Goal: Transaction & Acquisition: Book appointment/travel/reservation

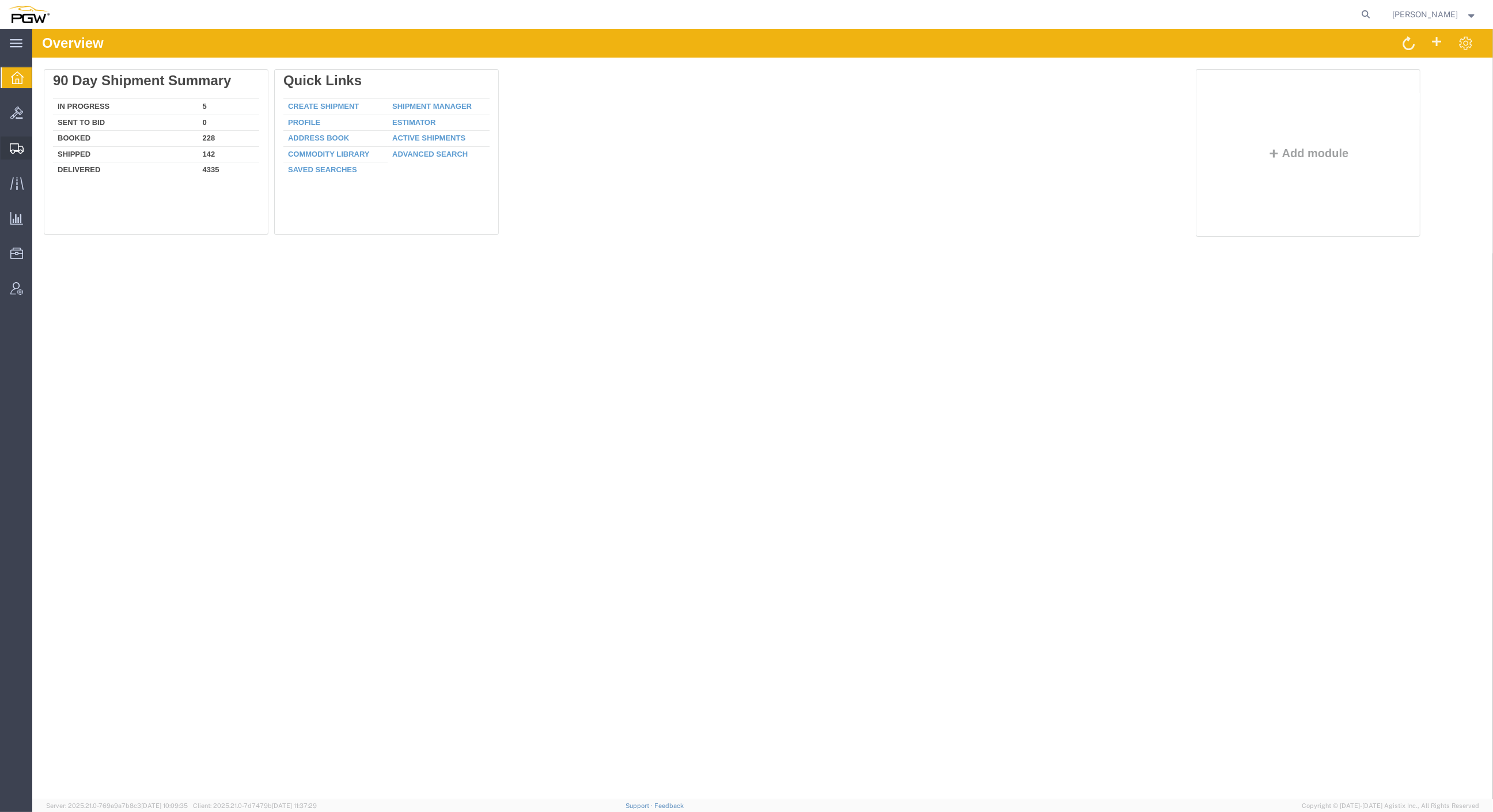
click at [0, 0] on span "Create from Template" at bounding box center [0, 0] width 0 height 0
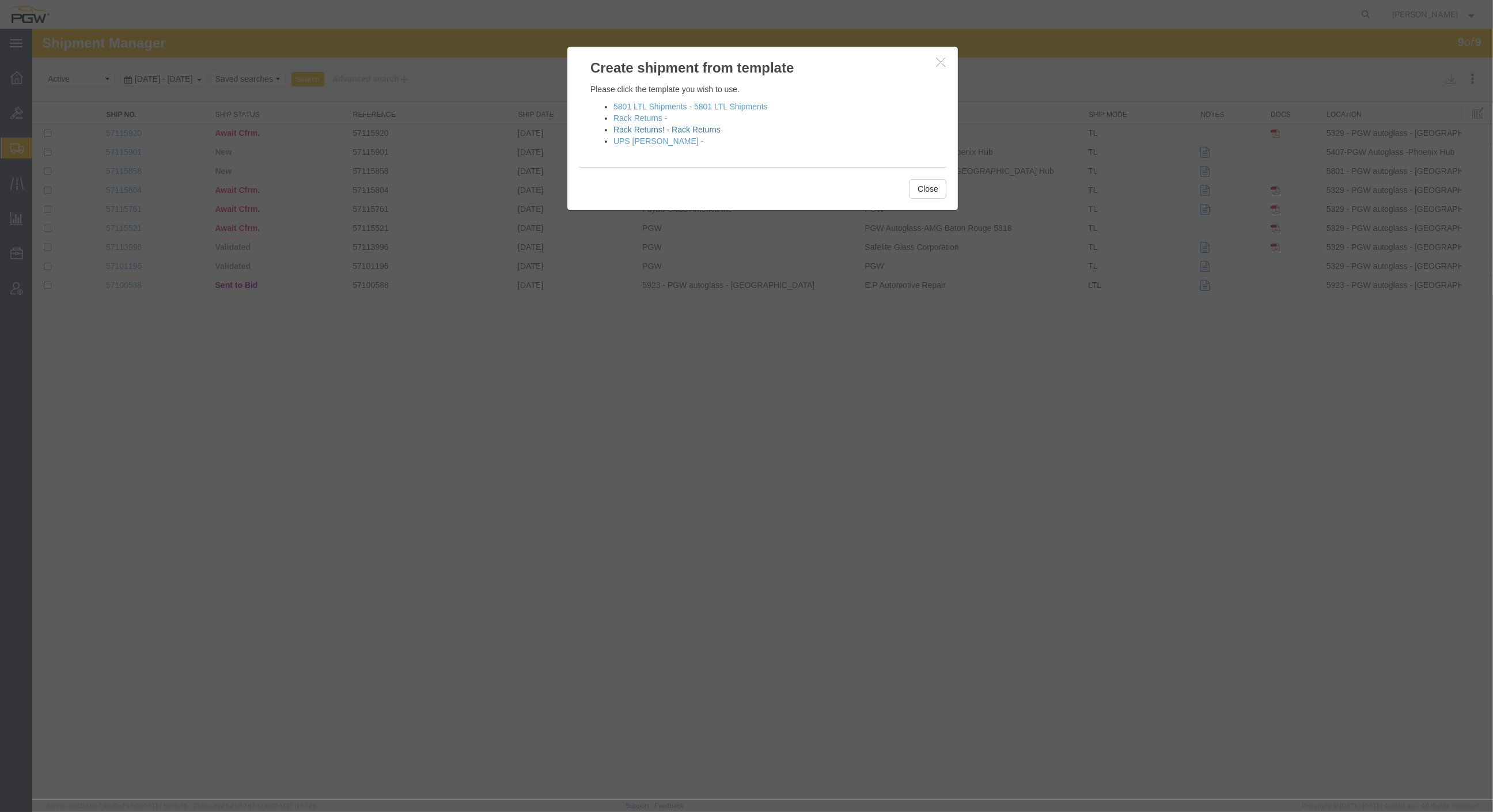
click at [705, 130] on link "Rack Returns! - Rack Returns" at bounding box center [667, 129] width 107 height 9
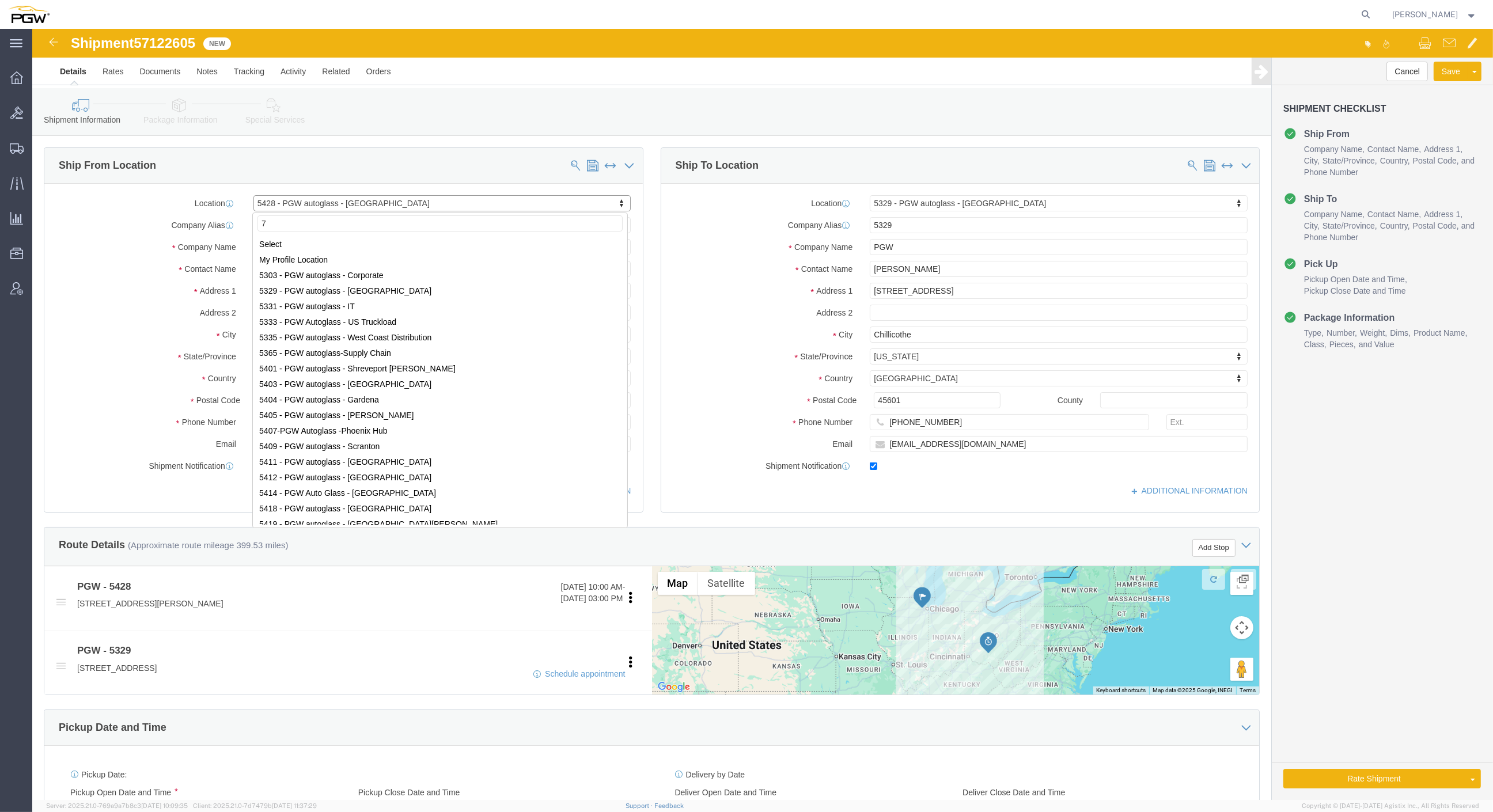
type input "72"
select select "28281"
select select "28253"
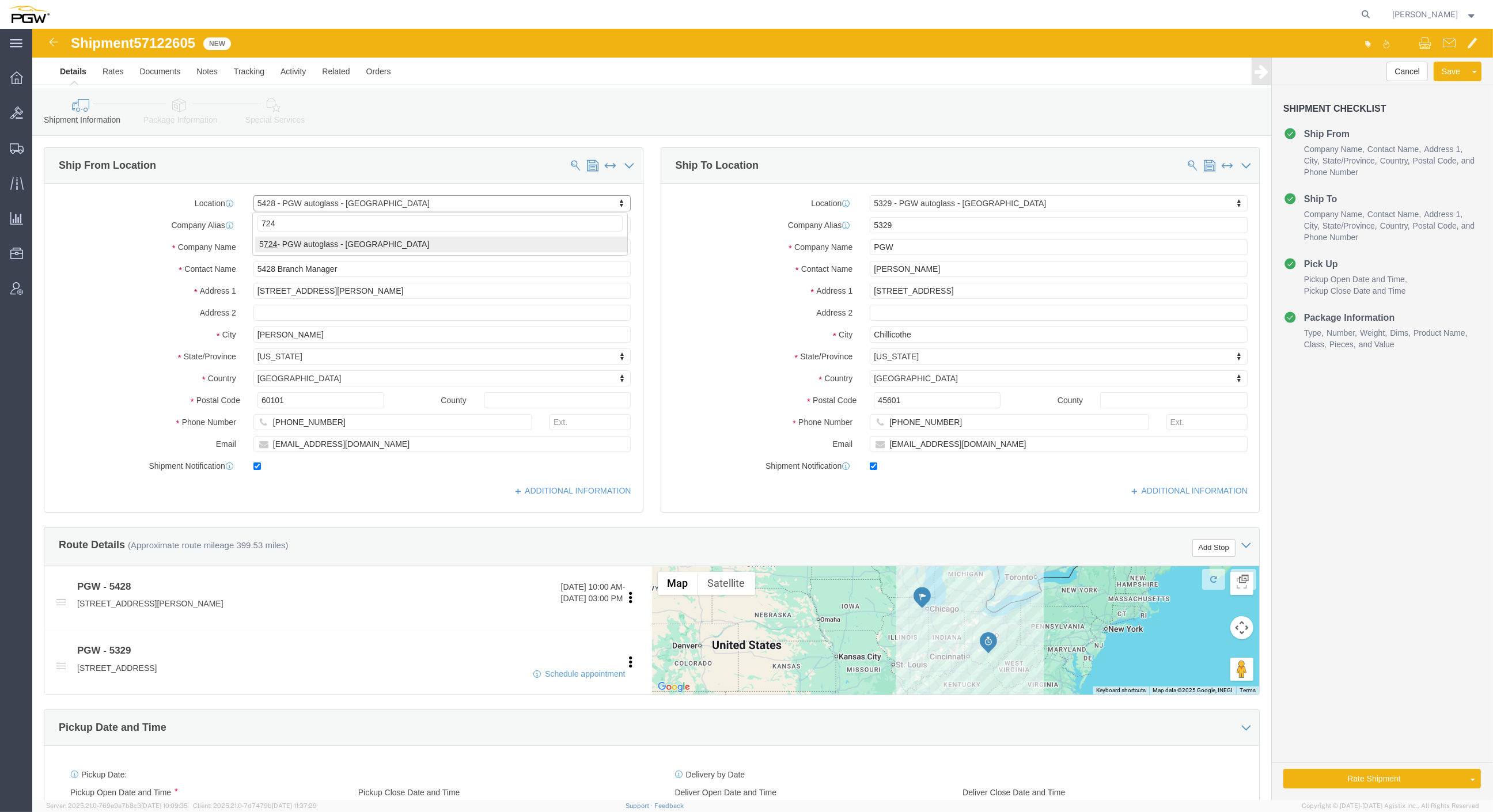
type input "724"
select select "28485"
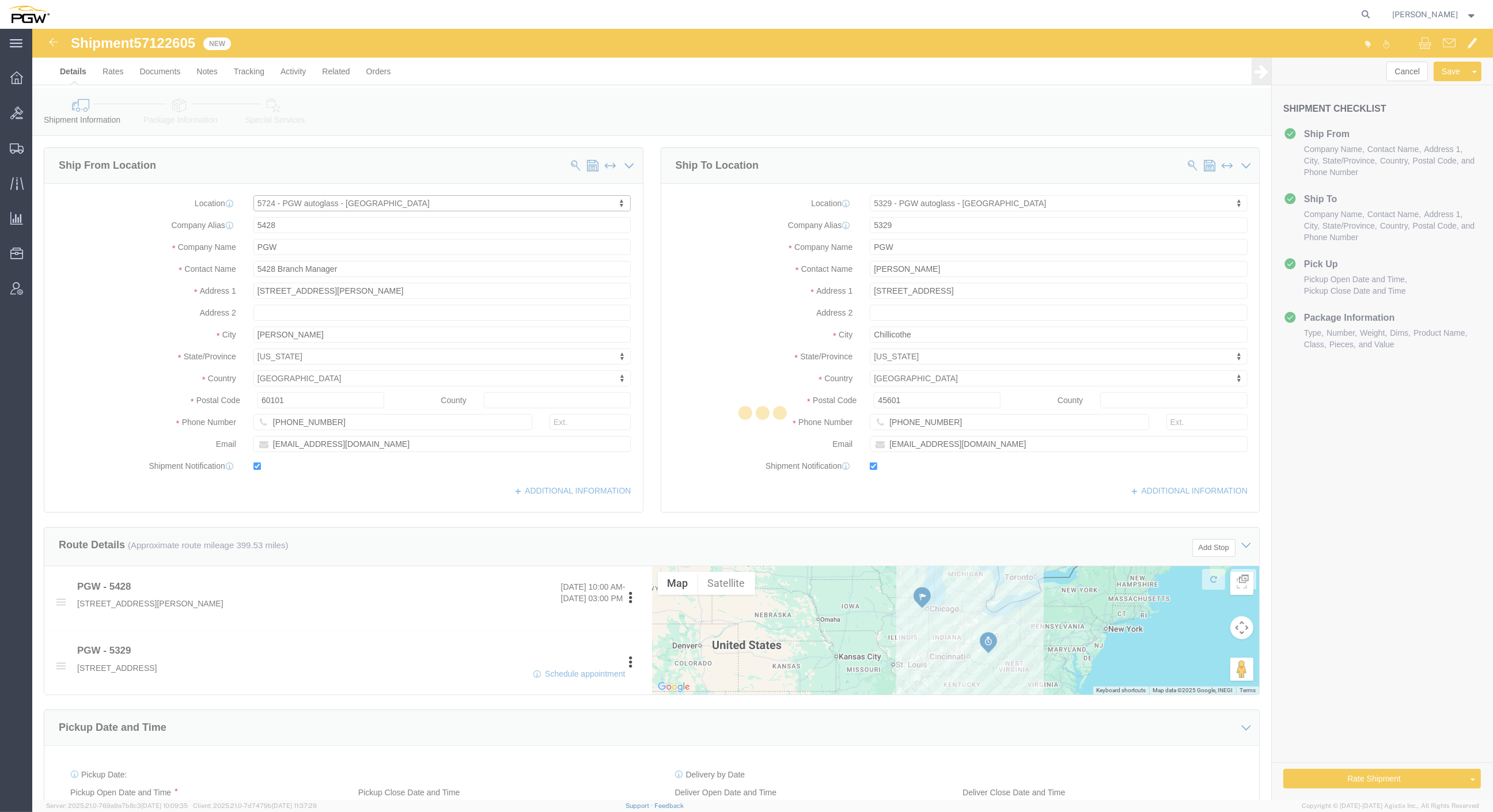
type input "5724"
type input "5724 Branch Manager"
type input "[STREET_ADDRESS]"
type input "Ventura"
type input "93003"
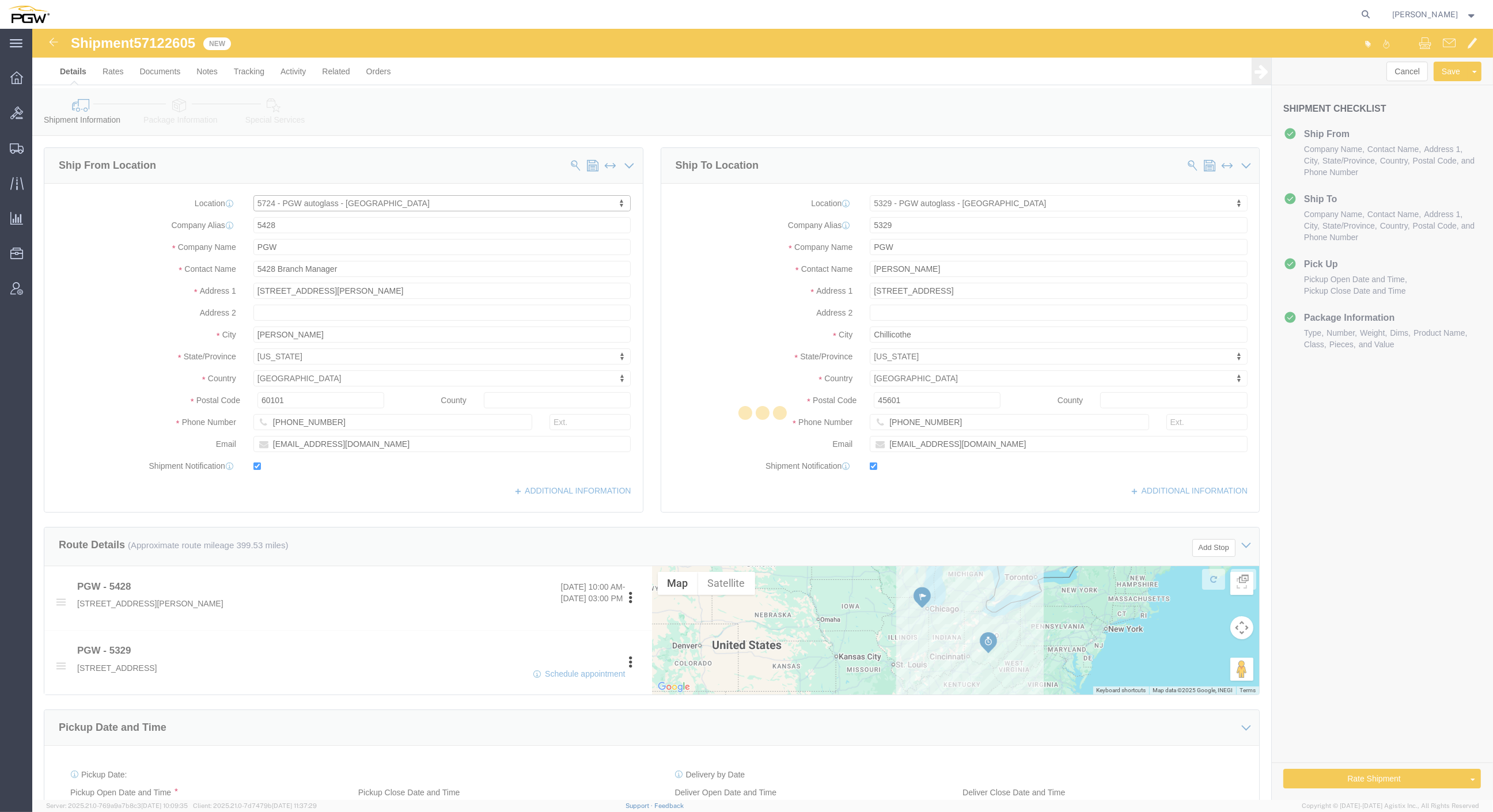
type input "[PHONE_NUMBER]"
type input "[EMAIL_ADDRESS][DOMAIN_NAME]"
select select "CA"
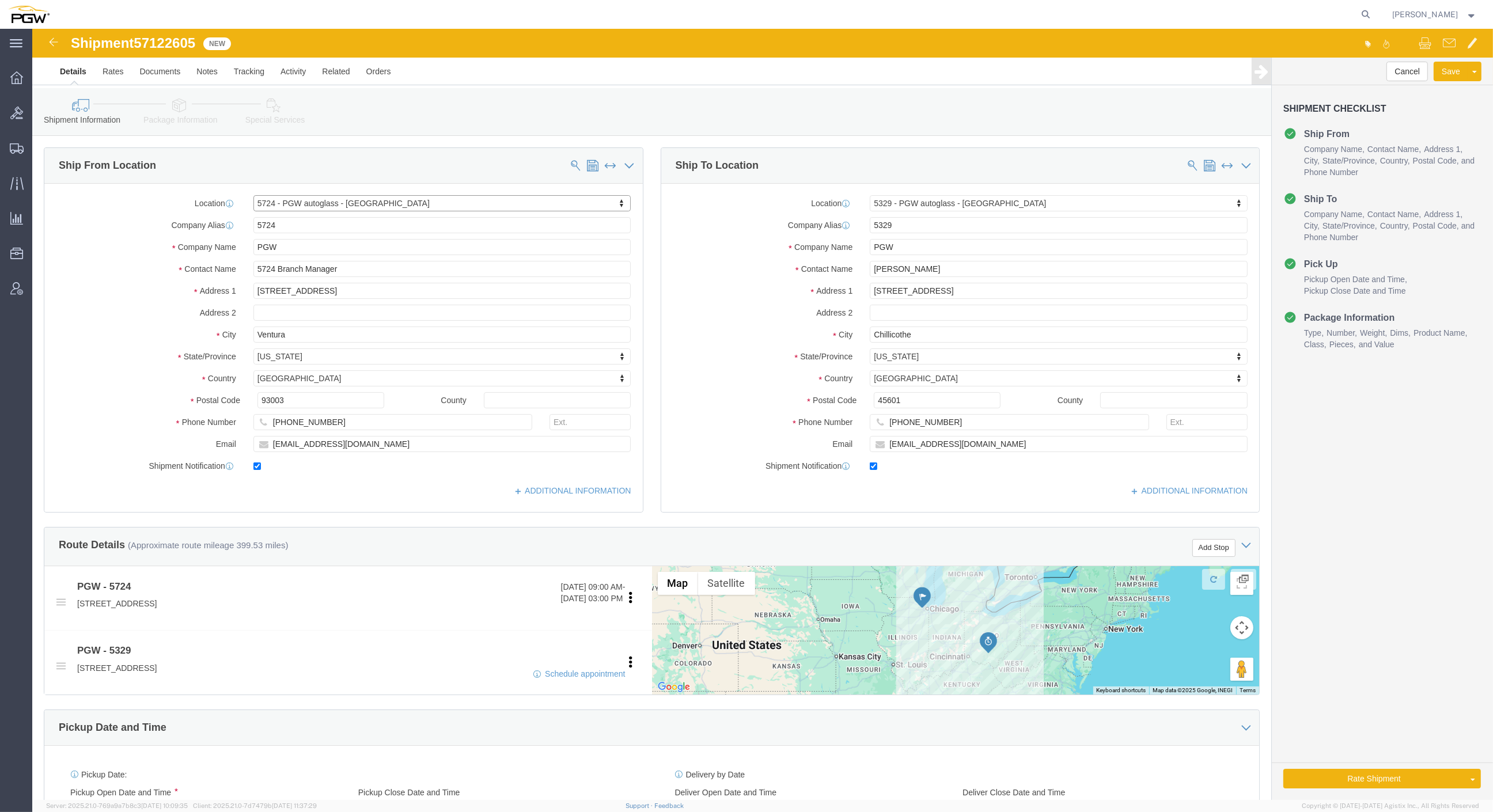
click div "Location 5329 - PGW autoglass - [GEOGRAPHIC_DATA] My Profile Location 5303 - PG…"
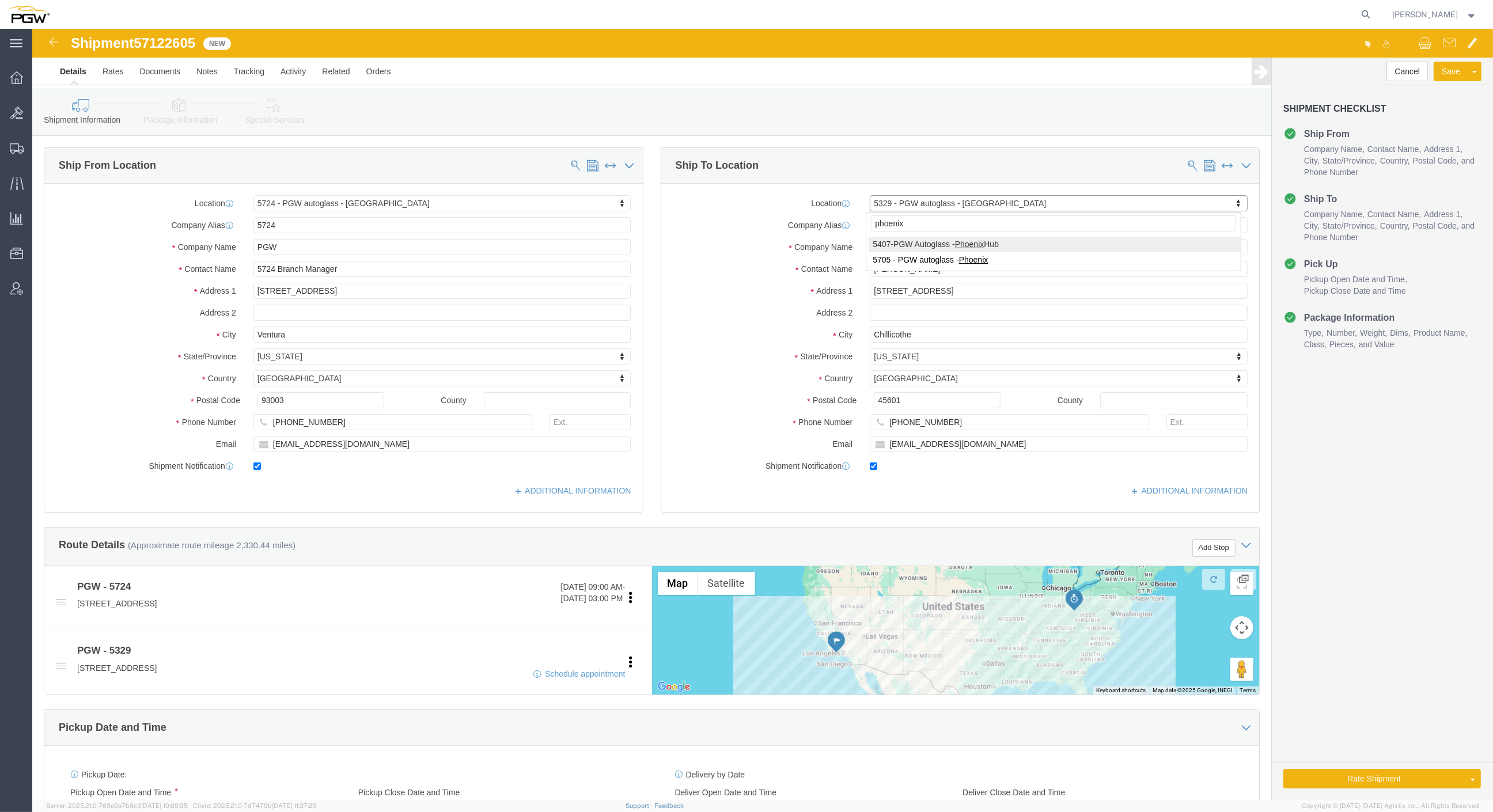
type input "phoenix"
select select "62351"
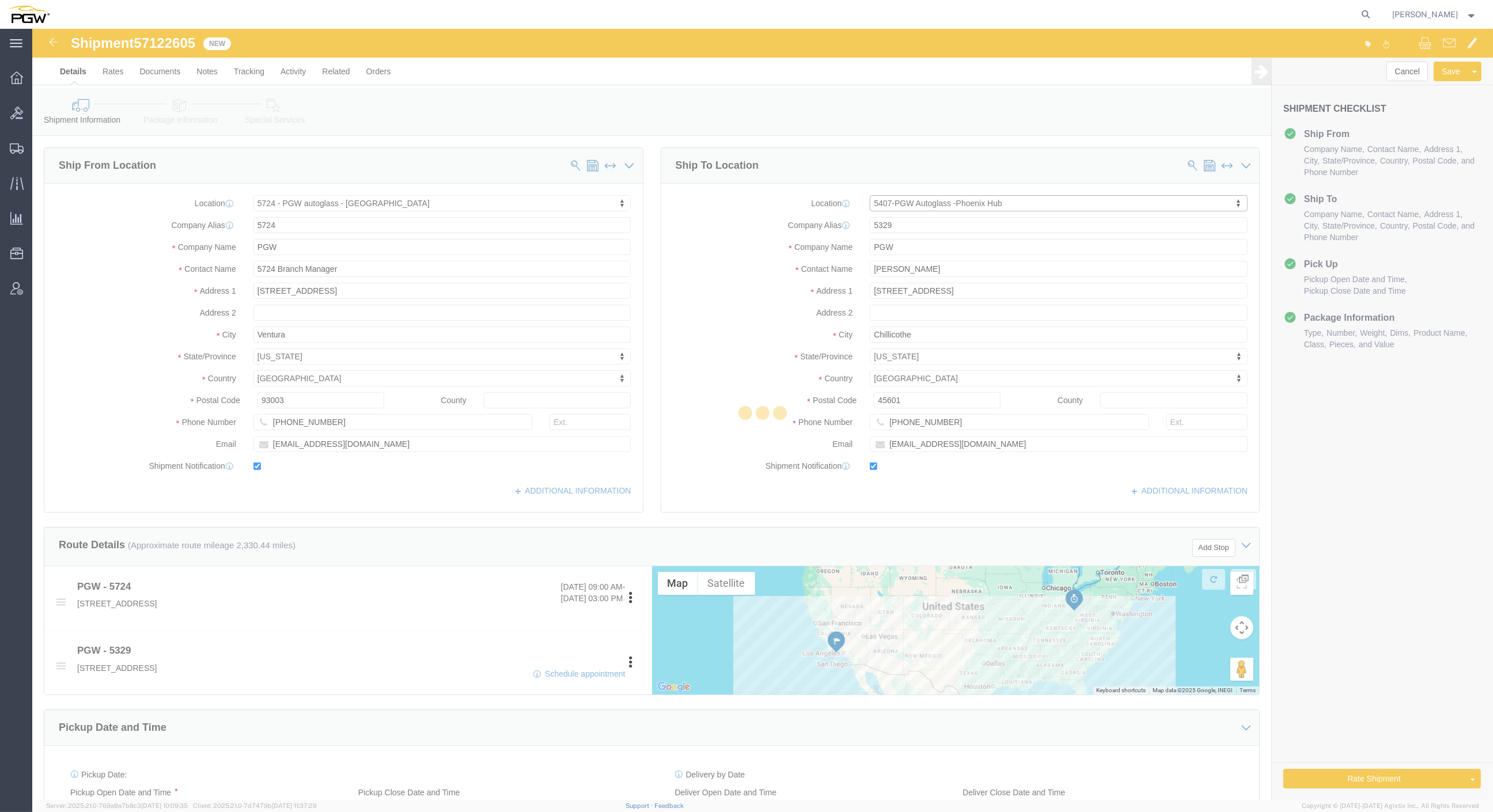
type input "5407"
type input "5407 Branch Manager"
type input "[STREET_ADDRESS]"
type input "[GEOGRAPHIC_DATA]"
type input "85307"
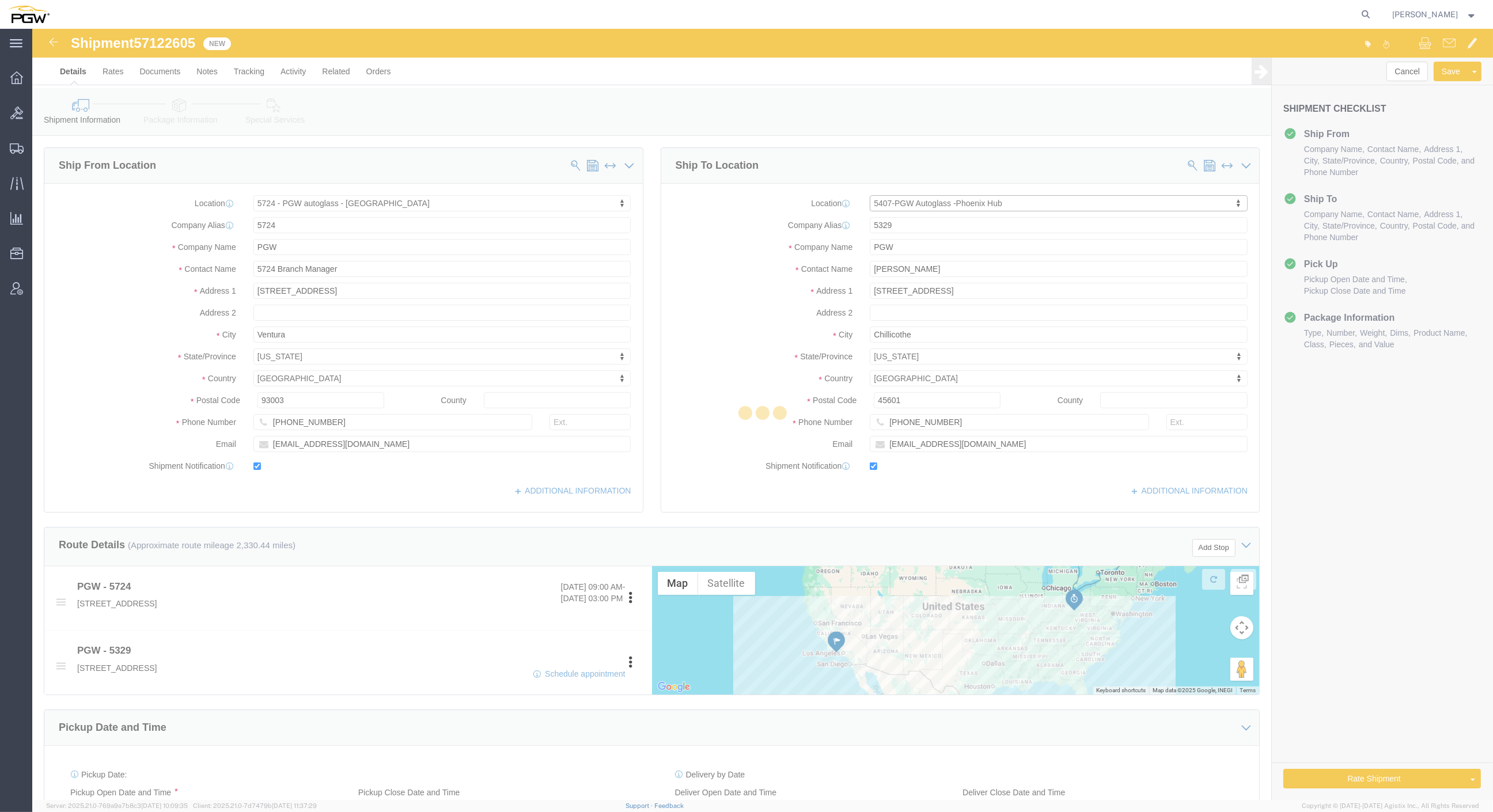
type input "[PHONE_NUMBER]"
type input "[EMAIL_ADDRESS][DOMAIN_NAME]"
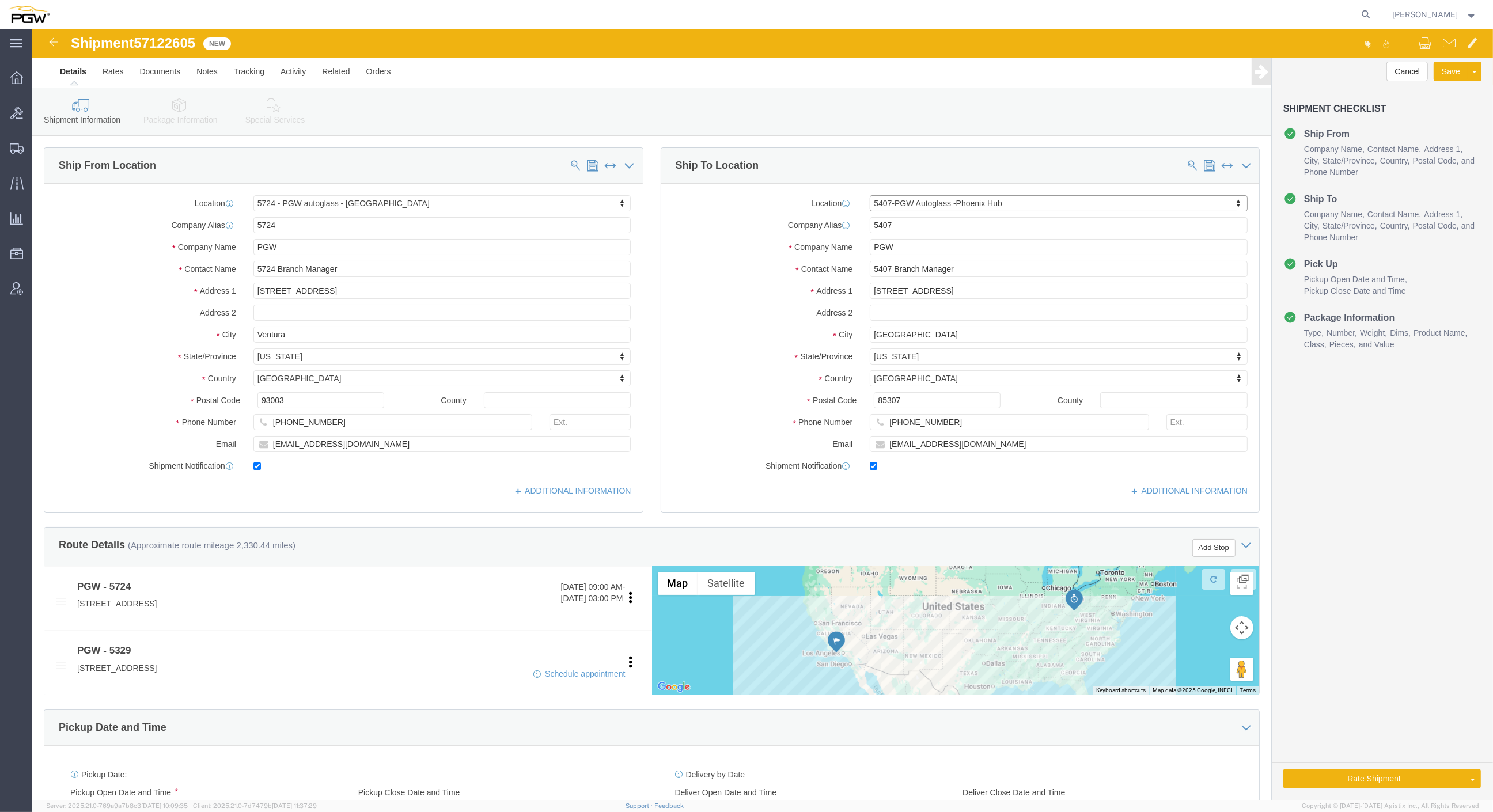
select select "AZ"
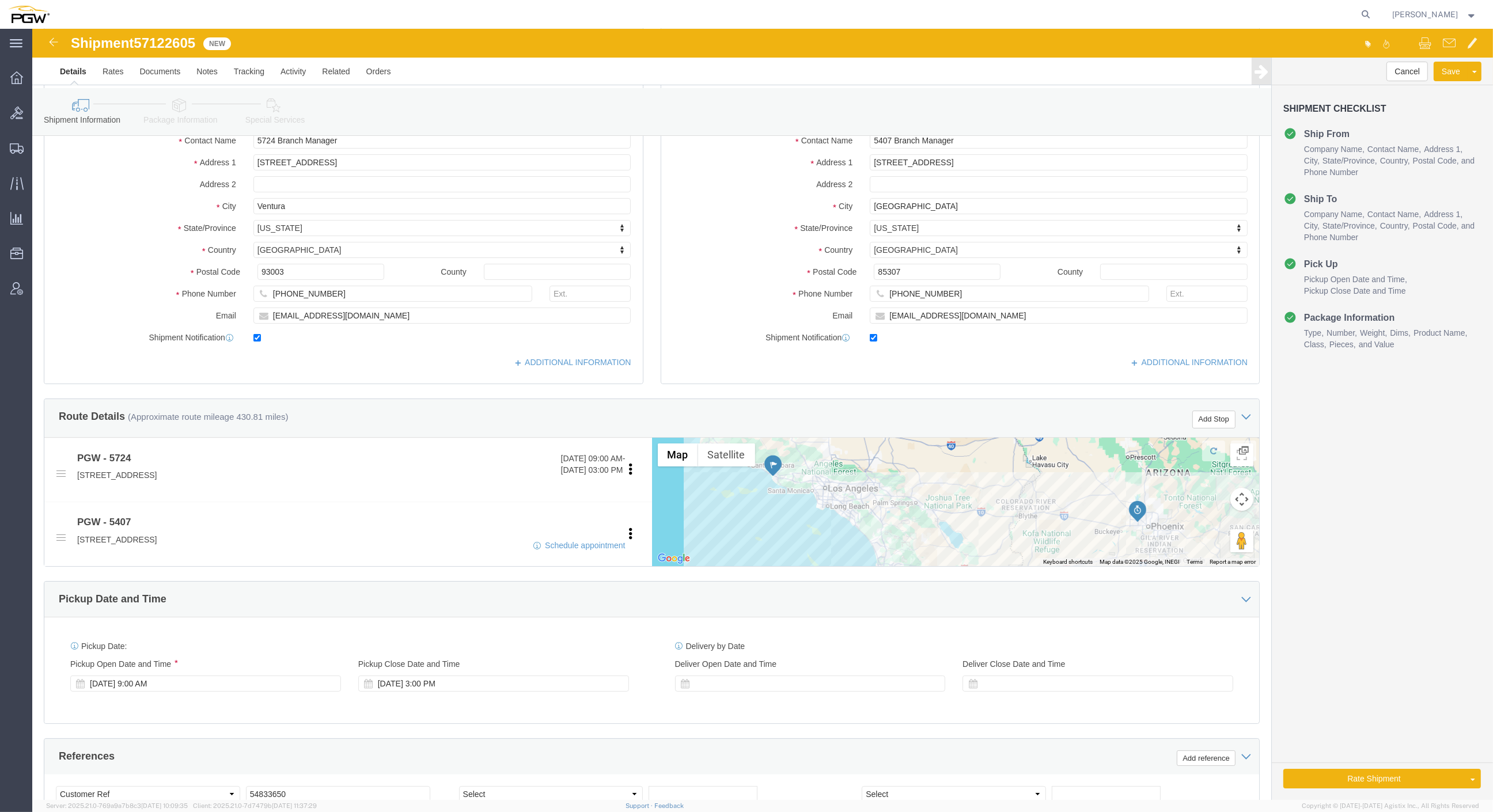
scroll to position [192, 0]
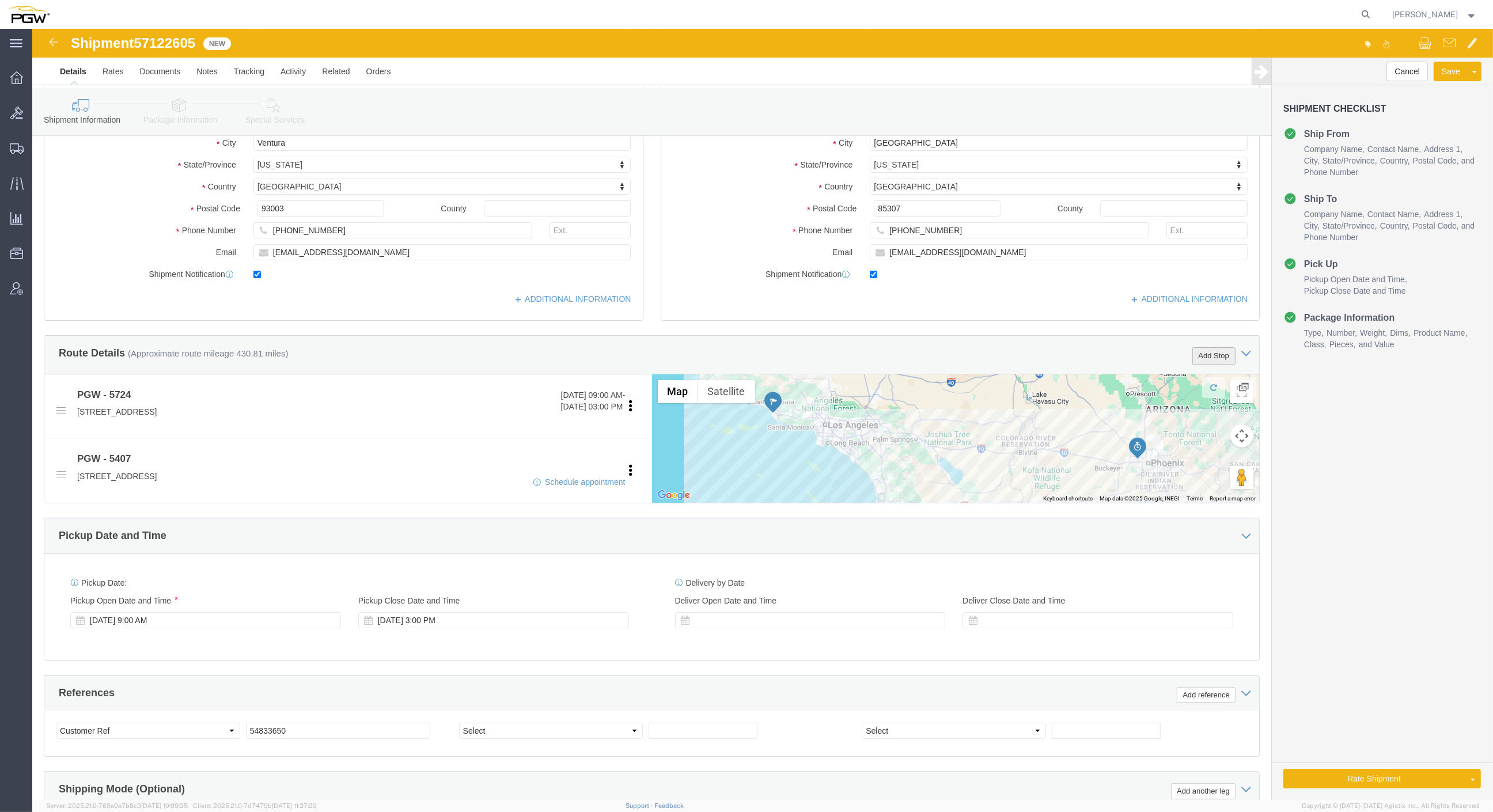
click button "Add Stop"
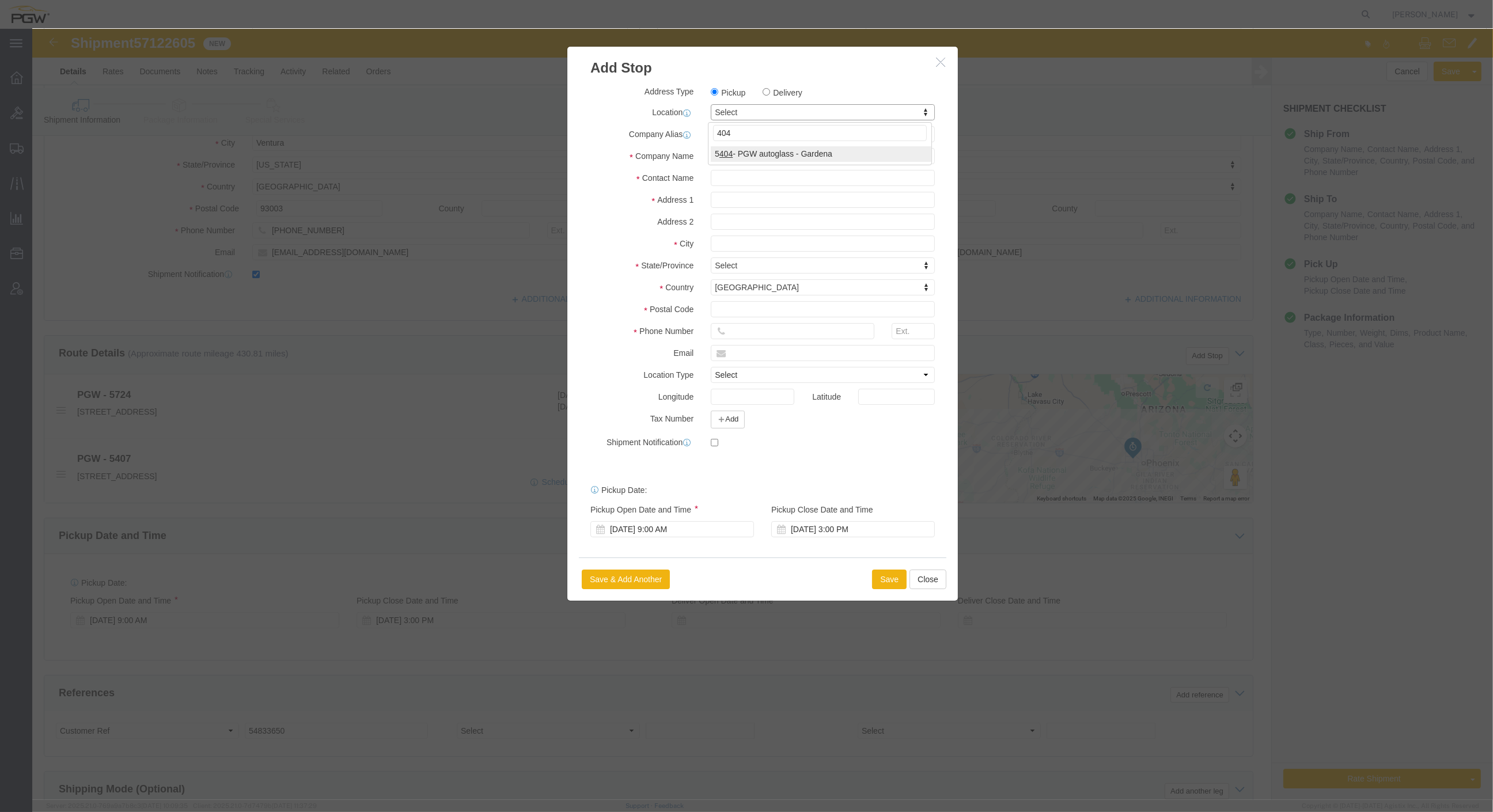
type input "404"
click div "404"
select select "28261"
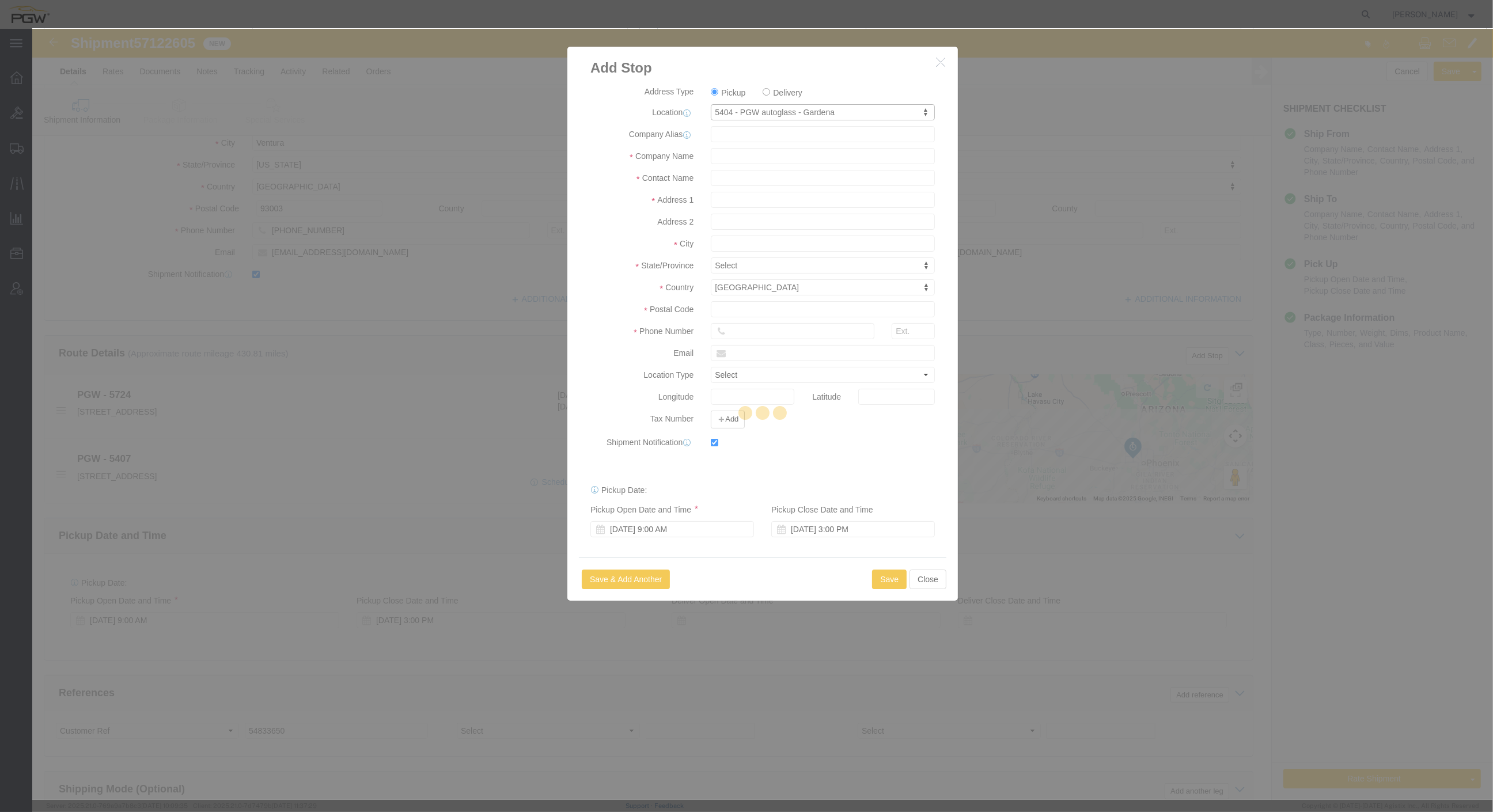
type input "5404"
type input "PGW"
type input "5404 Branch Manager"
type input "[STREET_ADDRESS]"
type input "Gardena"
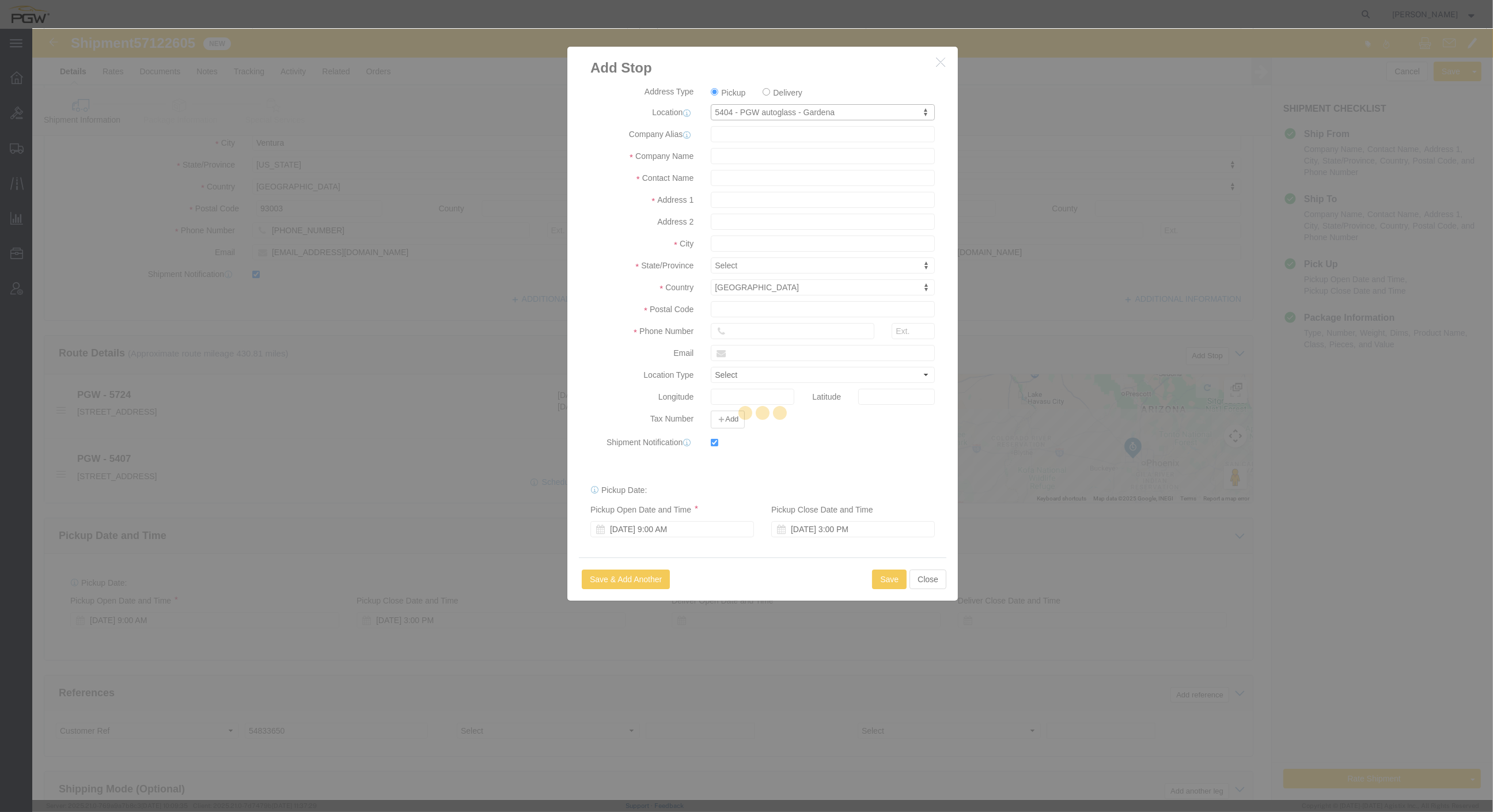
type input "90248"
type input "[PHONE_NUMBER]"
type input "[EMAIL_ADDRESS][DOMAIN_NAME]"
checkbox input "true"
select select "CA"
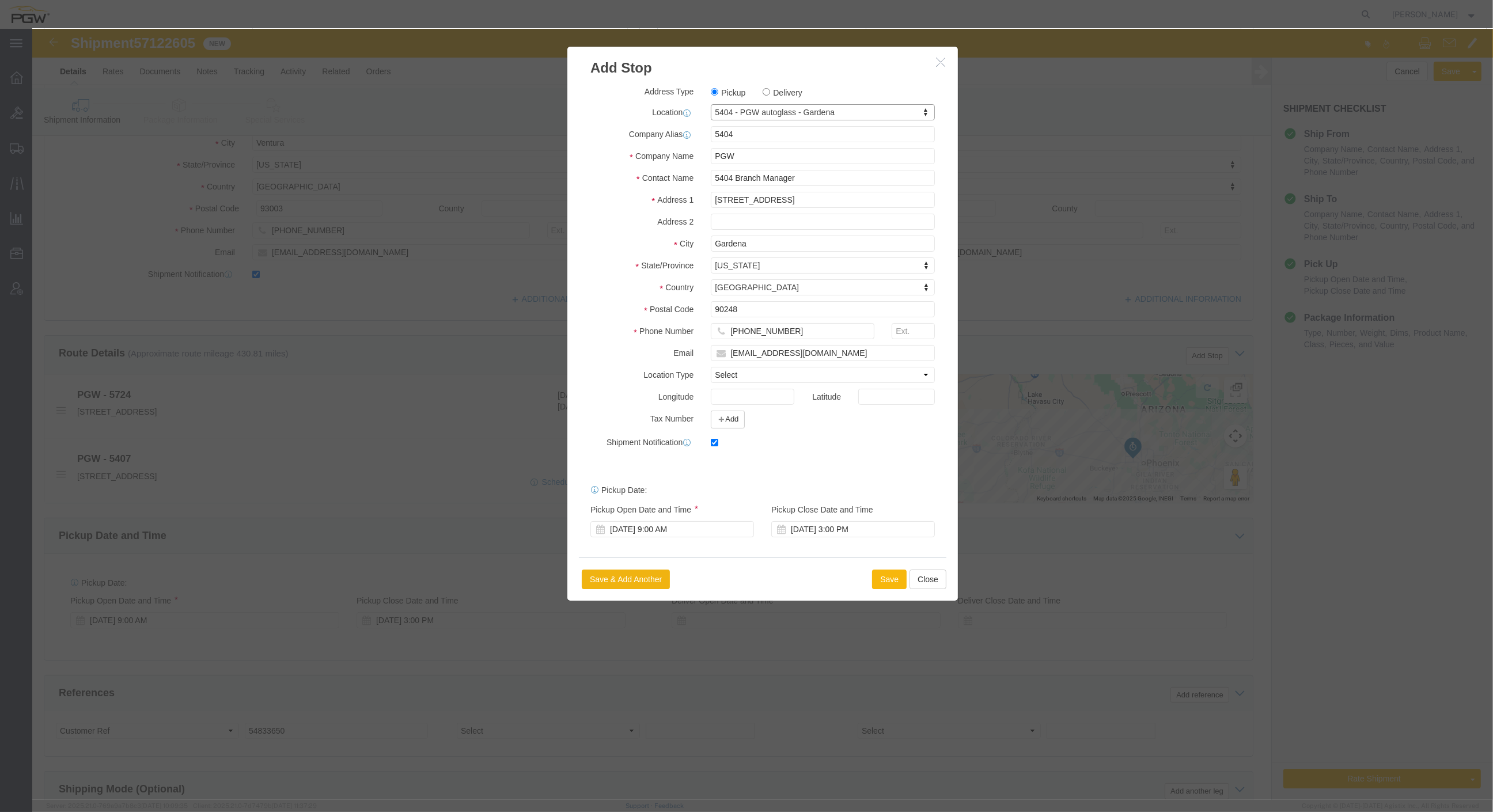
click button "Save"
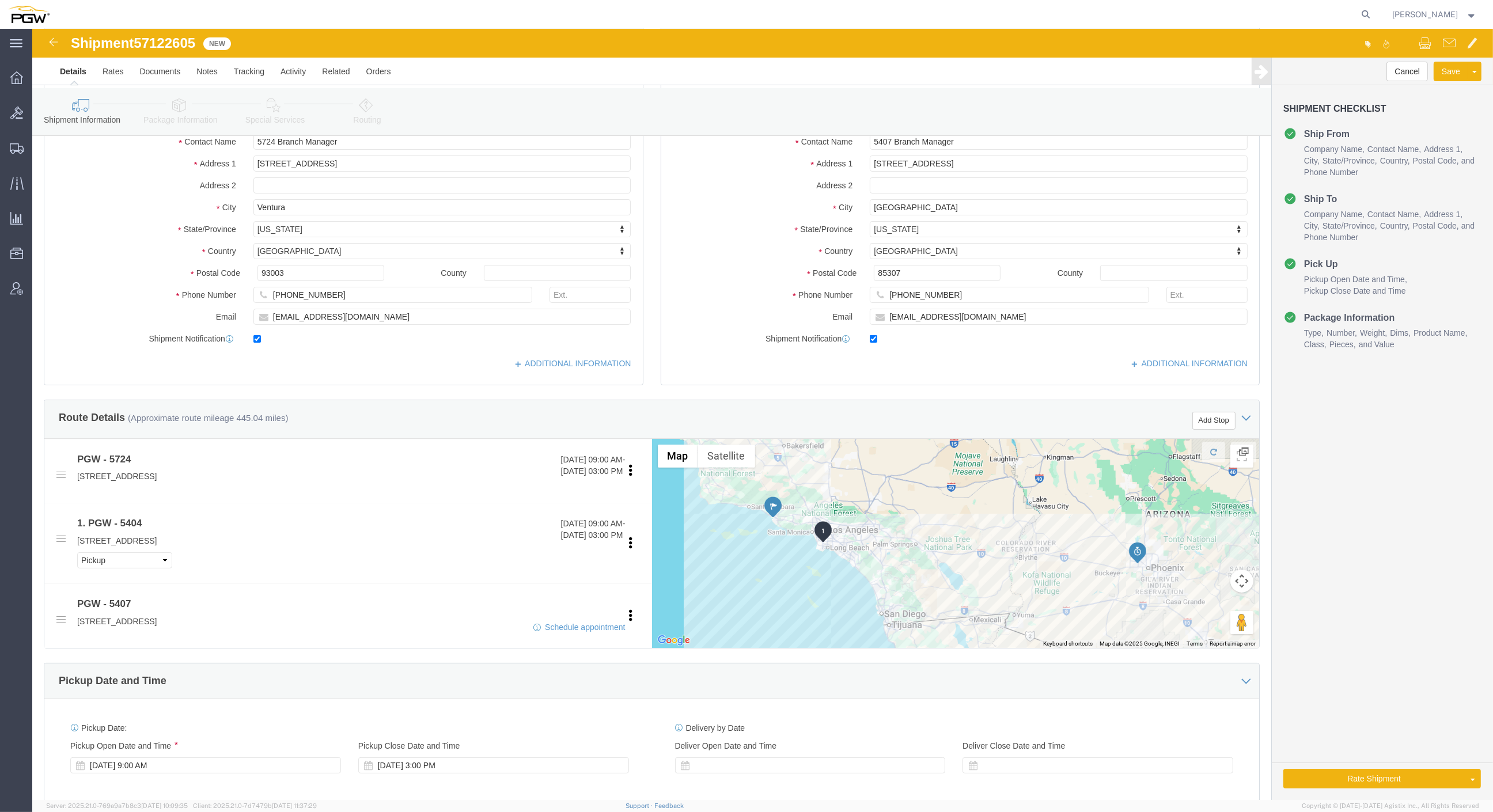
scroll to position [128, 0]
click link "Edit"
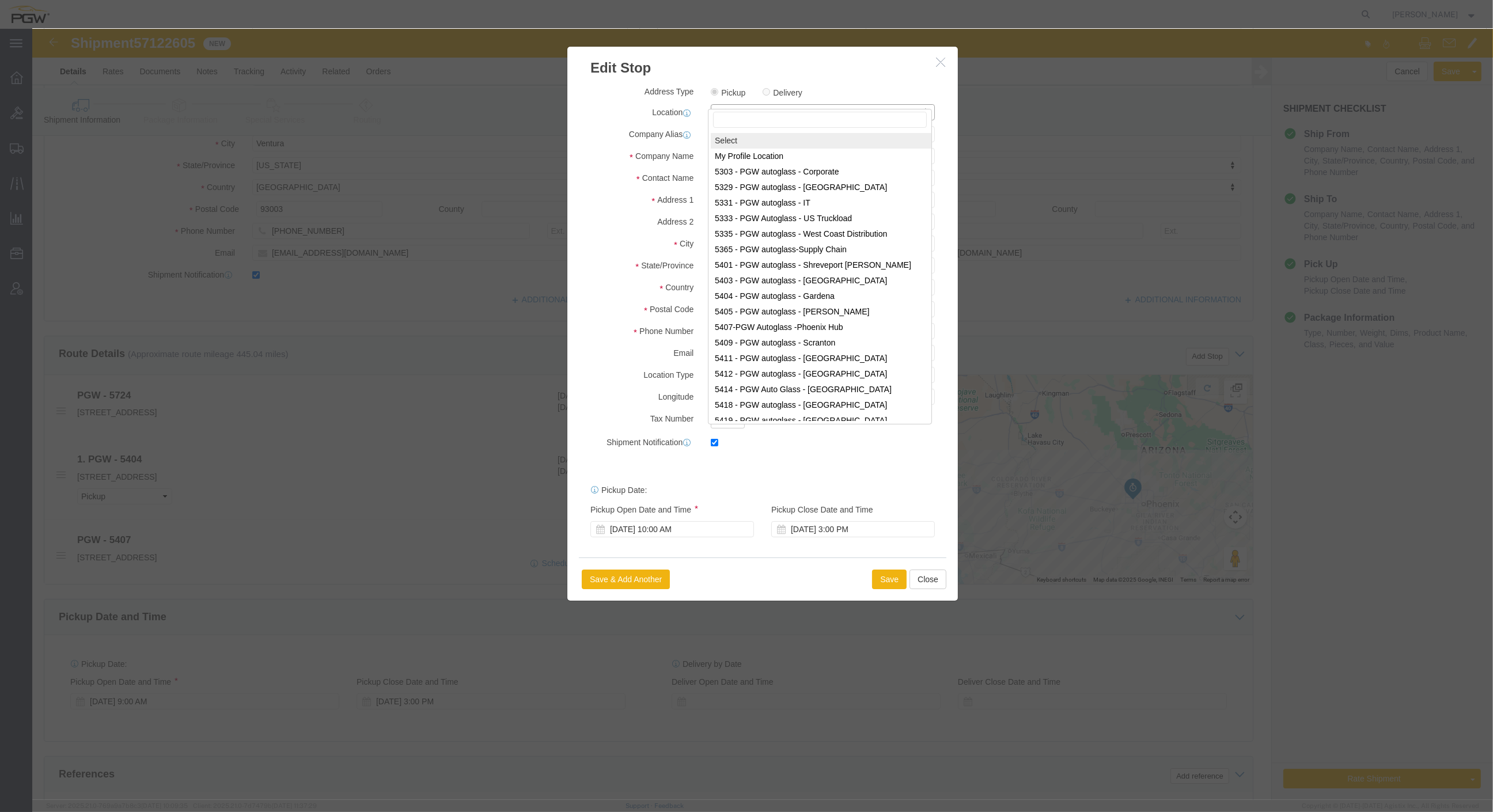
scroll to position [192, 0]
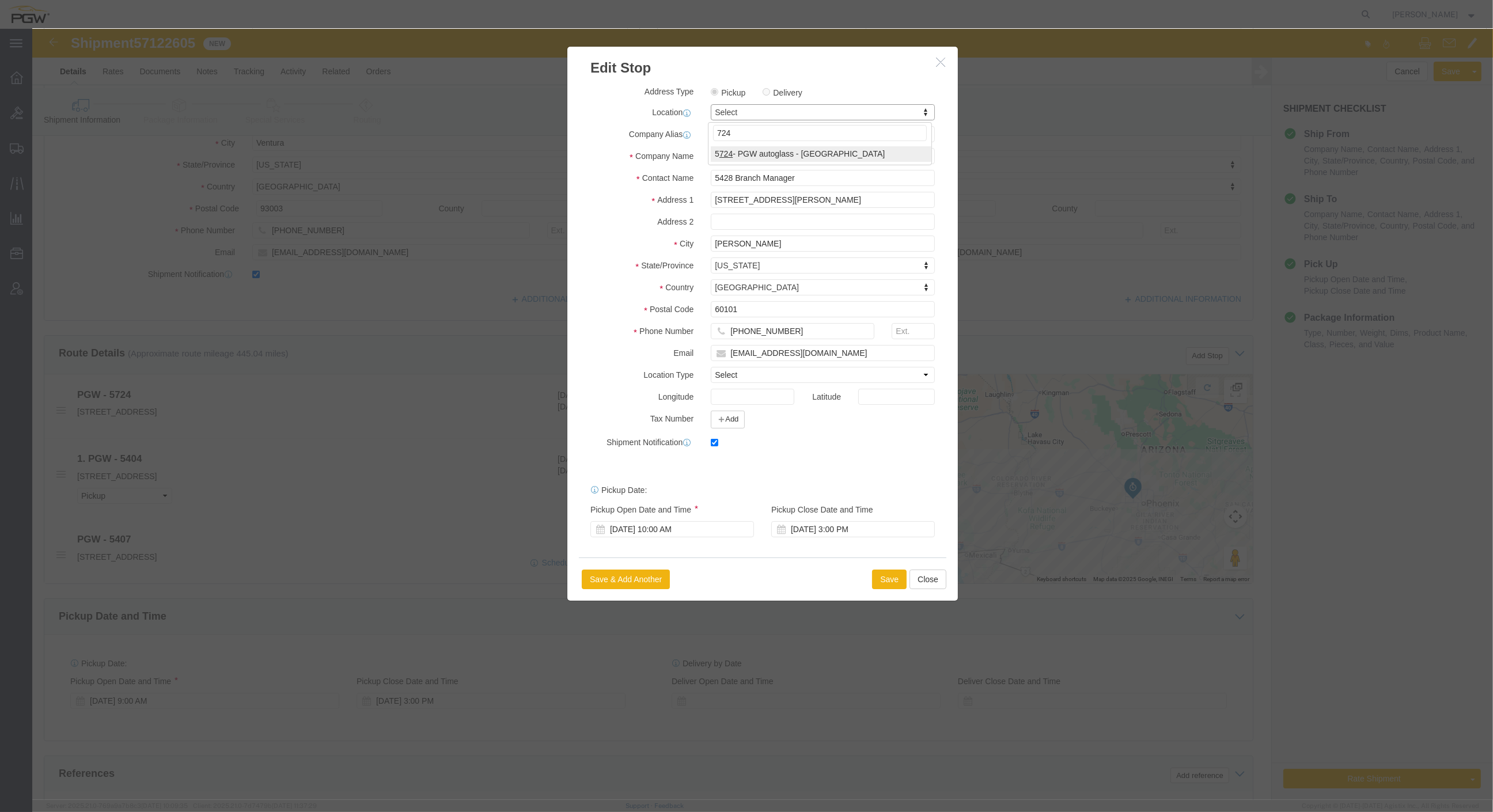
type input "724"
select select "28485"
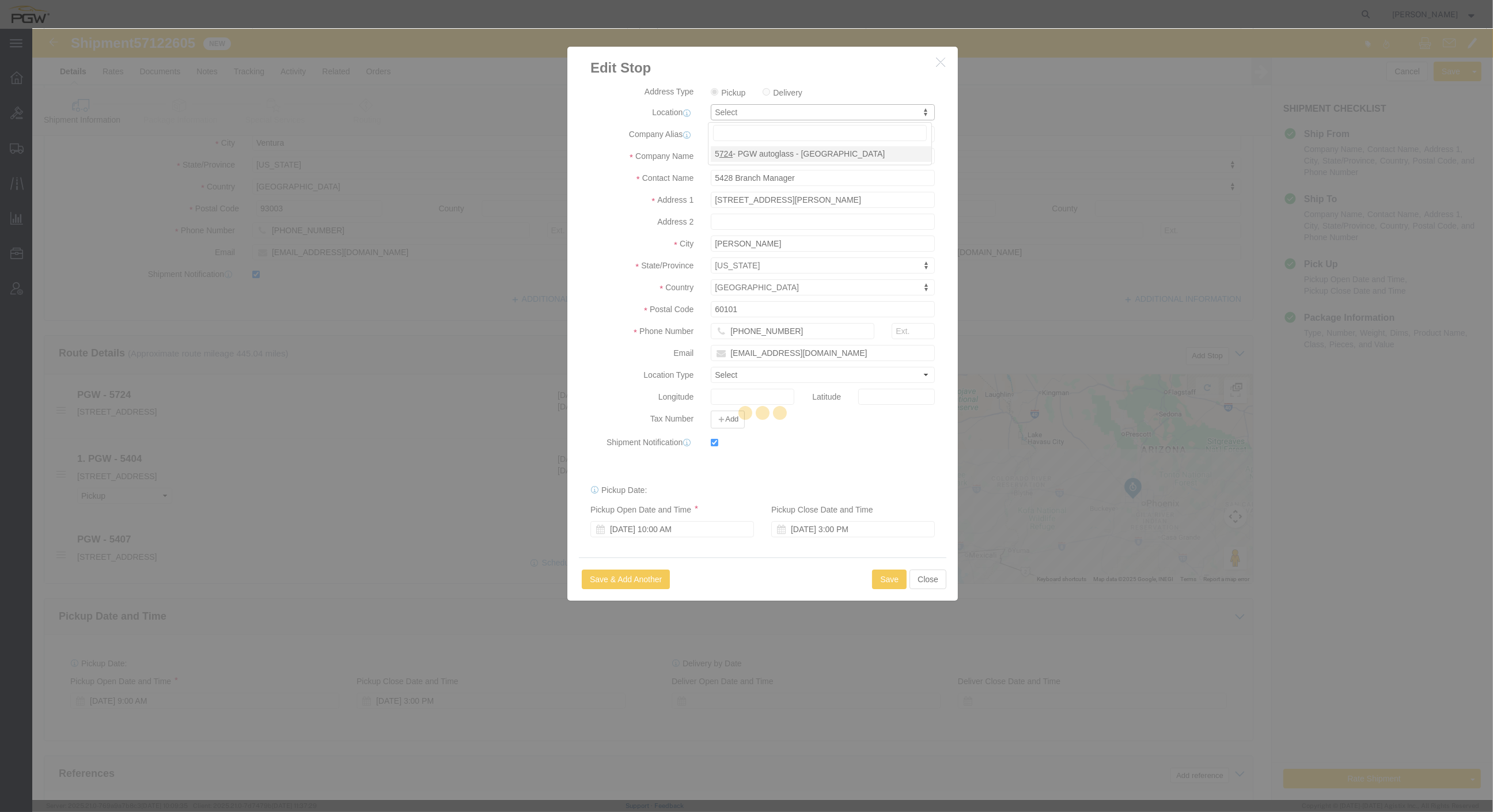
type input "5724"
type input "5724 Branch Manager"
type input "[STREET_ADDRESS]"
type input "Ventura"
type input "93003"
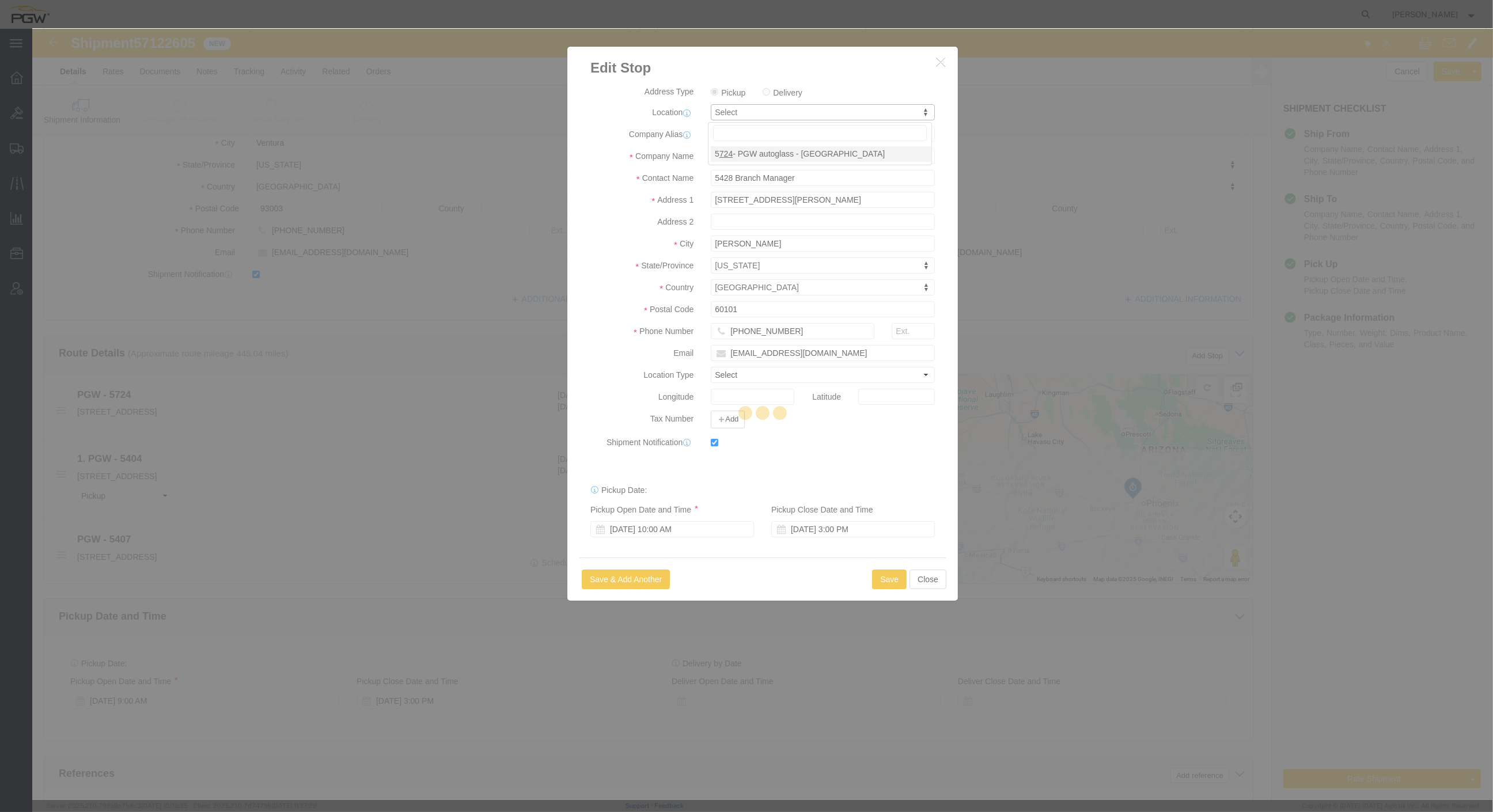
type input "[PHONE_NUMBER]"
type input "[EMAIL_ADDRESS][DOMAIN_NAME]"
select select "CA"
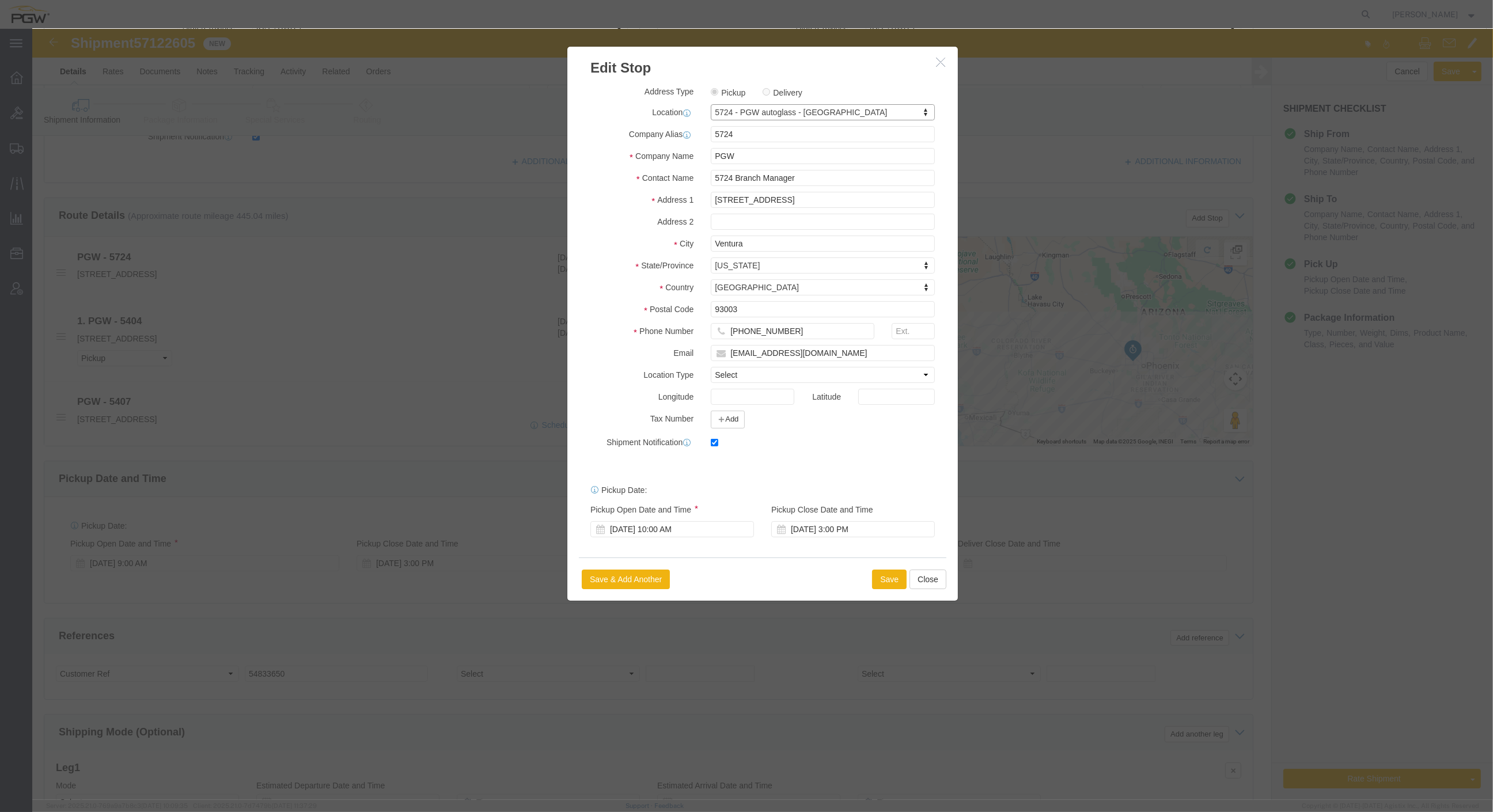
scroll to position [486, 0]
click div "[DATE] 10:00 AM"
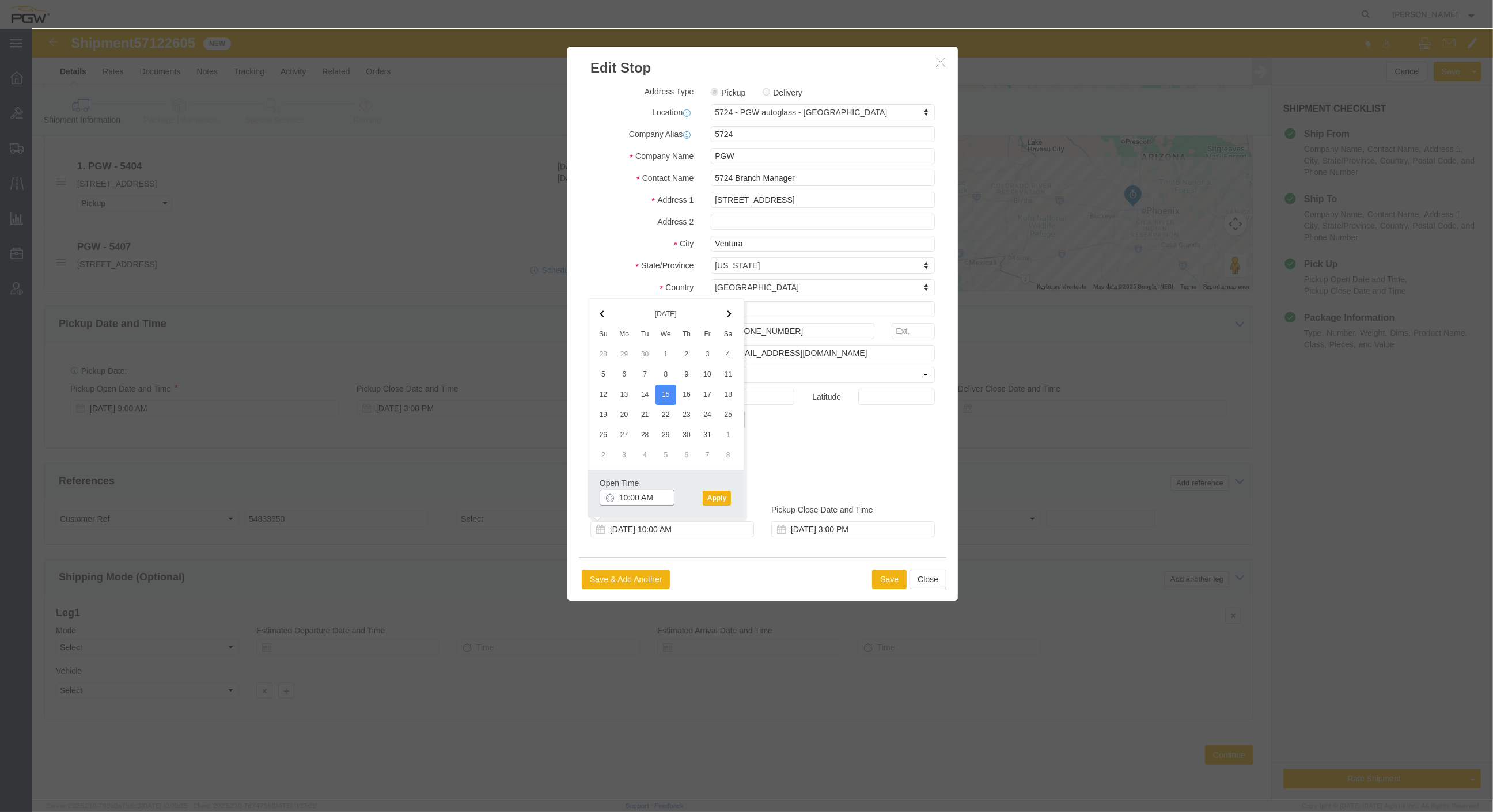
click input "10:00 AM"
type input "8:00 AM"
click button "Apply"
click button "Save"
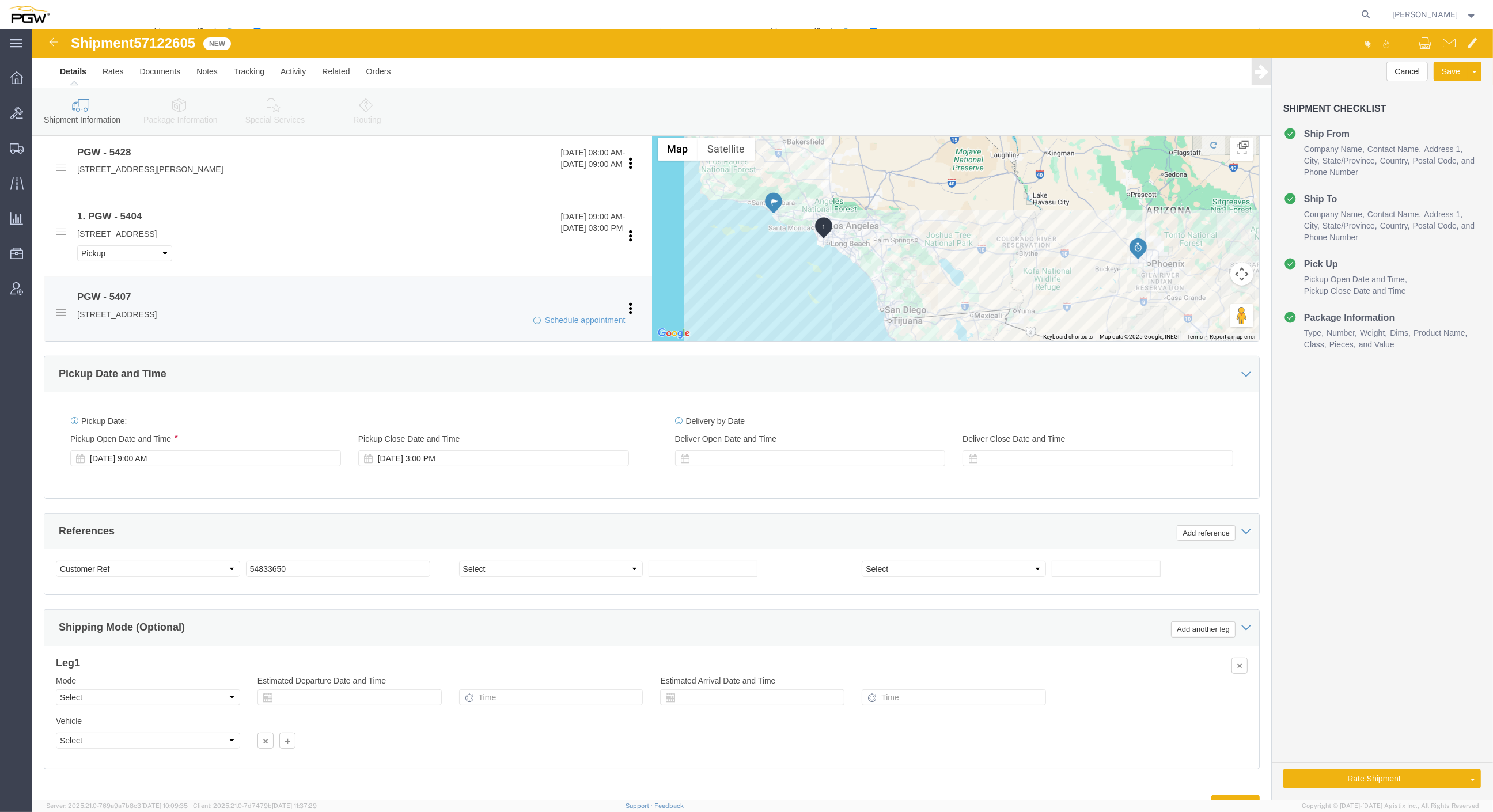
scroll to position [359, 0]
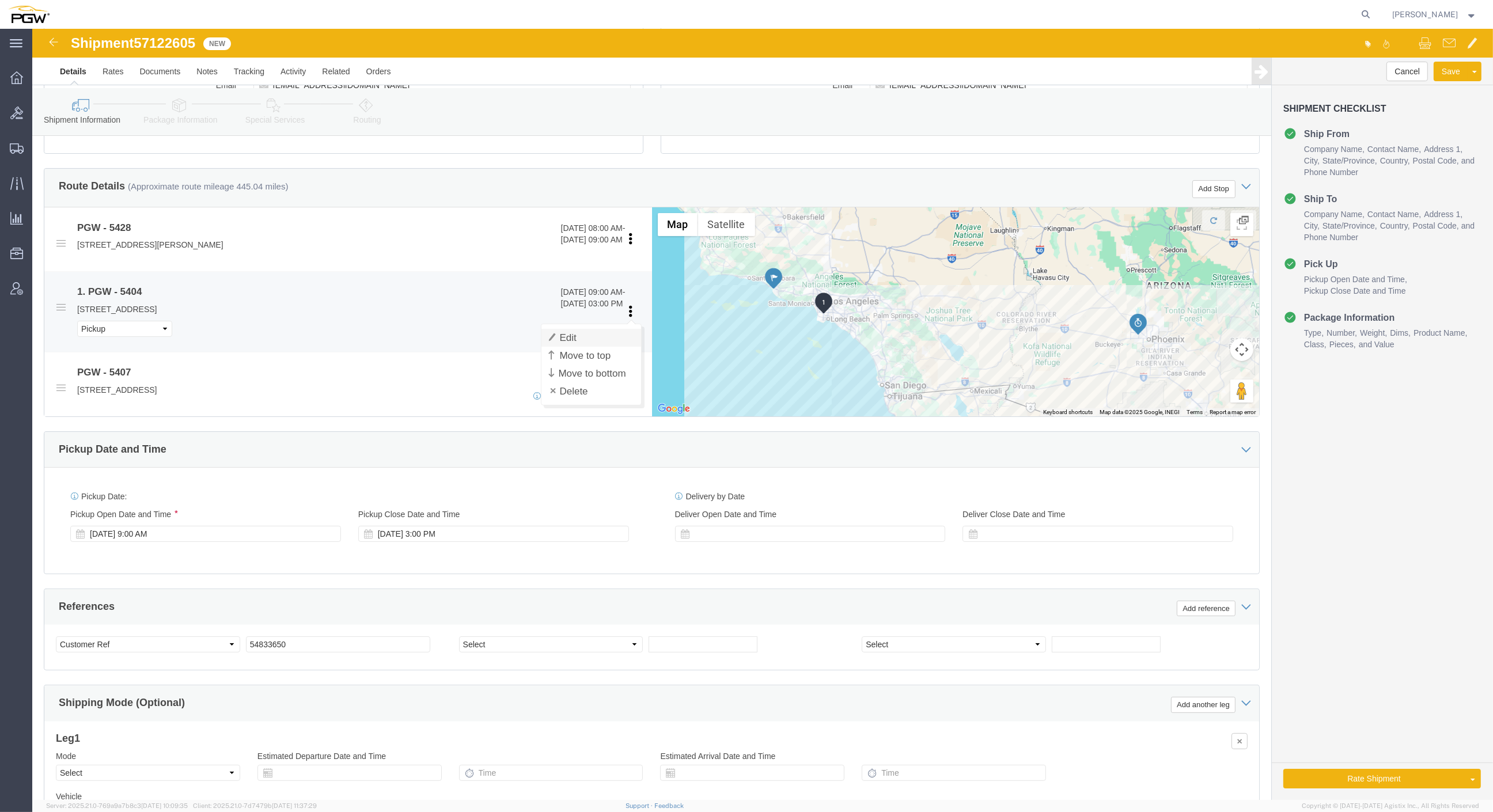
click link "Edit"
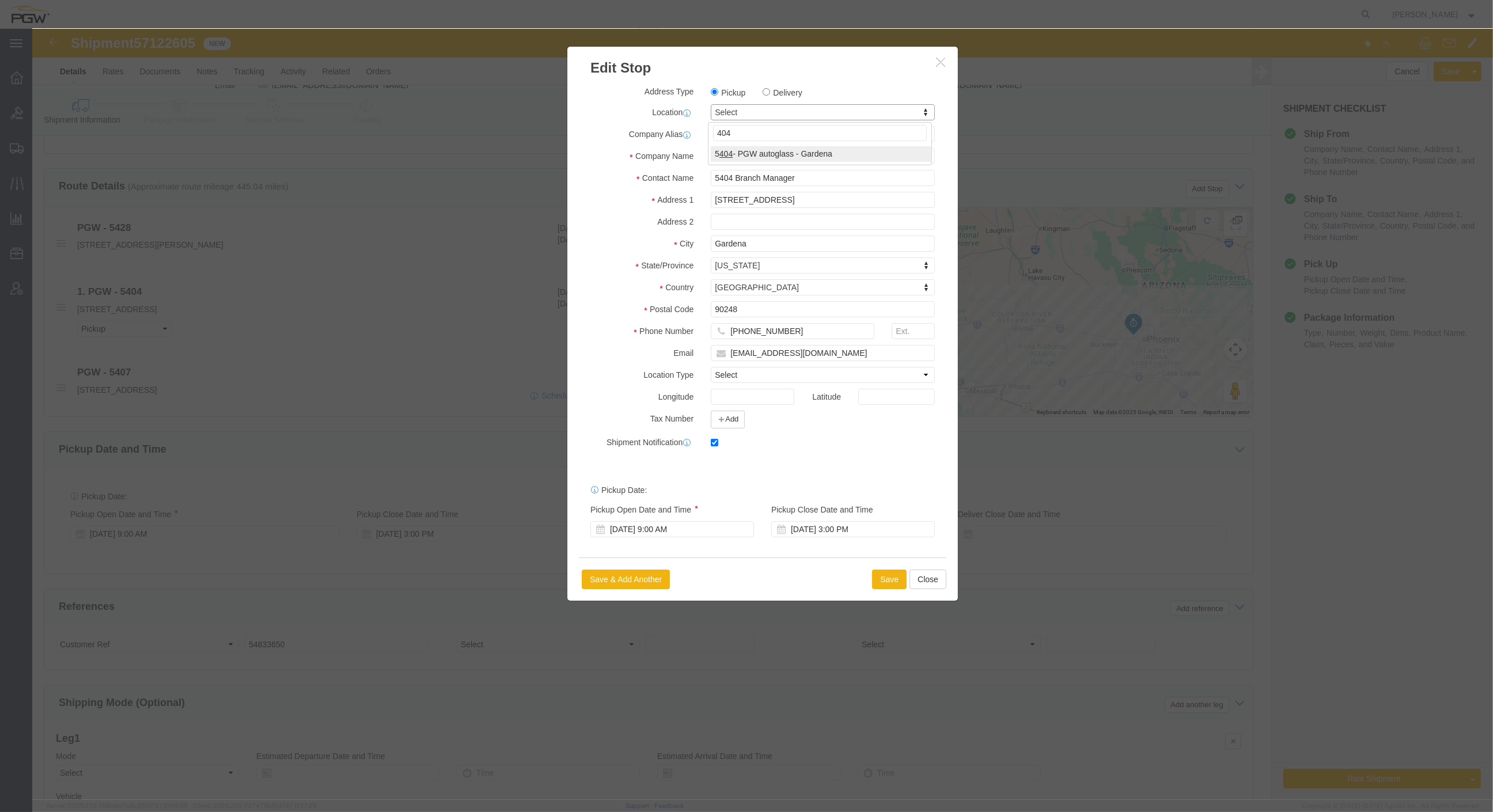
type input "404"
select select "28261"
type input "5404"
select select "CA"
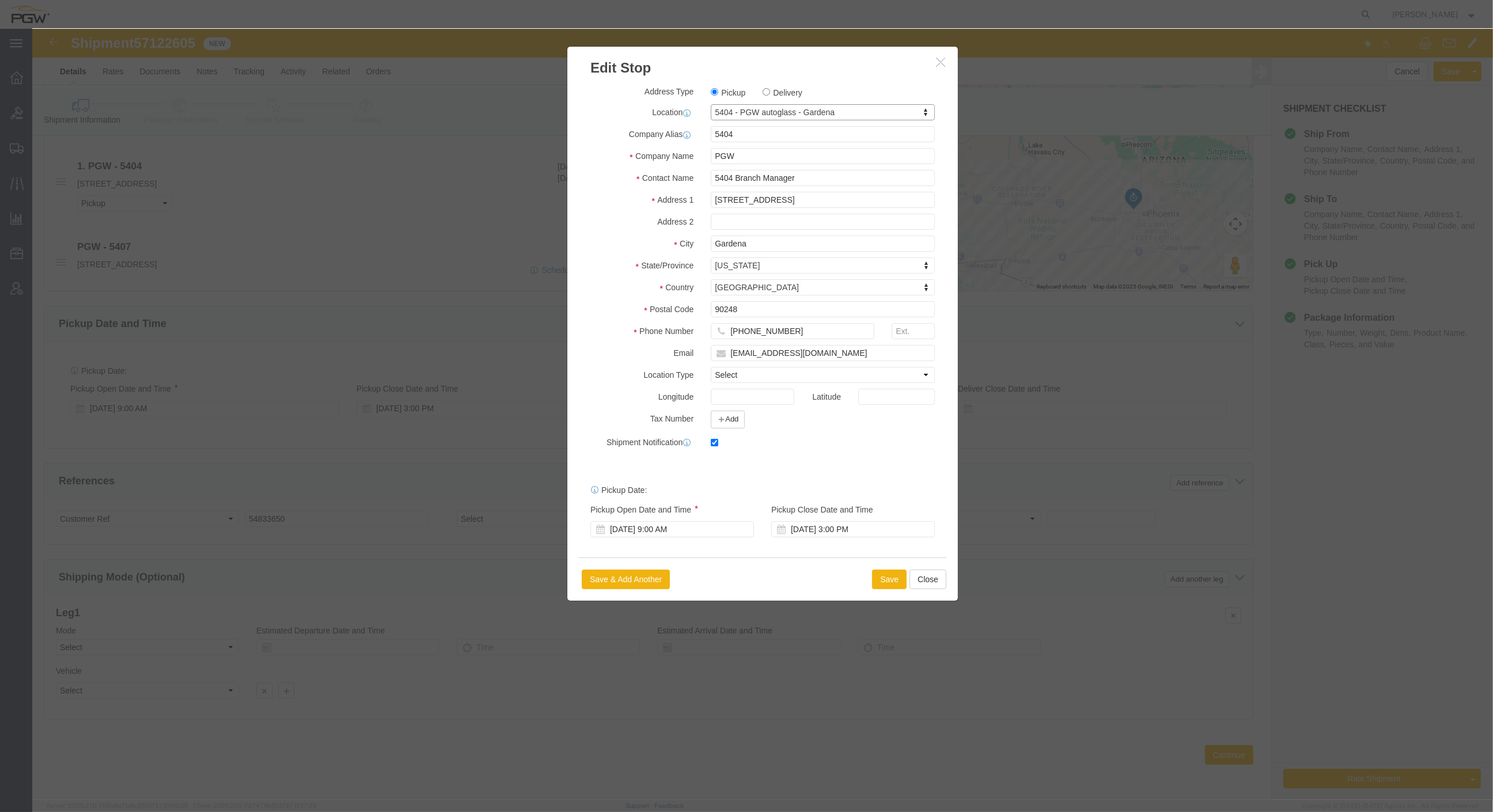
click div "Pickup Start Date Pickup Start Time Pickup Open Date and Time [DATE] 9:00 AM Pi…"
click div "[DATE] 9:00 AM"
click input "9:00 AM"
type input "1:00 PM"
click button "Apply"
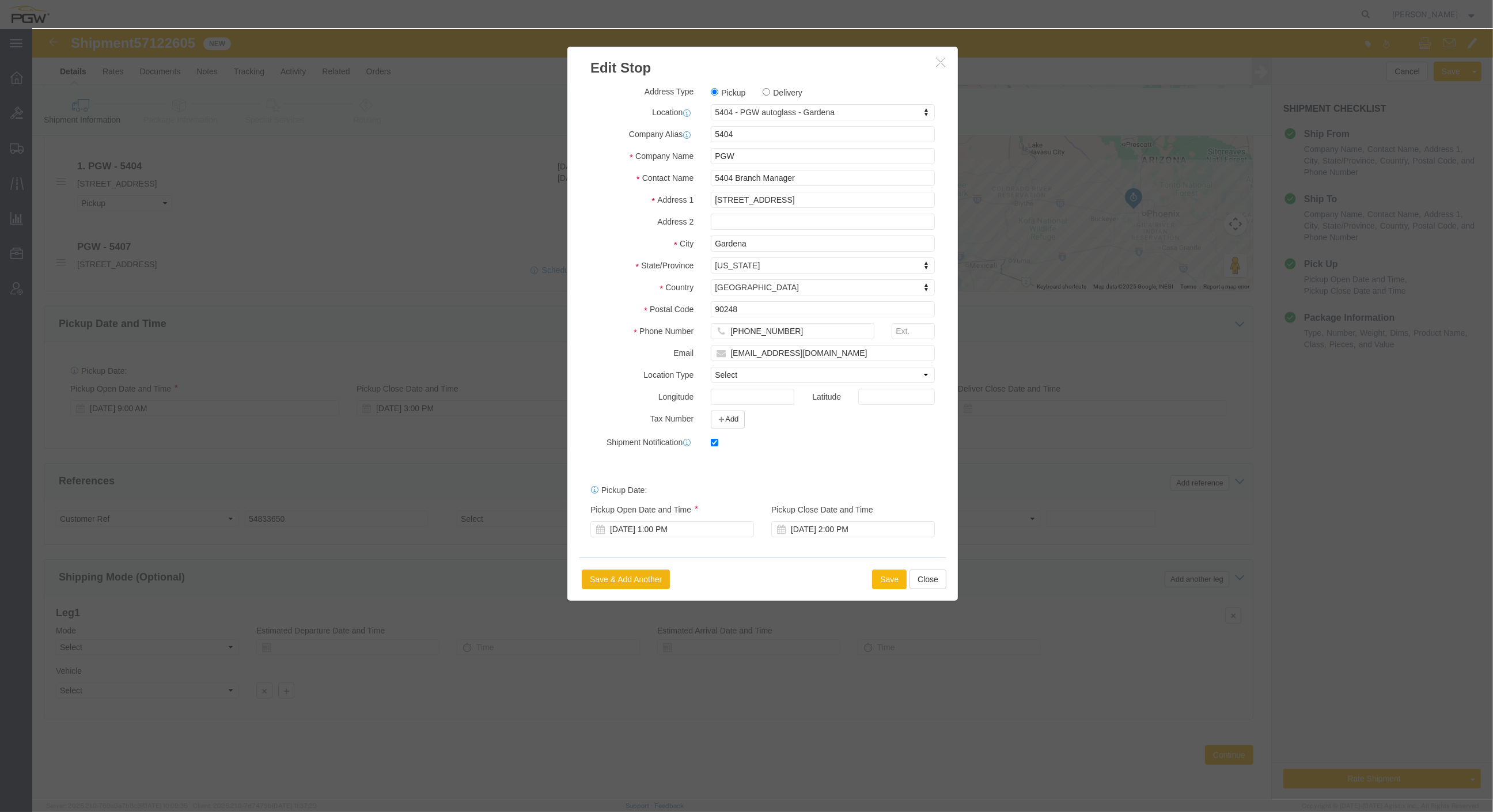
click button "Save"
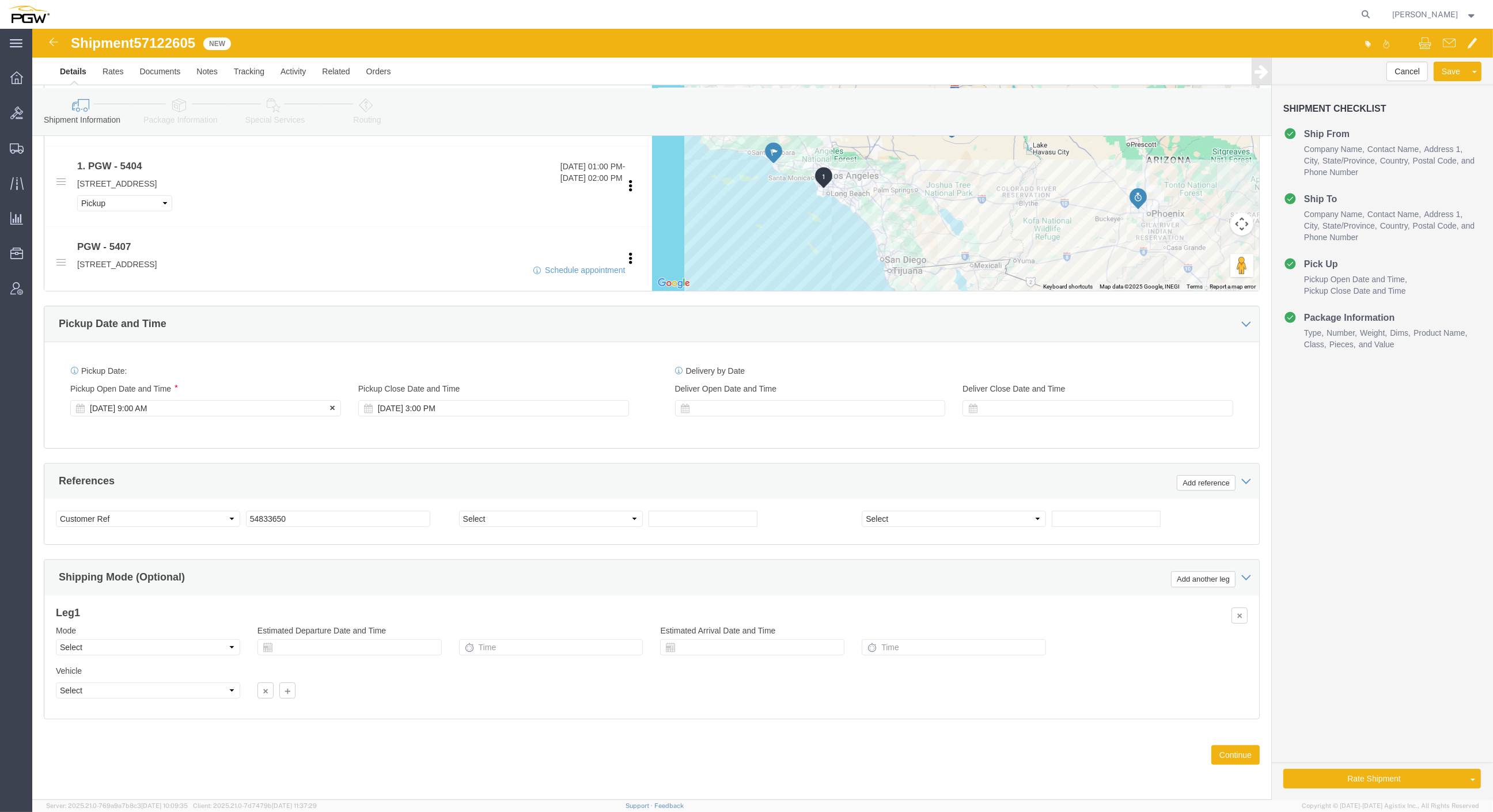
click div "[DATE] 9:00 AM"
click input "11:00 PM"
click input "8:00 PM"
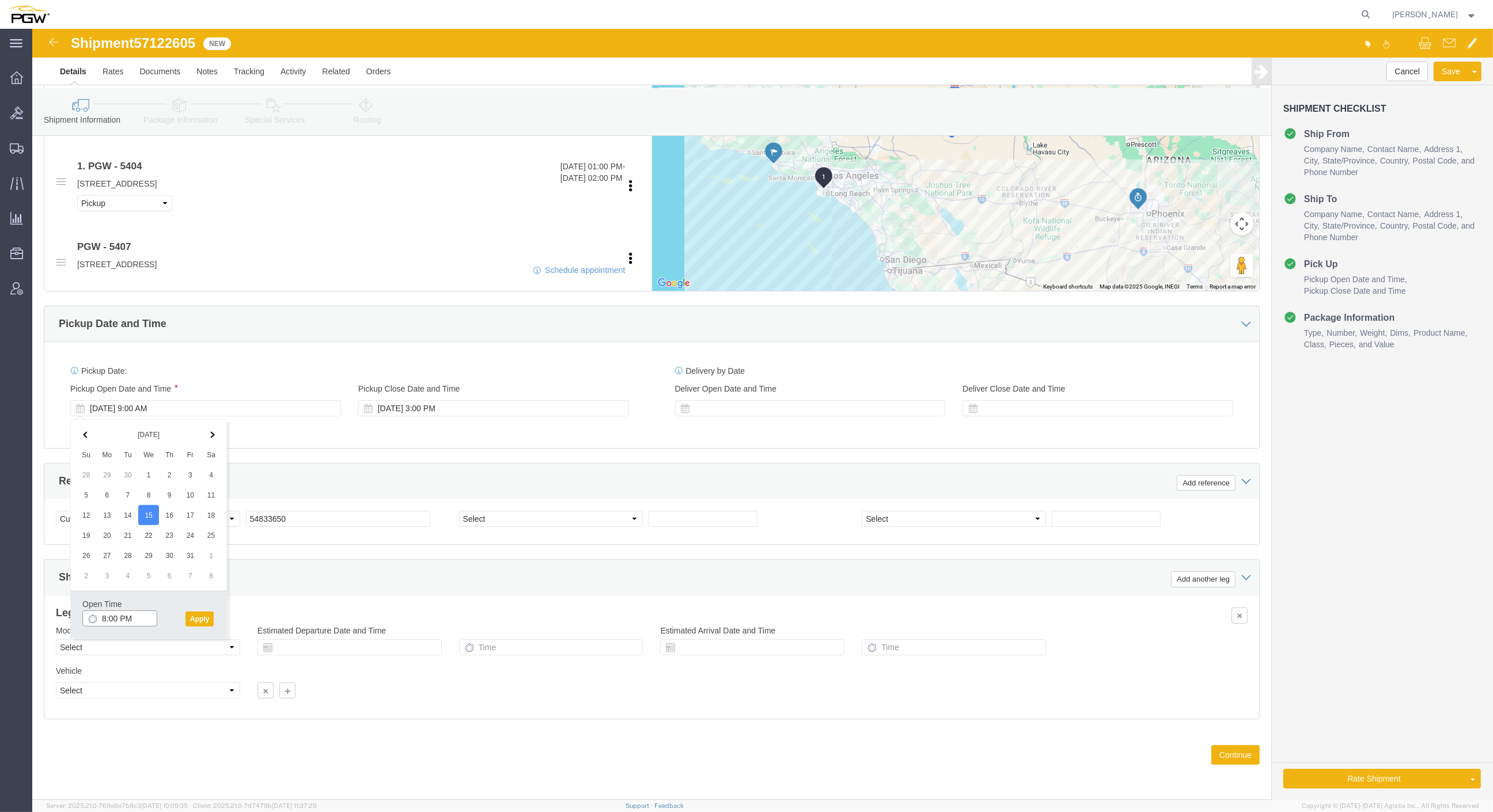
click input "8:00 PM"
type input "8:00 AM"
click button "Apply"
click span "57122605"
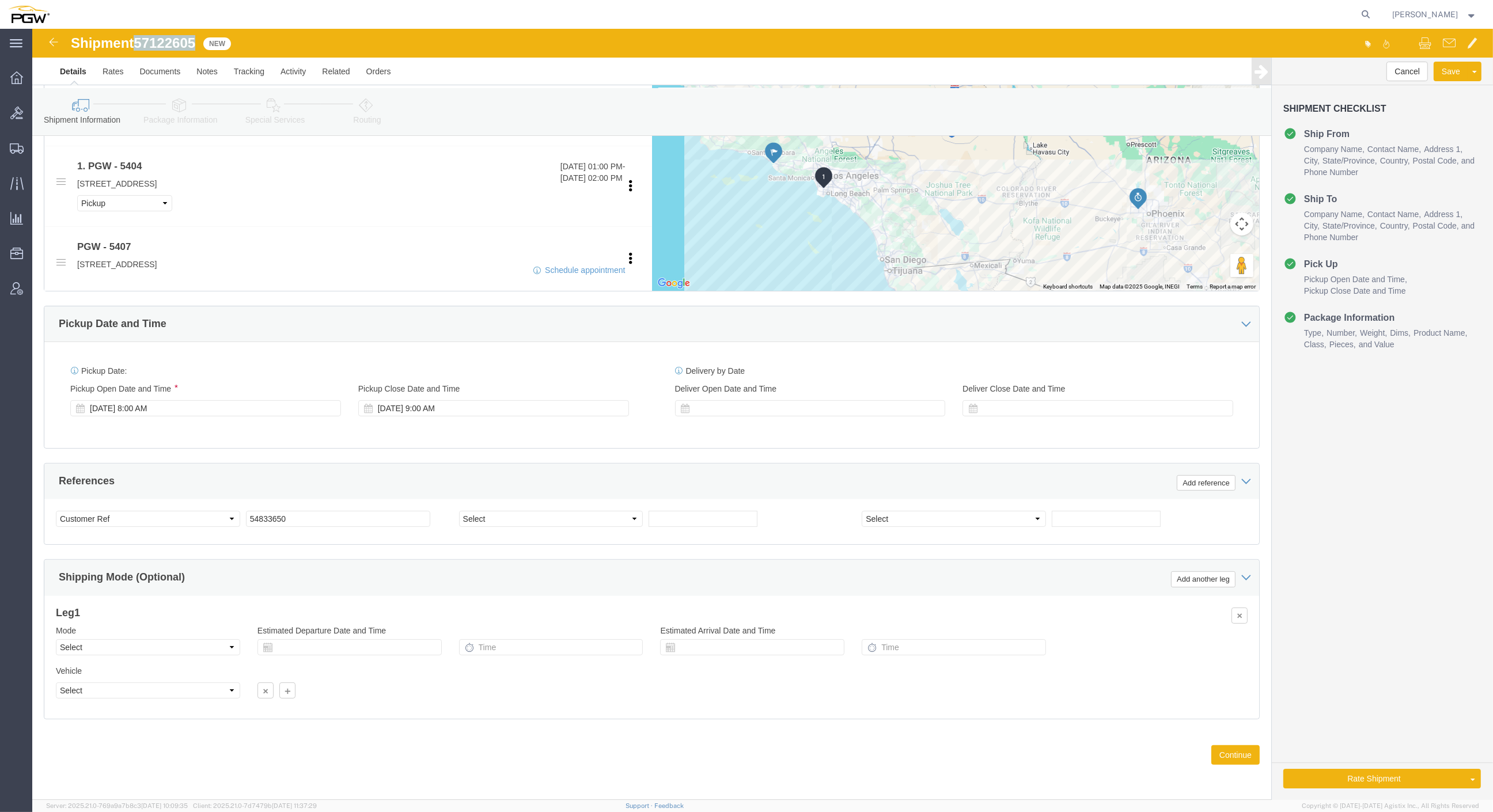
click span "57122605"
copy span "57122605"
click div
click input "10:00 AM"
click button "Apply"
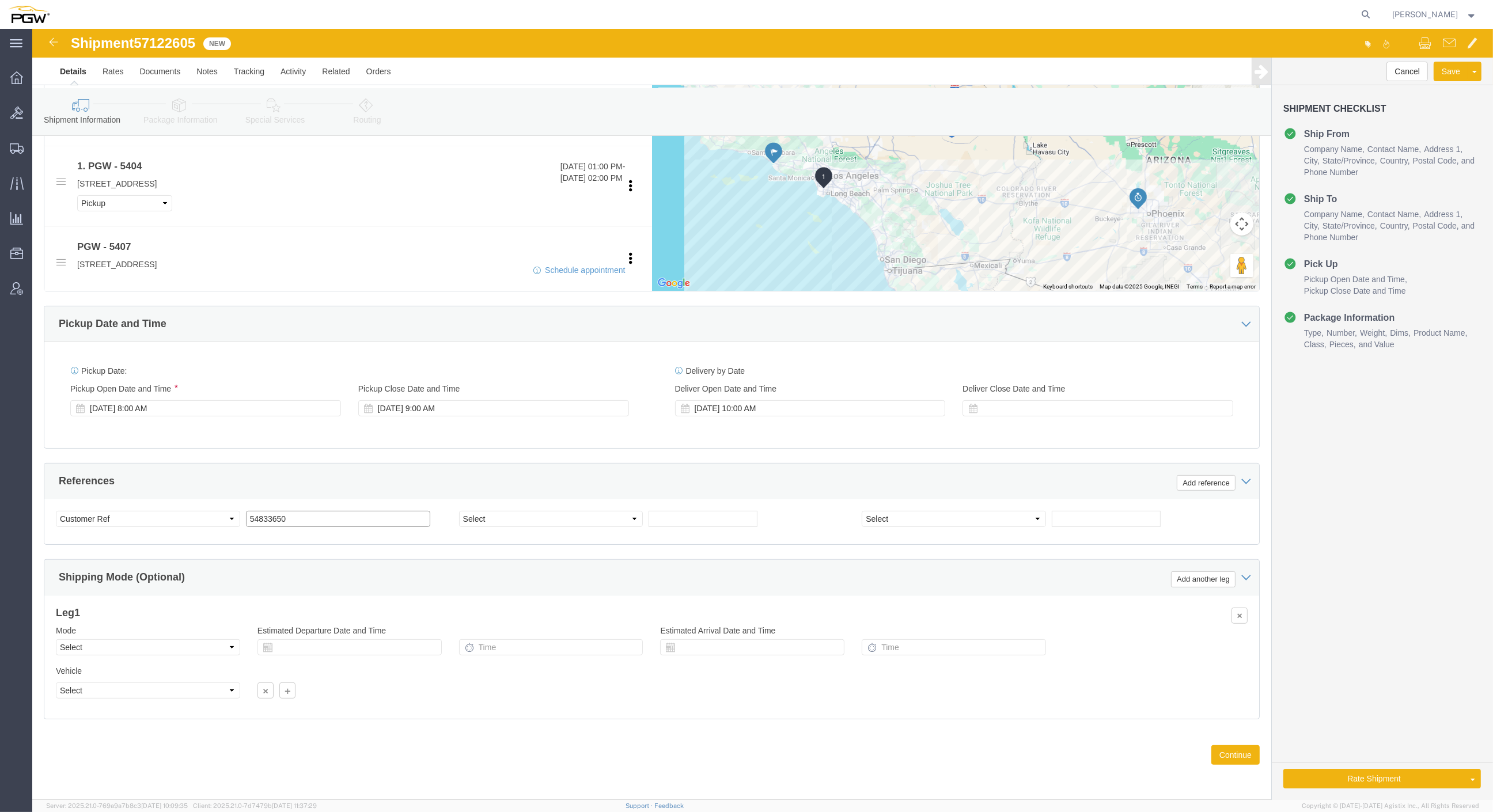
drag, startPoint x: 280, startPoint y: 490, endPoint x: 77, endPoint y: 478, distance: 203.4
click div "Select Account Type Activity ID Airline Appointment Number ASN Batch Request # …"
paste input "7122605"
type input "57122605"
click icon
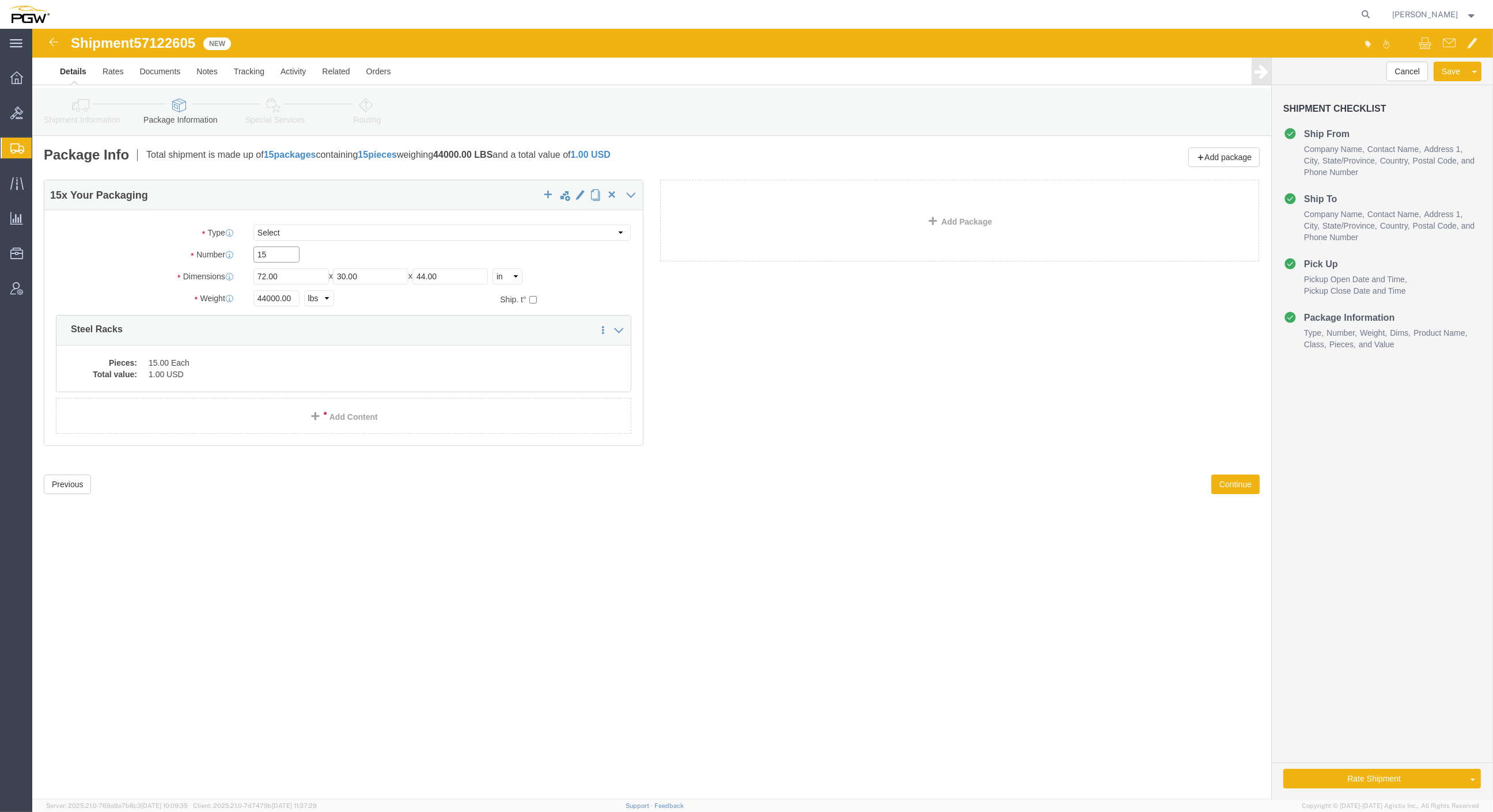
drag, startPoint x: 252, startPoint y: 225, endPoint x: 139, endPoint y: 222, distance: 113.0
click div "Number 15"
type input "7"
click input "44000.00"
drag, startPoint x: 216, startPoint y: 261, endPoint x: 183, endPoint y: 254, distance: 33.7
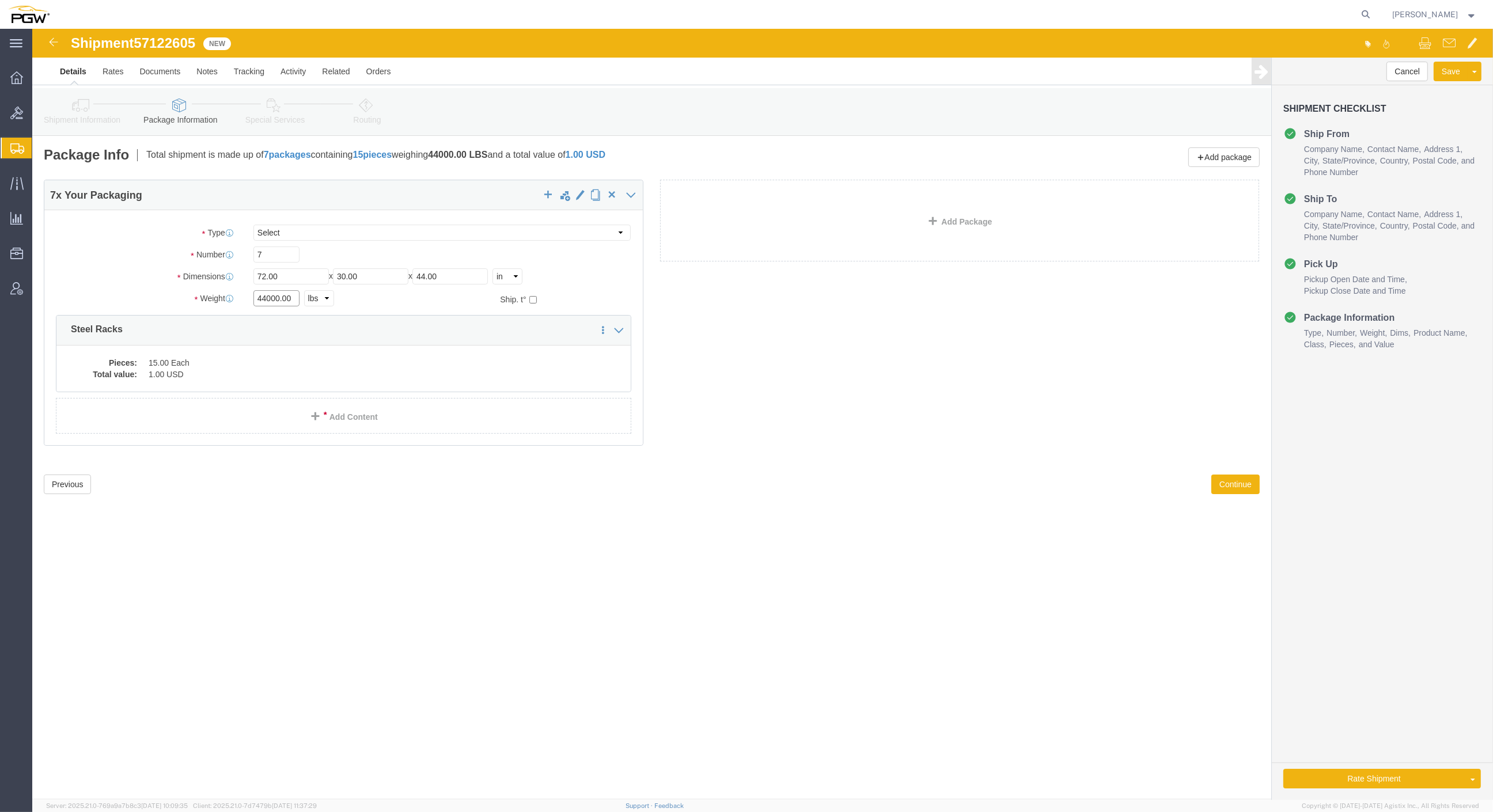
click div "Package Type Select Bale(s) Basket(s) Bolt(s) Bottle(s) Buckets Bulk Bundle(s) …"
type input "20000.00"
click dd "1.00 USD"
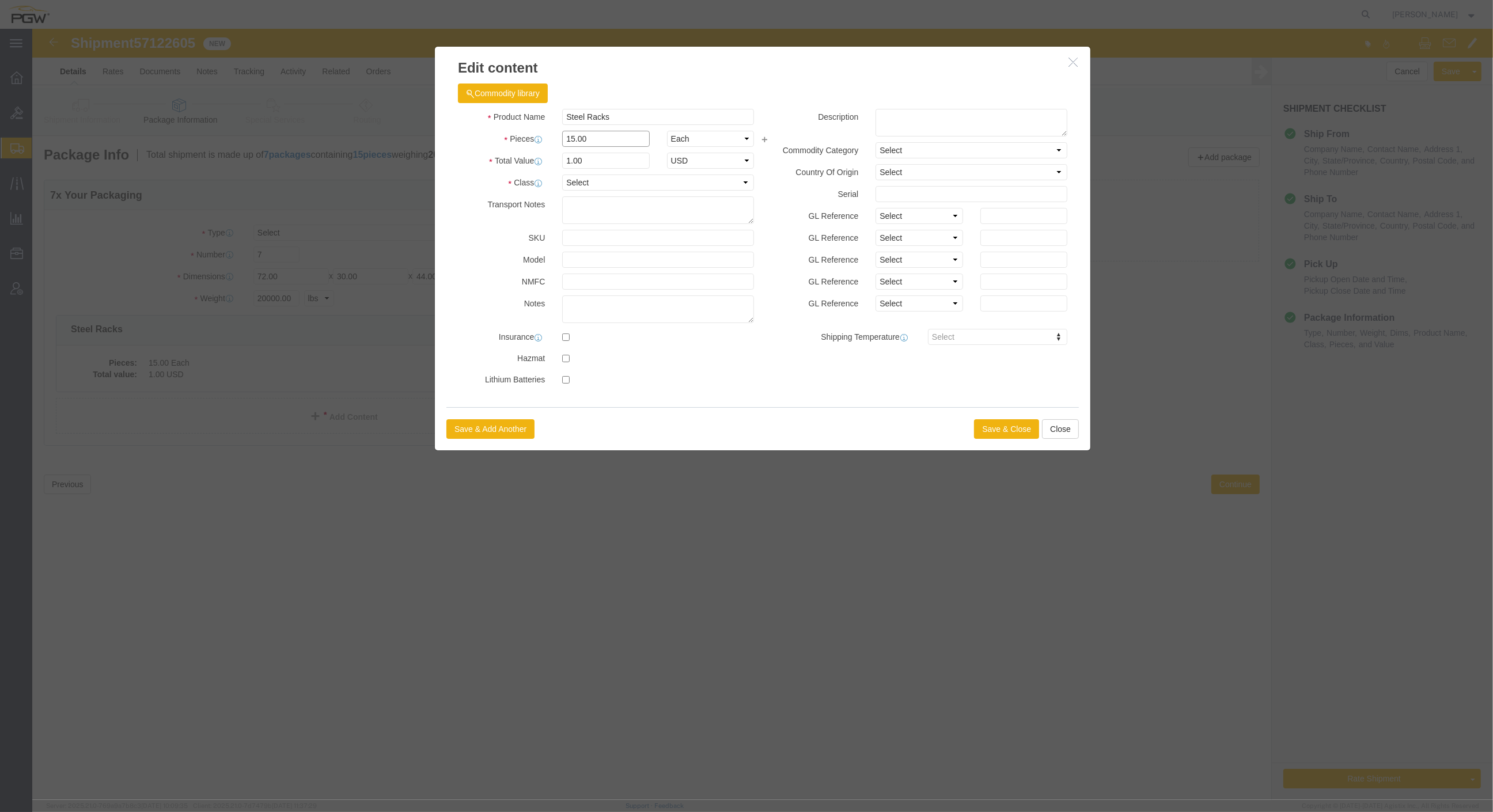
click div "Product Name Steel Racks Pieces 15.00 Select Bag Barrels 100Board Feet Bottle B…"
type input "7.00"
click input "0.47"
drag, startPoint x: 570, startPoint y: 131, endPoint x: 447, endPoint y: 112, distance: 124.5
click div "Product Name Steel Racks Pieces 7.00 Select Bag Barrels 100Board Feet Bottle Bo…"
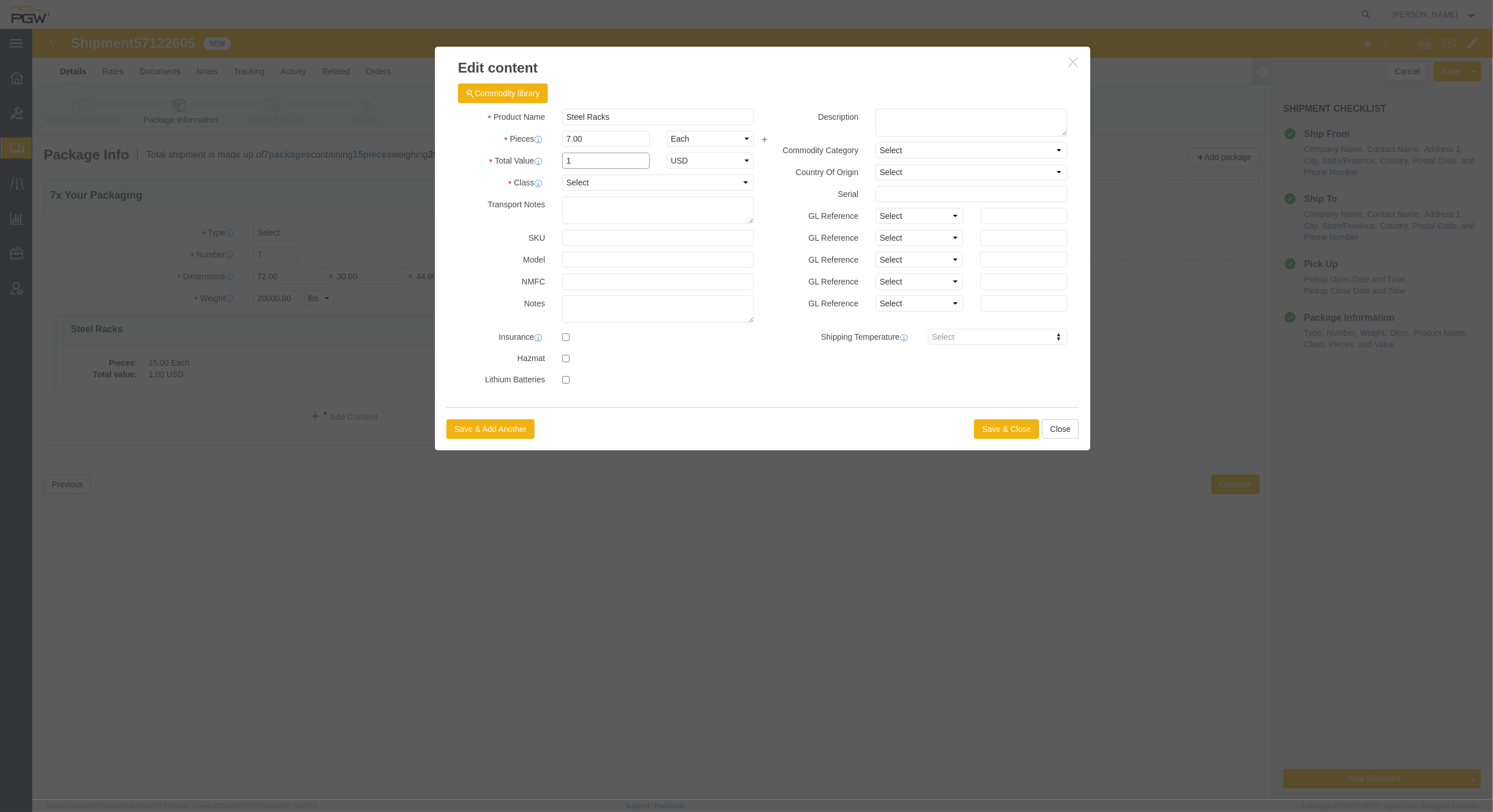
type input "1.00"
click div "Save & Add Another Save & Close Close"
click button "Save & Close"
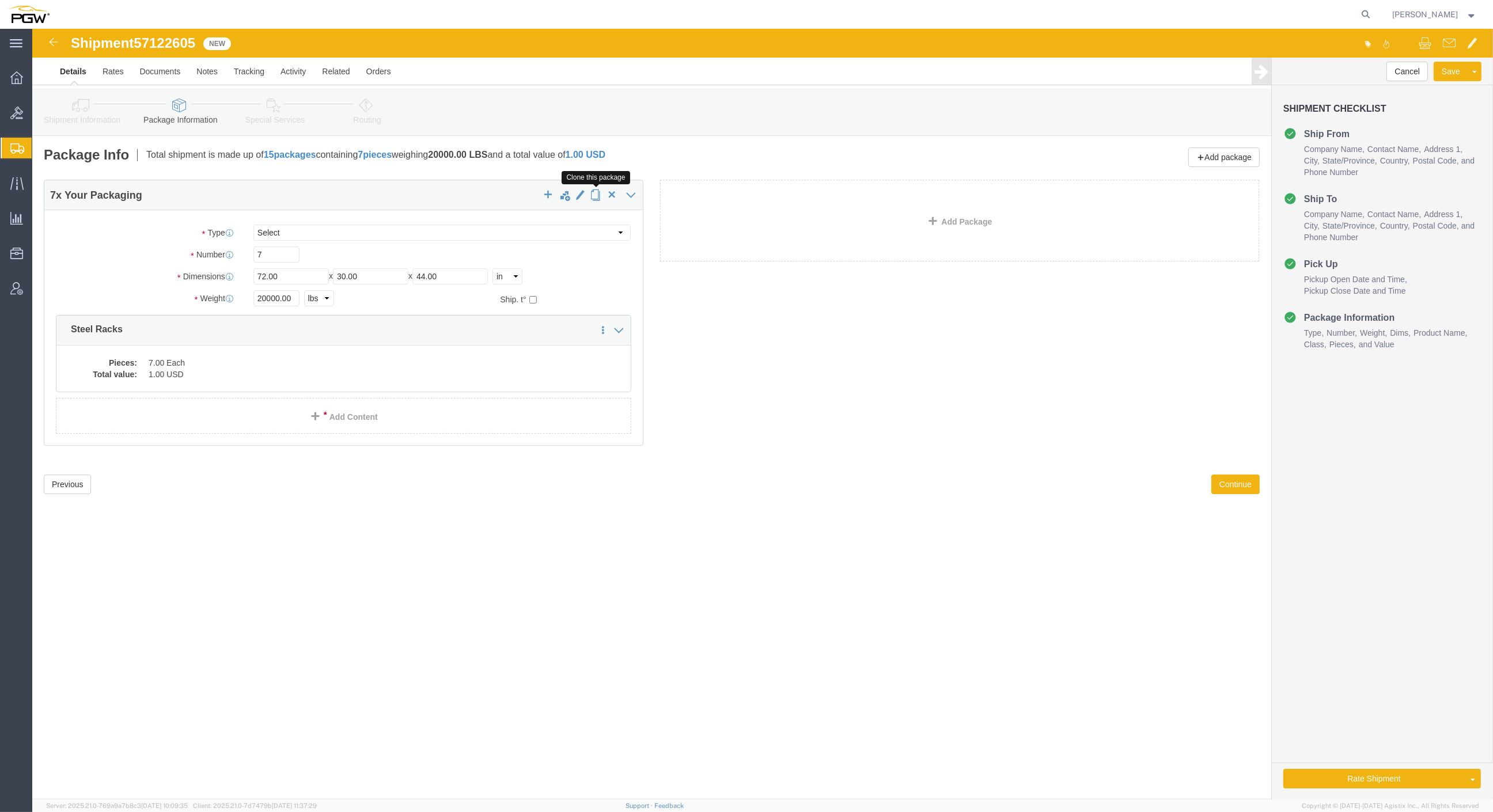
click span "button"
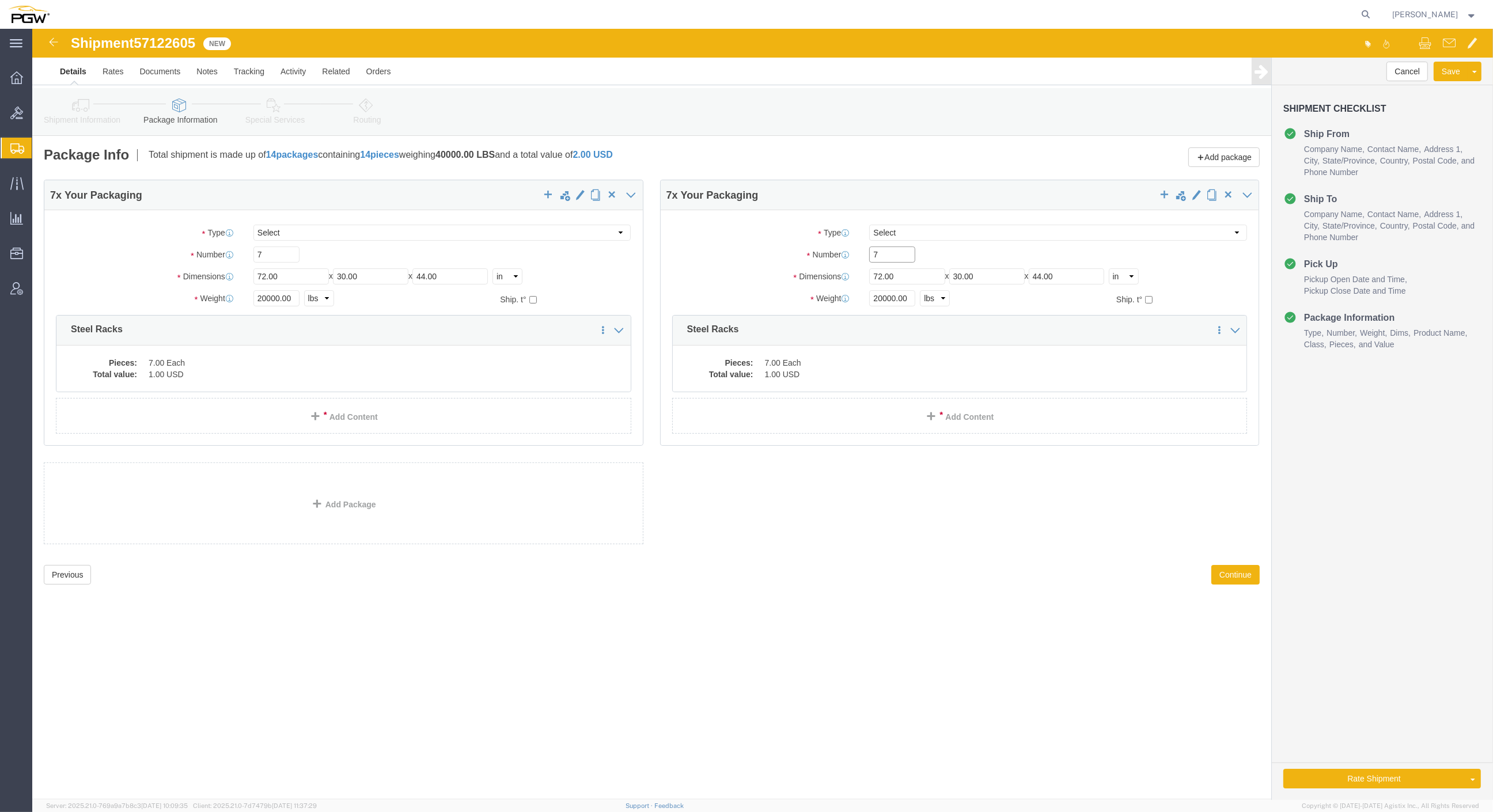
drag, startPoint x: 833, startPoint y: 229, endPoint x: 802, endPoint y: 227, distance: 31.1
click div "Number 7"
type input "8"
click input "20000.00"
drag, startPoint x: 875, startPoint y: 268, endPoint x: 784, endPoint y: 269, distance: 91.0
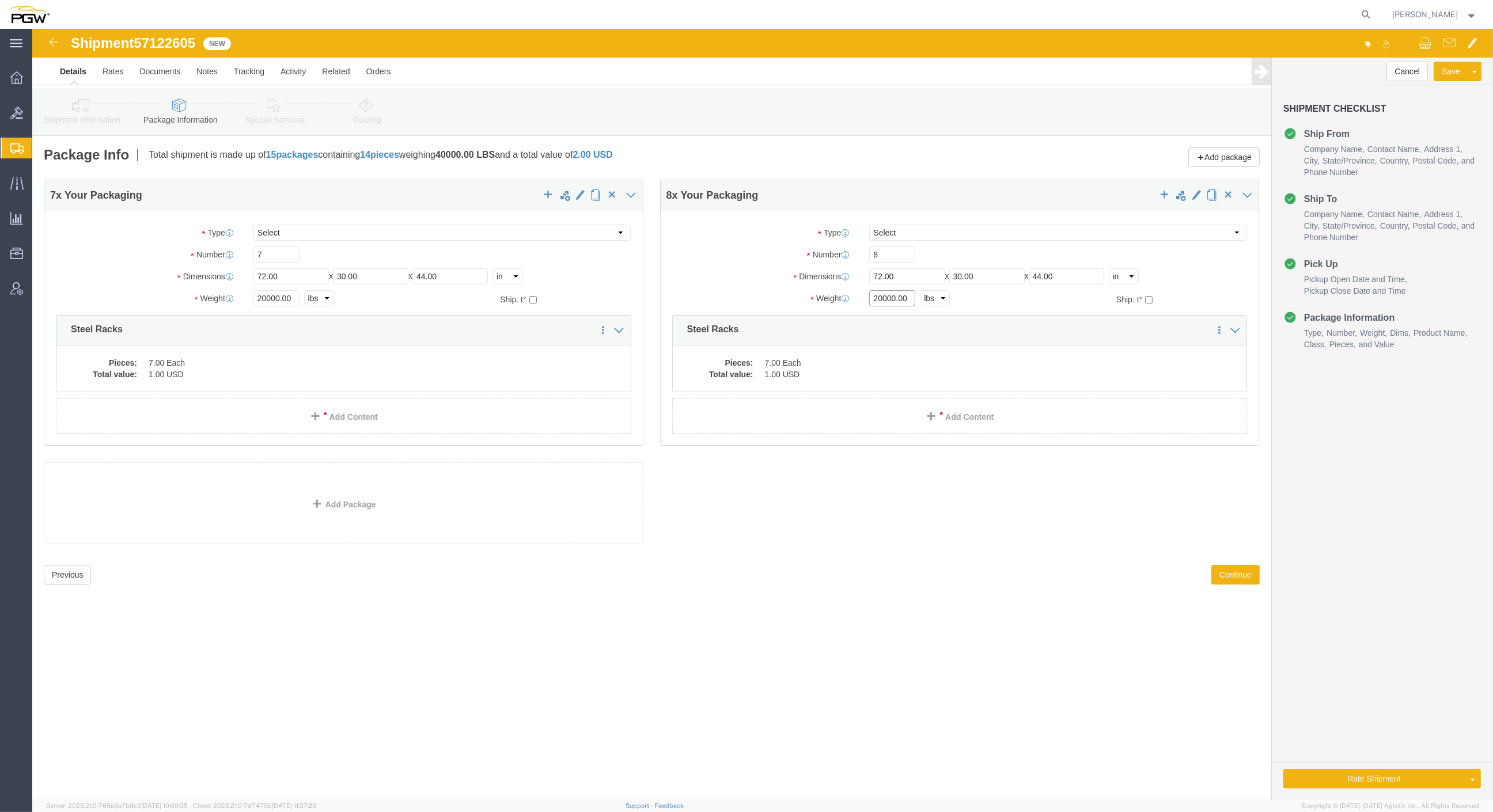
click div "Weight 20000.00 Select kgs lbs Ship. t°"
type input "23000.00"
click dd "1.00 USD"
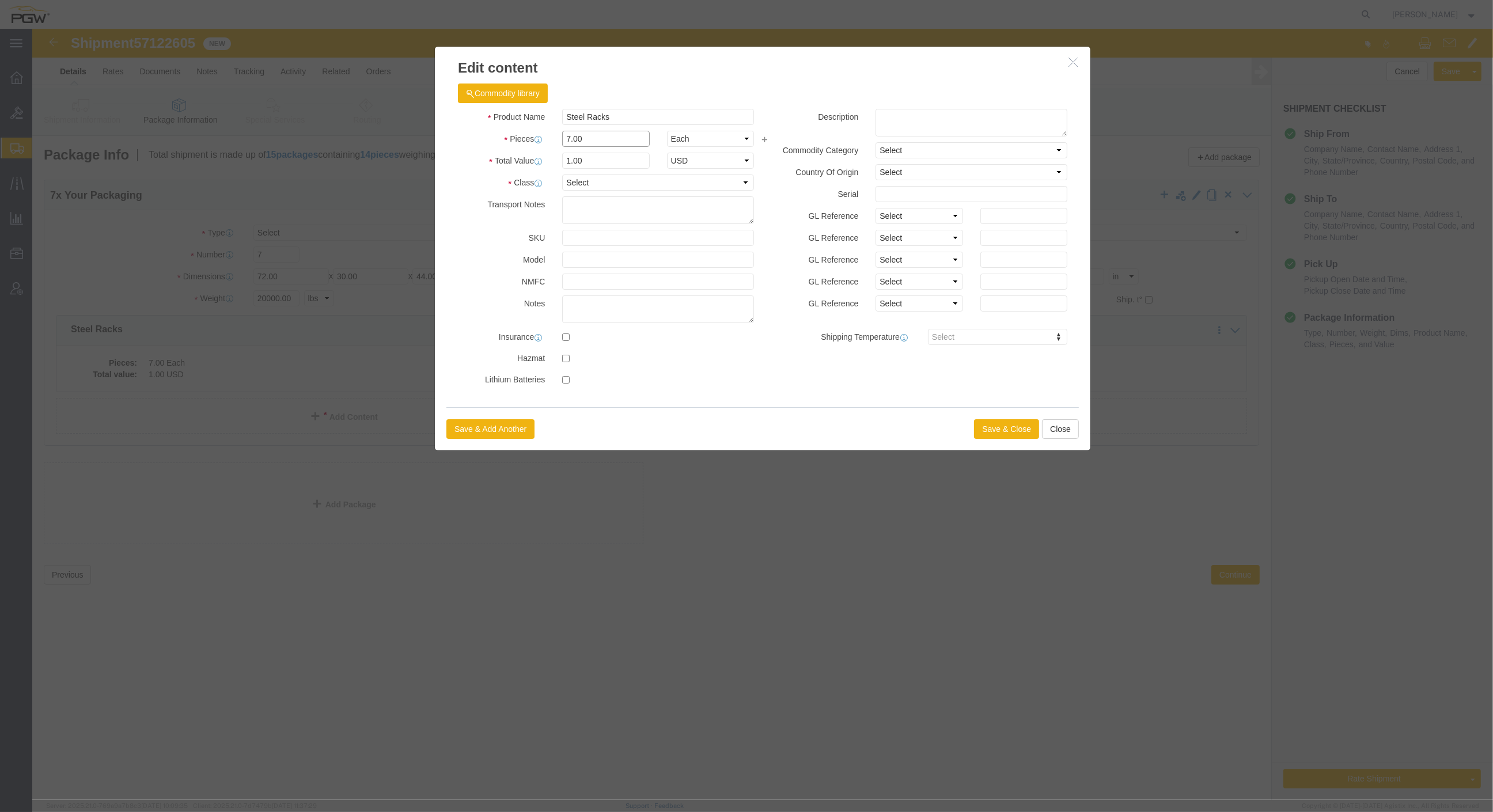
drag, startPoint x: 553, startPoint y: 111, endPoint x: 496, endPoint y: 102, distance: 57.7
click div "Pieces 7.00 Select Bag Barrels 100Board Feet Bottle Box Blister Pack Carats Can…"
type input "8.00"
click input "1.14"
drag, startPoint x: 575, startPoint y: 134, endPoint x: 383, endPoint y: 100, distance: 195.0
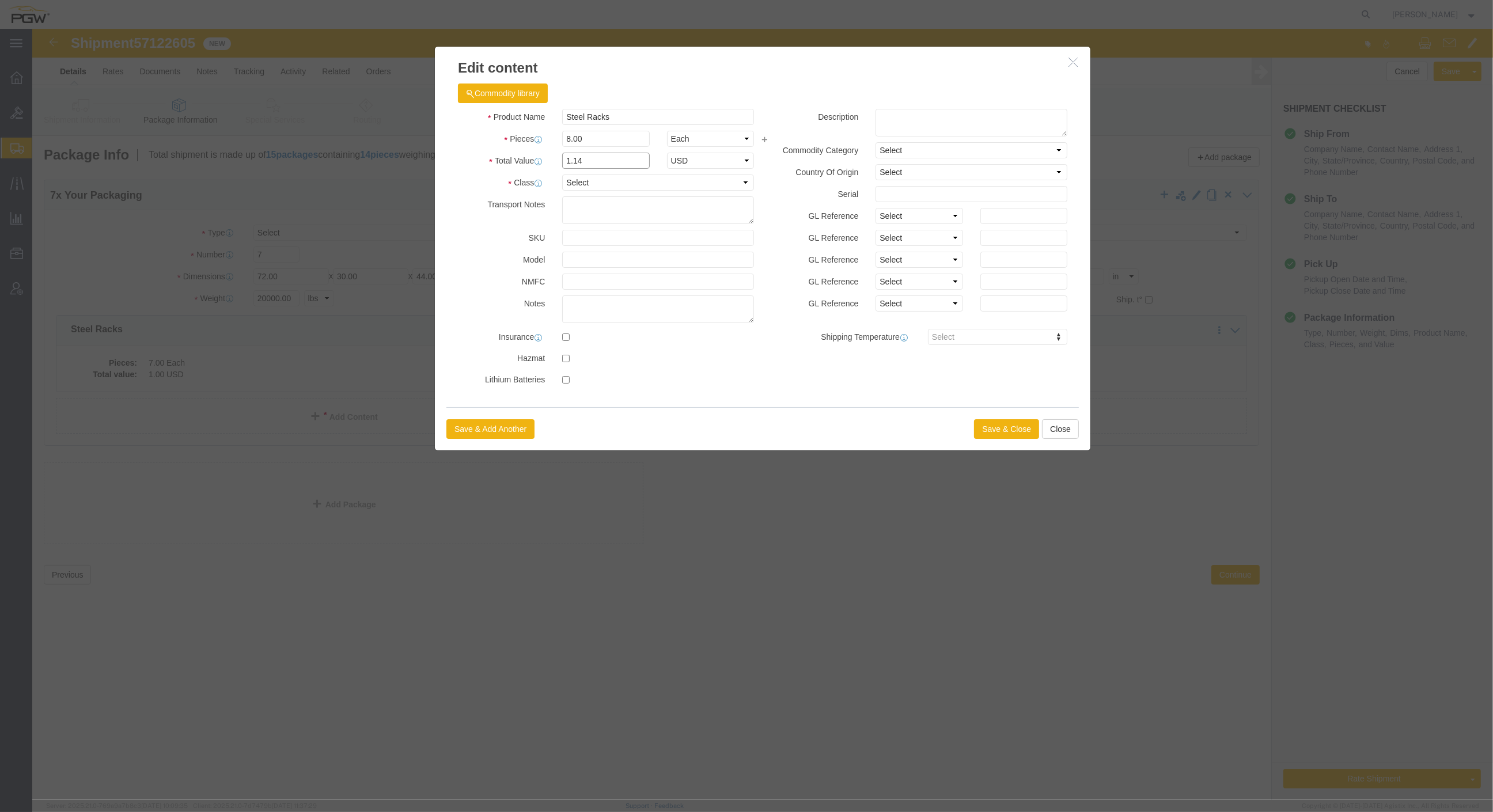
click div "Product Name Steel Racks Pieces 8.00 Select Bag Barrels 100Board Feet Bottle Bo…"
type input "1.00"
click div "Save & Add Another Save & Close Close"
click button "Save & Close"
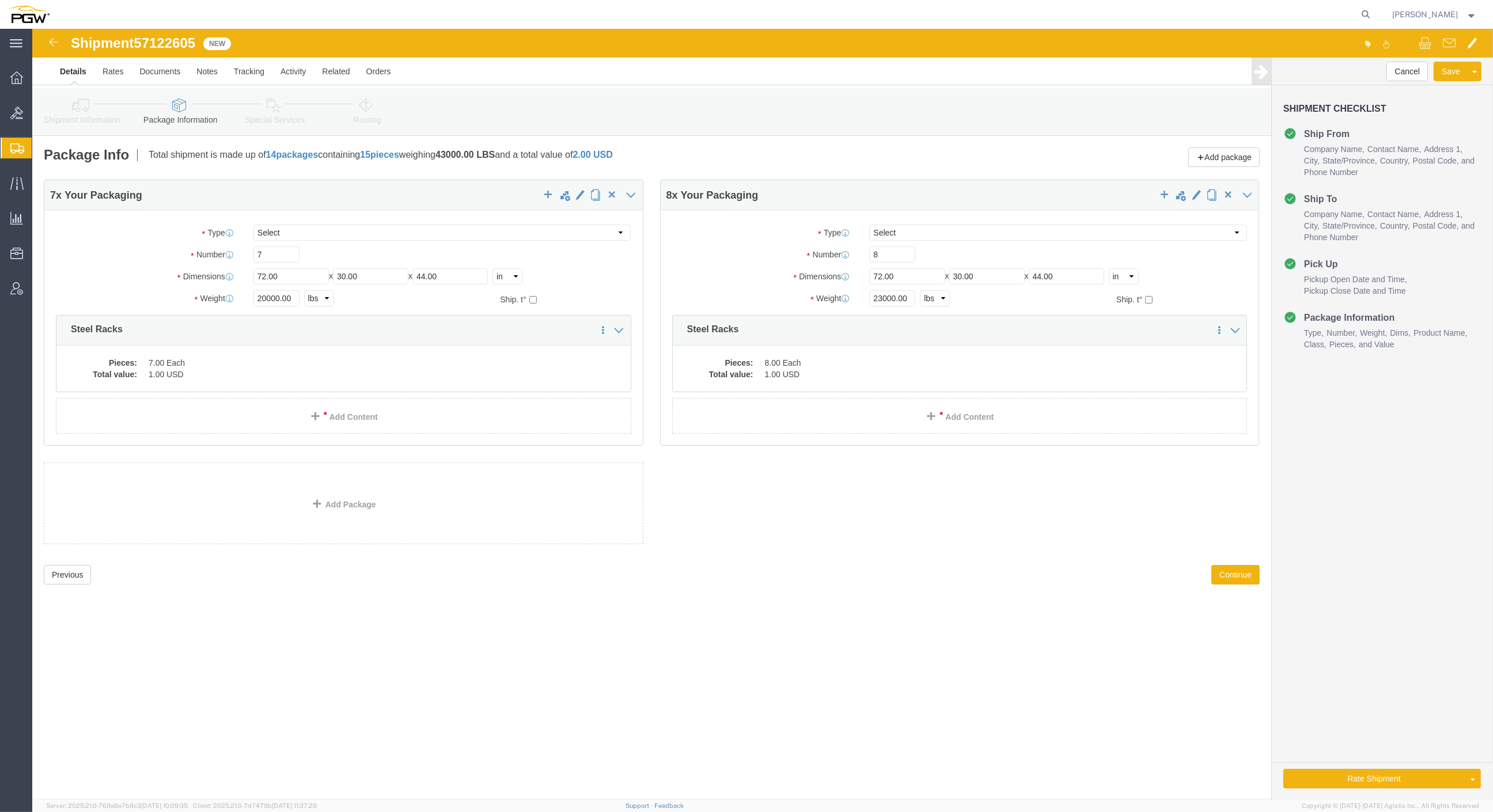
click icon
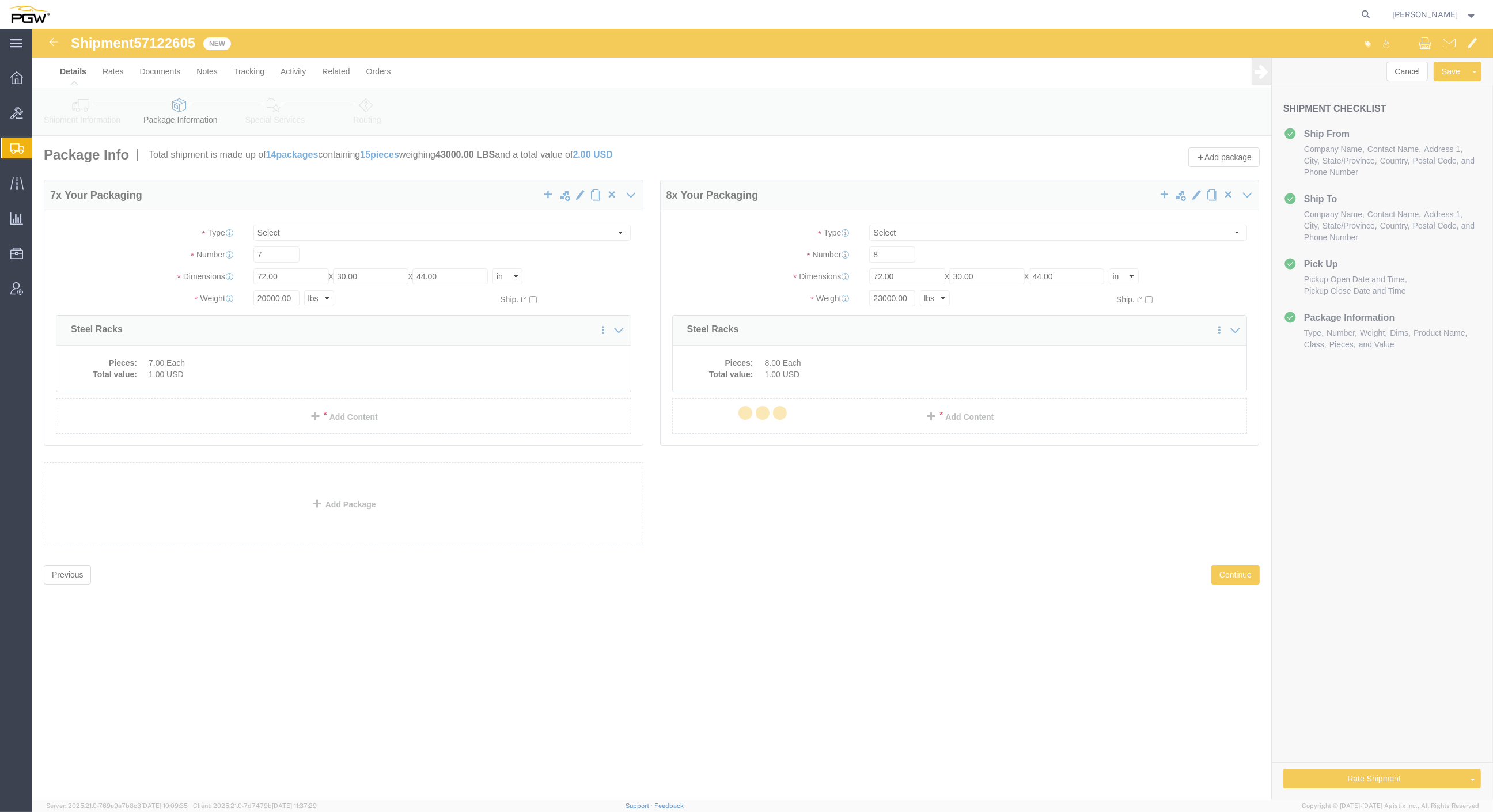
select select
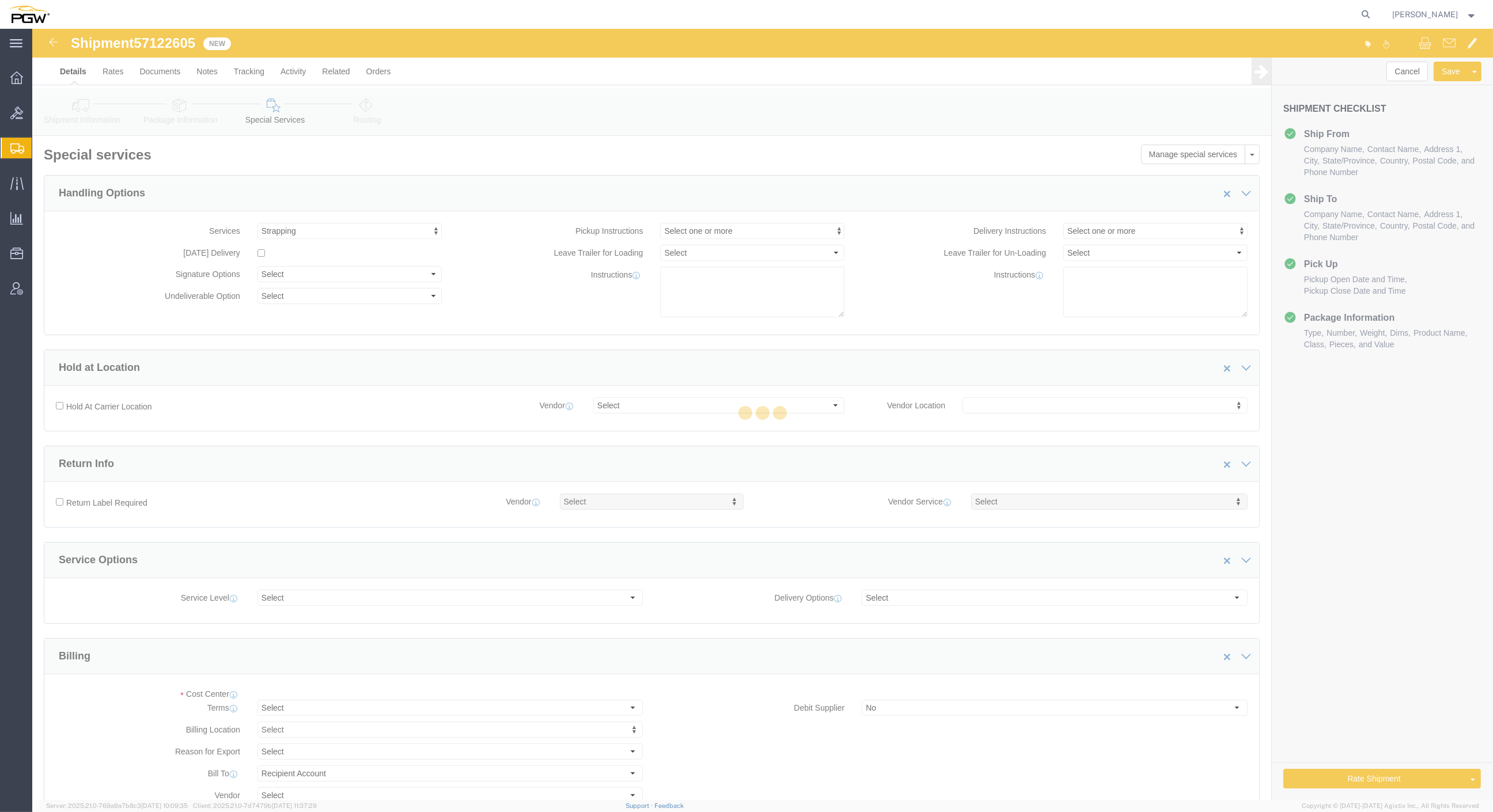
scroll to position [100, 0]
select select "COSTCENTER"
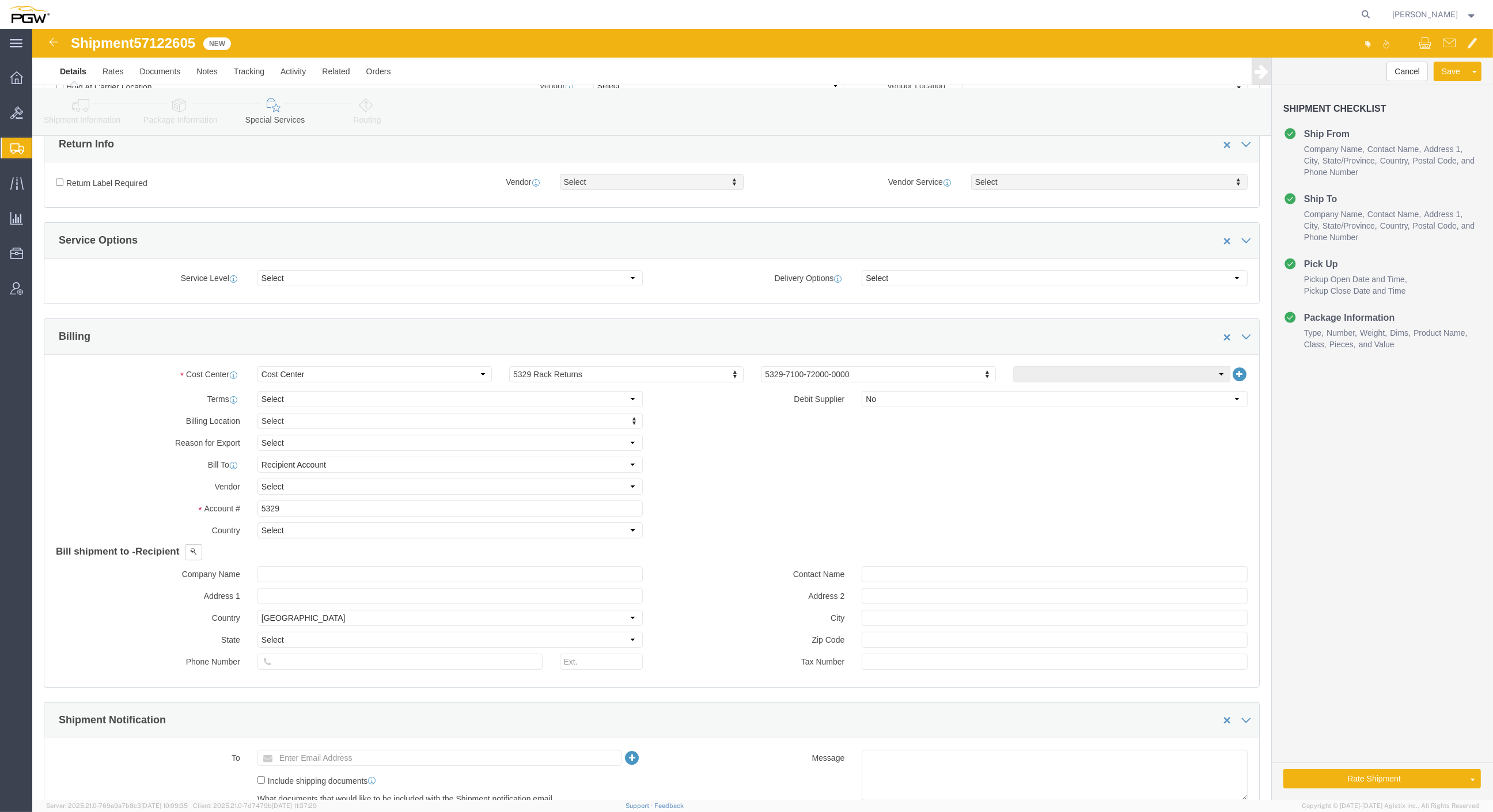
scroll to position [447, 0]
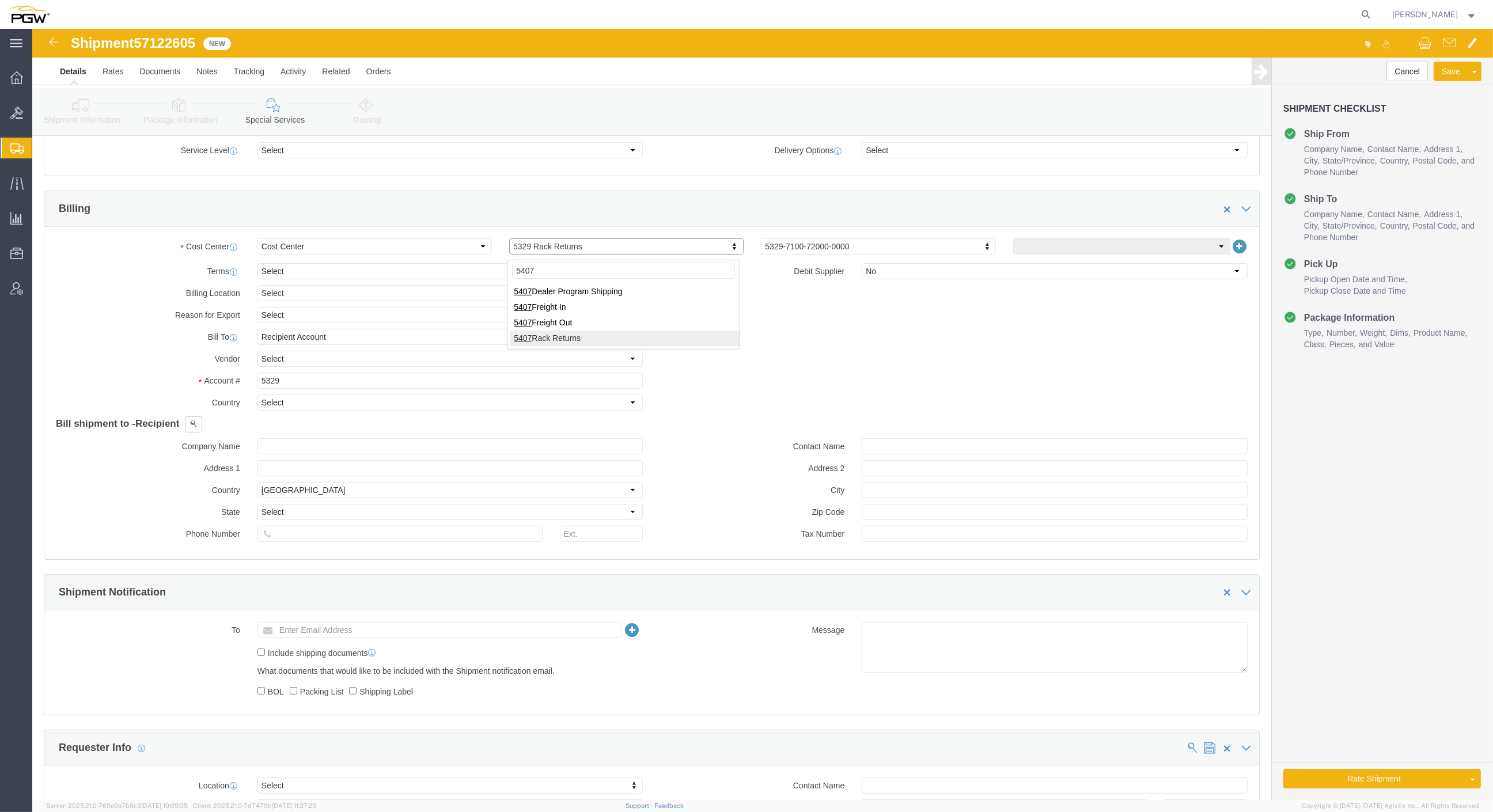
type input "5407"
click input "5329"
drag, startPoint x: 263, startPoint y: 359, endPoint x: 122, endPoint y: 339, distance: 142.4
click div "Account # 5329"
type input "5407"
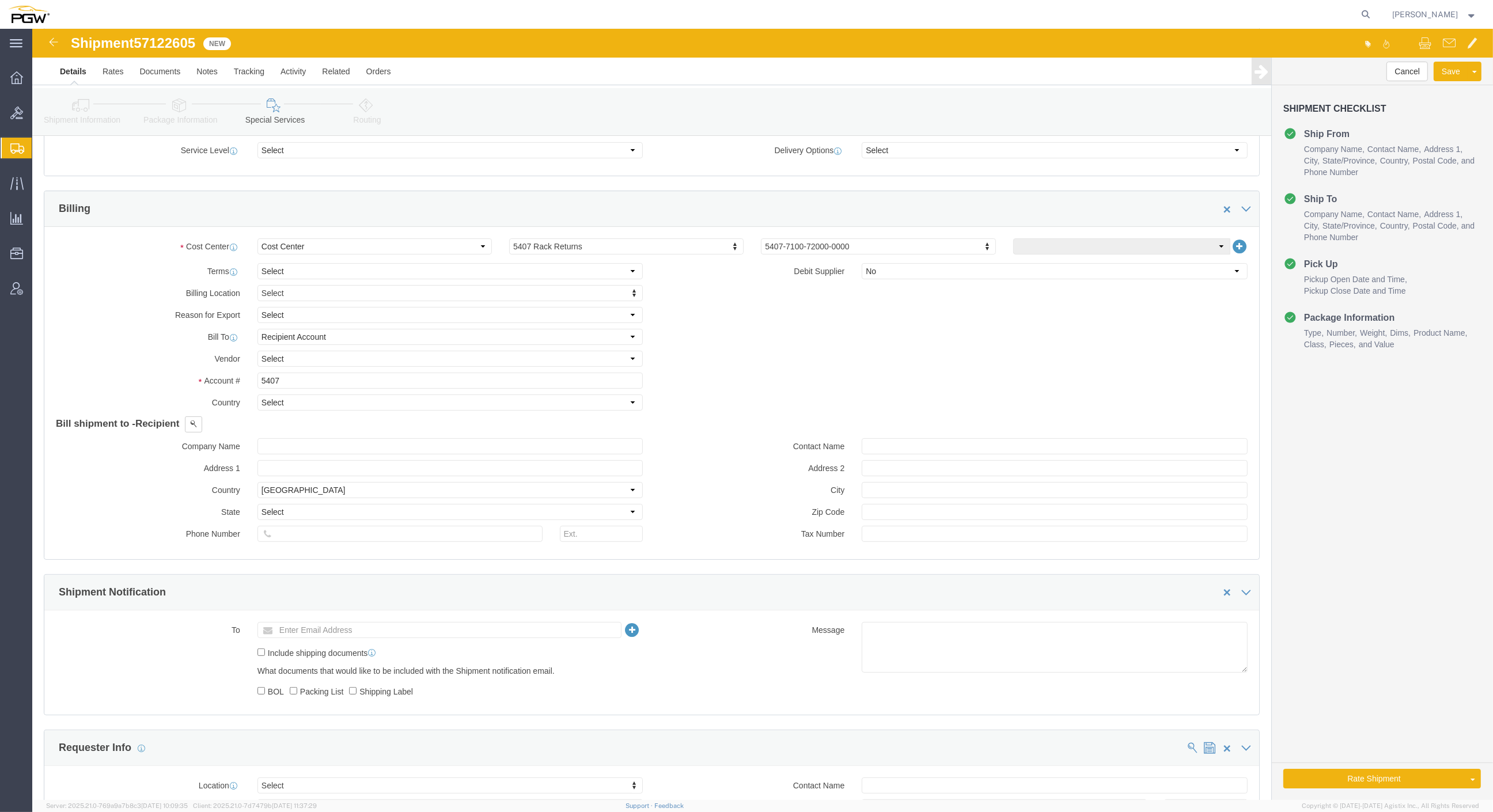
click icon
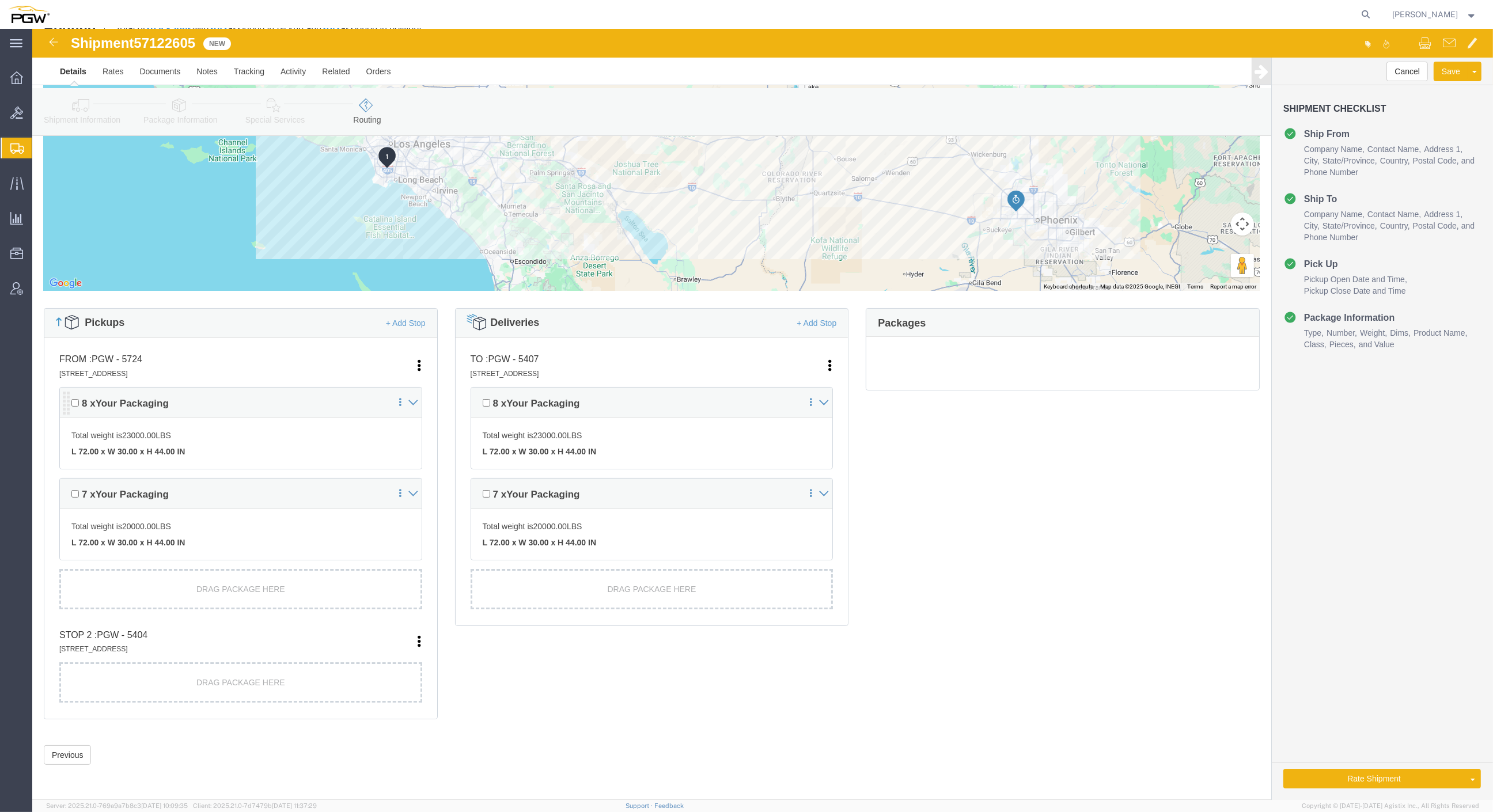
scroll to position [49, 0]
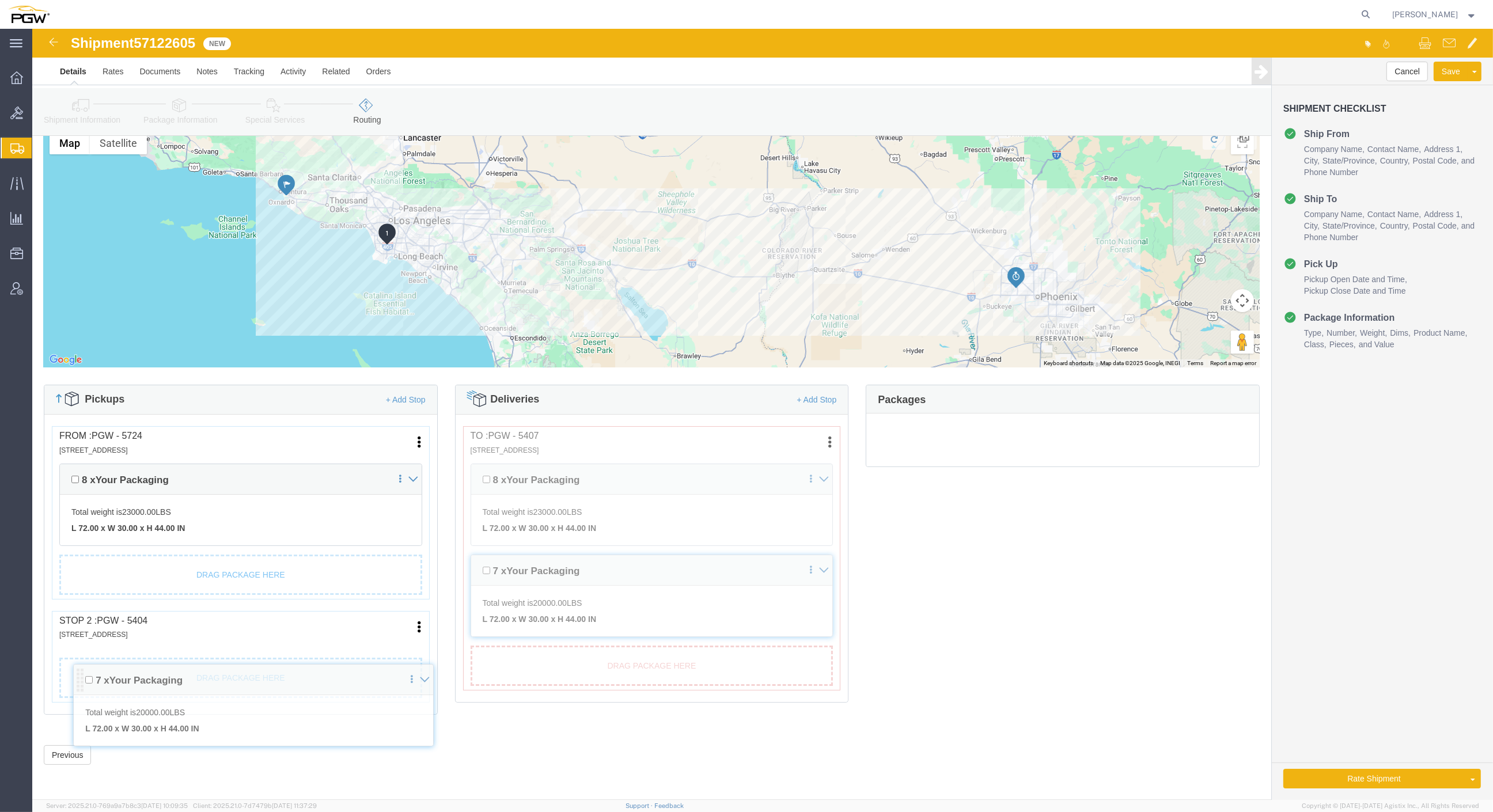
drag, startPoint x: 33, startPoint y: 470, endPoint x: 17, endPoint y: 637, distance: 167.8
click div "Pickups + Add Stop From : PGW - 5724 [STREET_ADDRESS] Edit Move to top Move to …"
click link "Send To Bid"
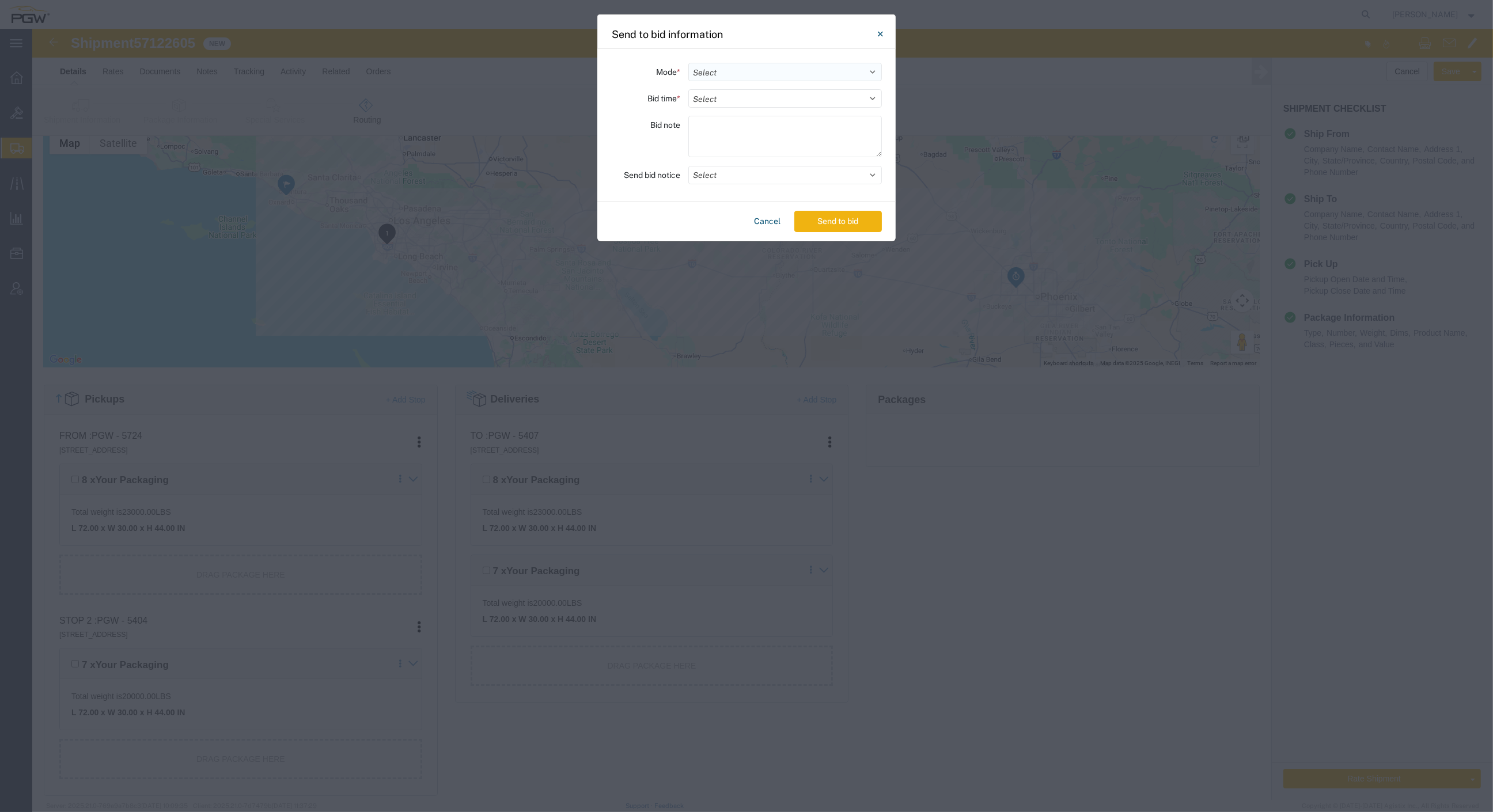
click at [735, 67] on select "Select Small Parcel Truckload Air Rail Less than Truckload Ocean Freight Multi-…" at bounding box center [786, 71] width 194 height 19
select select "TL"
click at [689, 63] on select "Select Small Parcel Truckload Air Rail Less than Truckload Ocean Freight Multi-…" at bounding box center [786, 71] width 194 height 19
click at [742, 102] on select "Select 30 Min (Rush) 1 Hour (Rush) 2 Hours (Rush) 4 Hours (Rush) 8 Hours (Rush)…" at bounding box center [786, 98] width 194 height 19
select select "24"
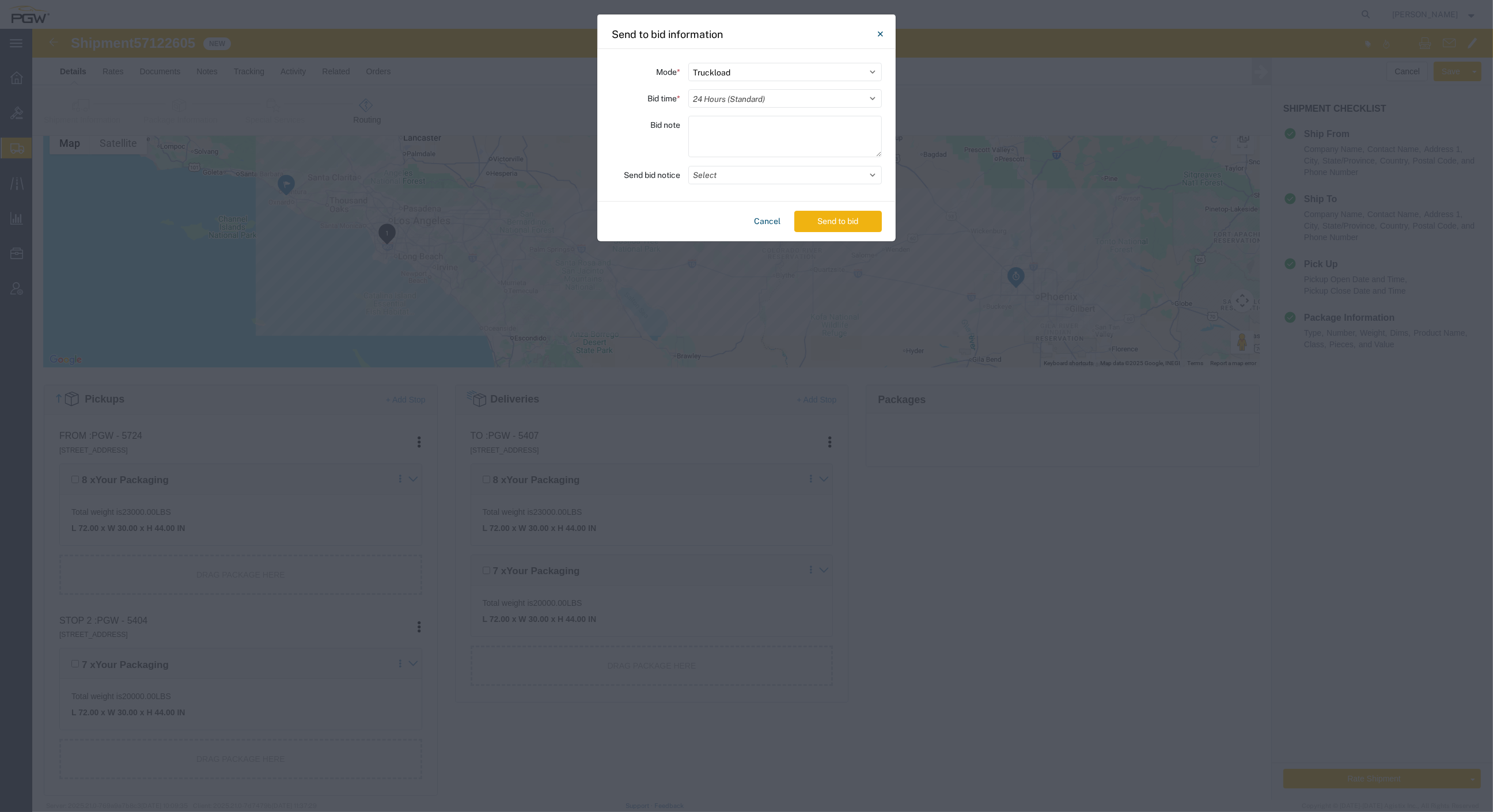
click at [689, 89] on select "Select 30 Min (Rush) 1 Hour (Rush) 2 Hours (Rush) 4 Hours (Rush) 8 Hours (Rush)…" at bounding box center [786, 98] width 194 height 19
click at [735, 173] on button "Select" at bounding box center [786, 174] width 194 height 19
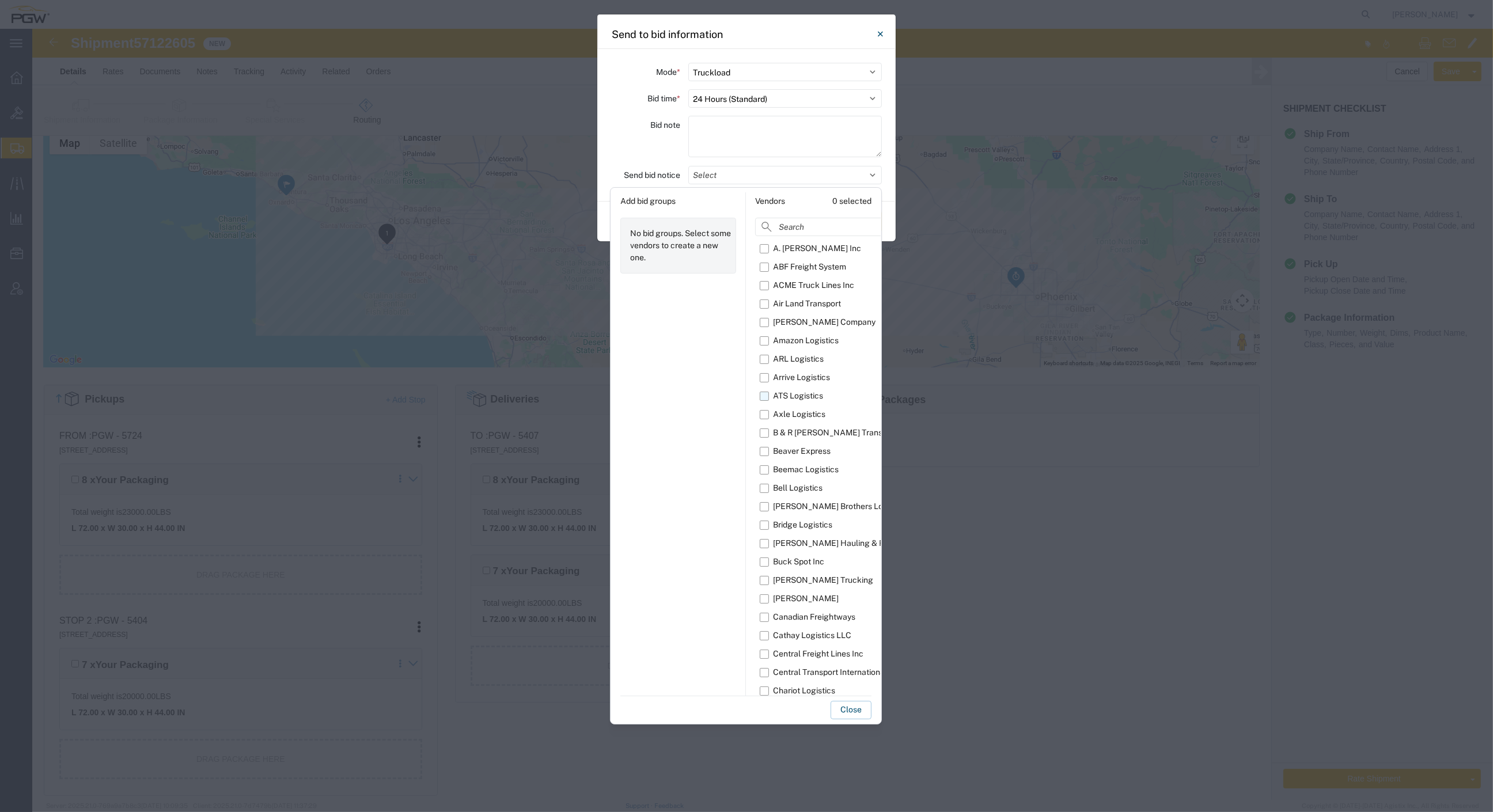
click at [765, 393] on label "ATS Logistics" at bounding box center [849, 396] width 177 height 19
click at [0, 0] on input "ATS Logistics" at bounding box center [0, 0] width 0 height 0
click at [843, 712] on button "Close" at bounding box center [852, 710] width 41 height 19
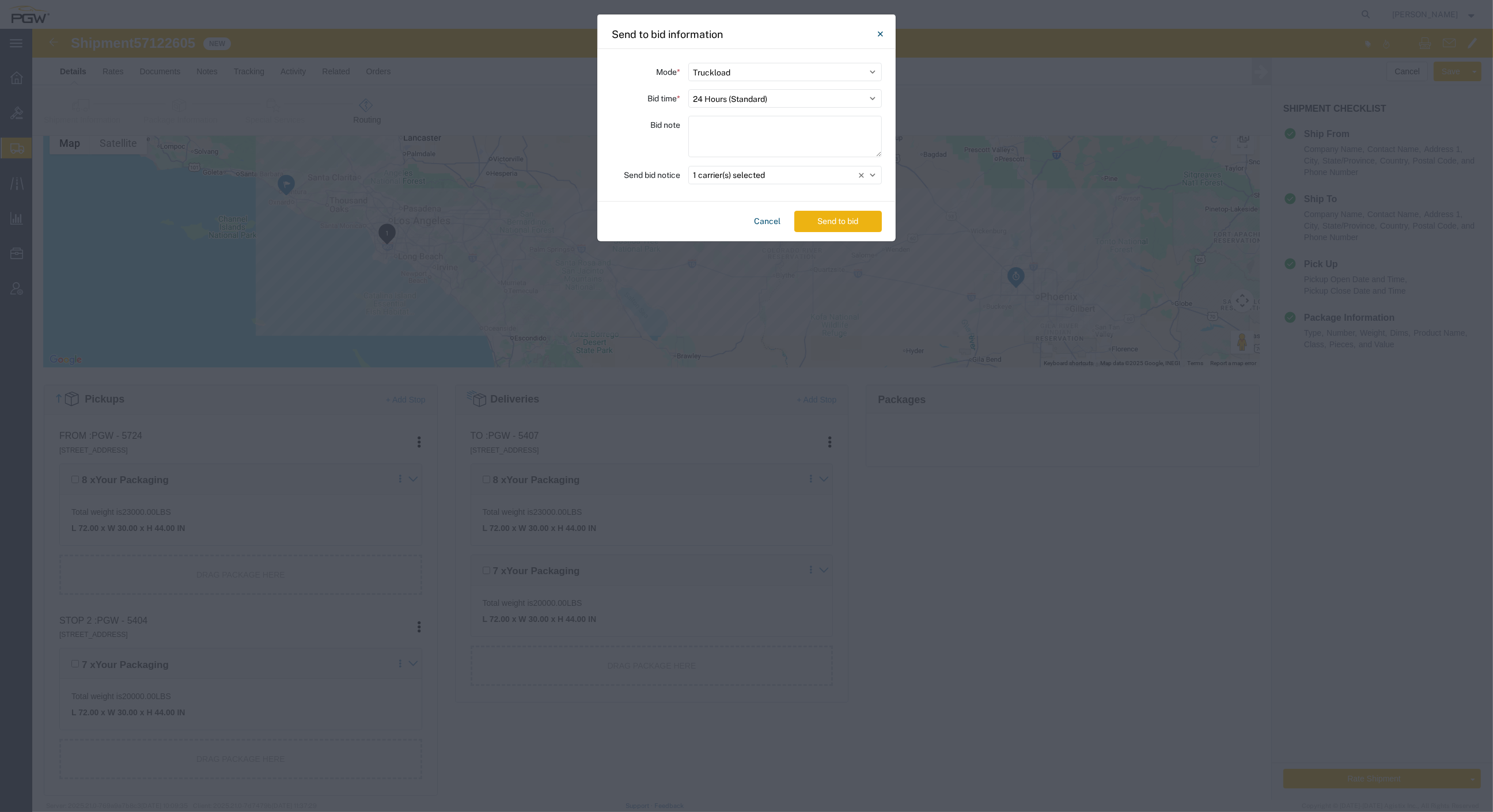
click at [849, 227] on button "Send to bid" at bounding box center [838, 221] width 87 height 21
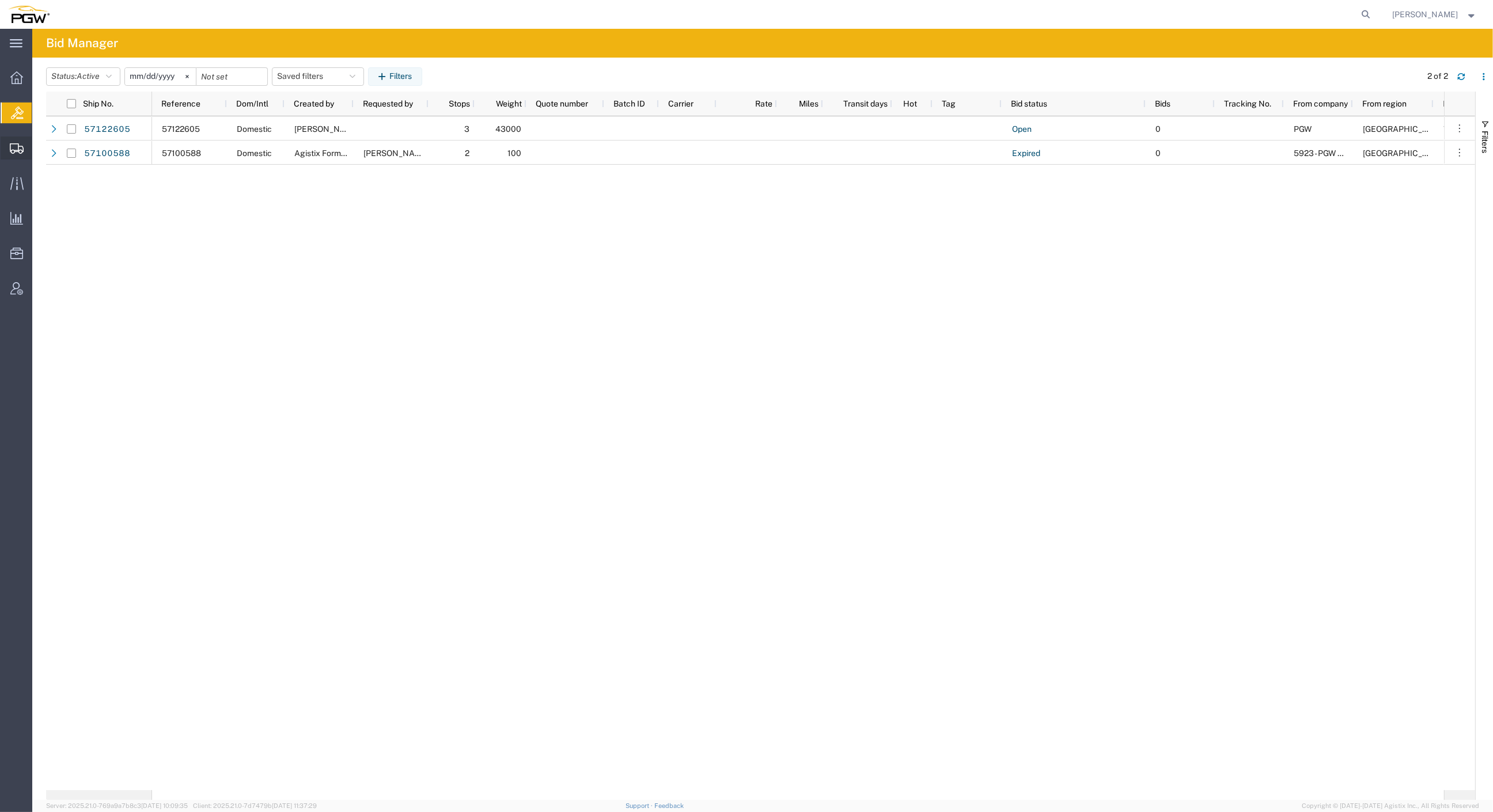
click at [0, 0] on span "Create from Template" at bounding box center [0, 0] width 0 height 0
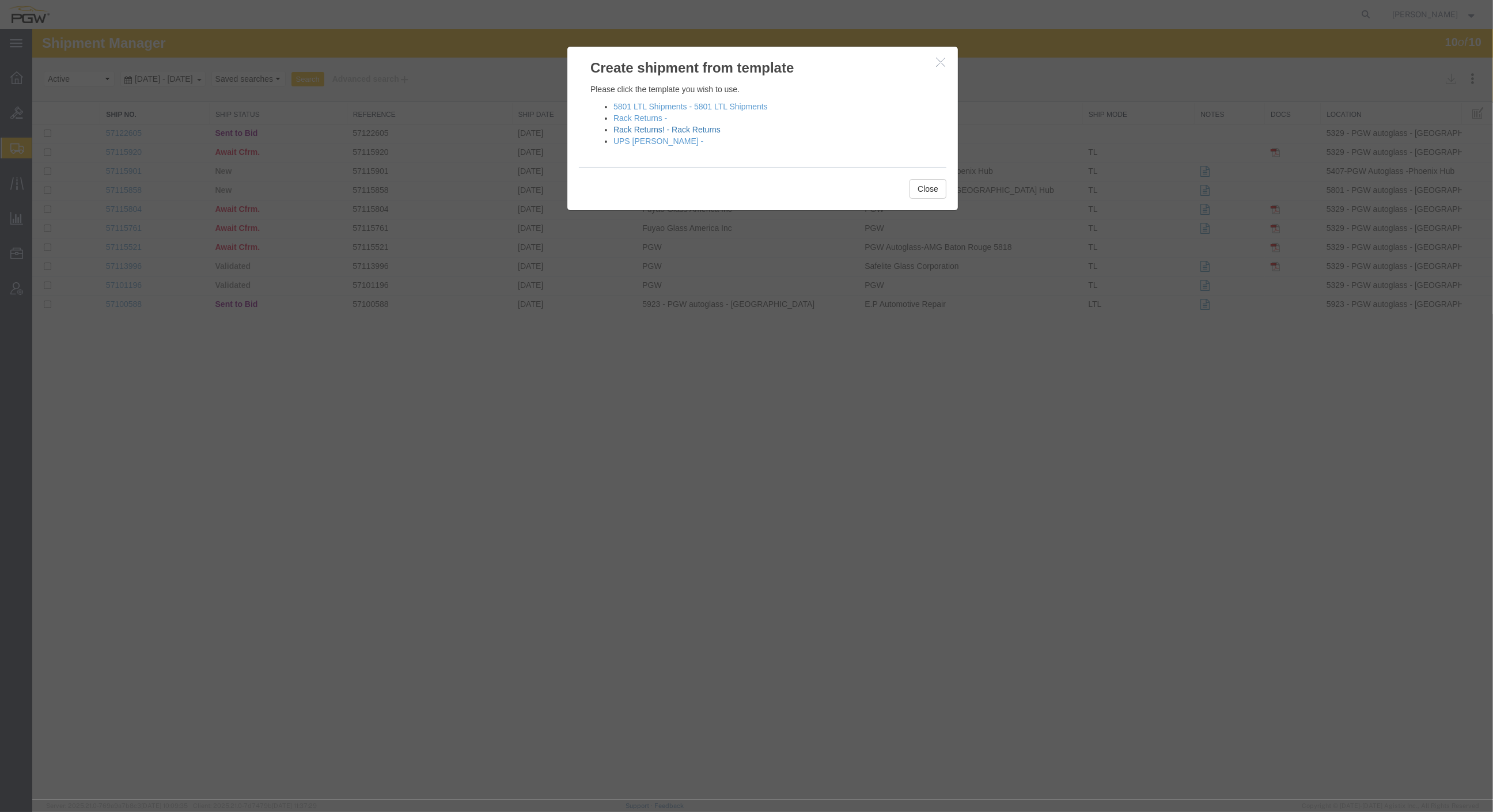
click at [652, 129] on link "Rack Returns! - Rack Returns" at bounding box center [667, 129] width 107 height 9
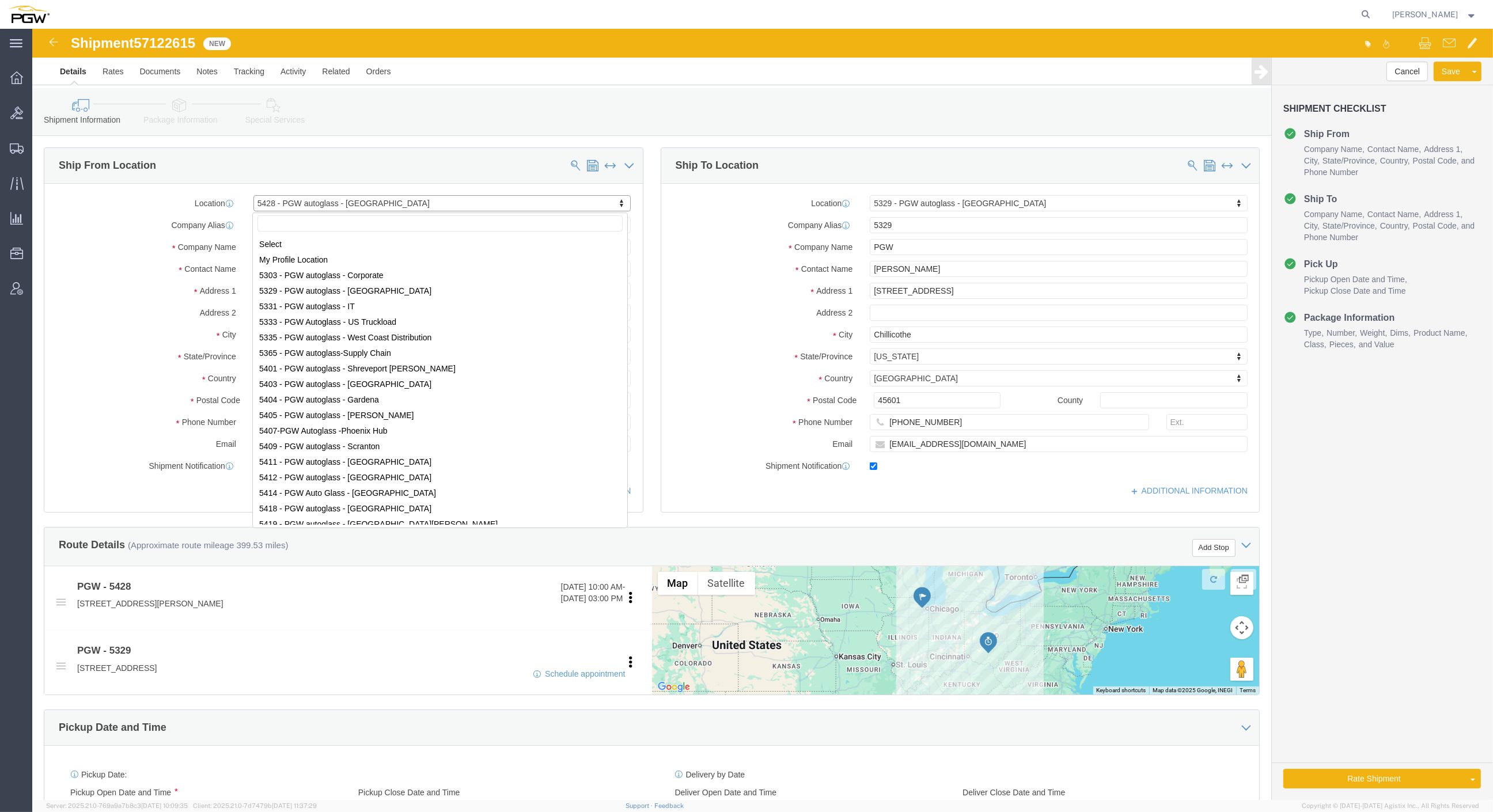
scroll to position [94, 0]
select select "28281"
select select "28253"
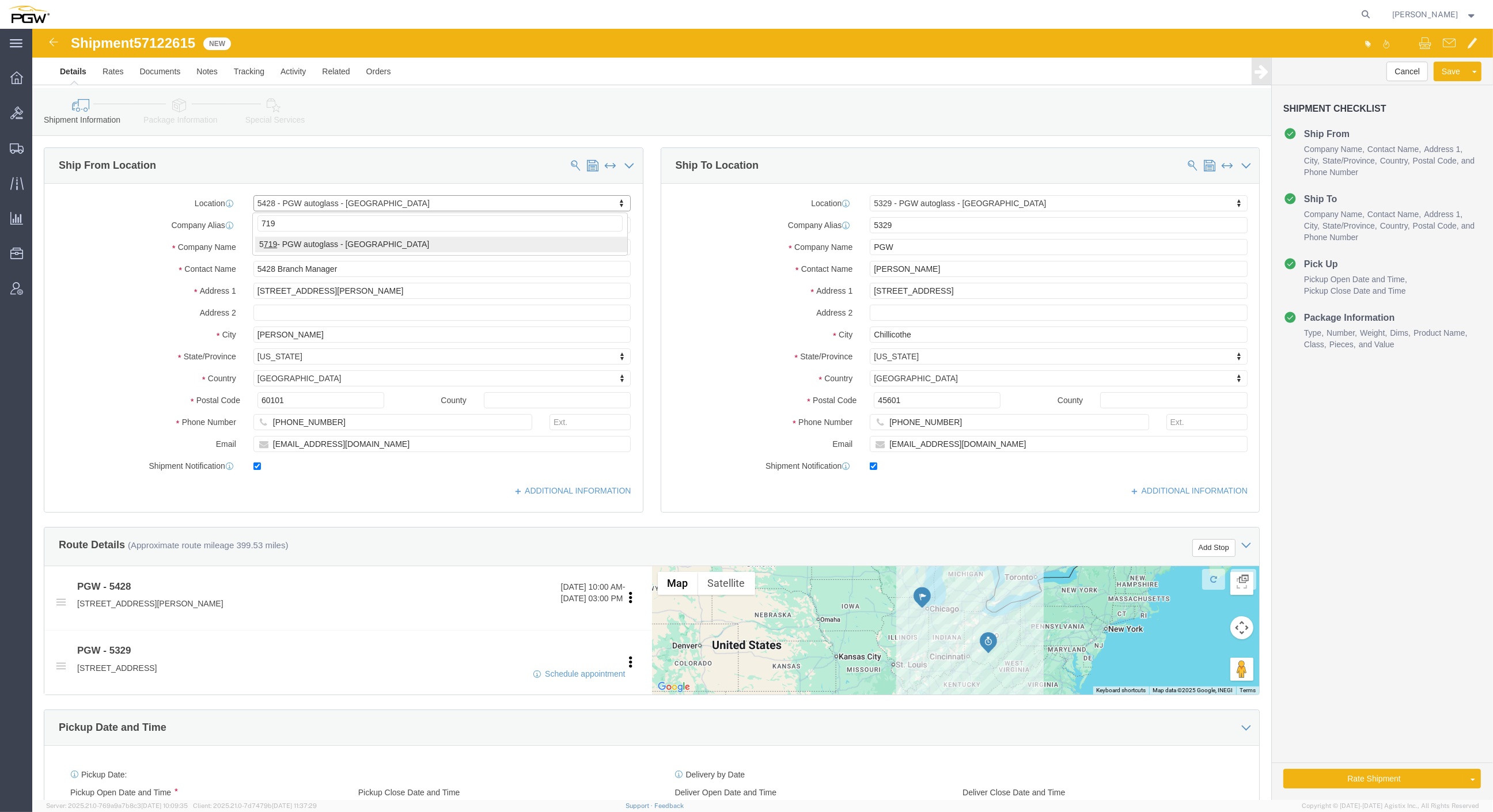
type input "719"
select select "28477"
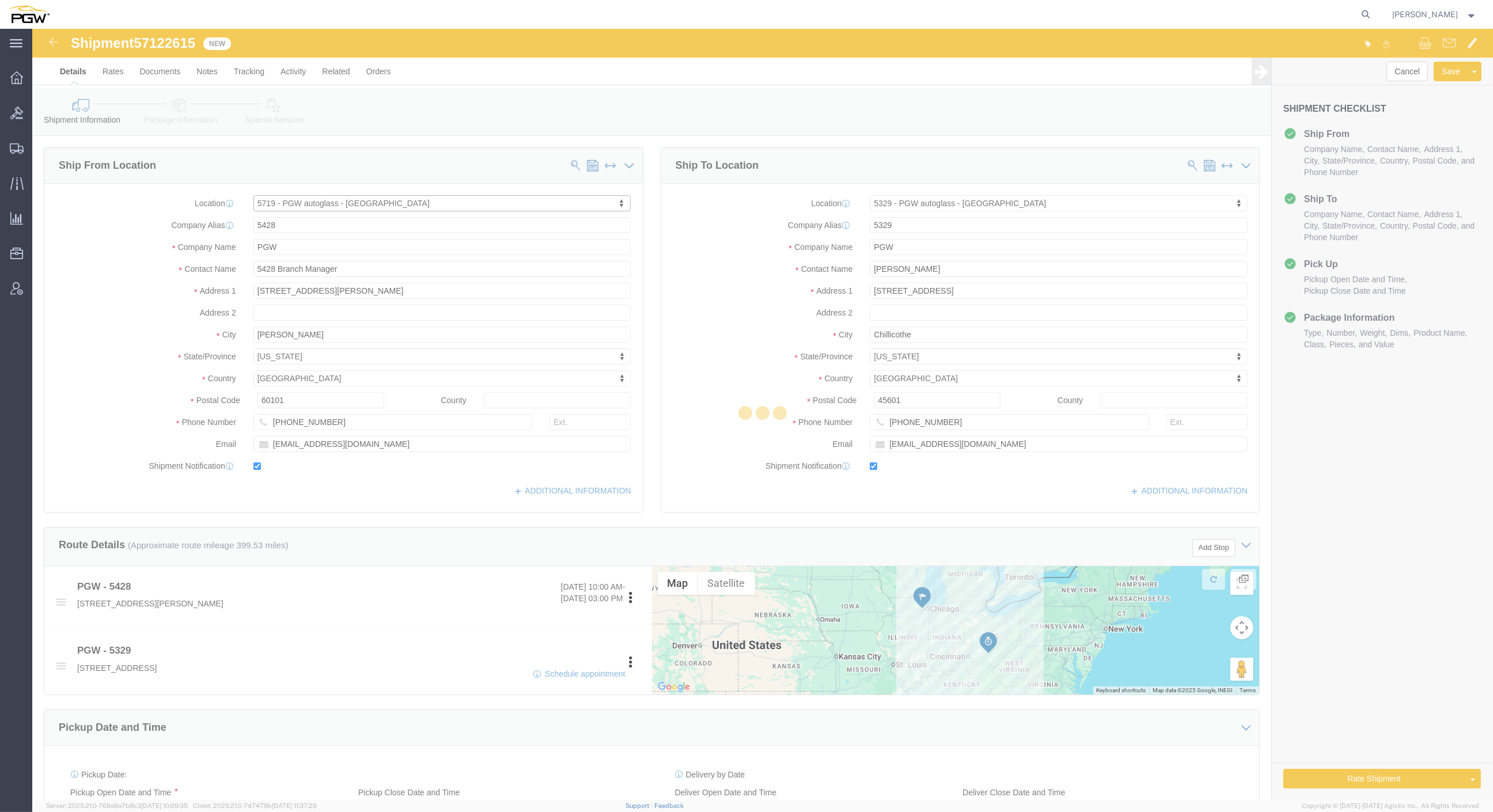
type input "5719"
type input "5719 Branch Manager"
type input "[STREET_ADDRESS][PERSON_NAME]"
type input "Suite 130"
type input "Chula Vista"
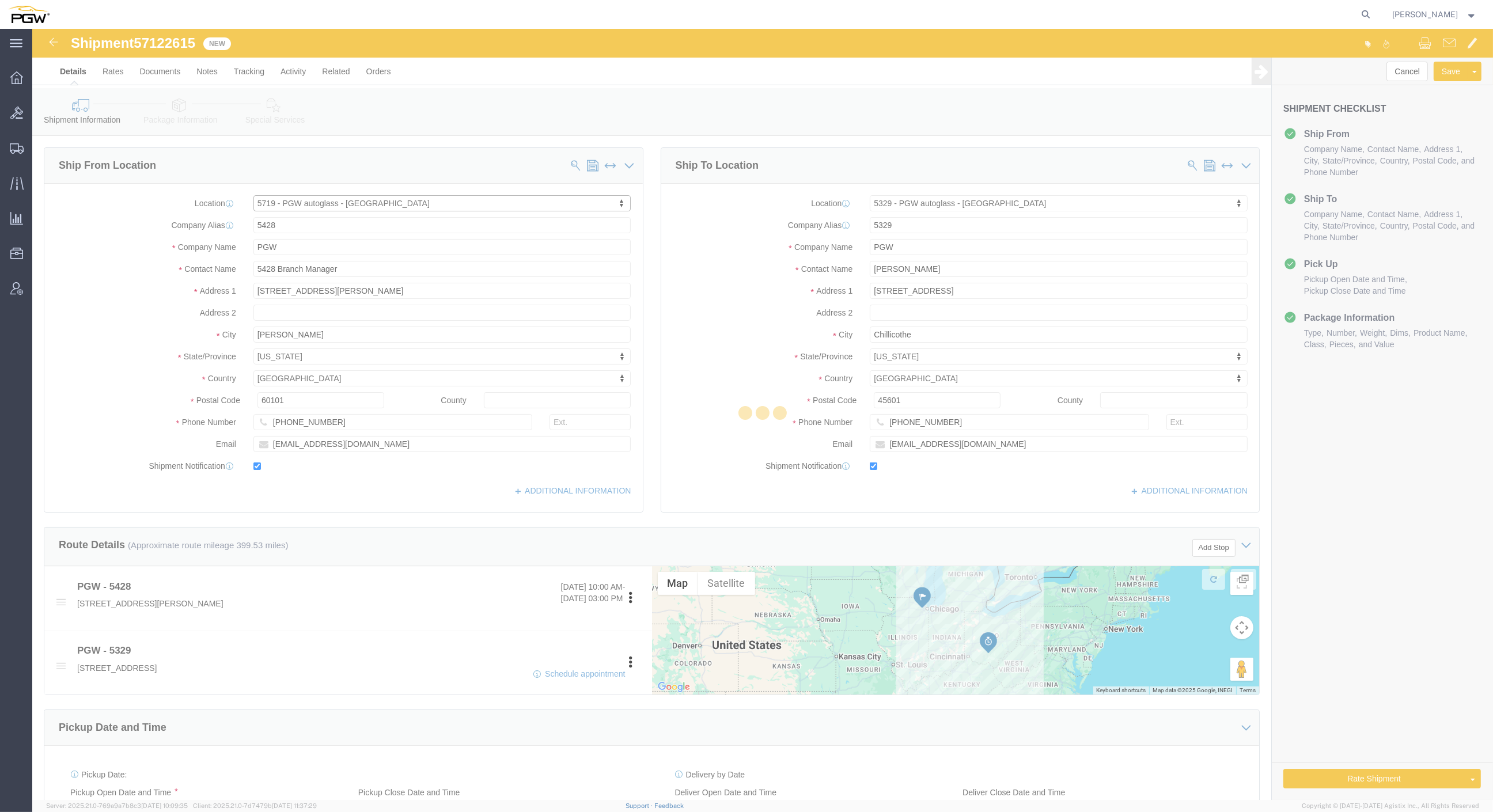
type input "91911"
type input "[PHONE_NUMBER]"
type input "[EMAIL_ADDRESS][DOMAIN_NAME]"
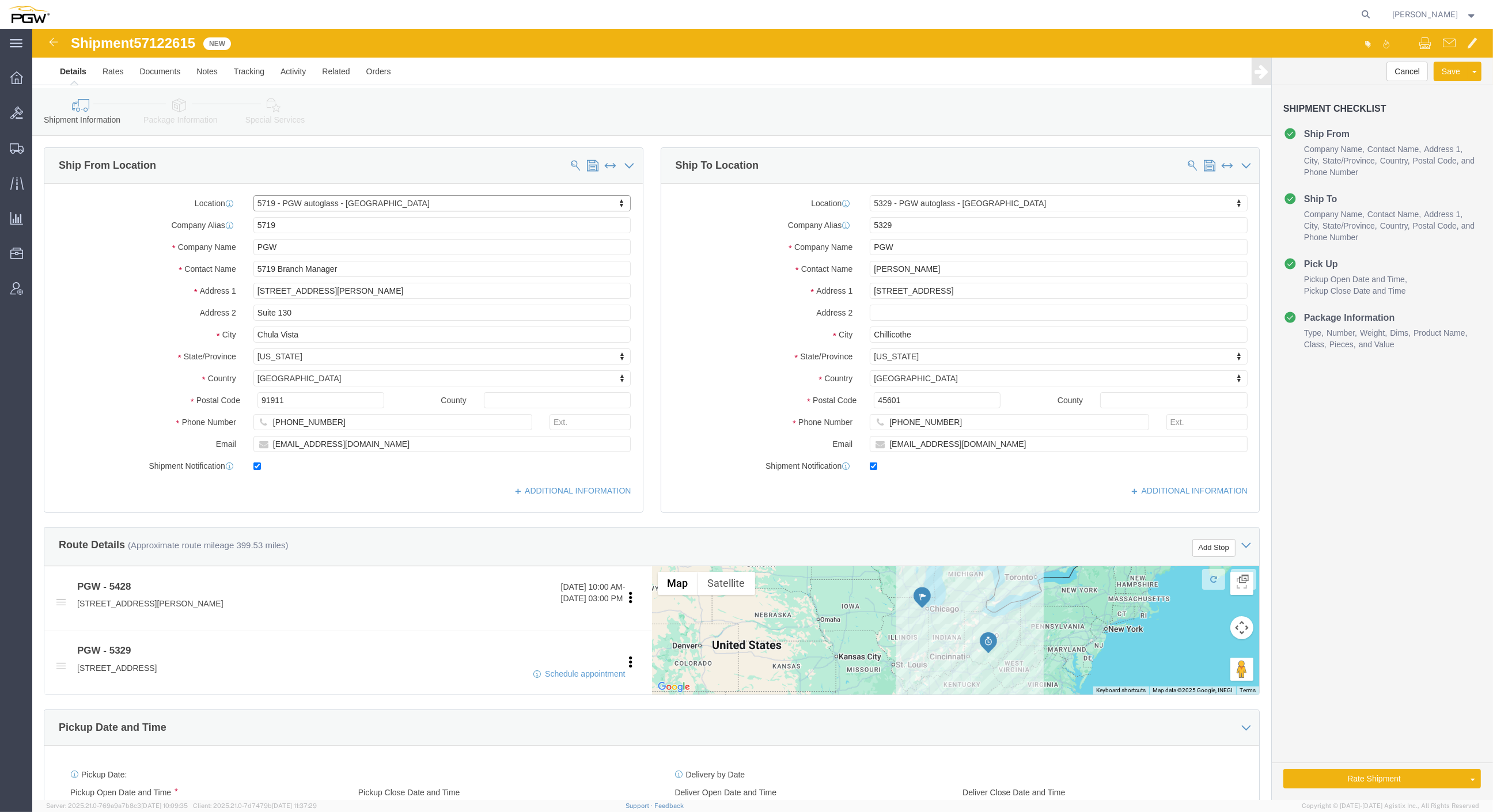
select select "CA"
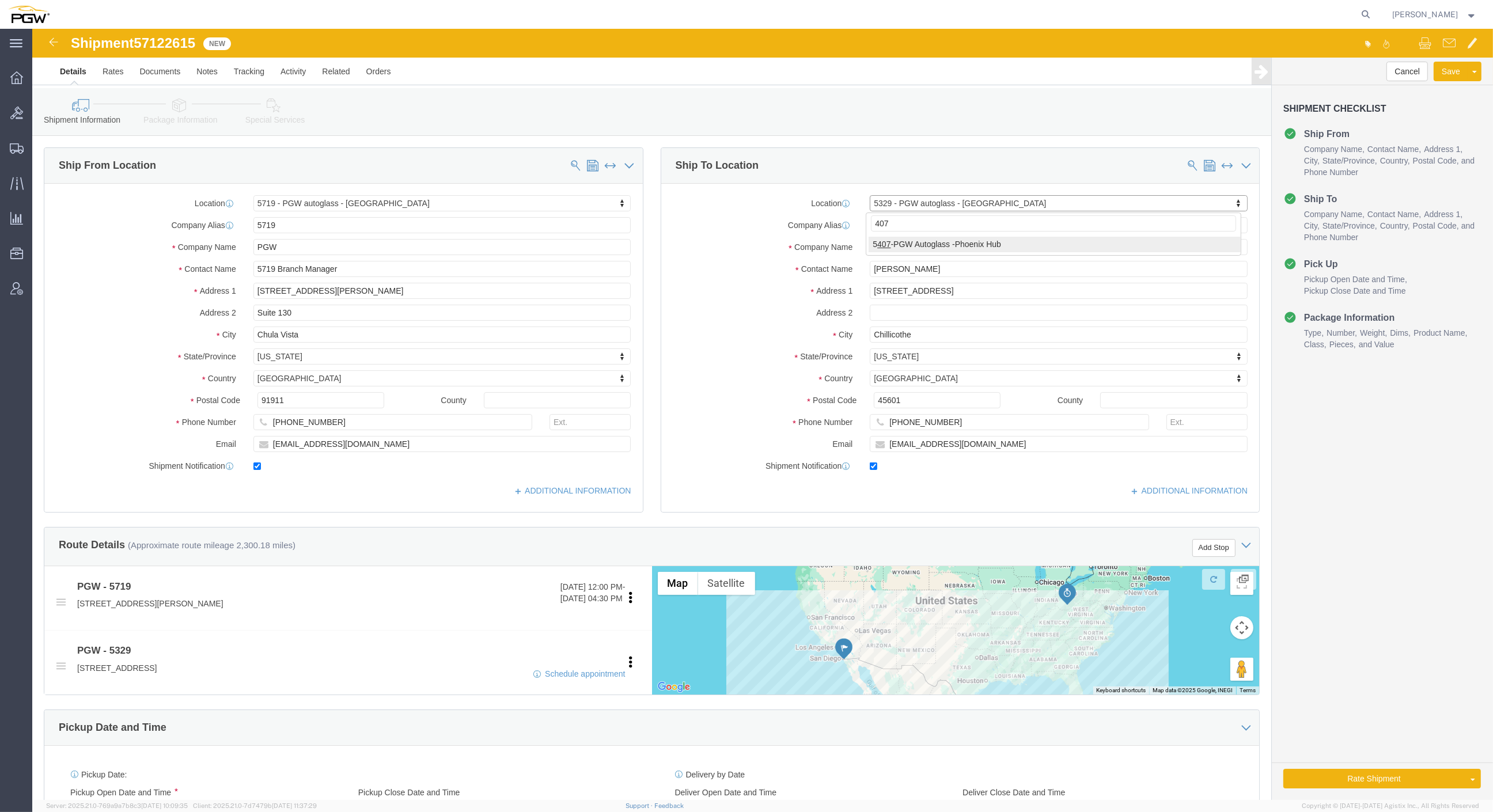
type input "407"
select select "62351"
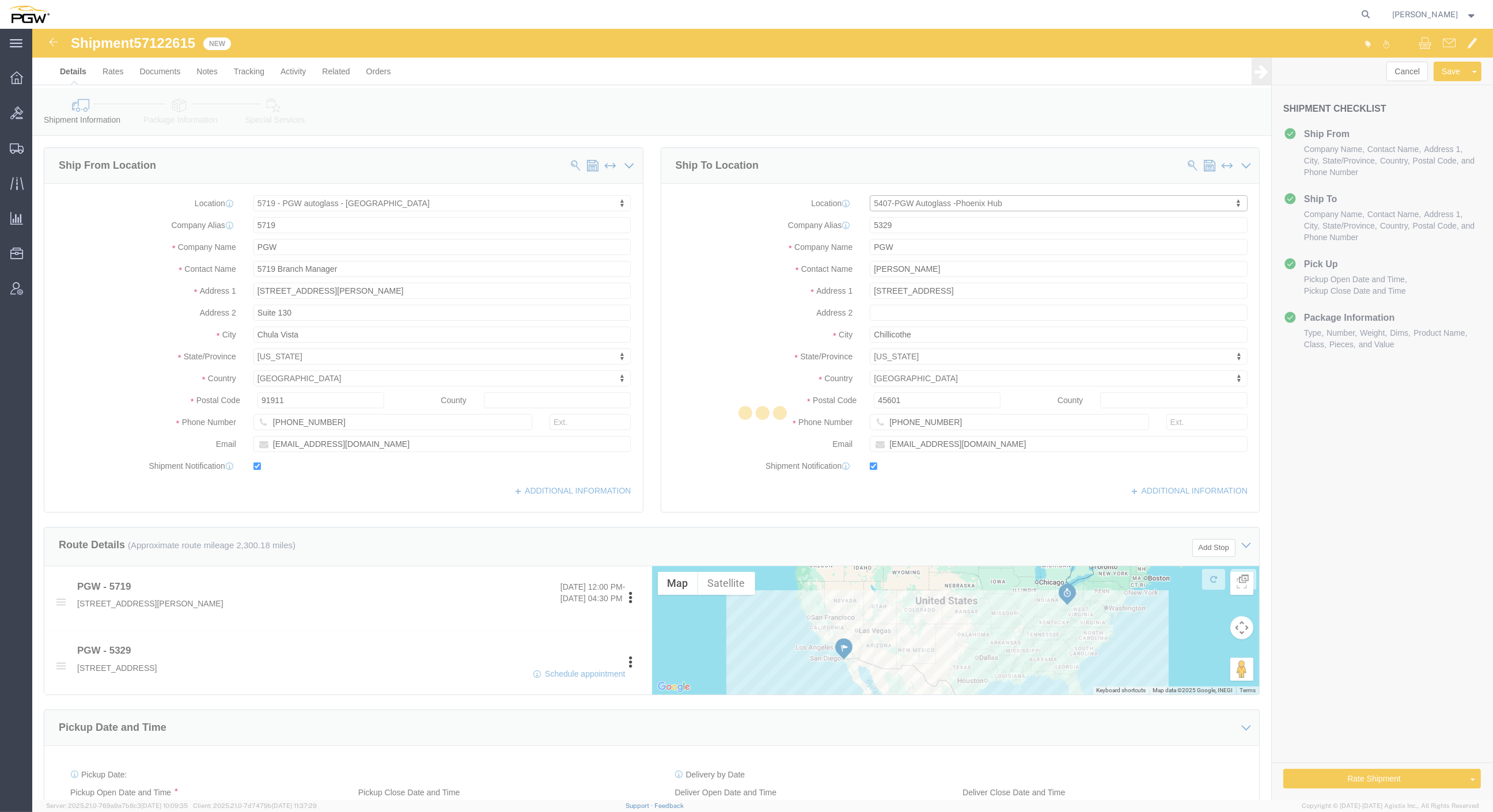
type input "5407"
type input "5407 Branch Manager"
type input "[STREET_ADDRESS]"
type input "[GEOGRAPHIC_DATA]"
type input "85307"
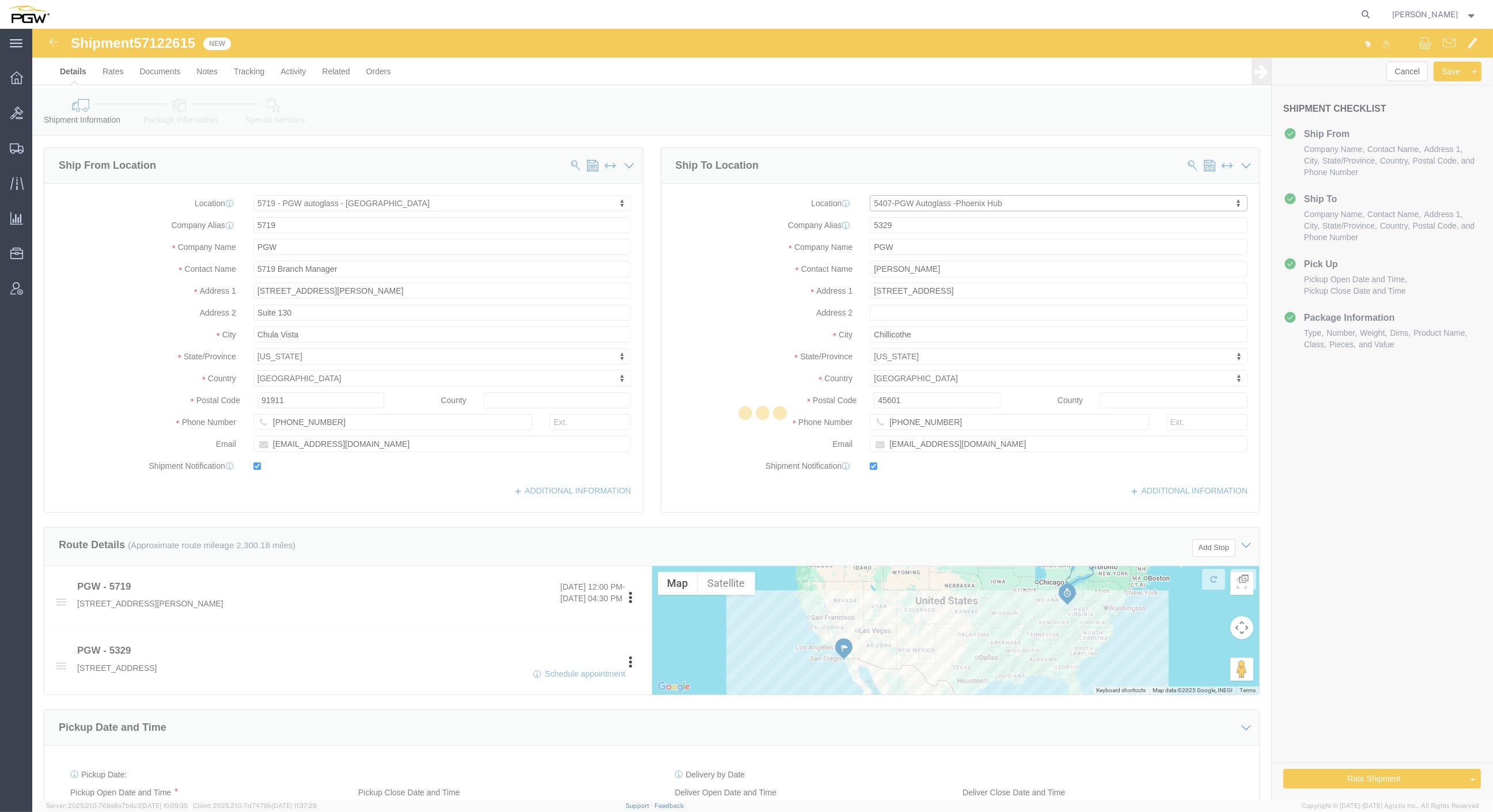
type input "[PHONE_NUMBER]"
type input "[EMAIL_ADDRESS][DOMAIN_NAME]"
select select "AZ"
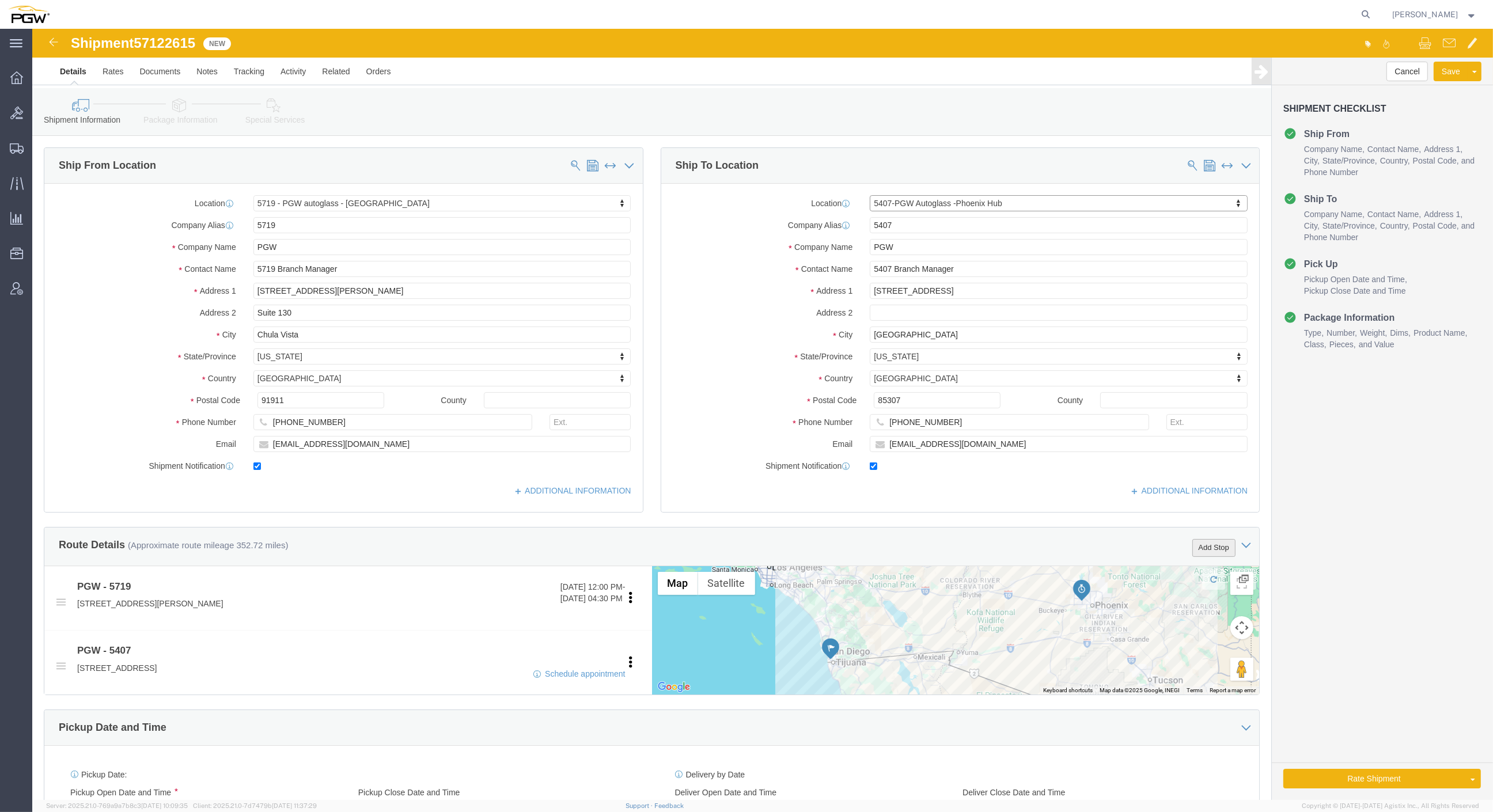
click button "Add Stop"
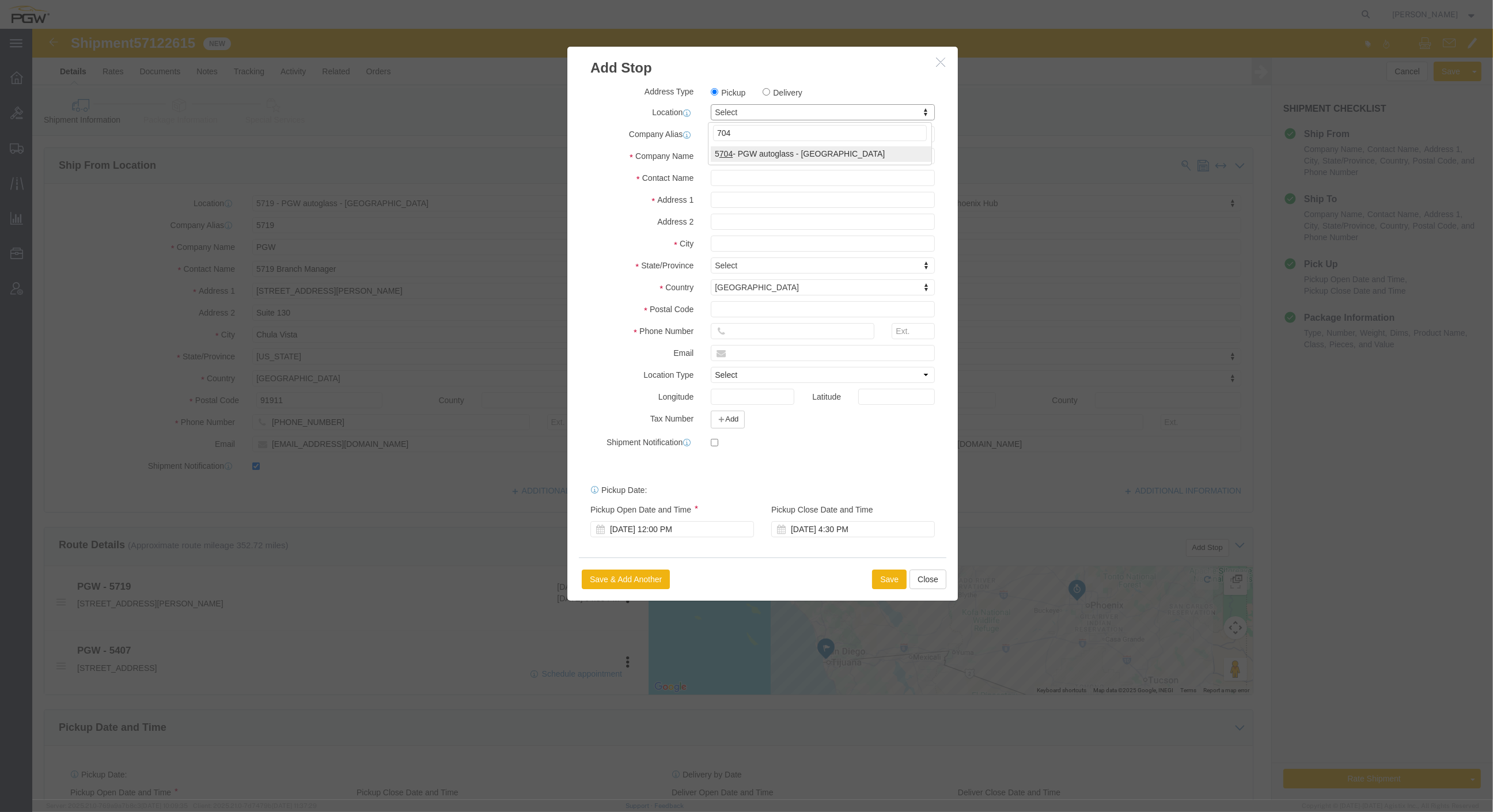
type input "704"
select select "28459"
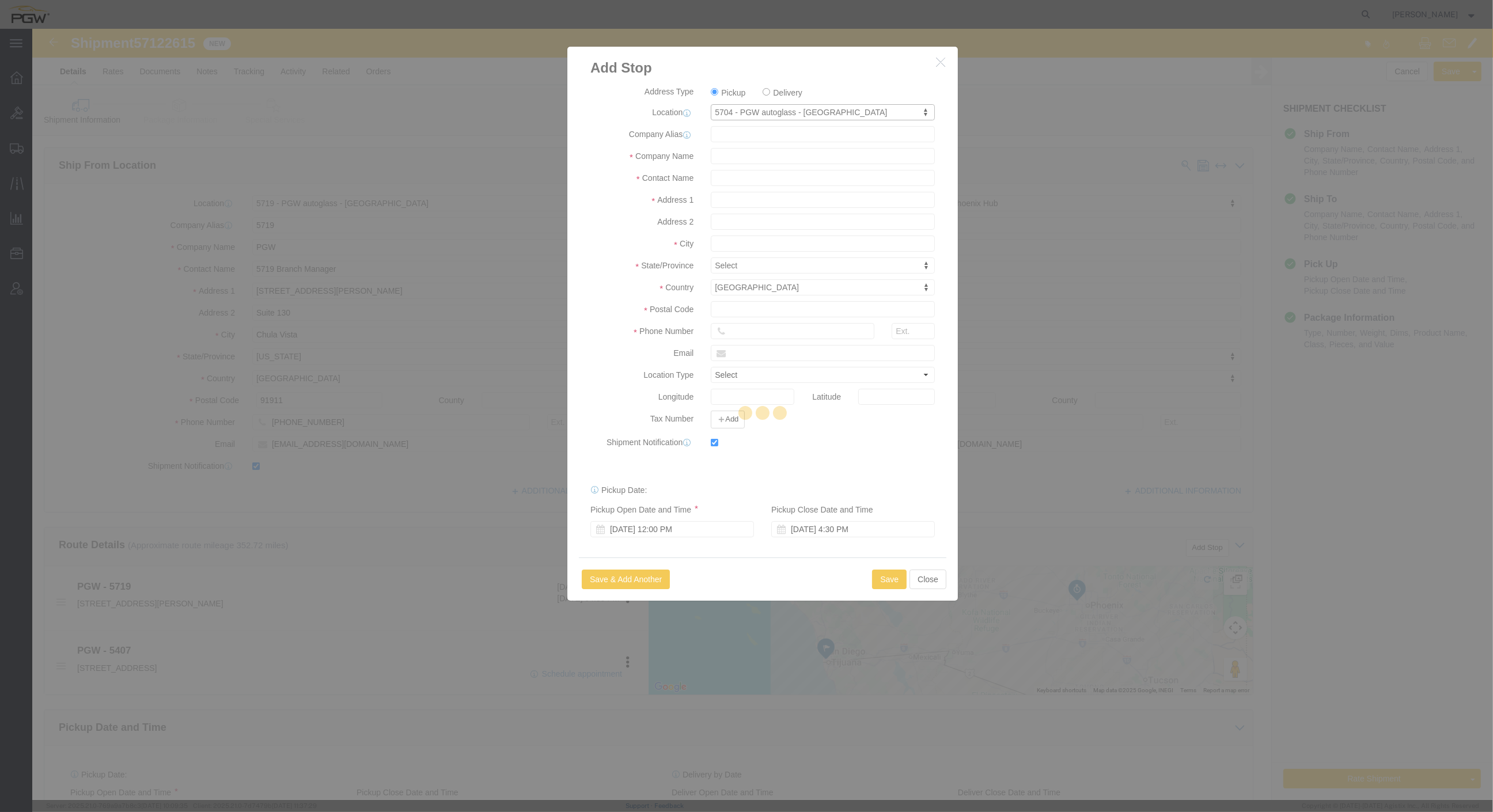
type input "5704"
type input "PGW"
type input "5704 Branch Manager"
type input "[STREET_ADDRESS]"
type input "Ste B"
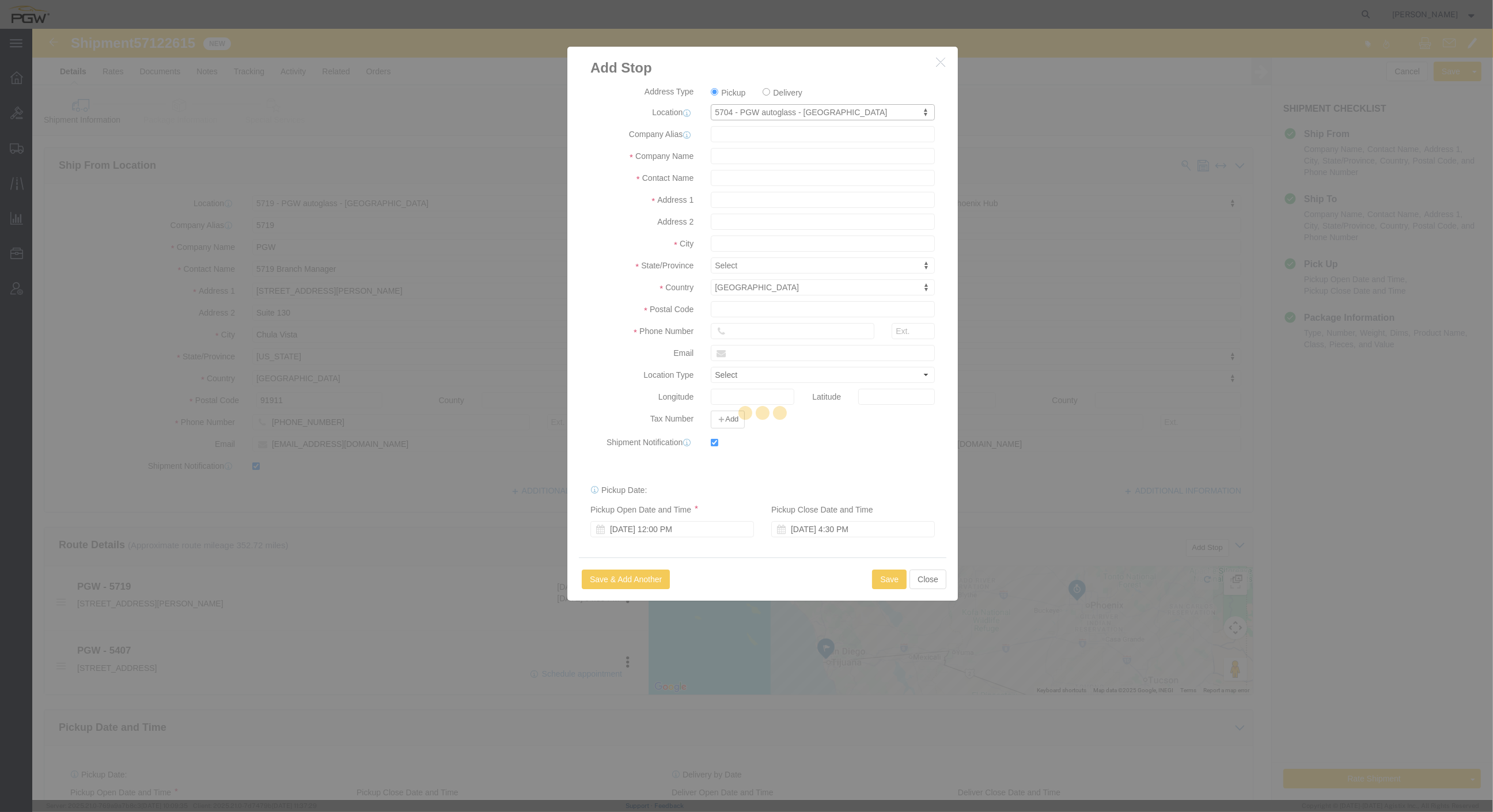
type input "[GEOGRAPHIC_DATA]"
type input "92501"
type input "[PHONE_NUMBER]"
type input "[EMAIL_ADDRESS][DOMAIN_NAME]"
checkbox input "true"
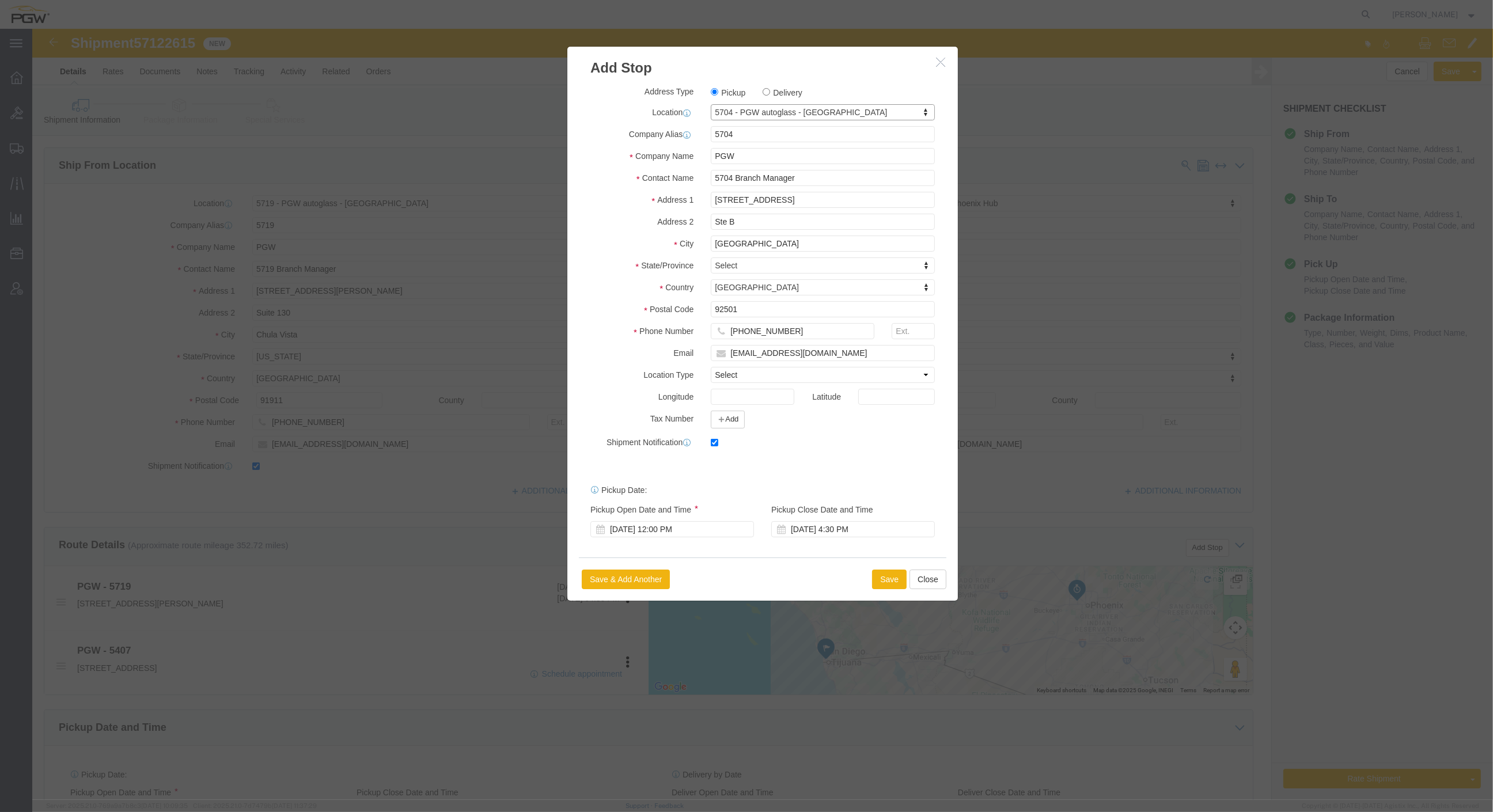
select select "CA"
click button "Save"
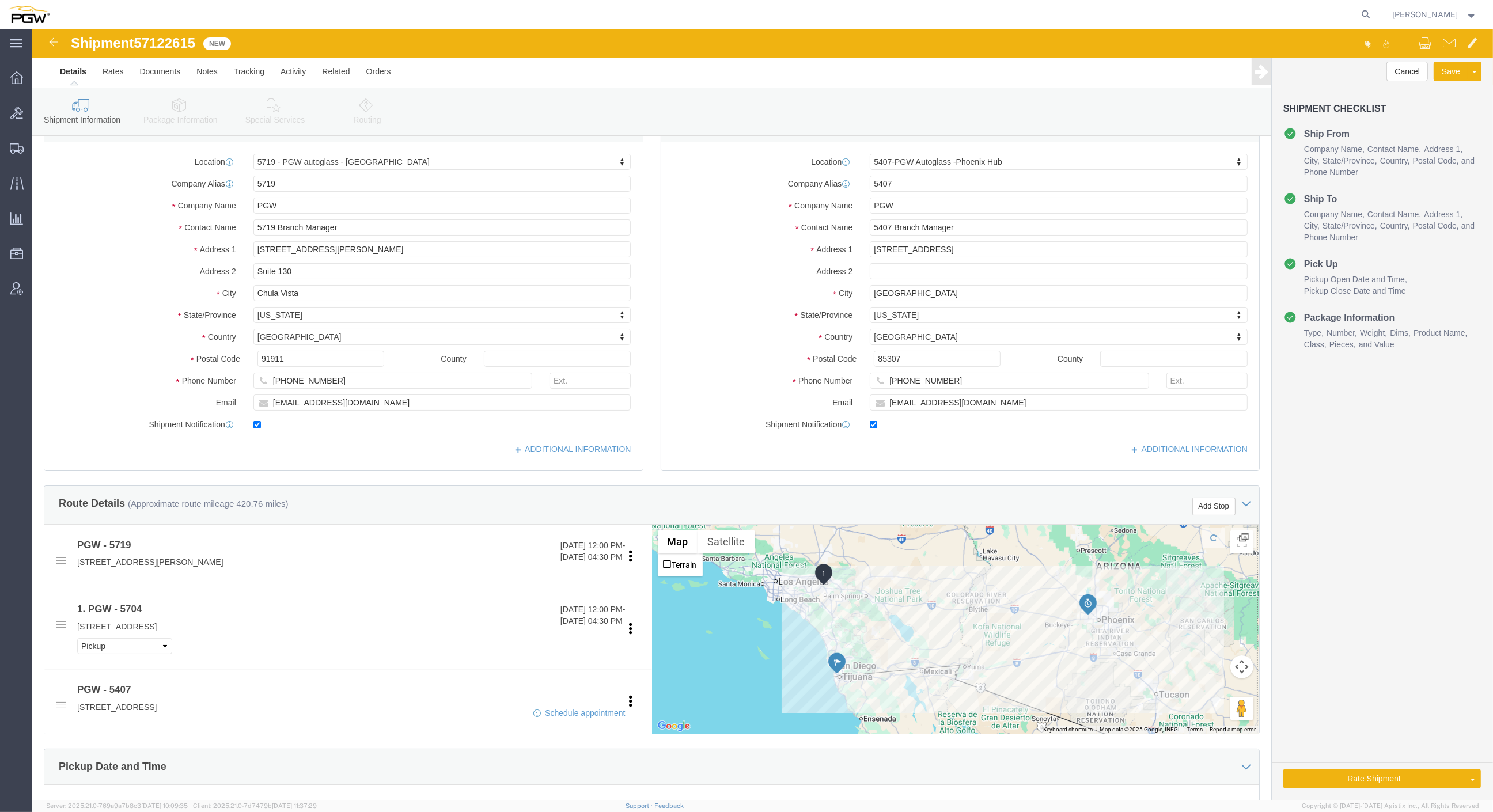
scroll to position [64, 0]
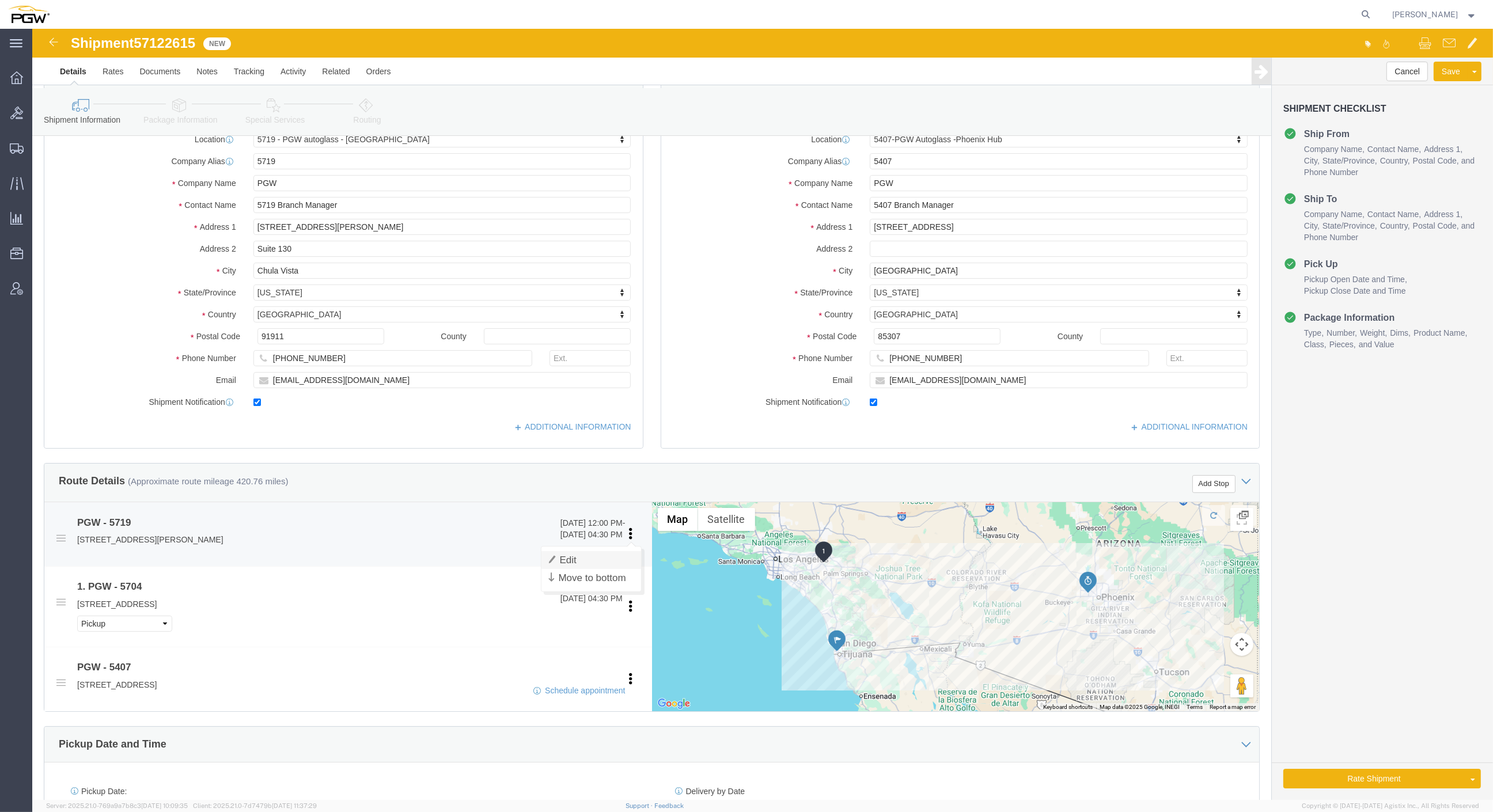
click link "Edit"
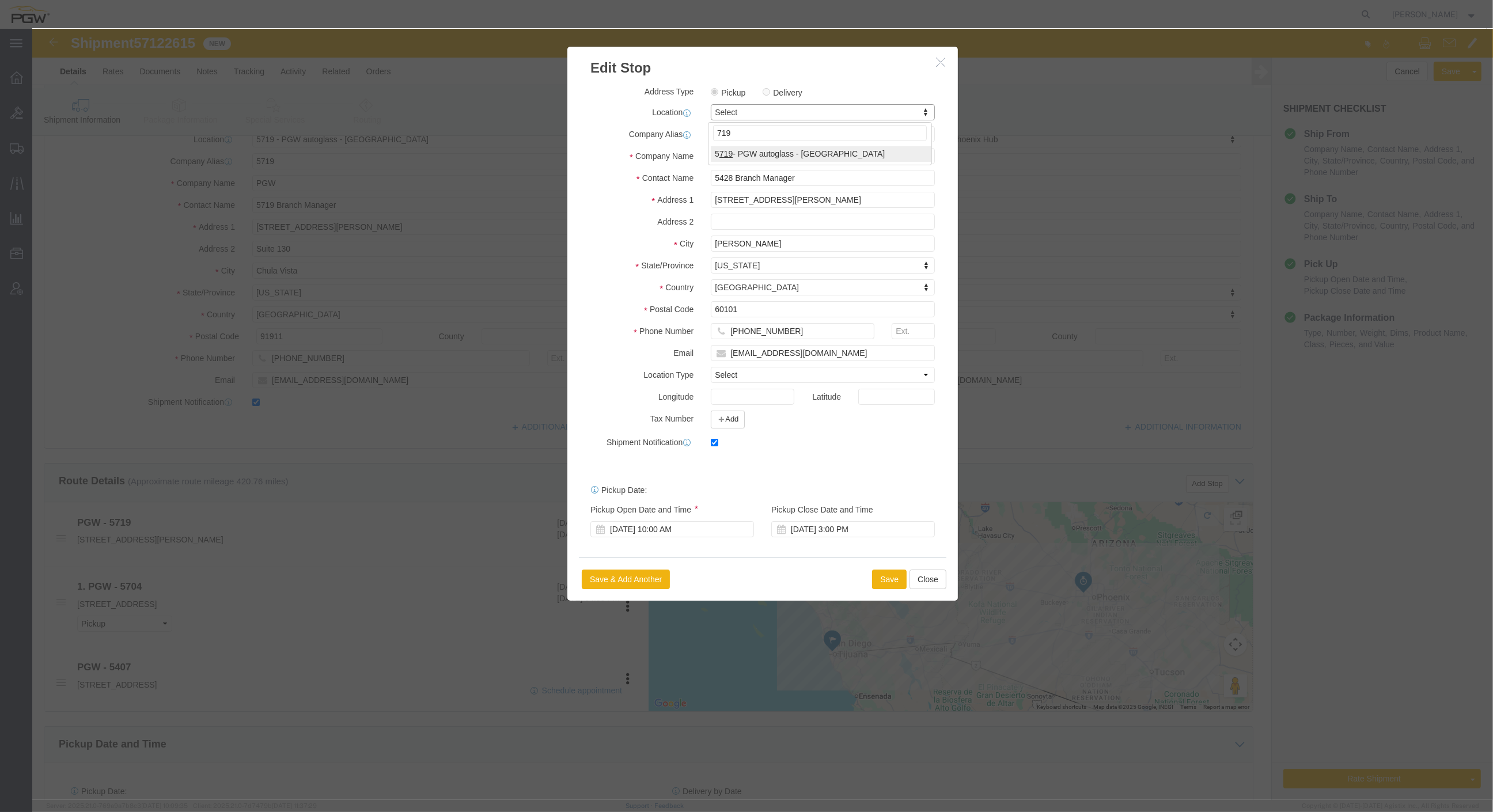
type input "719"
select select "28477"
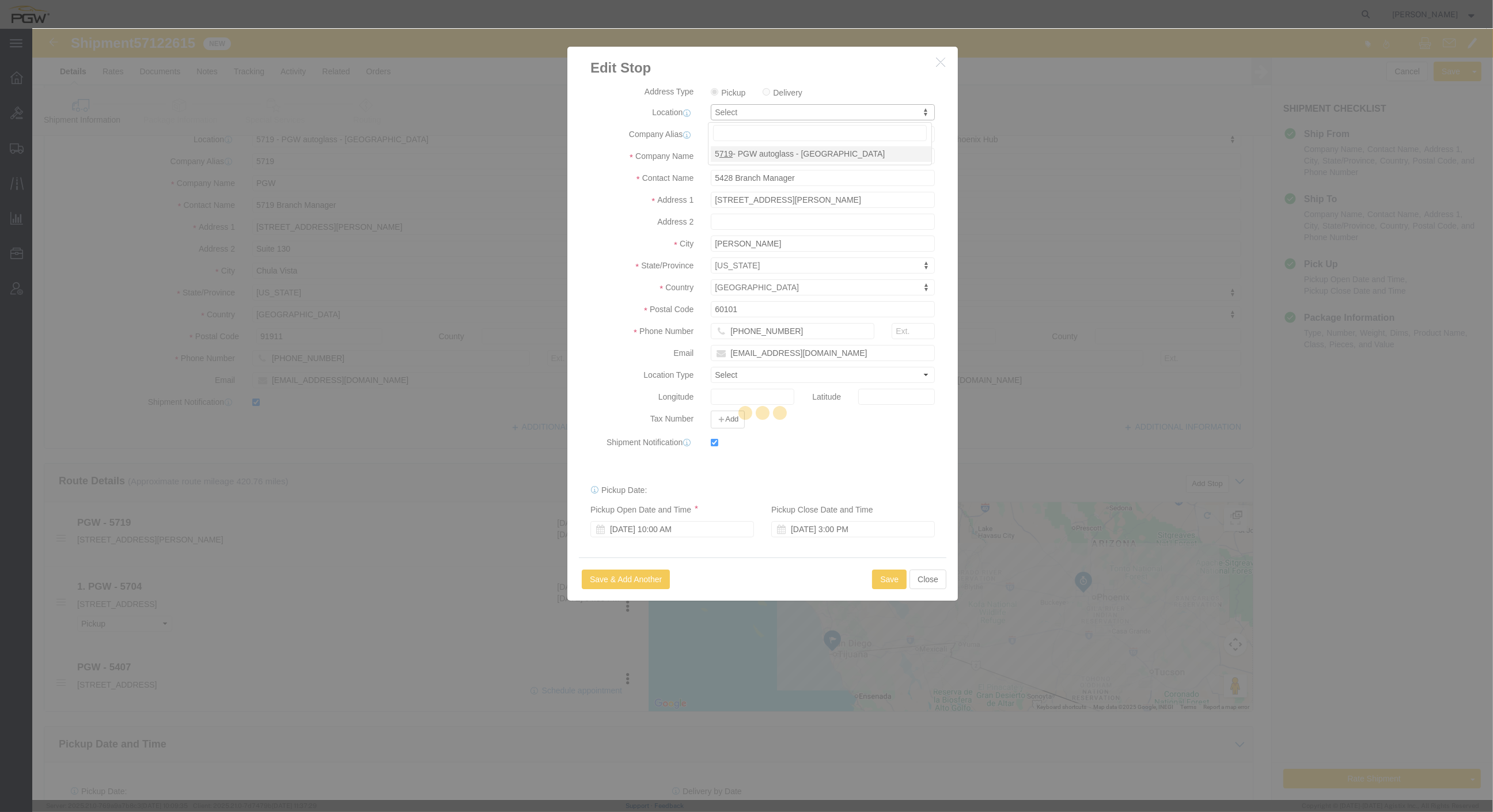
type input "5719"
type input "5719 Branch Manager"
type input "[STREET_ADDRESS][PERSON_NAME]"
type input "Suite 130"
type input "Chula Vista"
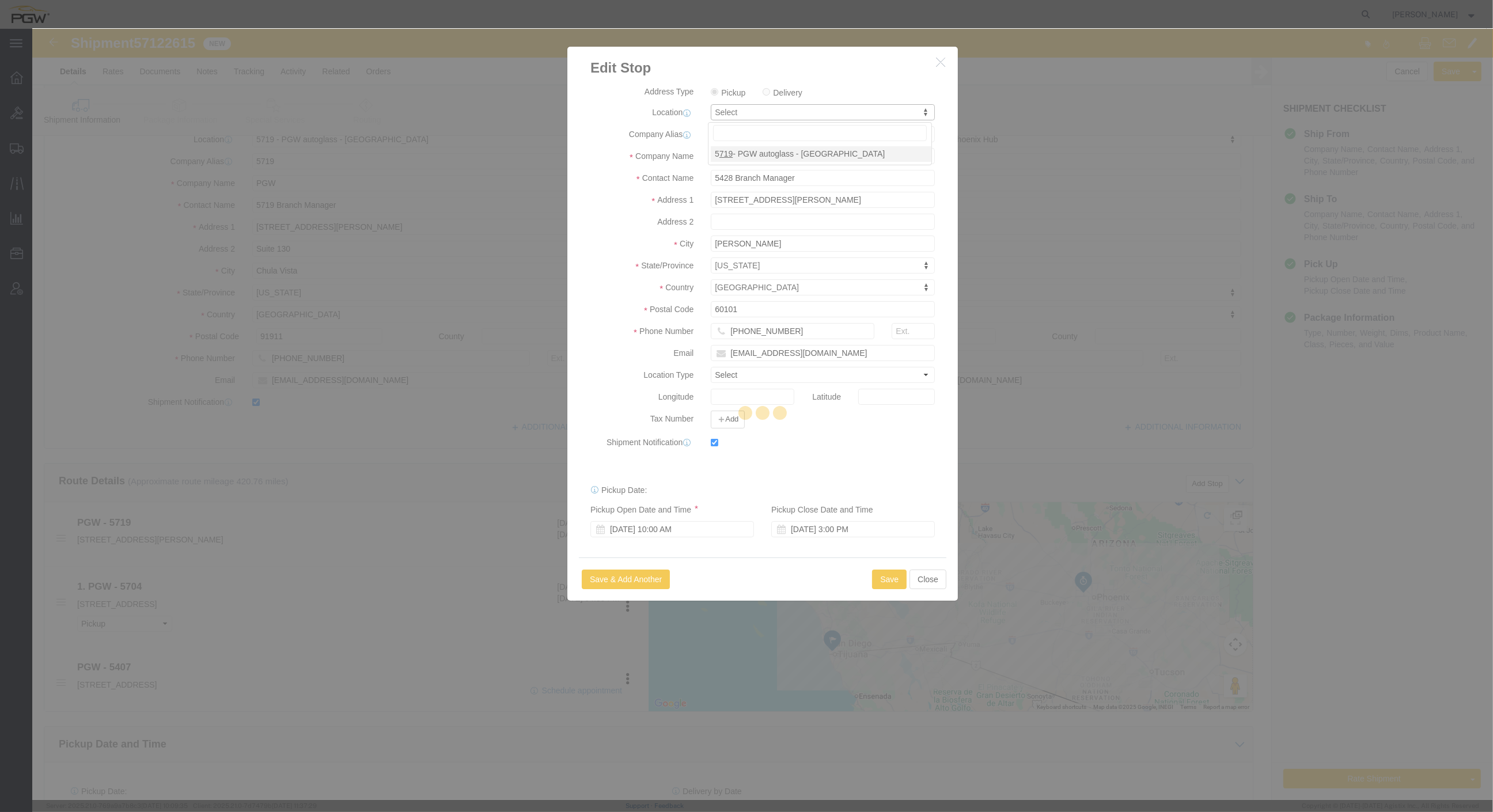
type input "91911"
type input "[PHONE_NUMBER]"
type input "[EMAIL_ADDRESS][DOMAIN_NAME]"
select select "CA"
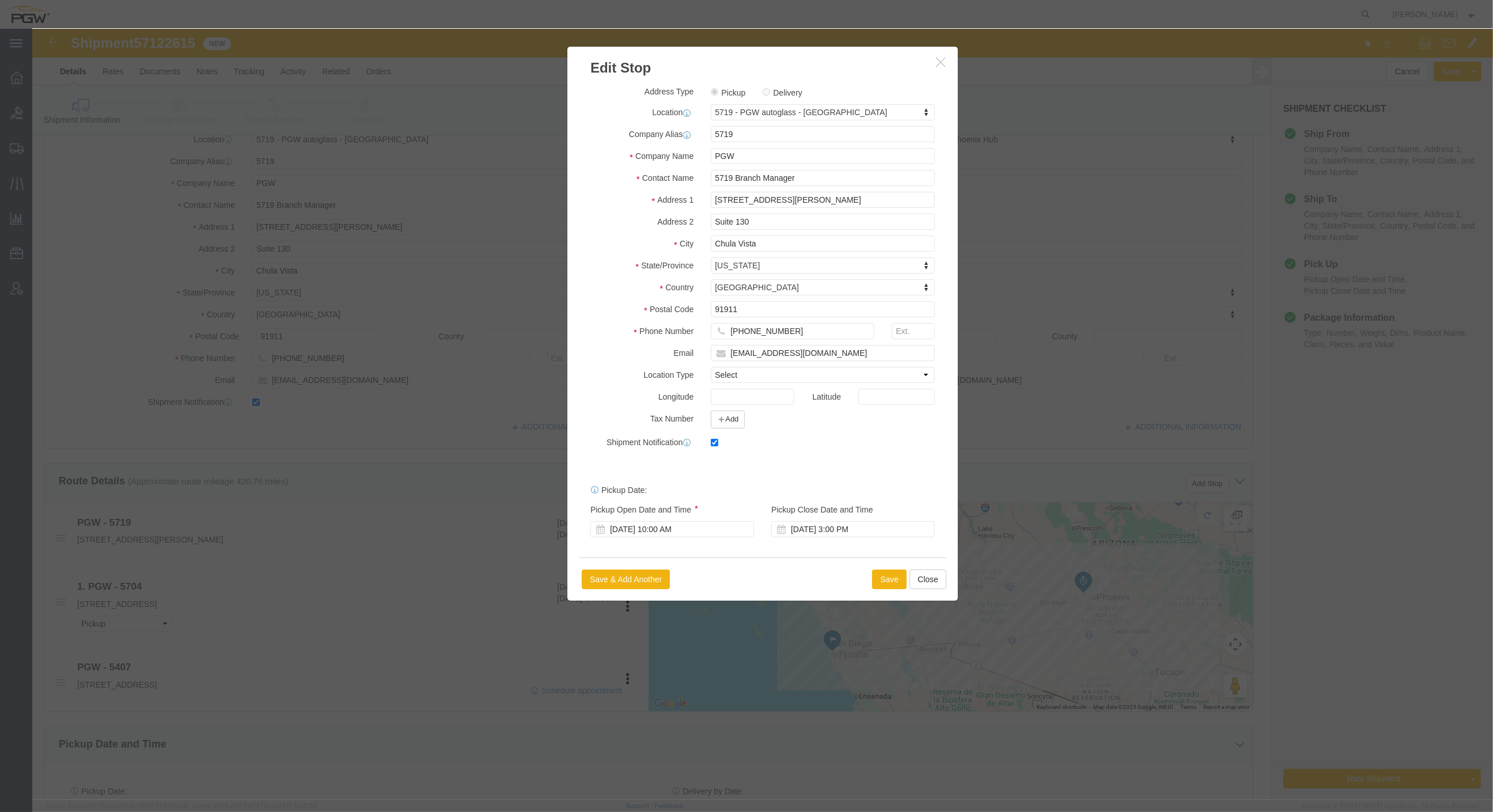
click div "Pickup Start Date Pickup Start Time Pickup Open Date and Time [DATE] 10:00 AM P…"
click div "[DATE] 10:00 AM"
type input "8:00 AM"
click button "Apply"
click div "Save Save & Add Another Close"
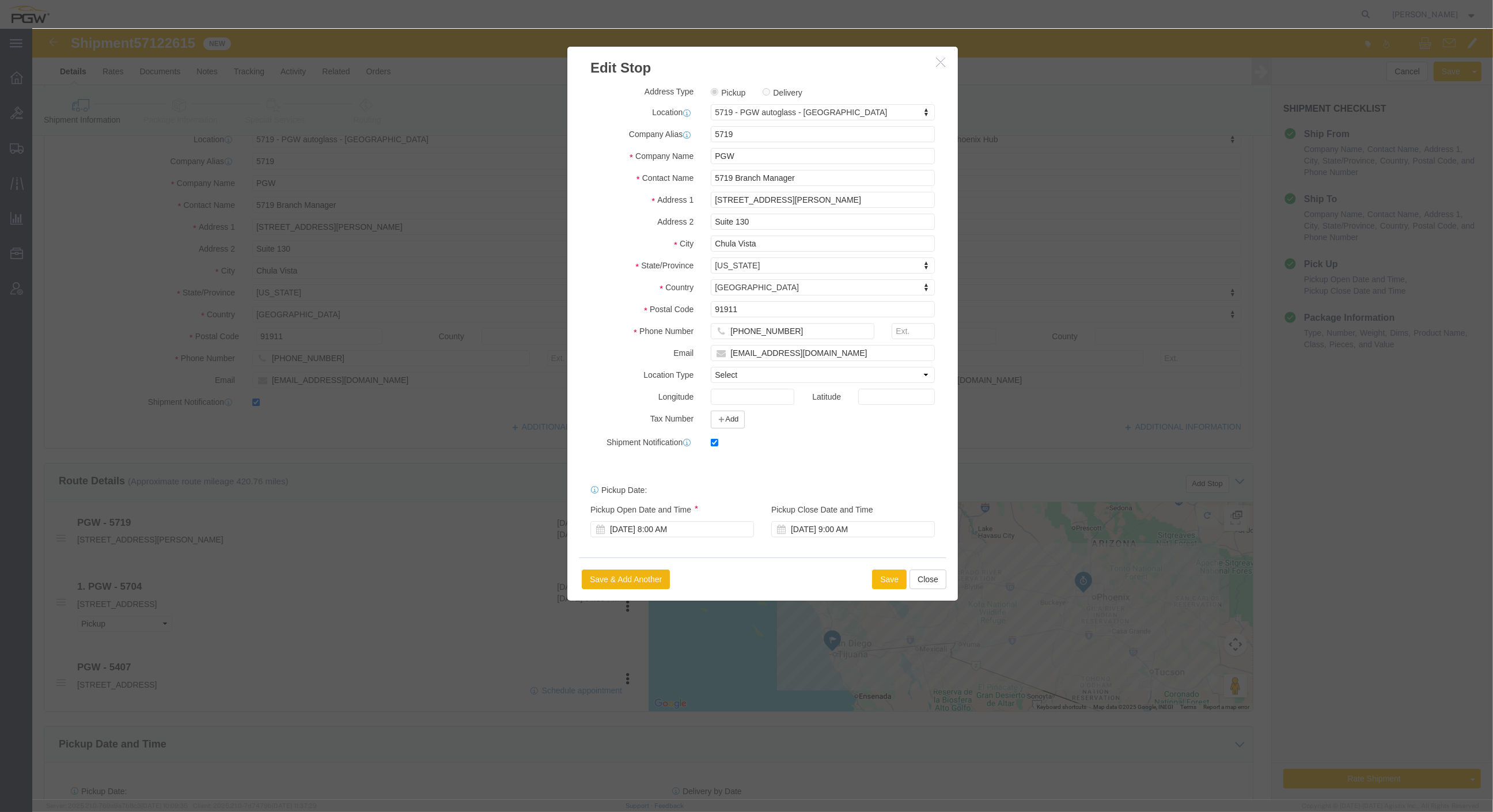
click button "Save"
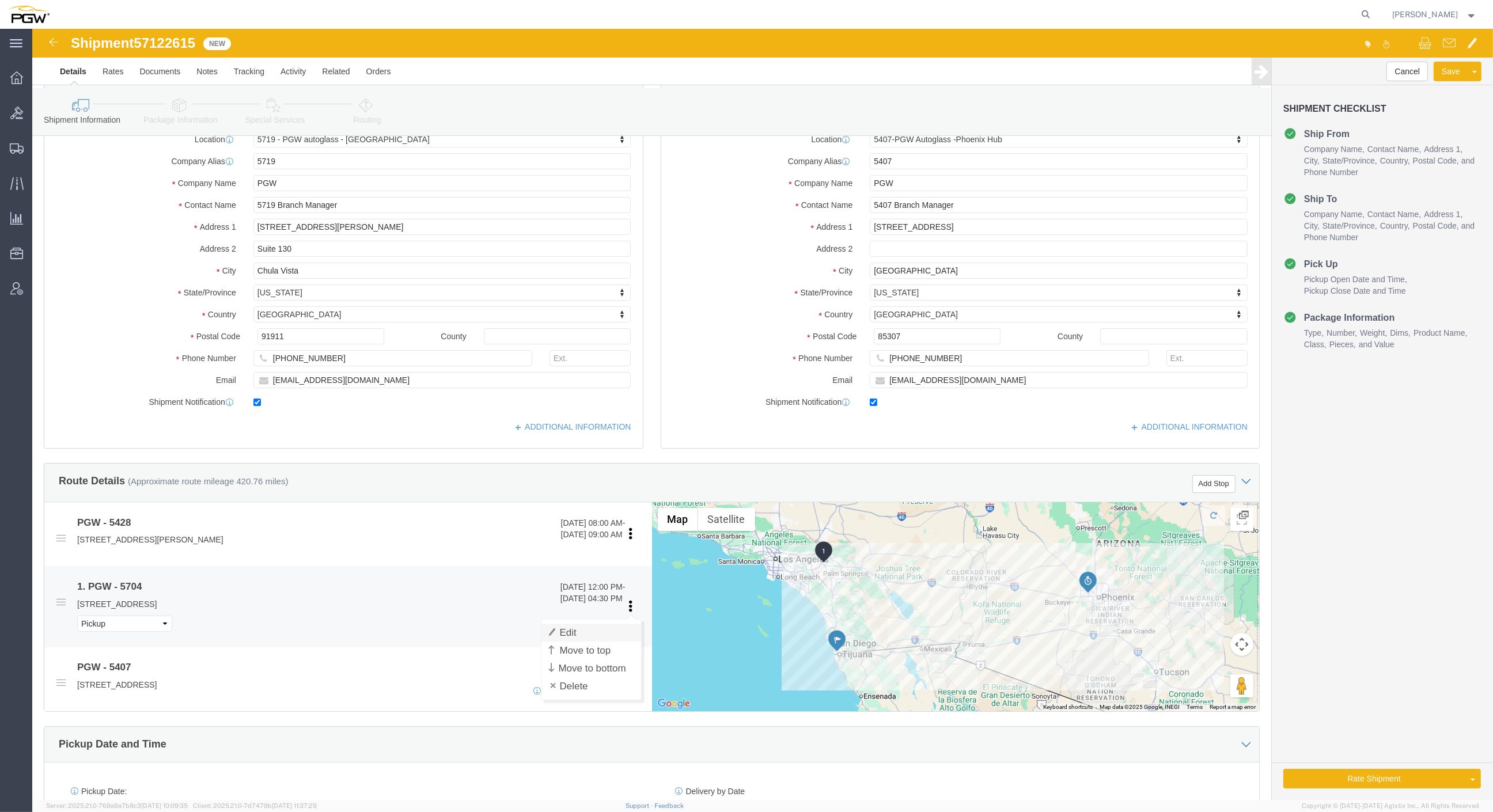
click link "Edit"
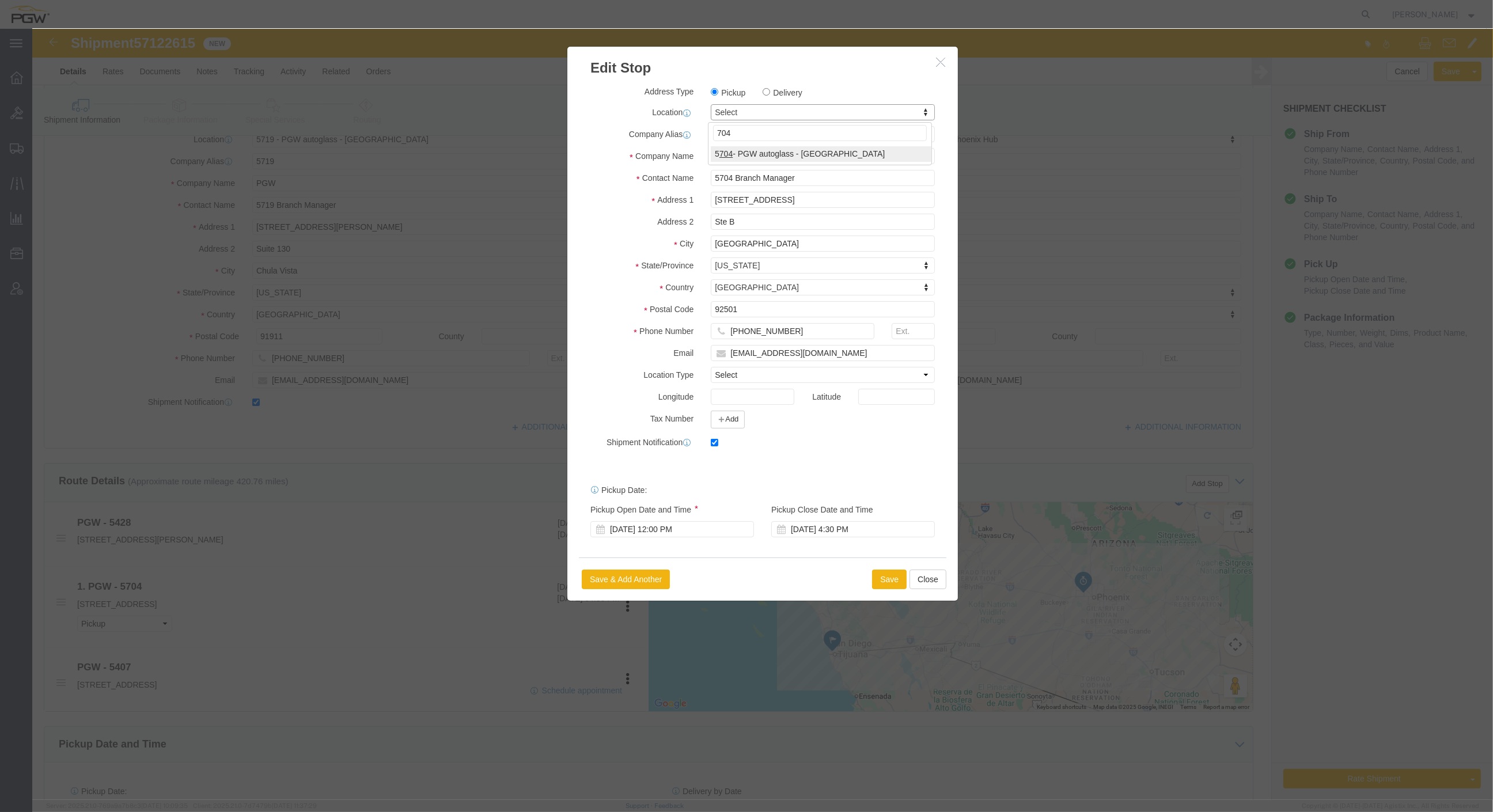
type input "704"
select select "28459"
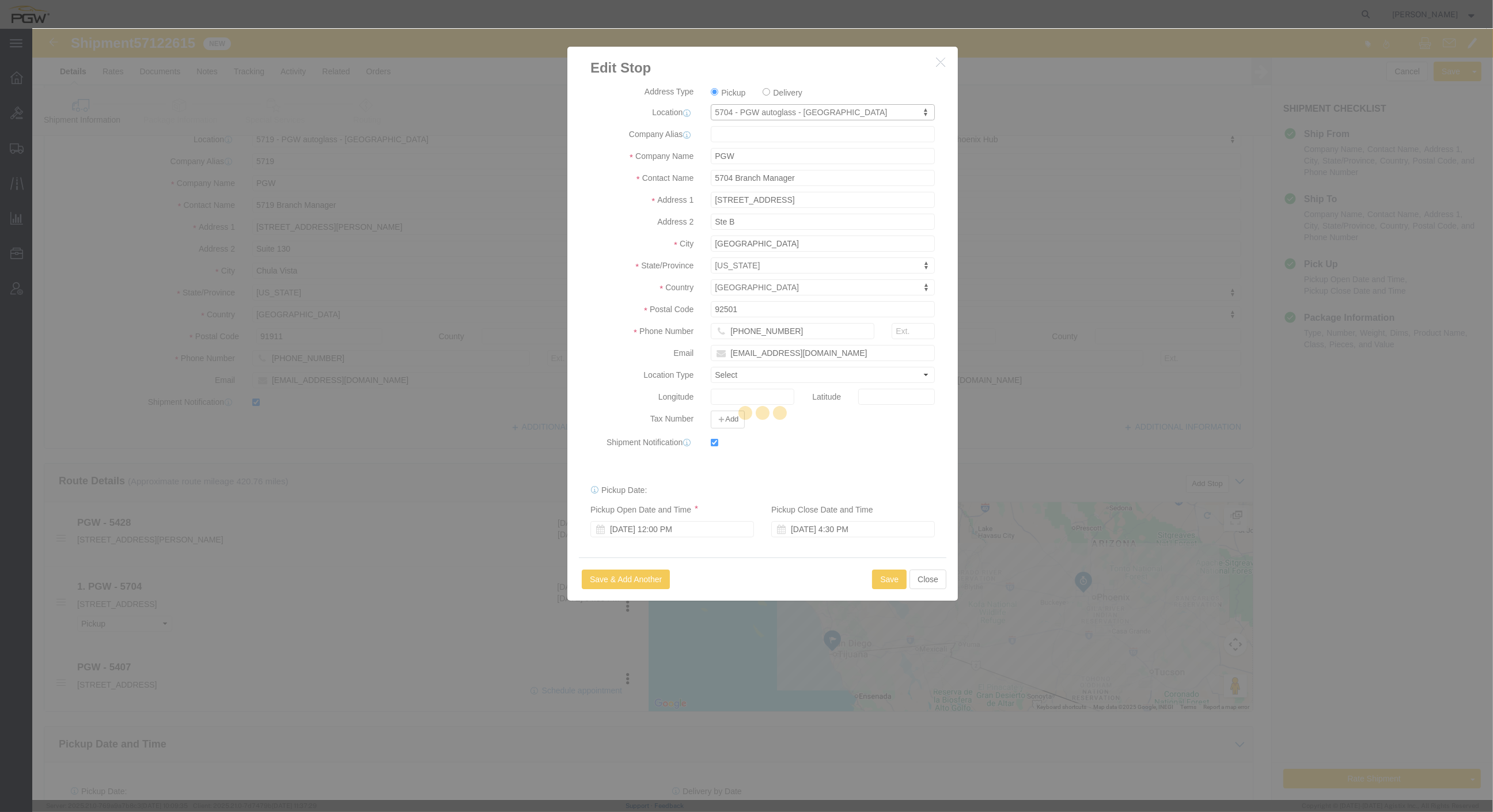
type input "5704"
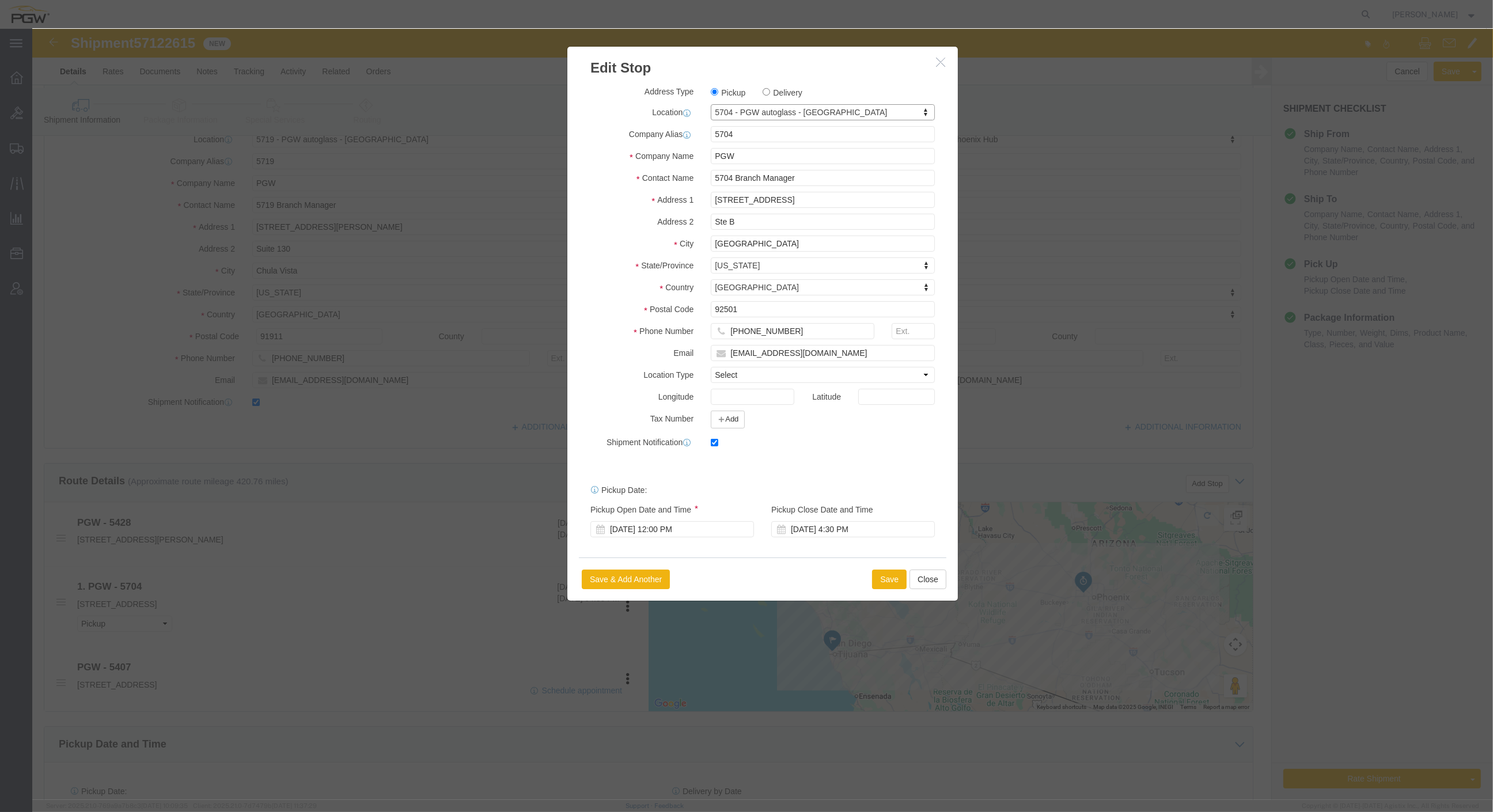
select select "CA"
click div "[DATE] 12:00 PM"
click input "12:00 PM"
type input "2:00 PM"
click div "Open Time 2:00 PM [DATE] 12:00 PM - [DATE] 12:00 PM Cancel Apply"
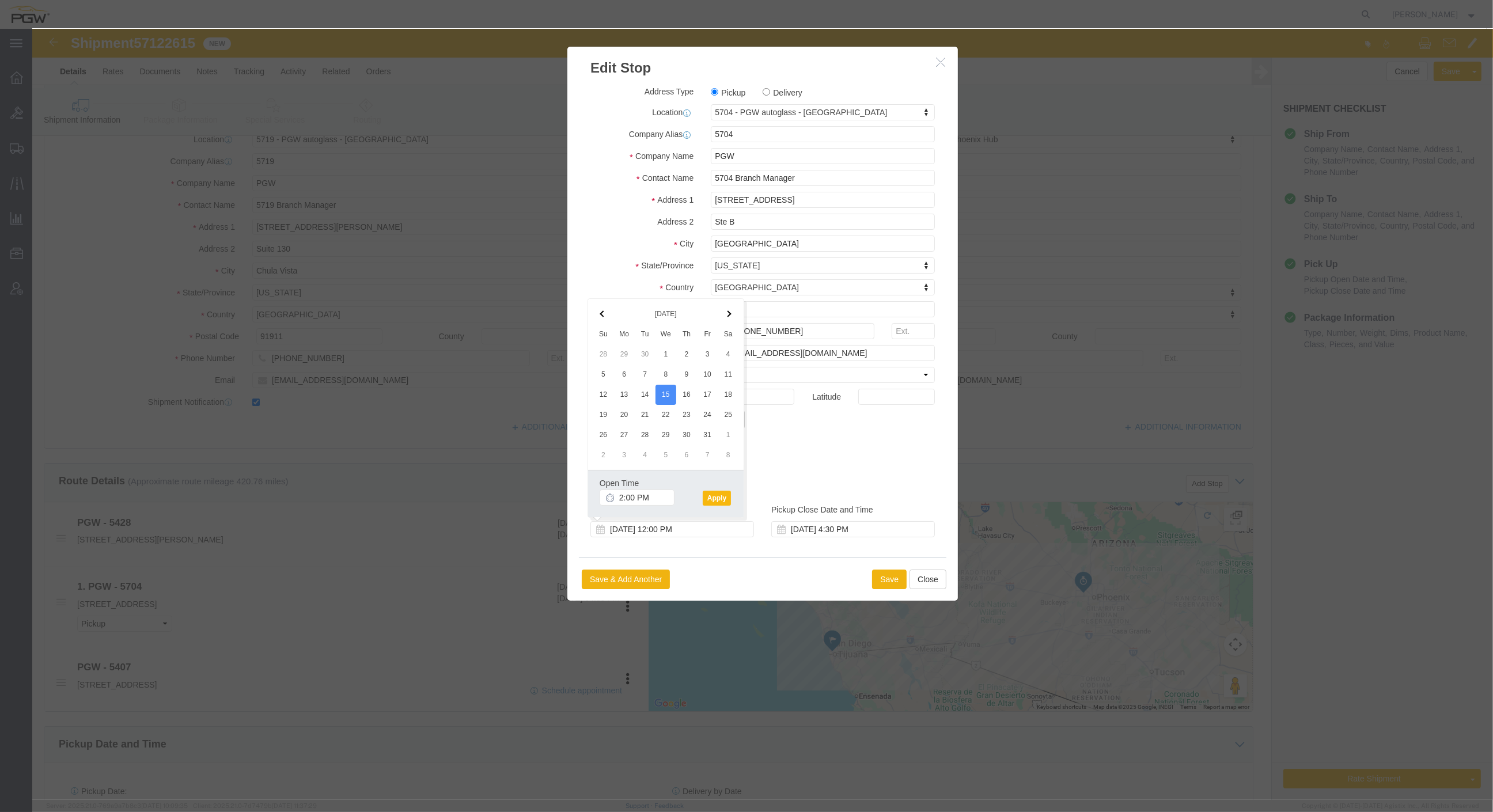
click button "Apply"
click button "Save"
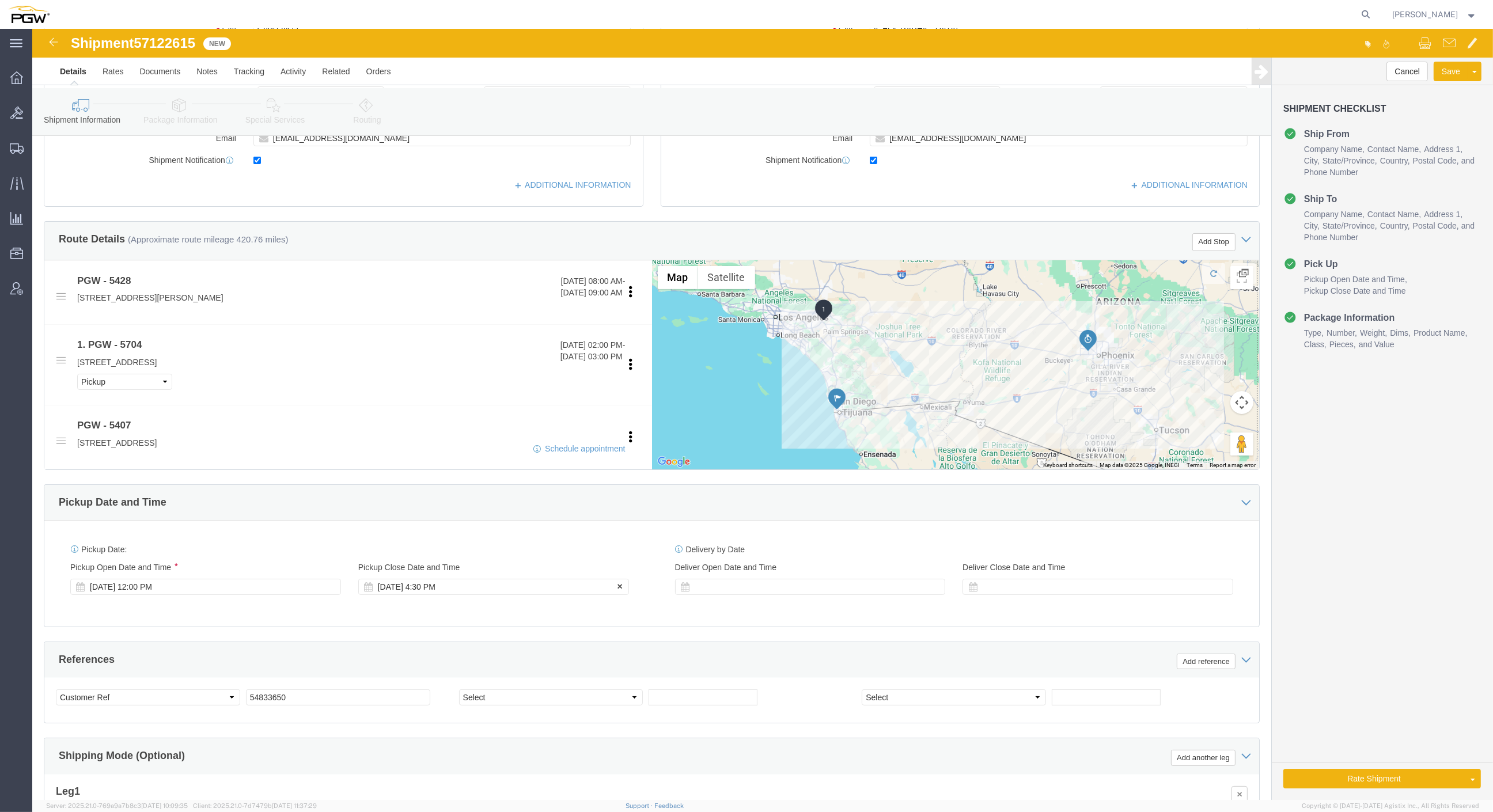
scroll to position [319, 0]
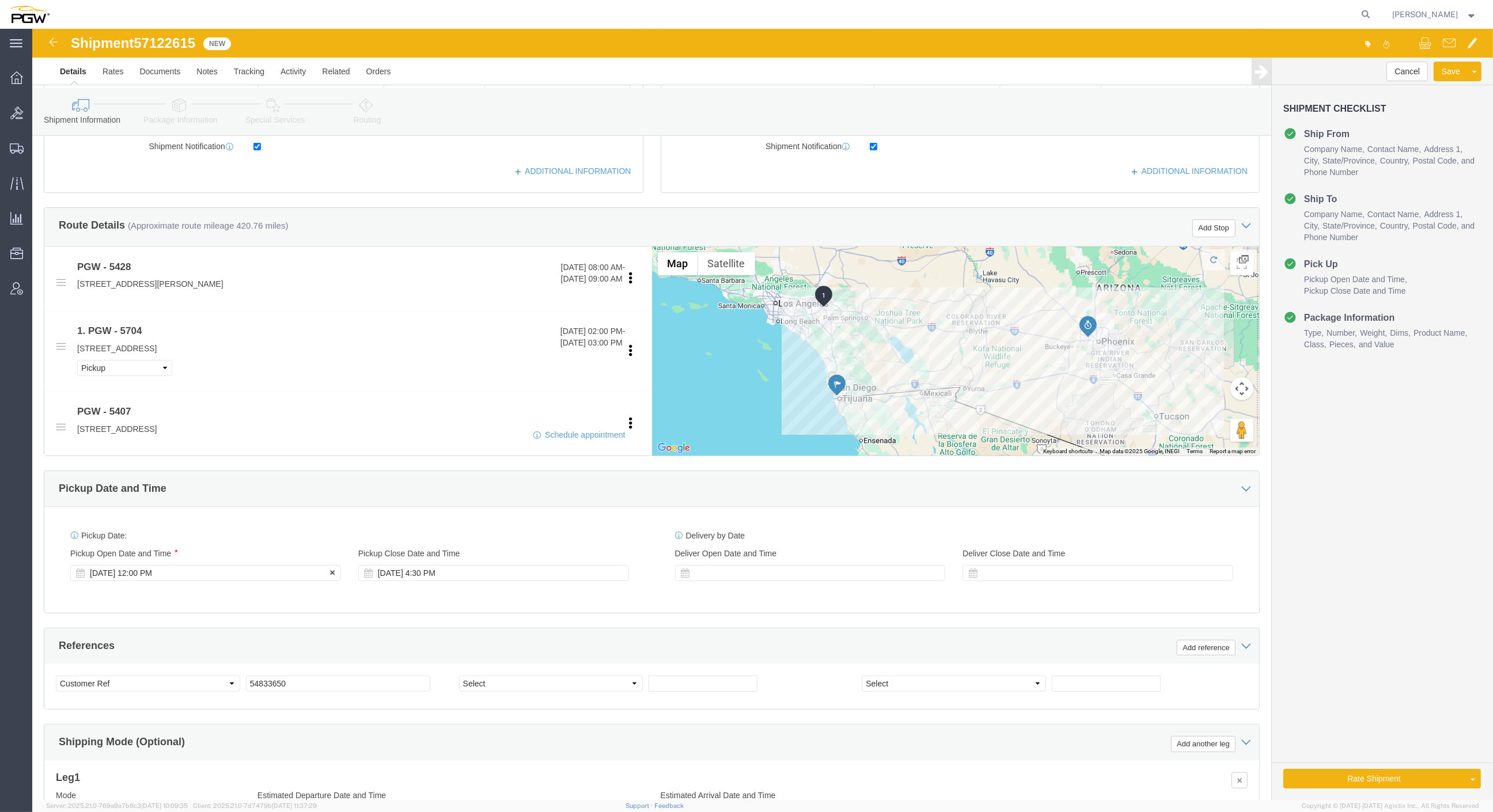
click div "[DATE] 12:00 PM"
click input "10:00 AM"
type input "8:00 AM"
click button "Apply"
click span "57122615"
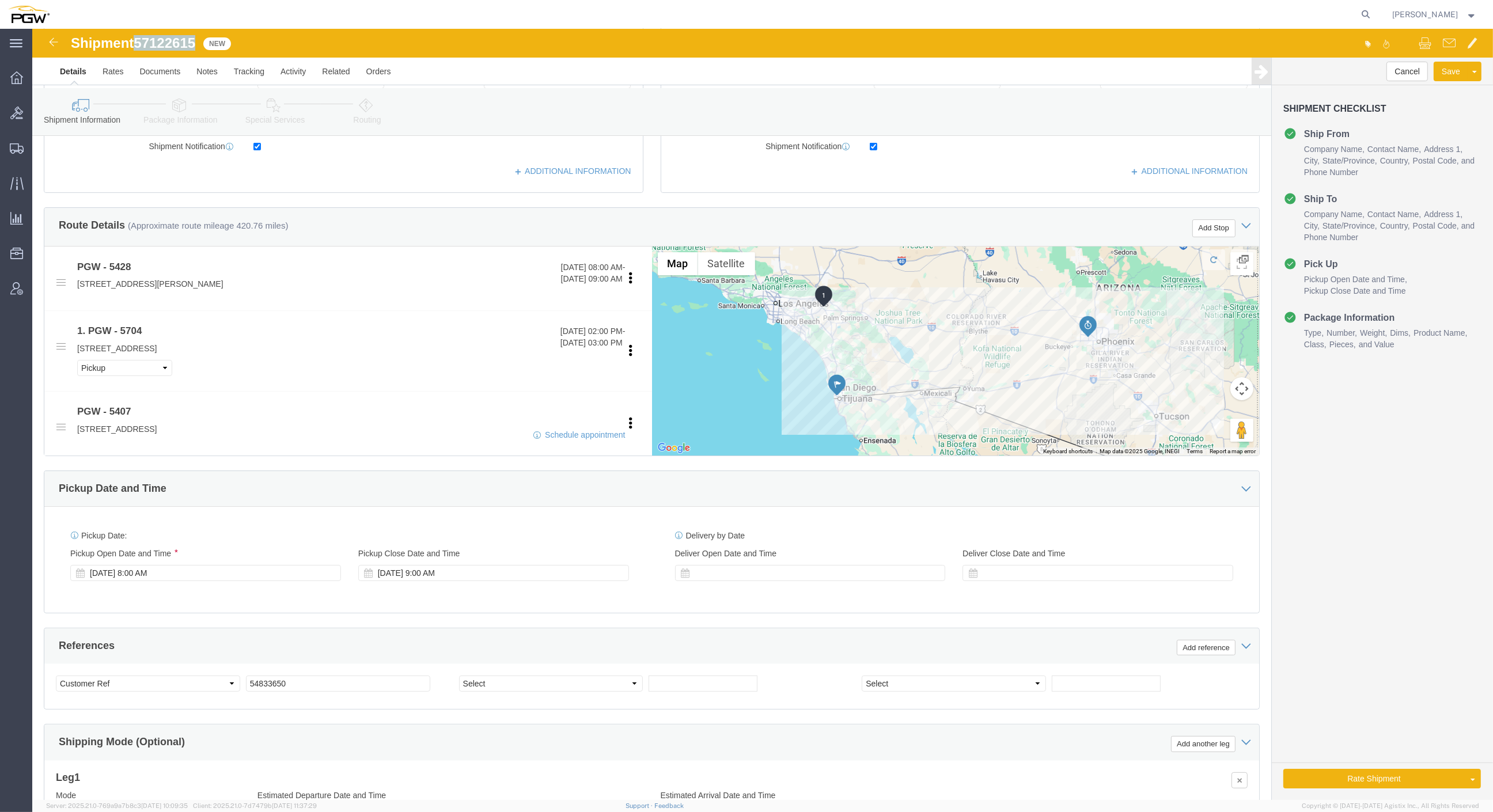
click span "57122615"
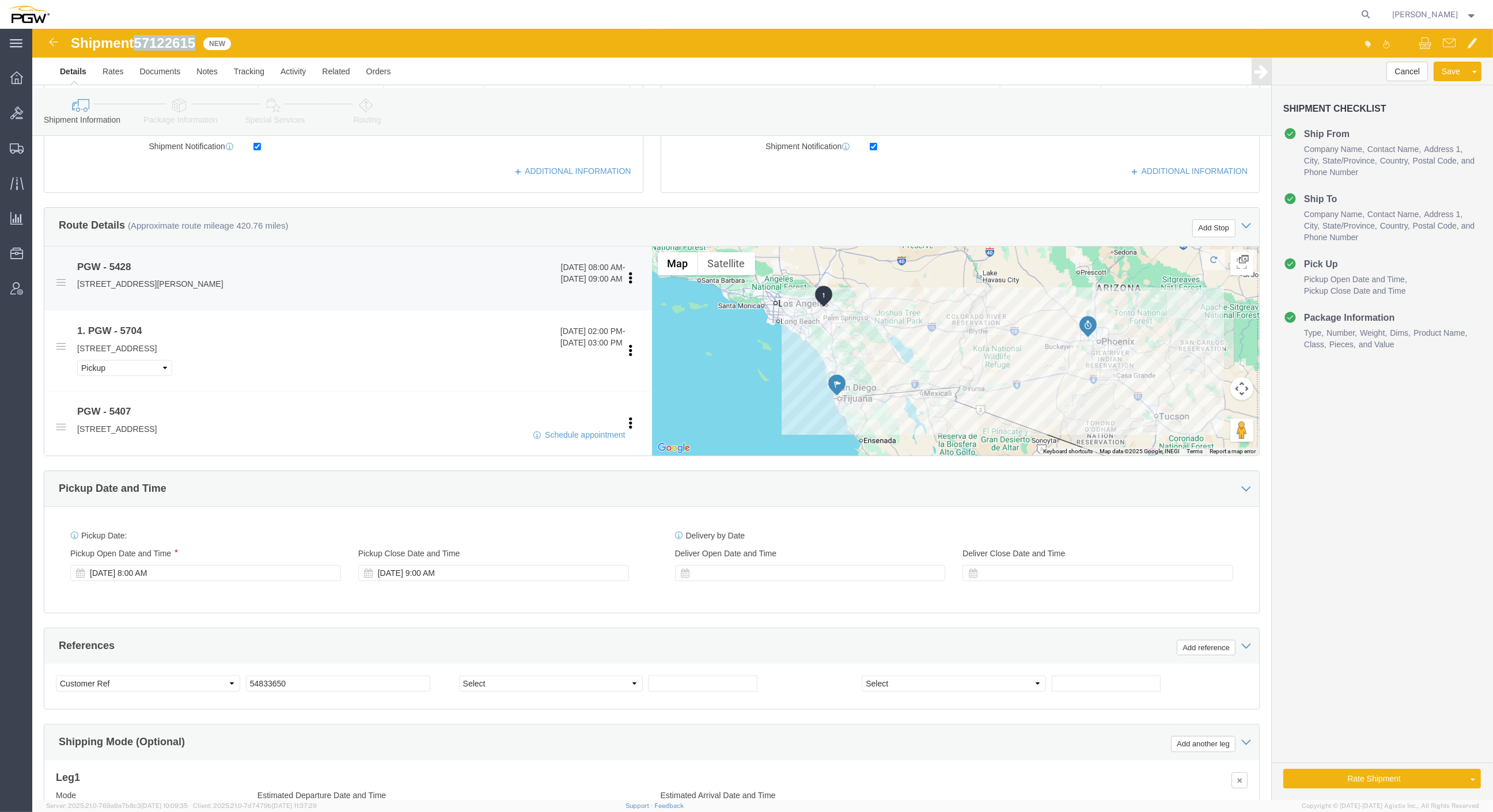
copy span "57122615"
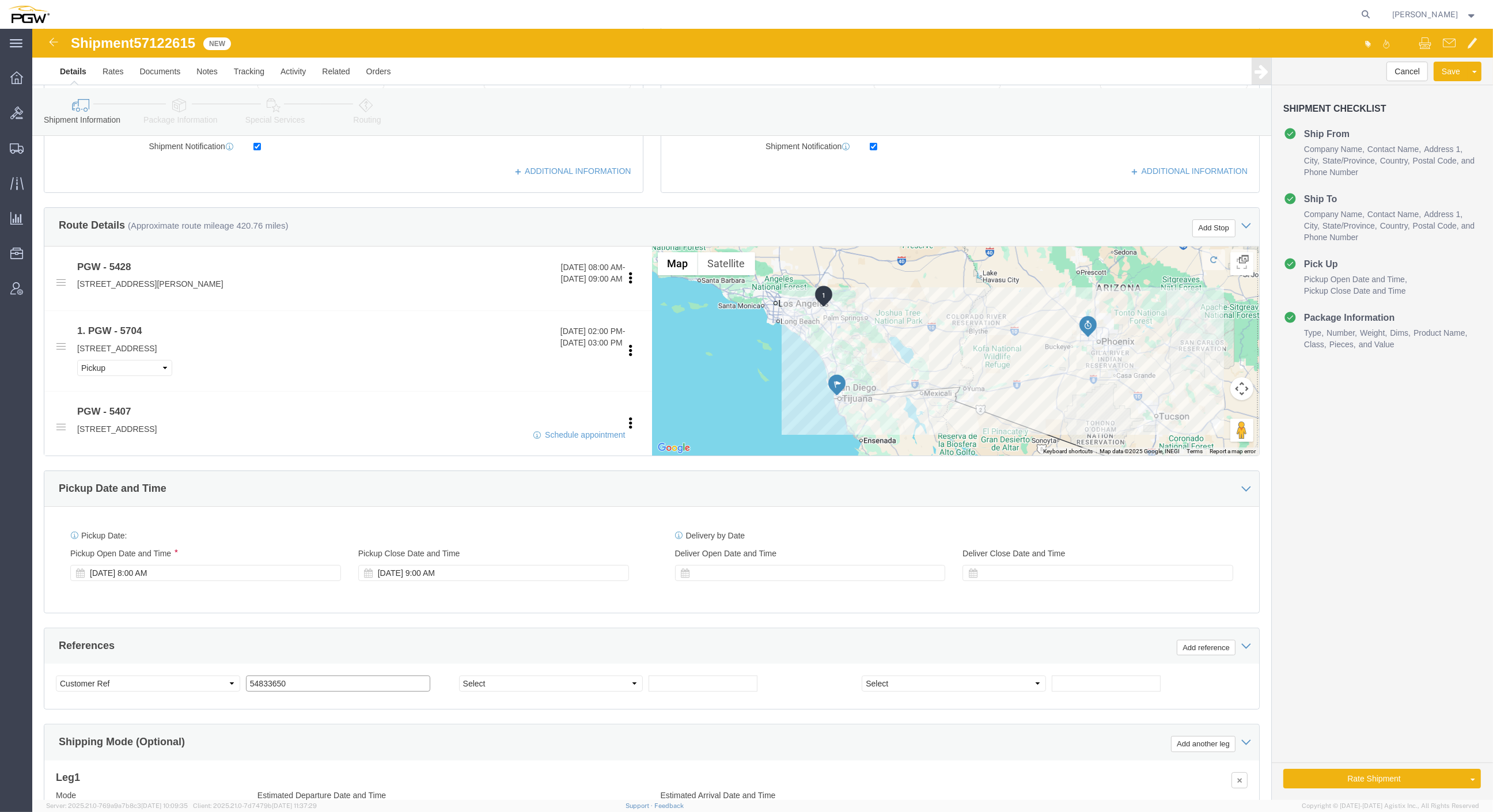
click input "54833650"
drag, startPoint x: 267, startPoint y: 660, endPoint x: 144, endPoint y: 642, distance: 124.3
click div "Select Account Type Activity ID Airline Appointment Number ASN Batch Request # …"
paste input "7122615"
click input "57122615"
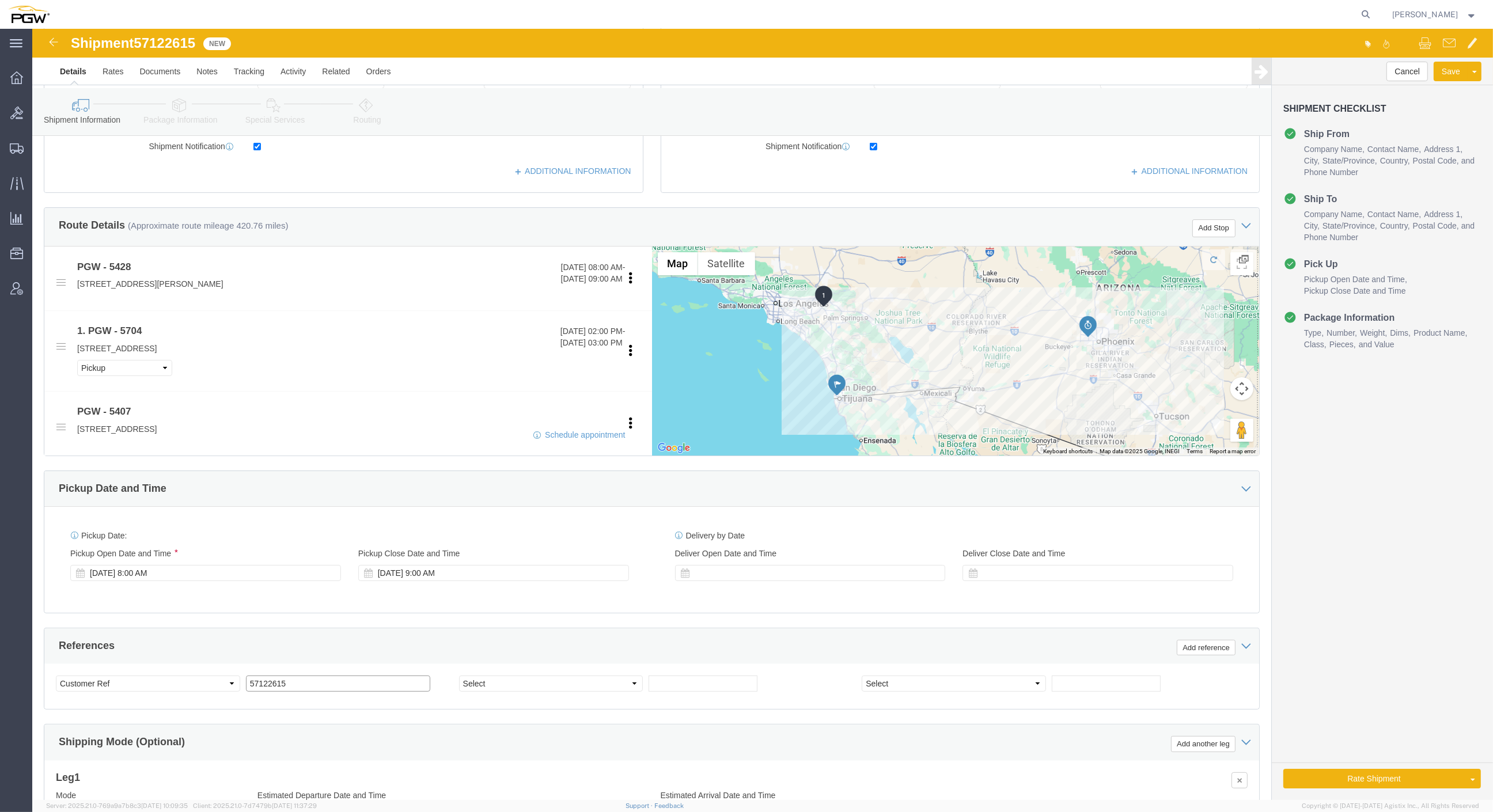
click input "57122615"
type input "57122615"
click div "Delivery Start Date Delivery Start Time Deliver Open Date and Time Deliver Clos…"
click div
click input "10:00 AM"
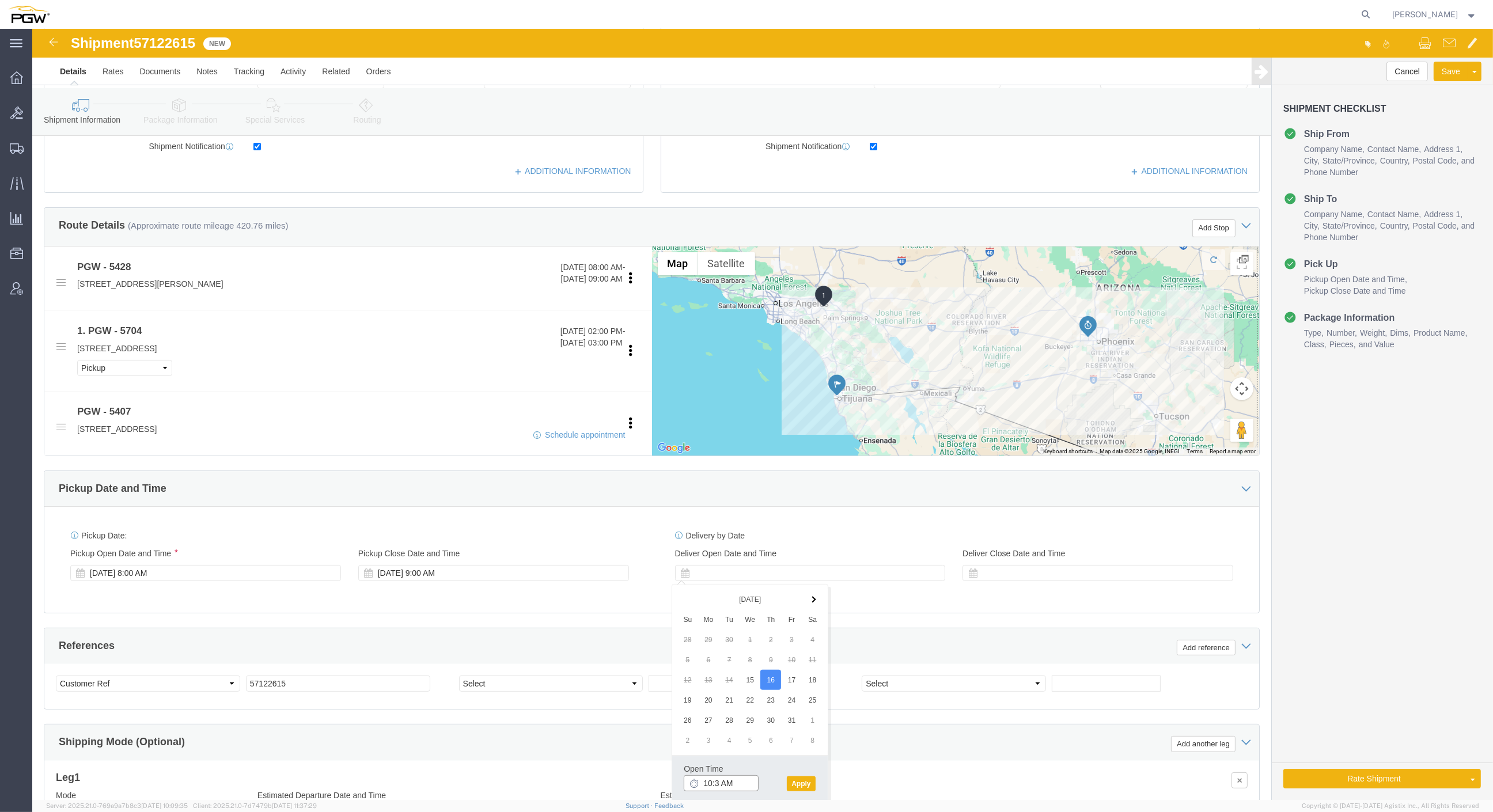
type input "10:30 AM"
click button "Apply"
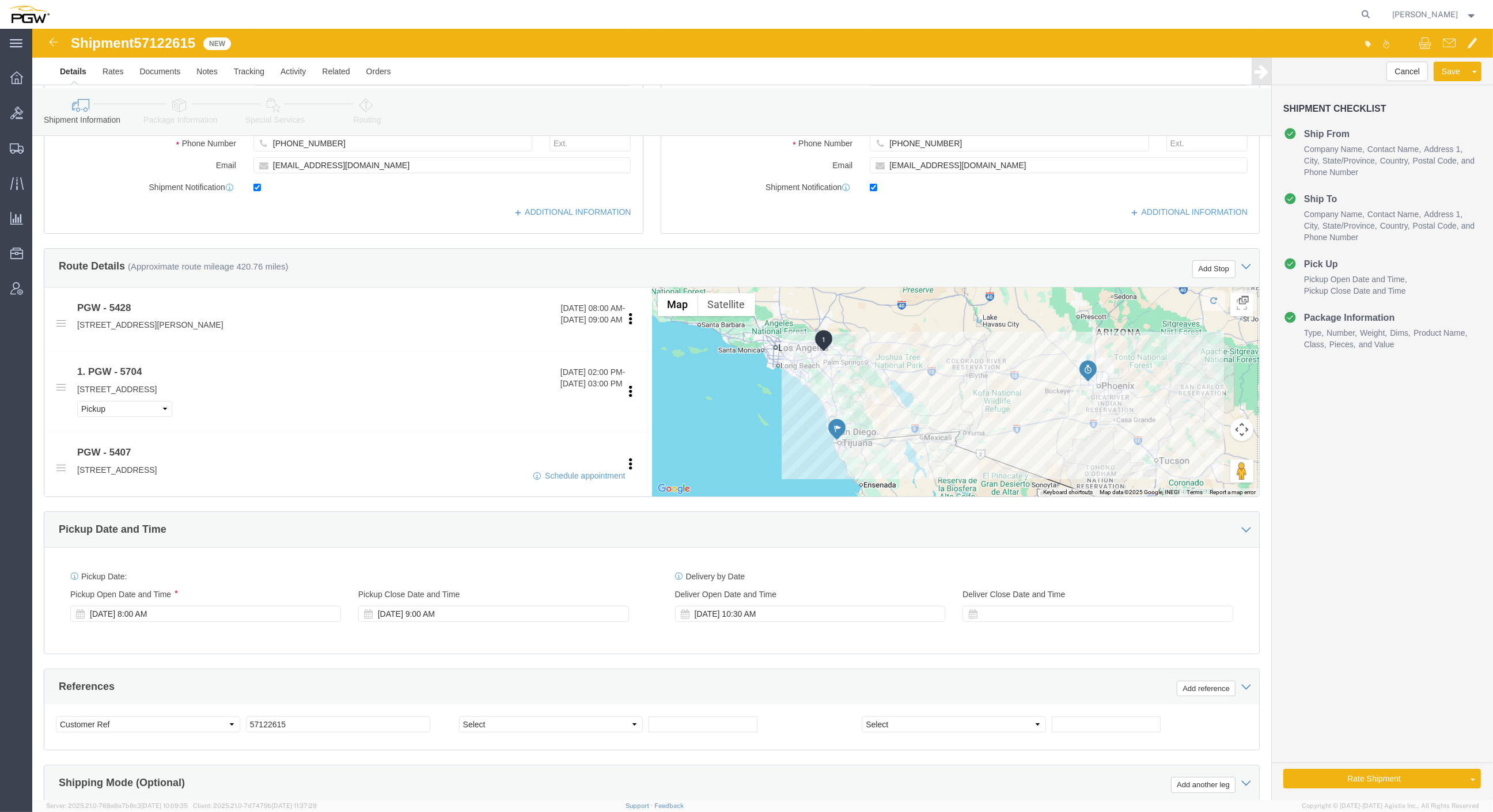
scroll to position [64, 0]
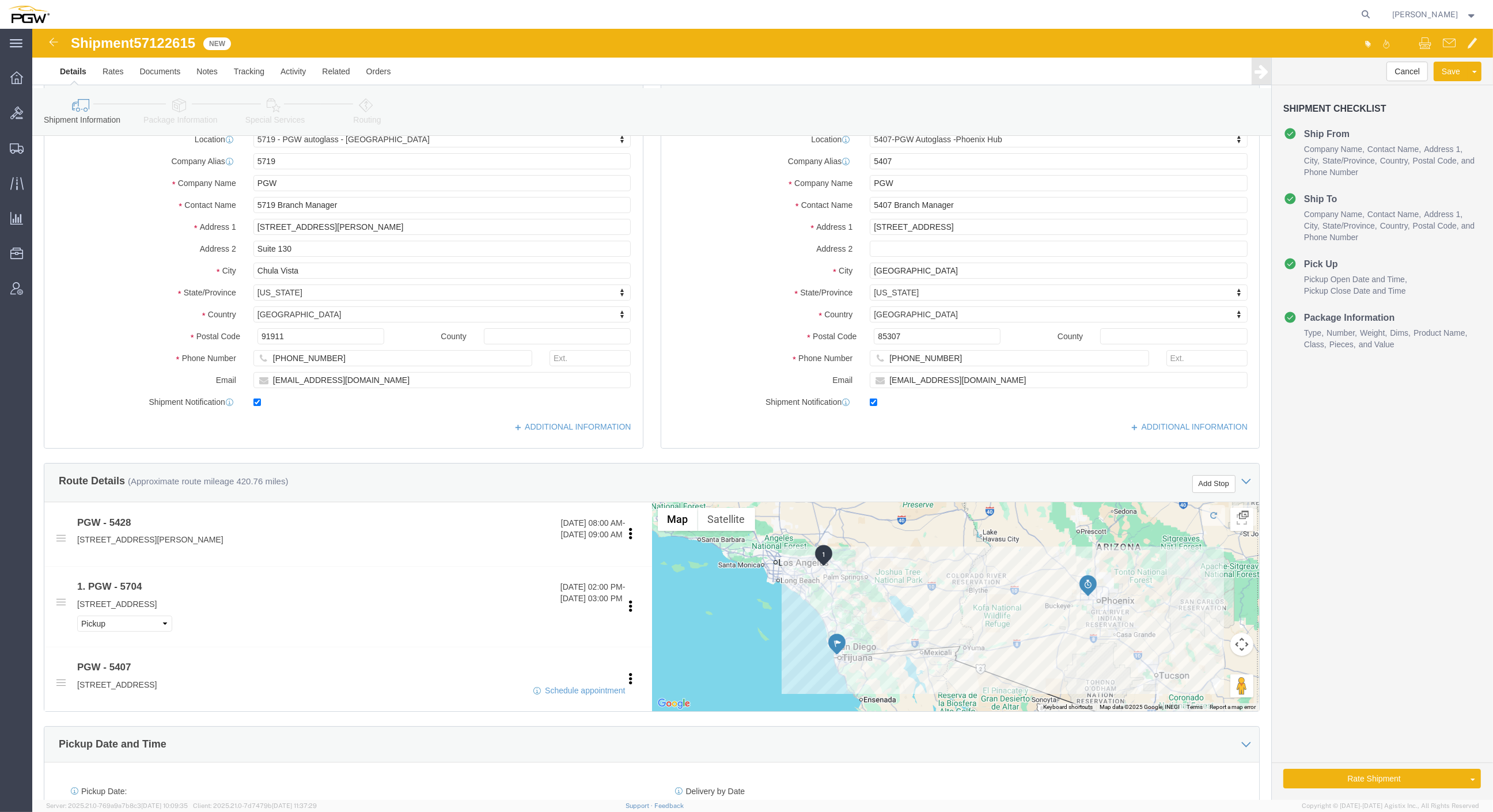
click link "Package Information"
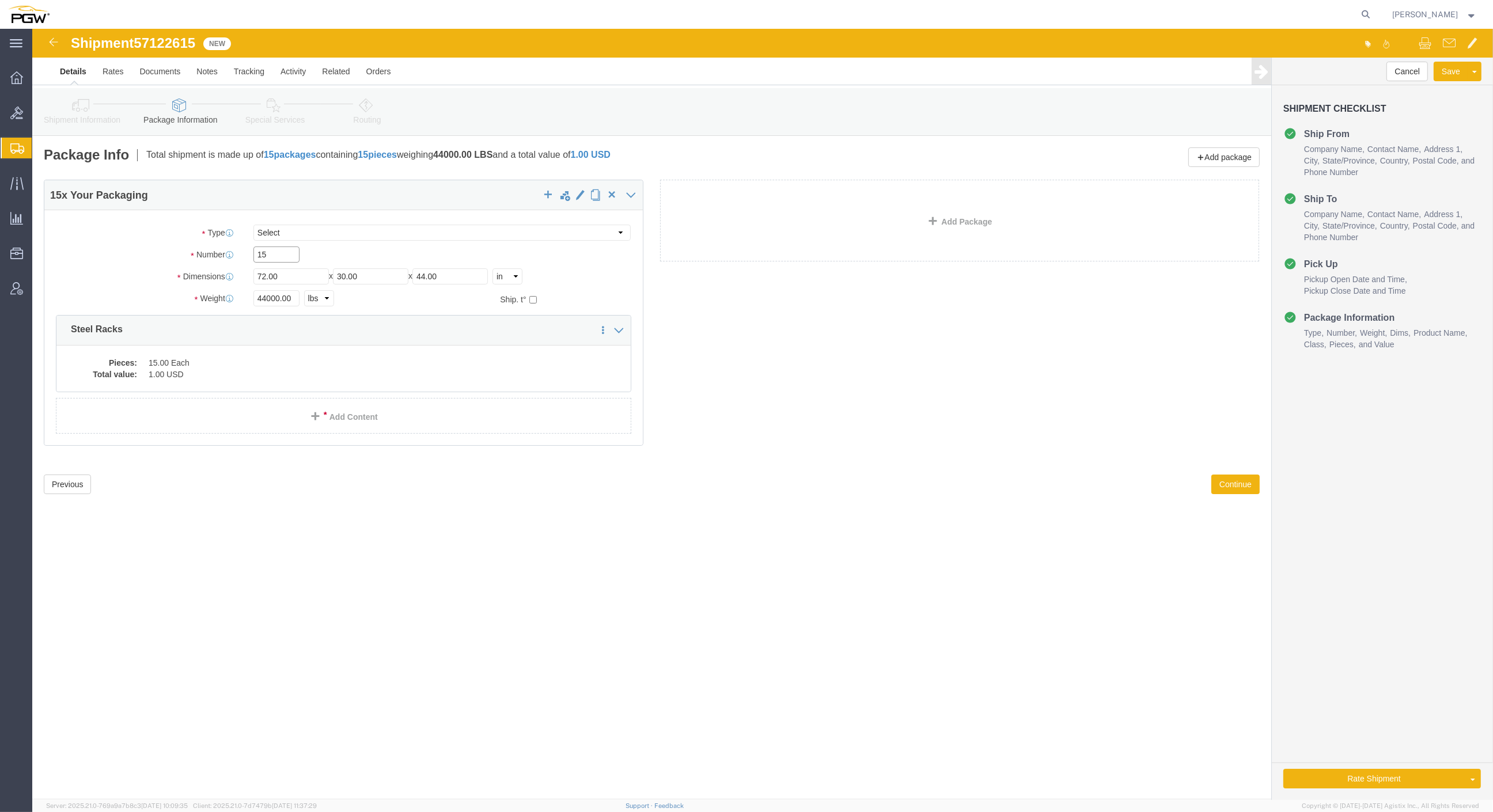
drag, startPoint x: 234, startPoint y: 221, endPoint x: 184, endPoint y: 213, distance: 50.6
click div "Package Type Select Bale(s) Basket(s) Bolt(s) Bottle(s) Buckets Bulk Bundle(s) …"
type input "6"
click input "44000.00"
drag, startPoint x: 262, startPoint y: 274, endPoint x: 170, endPoint y: 274, distance: 92.0
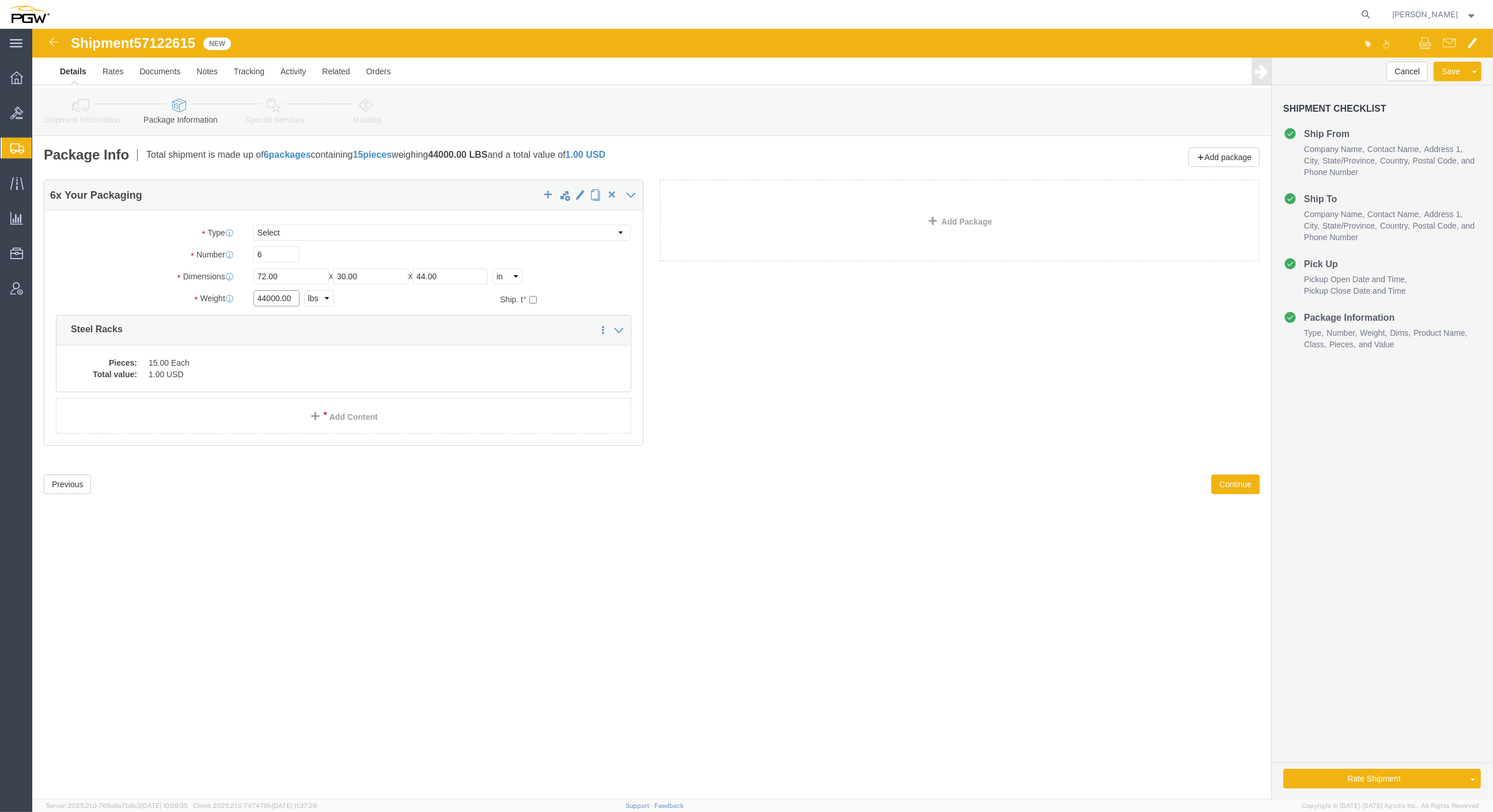
click div "Weight 44000.00 Select kgs lbs Ship. t°"
type input "17000.00"
click dd "15.00 Each"
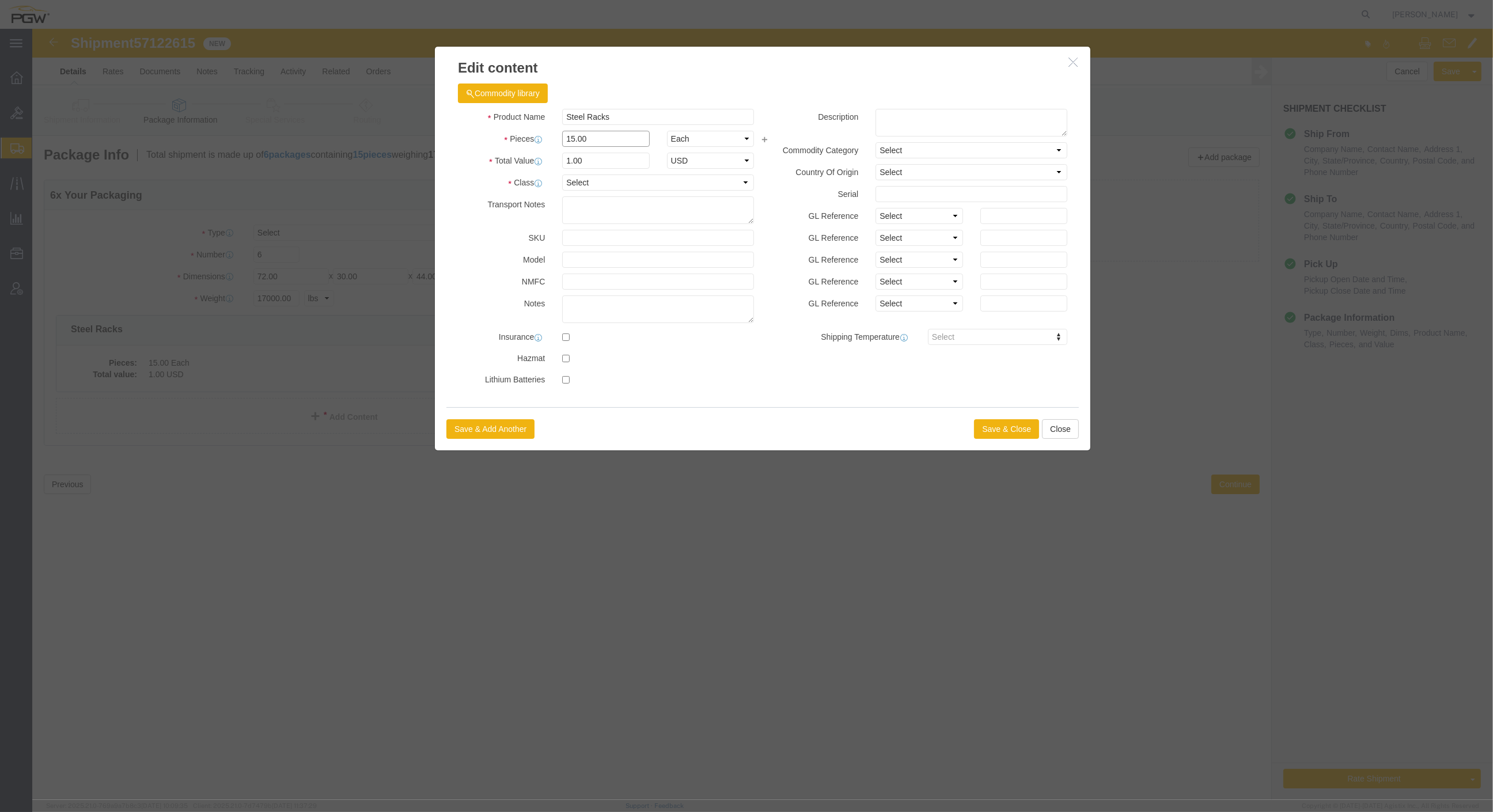
drag, startPoint x: 563, startPoint y: 106, endPoint x: 386, endPoint y: 100, distance: 177.1
click div "Product Name Steel Racks Pieces 15.00 Select Bag Barrels 100Board Feet Bottle B…"
type input "6.00"
click input "0.4"
drag, startPoint x: 568, startPoint y: 133, endPoint x: 443, endPoint y: 126, distance: 125.2
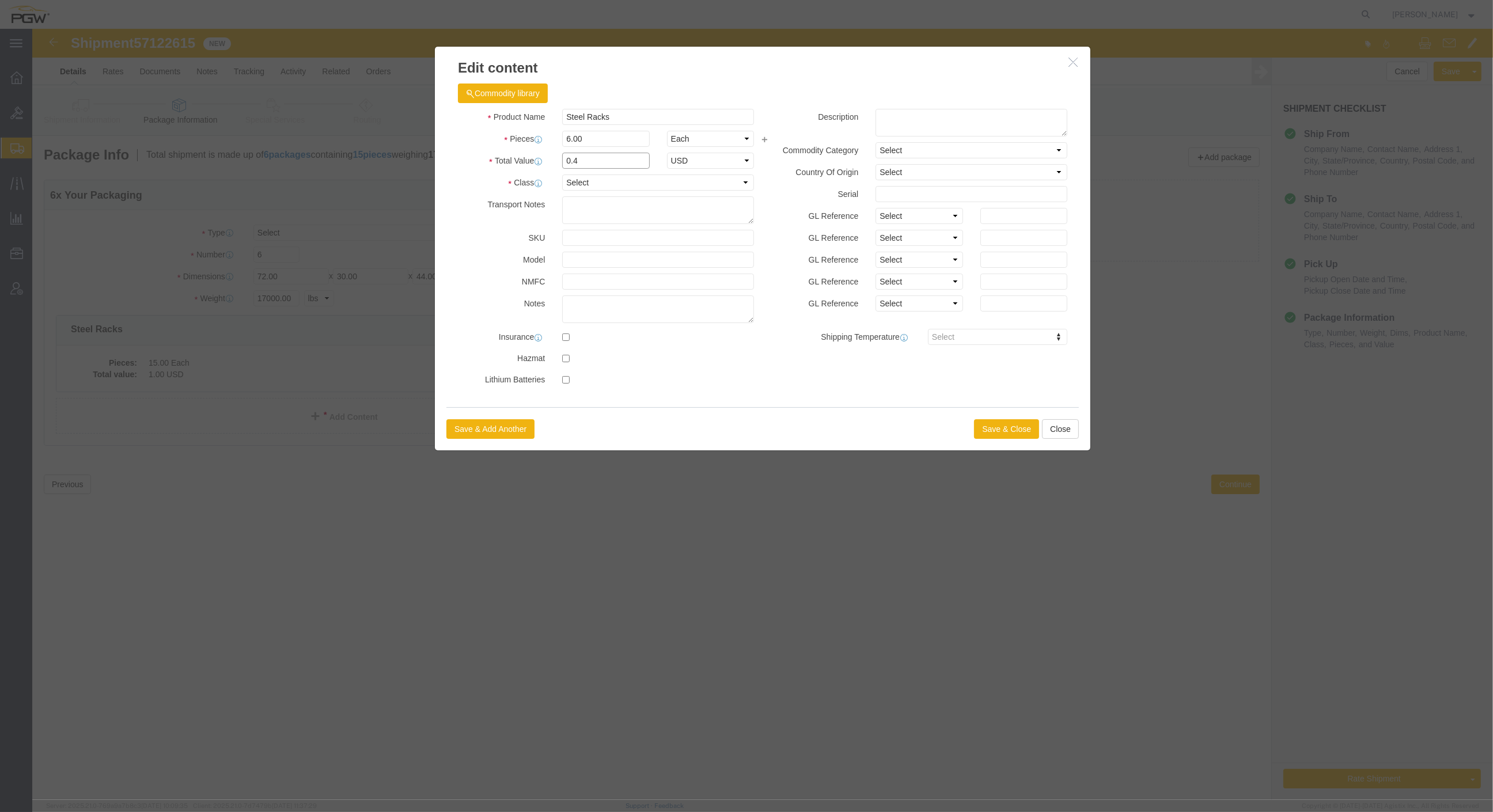
click div "Total Value 0.4 Select ADP AED AFN ALL AMD AOA ARS ATS AUD AWG AZN BAM BBD BDT …"
type input "1.00"
click button "Save & Close"
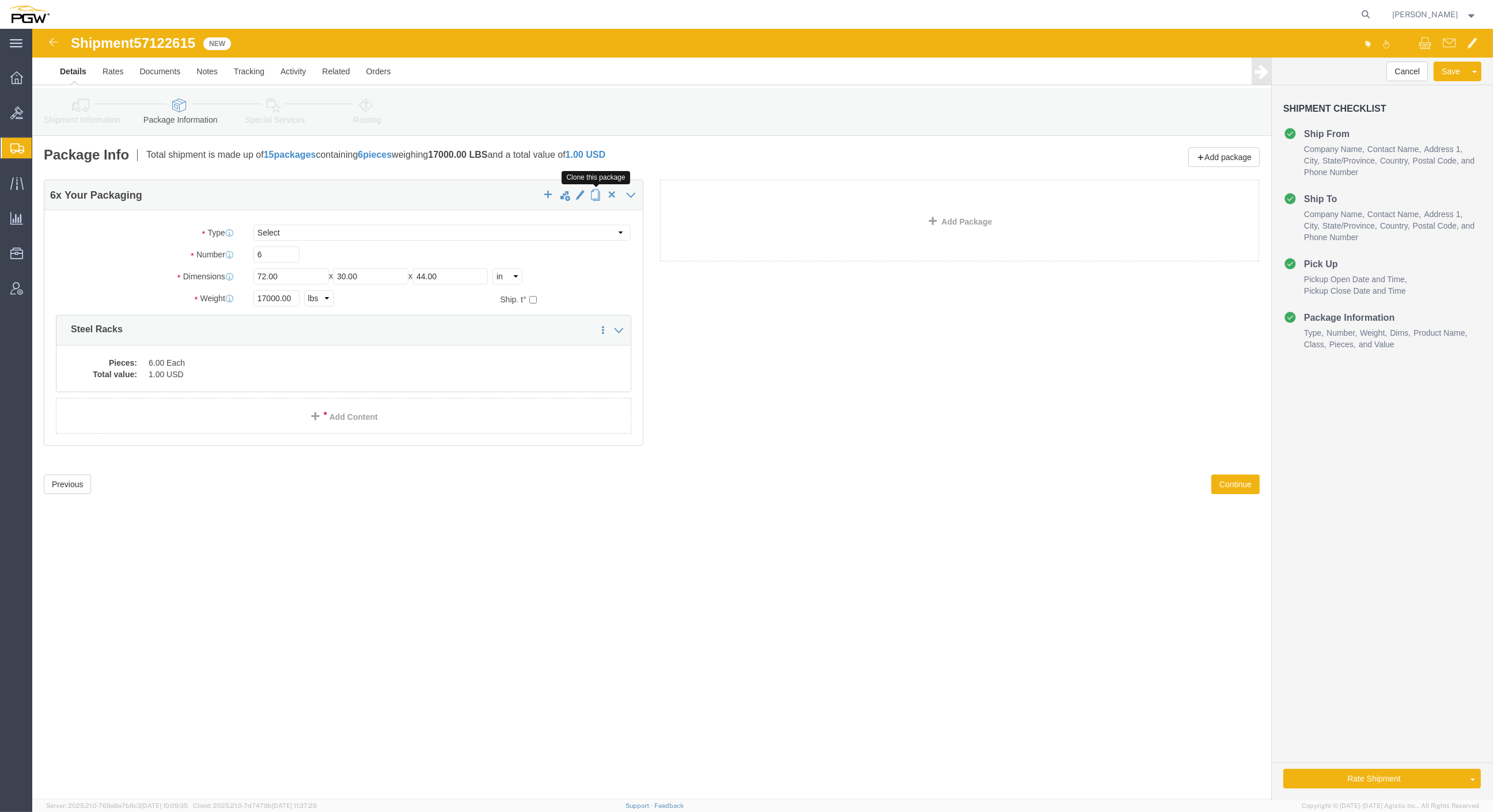
click span "button"
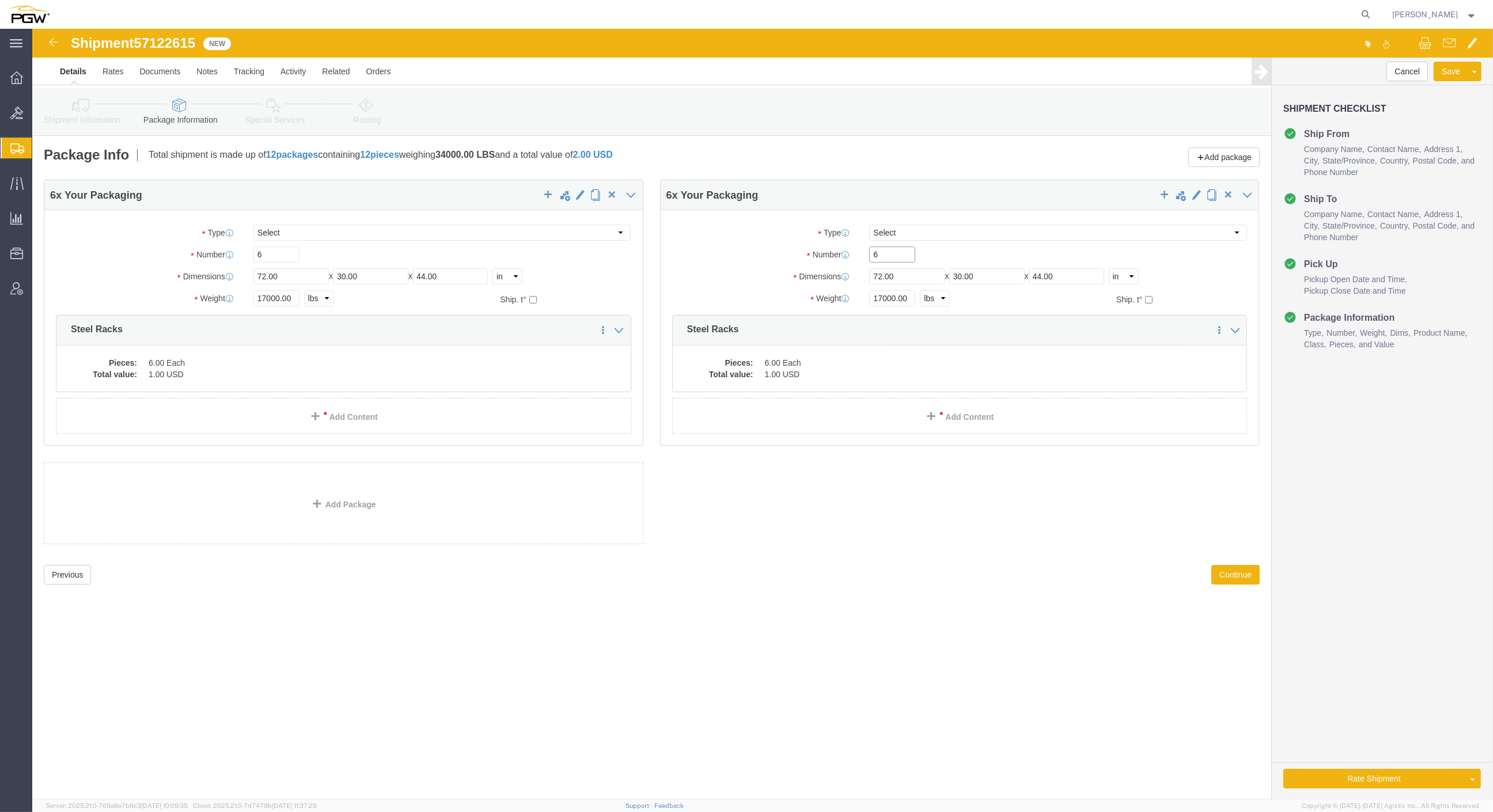
drag, startPoint x: 810, startPoint y: 223, endPoint x: 792, endPoint y: 216, distance: 19.3
click div "Number 6"
type input "9"
click input "17000.00"
drag, startPoint x: 878, startPoint y: 267, endPoint x: 675, endPoint y: 217, distance: 209.1
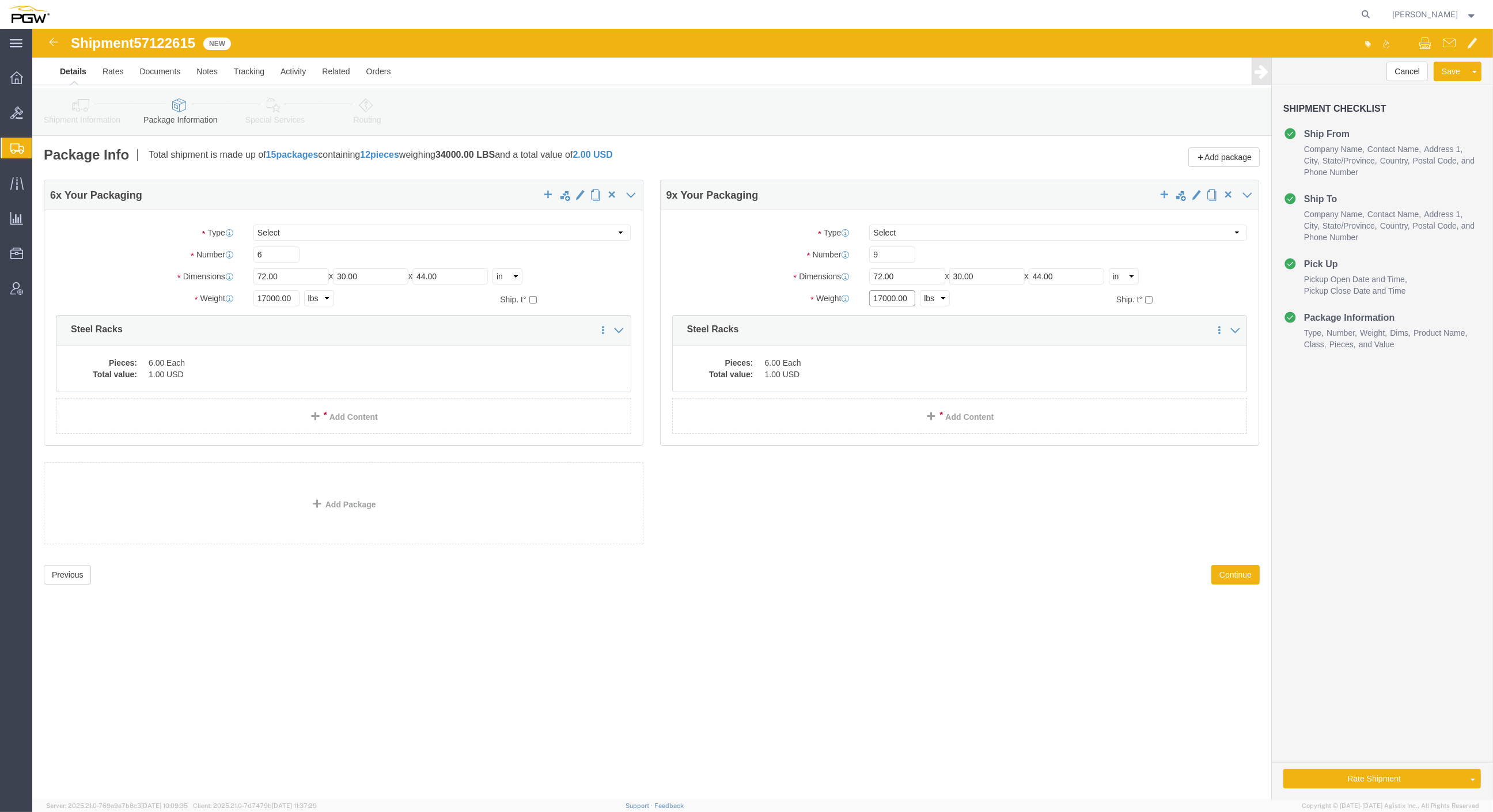
click div "Package Type Select Bale(s) Basket(s) Bolt(s) Bottle(s) Buckets Bulk Bundle(s) …"
type input "26000.00"
click dd "1.00 USD"
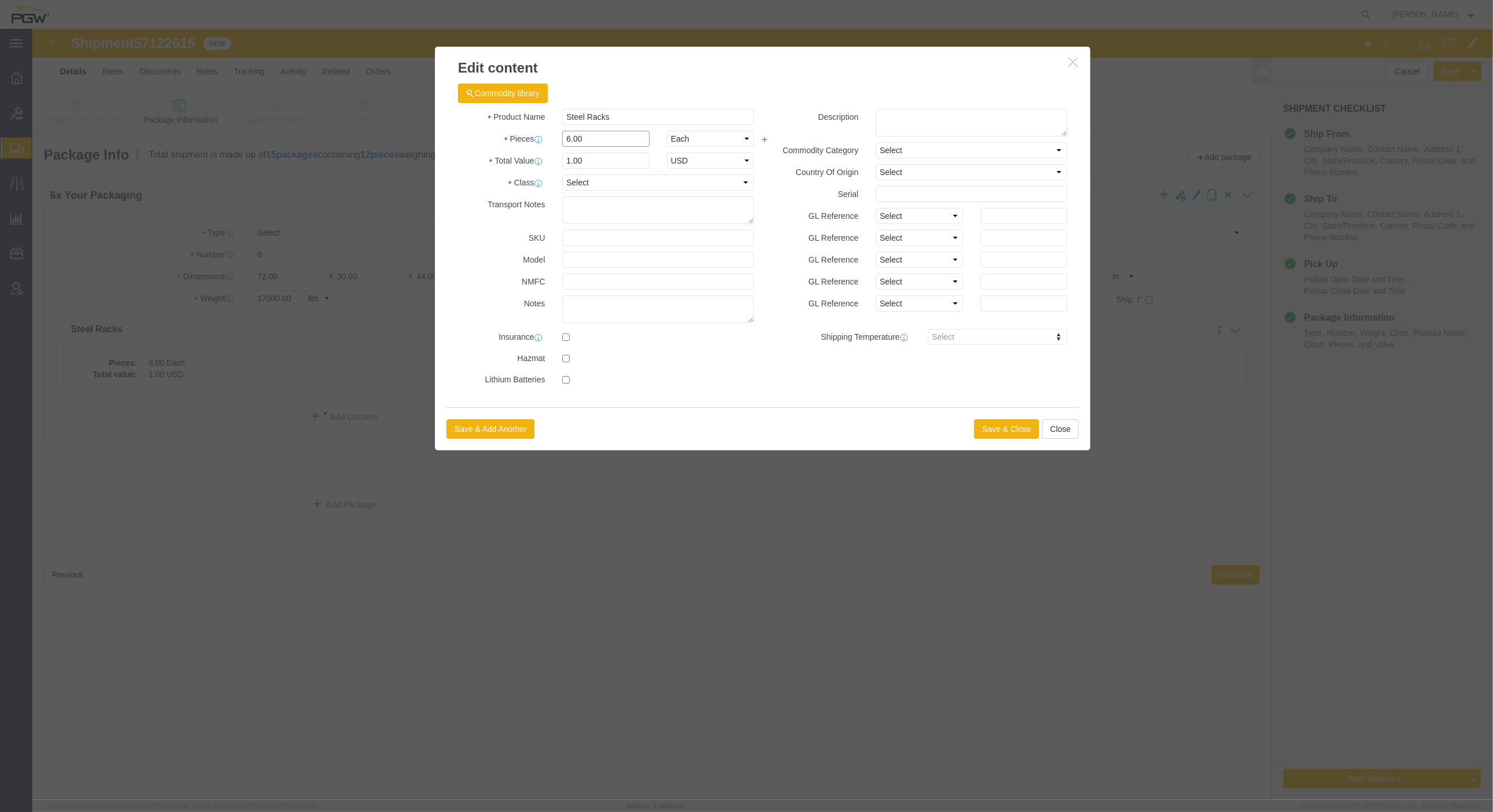
drag, startPoint x: 562, startPoint y: 112, endPoint x: 453, endPoint y: 94, distance: 110.5
click div "Pieces 6.00 Select Bag Barrels 100Board Feet Bottle Box Blister Pack Carats Can…"
type input "9.00"
click input "1.5"
drag, startPoint x: 557, startPoint y: 130, endPoint x: 449, endPoint y: 109, distance: 110.0
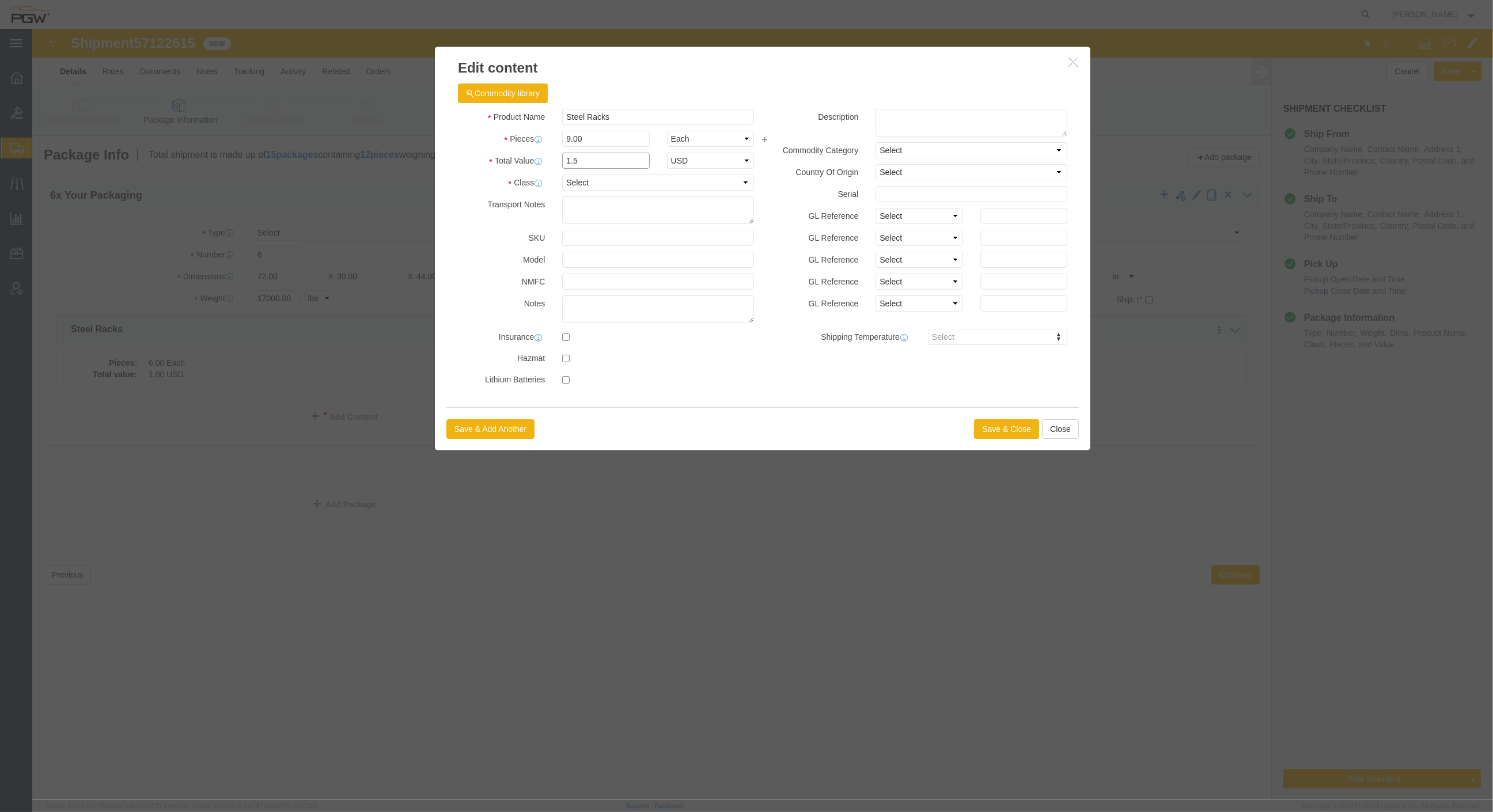
click div "Product Name Steel Racks Pieces 9.00 Select Bag Barrels 100Board Feet Bottle Bo…"
type input "1.00"
click button "Save & Close"
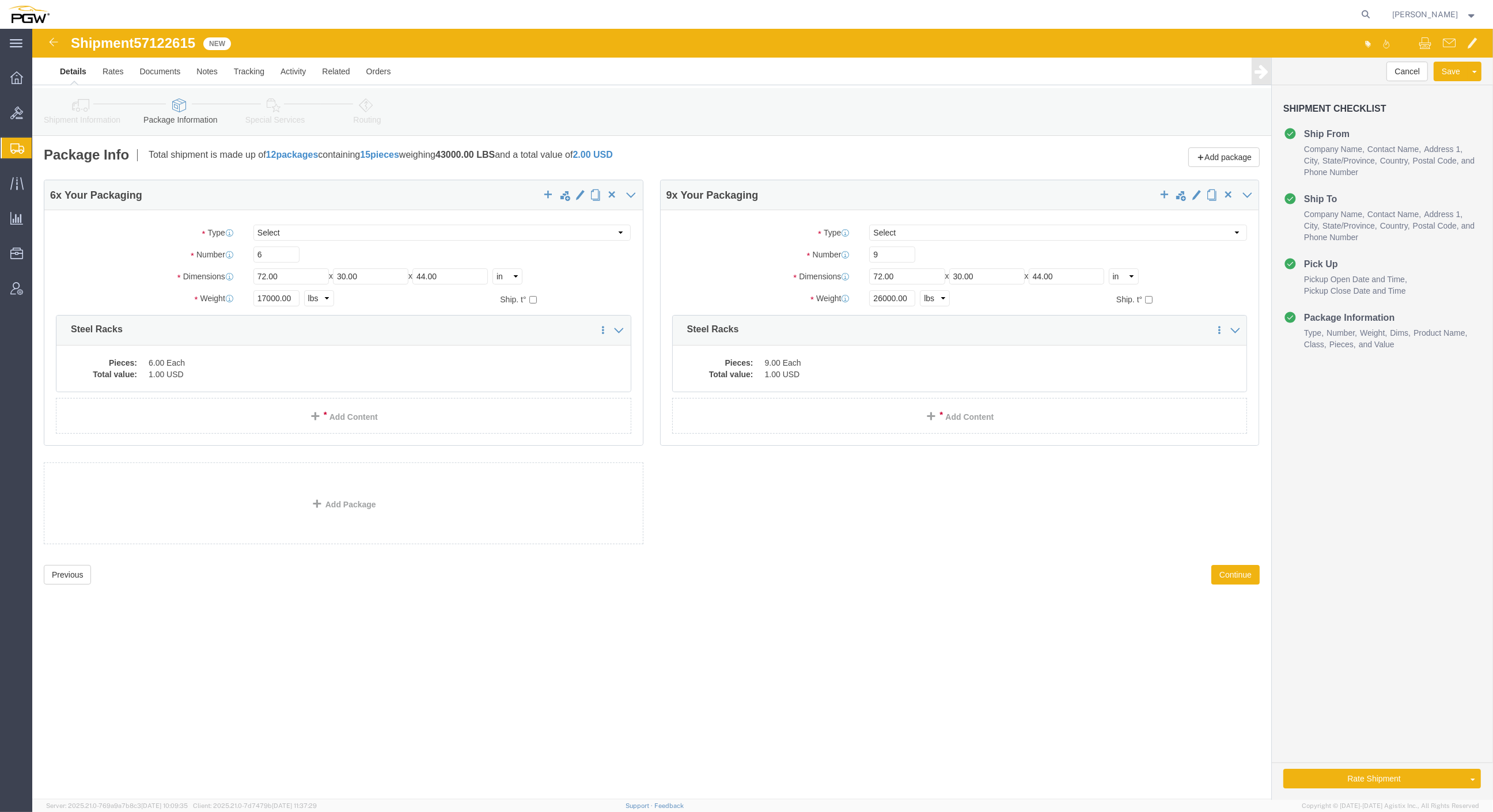
click icon
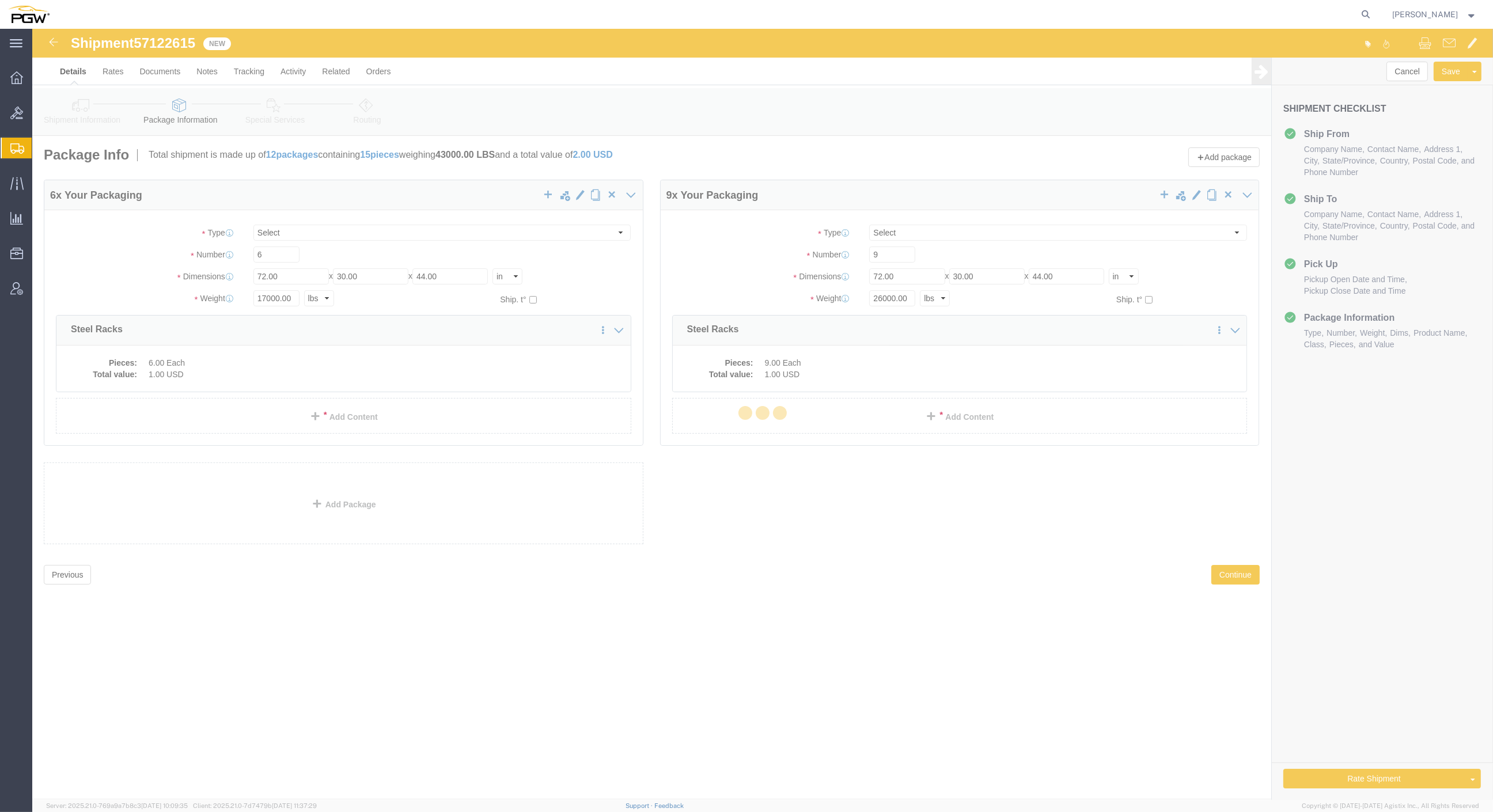
select select
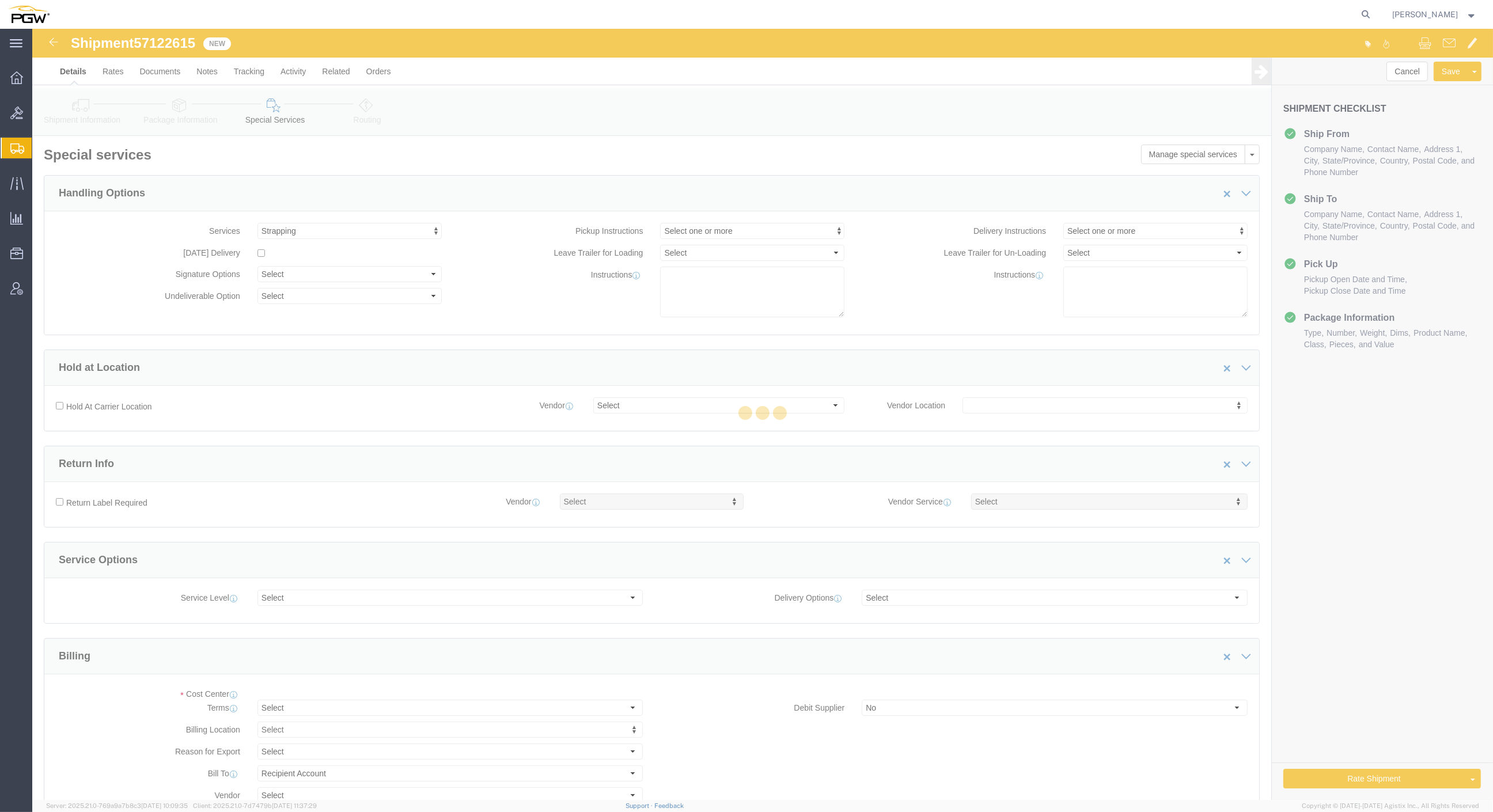
scroll to position [100, 0]
select select "COSTCENTER"
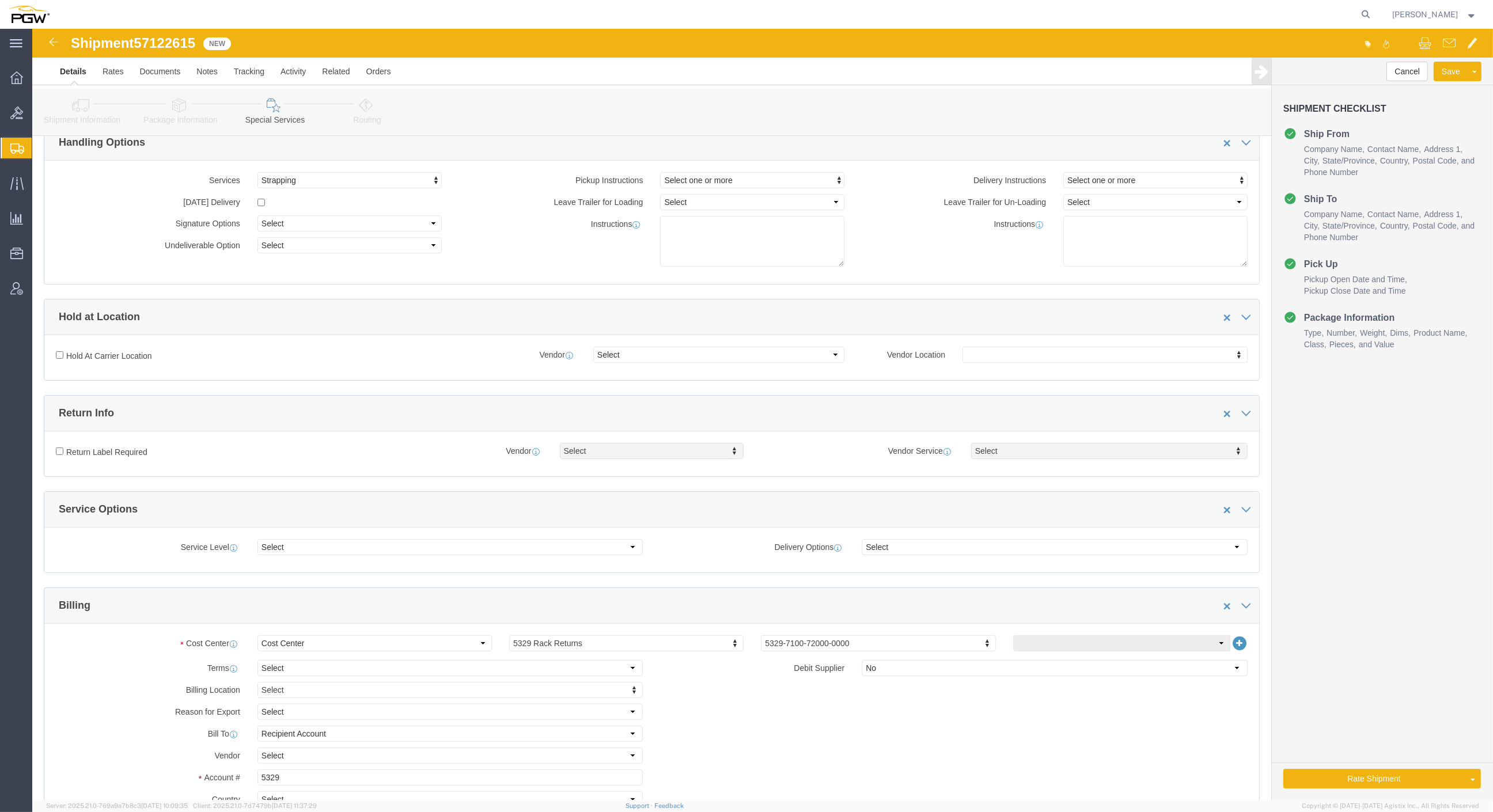
scroll to position [192, 0]
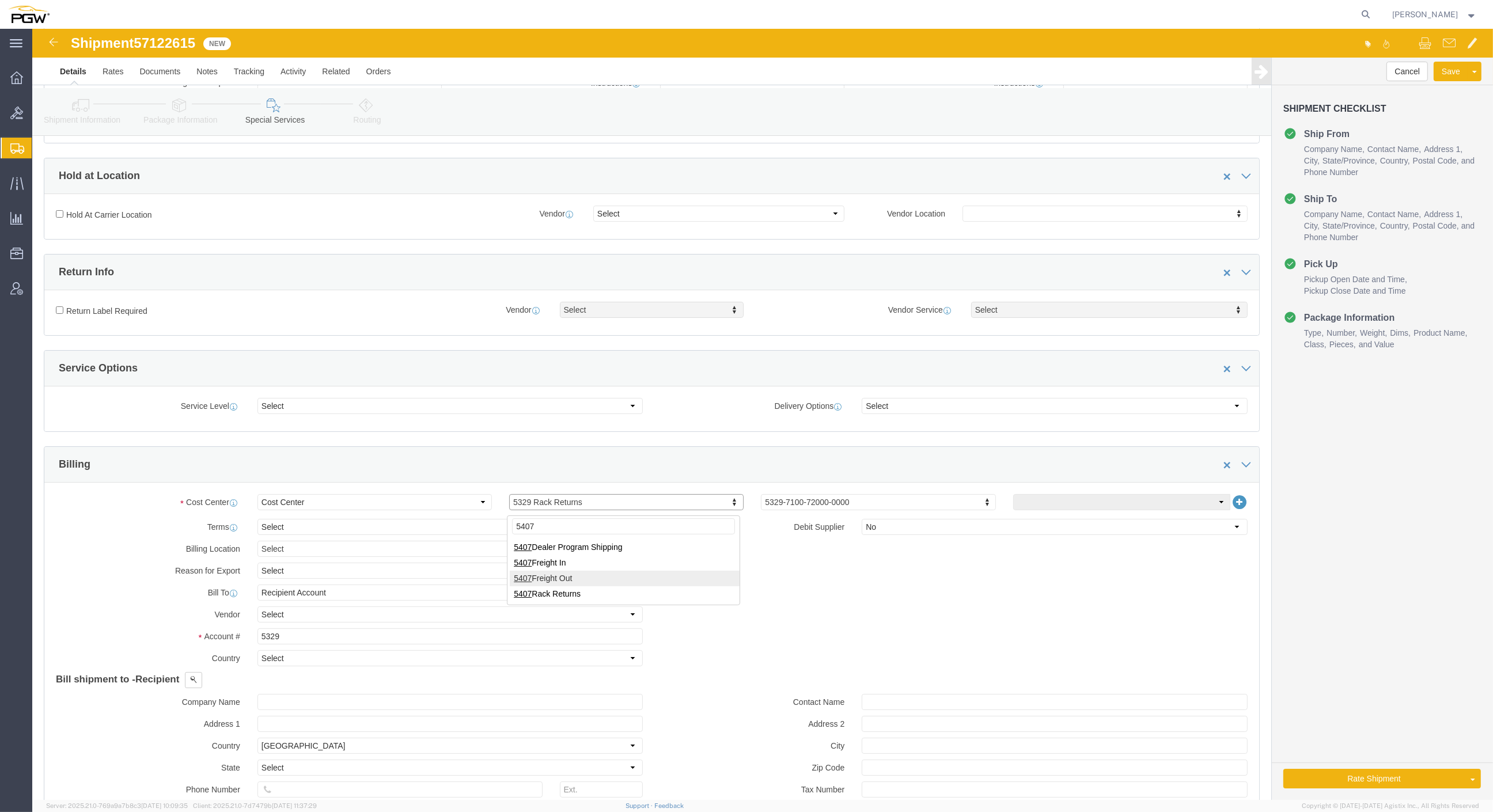
type input "5407"
drag, startPoint x: 287, startPoint y: 607, endPoint x: 269, endPoint y: 611, distance: 18.4
click input "5329"
click div "Account # 5329"
type input "5407"
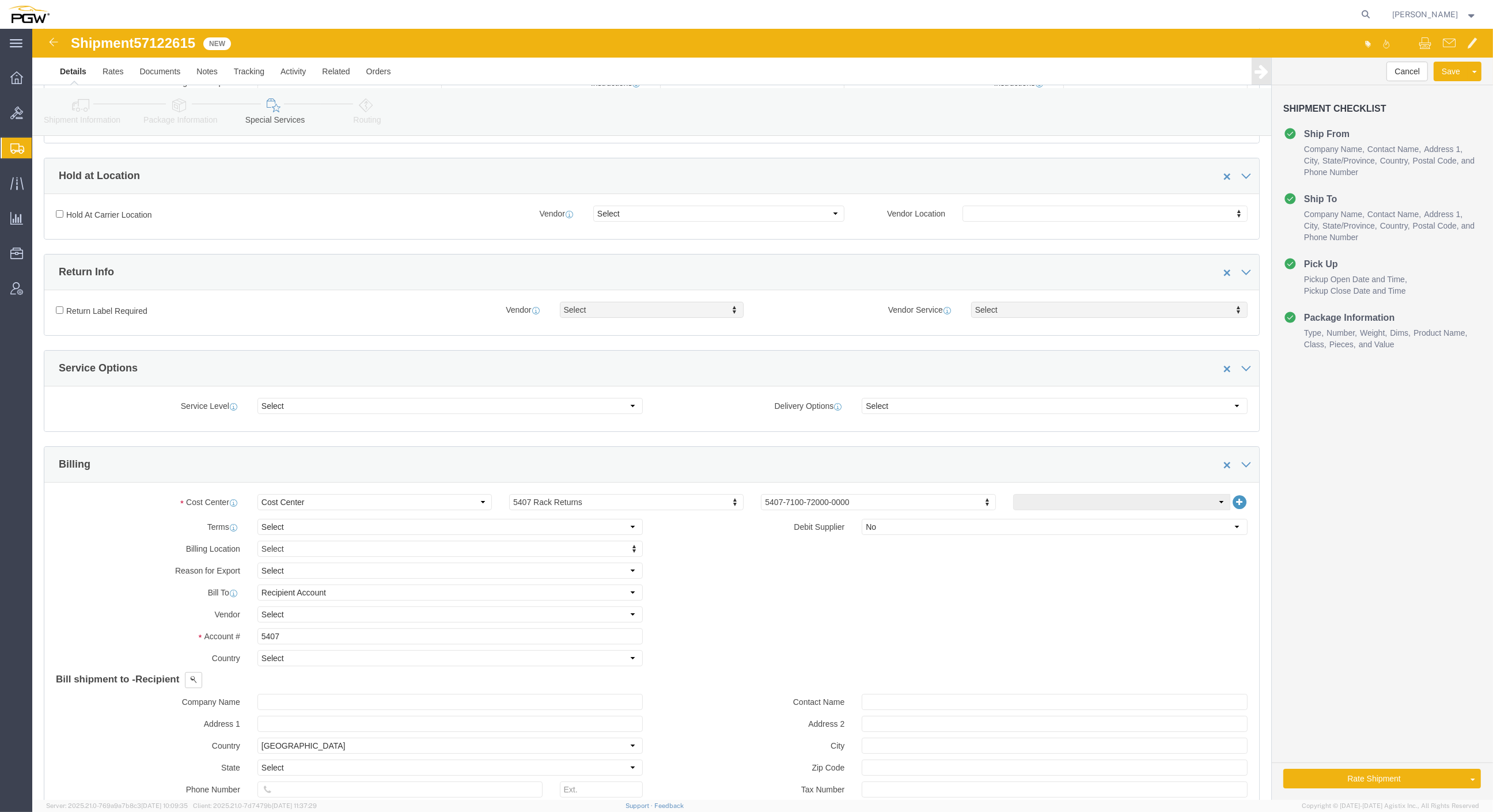
click link "Routing"
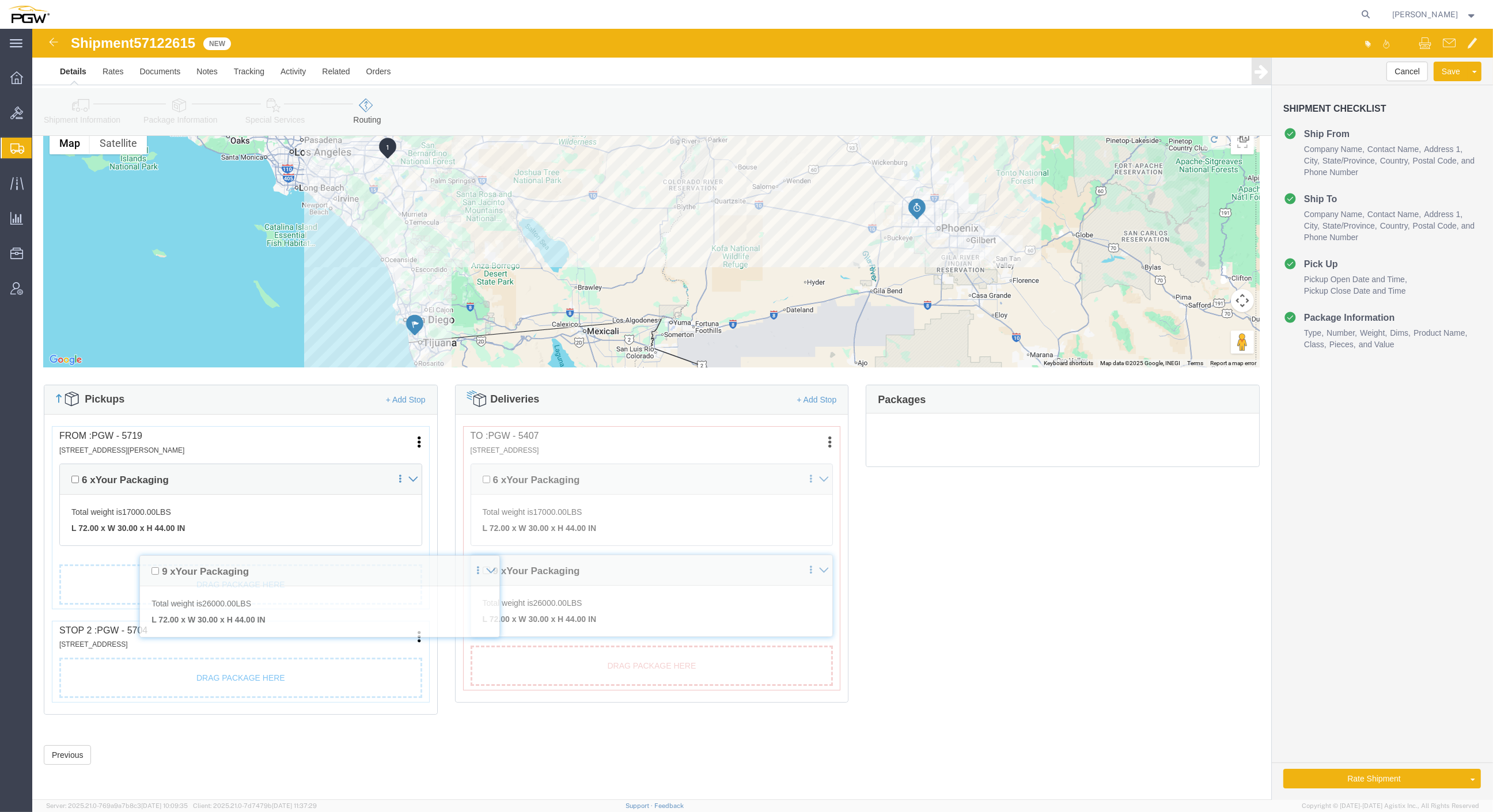
scroll to position [49, 0]
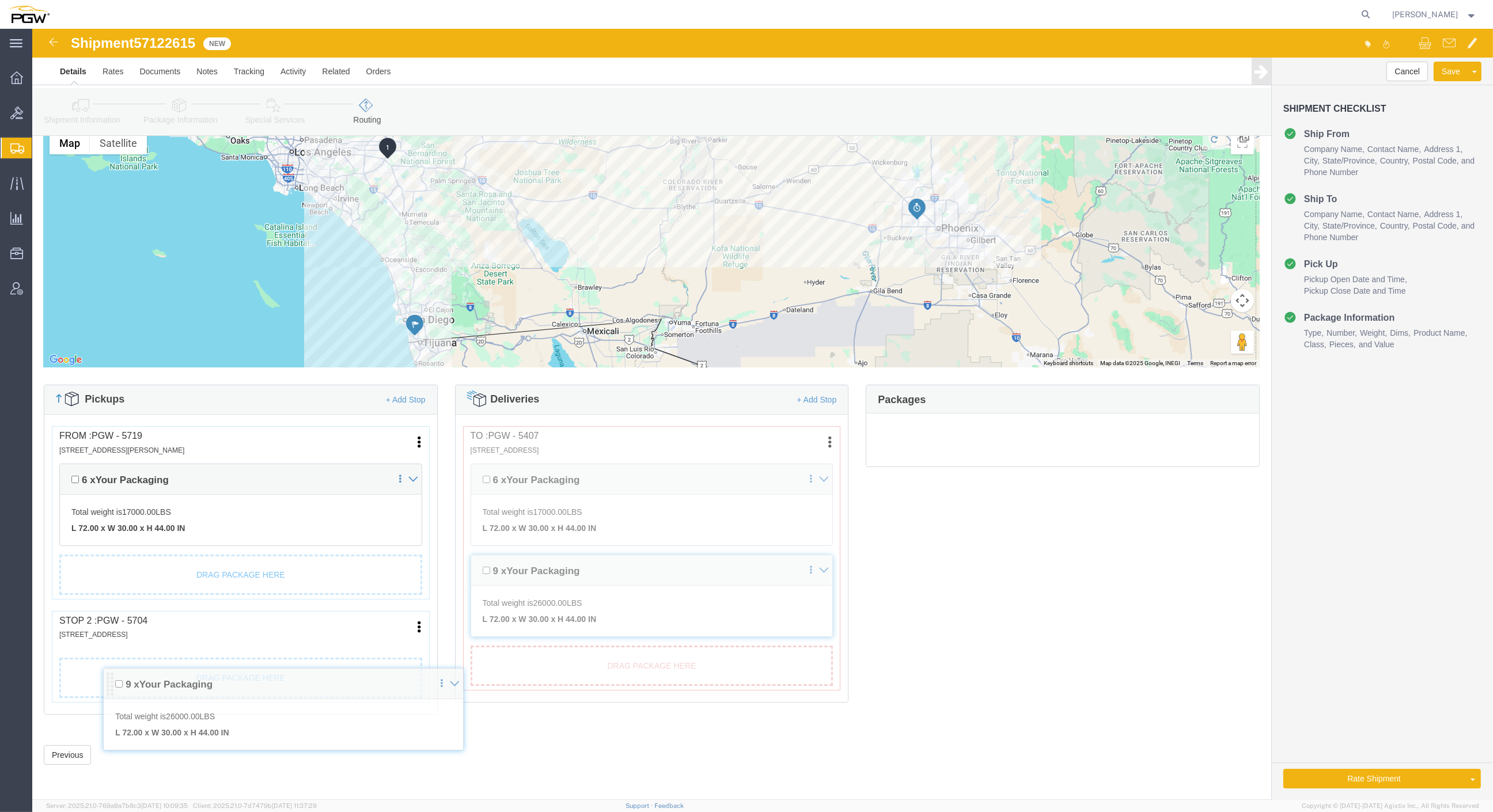
drag, startPoint x: 63, startPoint y: 499, endPoint x: 47, endPoint y: 623, distance: 125.0
click div "Pickups + Add Stop From : PGW - 5719 [STREET_ADDRESS][PERSON_NAME] Edit Move to…"
click link "Send To Bid"
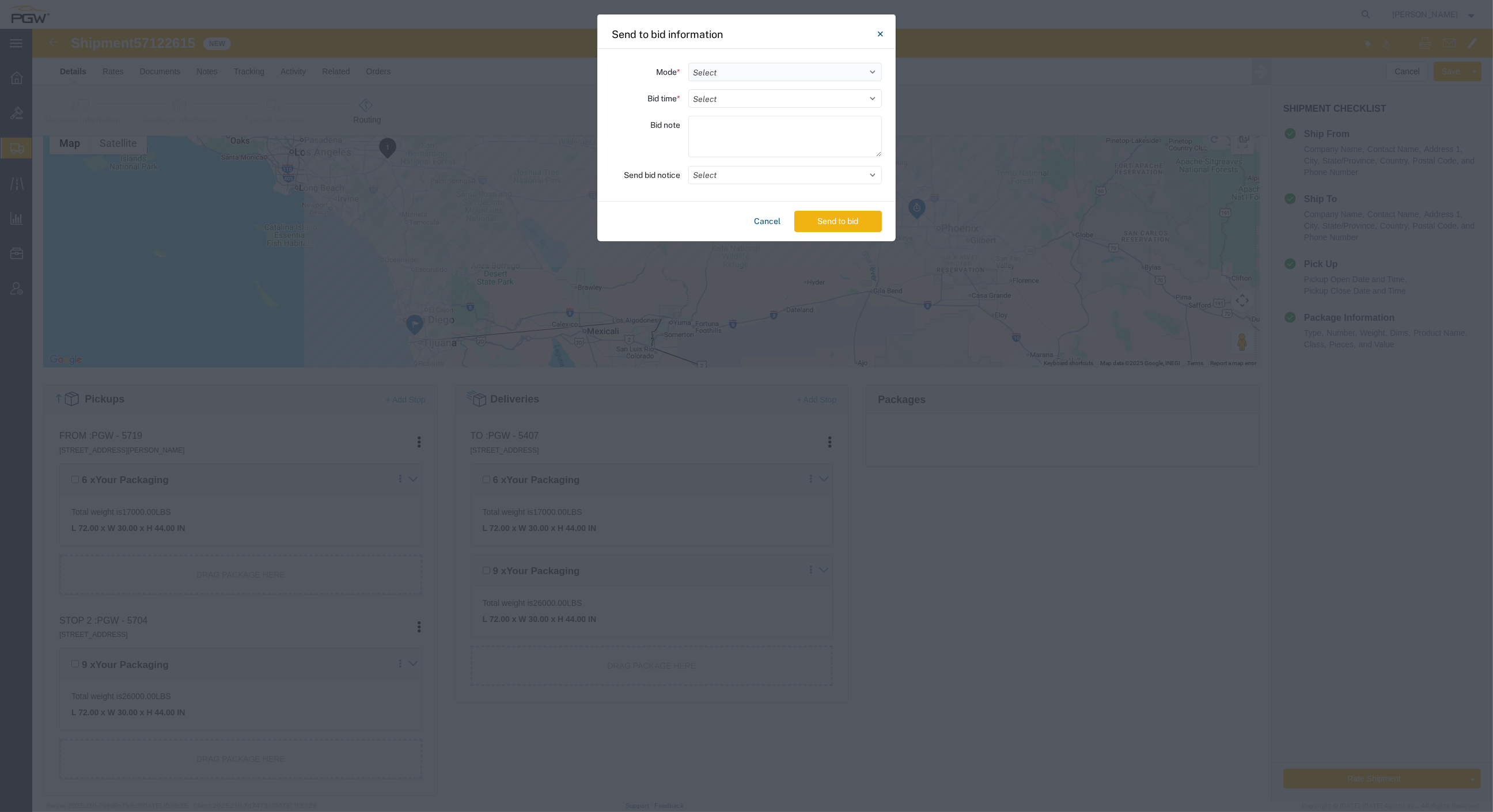
click at [738, 65] on select "Select Small Parcel Truckload Air Rail Less than Truckload Ocean Freight Multi-…" at bounding box center [786, 71] width 194 height 19
select select "TL"
click at [689, 63] on select "Select Small Parcel Truckload Air Rail Less than Truckload Ocean Freight Multi-…" at bounding box center [786, 71] width 194 height 19
click at [727, 97] on select "Select 30 Min (Rush) 1 Hour (Rush) 2 Hours (Rush) 4 Hours (Rush) 8 Hours (Rush)…" at bounding box center [786, 98] width 194 height 19
select select "24"
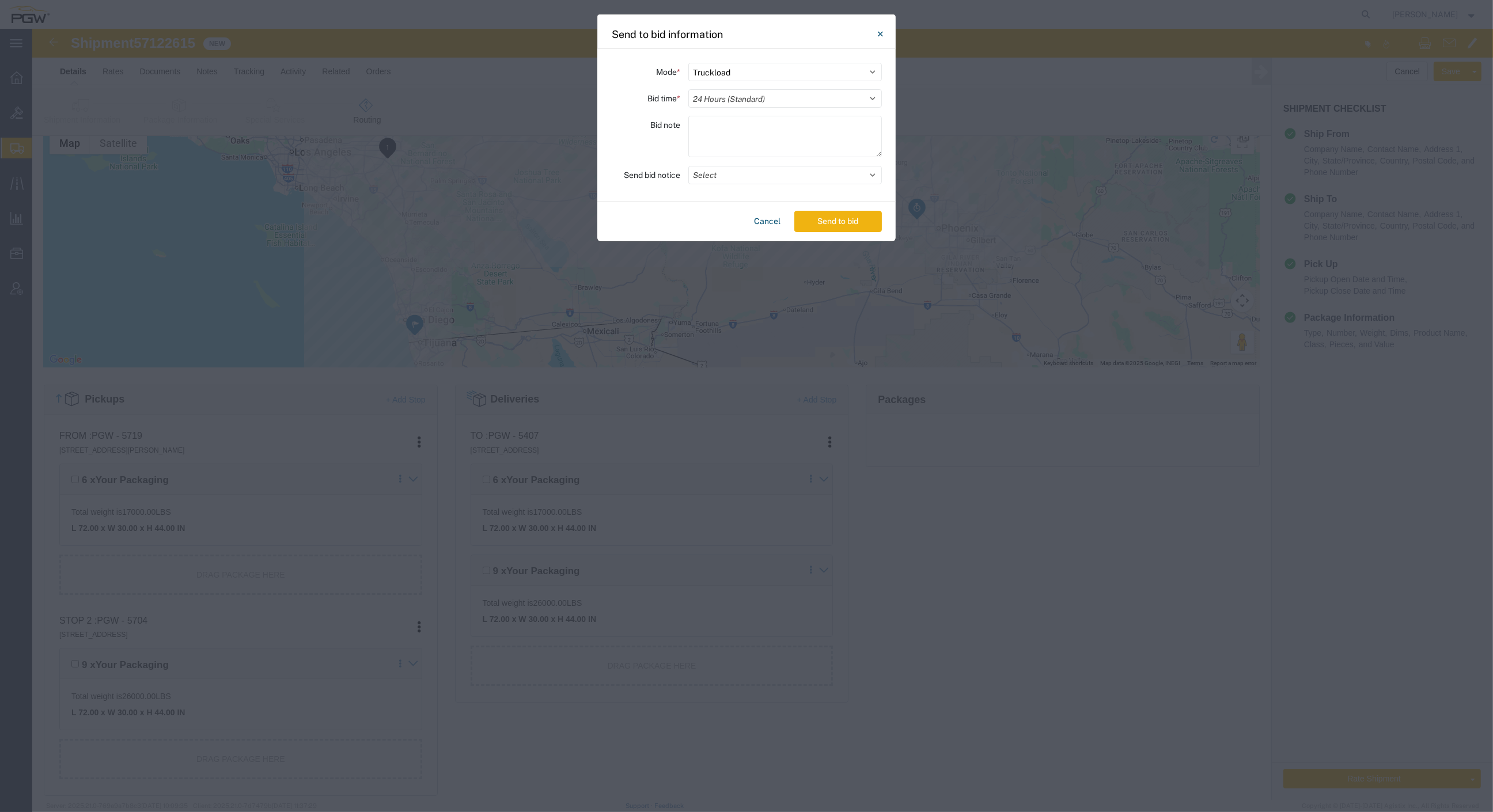
click at [689, 89] on select "Select 30 Min (Rush) 1 Hour (Rush) 2 Hours (Rush) 4 Hours (Rush) 8 Hours (Rush)…" at bounding box center [786, 98] width 194 height 19
click at [764, 181] on button "Select" at bounding box center [786, 174] width 194 height 19
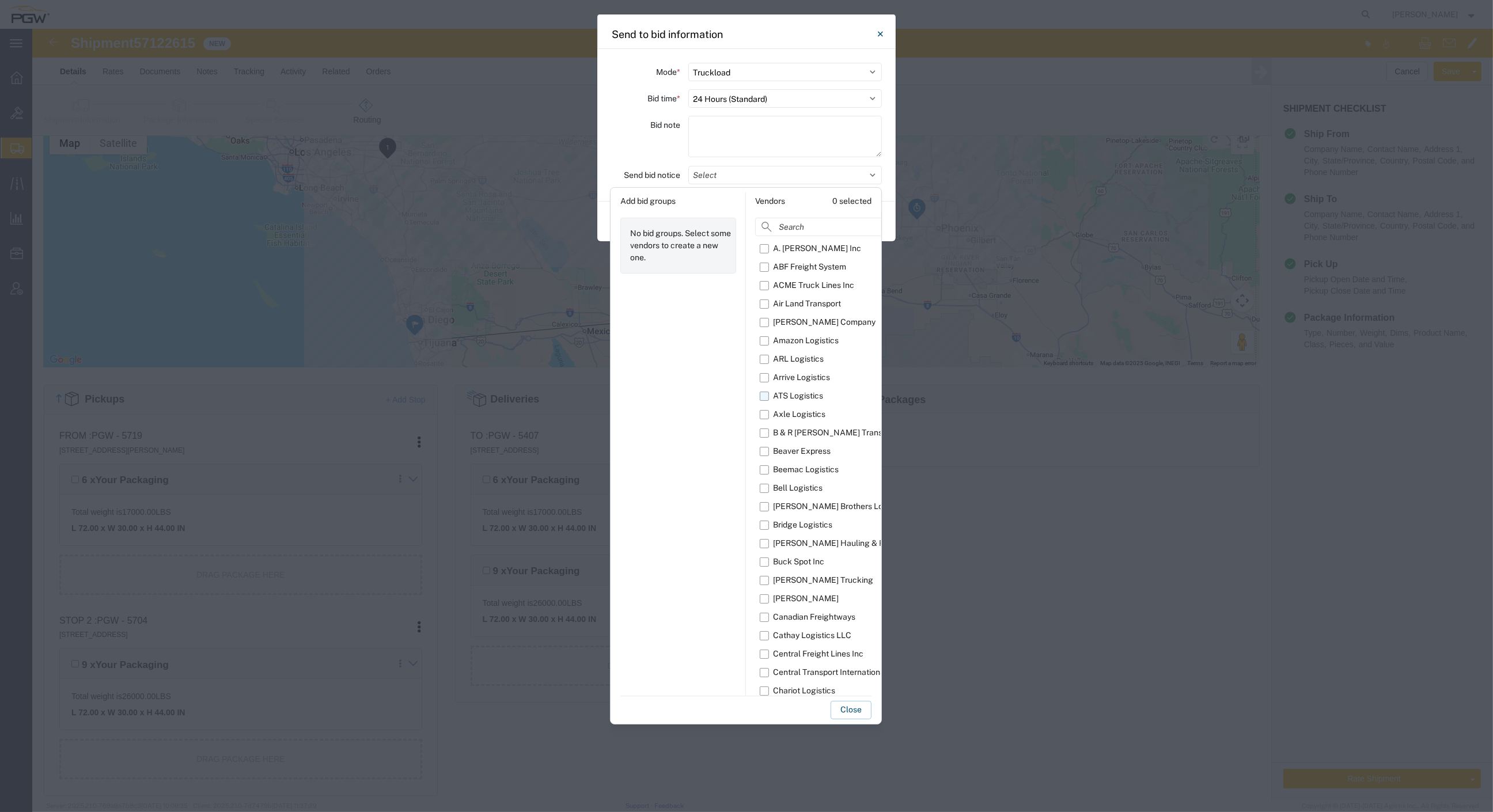
click at [765, 399] on label "ATS Logistics" at bounding box center [849, 396] width 177 height 19
click at [0, 0] on input "ATS Logistics" at bounding box center [0, 0] width 0 height 0
click at [856, 706] on button "Close" at bounding box center [852, 710] width 41 height 19
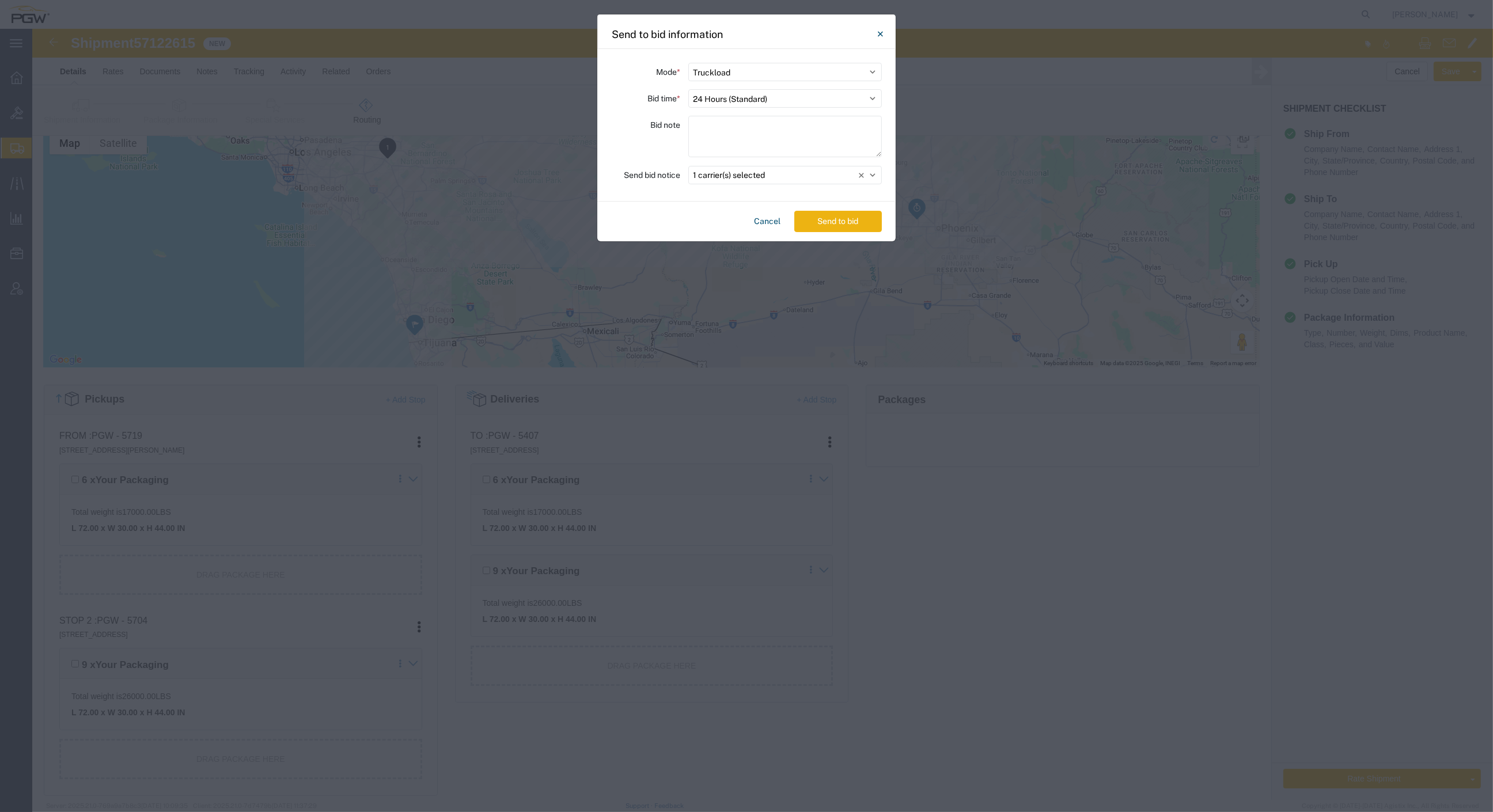
click at [812, 216] on button "Send to bid" at bounding box center [838, 221] width 87 height 21
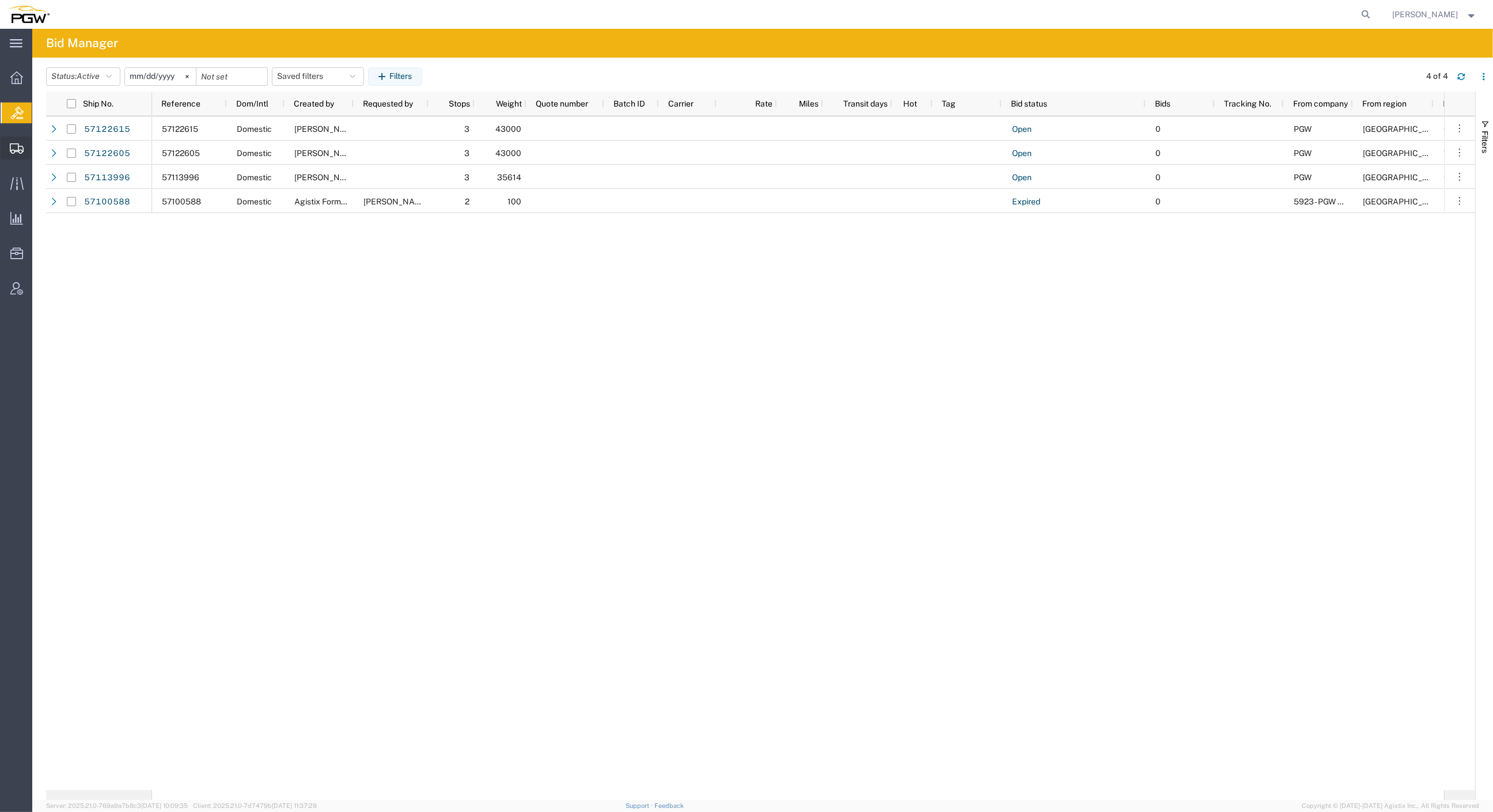
click at [0, 0] on span "Create from Template" at bounding box center [0, 0] width 0 height 0
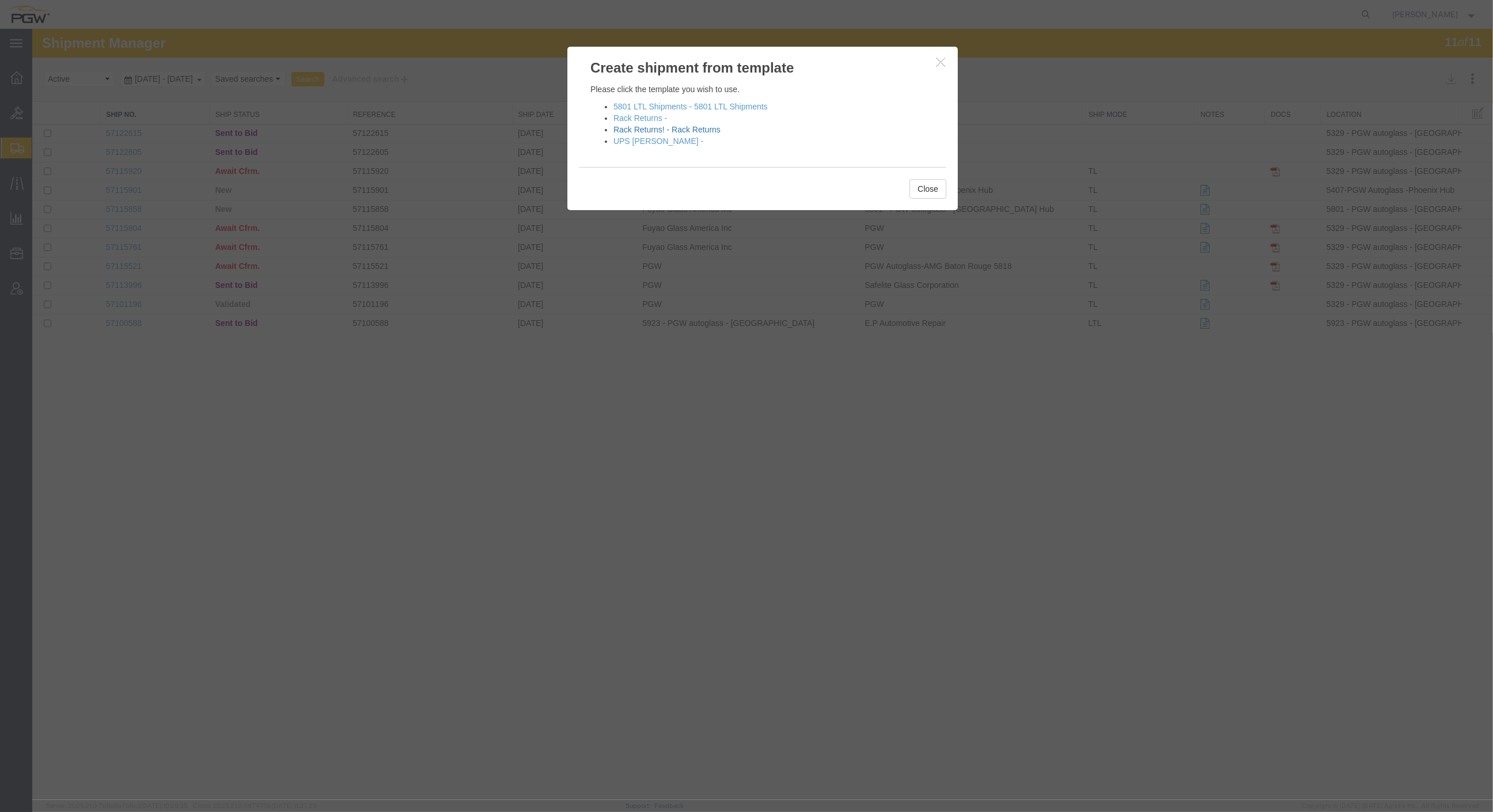
click at [716, 131] on link "Rack Returns! - Rack Returns" at bounding box center [667, 129] width 107 height 9
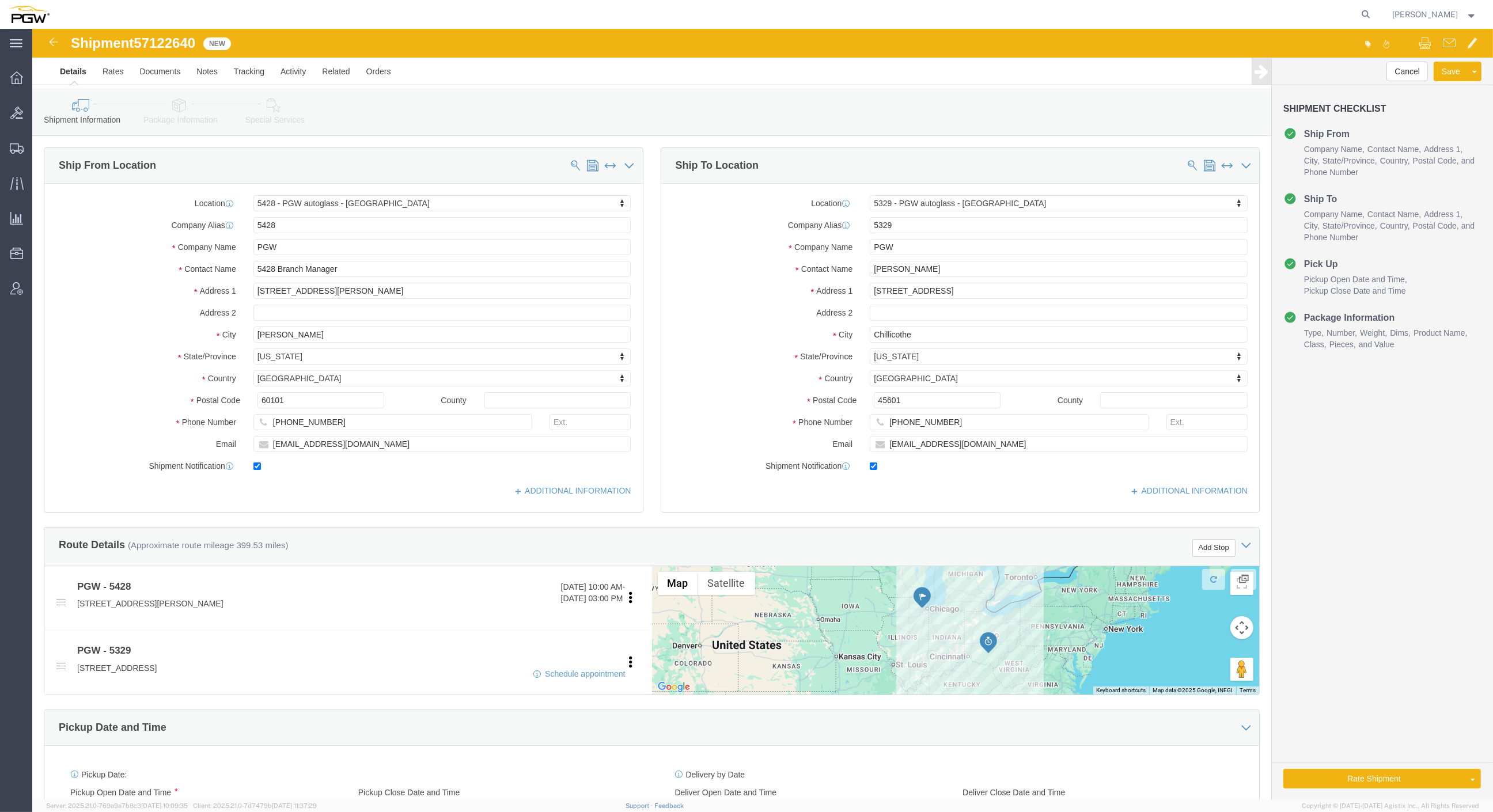
click div "Location 5428 - PGW autoglass - [GEOGRAPHIC_DATA] Select My Profile Location 53…"
select select "28281"
select select "28253"
type input "718"
select select "28475"
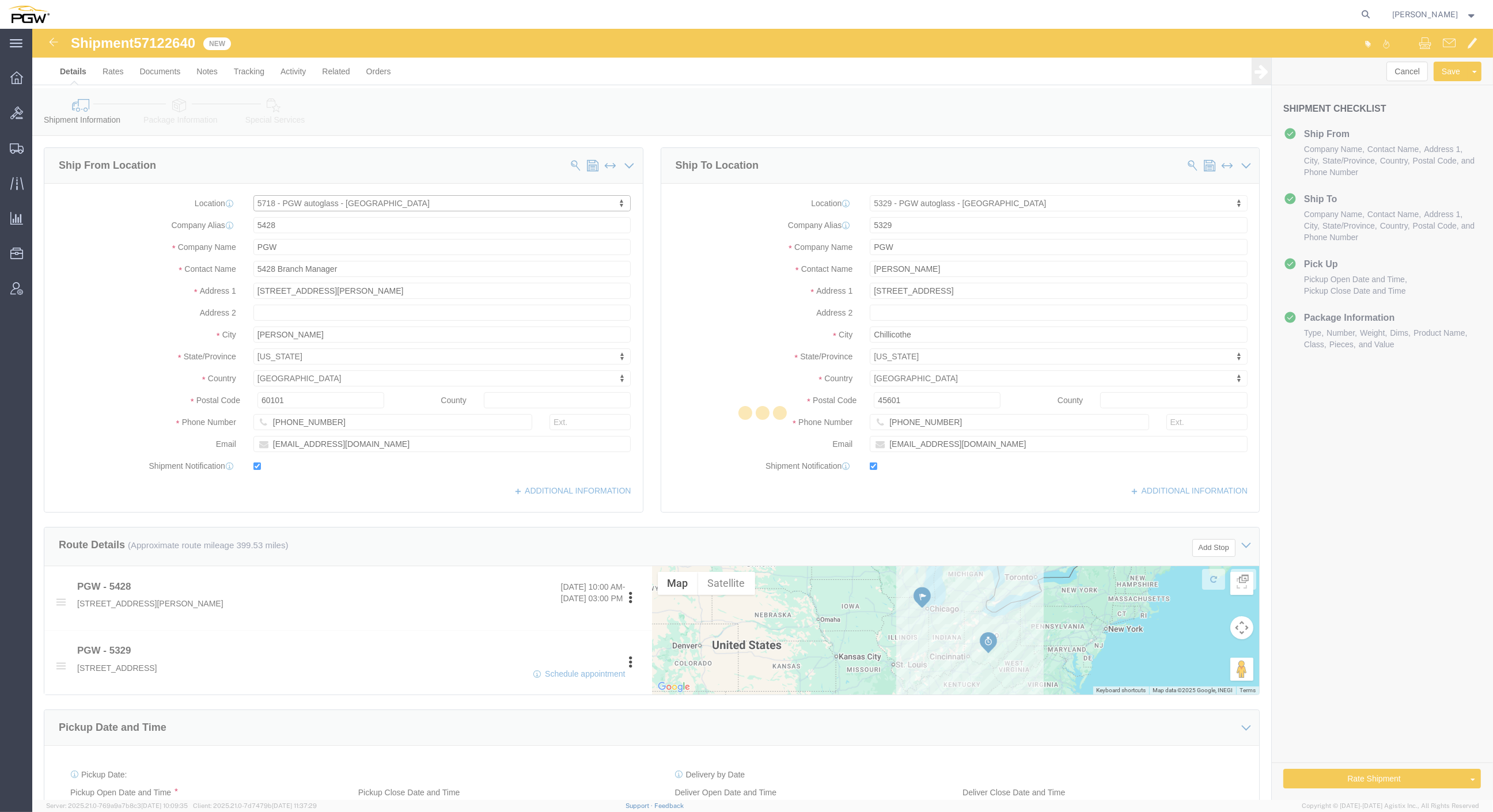
type input "5718"
type input "5718 Branch Manager"
type input "[STREET_ADDRESS]"
type input "Suite 7"
type input "[GEOGRAPHIC_DATA]"
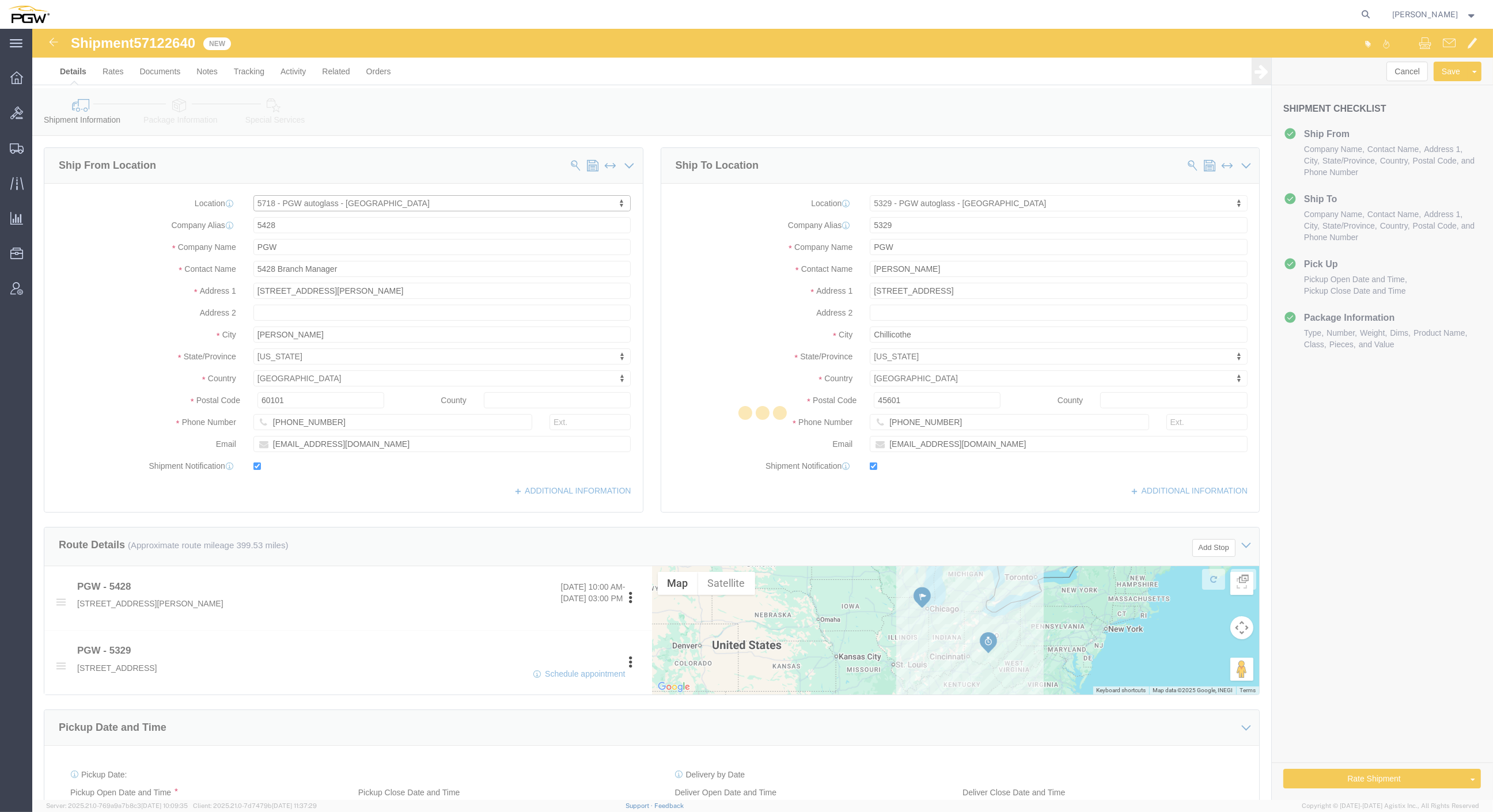
type input "94565"
type input "[PHONE_NUMBER]"
type input "[EMAIL_ADDRESS][DOMAIN_NAME]"
select select "CA"
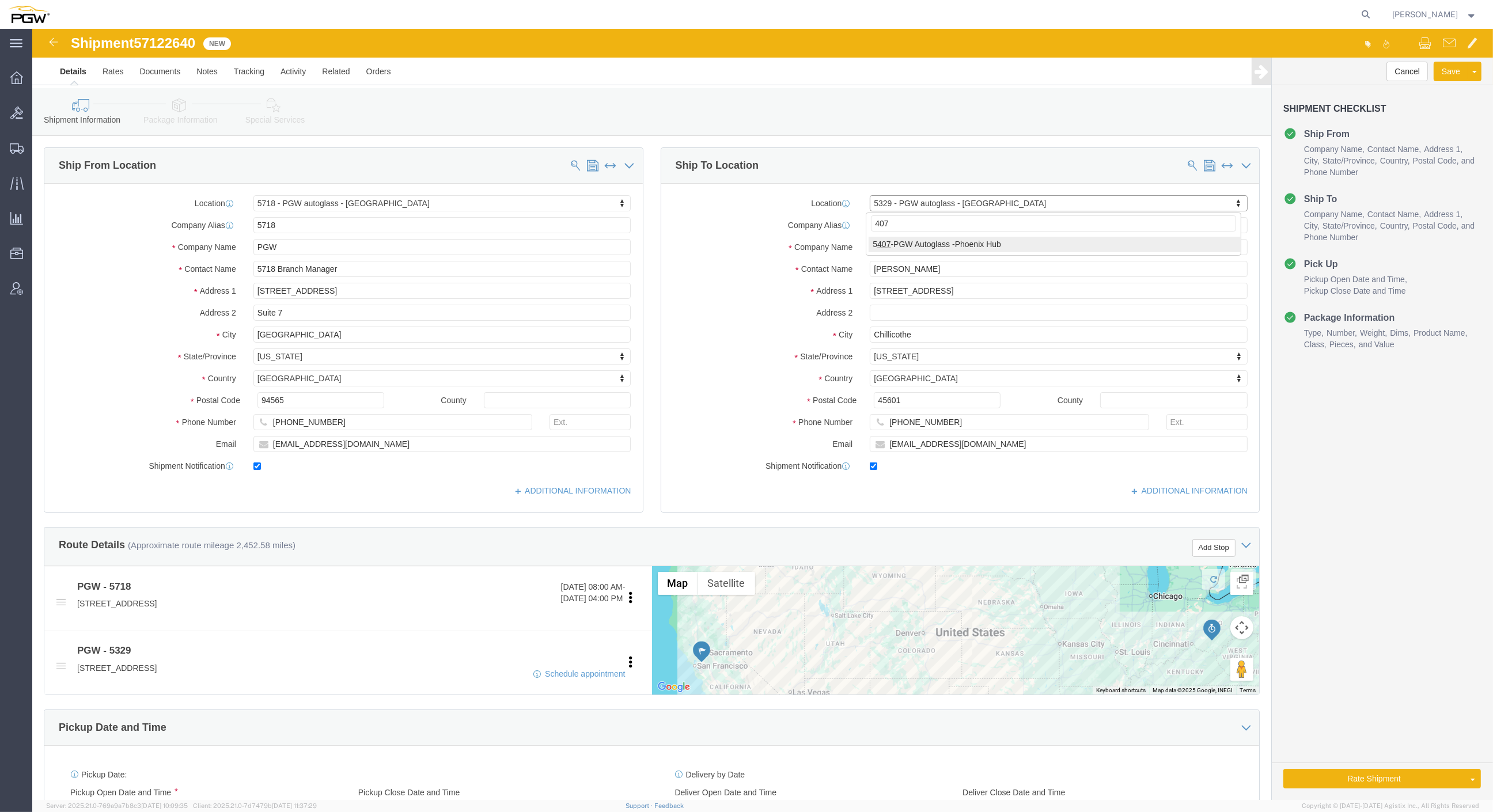
type input "407"
select select "62351"
type input "5407"
type input "5407 Branch Manager"
type input "[STREET_ADDRESS]"
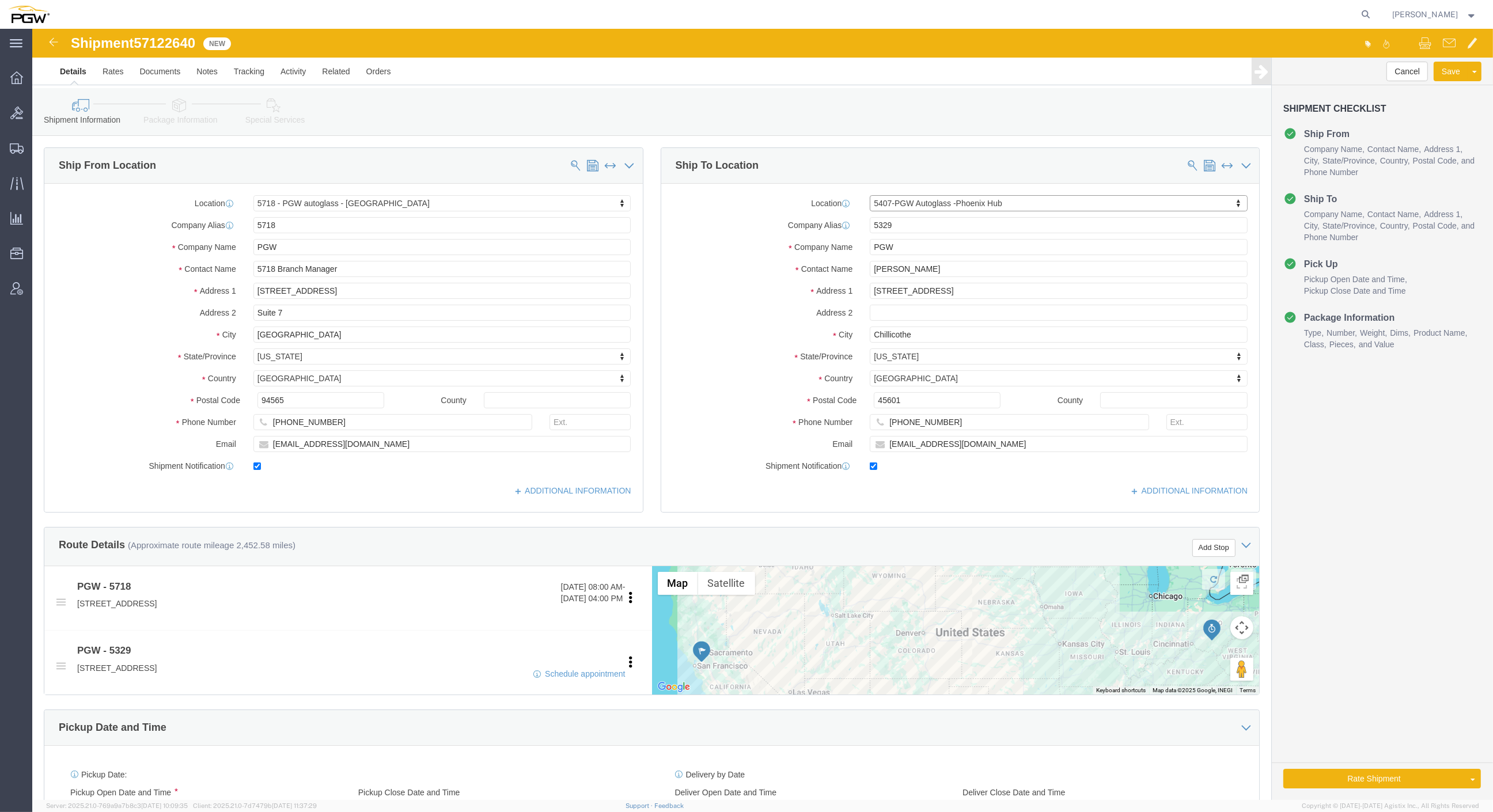
type input "[GEOGRAPHIC_DATA]"
type input "85307"
type input "[PHONE_NUMBER]"
type input "[EMAIL_ADDRESS][DOMAIN_NAME]"
select select "AZ"
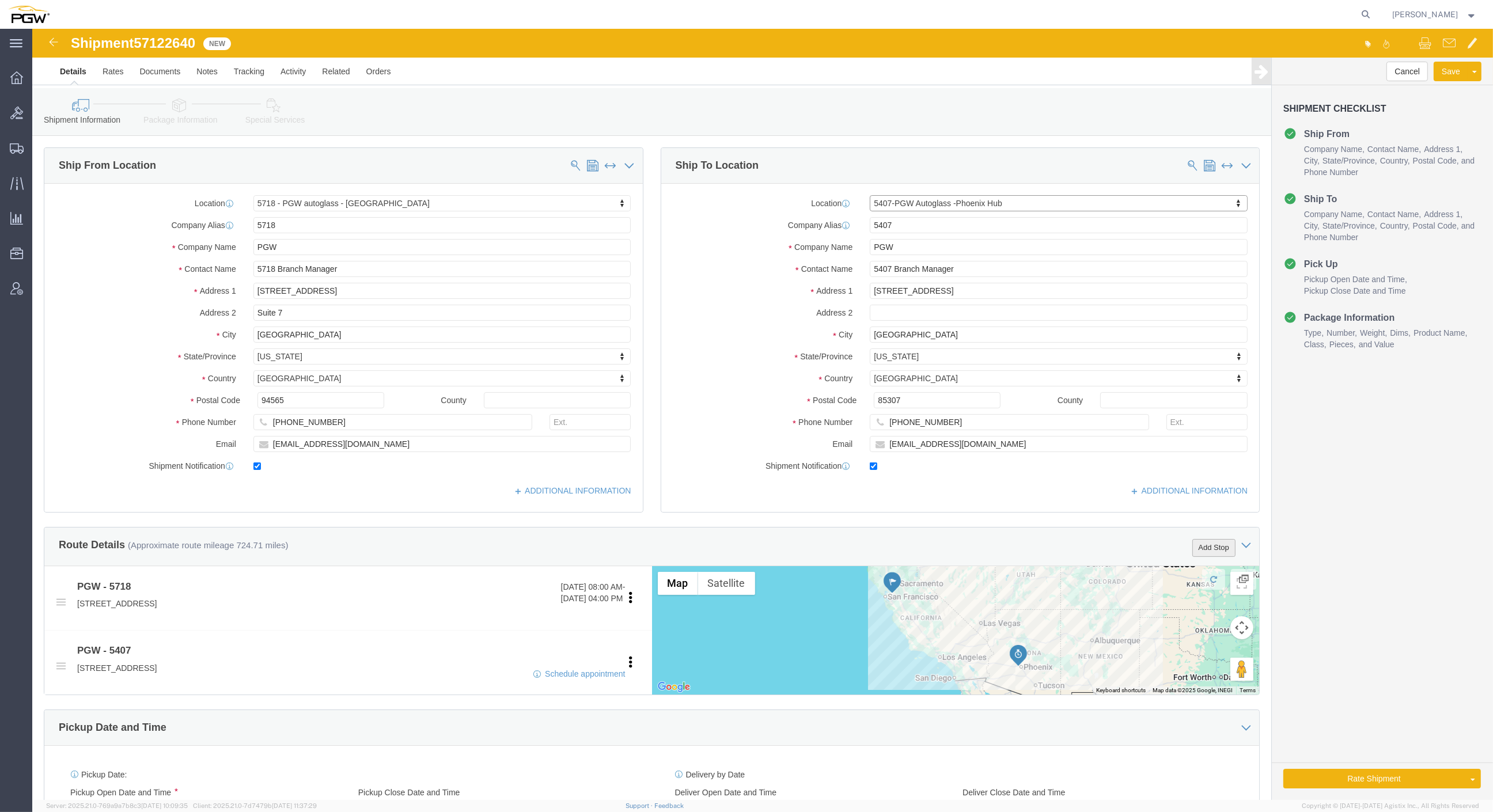
click button "Add Stop"
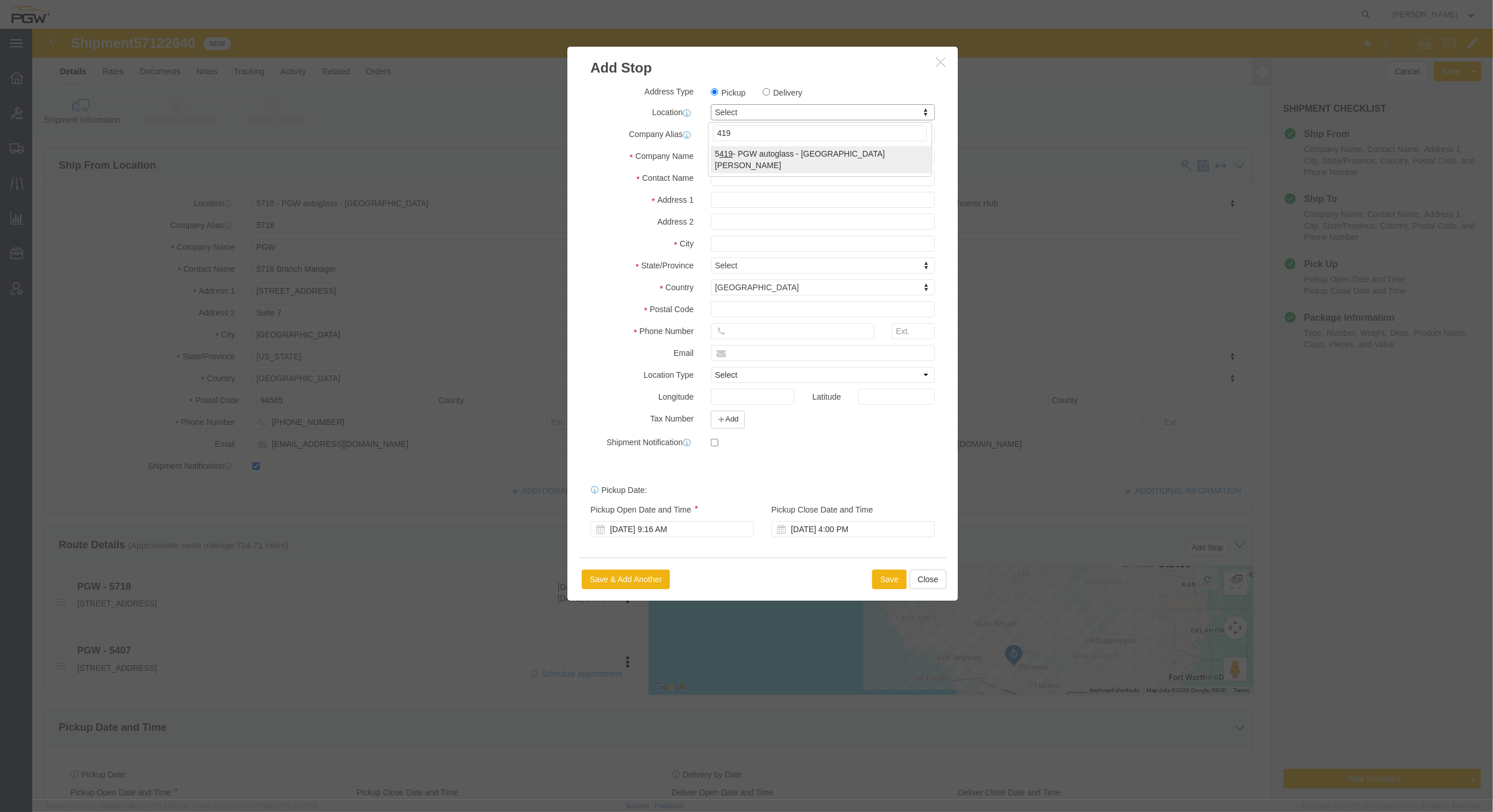
type input "419"
select select "28271"
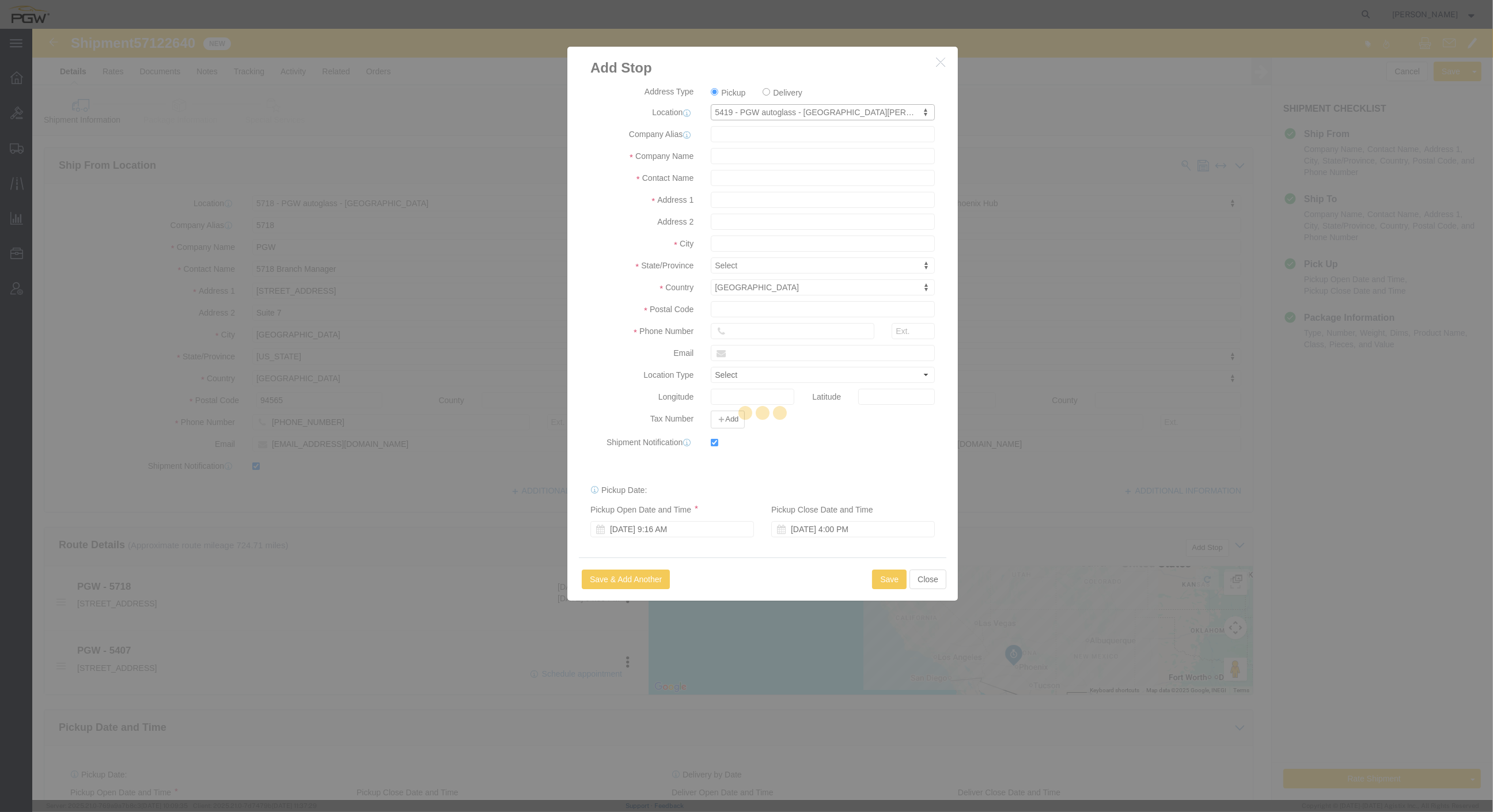
type input "5419"
type input "PGW"
type input "5419 Branch Manager"
type input "[STREET_ADDRESS]"
type input "[GEOGRAPHIC_DATA][PERSON_NAME]"
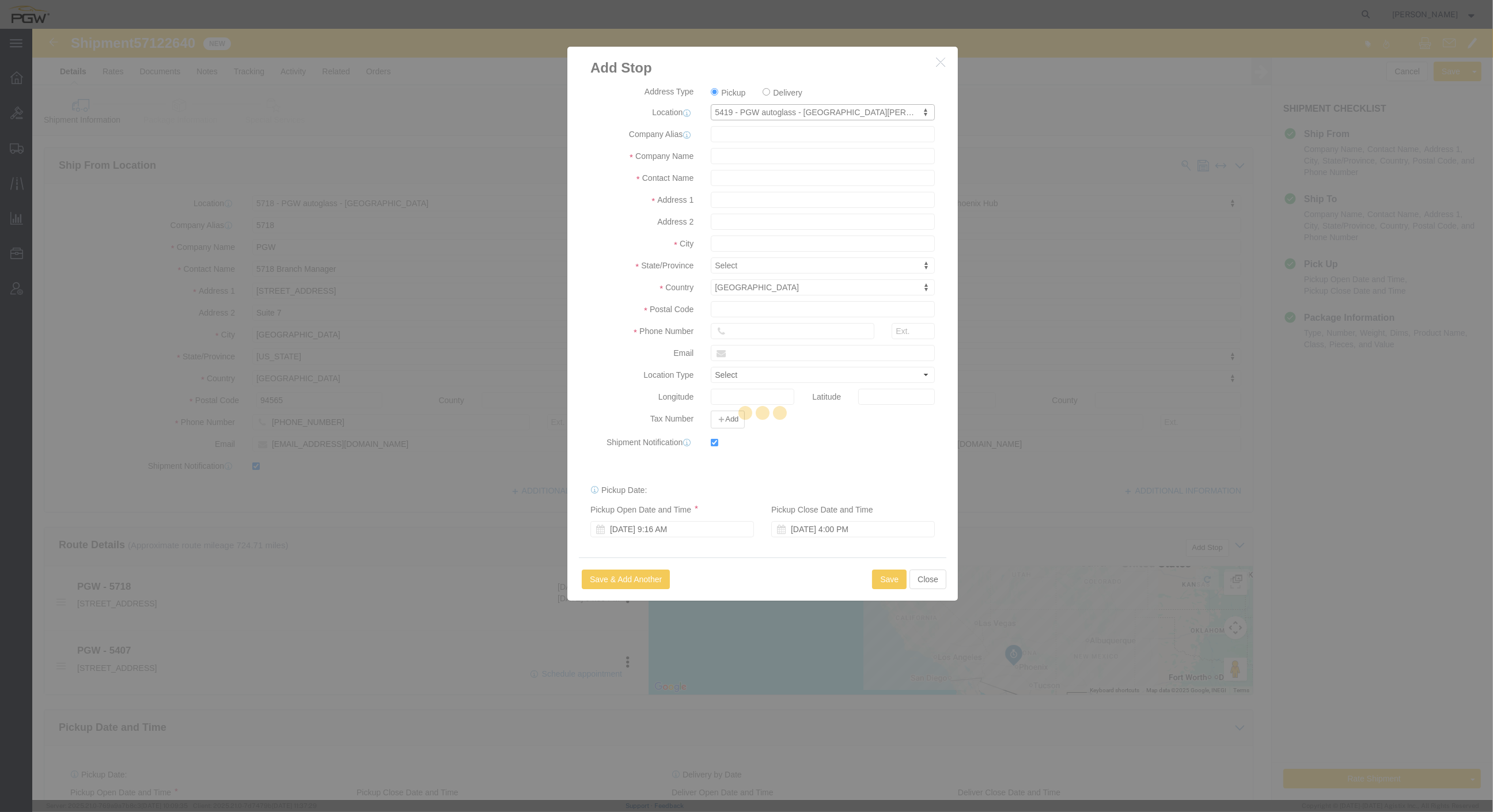
type input "95131"
type input "[PHONE_NUMBER]"
type input "[EMAIL_ADDRESS][DOMAIN_NAME]"
checkbox input "true"
select select "CA"
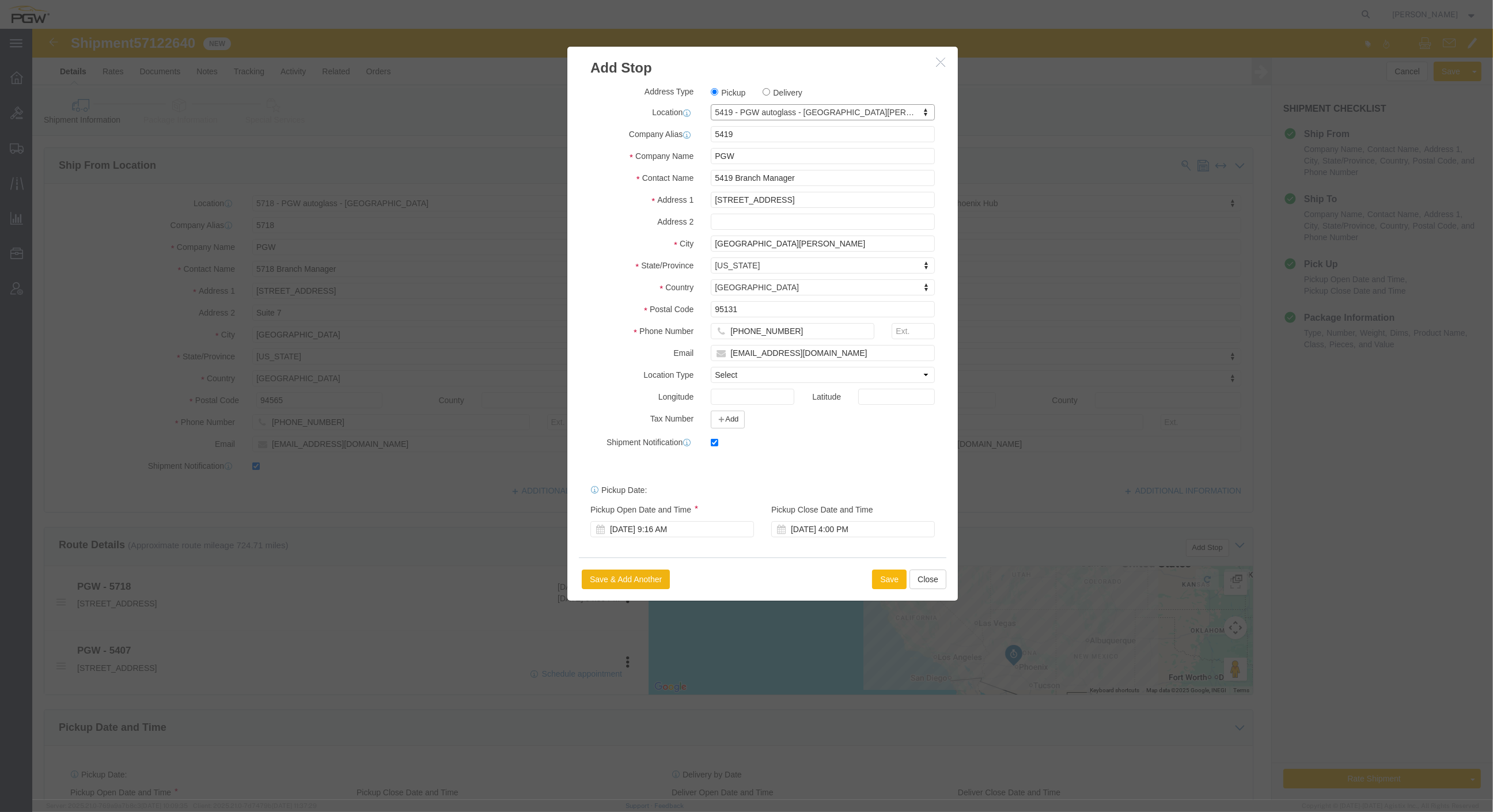
click button "Save"
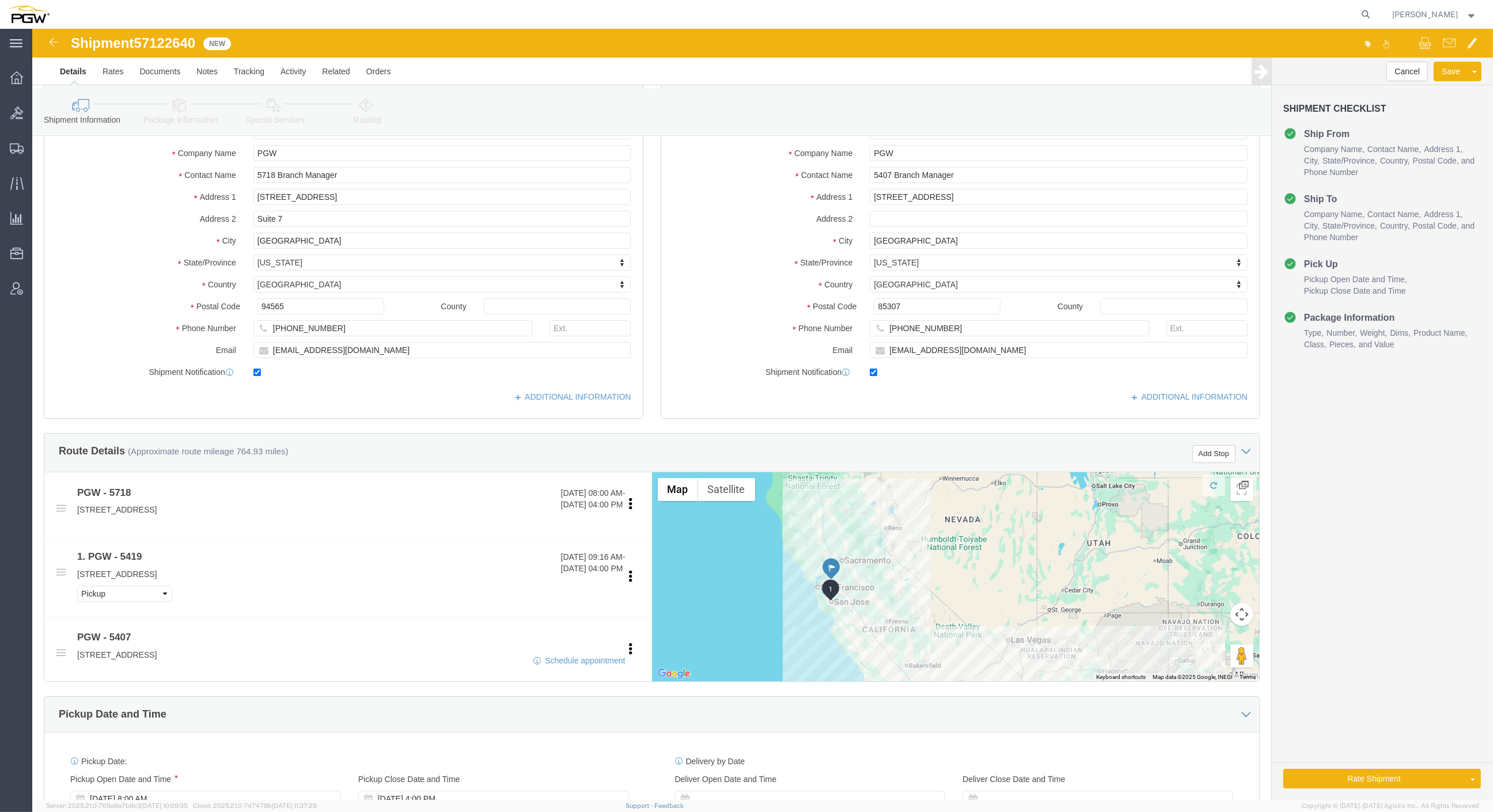
scroll to position [128, 0]
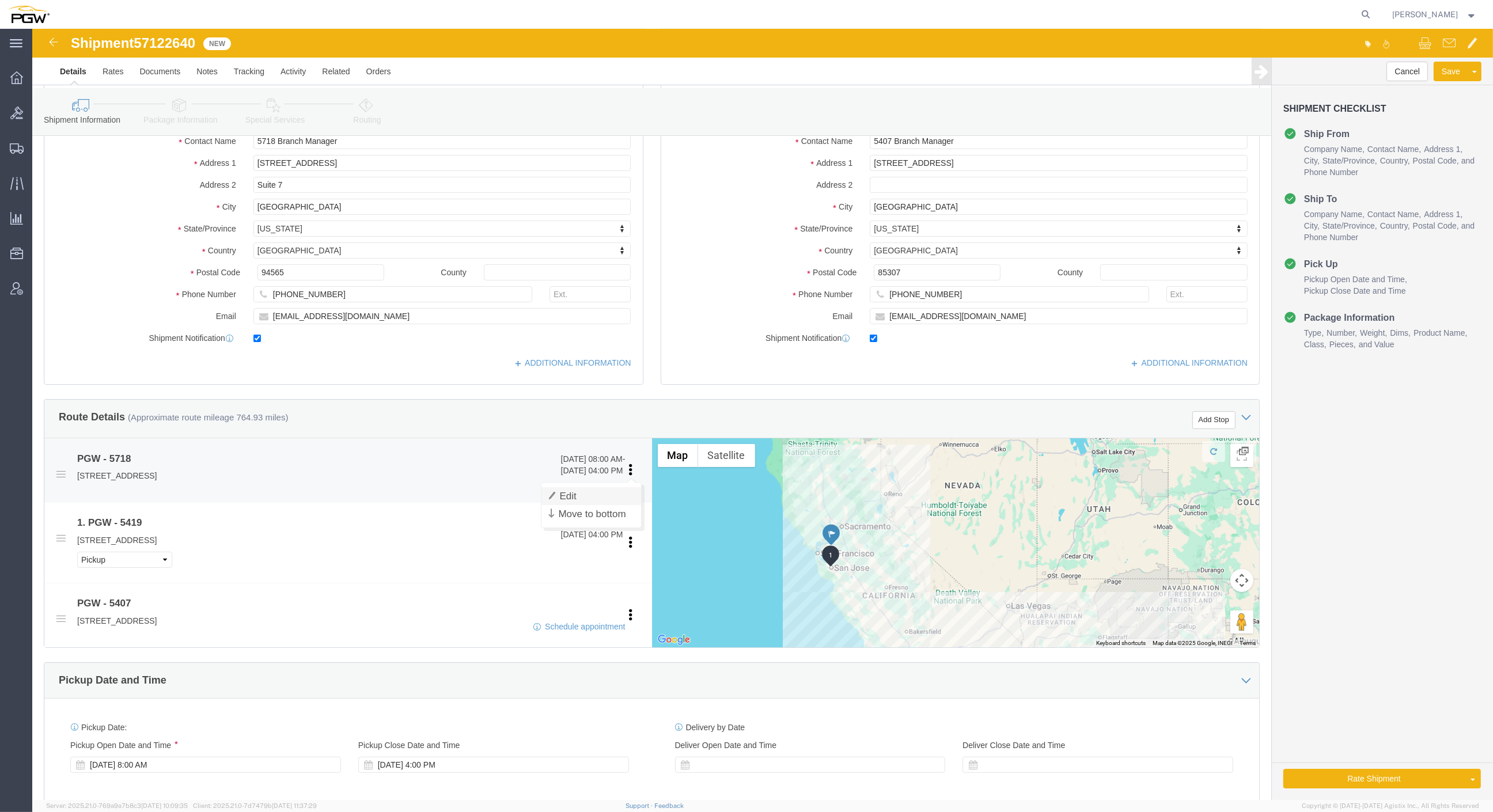
click link "Edit"
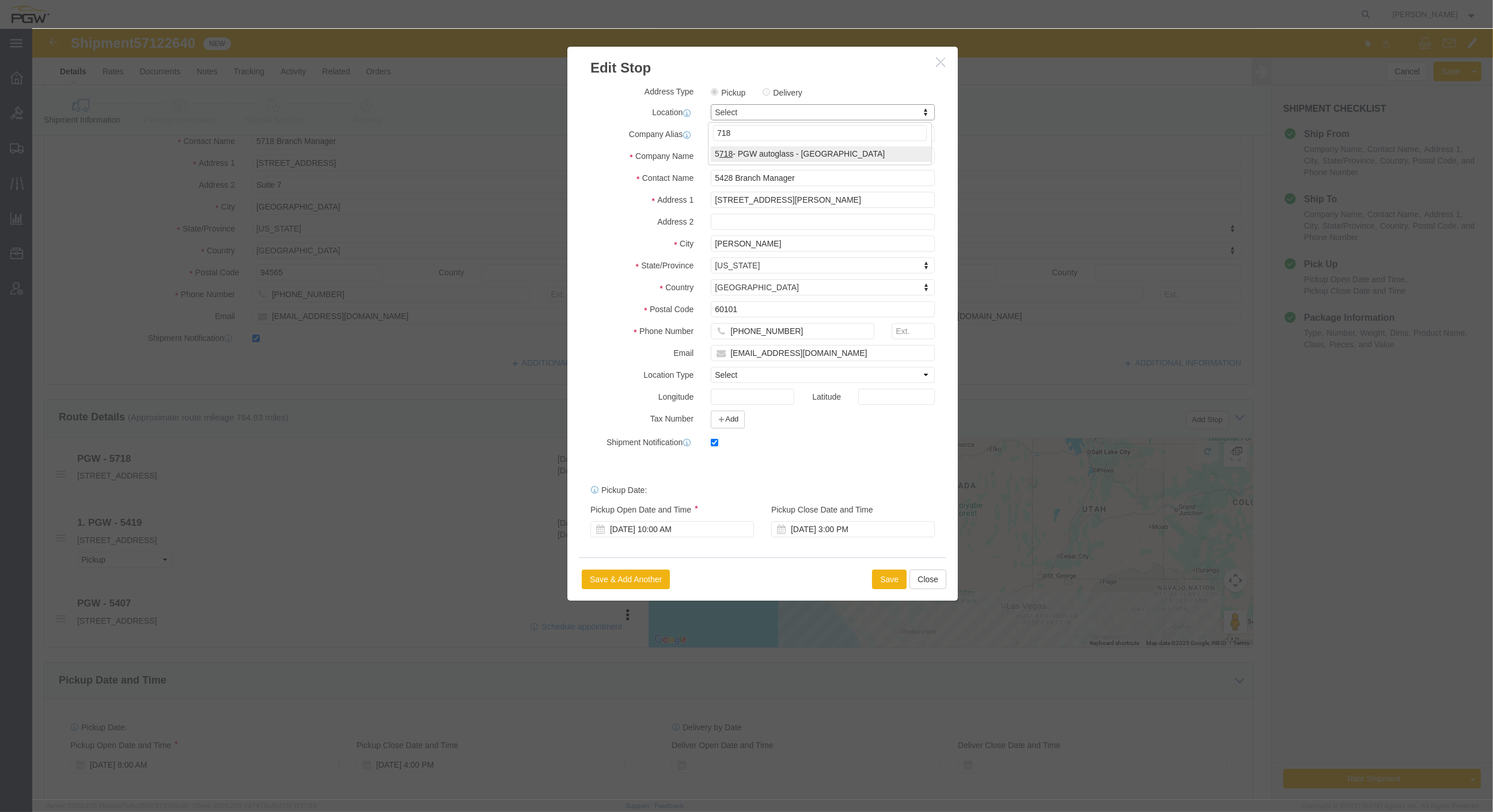
type input "718"
select select "28475"
type input "5718"
type input "5718 Branch Manager"
type input "[STREET_ADDRESS]"
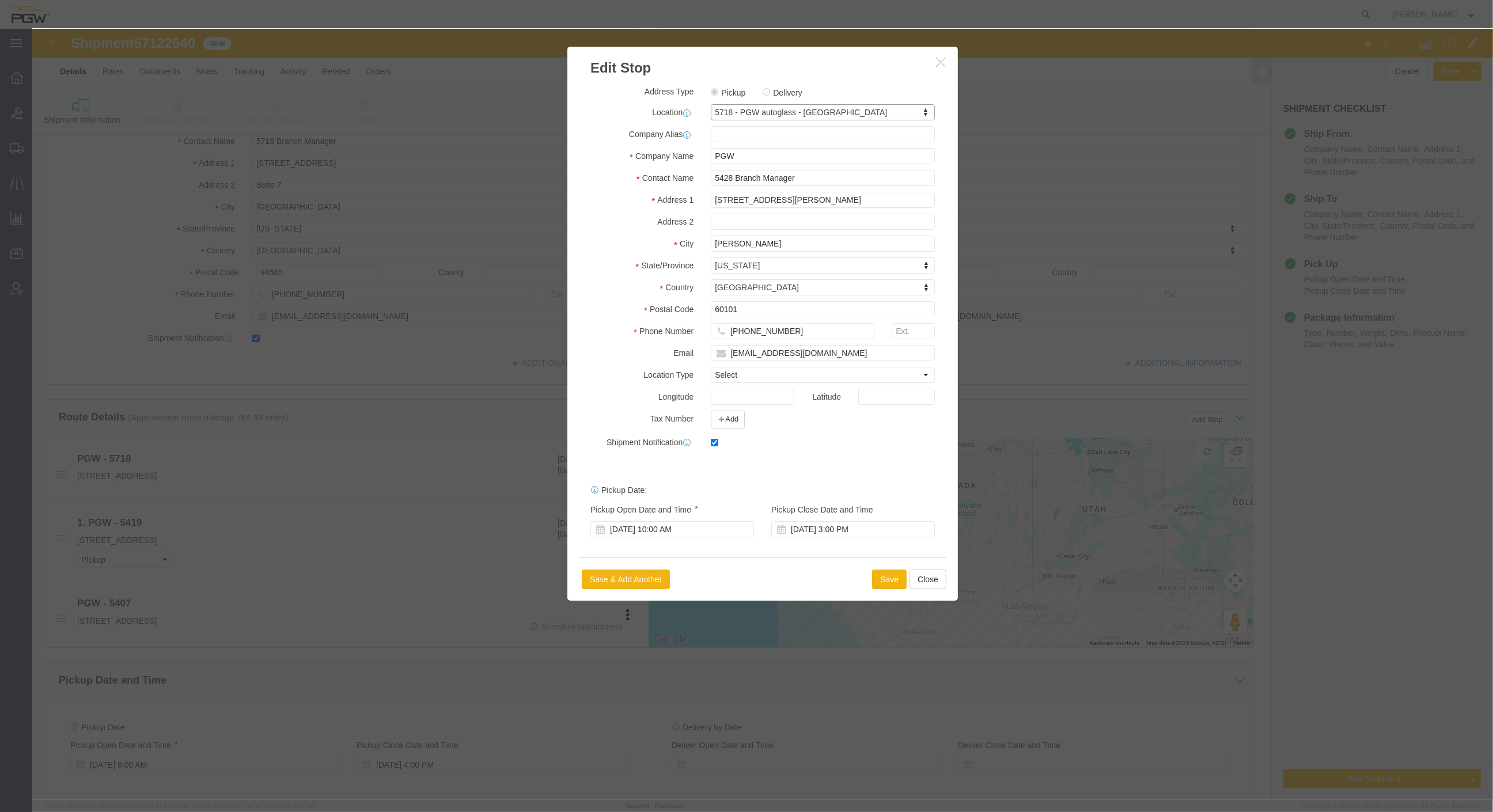
type input "Suite 7"
type input "[GEOGRAPHIC_DATA]"
type input "94565"
type input "[PHONE_NUMBER]"
type input "[EMAIL_ADDRESS][DOMAIN_NAME]"
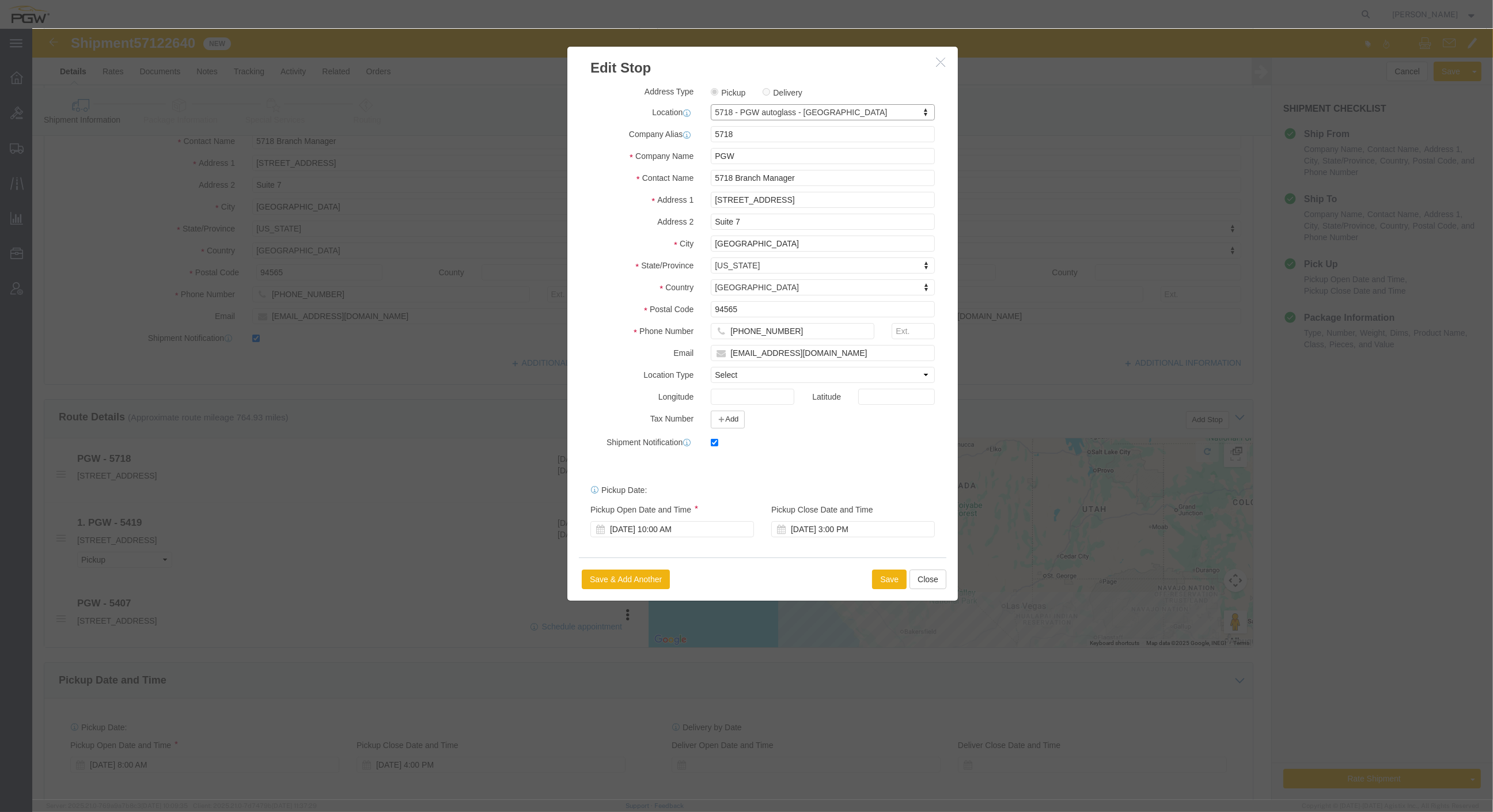
select select "CA"
click div "[DATE] 10:00 AM"
click input "10:00 AM"
type input "8:00 AM"
click button "Apply"
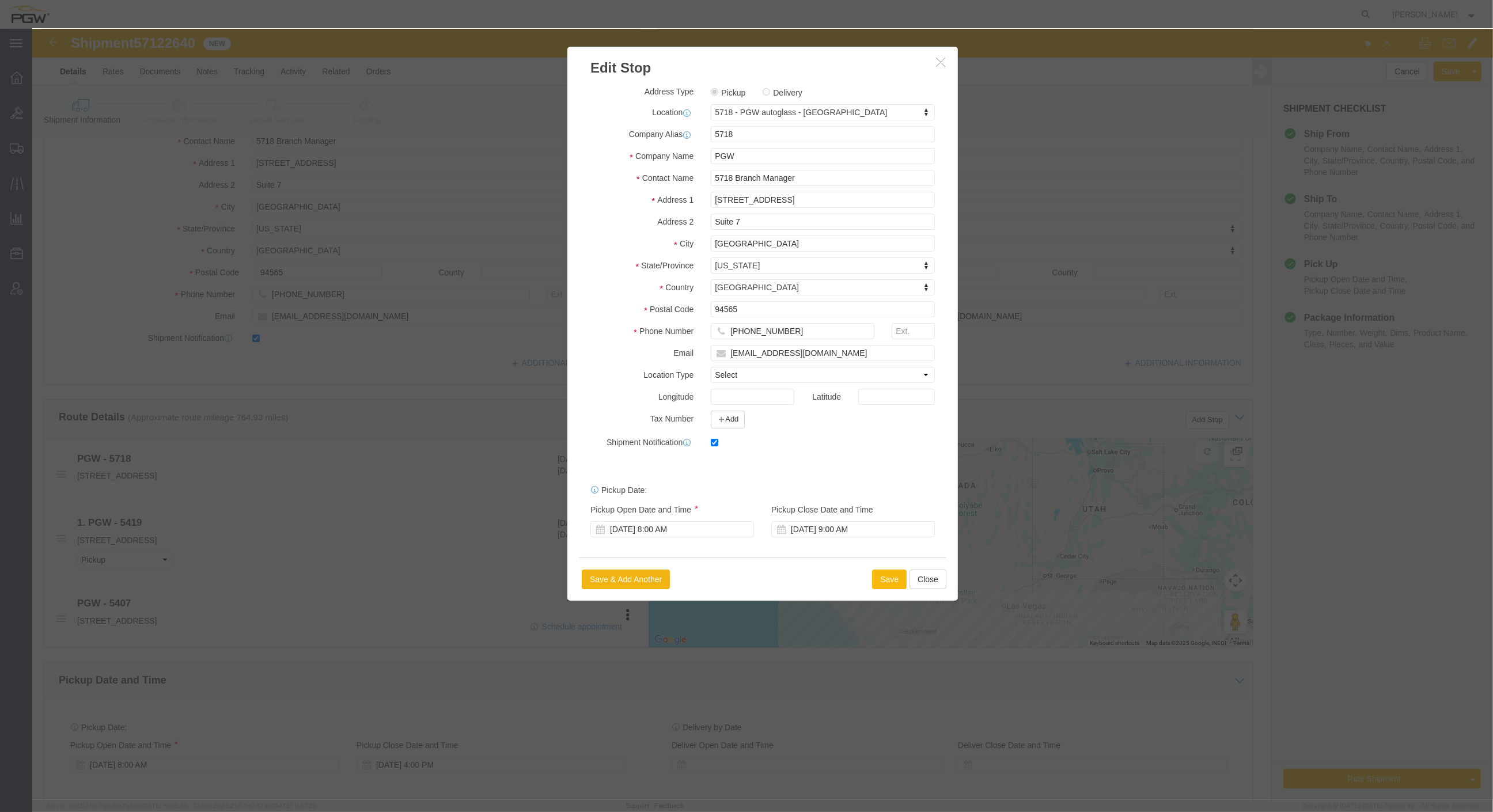
click button "Save"
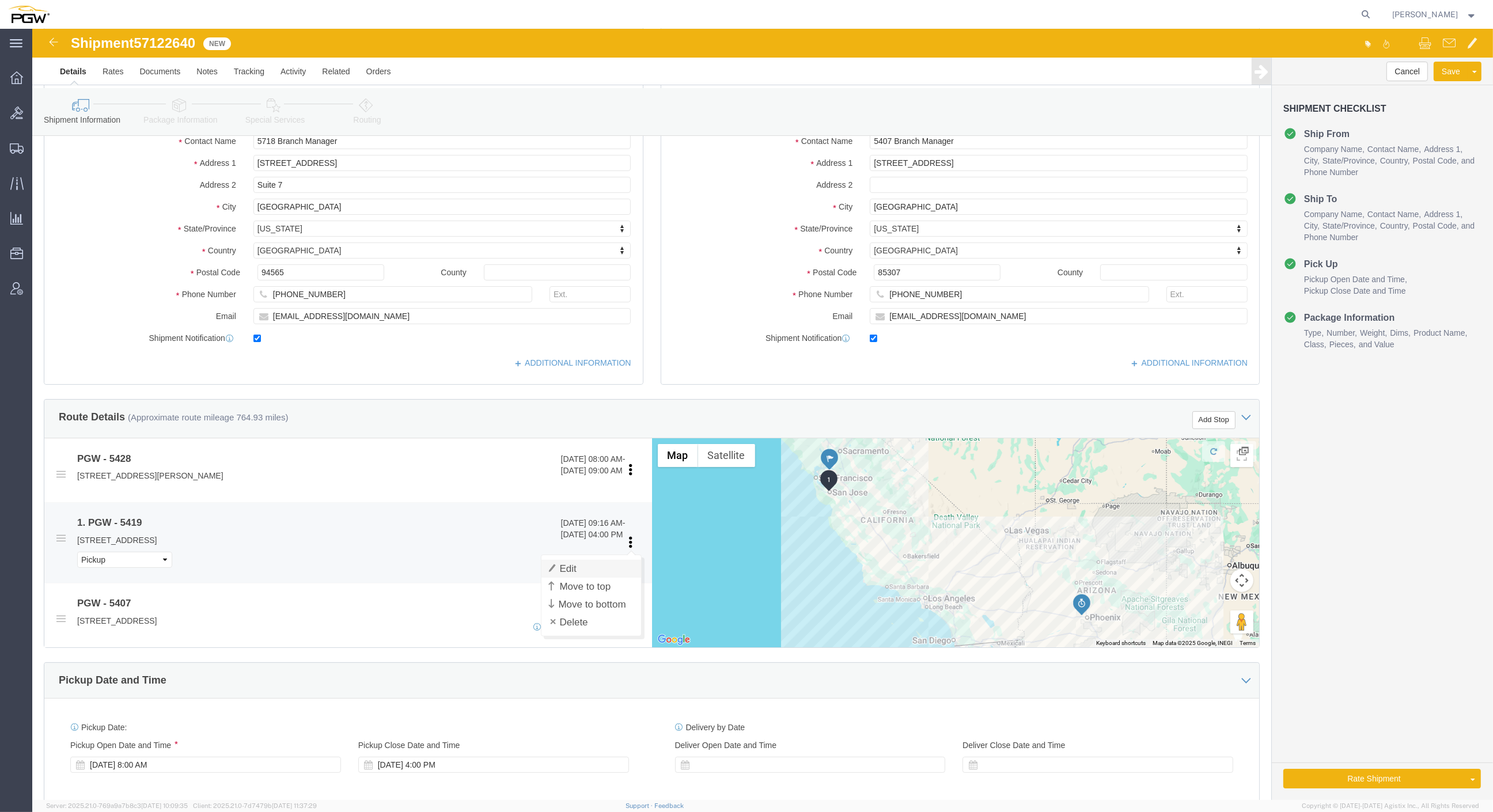
click link "Edit"
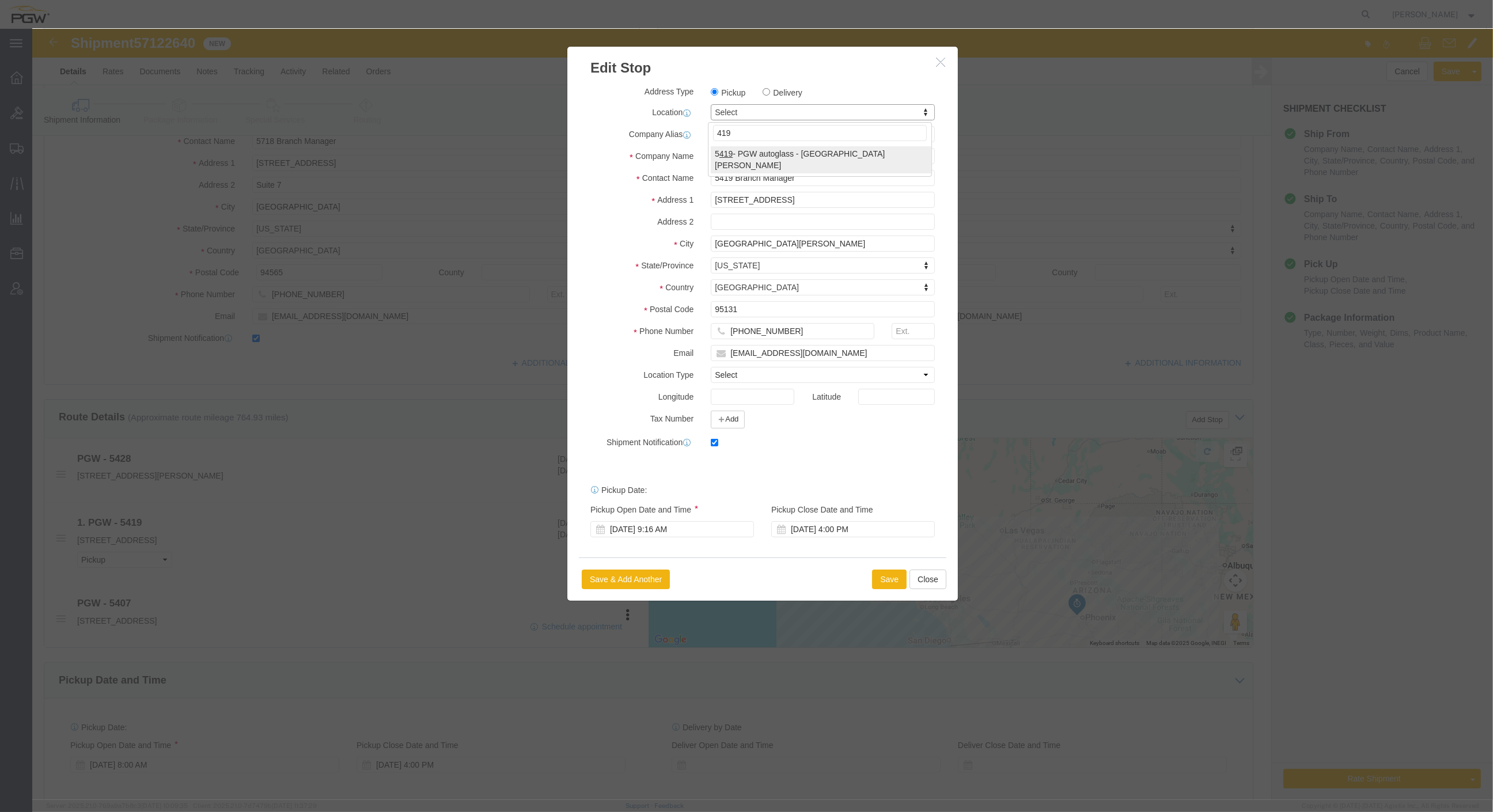
type input "419"
select select "28271"
type input "5419"
select select "CA"
click div "[DATE] 9:16 AM"
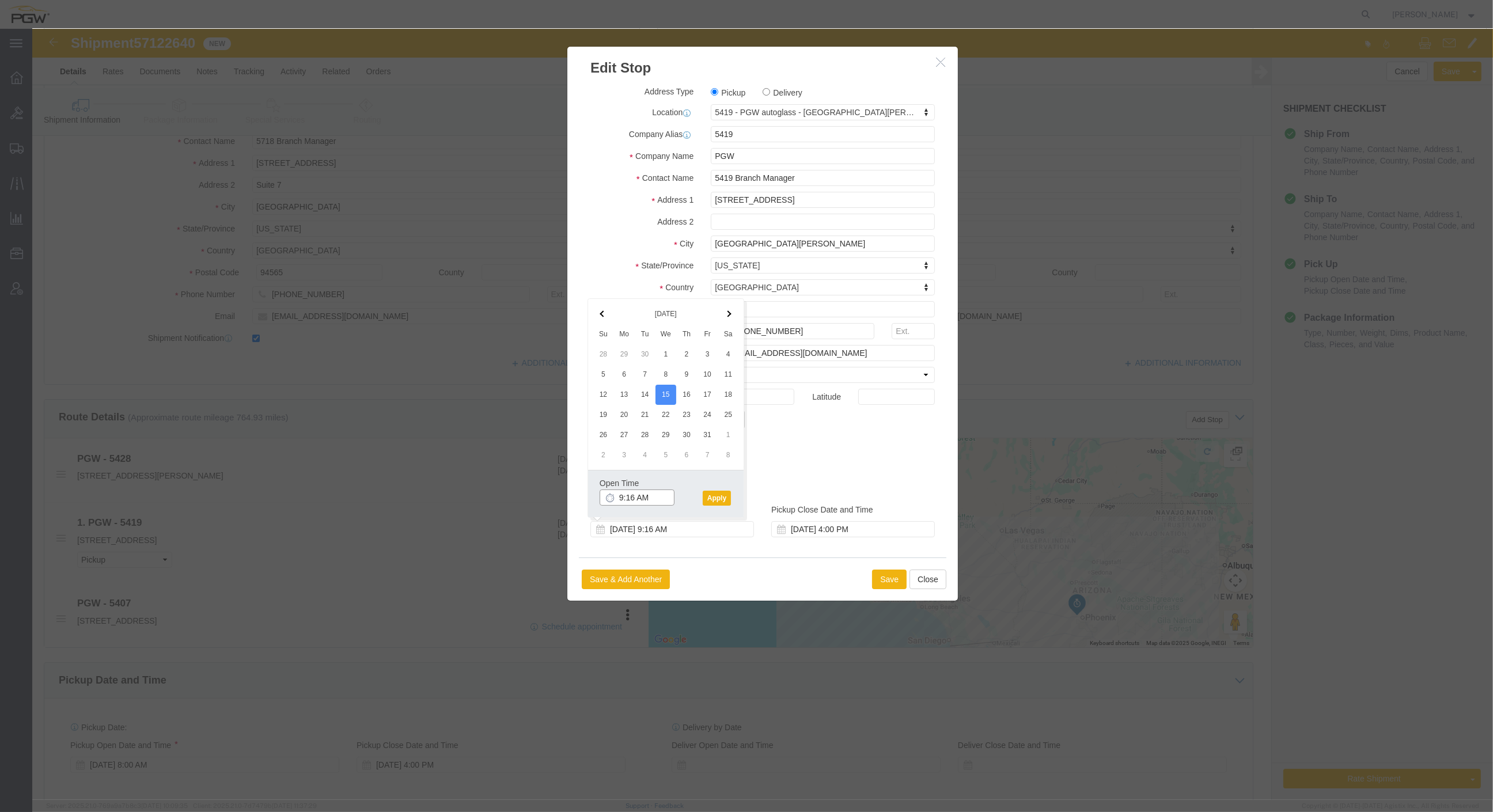
click input "9:16 AM"
type input "1:00 PM"
click button "Apply"
click button "Save"
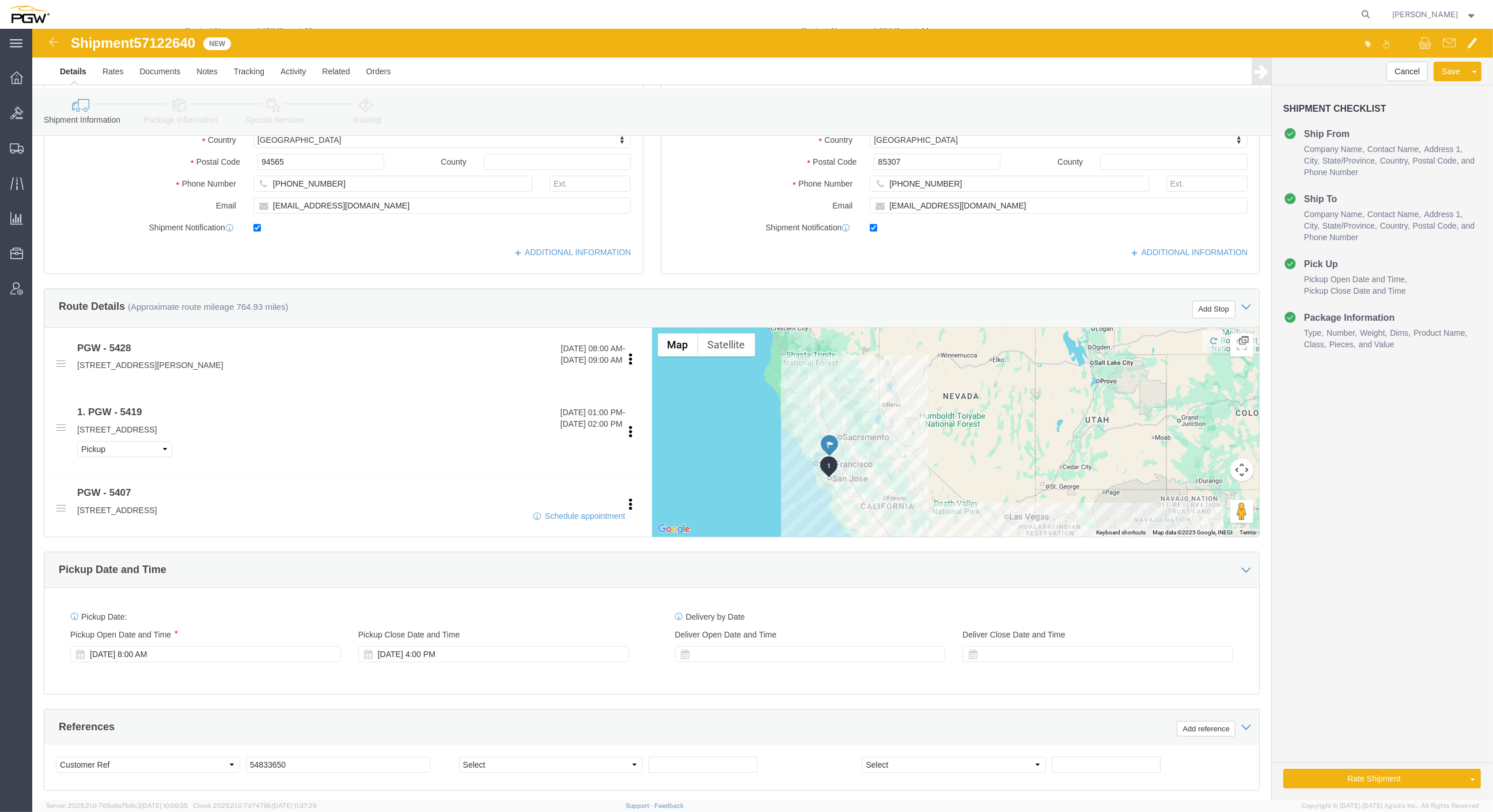
scroll to position [319, 0]
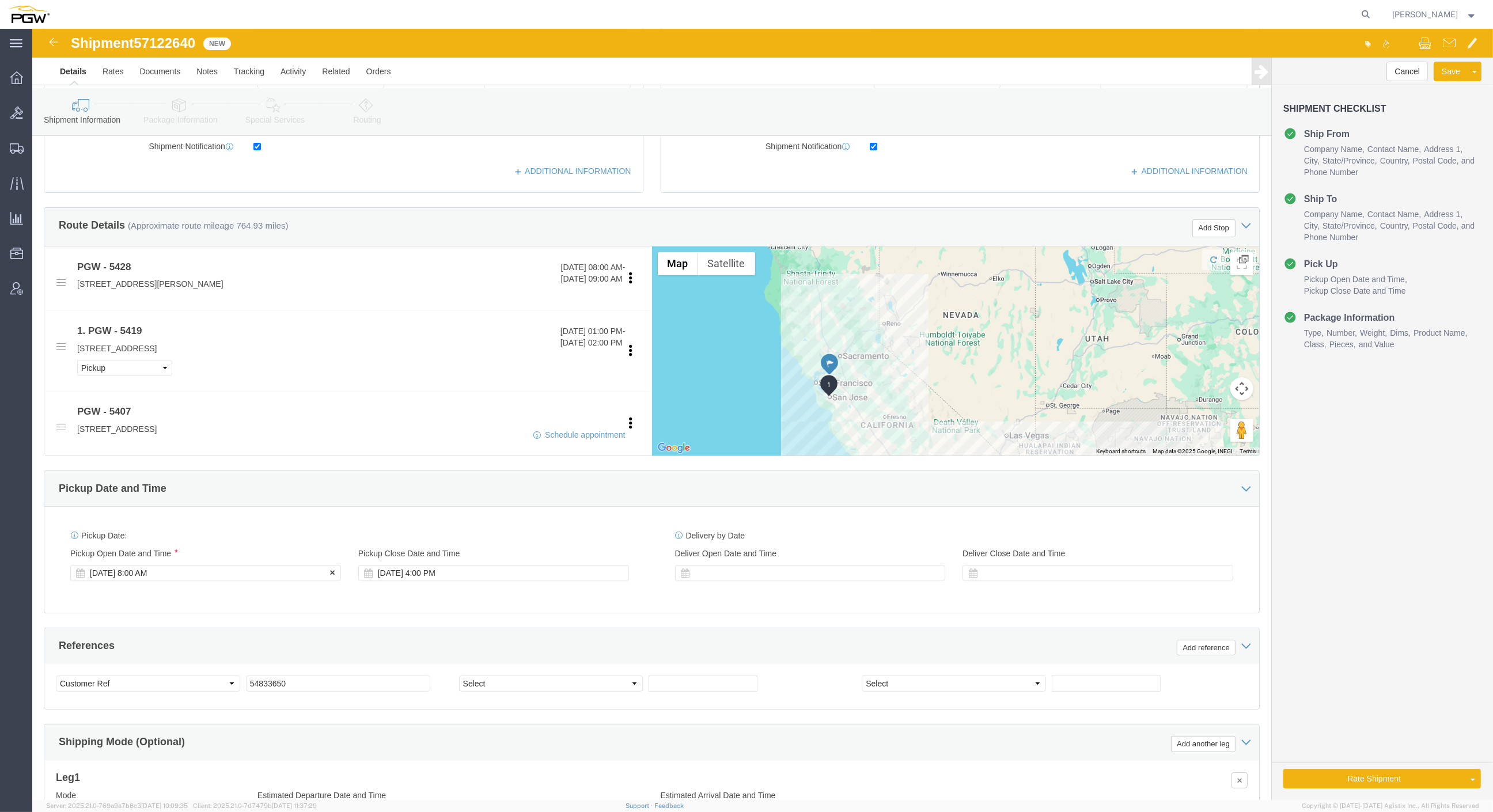
click div "[DATE] 8:00 AM"
drag, startPoint x: 122, startPoint y: 649, endPoint x: 127, endPoint y: 645, distance: 6.4
click input "10:00 AM"
type input "8:00 AM"
click button "Apply"
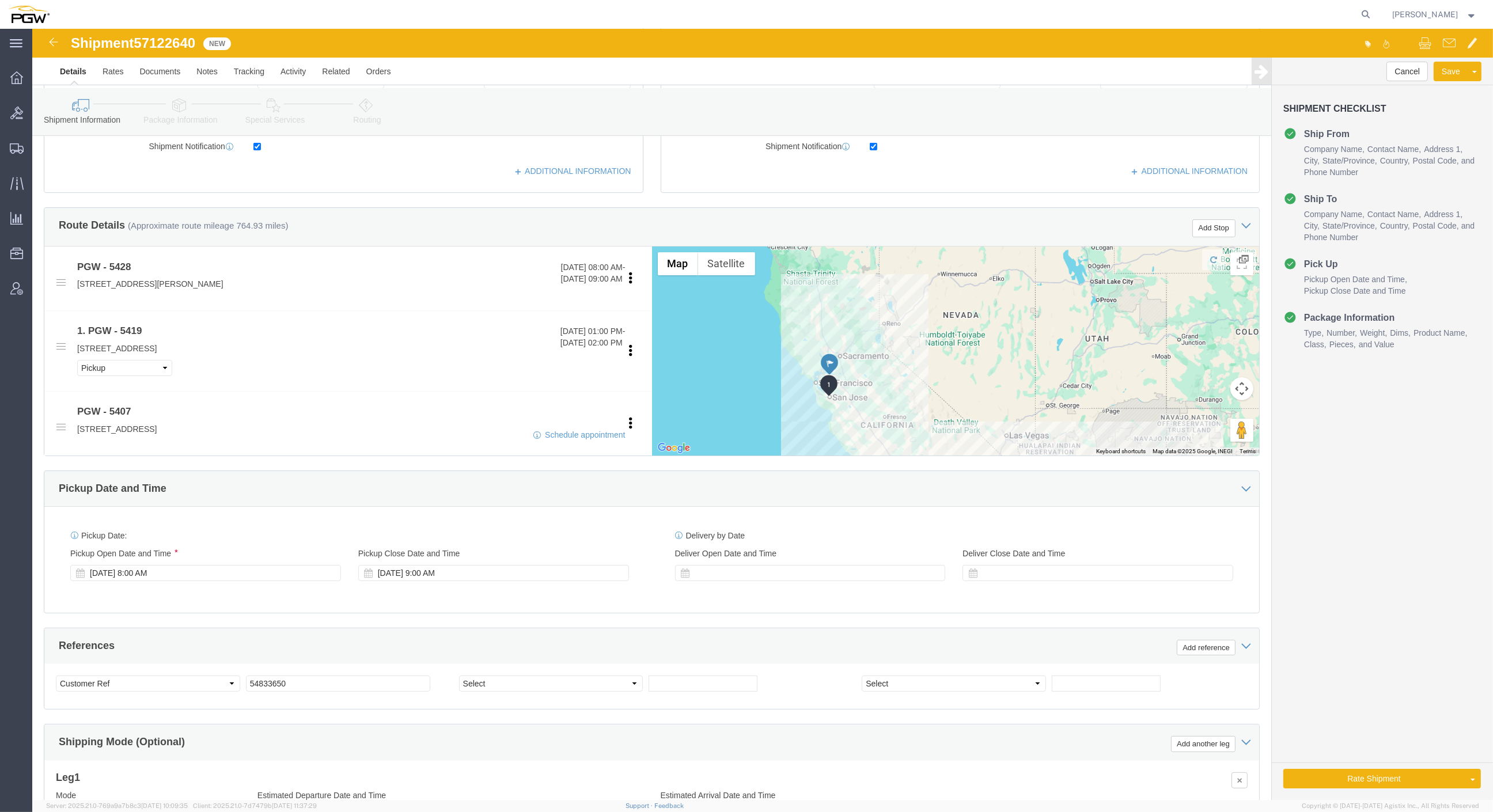
click span "57122640"
copy span "57122640"
click div "Select Account Type Activity ID Airline Appointment Number ASN Batch Request # …"
click input "54833650"
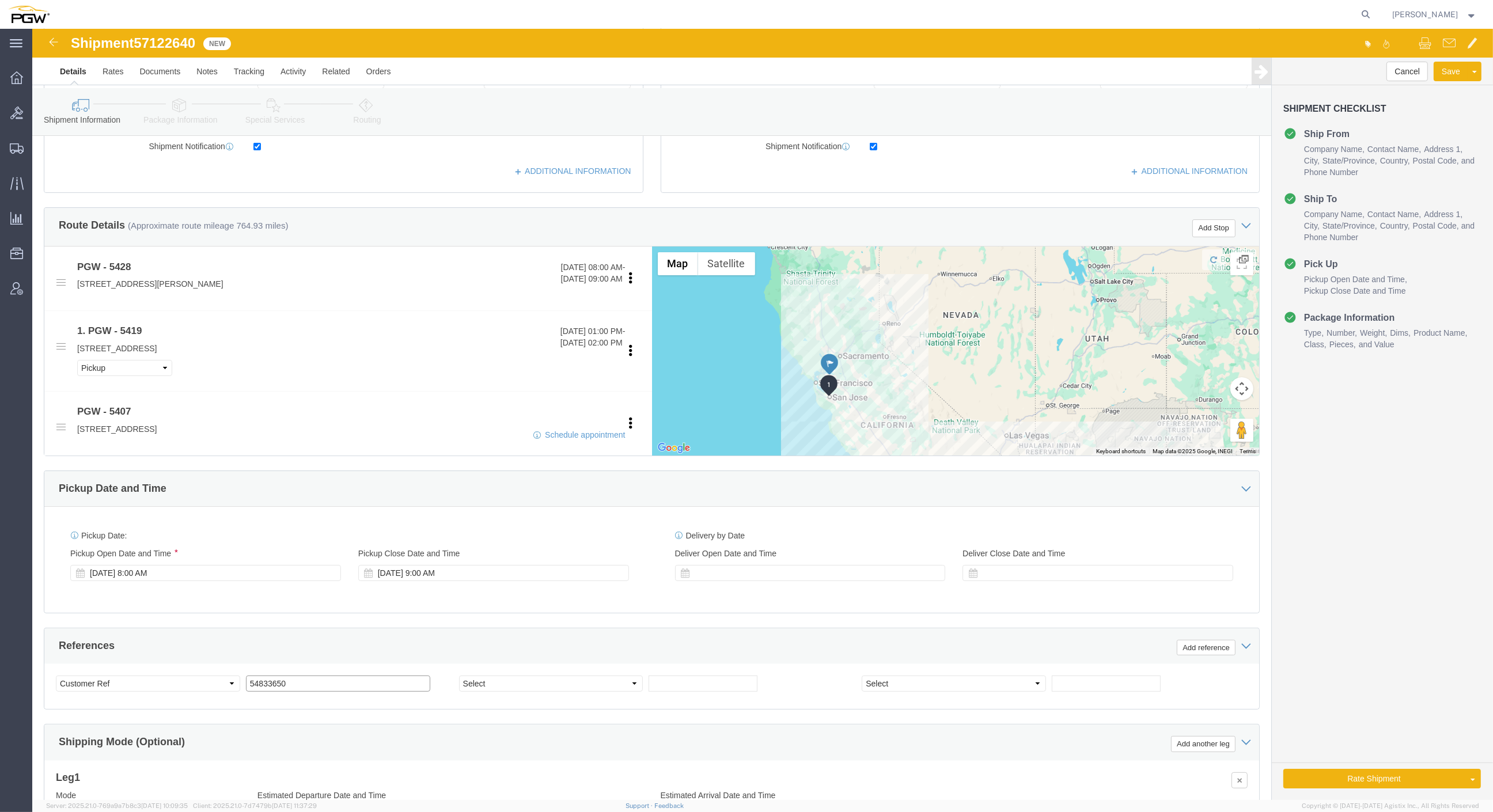
drag, startPoint x: 262, startPoint y: 652, endPoint x: 164, endPoint y: 643, distance: 98.4
click div "Select Account Type Activity ID Airline Appointment Number ASN Batch Request # …"
paste input "712264"
click input "57122640"
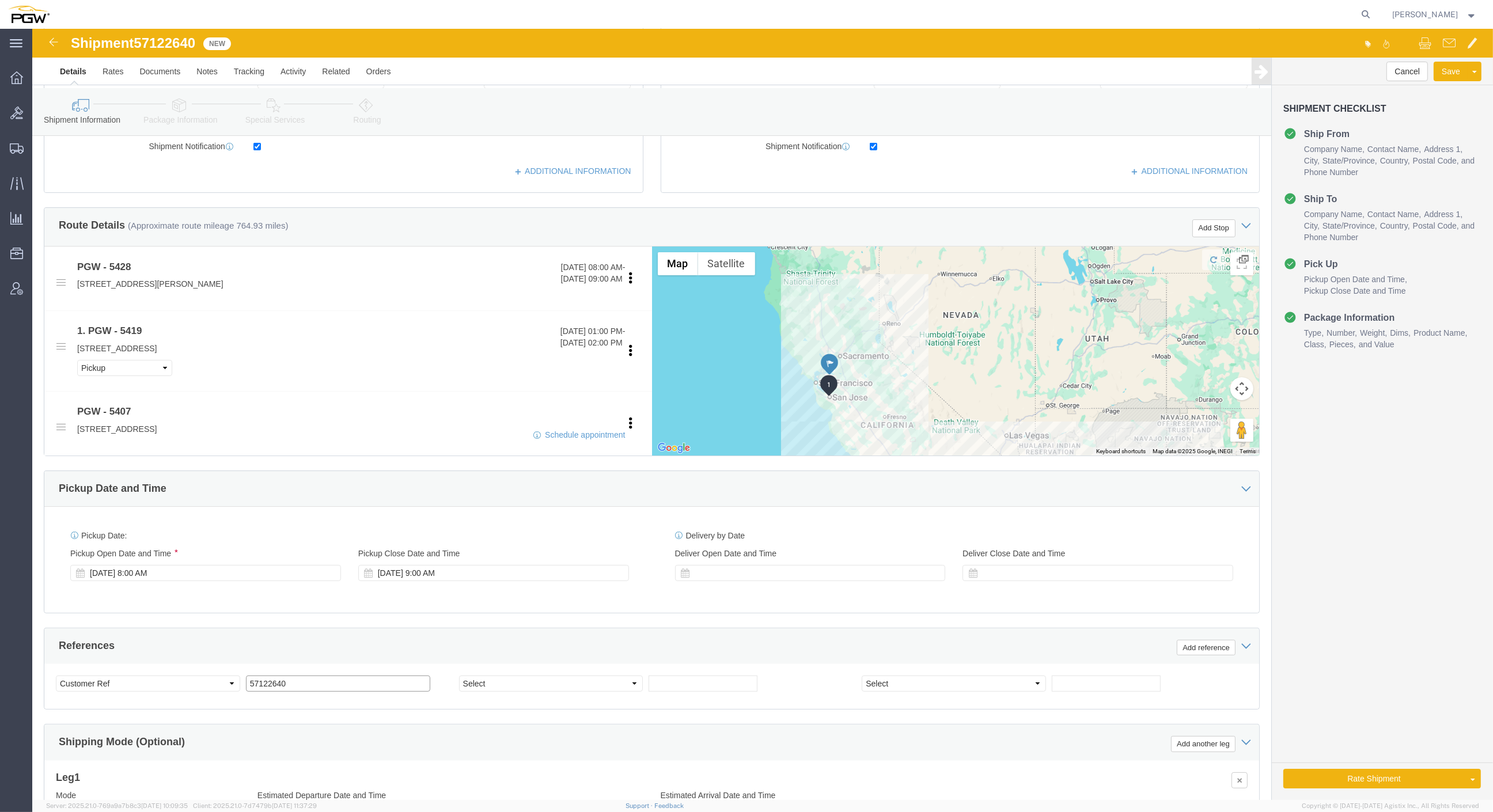
type input "57122640"
click select "Select Account Type Activity ID Airline Appointment Number ASN Batch Request # …"
click div "Select Account Type Activity ID Airline Appointment Number ASN Batch Request # …"
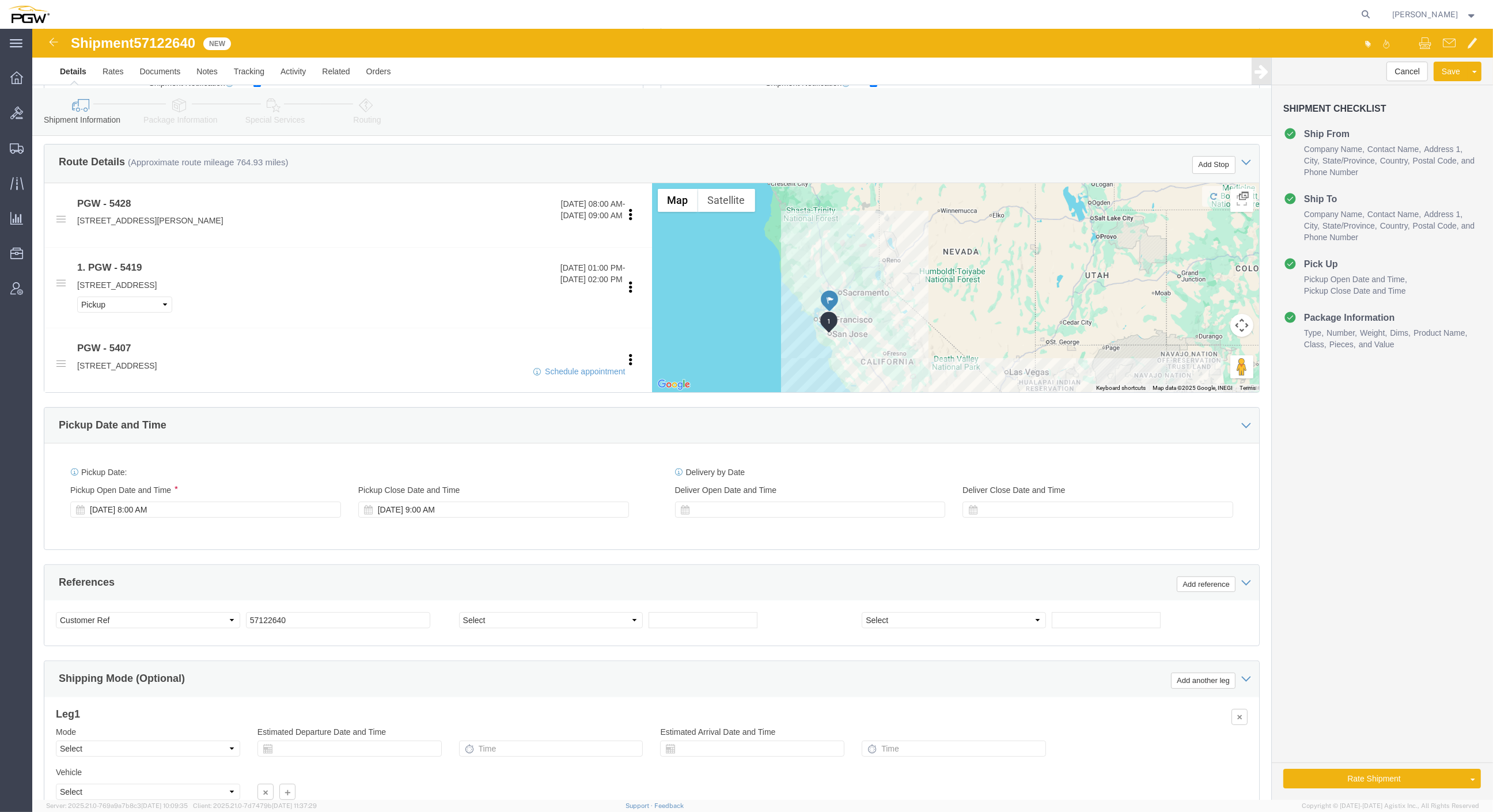
scroll to position [383, 0]
click div
click input "10:00 AM"
type input "8:00 AM"
click button "Apply"
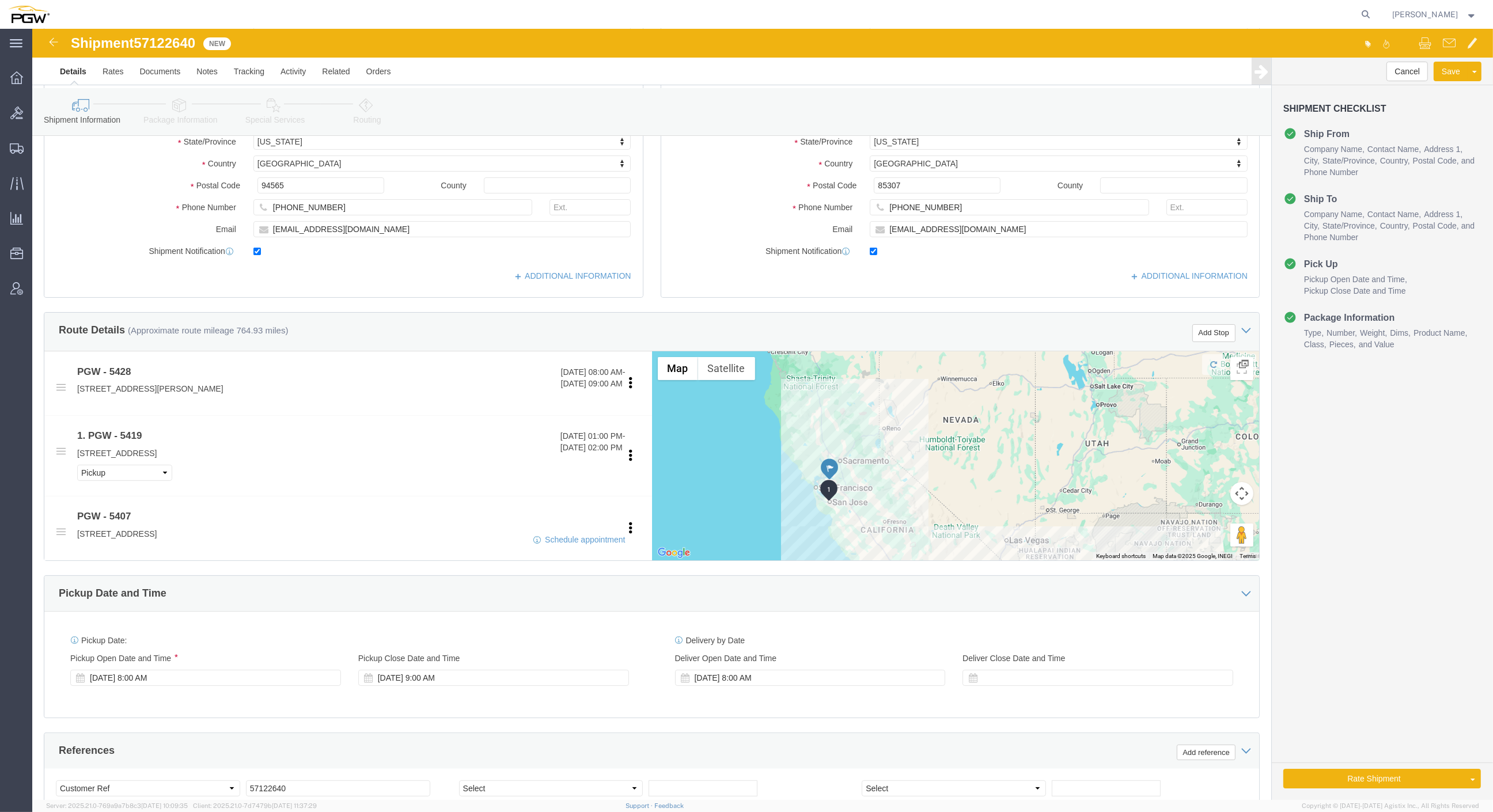
scroll to position [192, 0]
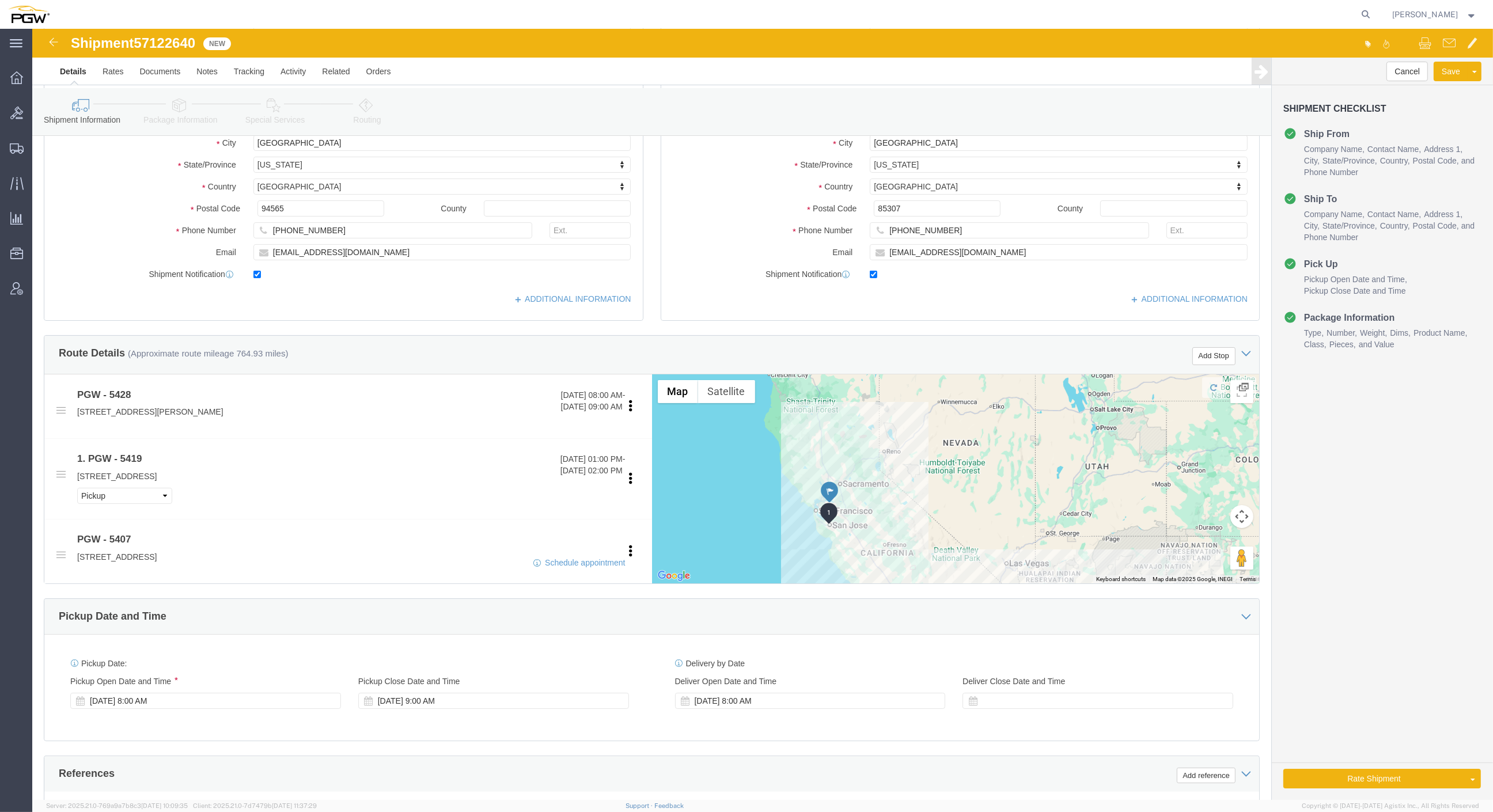
click icon
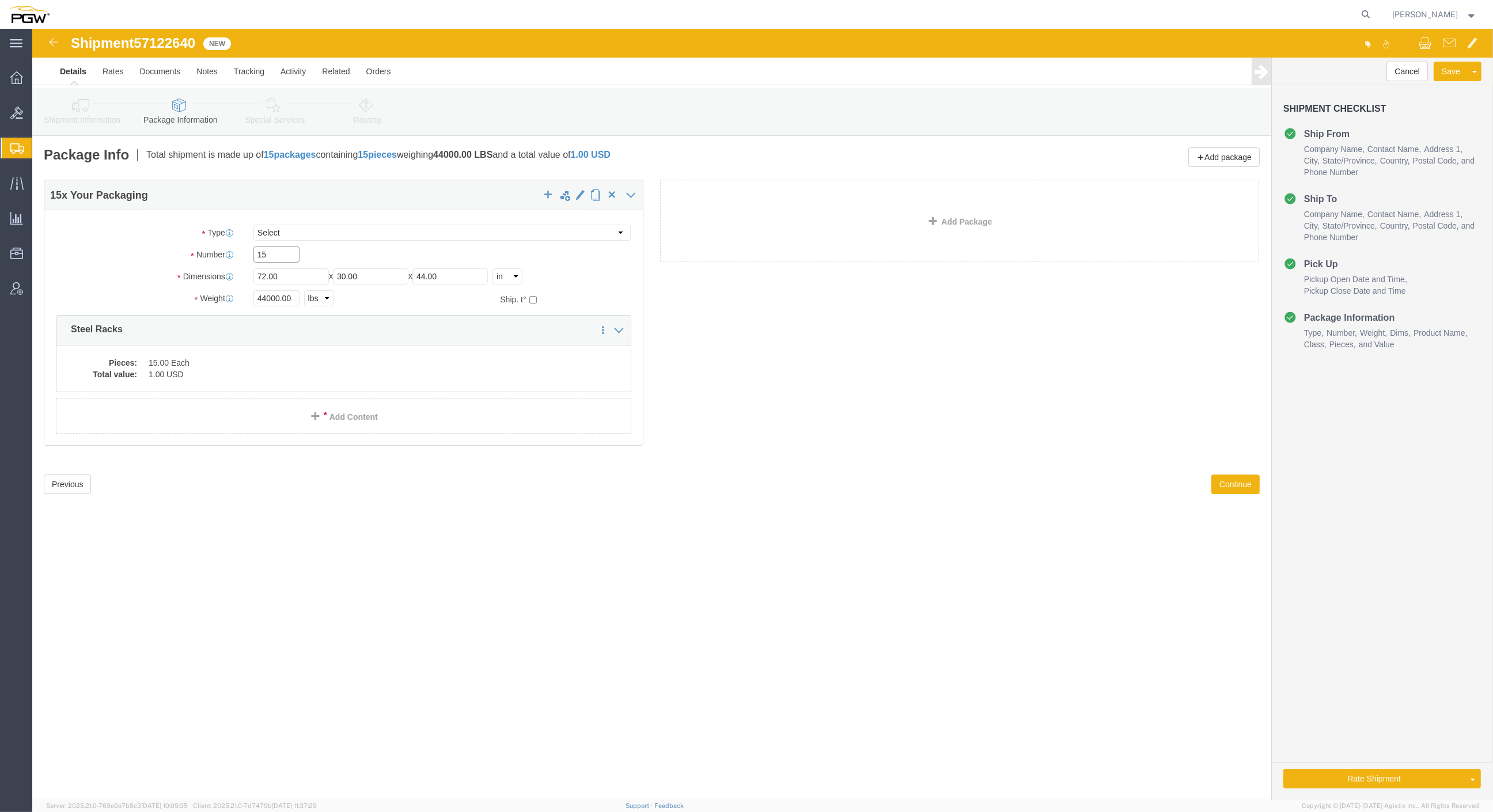
drag, startPoint x: 240, startPoint y: 226, endPoint x: 181, endPoint y: 218, distance: 59.5
click div "Number 15"
type input "12"
click dd "15.00 Each"
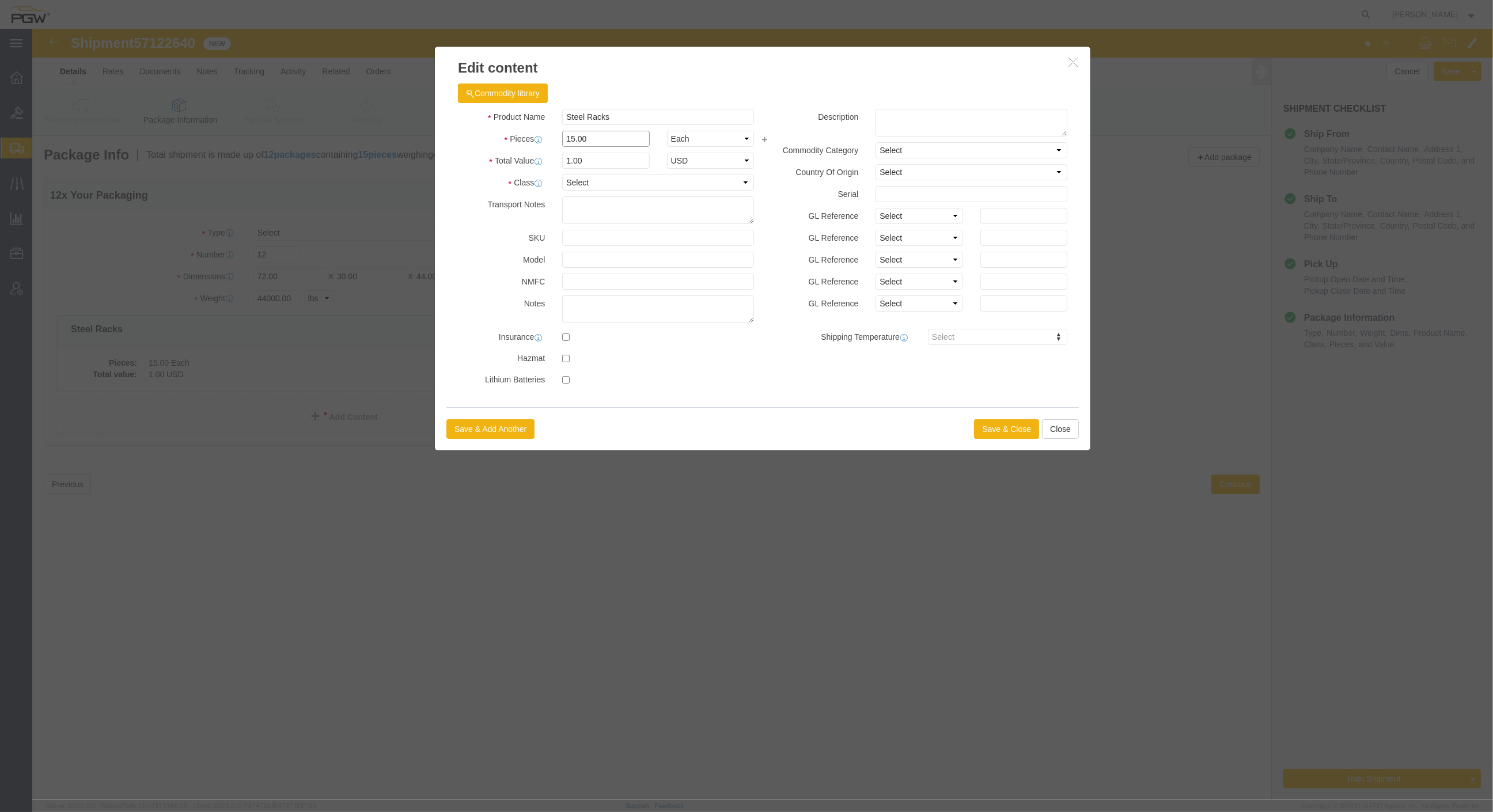
drag, startPoint x: 574, startPoint y: 112, endPoint x: 456, endPoint y: 104, distance: 118.3
click div "Pieces 15.00 Select Bag Barrels 100Board Feet Bottle Box Blister Pack Carats Ca…"
type input "12.00"
click input "0.8"
drag, startPoint x: 577, startPoint y: 131, endPoint x: 384, endPoint y: 122, distance: 193.2
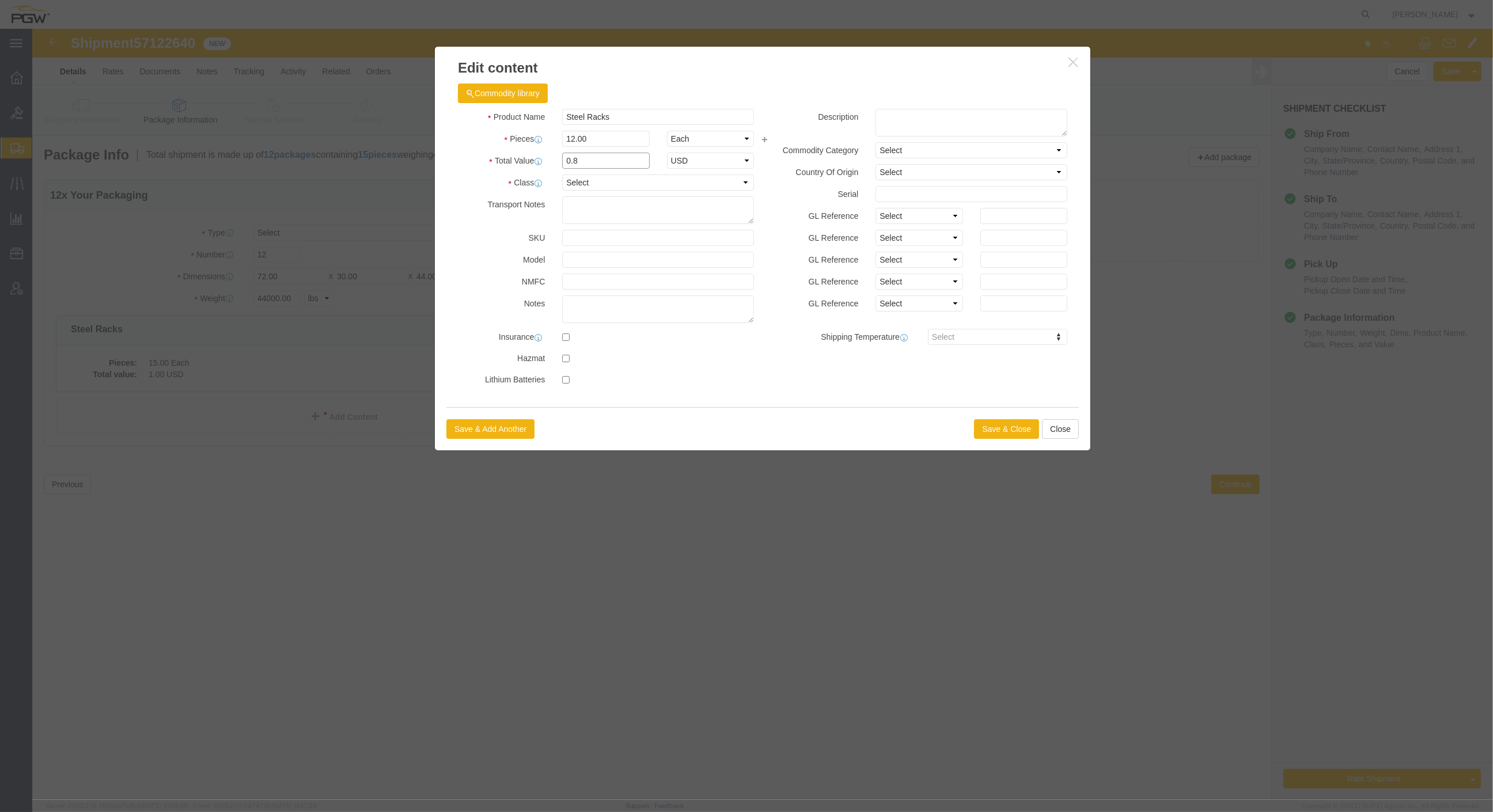
click div "Total Value 0.8 Select ADP AED AFN ALL AMD AOA ARS ATS AUD AWG AZN BAM BBD BDT …"
type input "1.00"
drag, startPoint x: 824, startPoint y: 393, endPoint x: 955, endPoint y: 401, distance: 131.2
click button "Save & Close"
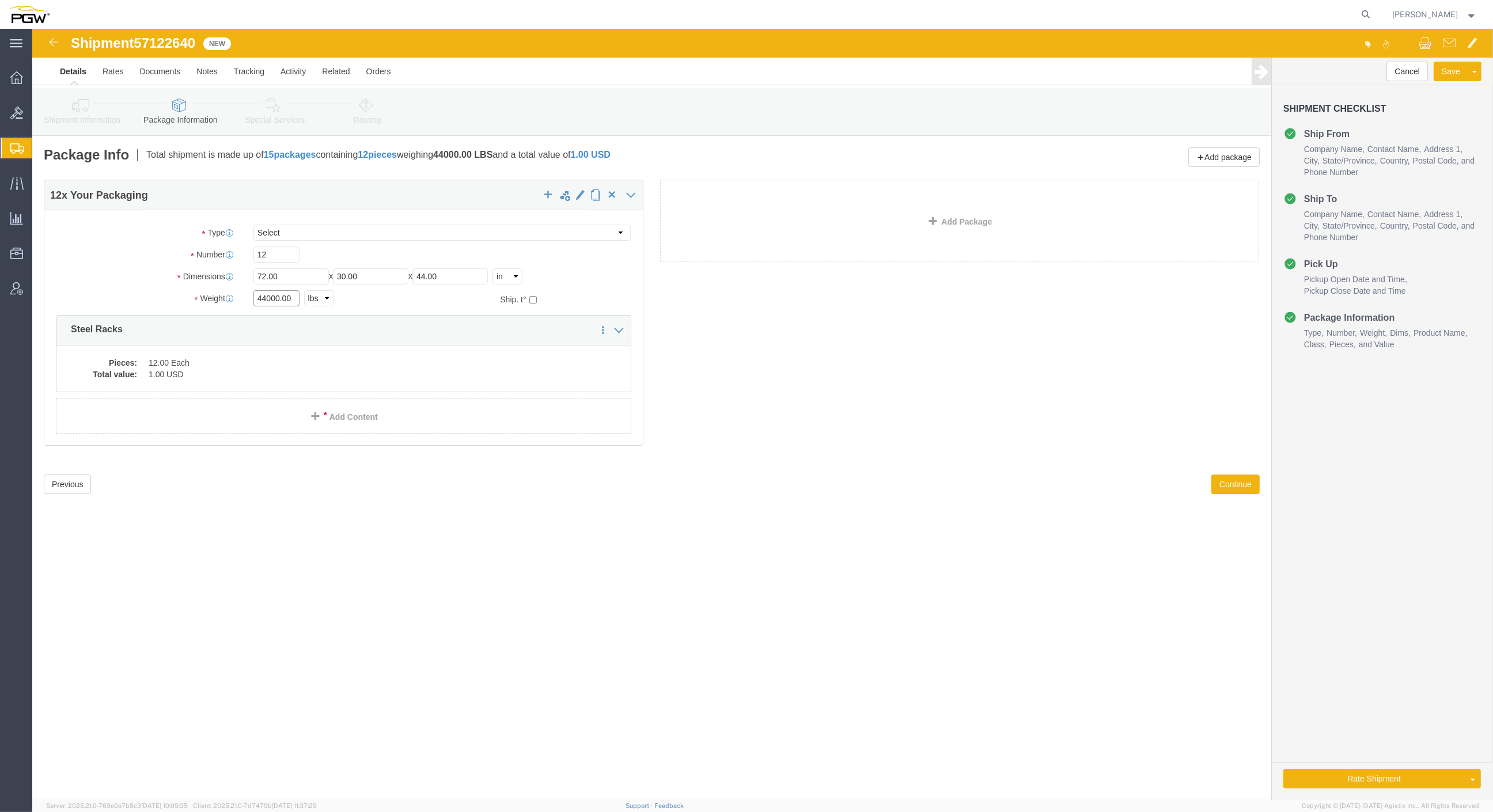
click input "44000.00"
click div "Package Type Select Bale(s) Basket(s) Bolt(s) Bottle(s) Buckets Bulk Bundle(s) …"
type input "35000.00"
click span "button"
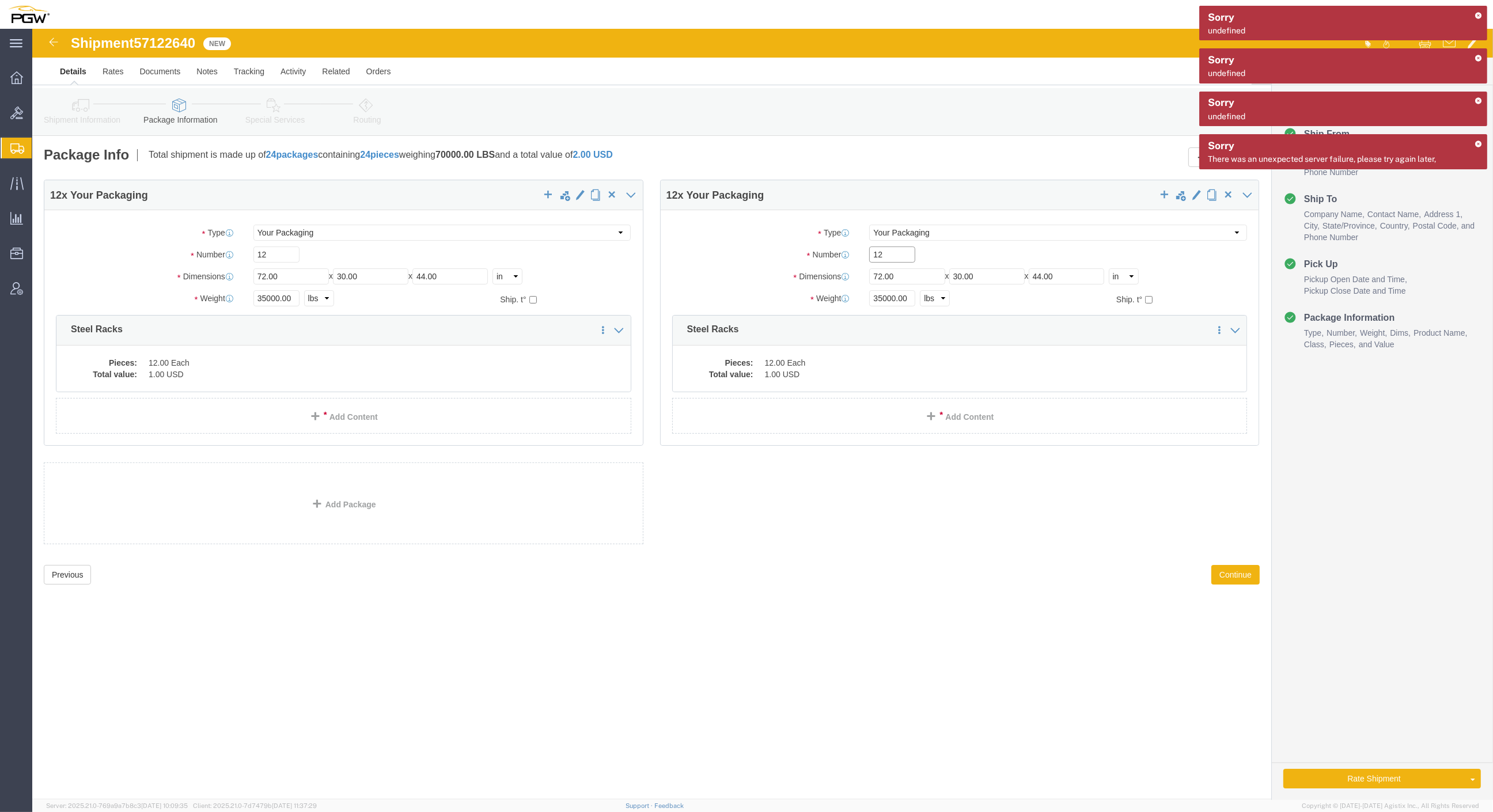
drag, startPoint x: 874, startPoint y: 230, endPoint x: 777, endPoint y: 223, distance: 97.3
click div "Number 12"
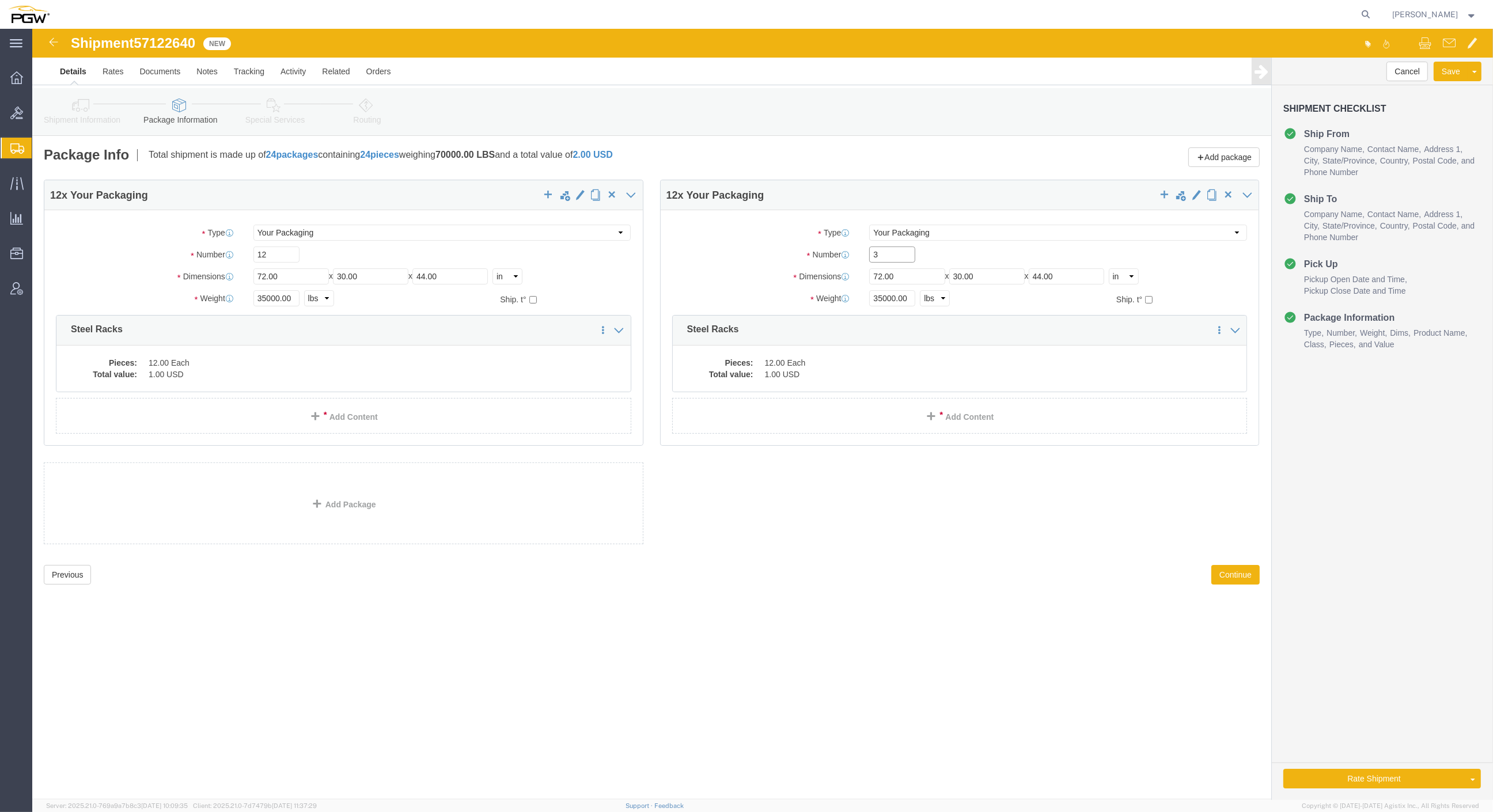
type input "3"
click input "72.00"
click input "35000.00"
drag, startPoint x: 876, startPoint y: 271, endPoint x: 763, endPoint y: 264, distance: 113.2
click div "Weight 35000.00 Select kgs lbs Ship. t°"
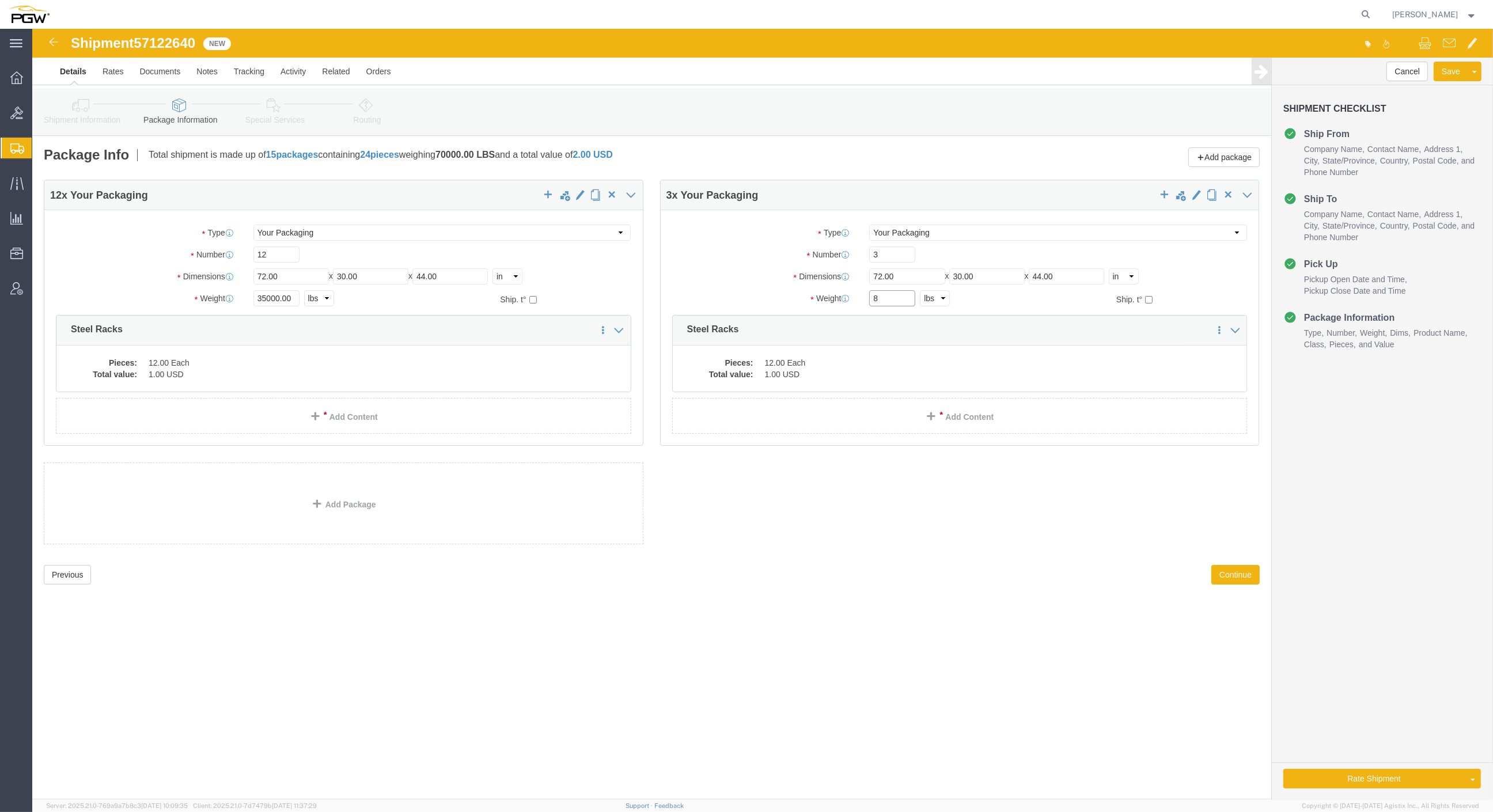
type input "8000.00"
click dd "12.00 Each"
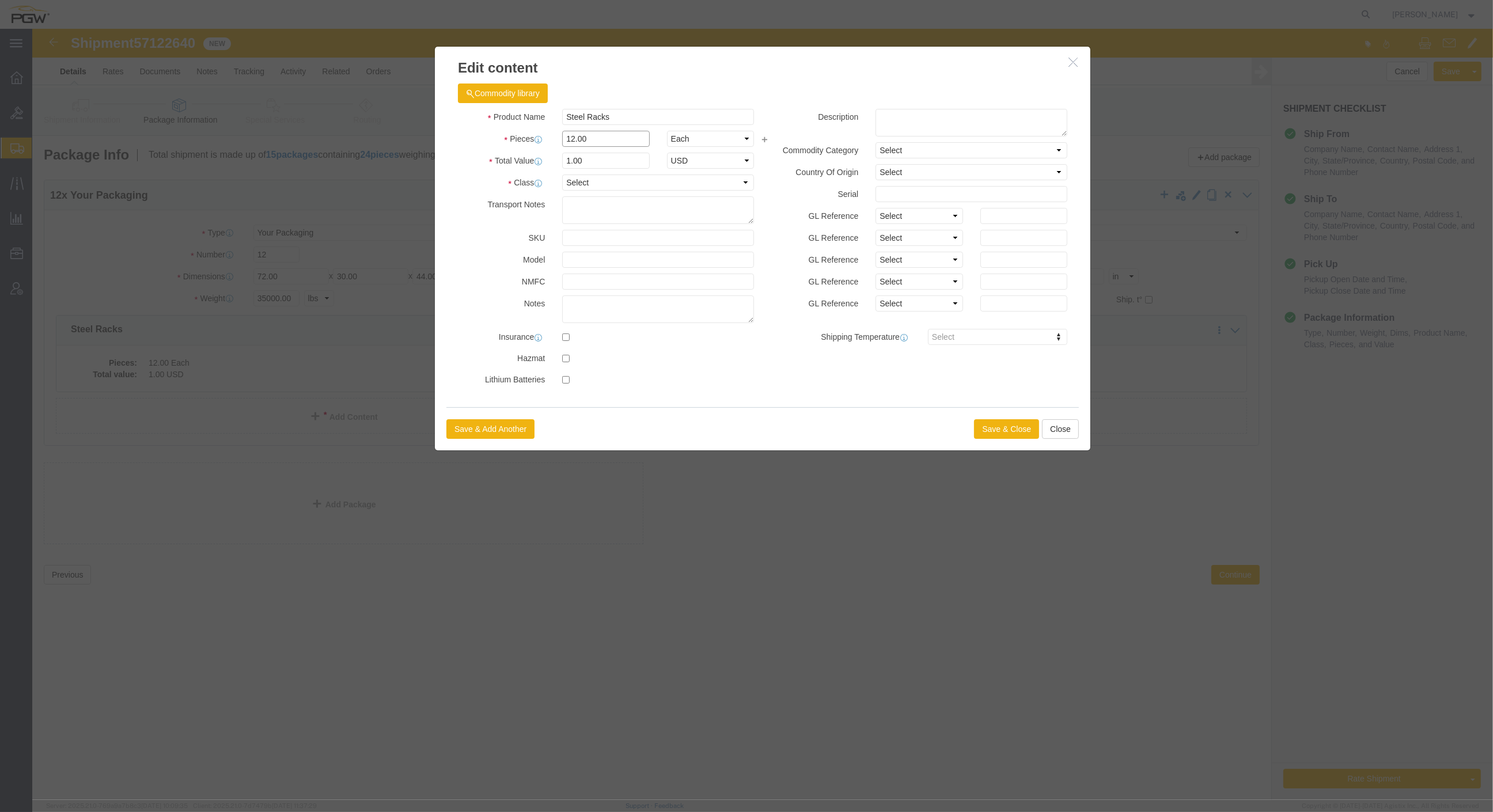
drag, startPoint x: 560, startPoint y: 109, endPoint x: 482, endPoint y: 92, distance: 79.8
click div "Product Name Steel Racks Pieces 12.00 Select Bag Barrels 100Board Feet Bottle B…"
click input "0.25"
drag, startPoint x: 569, startPoint y: 130, endPoint x: 408, endPoint y: 106, distance: 162.8
click div "Product Name Steel Racks Pieces 3.00 Select Bag Barrels 100Board Feet Bottle Bo…"
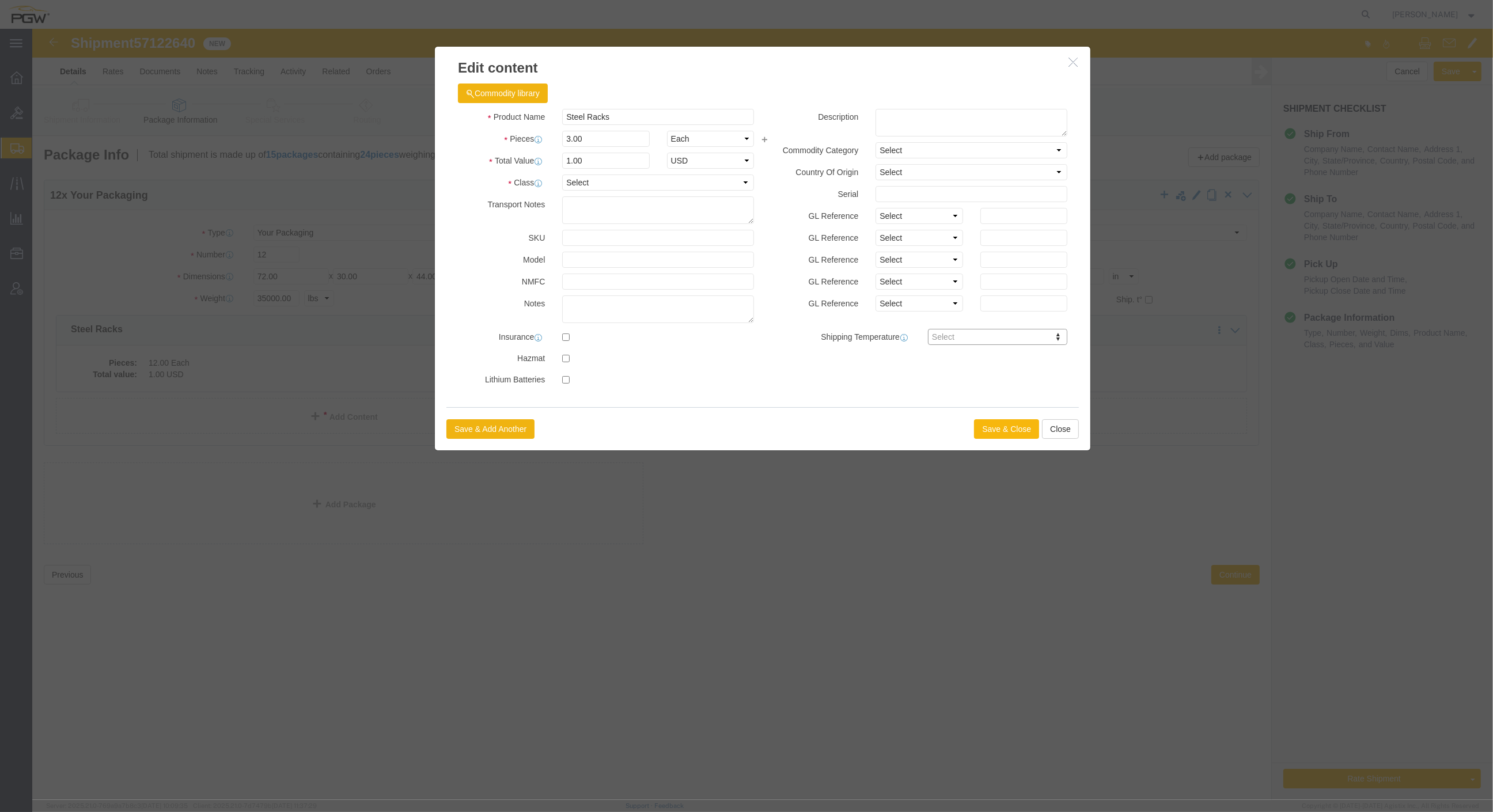
click button "Save & Close"
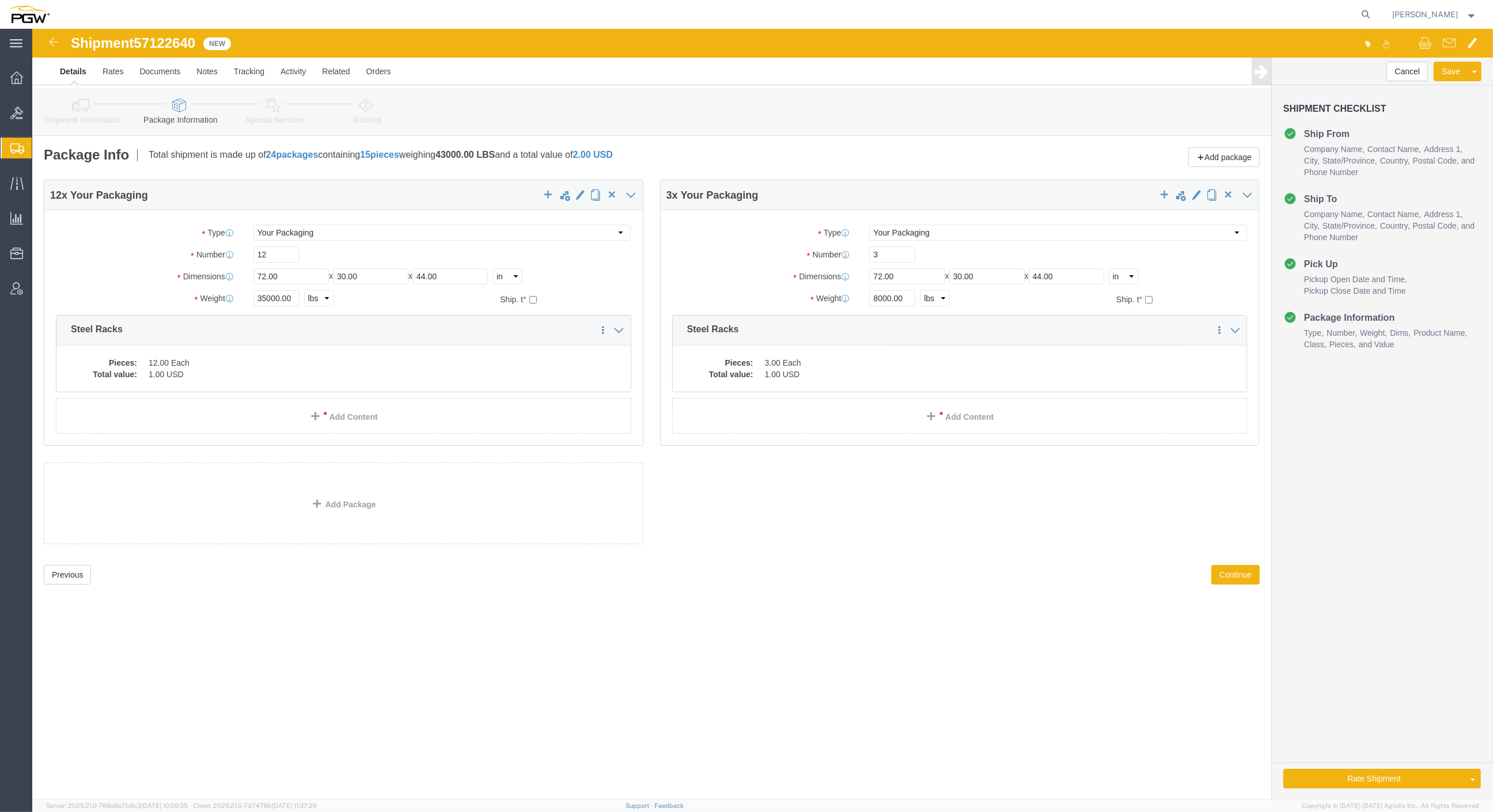
click icon
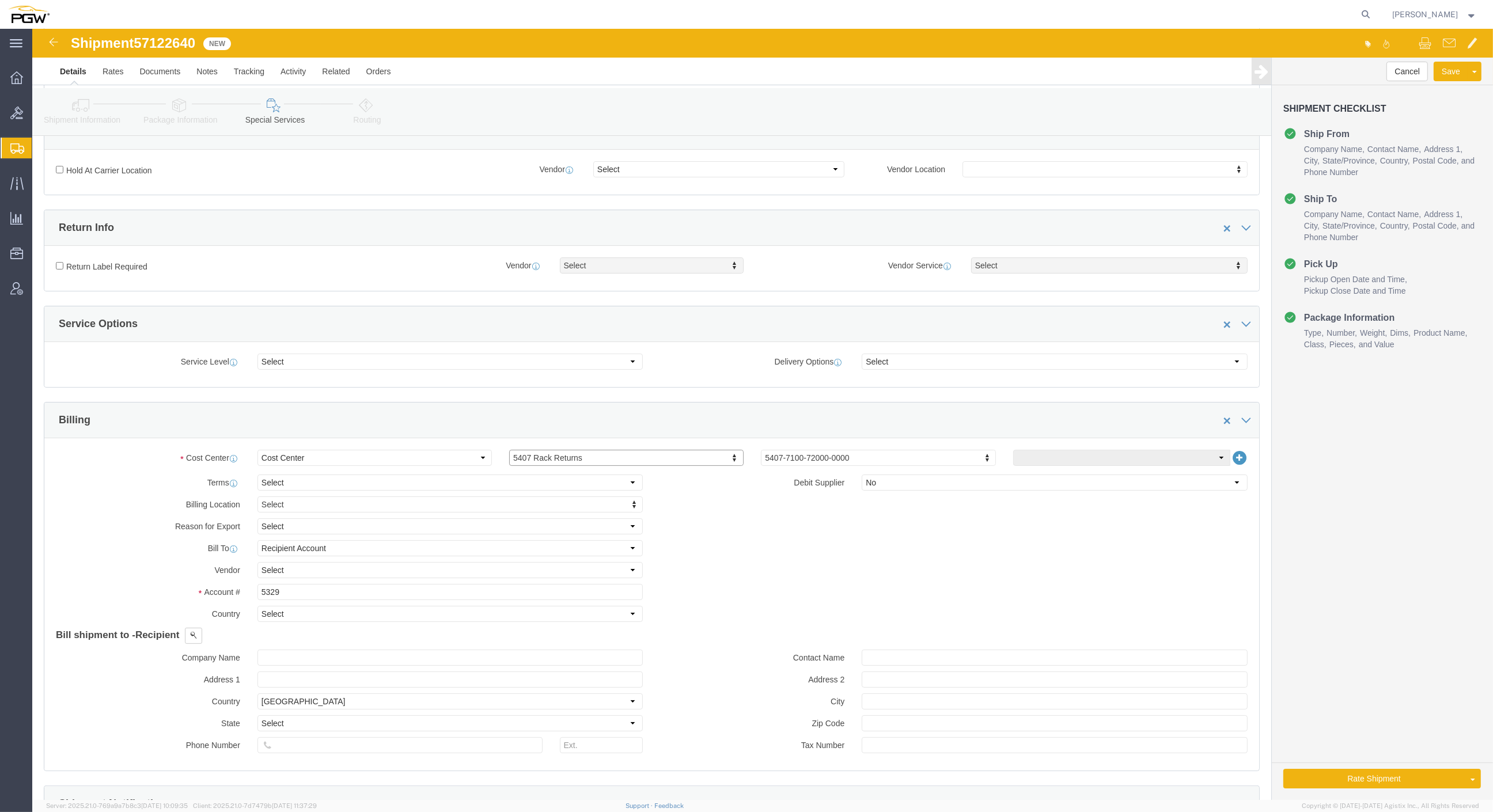
scroll to position [256, 0]
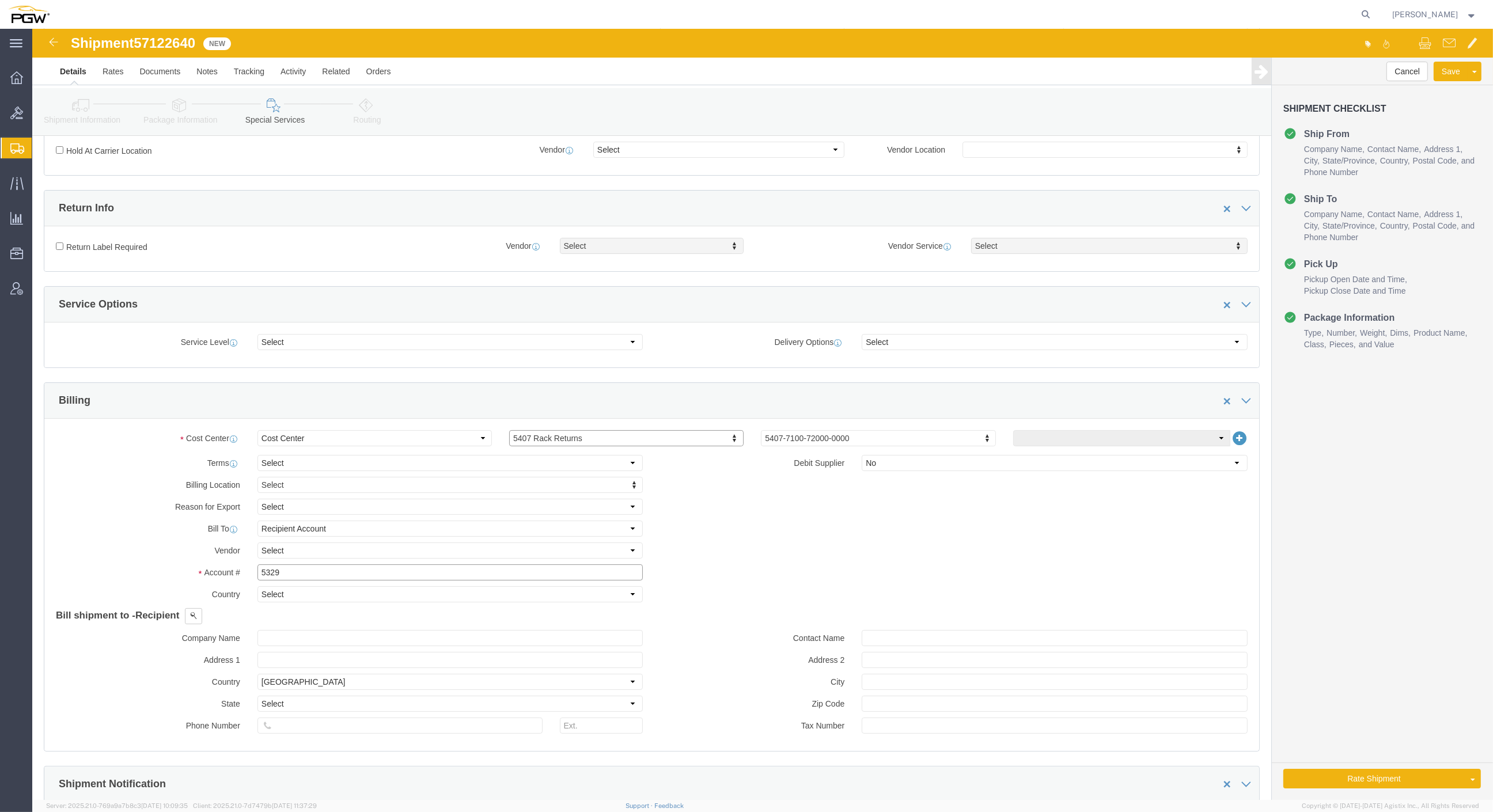
click input "5329"
drag, startPoint x: 271, startPoint y: 549, endPoint x: 96, endPoint y: 507, distance: 180.0
click div "Billing Location Select Select My Profile Location 5303 - PGW autoglass - Corpo…"
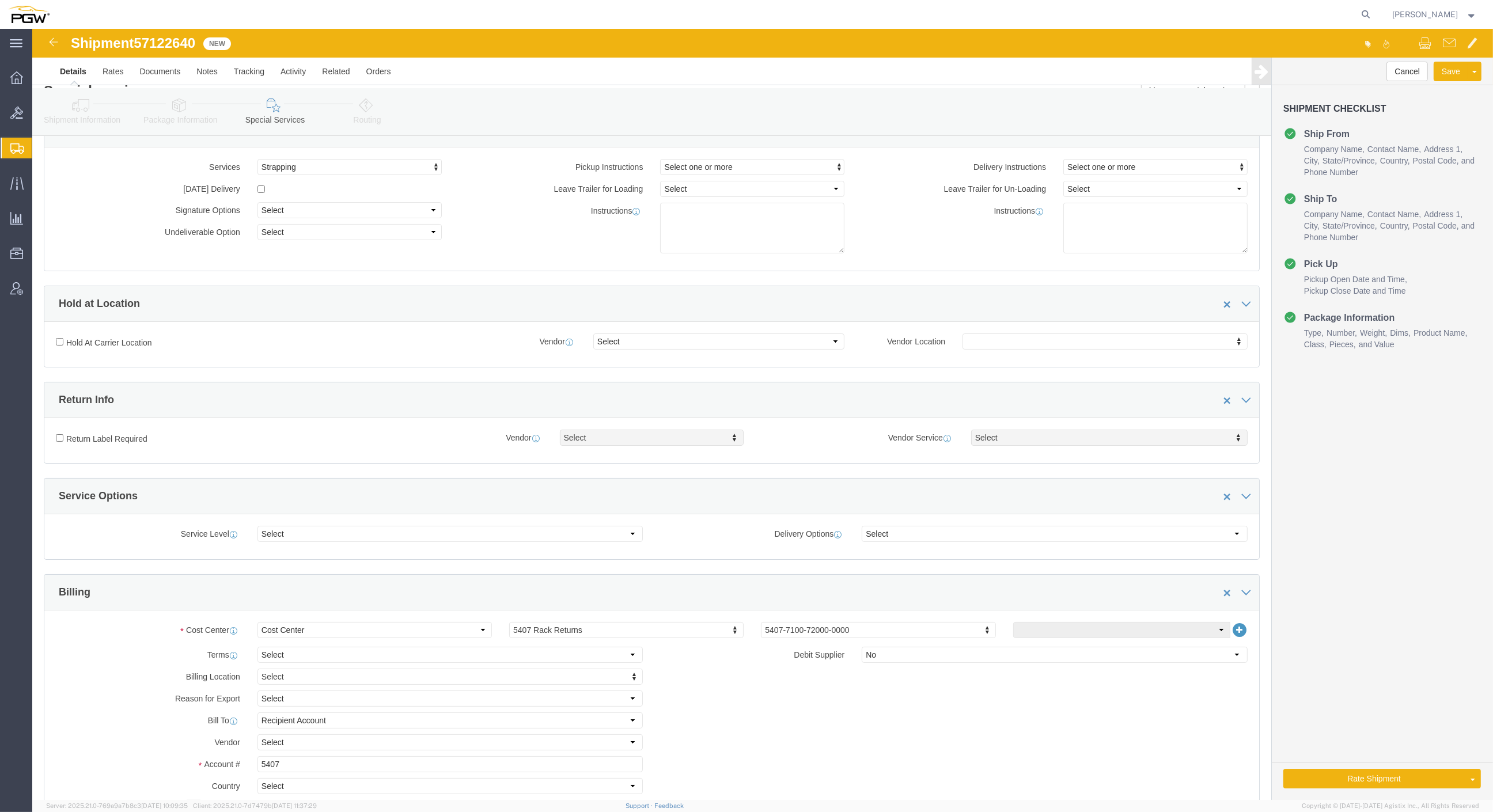
click icon
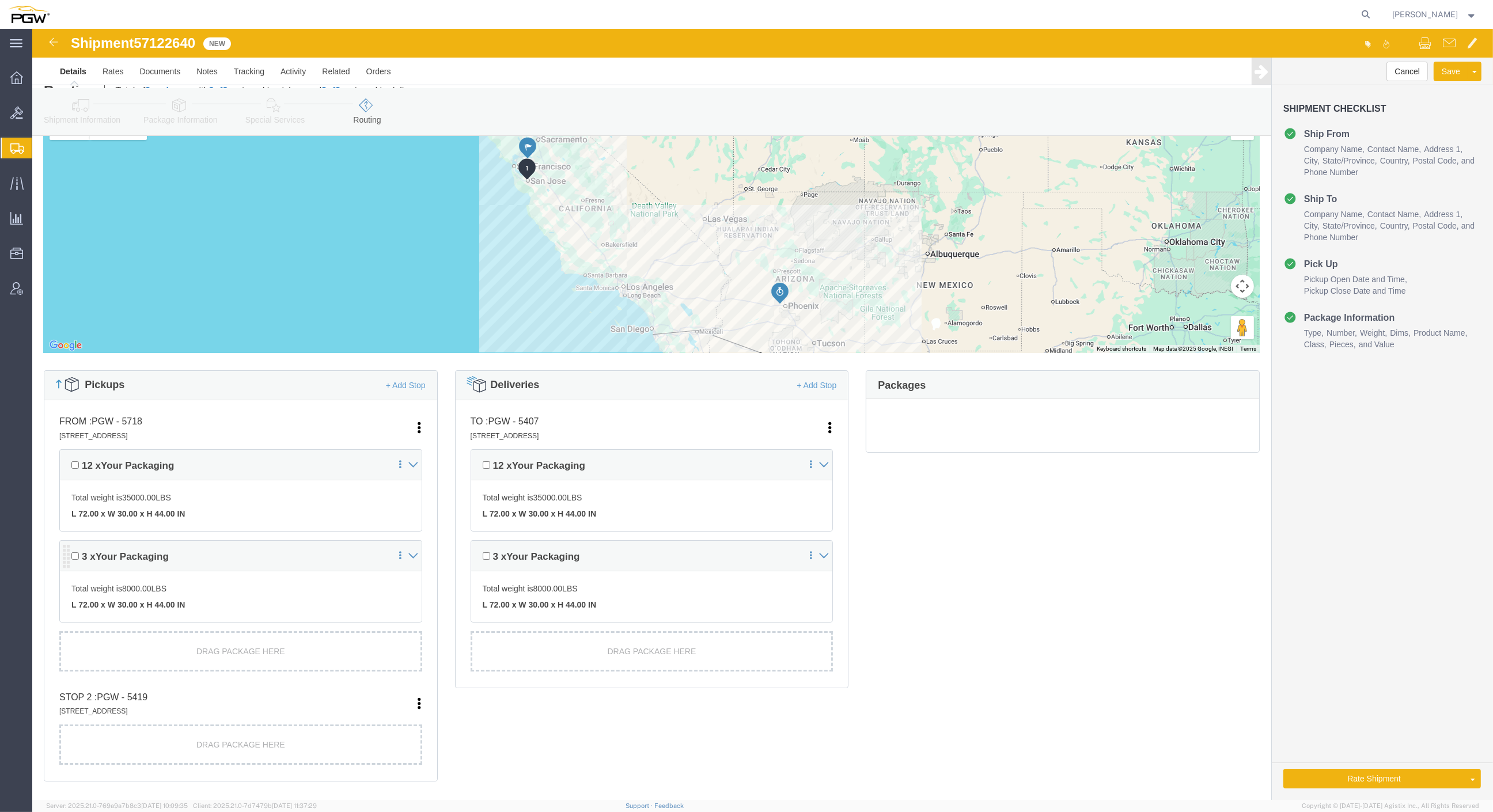
scroll to position [49, 0]
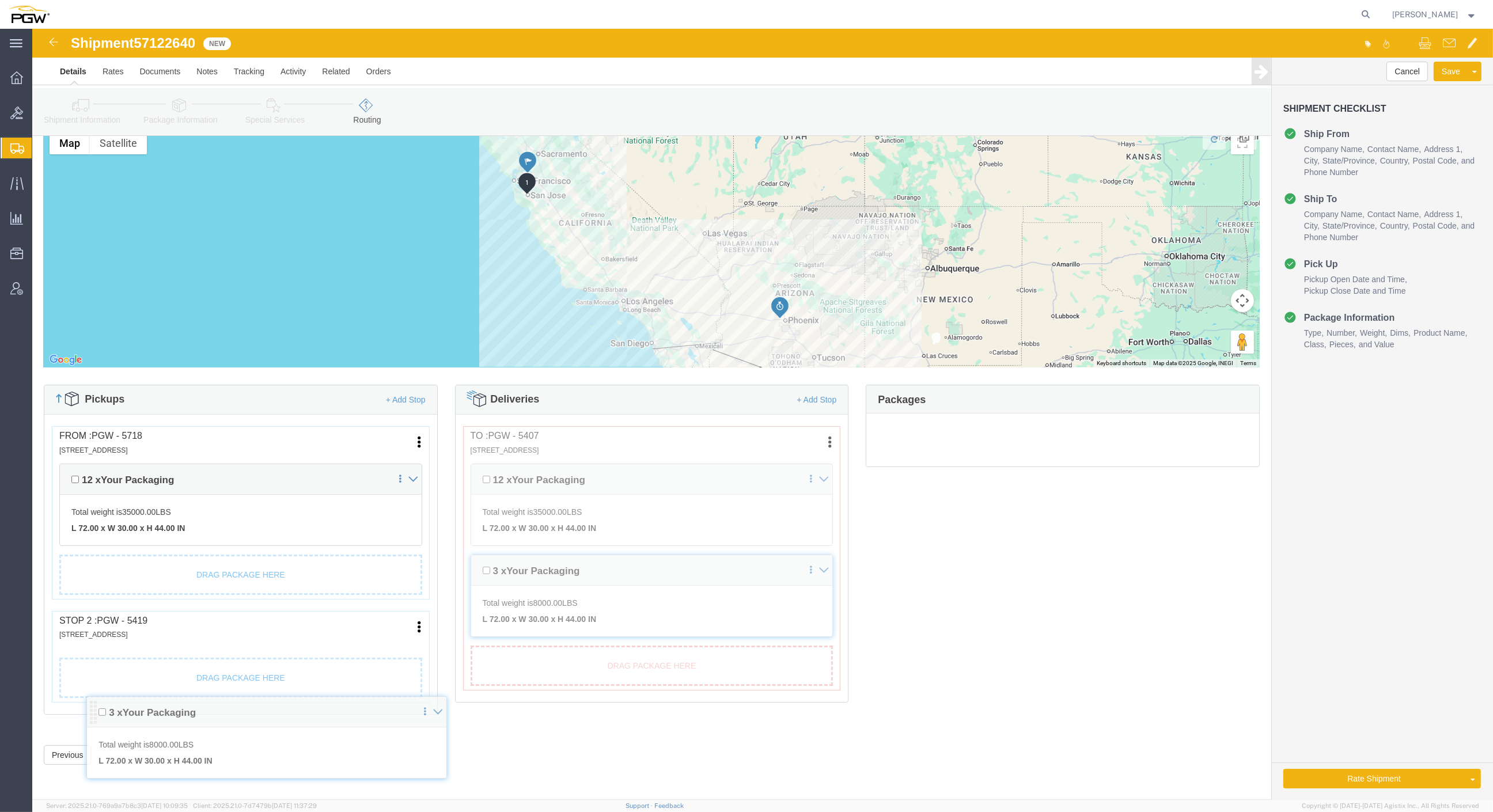
drag, startPoint x: 37, startPoint y: 532, endPoint x: 60, endPoint y: 669, distance: 138.9
click div "Pickups + Add Stop From : PGW - 5718 [STREET_ADDRESS] Edit Move to top Move to …"
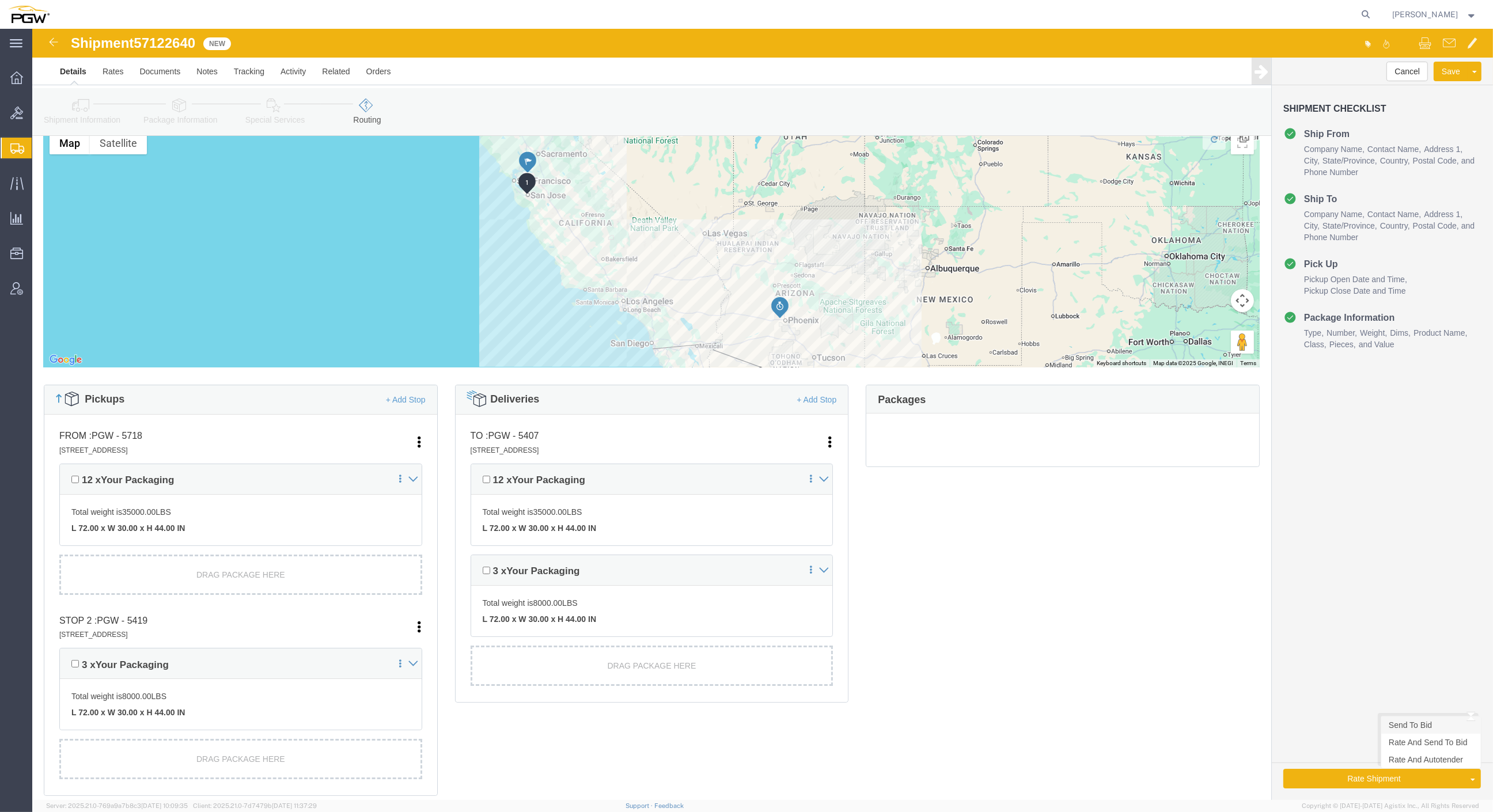
click link "Send To Bid"
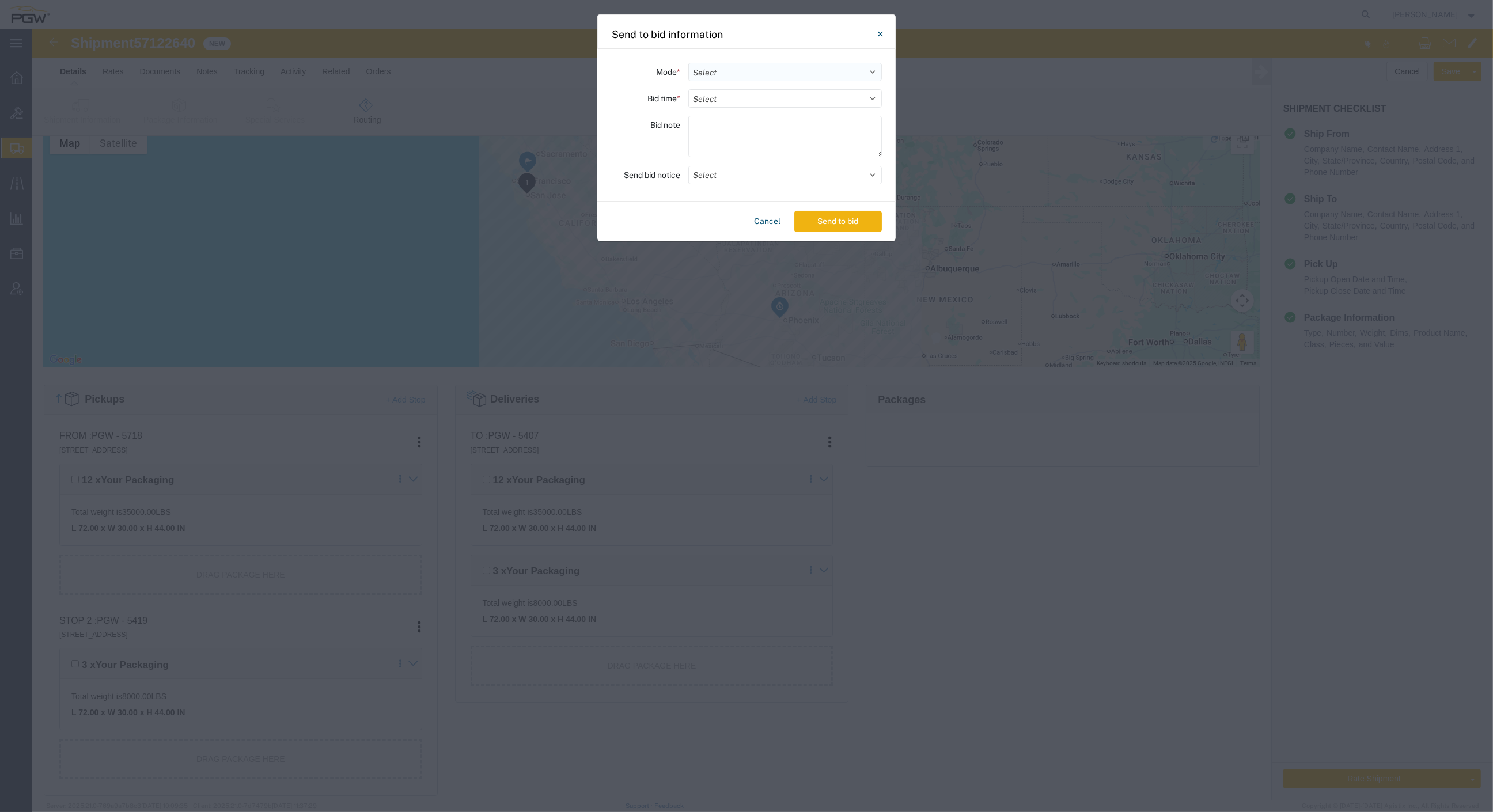
click at [722, 67] on select "Select Small Parcel Truckload Air Rail Less than Truckload Ocean Freight Multi-…" at bounding box center [786, 71] width 194 height 19
click at [689, 63] on select "Select Small Parcel Truckload Air Rail Less than Truckload Ocean Freight Multi-…" at bounding box center [786, 71] width 194 height 19
click at [733, 107] on select "Select 30 Min (Rush) 1 Hour (Rush) 2 Hours (Rush) 4 Hours (Rush) 8 Hours (Rush)…" at bounding box center [786, 98] width 194 height 19
click at [689, 89] on select "Select 30 Min (Rush) 1 Hour (Rush) 2 Hours (Rush) 4 Hours (Rush) 8 Hours (Rush)…" at bounding box center [786, 98] width 194 height 19
drag, startPoint x: 824, startPoint y: 219, endPoint x: 739, endPoint y: 180, distance: 93.5
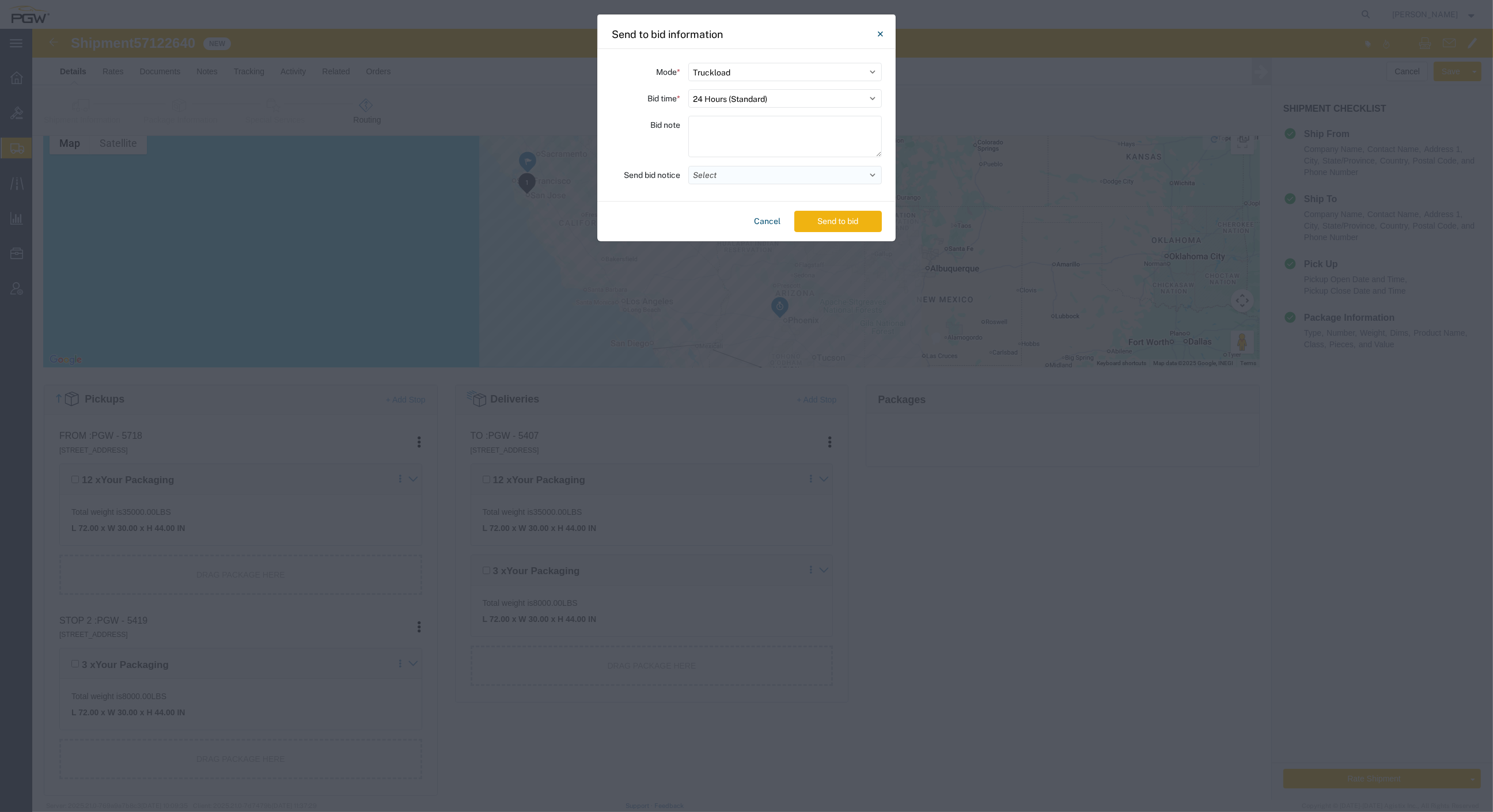
click at [739, 180] on agx-send-to-bid "Mode * Select Small Parcel Truckload Air Rail Less than Truckload Ocean Freight…" at bounding box center [746, 145] width 298 height 192
click at [739, 180] on button "Select" at bounding box center [786, 174] width 194 height 19
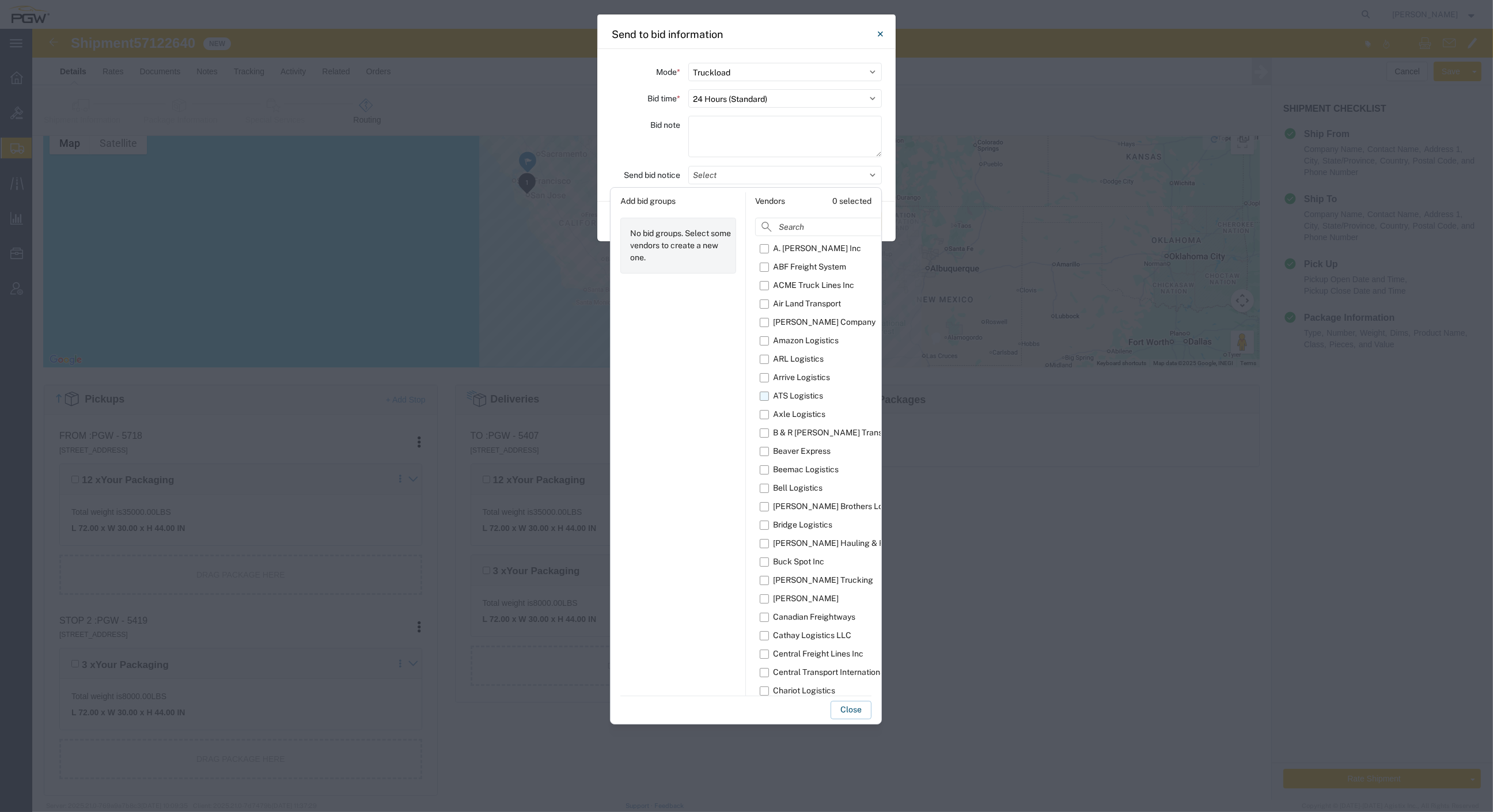
click at [764, 399] on label "ATS Logistics" at bounding box center [849, 396] width 177 height 19
click at [0, 0] on input "ATS Logistics" at bounding box center [0, 0] width 0 height 0
click at [842, 711] on button "Close" at bounding box center [852, 710] width 41 height 19
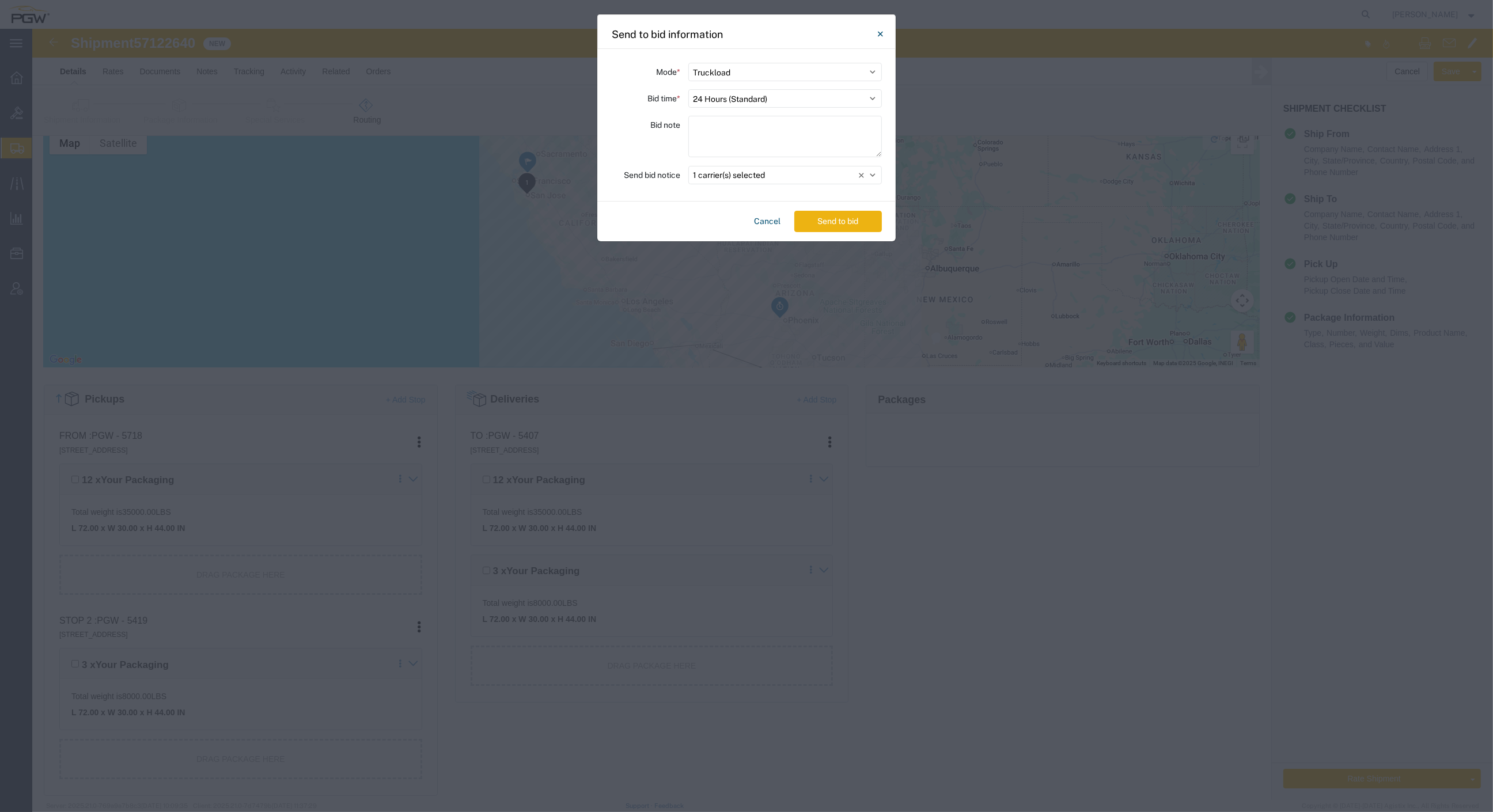
click at [825, 225] on button "Send to bid" at bounding box center [838, 221] width 87 height 21
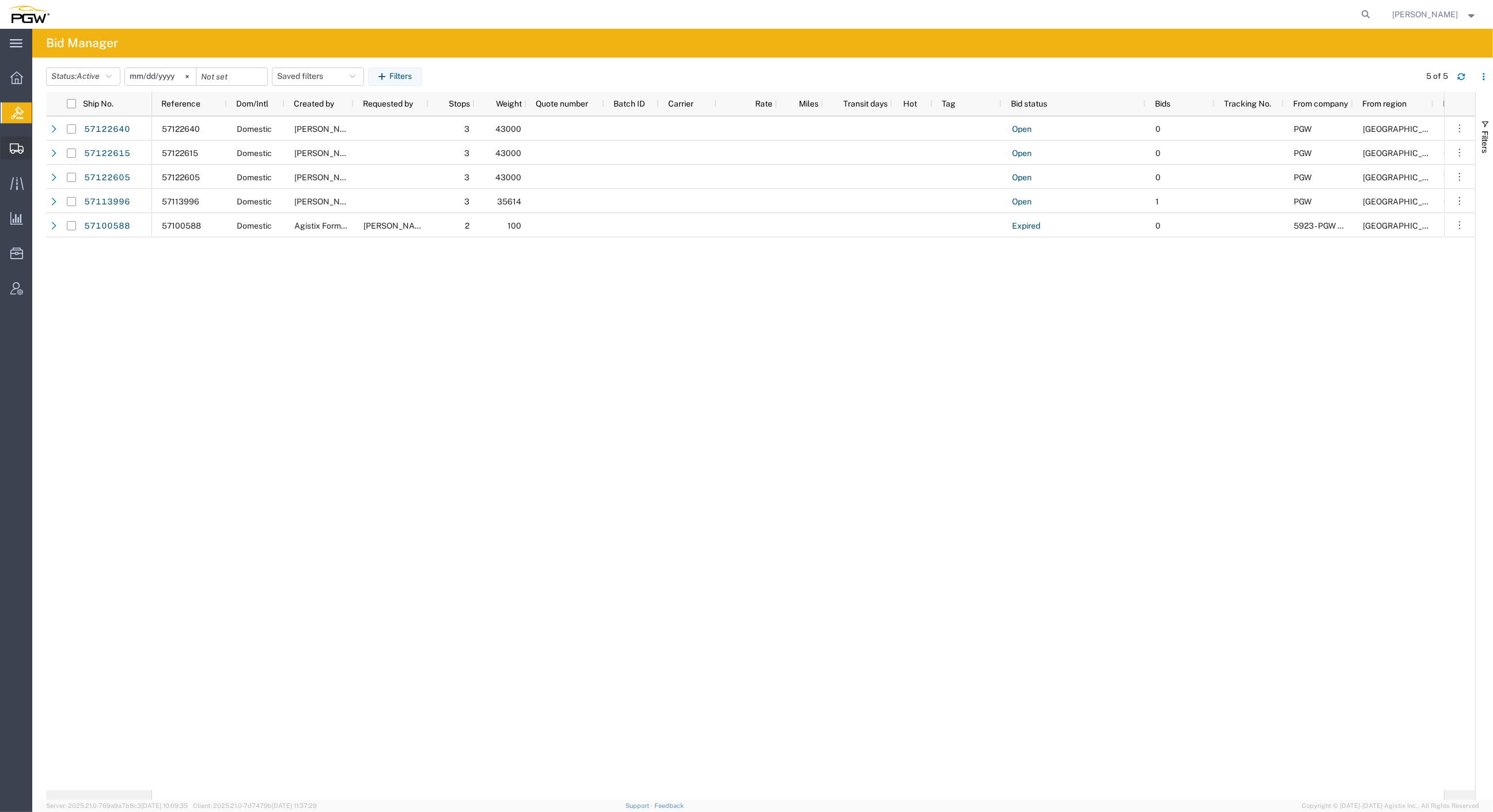
click at [0, 0] on span "Create from Template" at bounding box center [0, 0] width 0 height 0
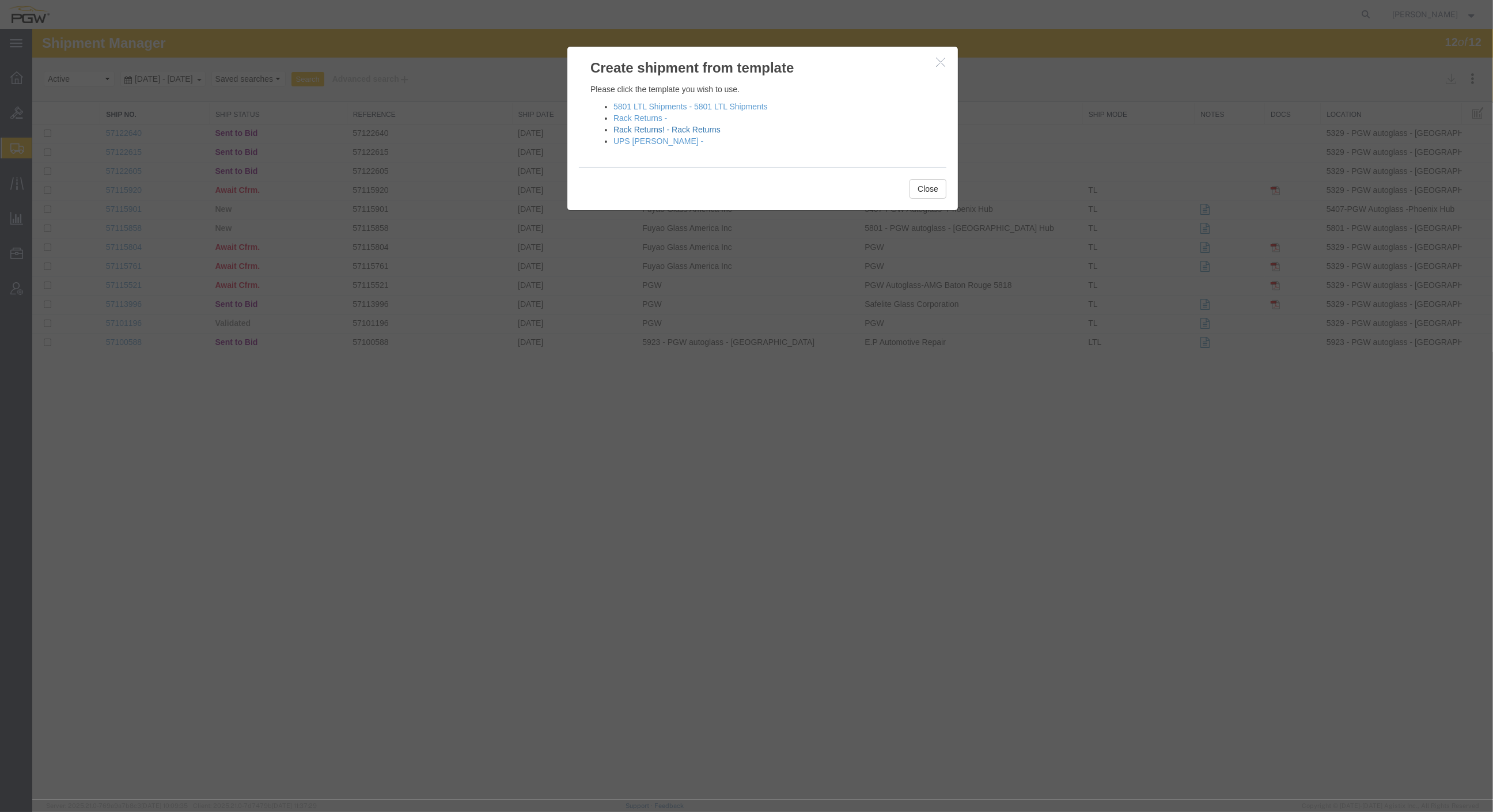
click at [678, 128] on link "Rack Returns! - Rack Returns" at bounding box center [667, 129] width 107 height 9
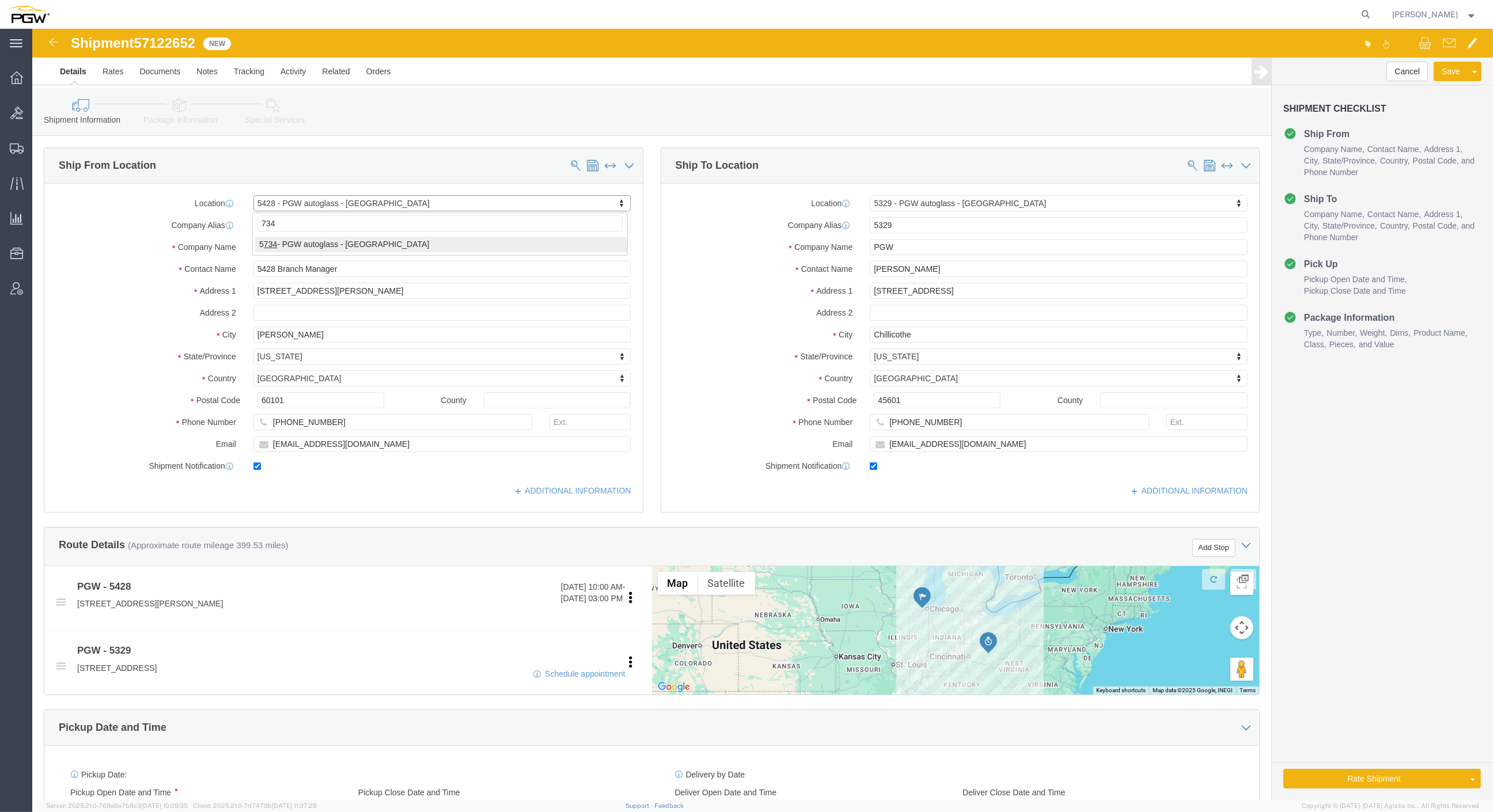
click input "734"
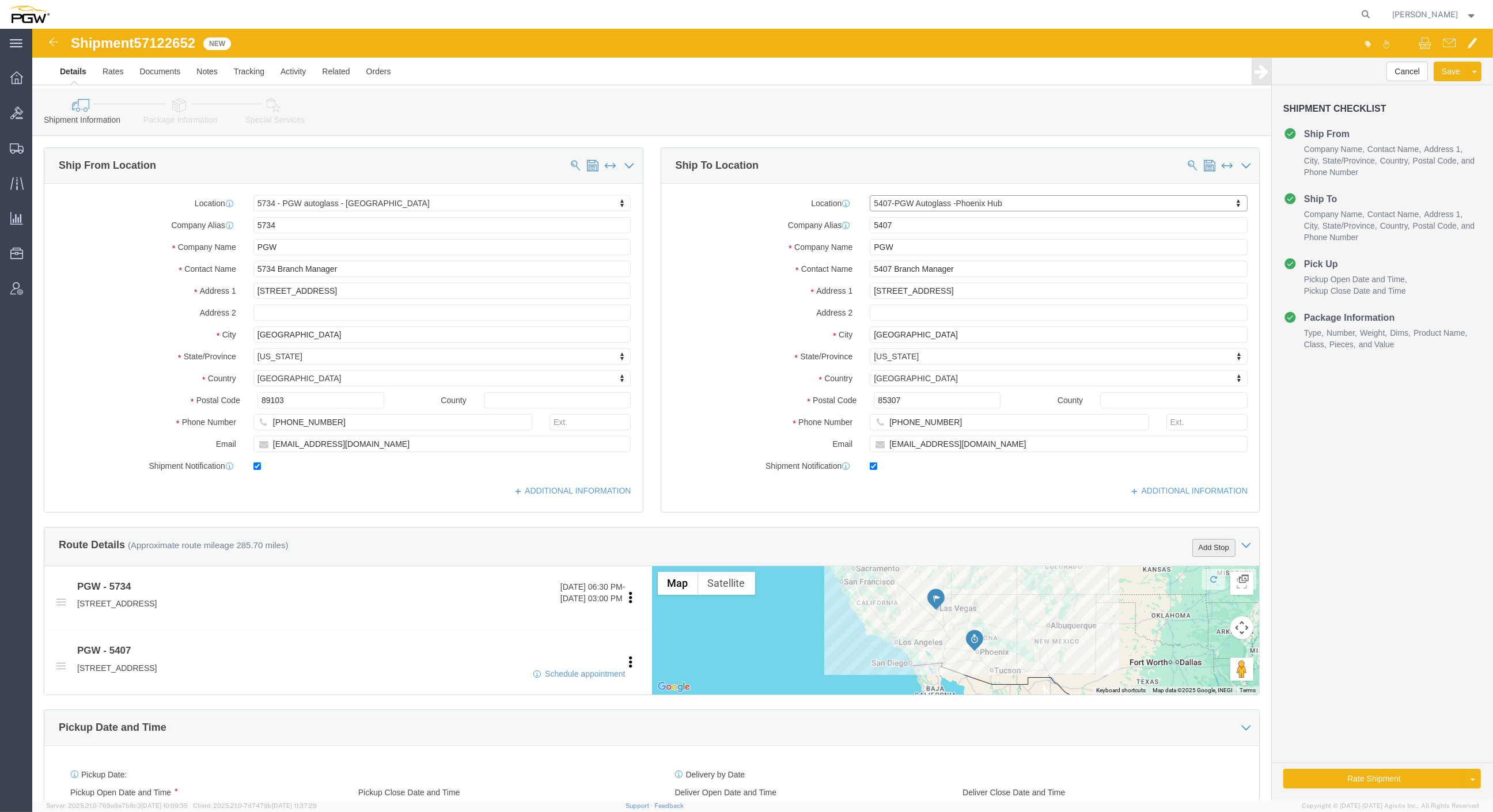
click button "Add Stop"
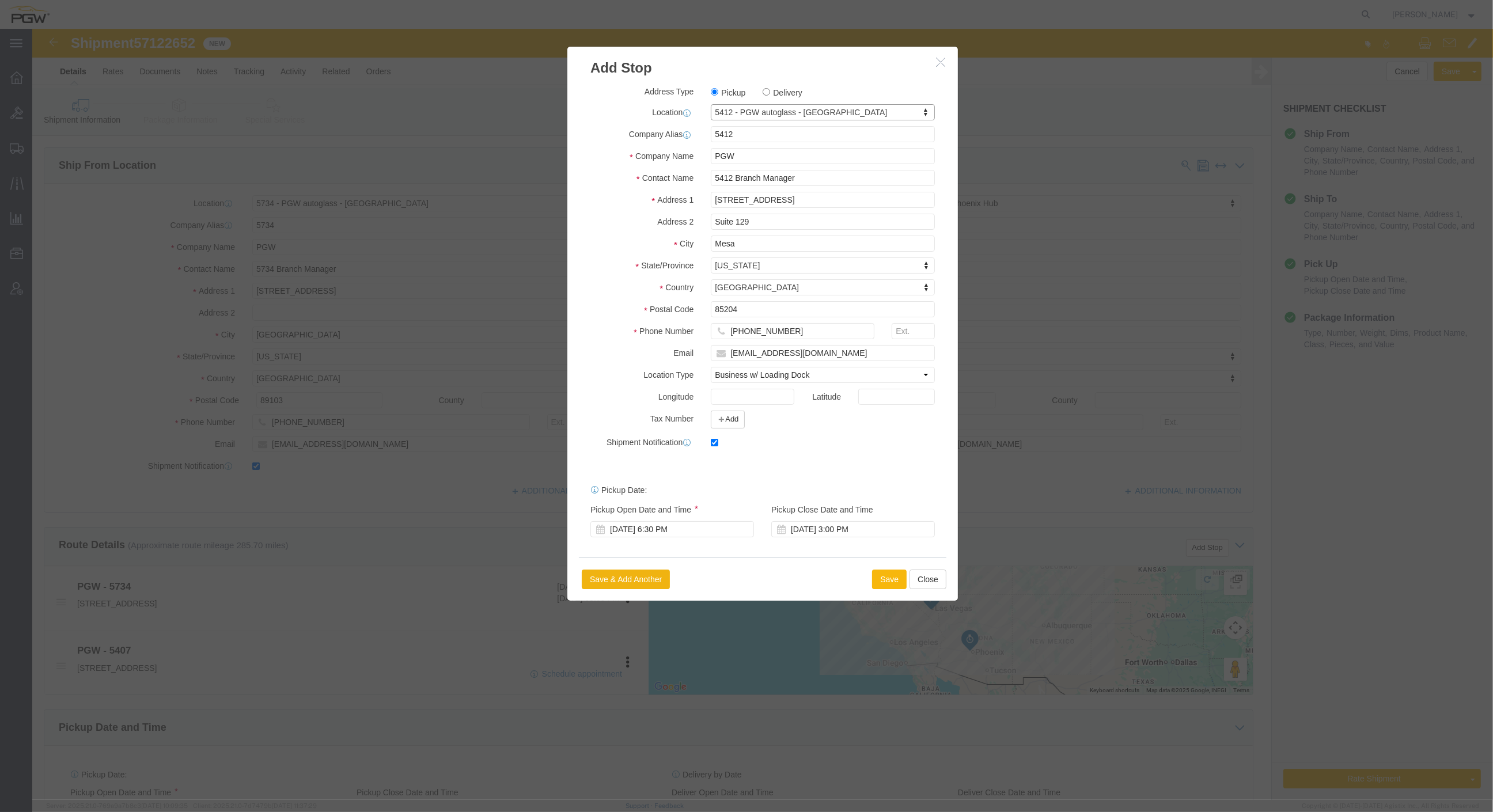
click button "Save"
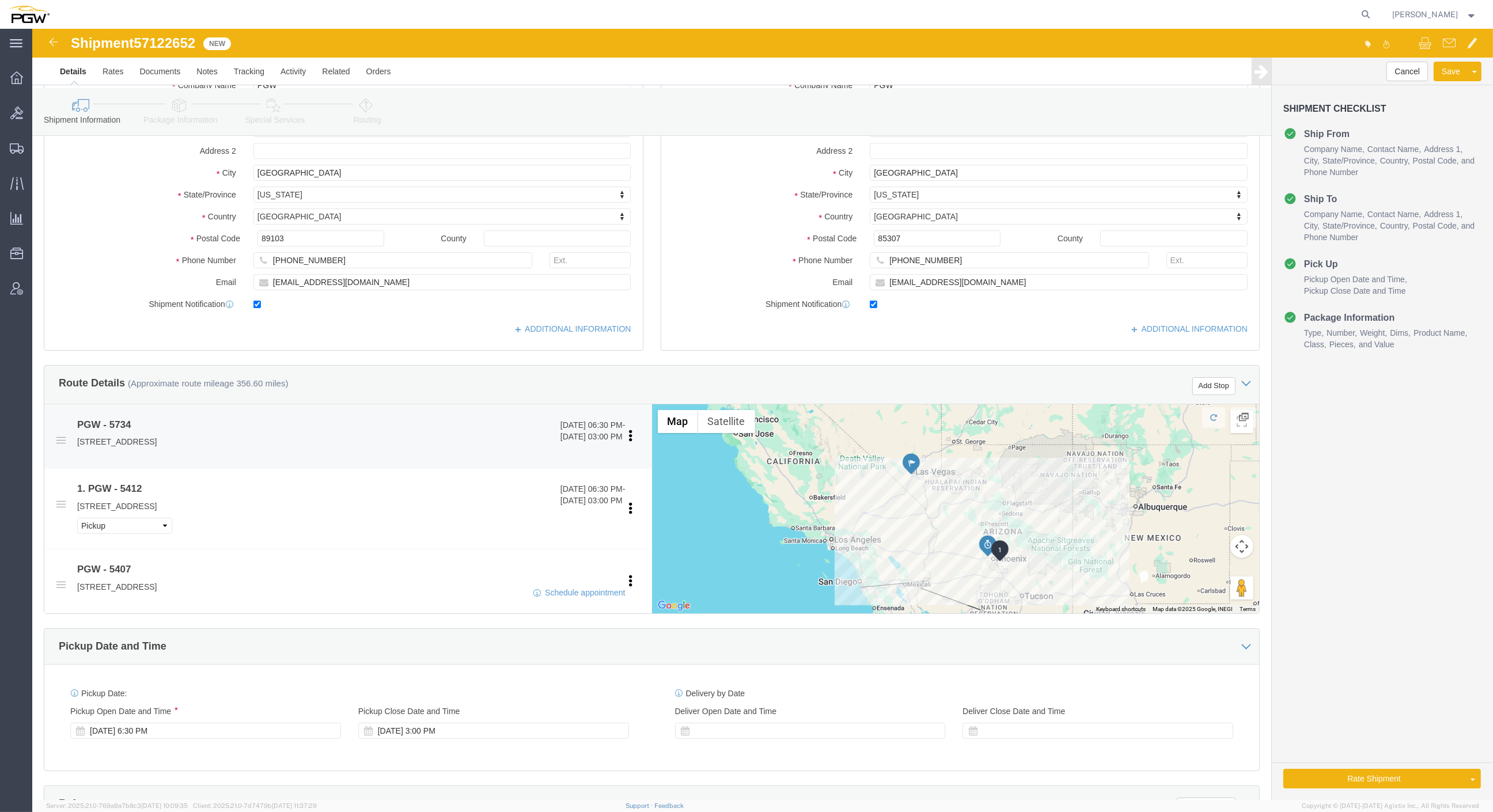
scroll to position [64, 0]
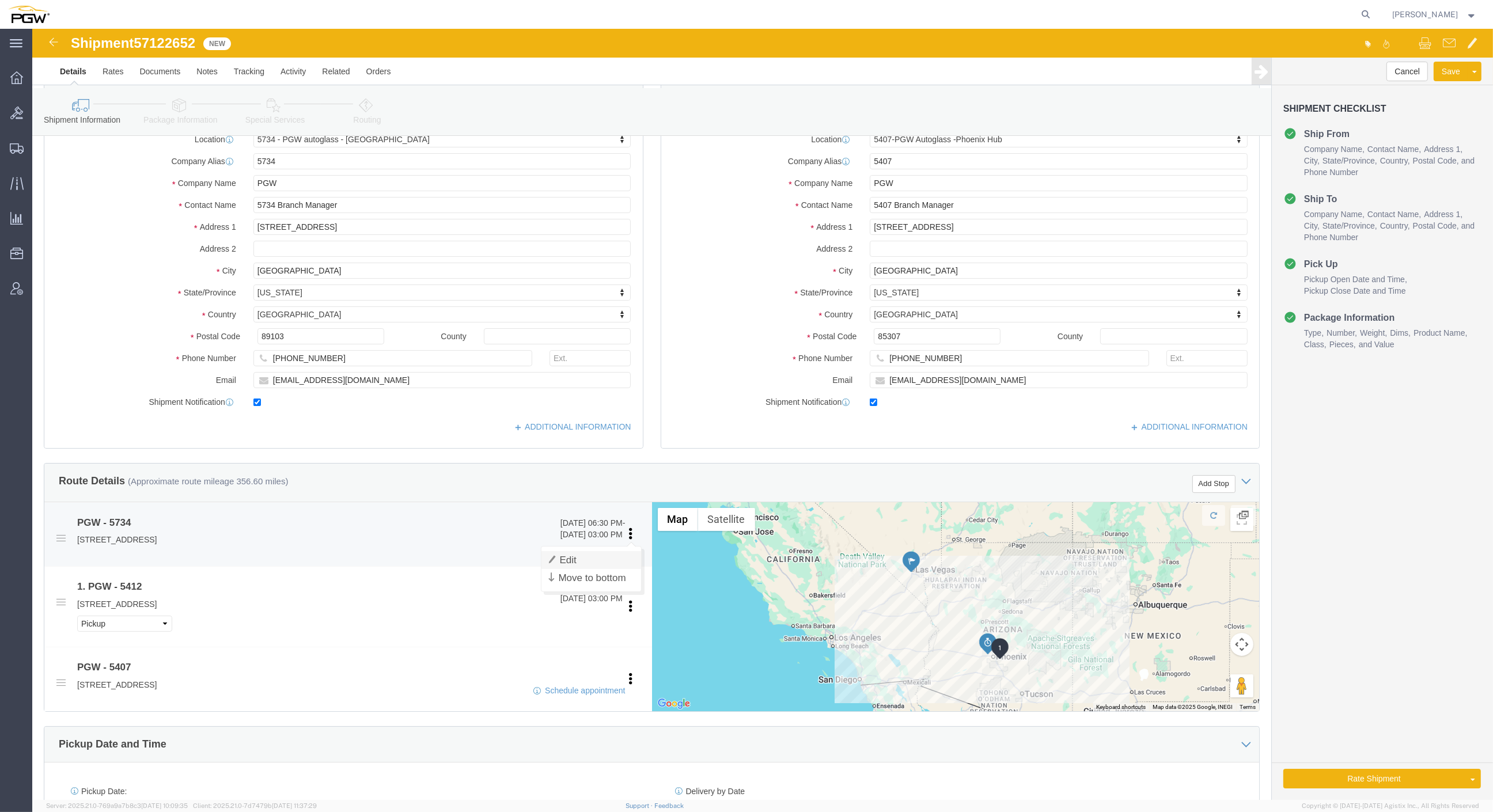
click link "Edit"
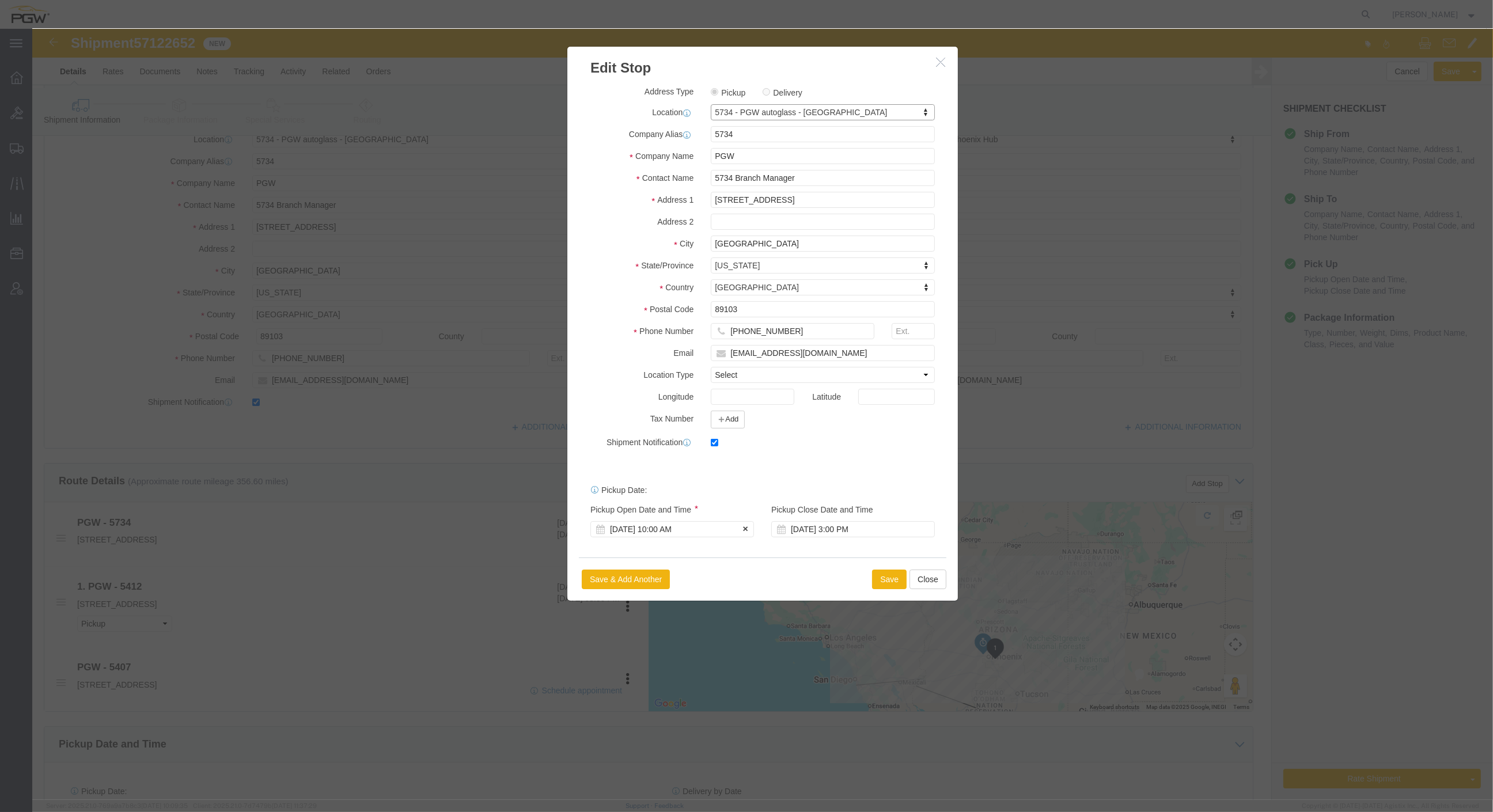
click div "[DATE] 10:00 AM"
click input "10:00 AM"
click div "Open Time 8:00 AM [DATE] 10:00 AM - [DATE] 10:00 AM Cancel Apply"
click button "Apply"
click button "Save"
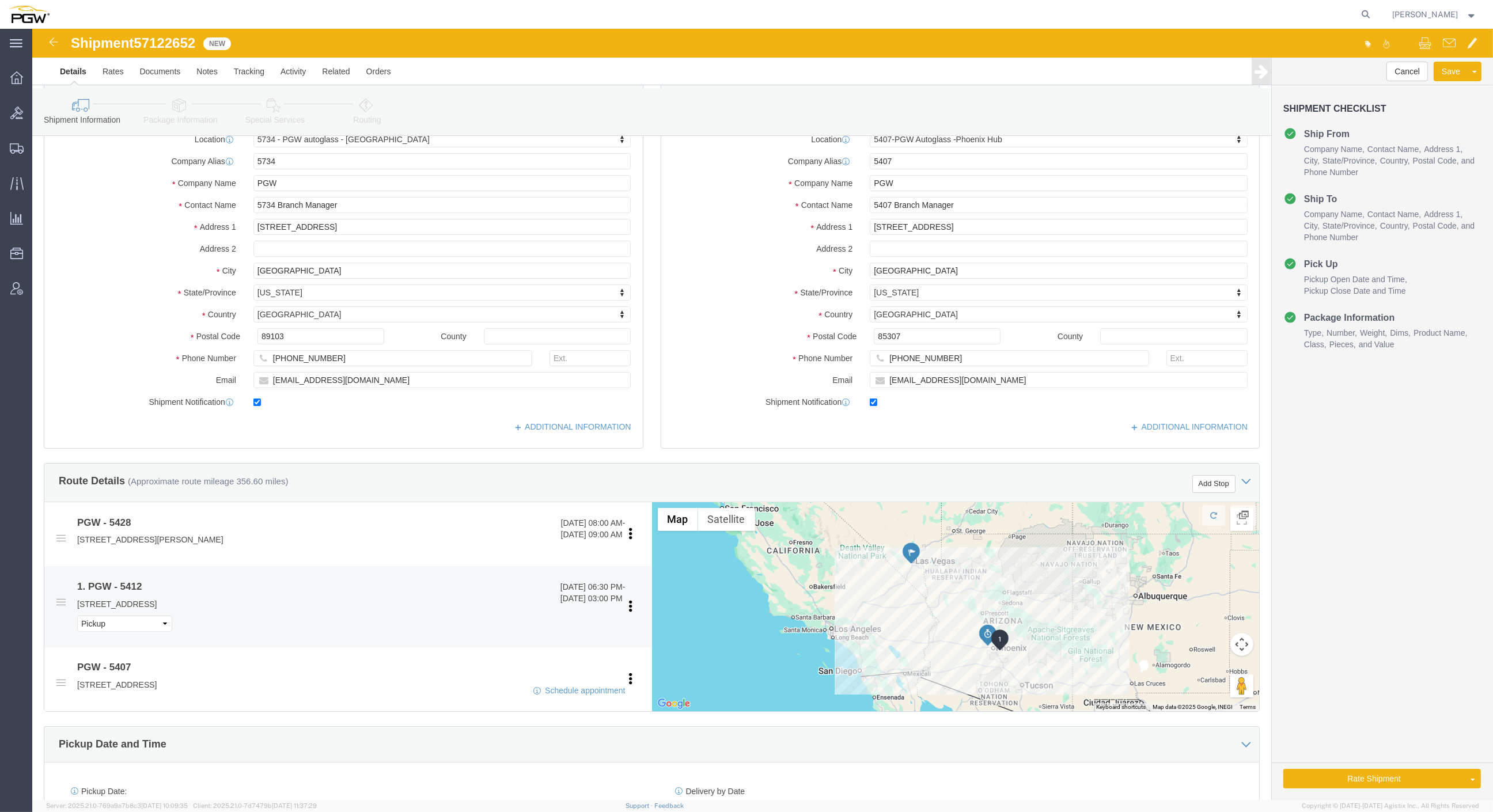
click div "PGW - 5412 [DATE] 06:30 PM - [DATE] 03:00 PM [STREET_ADDRESS] Pickup Delivery"
click link "Edit"
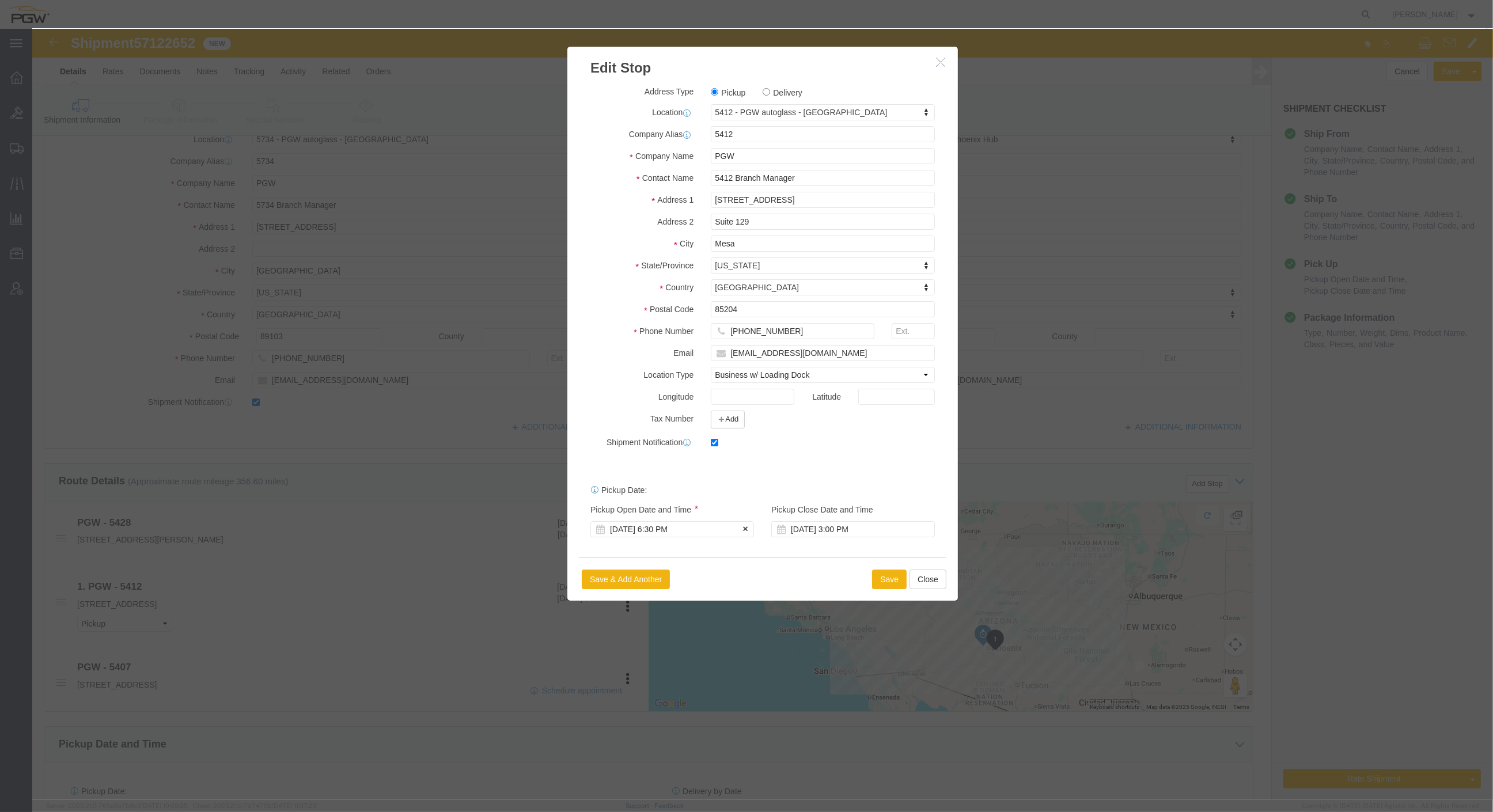
click div "[DATE] 6:30 PM"
click input "6:30 PM"
click button "Apply"
click button "Save"
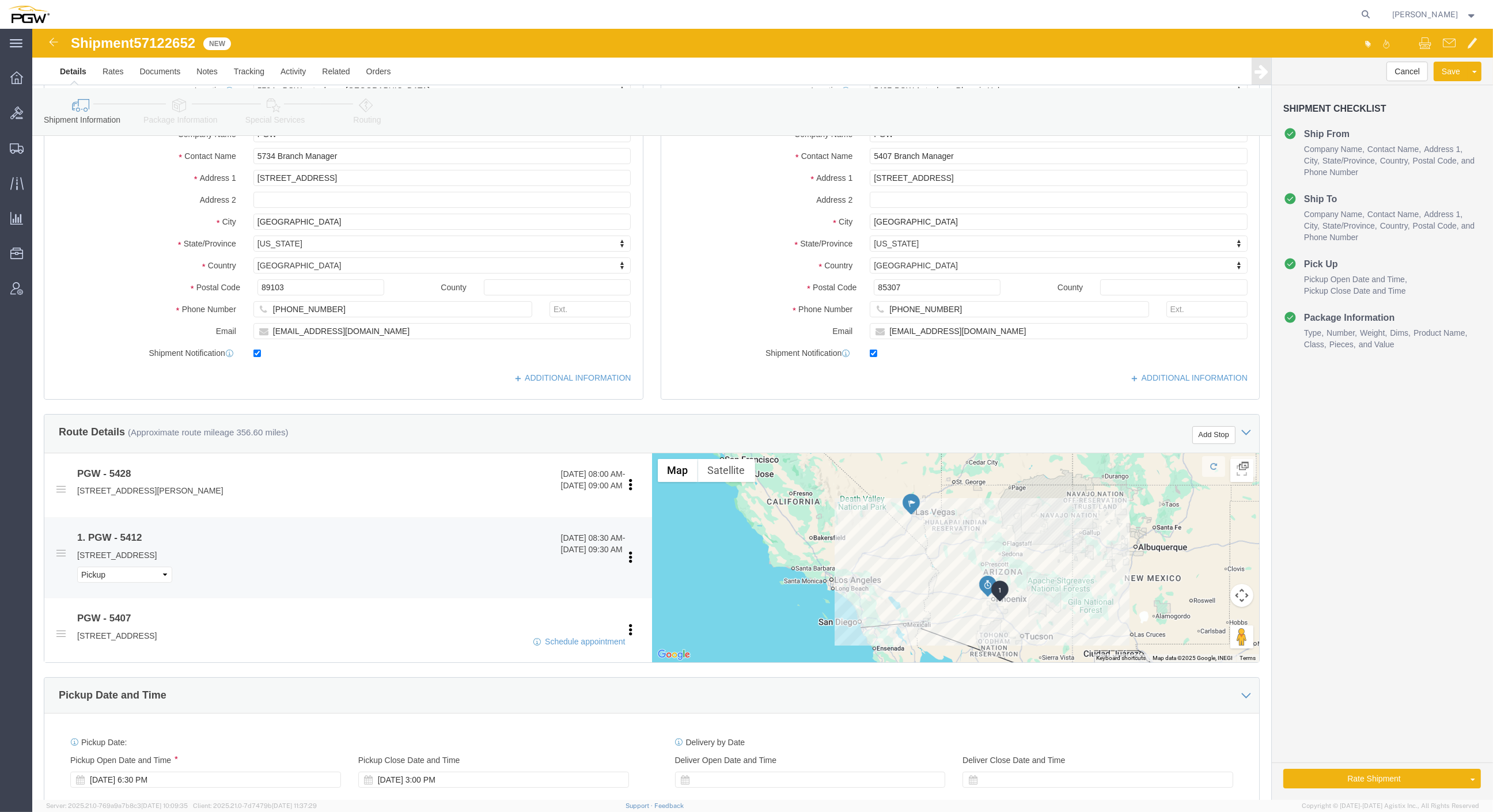
scroll to position [319, 0]
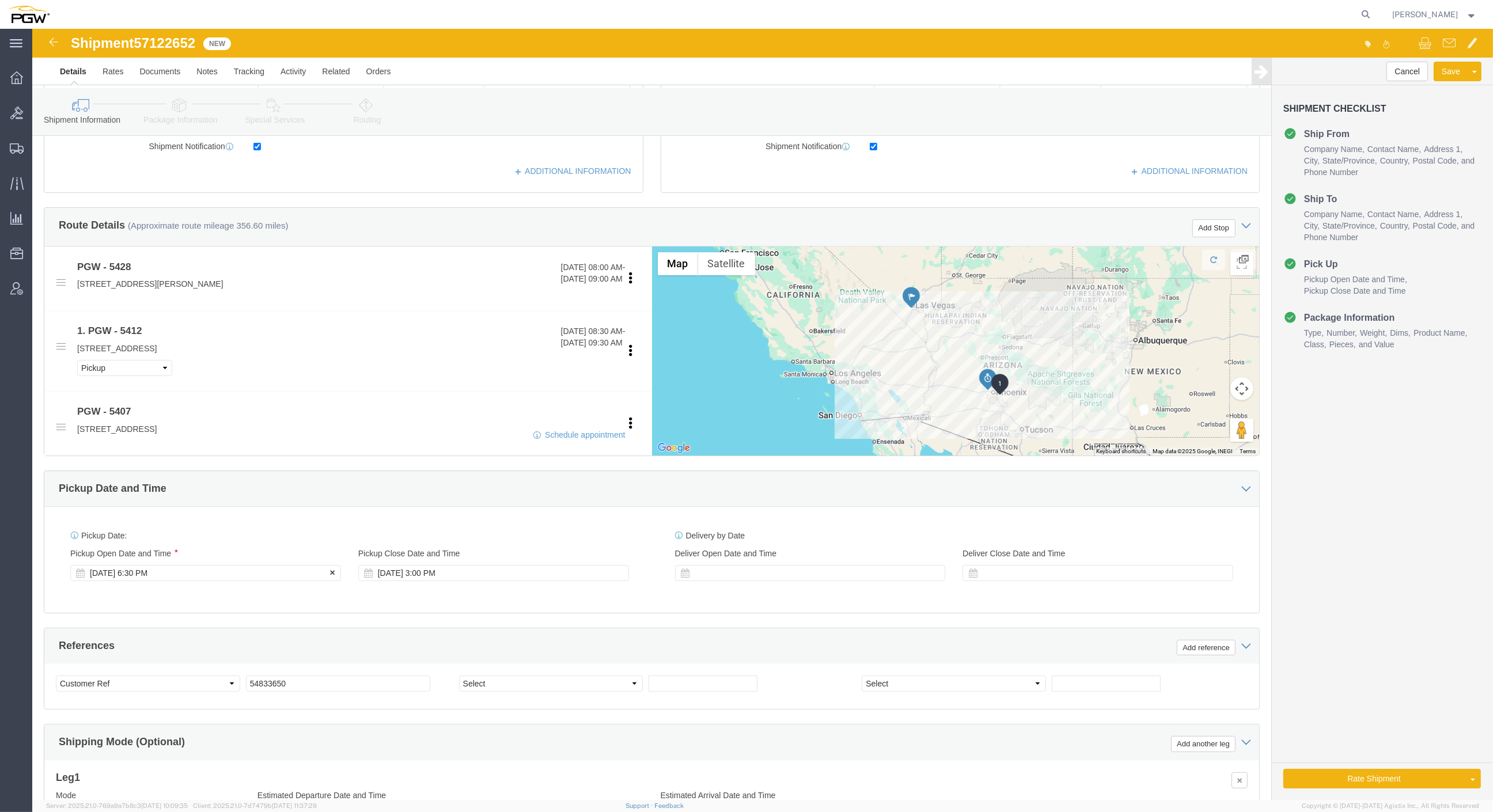
click div "[DATE] 6:30 PM"
click input "10:00 AM"
click button "Apply"
click div
click input "10:00 AM"
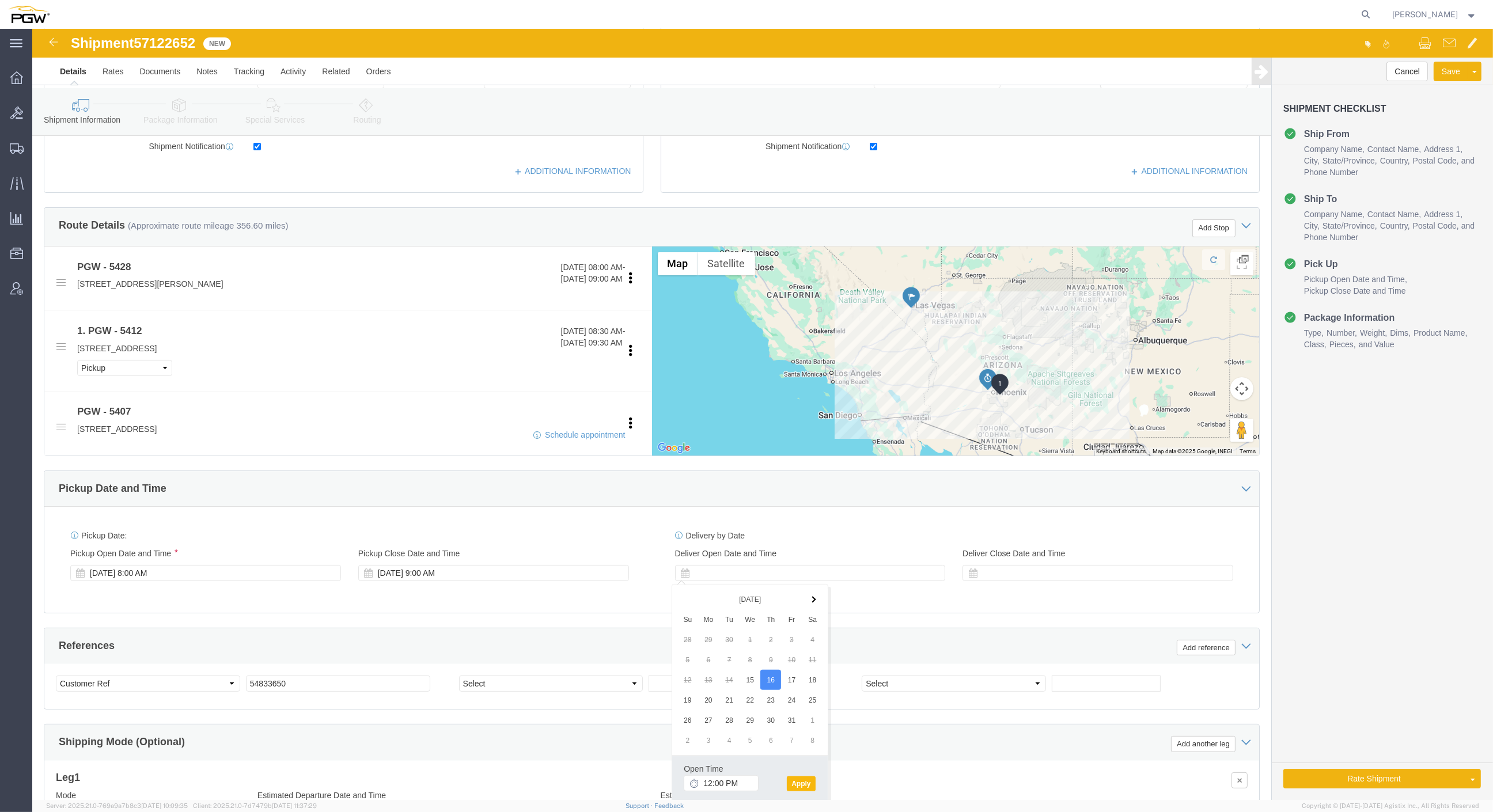
click button "Apply"
click span "57122652"
copy span "57122652"
click input "54833650"
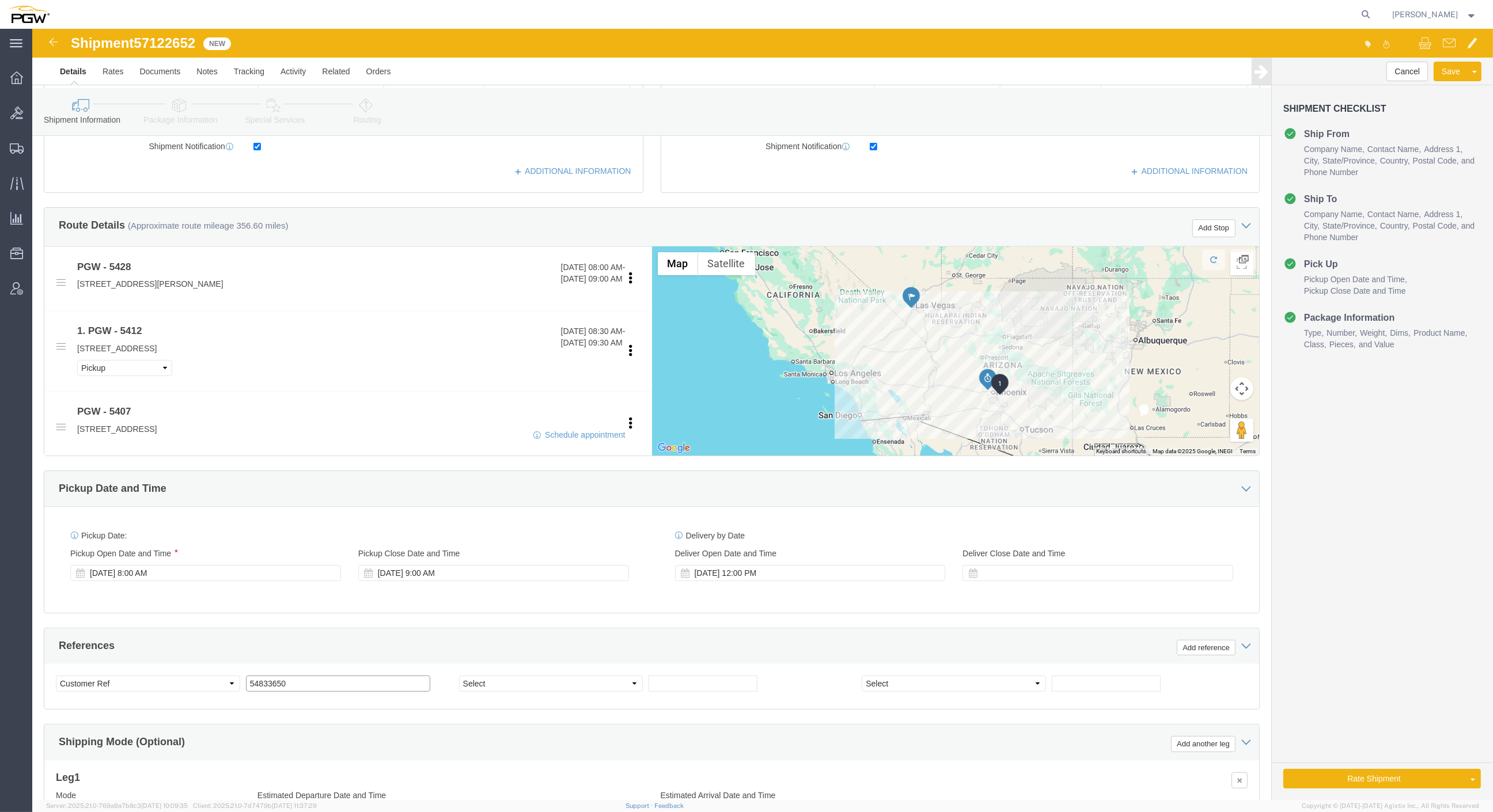
drag, startPoint x: 277, startPoint y: 662, endPoint x: 166, endPoint y: 648, distance: 111.9
click div "Select Account Type Activity ID Airline Appointment Number ASN Batch Request # …"
paste input "7122652"
click input "57122652"
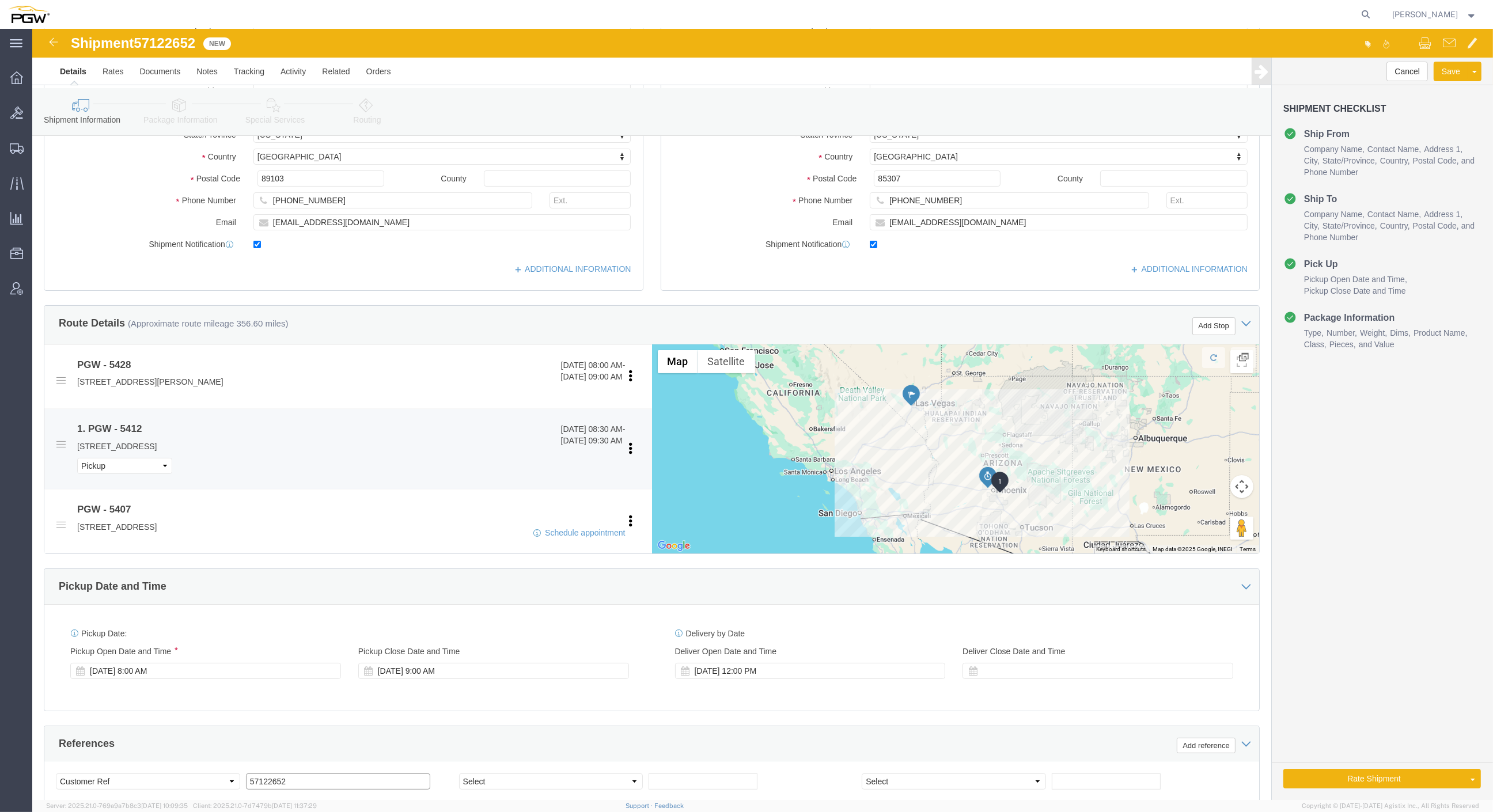
scroll to position [383, 0]
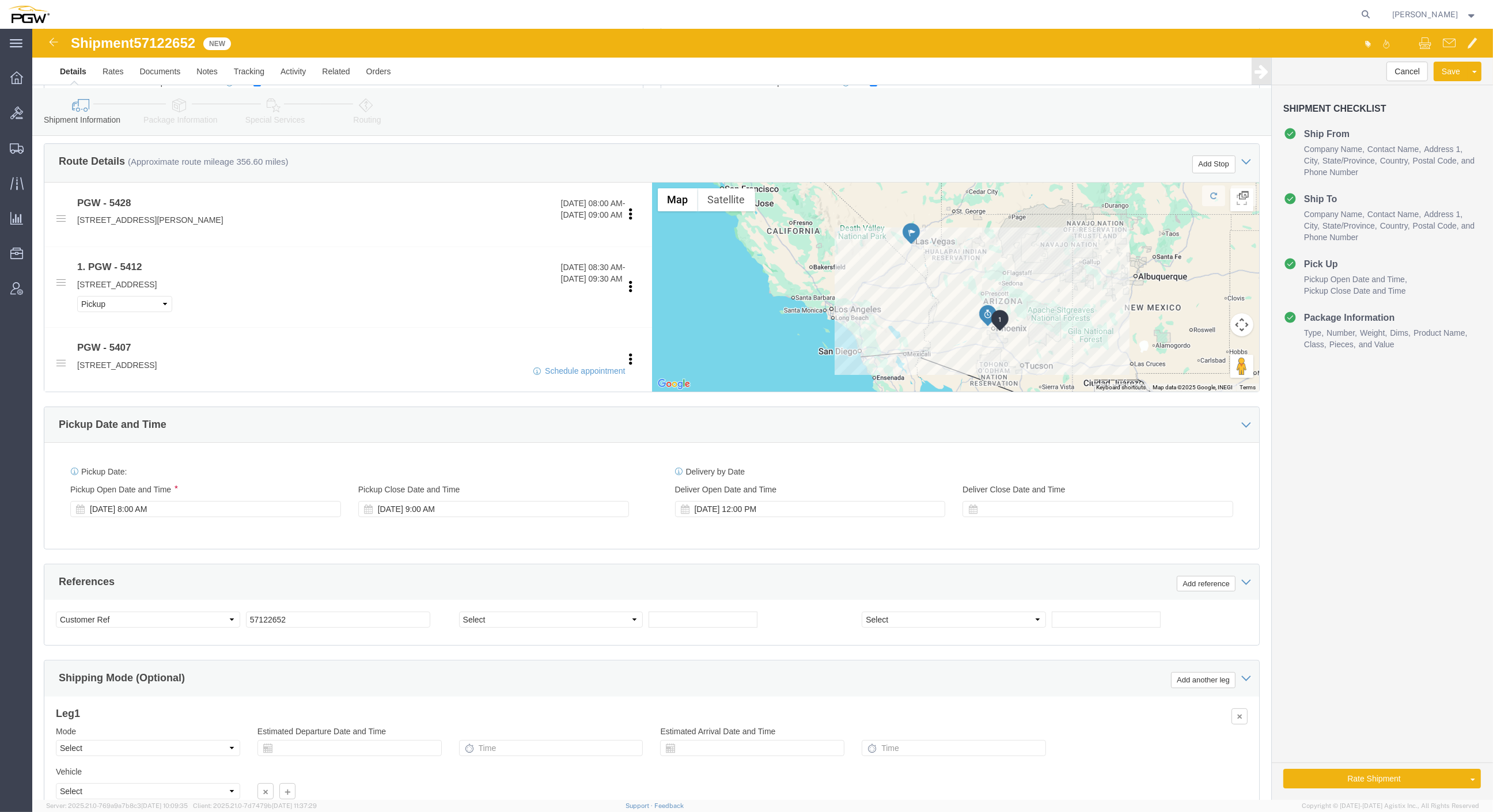
click link "Package Information"
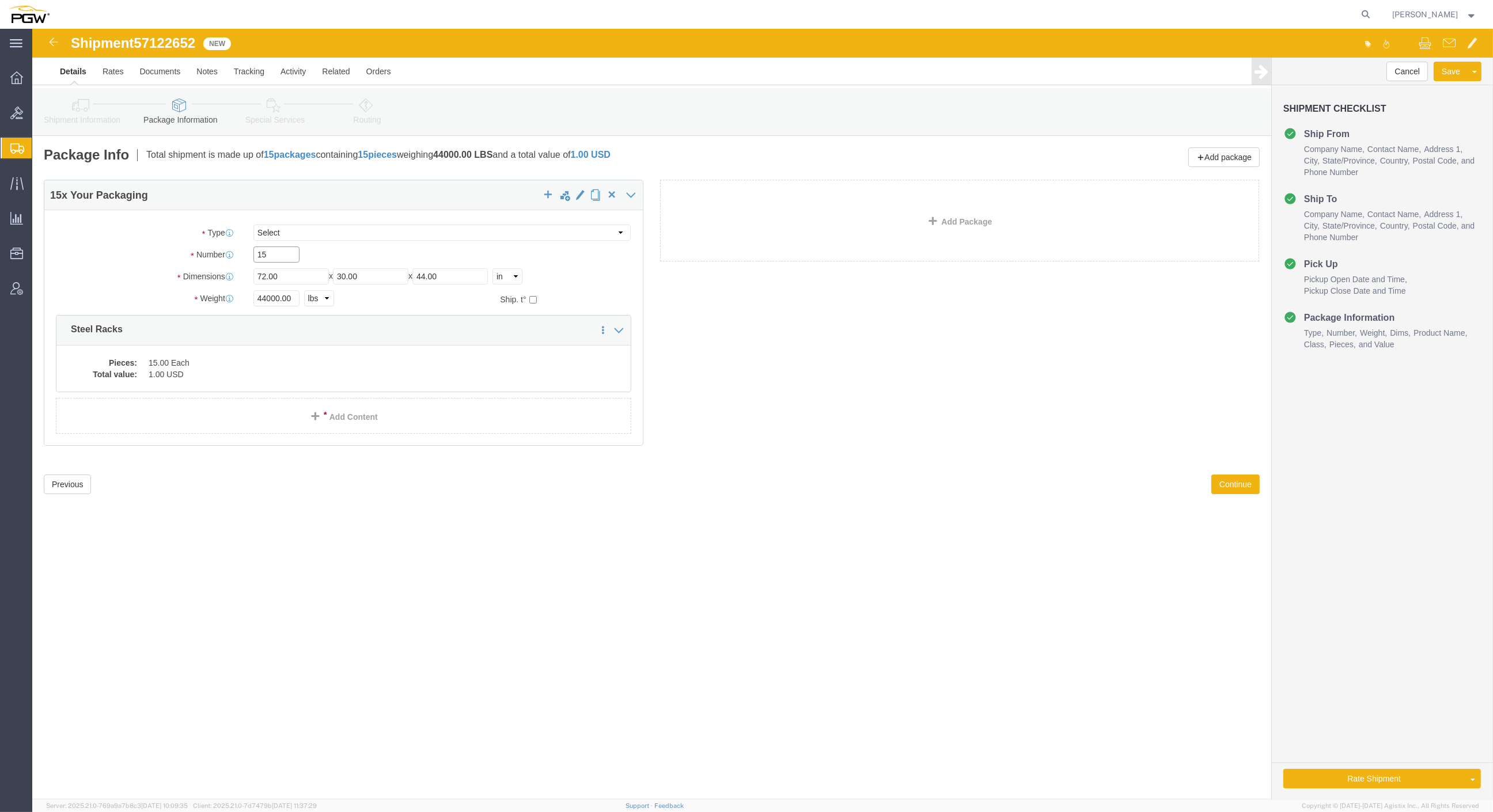
drag, startPoint x: 247, startPoint y: 227, endPoint x: 158, endPoint y: 216, distance: 89.7
click div "Number 15"
click input "44000.00"
drag, startPoint x: 260, startPoint y: 271, endPoint x: 166, endPoint y: 250, distance: 96.3
click div "Package Type Select Bale(s) Basket(s) Bolt(s) Bottle(s) Buckets Bulk Bundle(s) …"
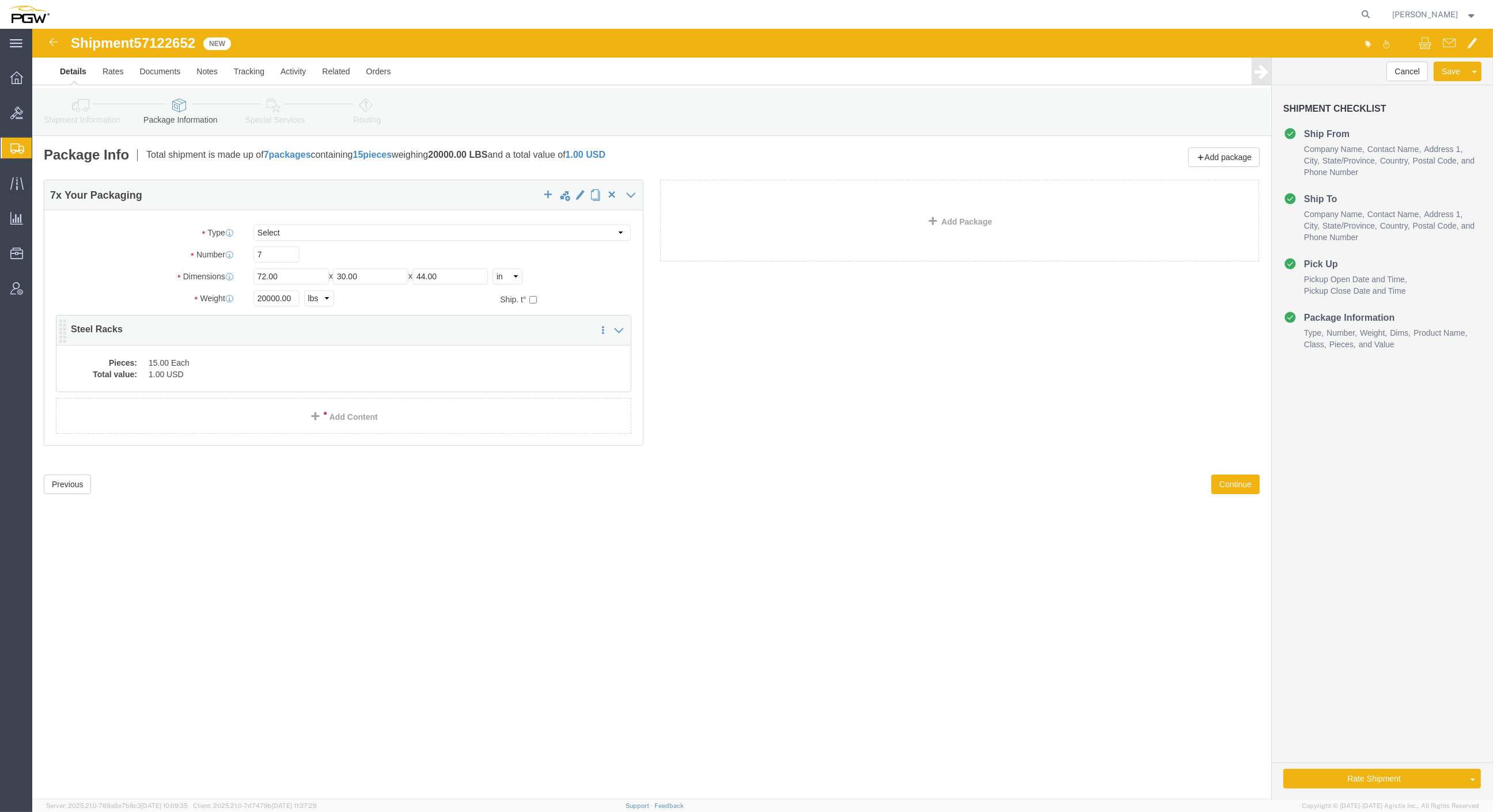
click dd "15.00 Each"
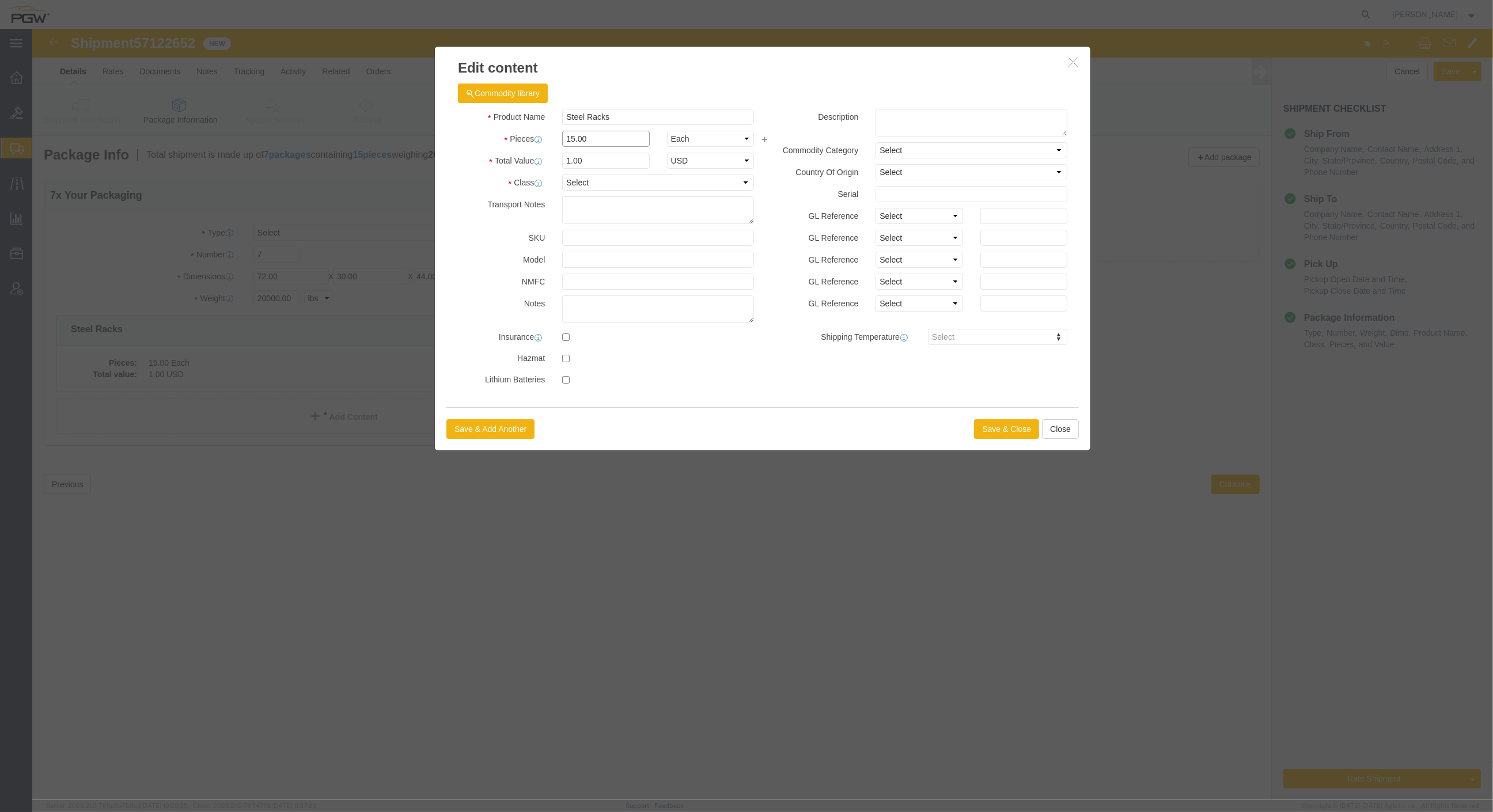
drag, startPoint x: 562, startPoint y: 112, endPoint x: 446, endPoint y: 99, distance: 116.7
click div "Product Name Steel Racks Pieces 15.00 Select Bag Barrels 100Board Feet Bottle B…"
click input "0.47"
drag, startPoint x: 559, startPoint y: 133, endPoint x: 454, endPoint y: 124, distance: 105.4
click div "Total Value 0.47 Select ADP AED AFN ALL AMD AOA ARS ATS AUD AWG AZN BAM BBD BDT…"
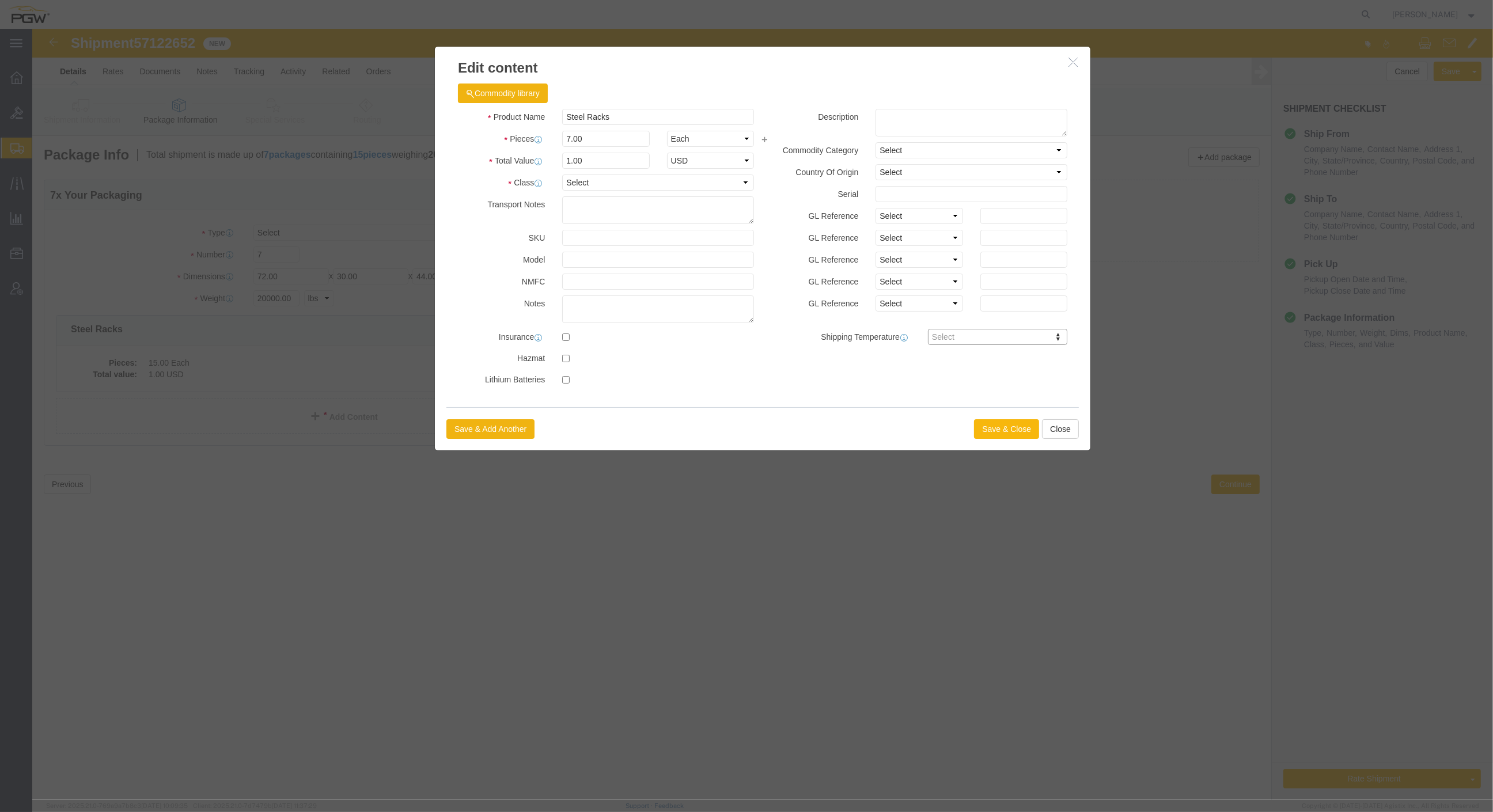
click button "Save & Close"
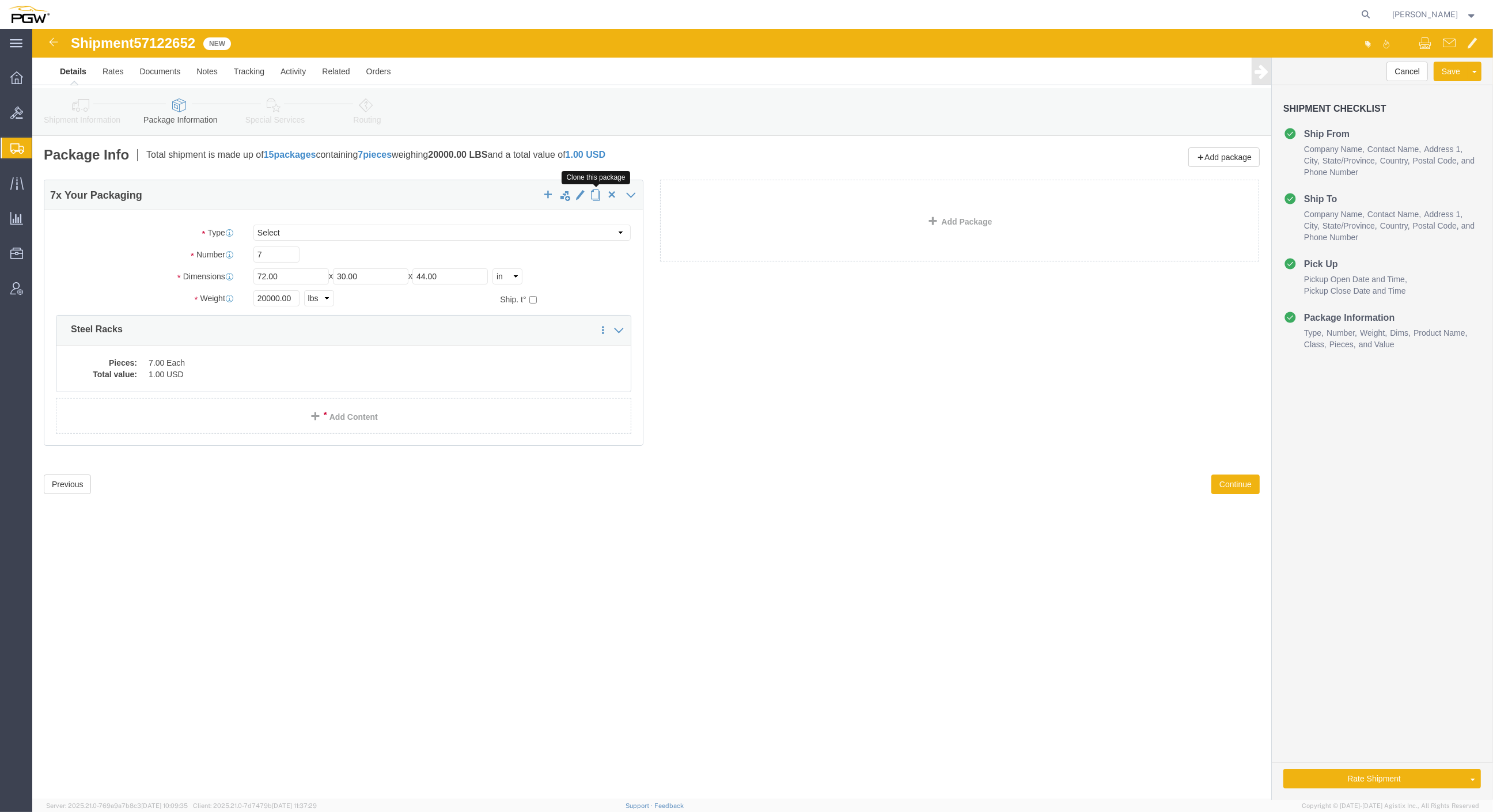
click span "button"
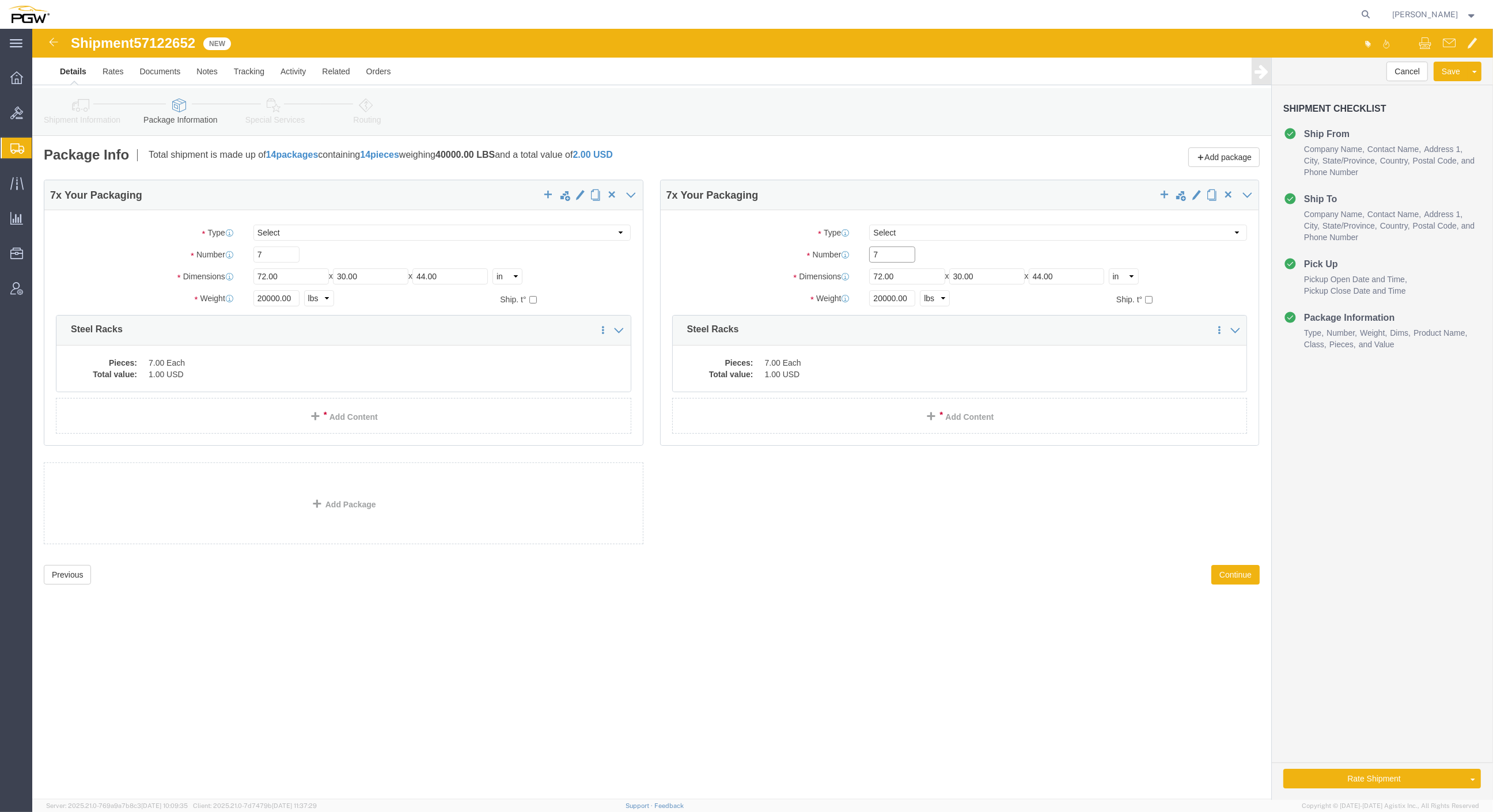
drag, startPoint x: 856, startPoint y: 227, endPoint x: 773, endPoint y: 226, distance: 83.0
click div "Number 7"
click input "20000.00"
drag, startPoint x: 881, startPoint y: 271, endPoint x: 734, endPoint y: 265, distance: 147.1
click div "Weight 20000.00 Select kgs lbs Ship. t°"
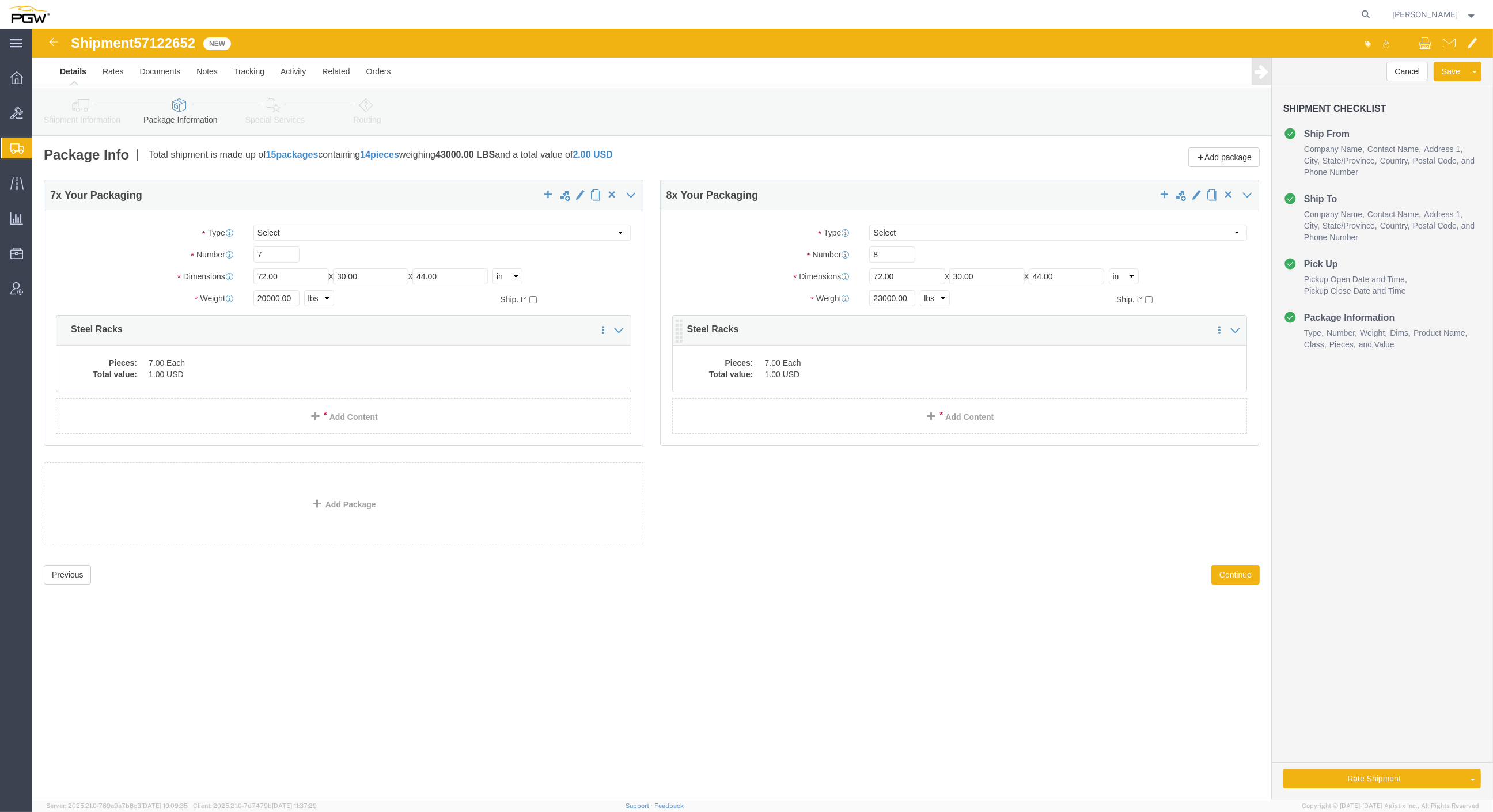
click dd "1.00 USD"
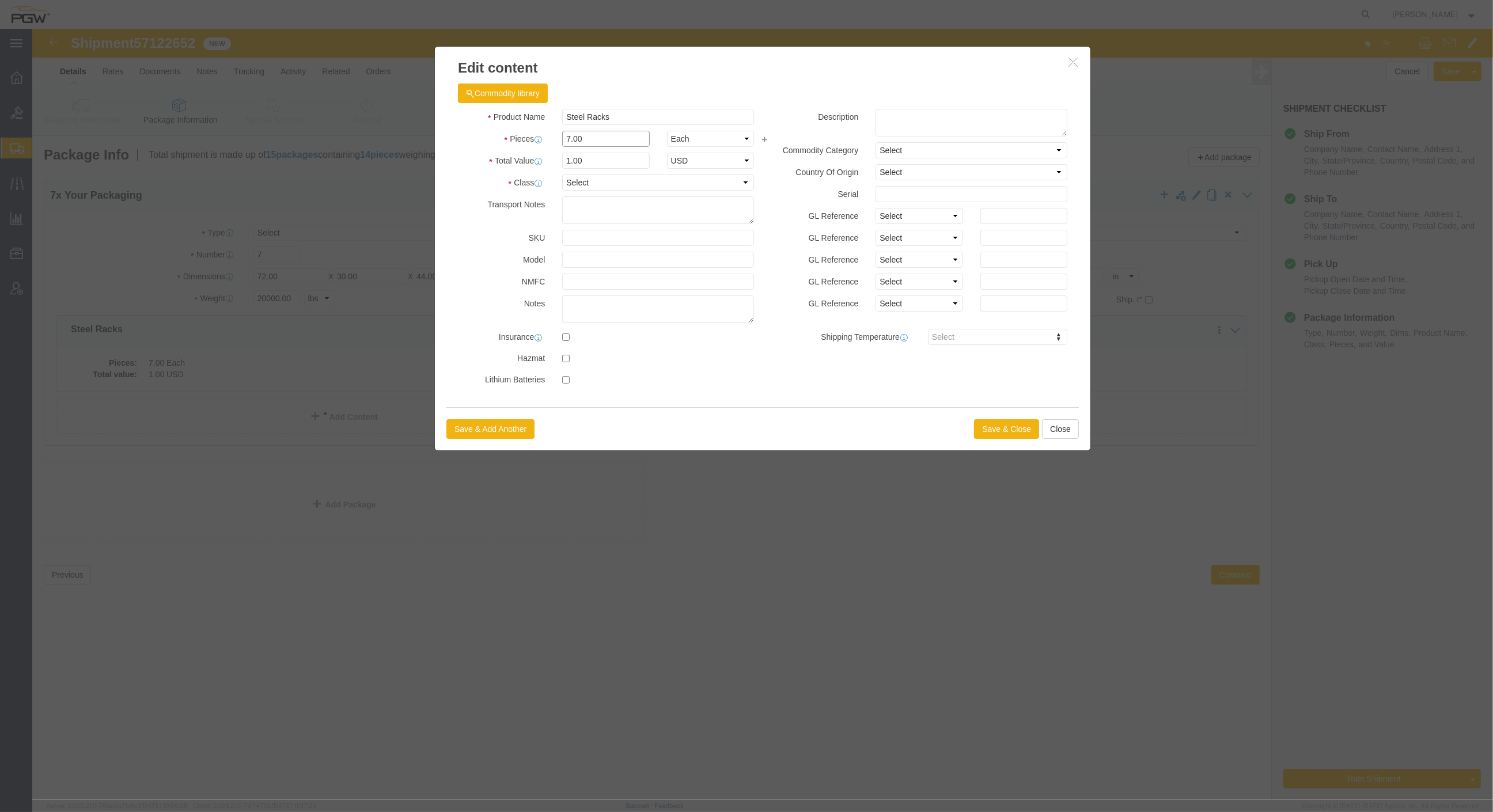
click div "7.00"
drag, startPoint x: 554, startPoint y: 133, endPoint x: 560, endPoint y: 128, distance: 7.8
click input "1.14"
drag, startPoint x: 569, startPoint y: 130, endPoint x: 433, endPoint y: 112, distance: 137.2
click div "Total Value 1.14 Select ADP AED AFN ALL AMD AOA ARS ATS AUD AWG AZN BAM BBD BDT…"
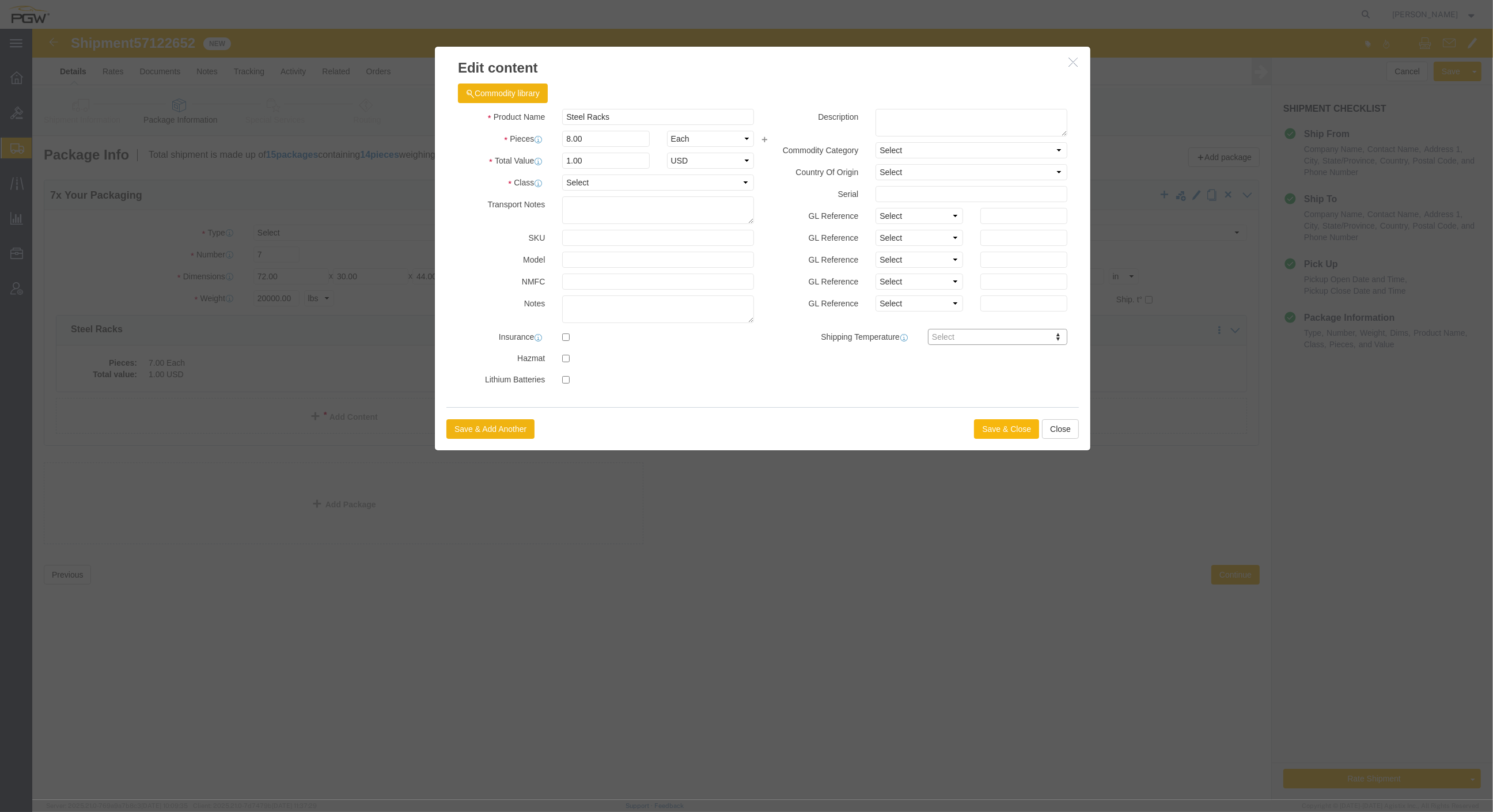
click button "Save & Close"
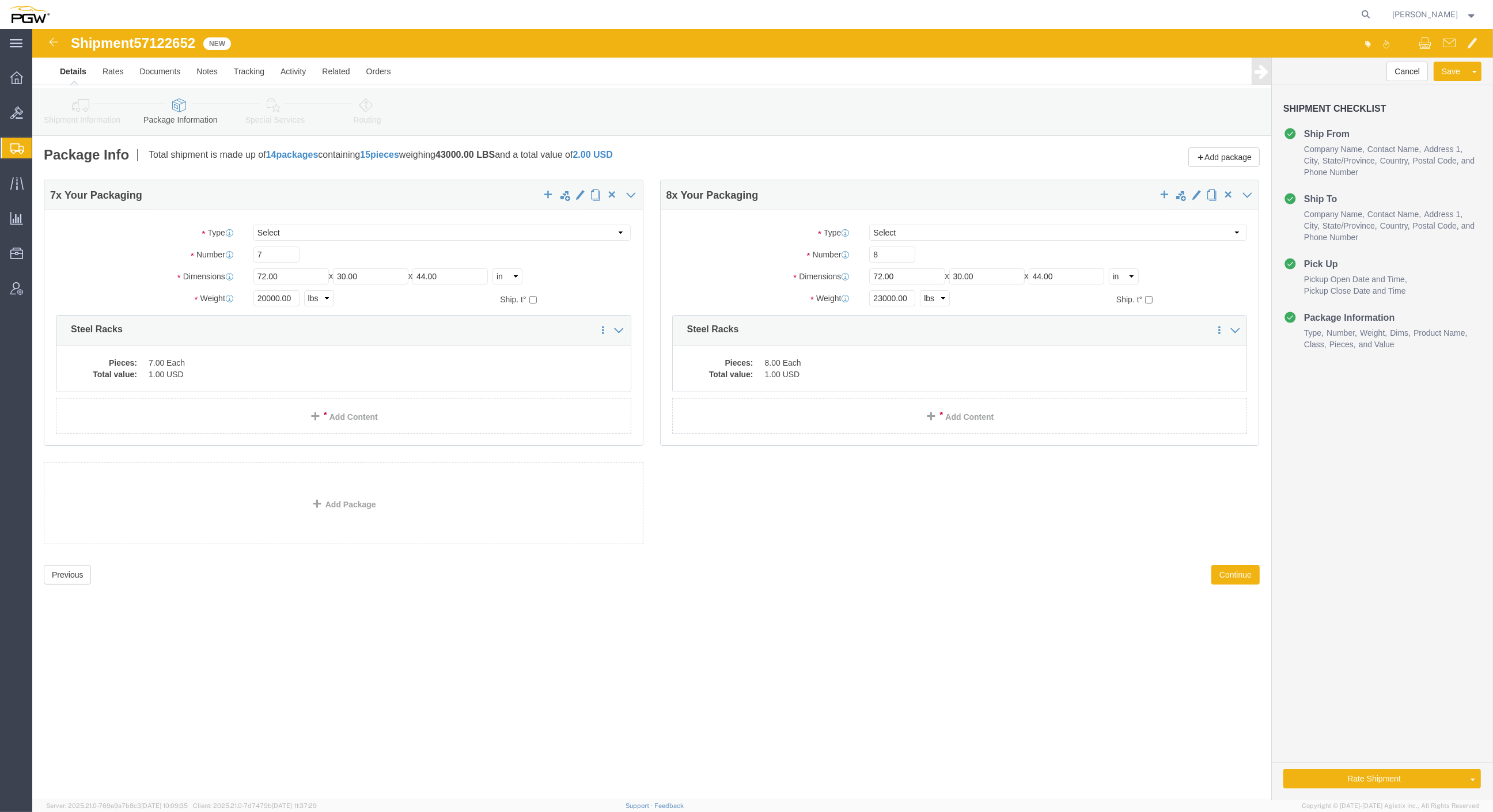
click icon
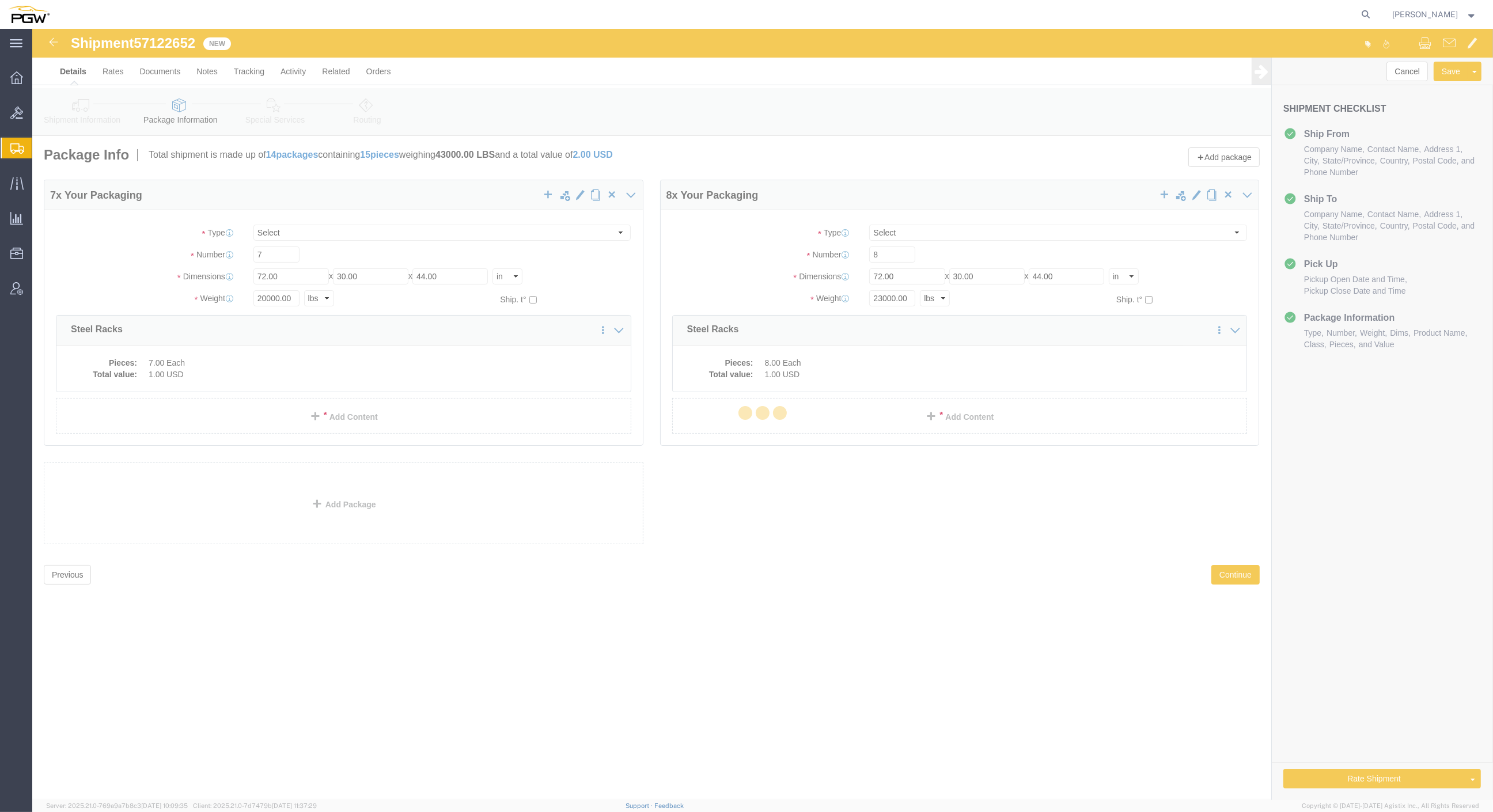
drag, startPoint x: 239, startPoint y: 76, endPoint x: 76, endPoint y: 284, distance: 264.3
click at [76, 284] on div at bounding box center [763, 414] width 1461 height 771
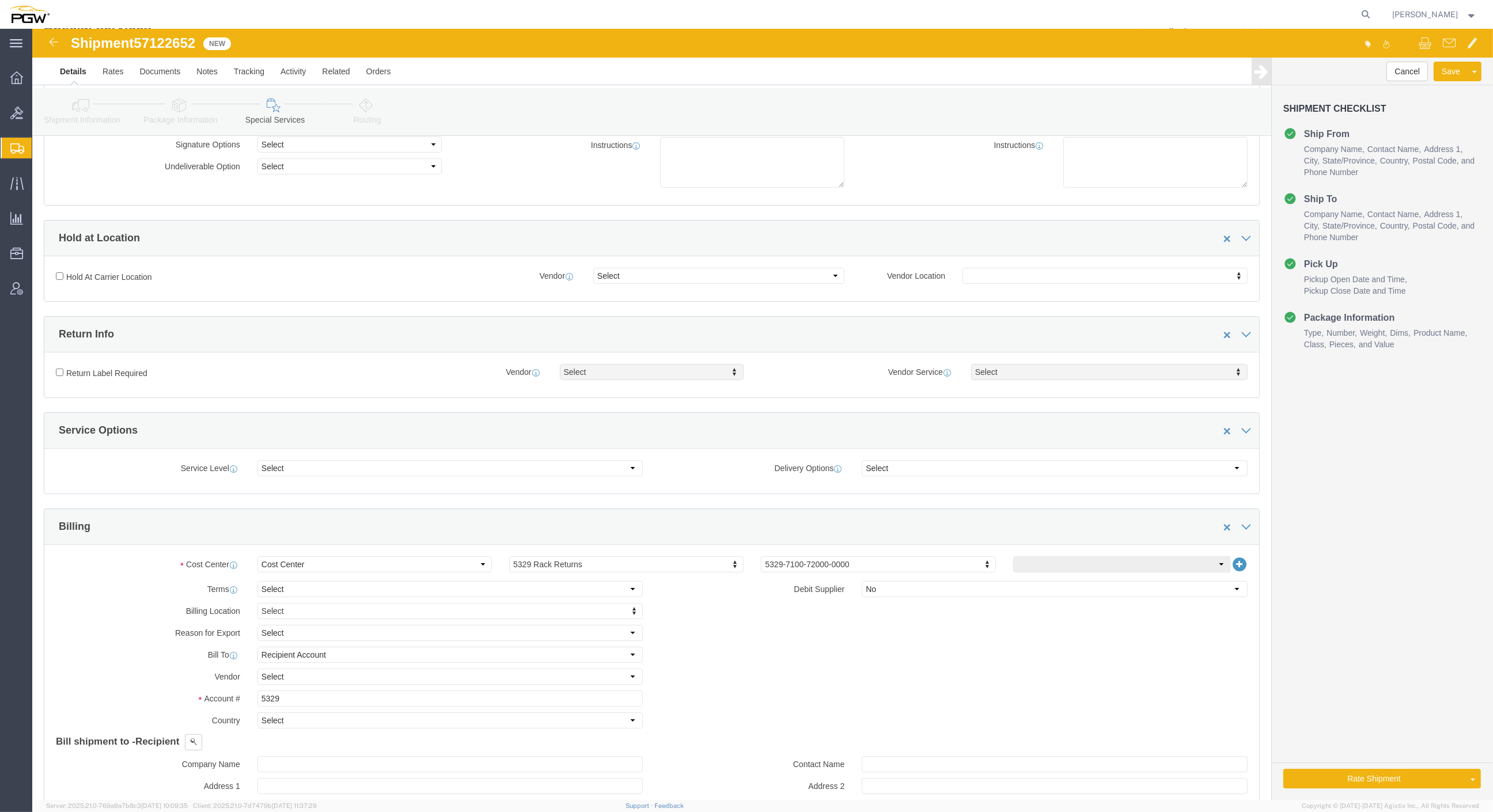
scroll to position [256, 0]
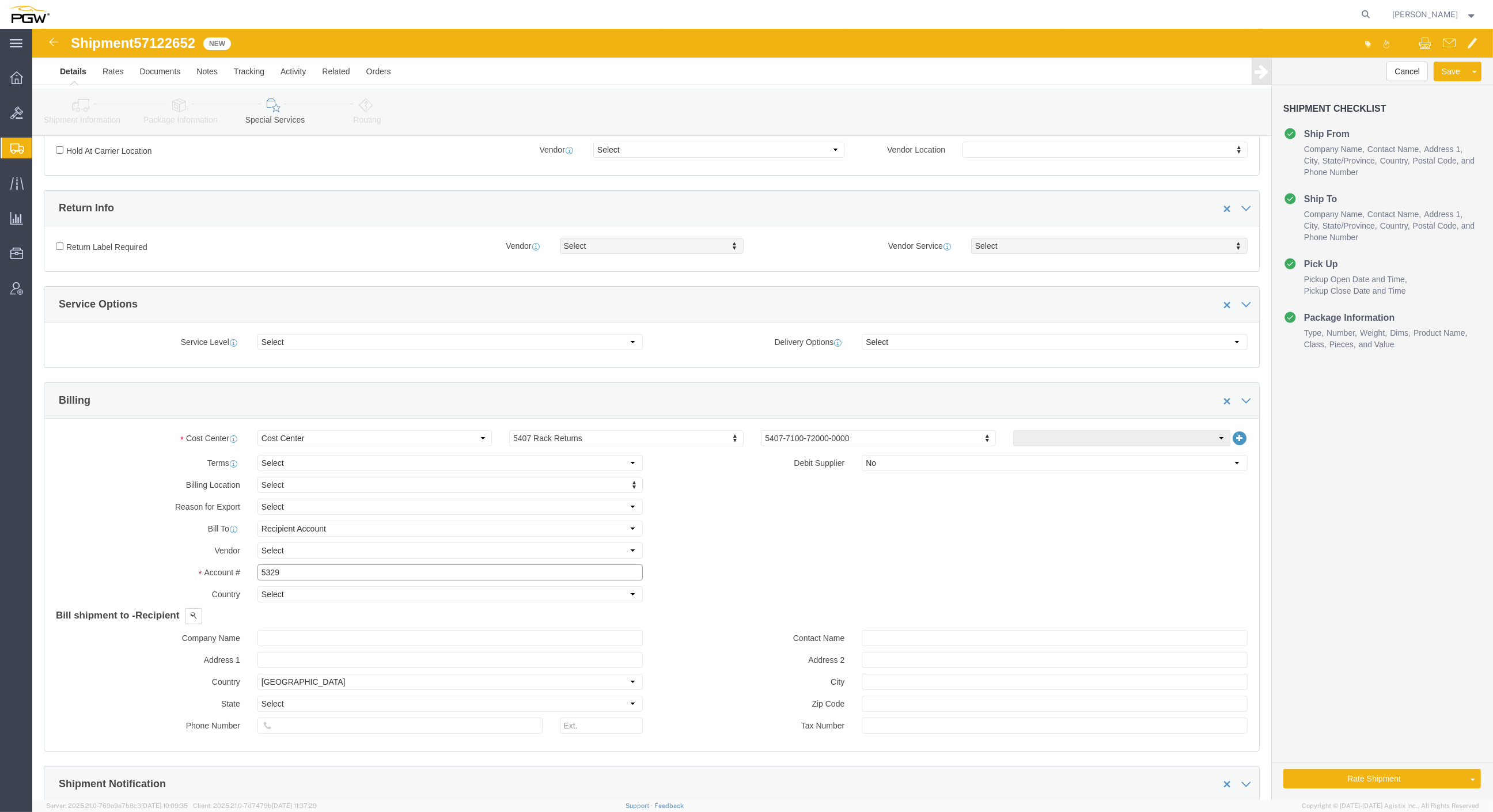
click input "5329"
drag, startPoint x: 154, startPoint y: 527, endPoint x: 47, endPoint y: 498, distance: 110.9
click div "Billing Location Select Select My Profile Location 5303 - PGW autoglass - Corpo…"
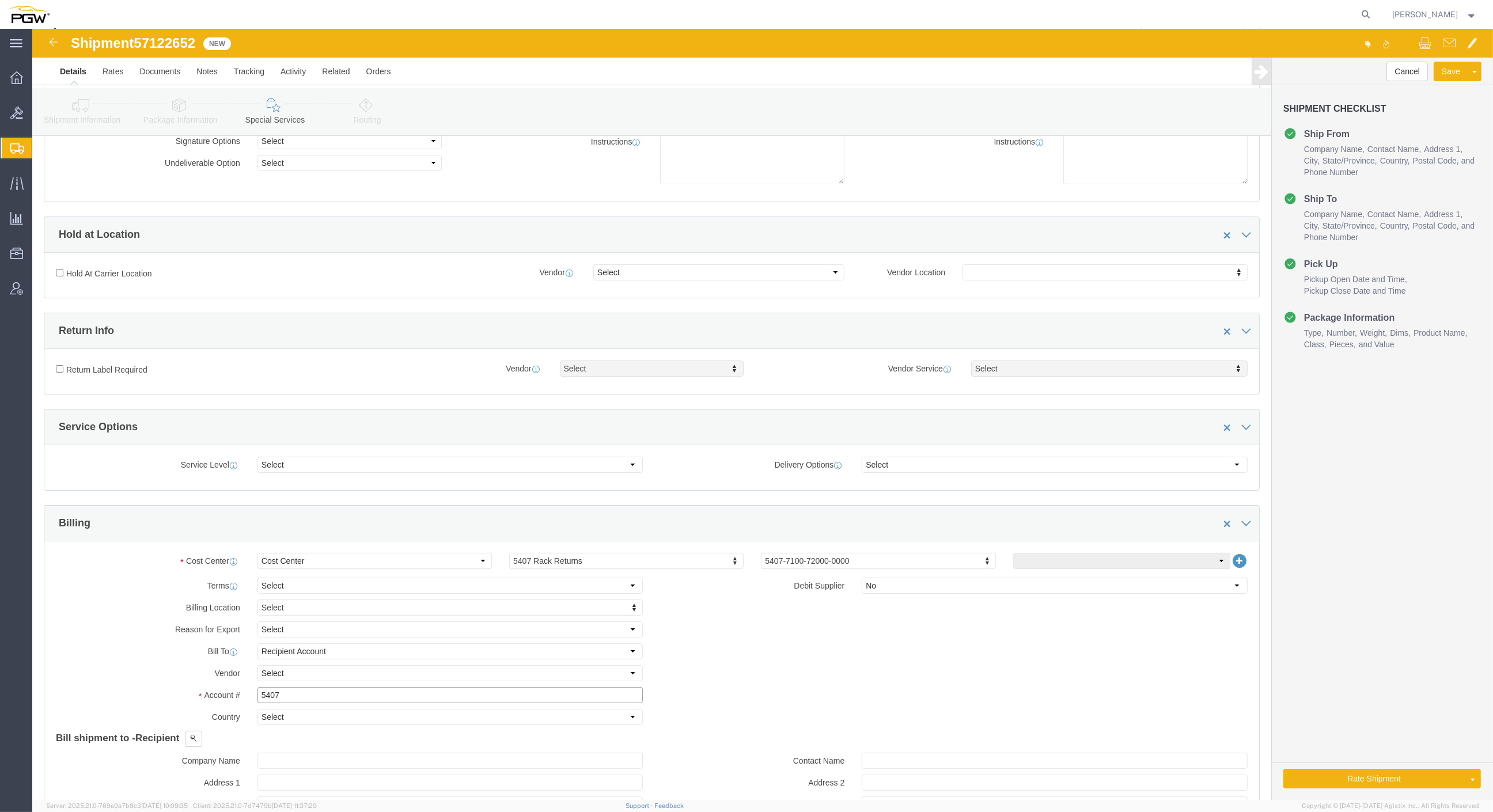
scroll to position [0, 0]
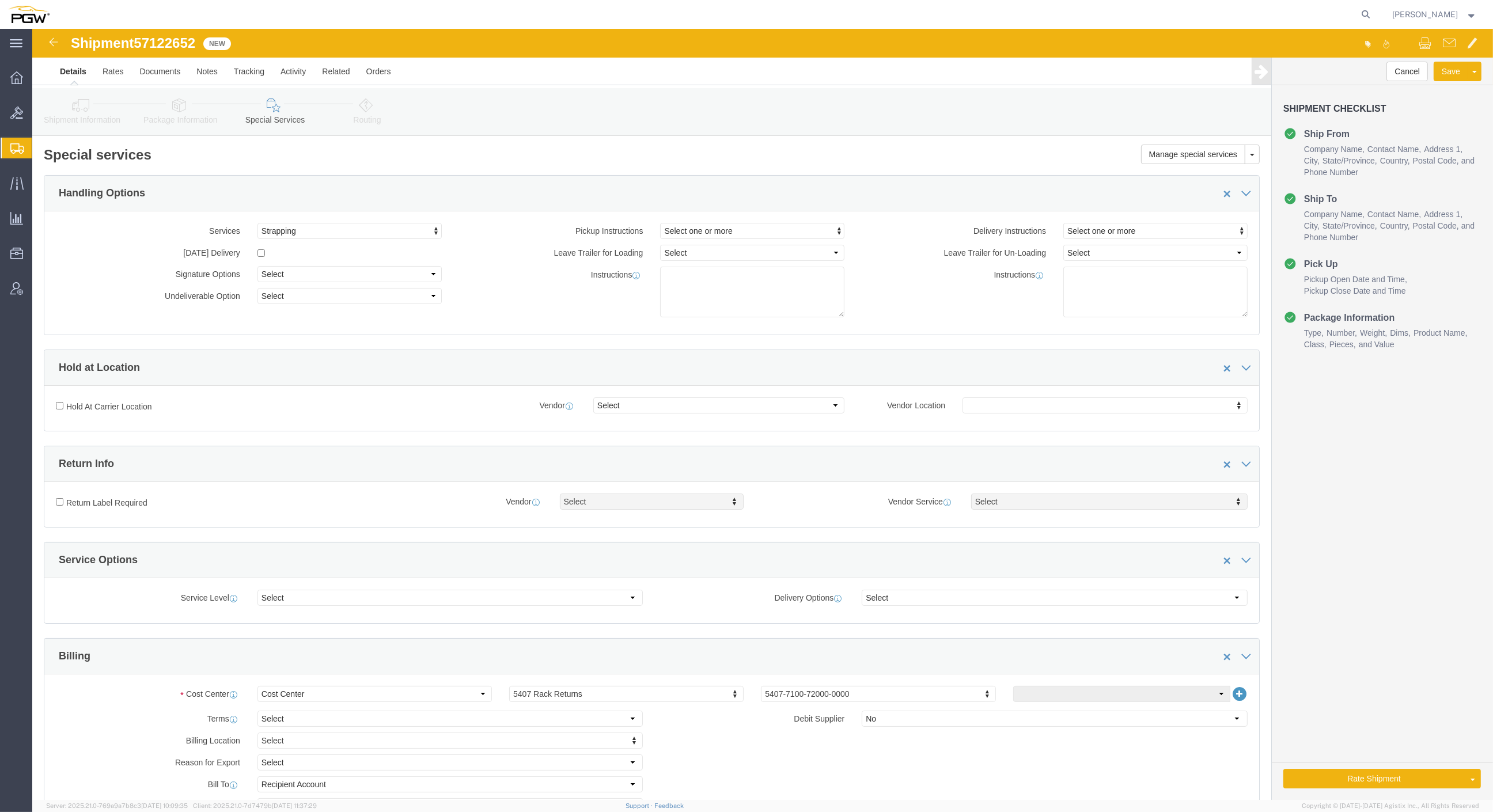
click div
click icon
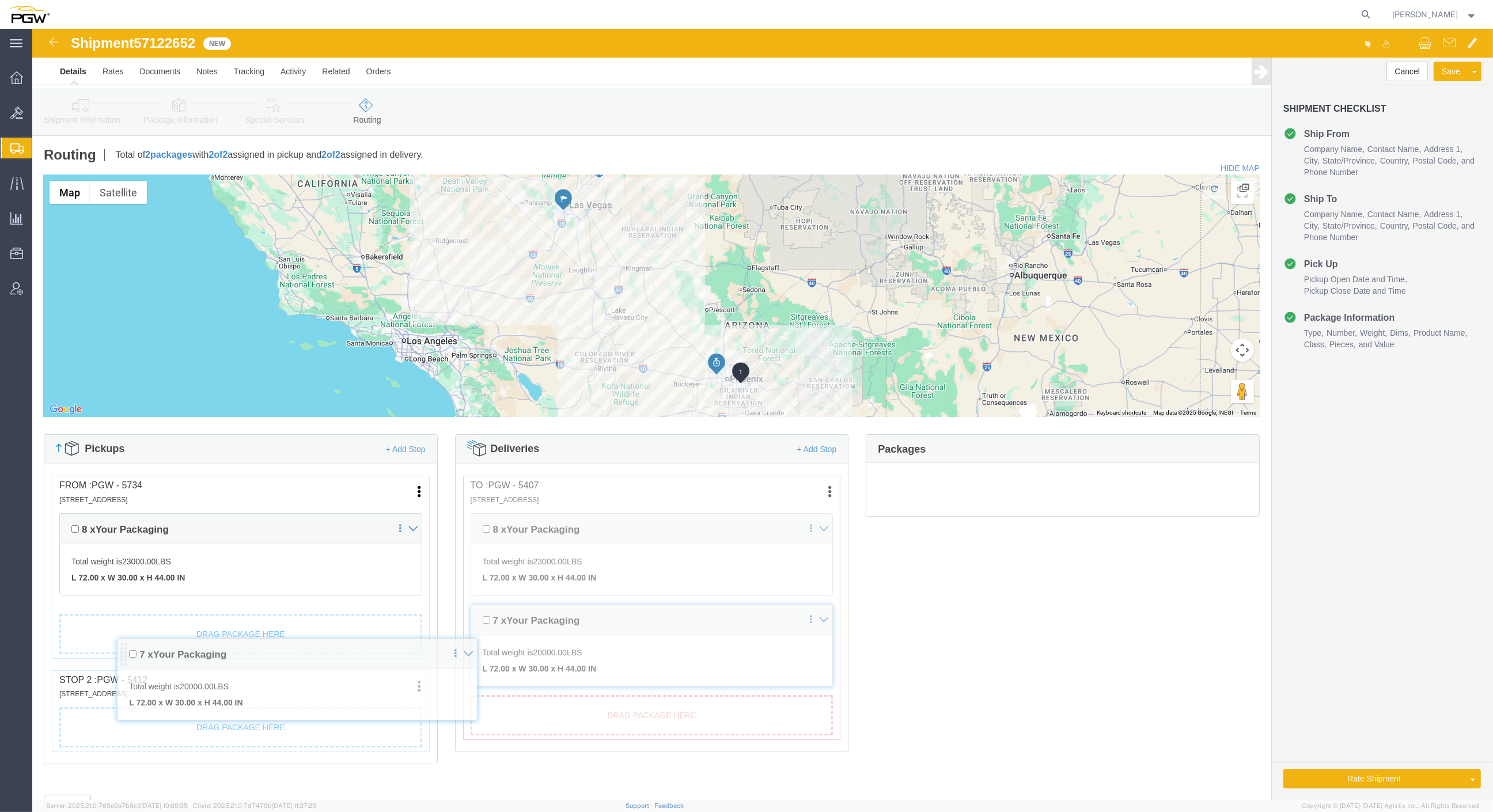
scroll to position [49, 0]
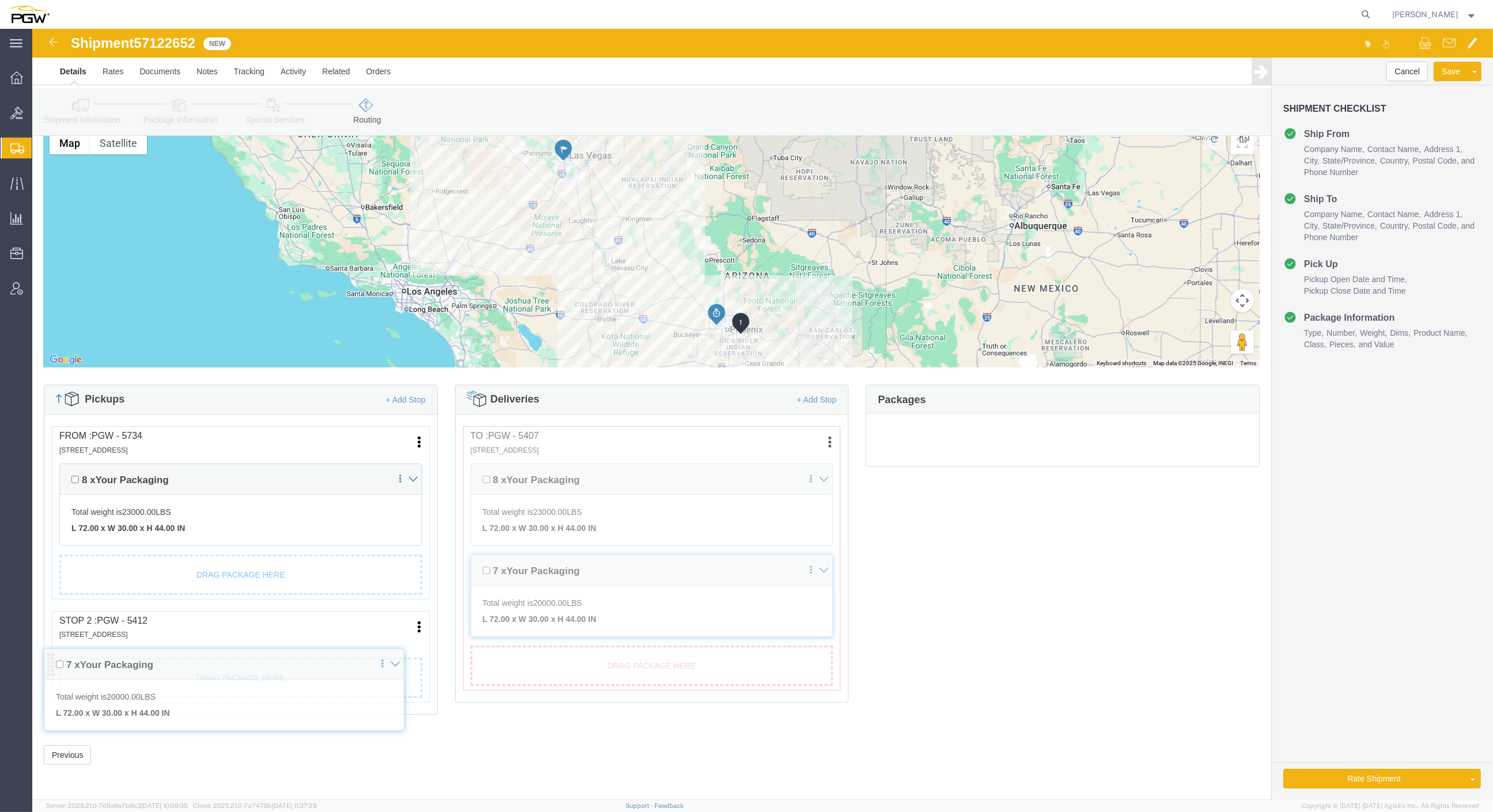
drag, startPoint x: 36, startPoint y: 598, endPoint x: 21, endPoint y: 635, distance: 39.9
click div "Pickups + Add Stop From : PGW - 5734 [STREET_ADDRESS] Edit Move to top Move to …"
click link "Send To Bid"
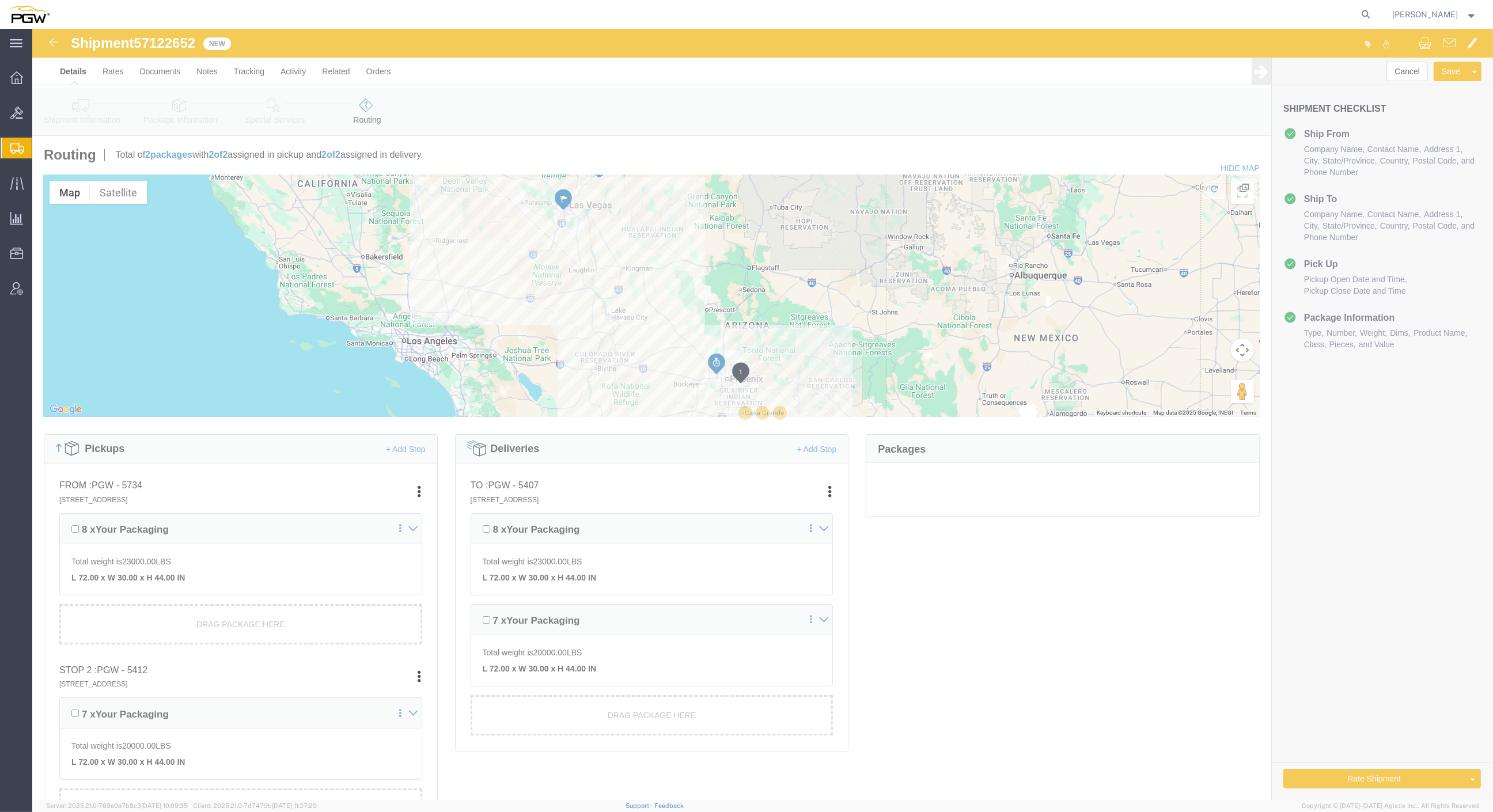
scroll to position [49, 0]
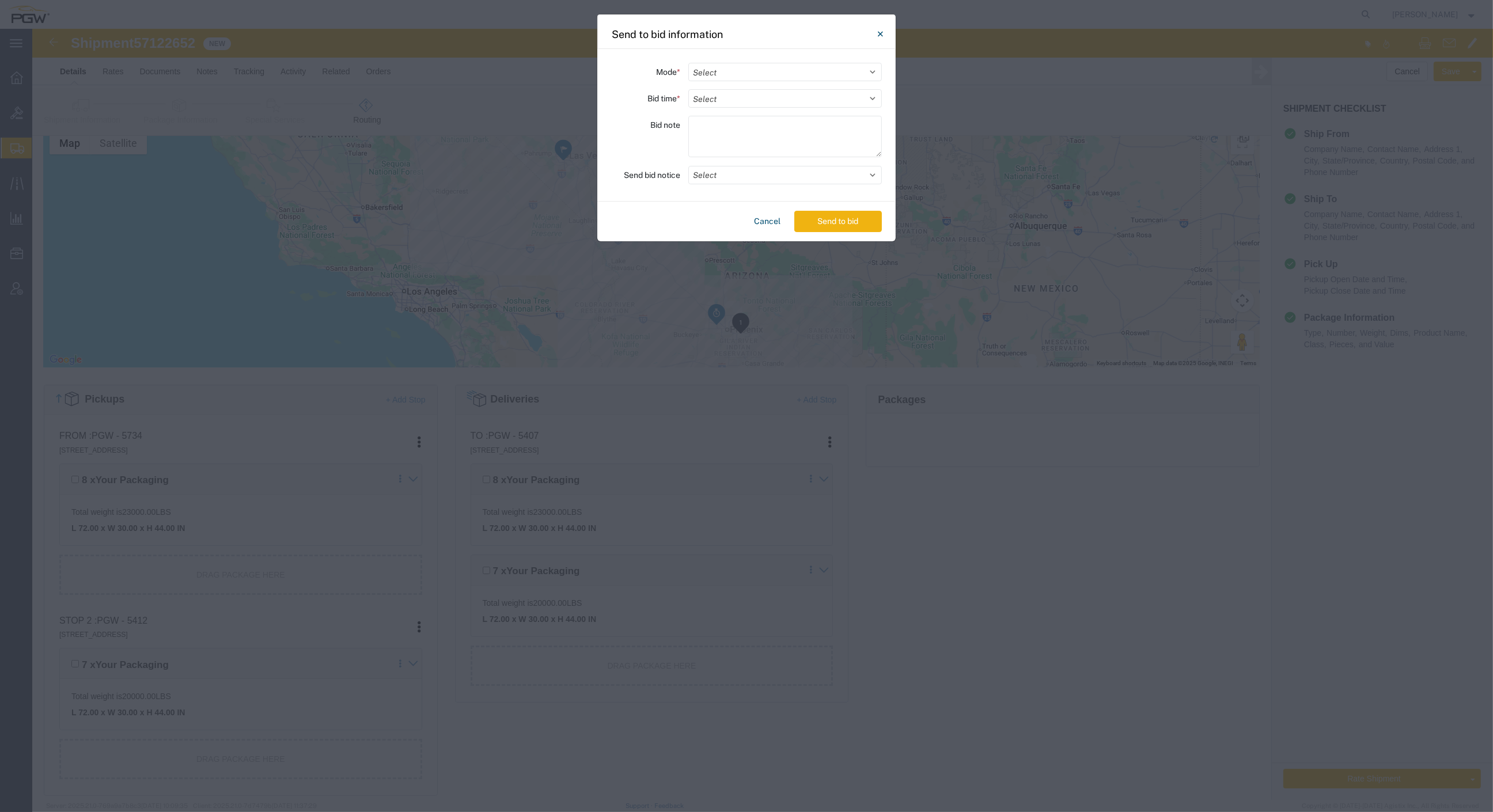
drag, startPoint x: 831, startPoint y: 69, endPoint x: 826, endPoint y: 81, distance: 13.0
click at [831, 69] on select "Select Small Parcel Truckload Air Rail Less than Truckload Ocean Freight Multi-…" at bounding box center [786, 71] width 194 height 19
select select "TL"
click at [689, 63] on select "Select Small Parcel Truckload Air Rail Less than Truckload Ocean Freight Multi-…" at bounding box center [786, 71] width 194 height 19
click at [741, 104] on select "Select 30 Min (Rush) 1 Hour (Rush) 2 Hours (Rush) 4 Hours (Rush) 8 Hours (Rush)…" at bounding box center [786, 98] width 194 height 19
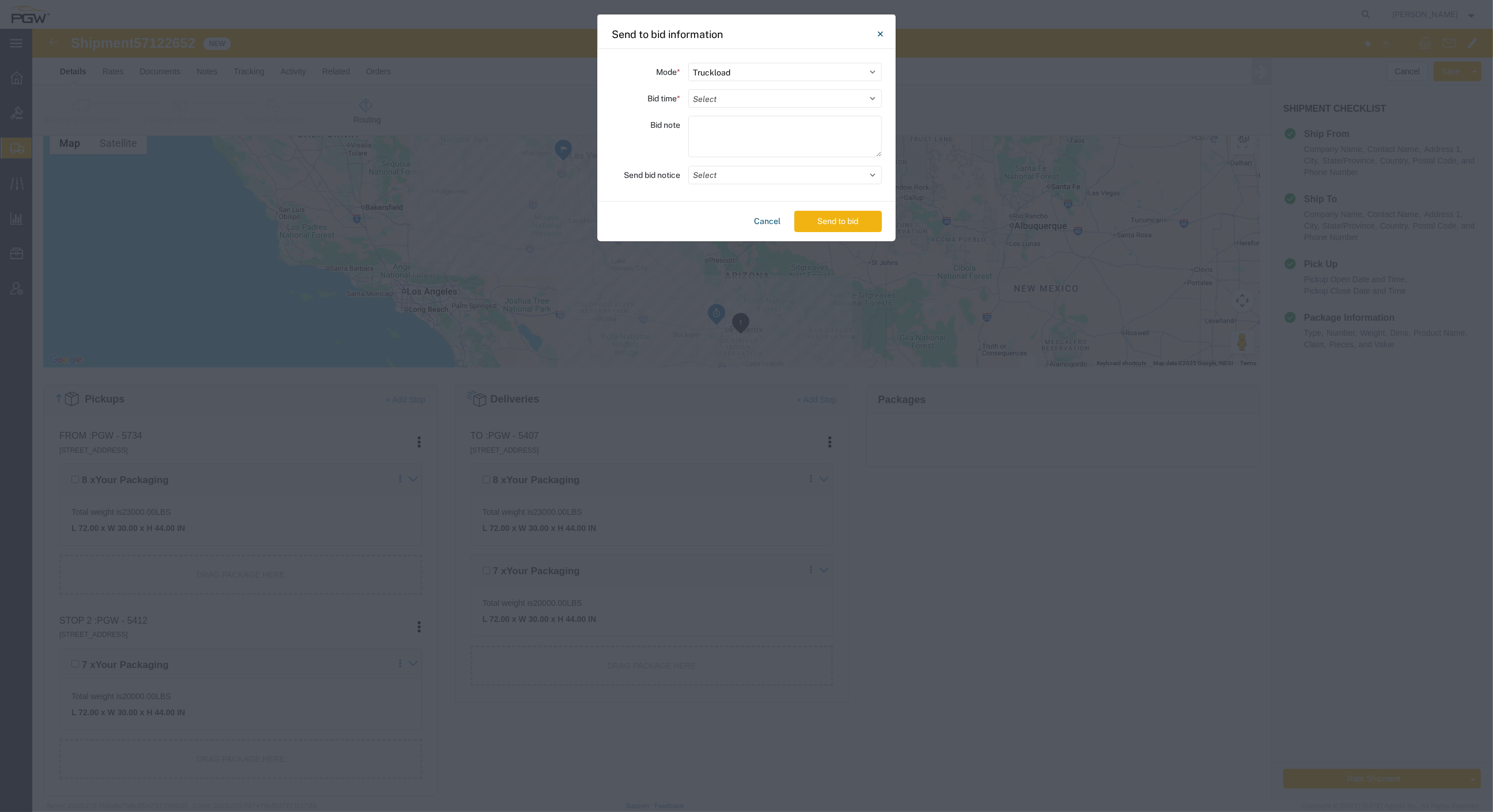
select select "24"
click at [689, 89] on select "Select 30 Min (Rush) 1 Hour (Rush) 2 Hours (Rush) 4 Hours (Rush) 8 Hours (Rush)…" at bounding box center [786, 98] width 194 height 19
click at [838, 221] on button "Send to bid" at bounding box center [838, 221] width 87 height 21
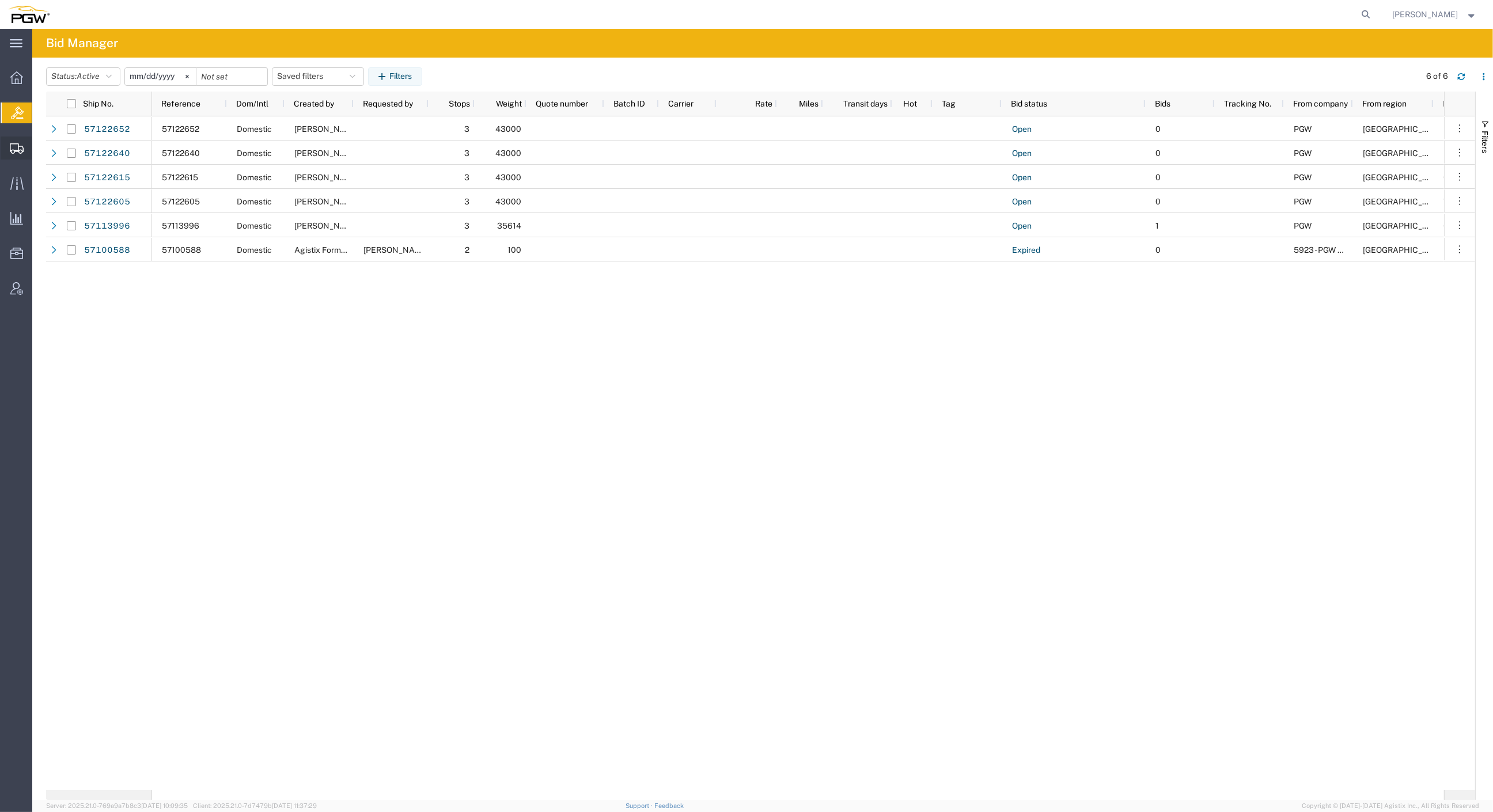
click at [0, 0] on span "Create from Template" at bounding box center [0, 0] width 0 height 0
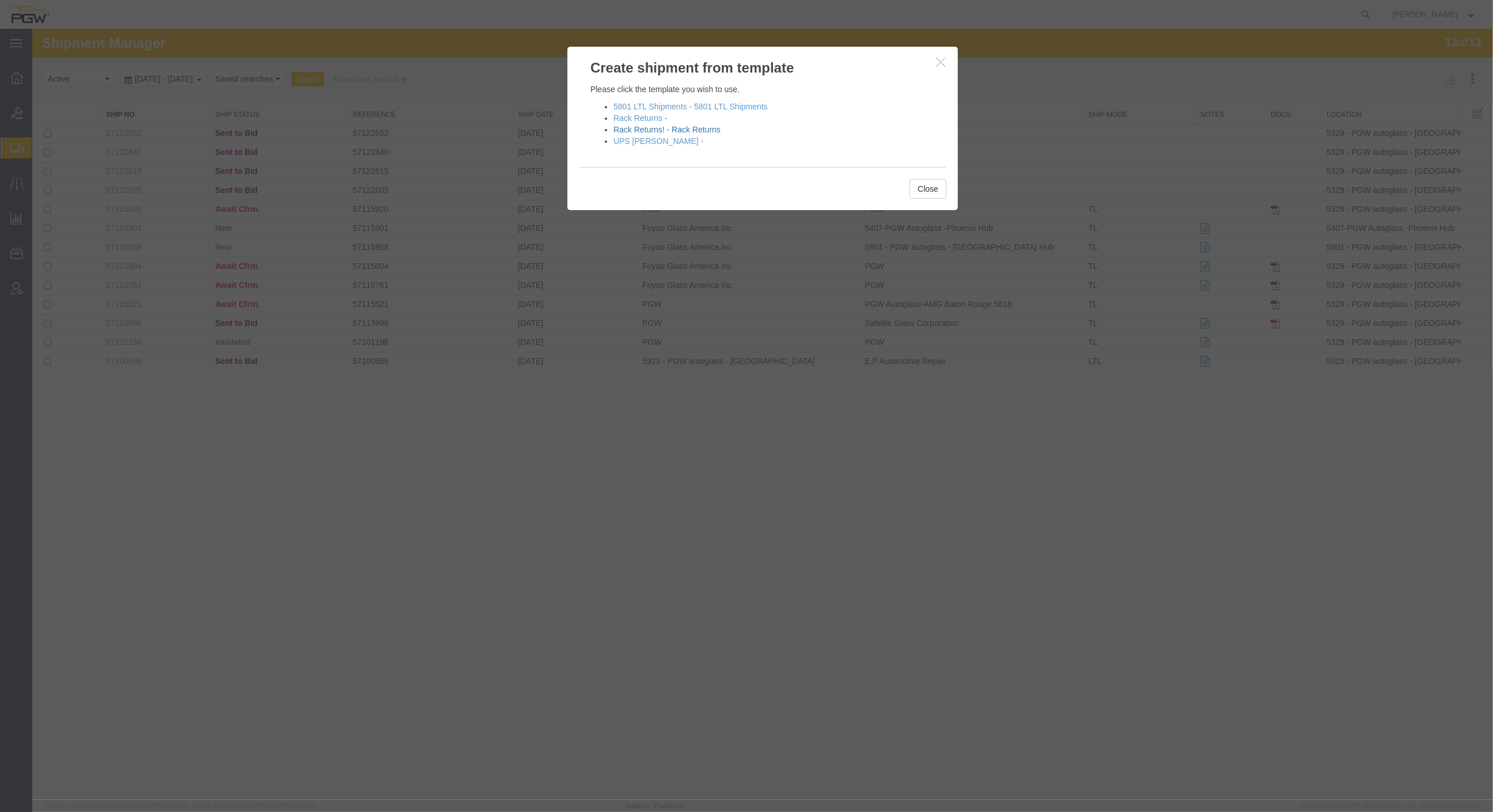
click at [700, 128] on link "Rack Returns! - Rack Returns" at bounding box center [667, 129] width 107 height 9
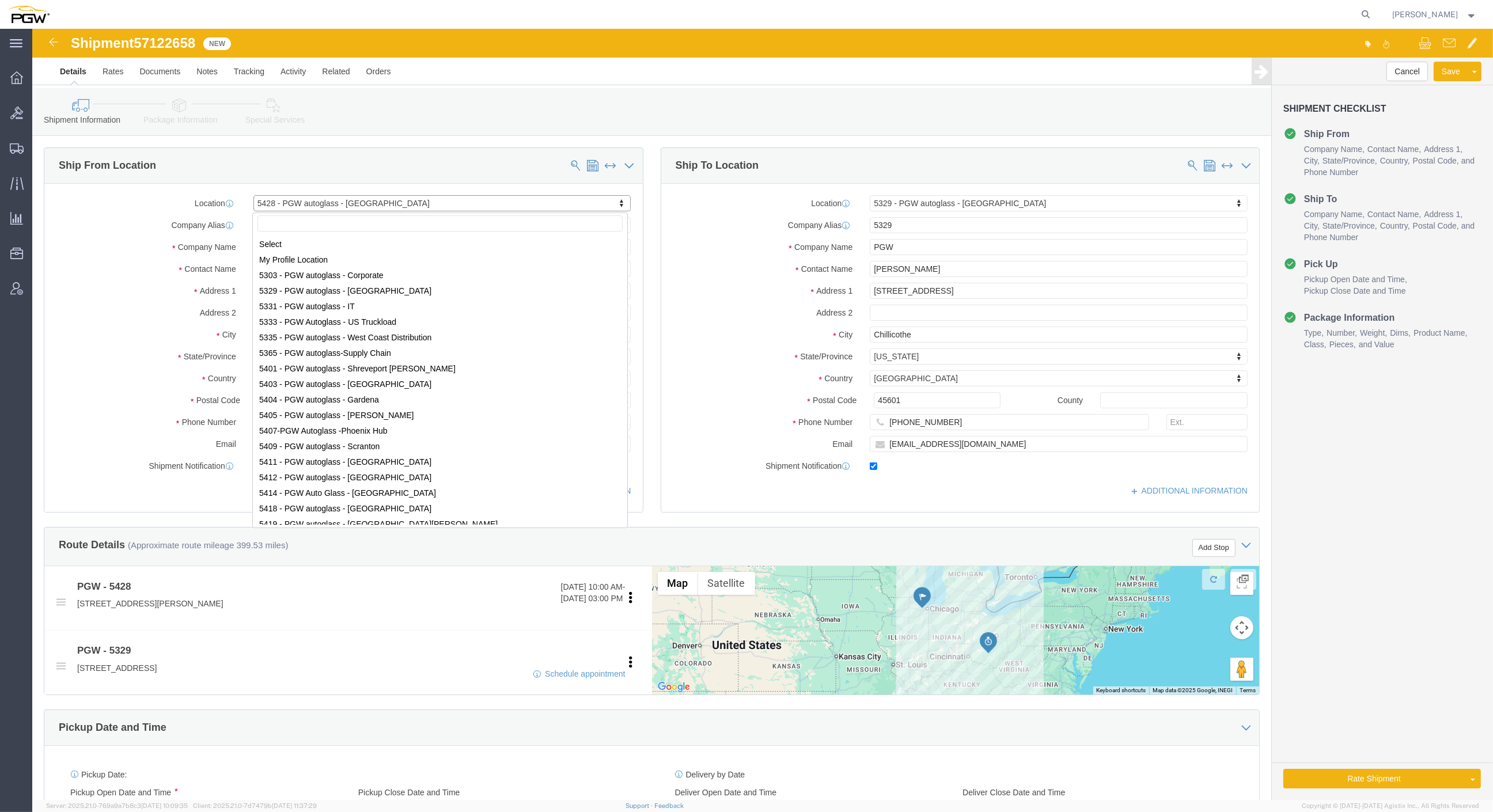
scroll to position [94, 0]
select select "28281"
select select "28253"
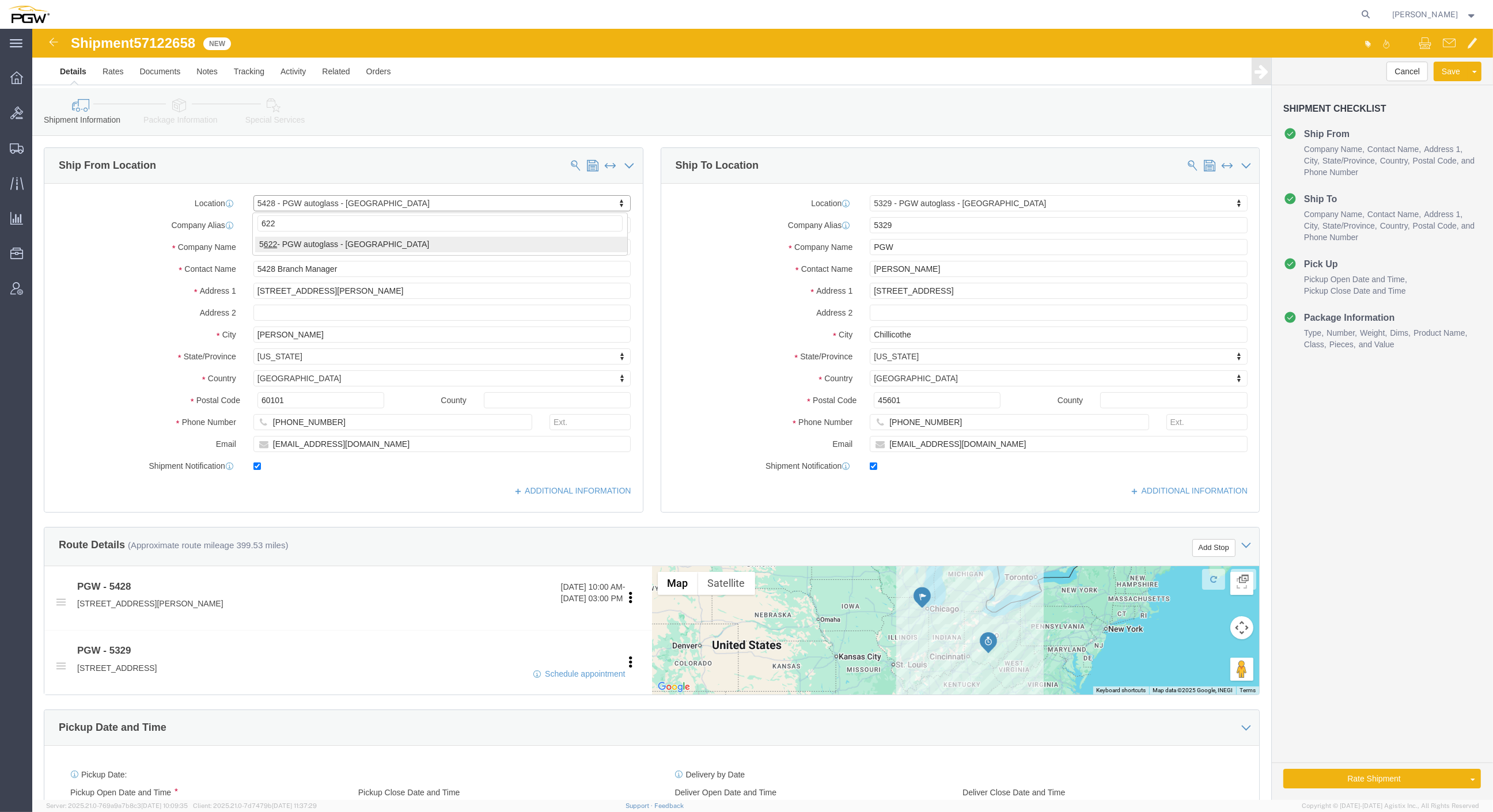
type input "622"
select select "28415"
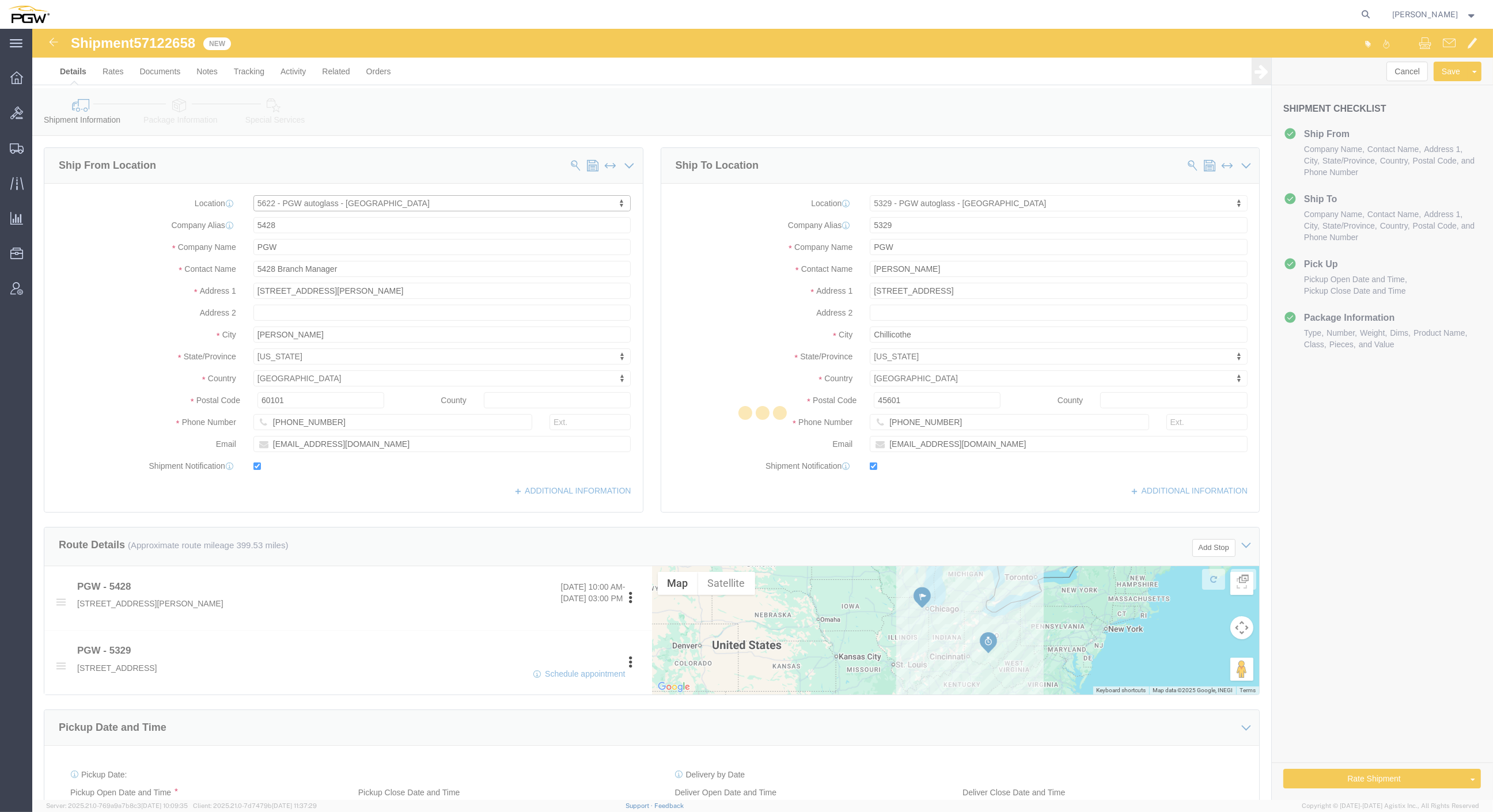
type input "5622"
type input "5622 Branch Manager"
type input "3455 W Ninigret Dr."
type input "Suite 600"
type input "Salt Lake City"
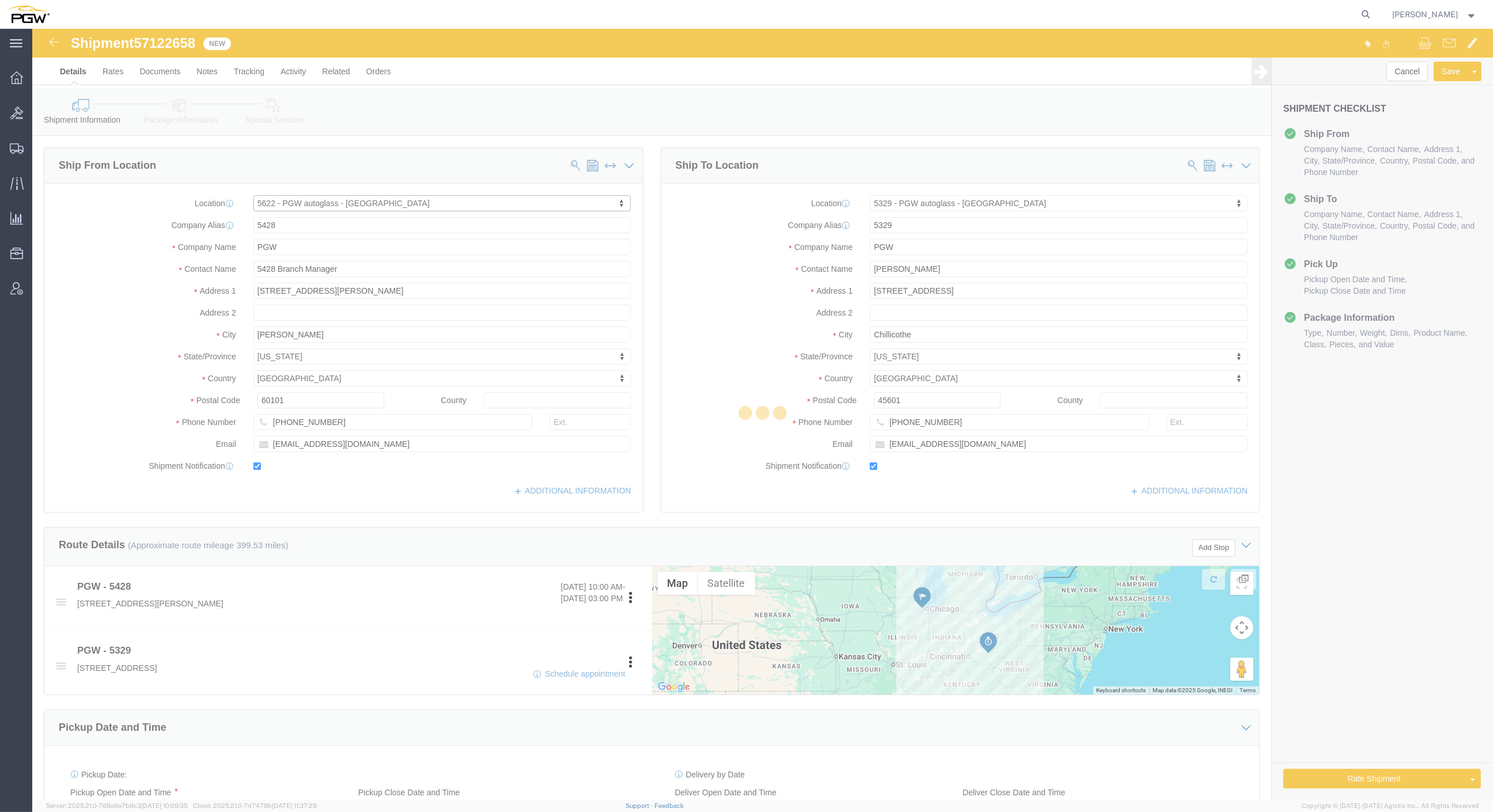
type input "84104"
type input "801-908-6475"
type input "lkqsp_o_pm_5622@pgwag.com"
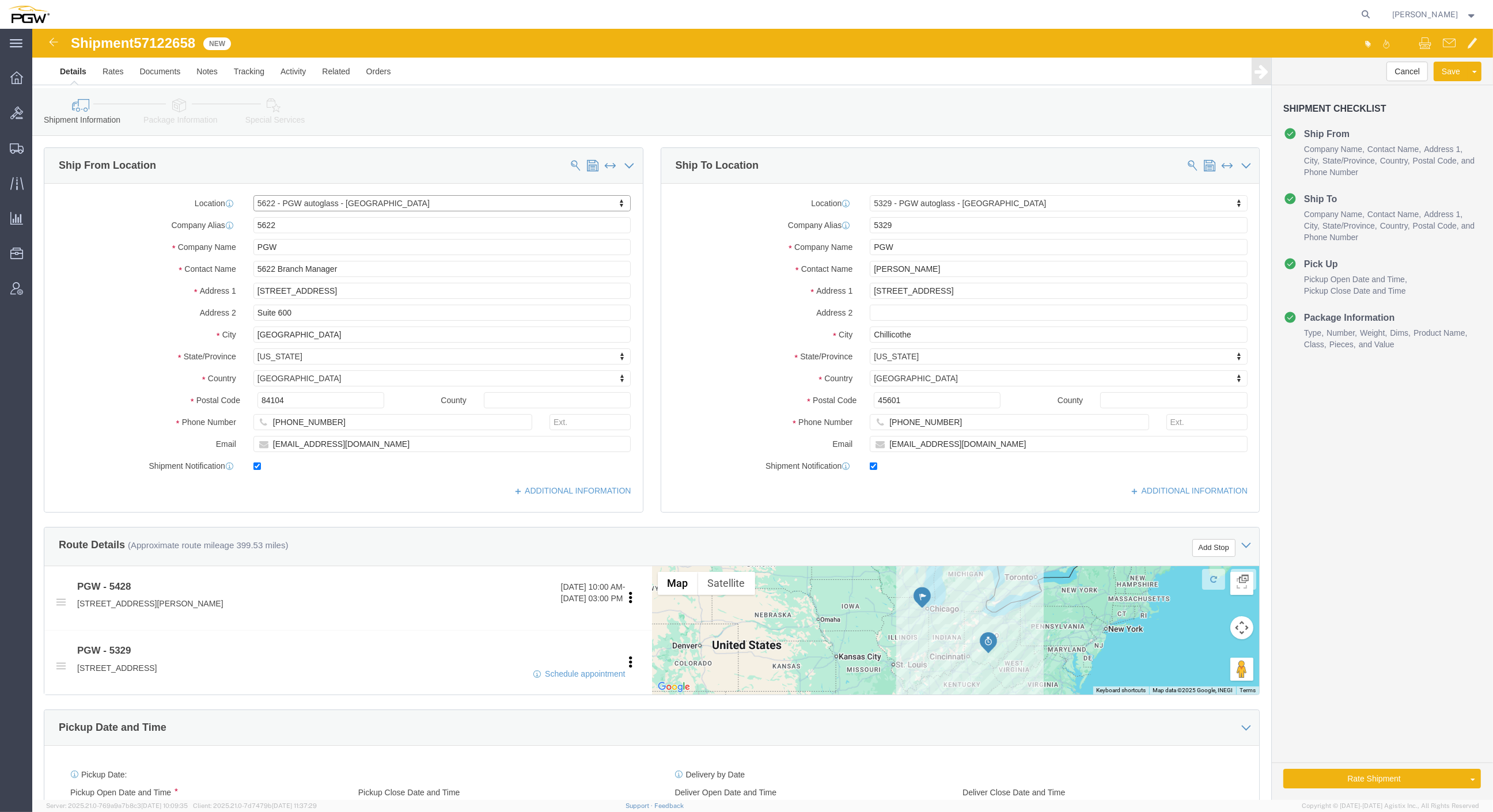
select select "UT"
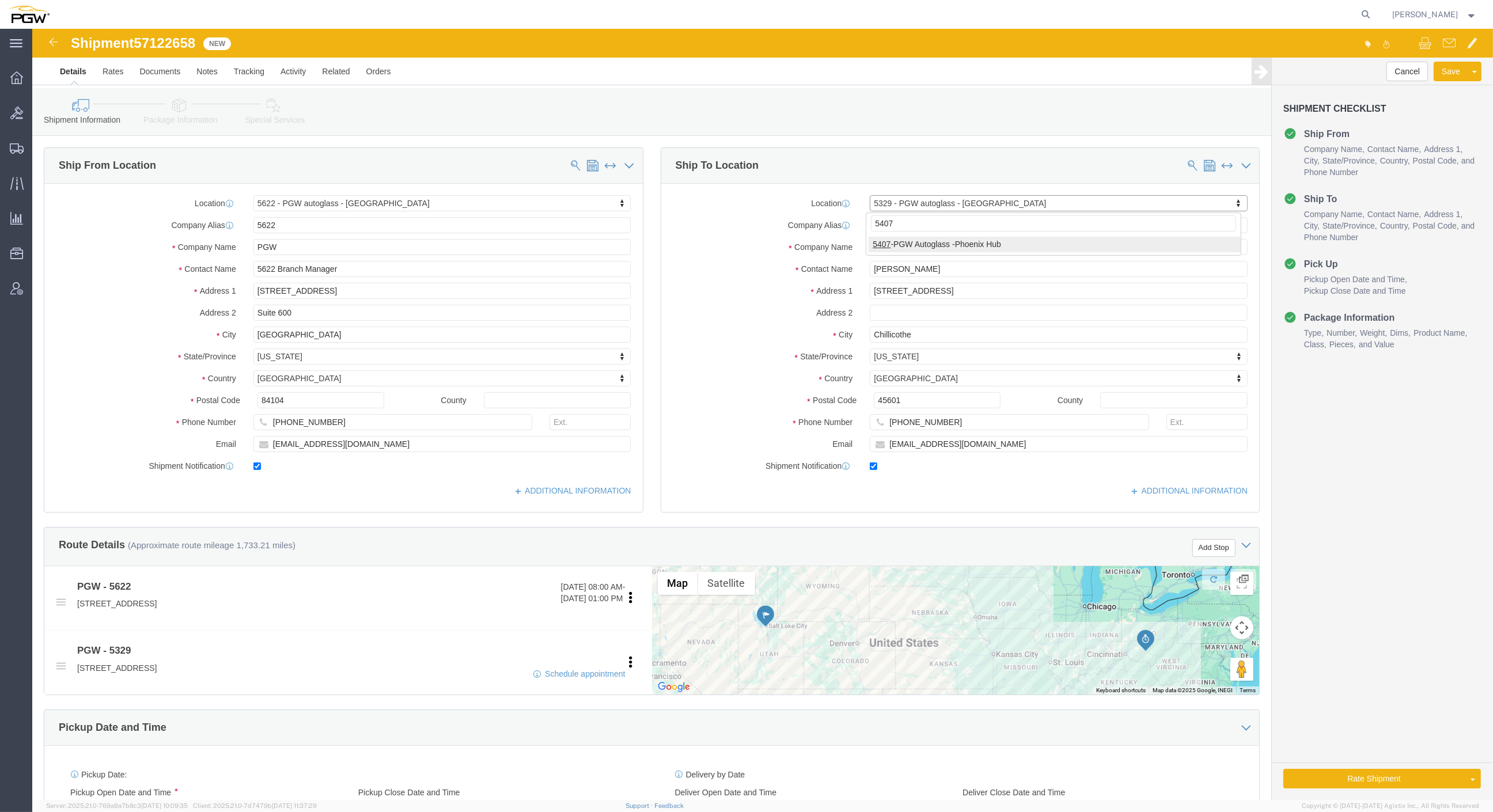
type input "5407"
select select "62351"
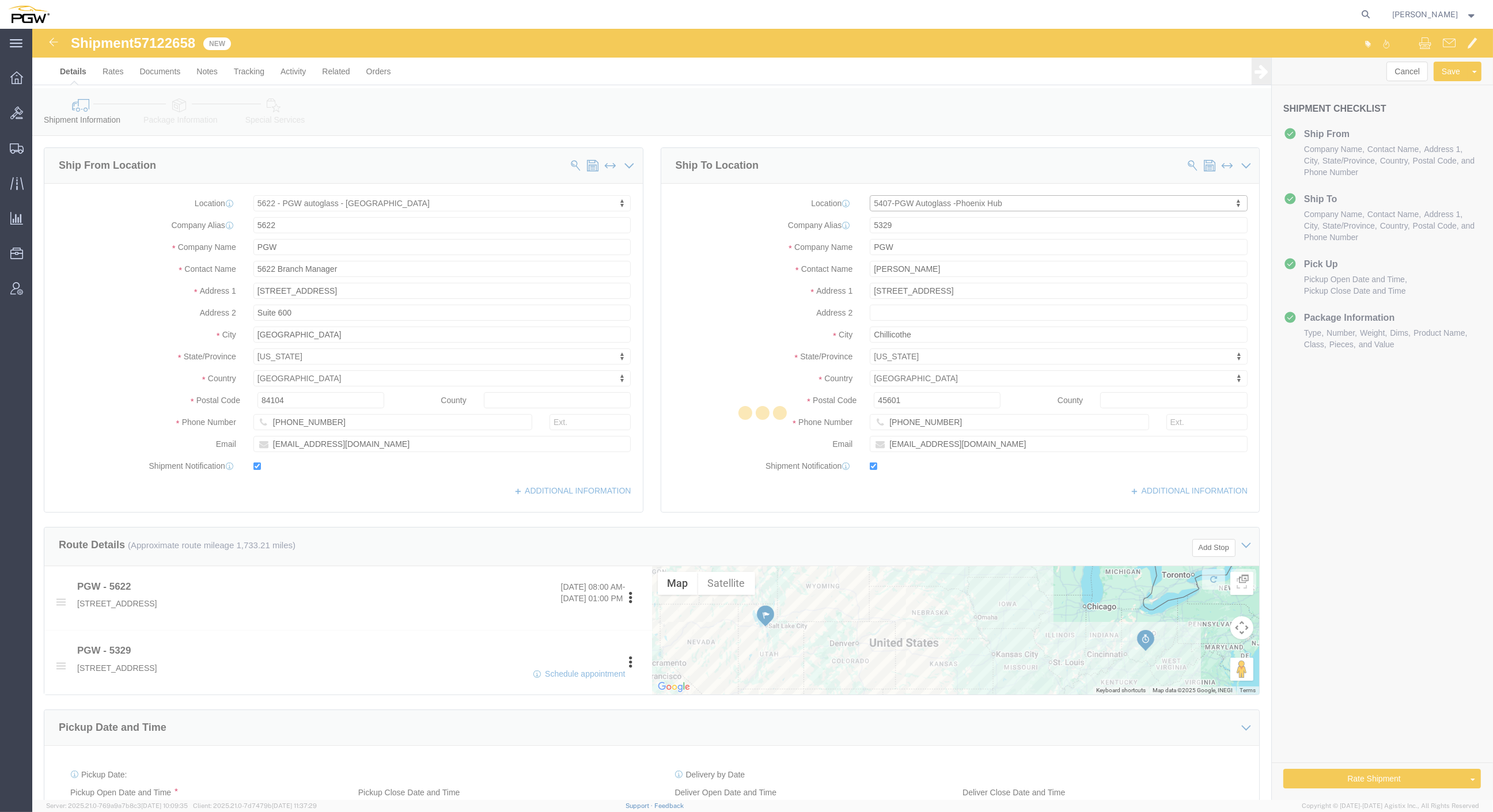
type input "5407"
type input "5407 Branch Manager"
type input "[STREET_ADDRESS]"
type input "[GEOGRAPHIC_DATA]"
type input "85307"
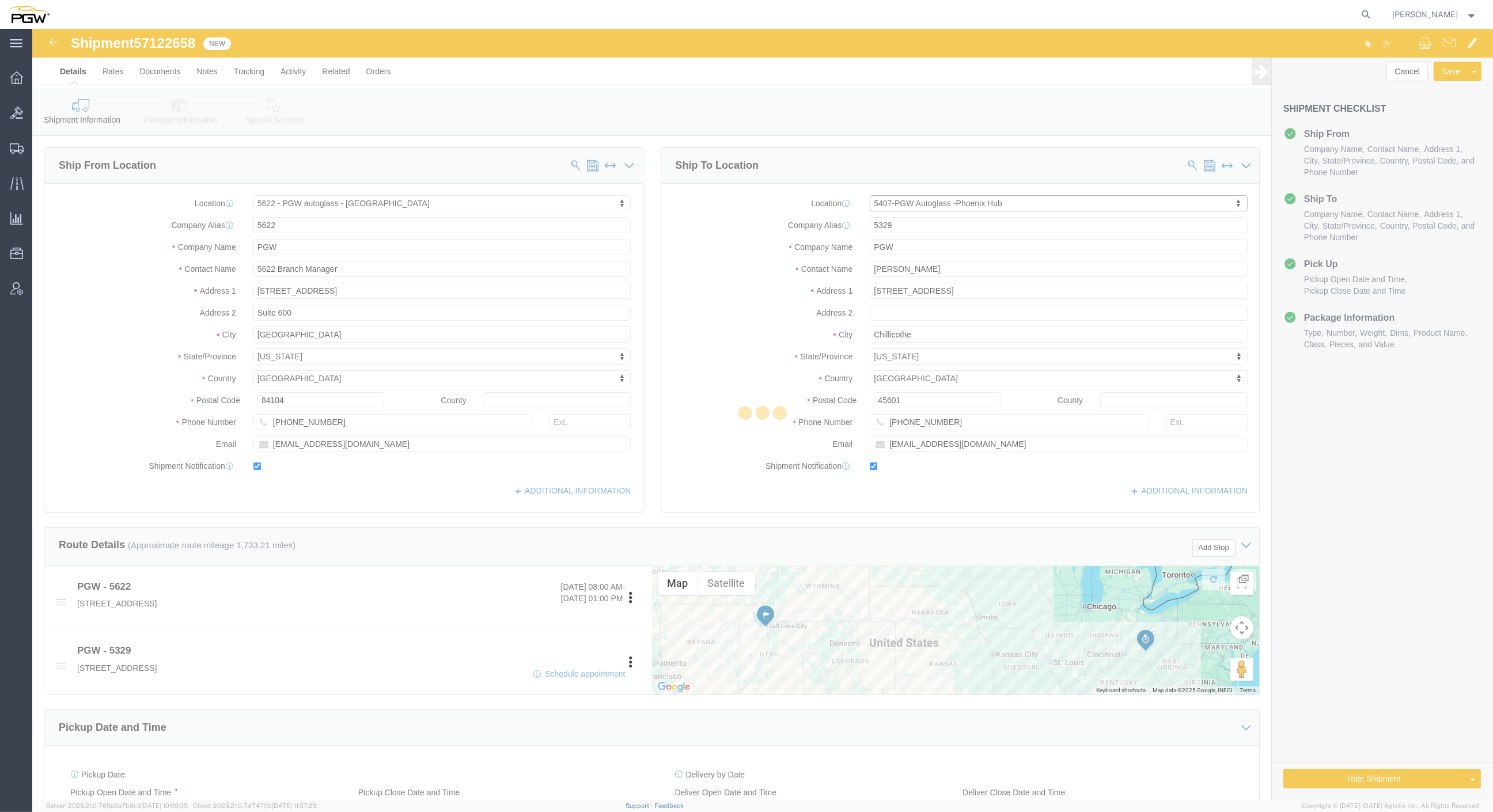
type input "[PHONE_NUMBER]"
type input "[EMAIL_ADDRESS][DOMAIN_NAME]"
select select "AZ"
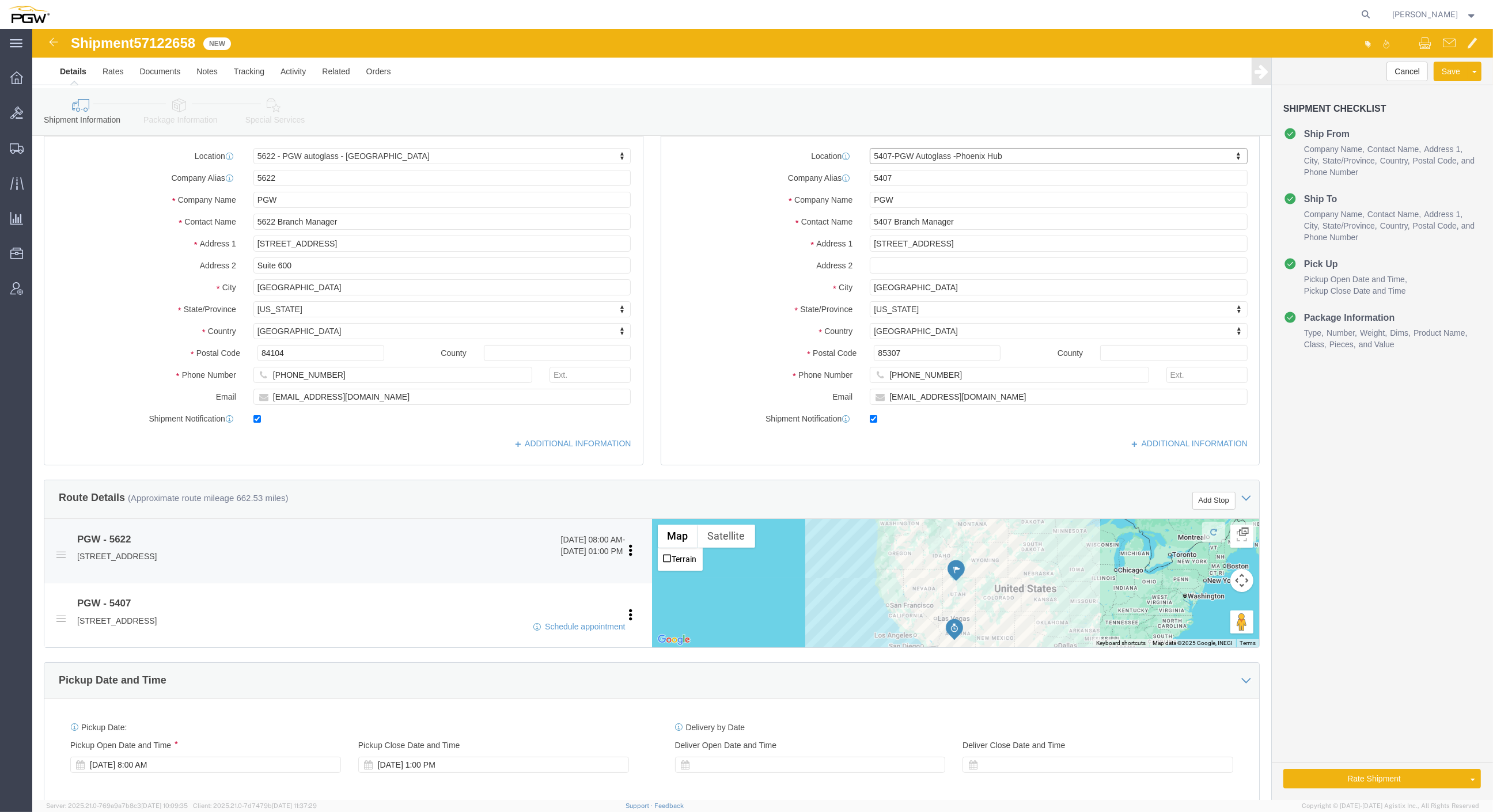
scroll to position [128, 0]
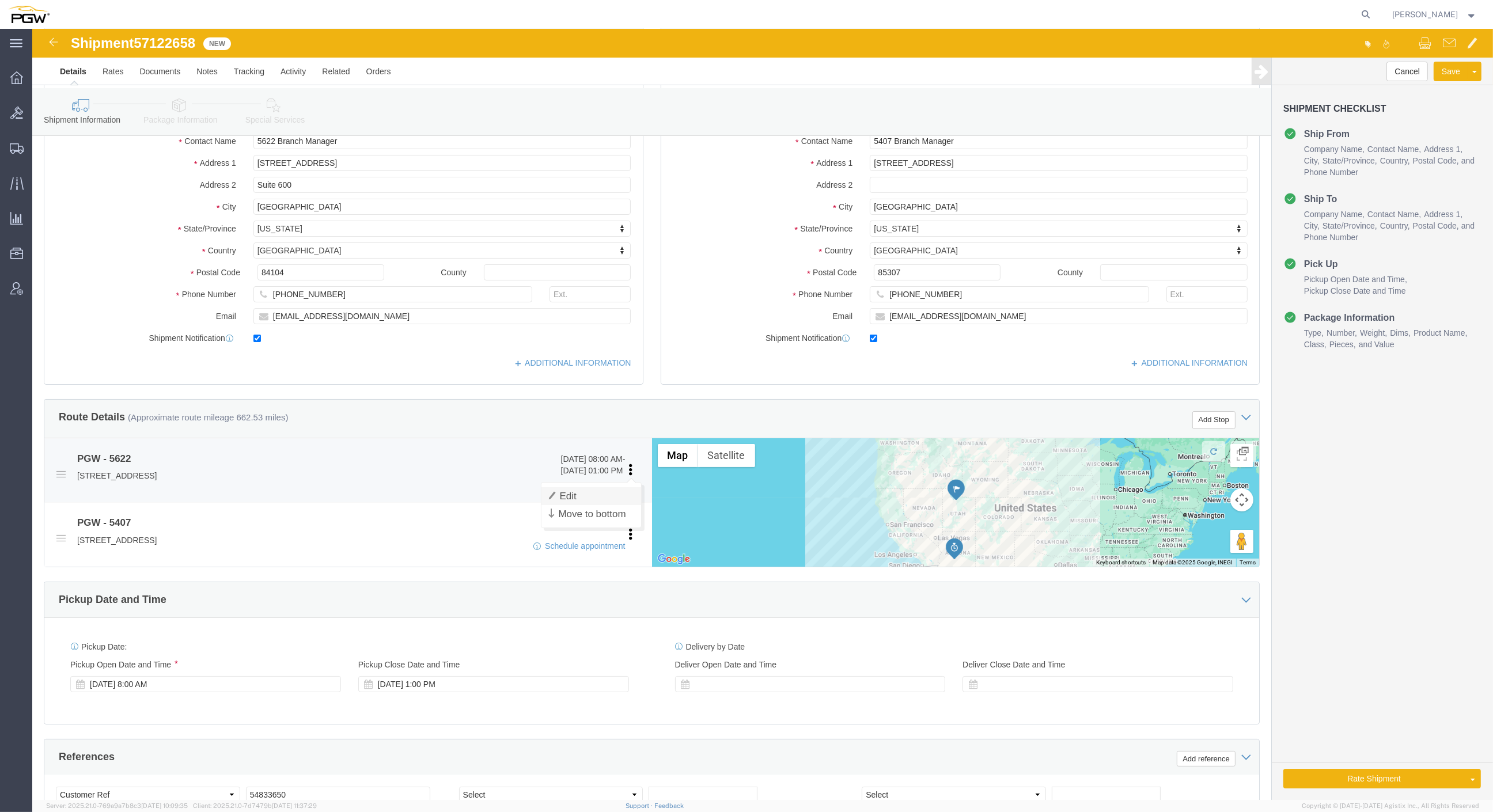
click link "Edit"
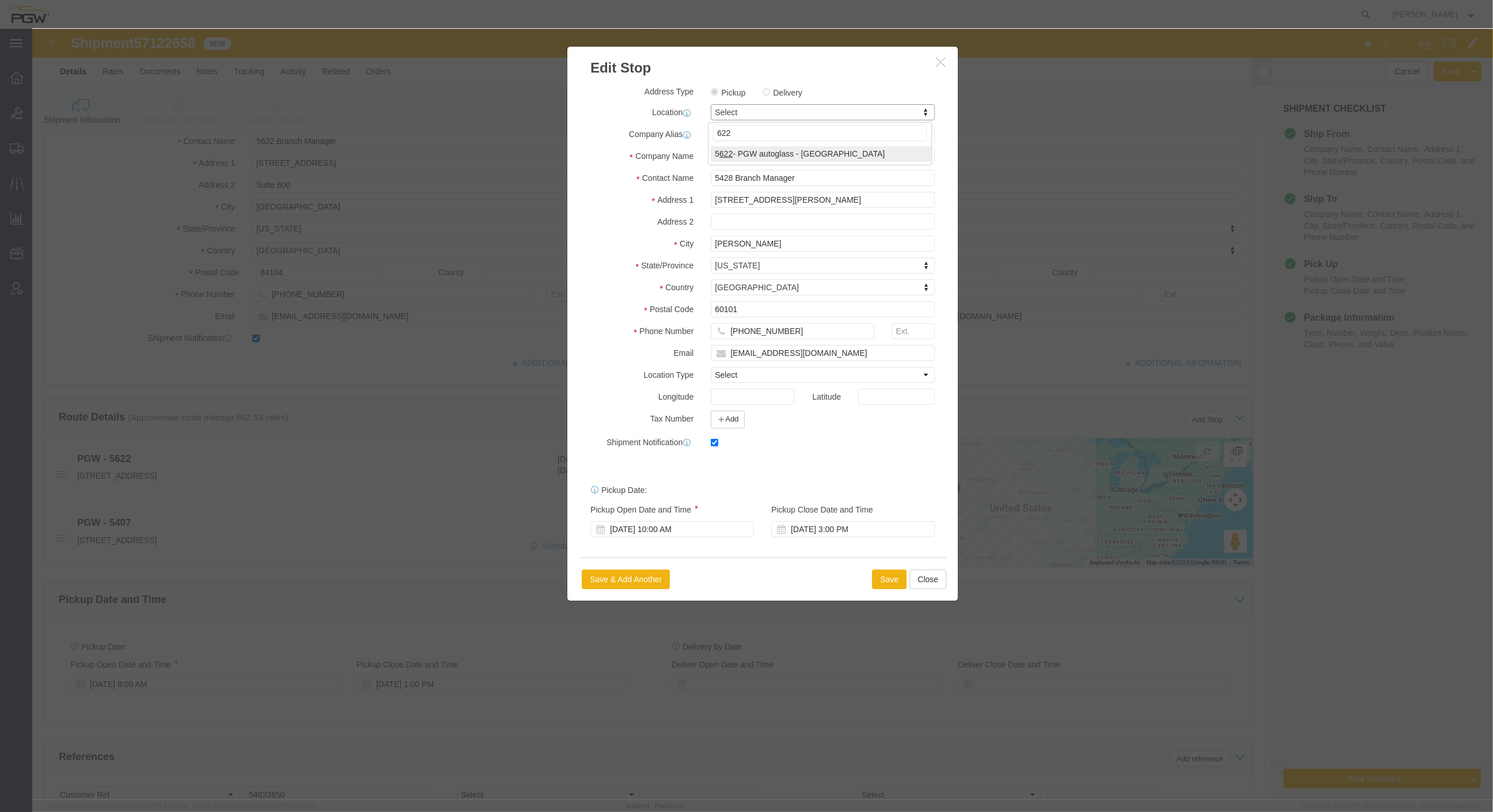
type input "622"
select select "28415"
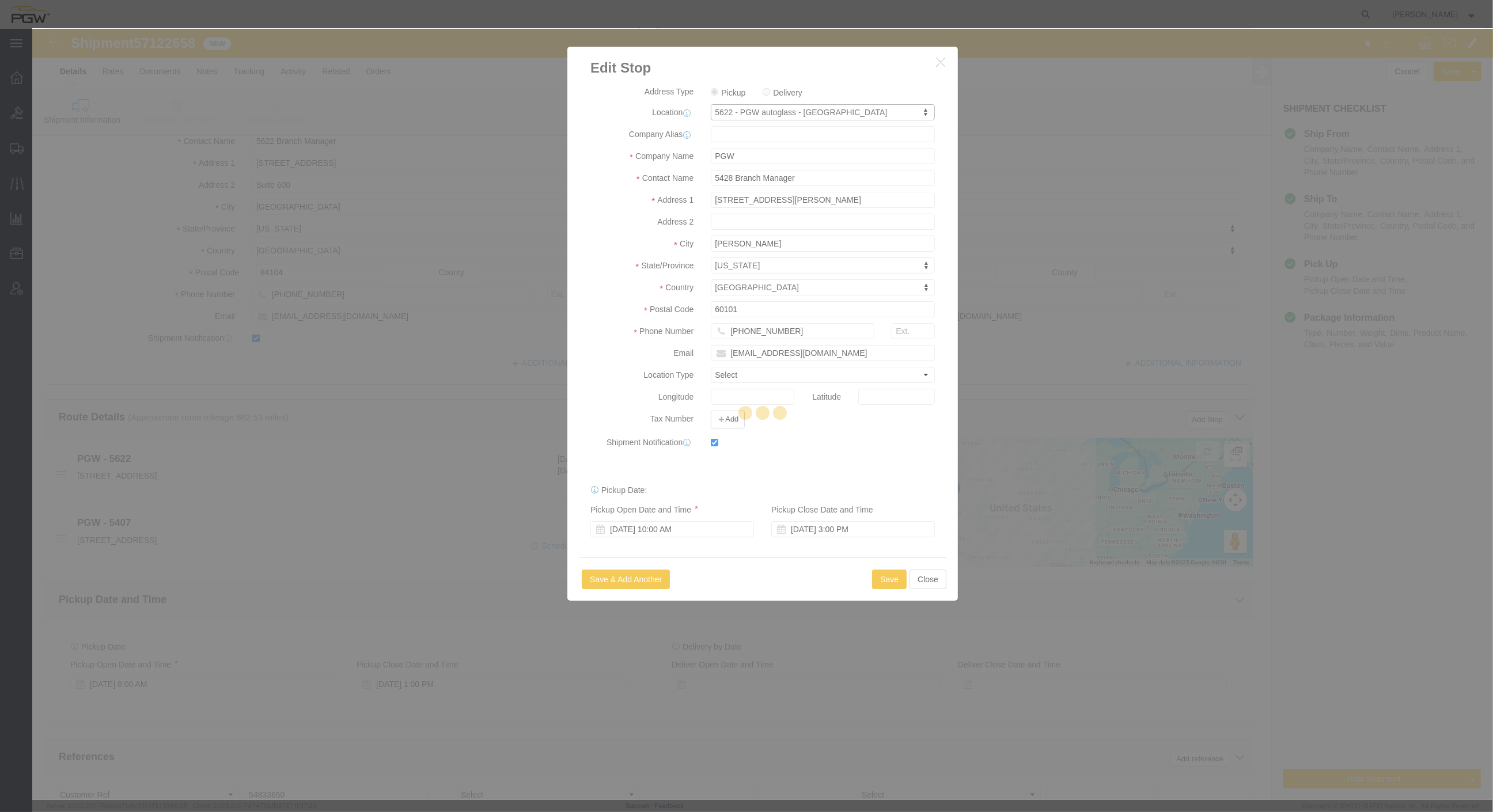
type input "5622"
type input "5622 Branch Manager"
type input "3455 W Ninigret Dr."
type input "Suite 600"
type input "Salt Lake City"
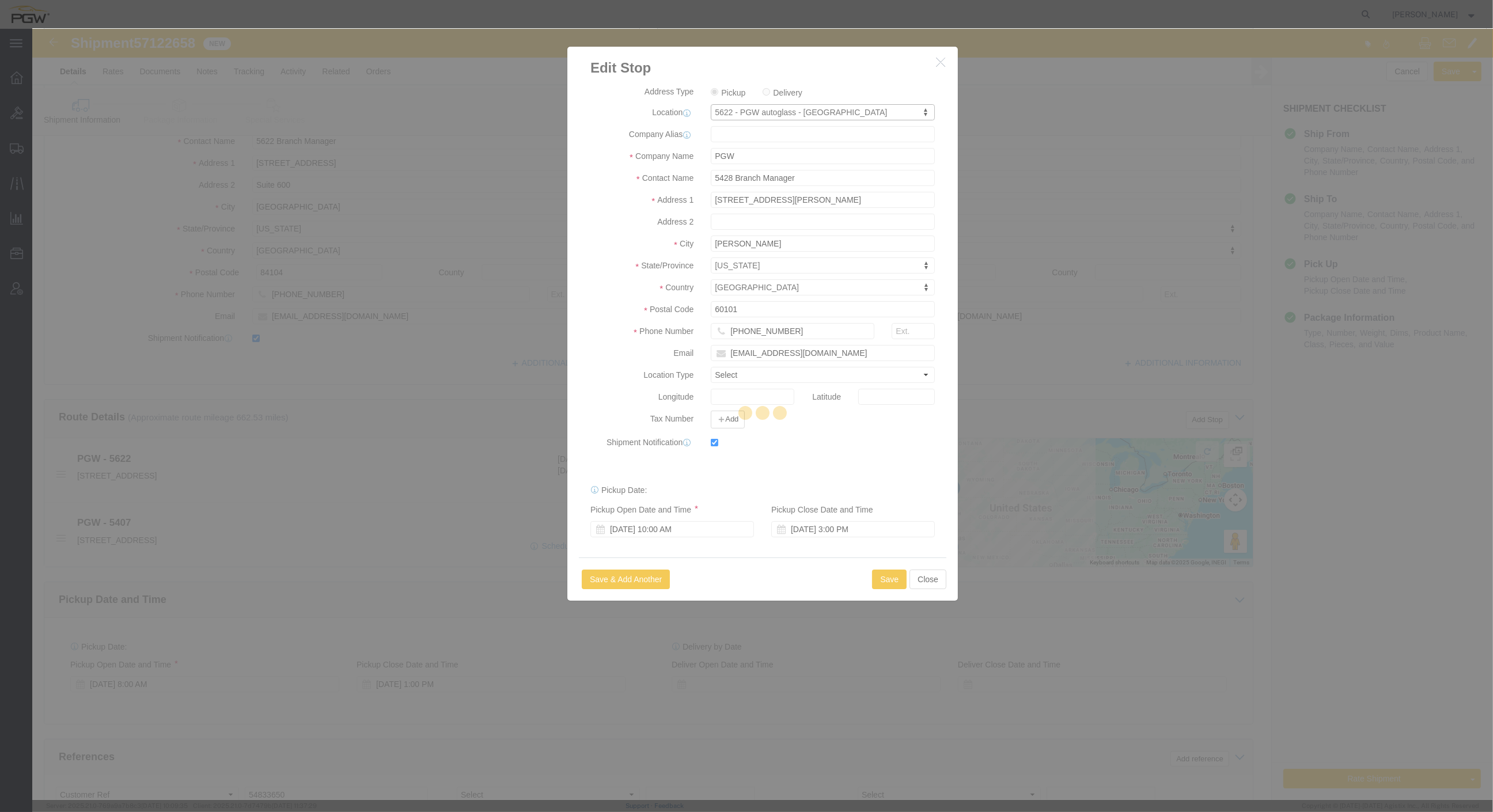
type input "84104"
type input "801-908-6475"
type input "lkqsp_o_pm_5622@pgwag.com"
select select "BWLD"
select select "UT"
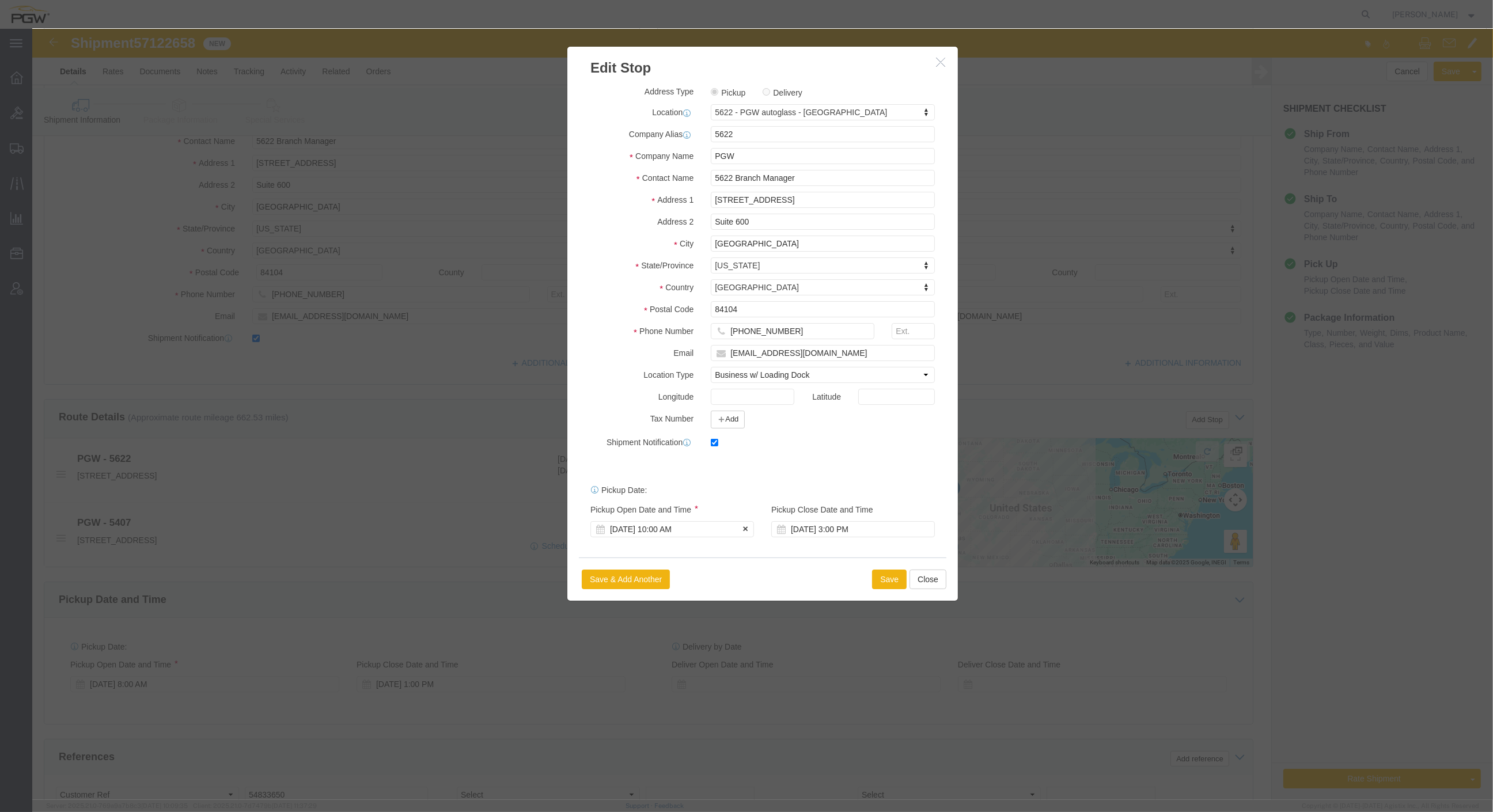
click div "[DATE] 10:00 AM"
click input "10:00 AM"
type input "8:00 AM"
click button "Apply"
click button "Save"
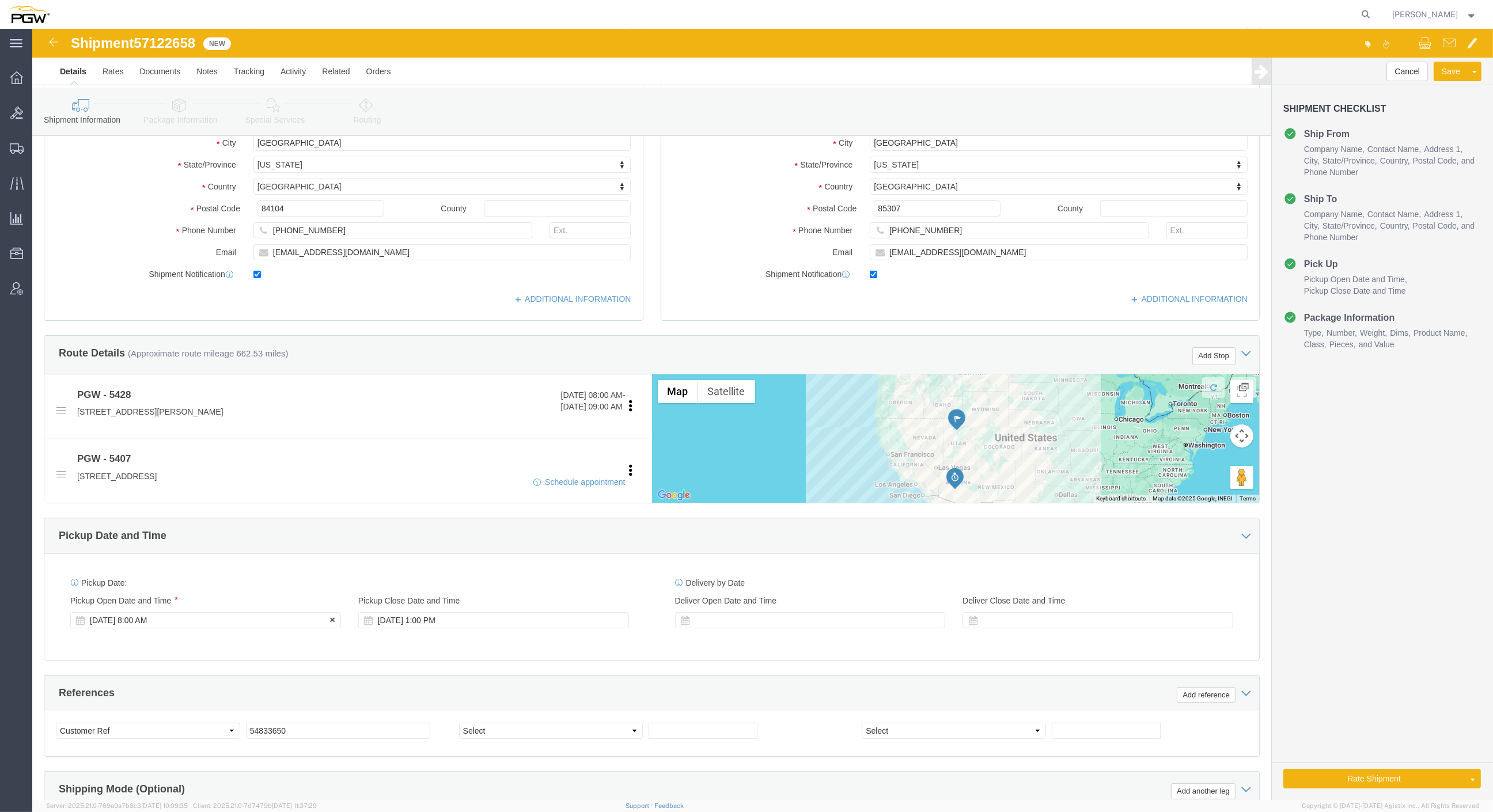
click div "[DATE] 8:00 AM"
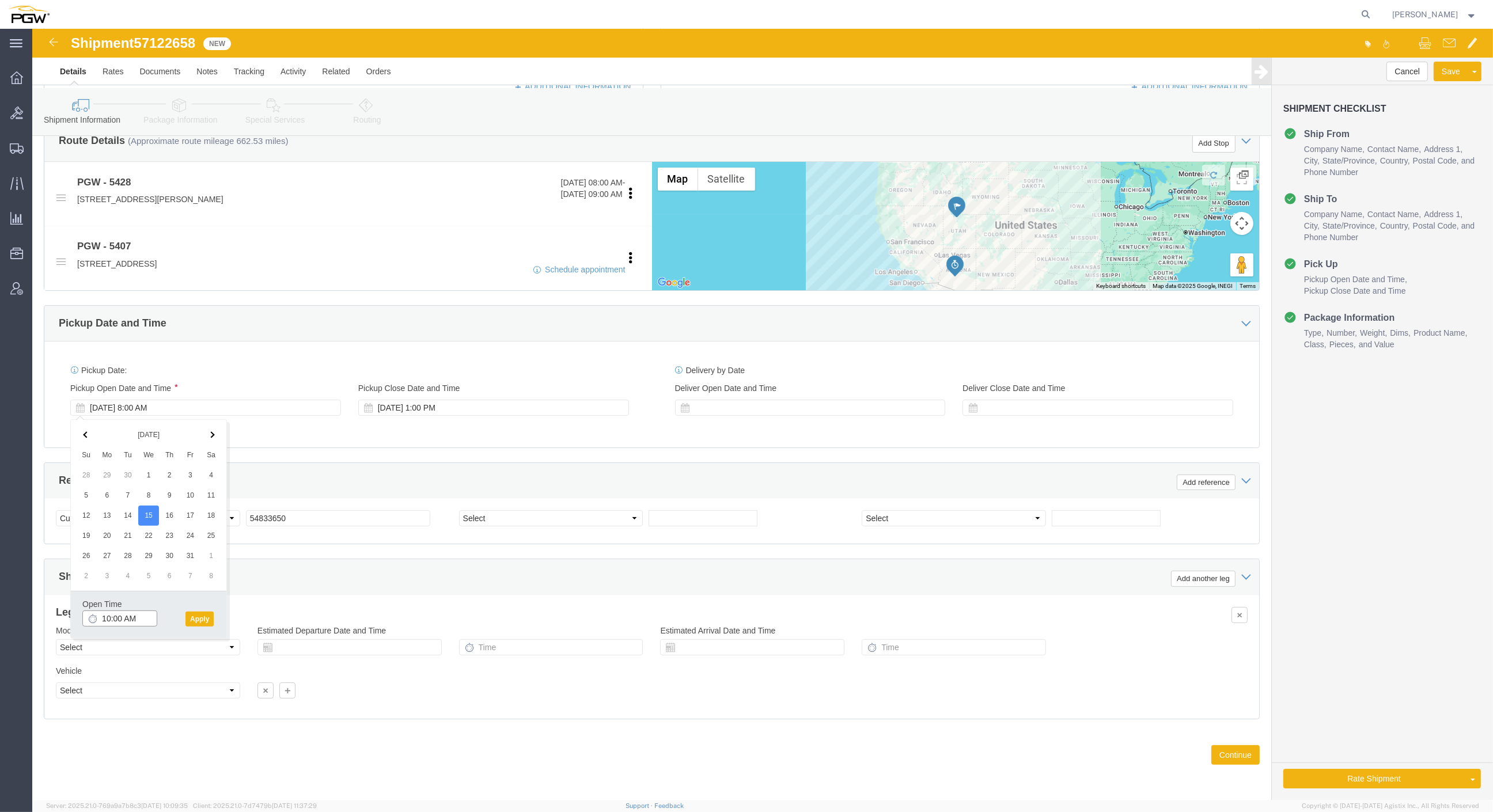
click input "10:00 AM"
type input "8:00 AM"
click button "Apply"
click span "57122658"
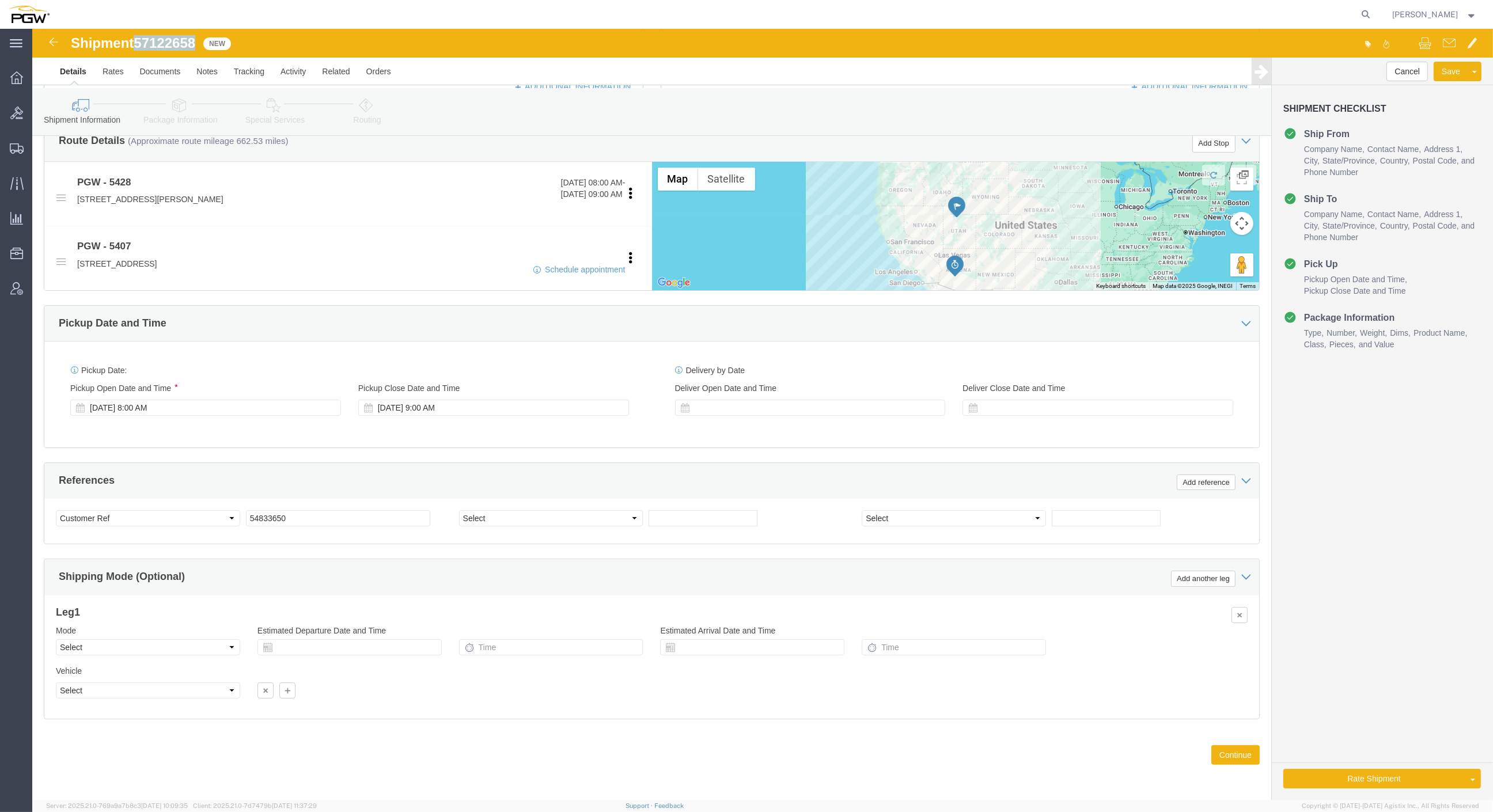
click span "57122658"
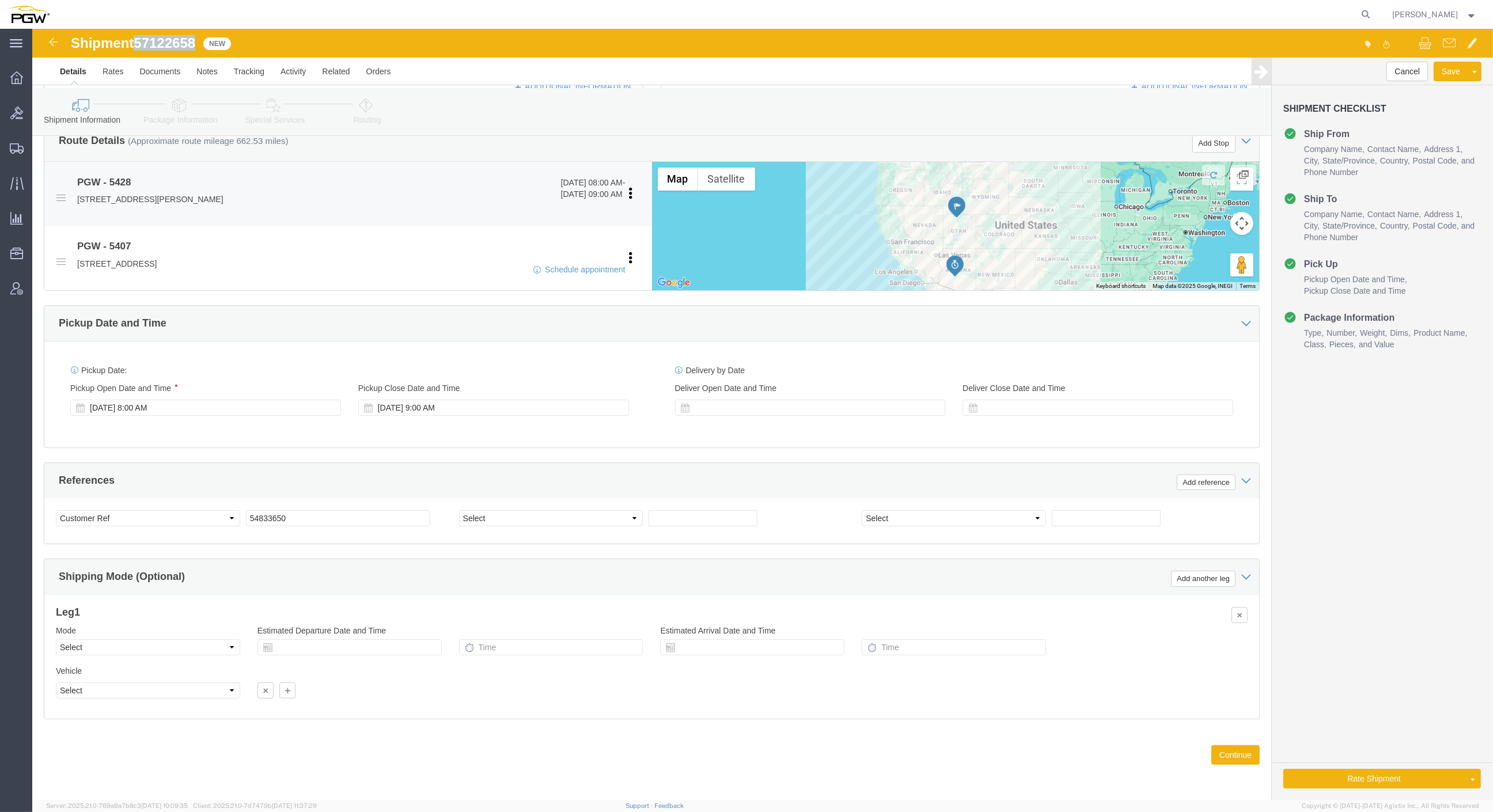
copy span "57122658"
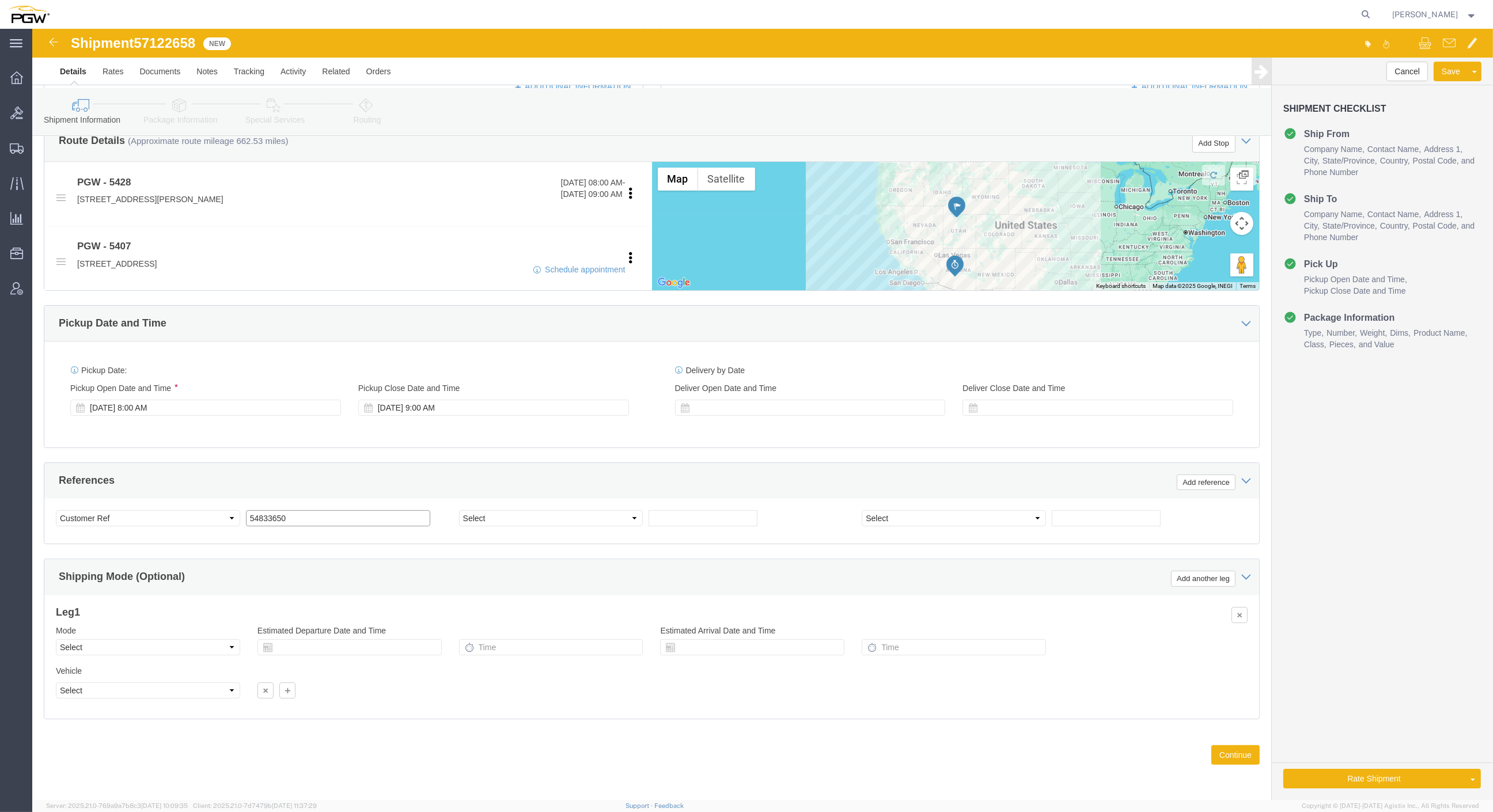
drag, startPoint x: 265, startPoint y: 486, endPoint x: 274, endPoint y: 486, distance: 9.0
click input "54833650"
drag, startPoint x: 274, startPoint y: 486, endPoint x: 201, endPoint y: 482, distance: 73.1
click div "Select Account Type Activity ID Airline Appointment Number ASN Batch Request # …"
paste input "7122658"
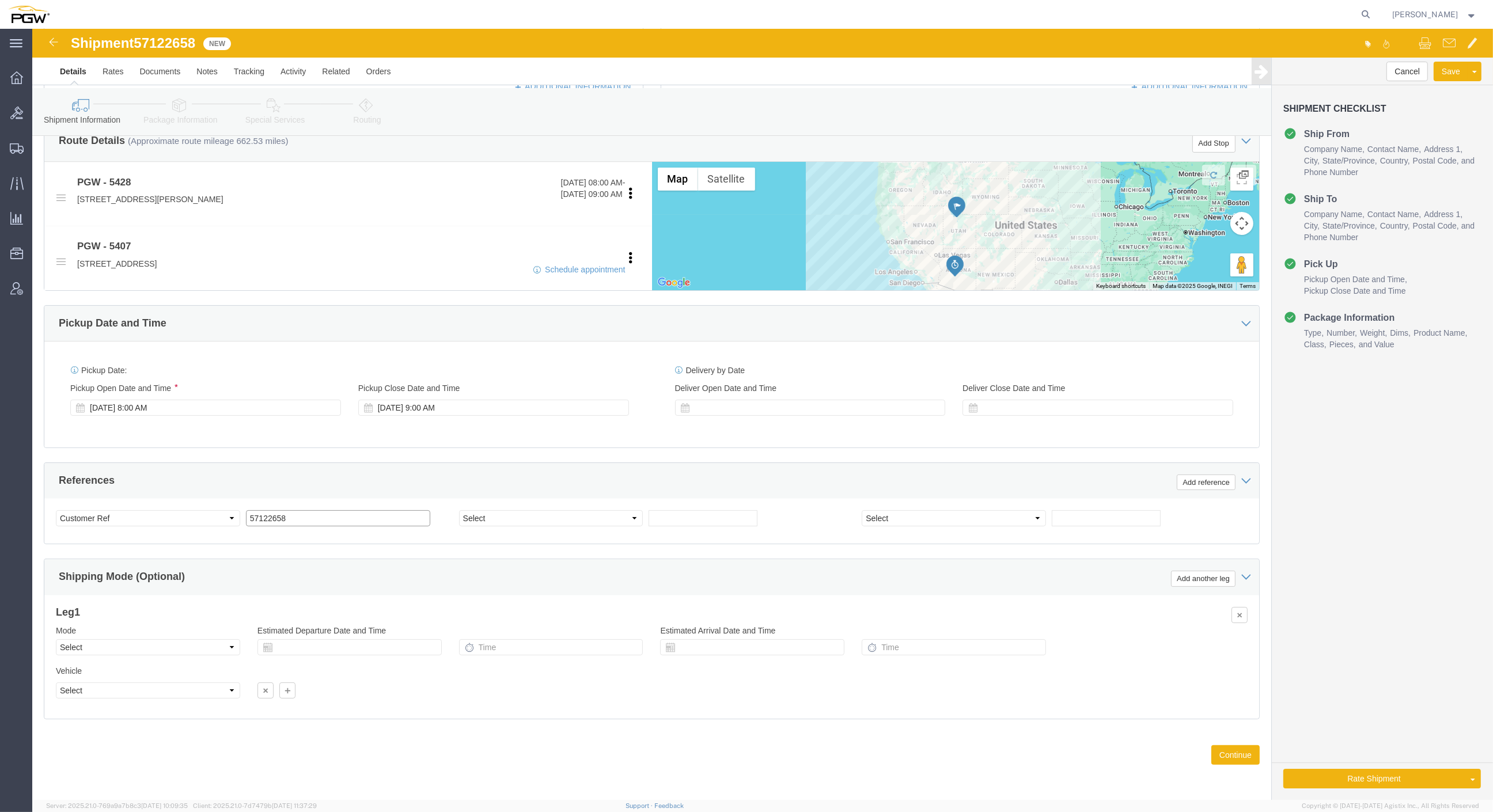
click input "57122658"
type input "57122658"
click div
click input "10:00 AM"
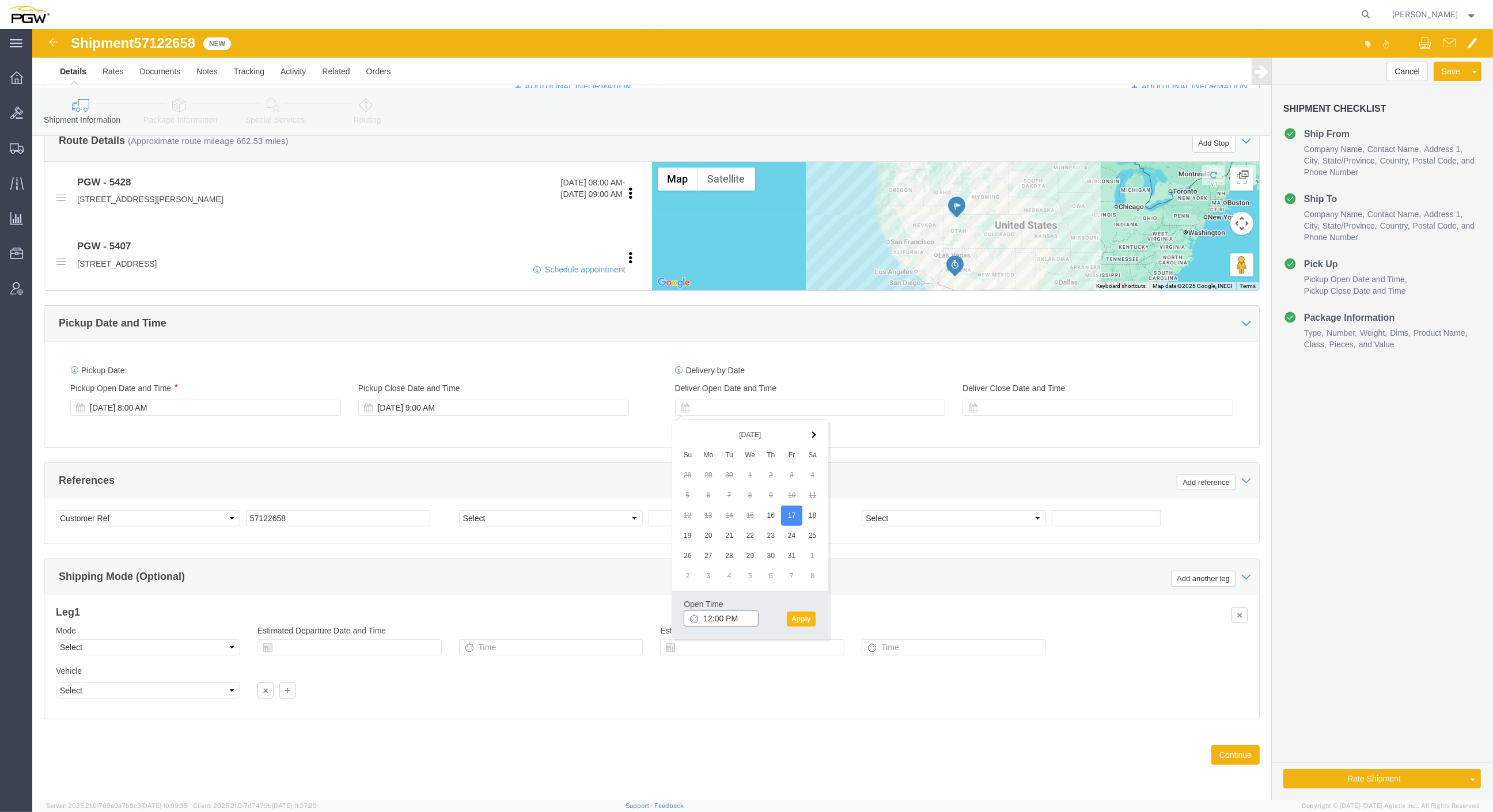
type input "12:00 PM"
click button "Apply"
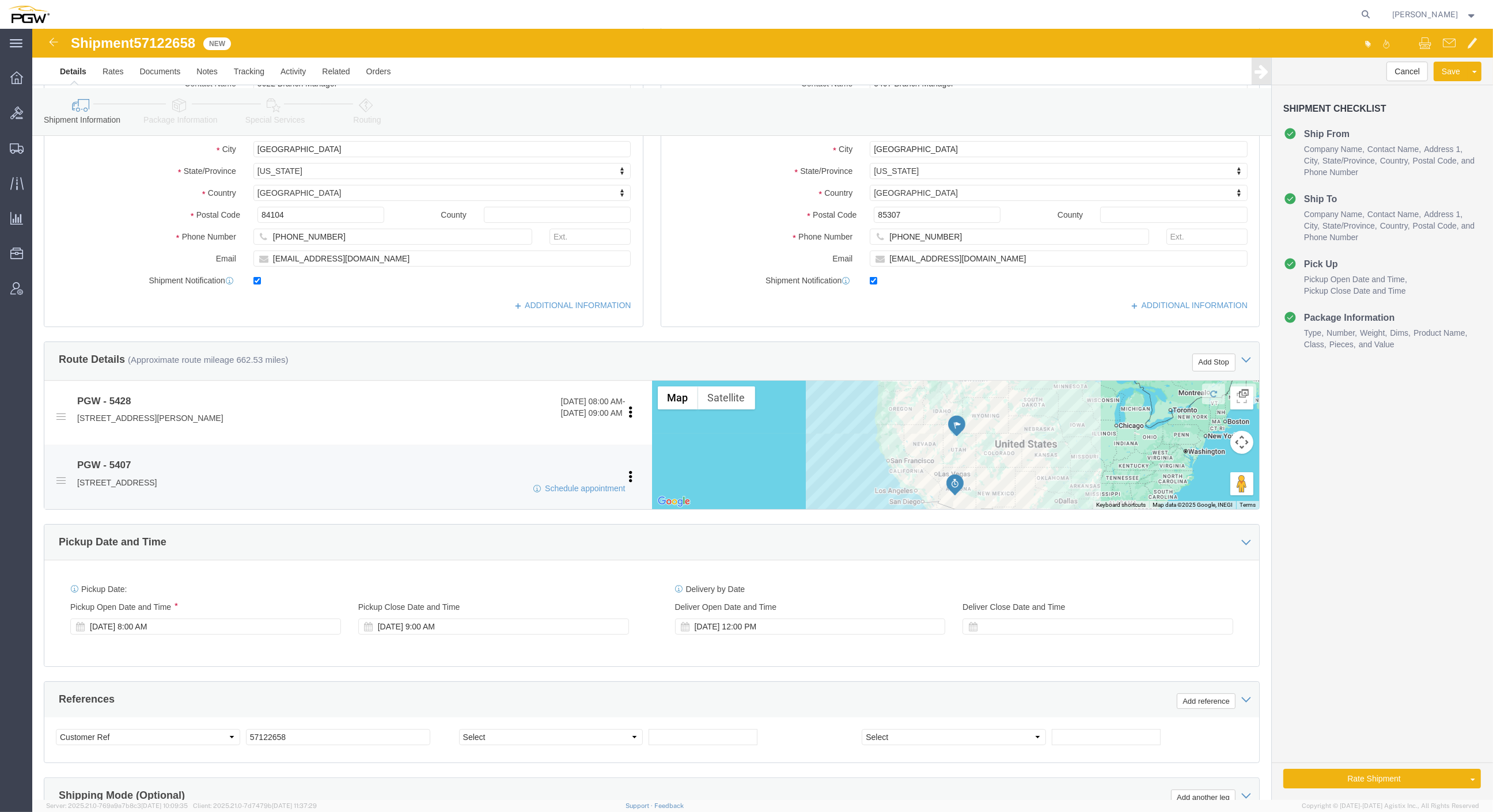
scroll to position [319, 0]
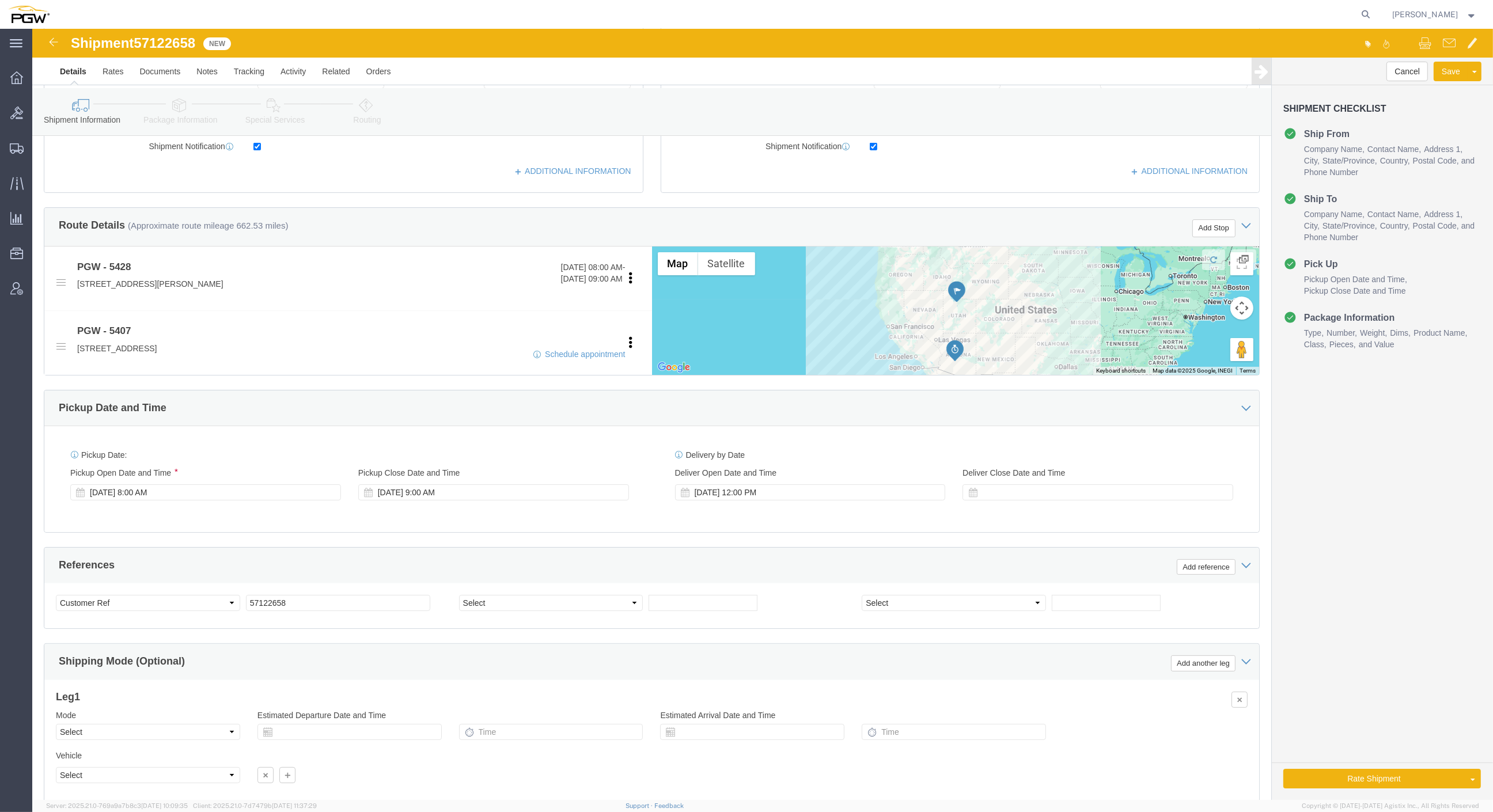
click icon
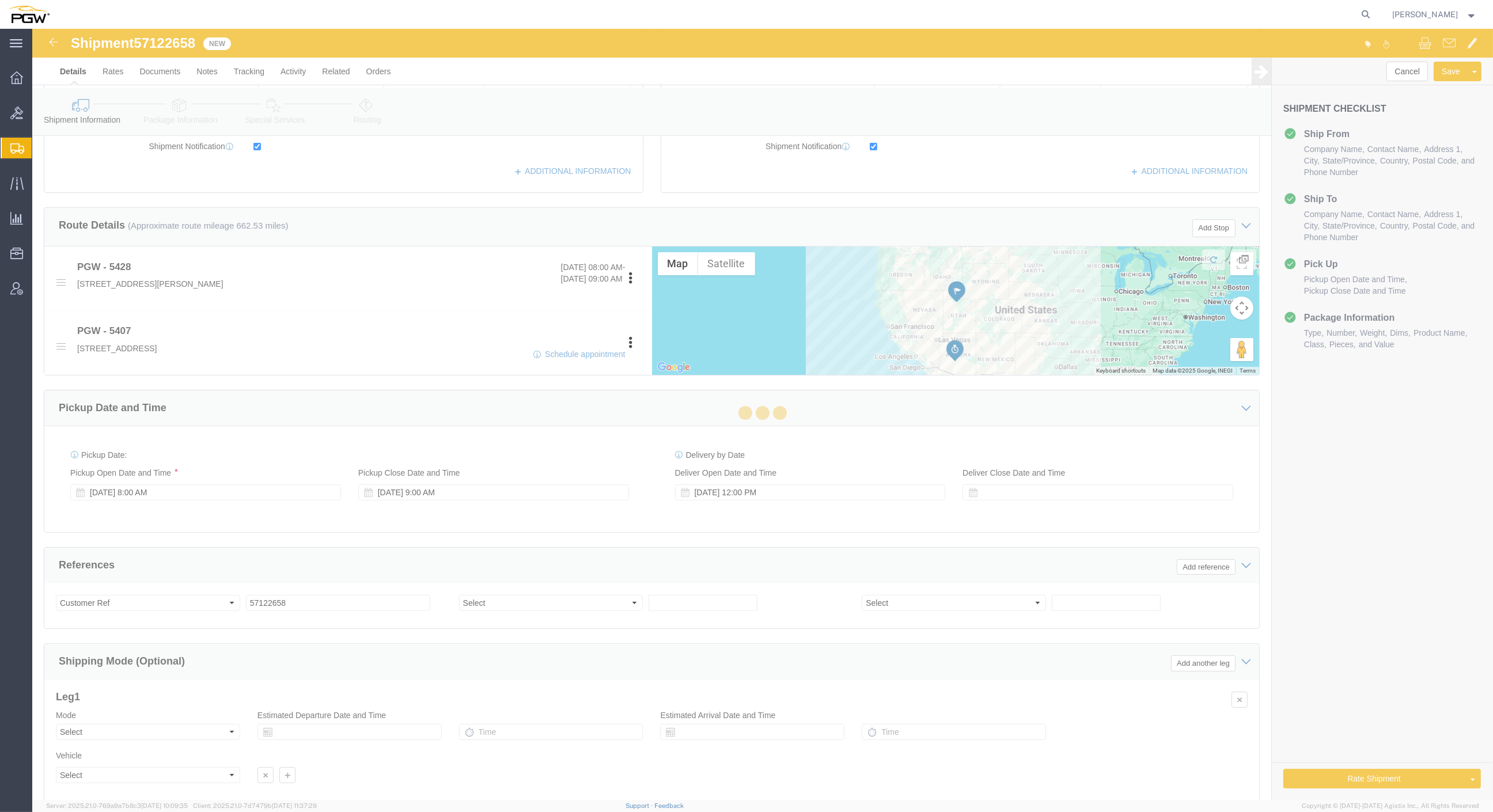
select select
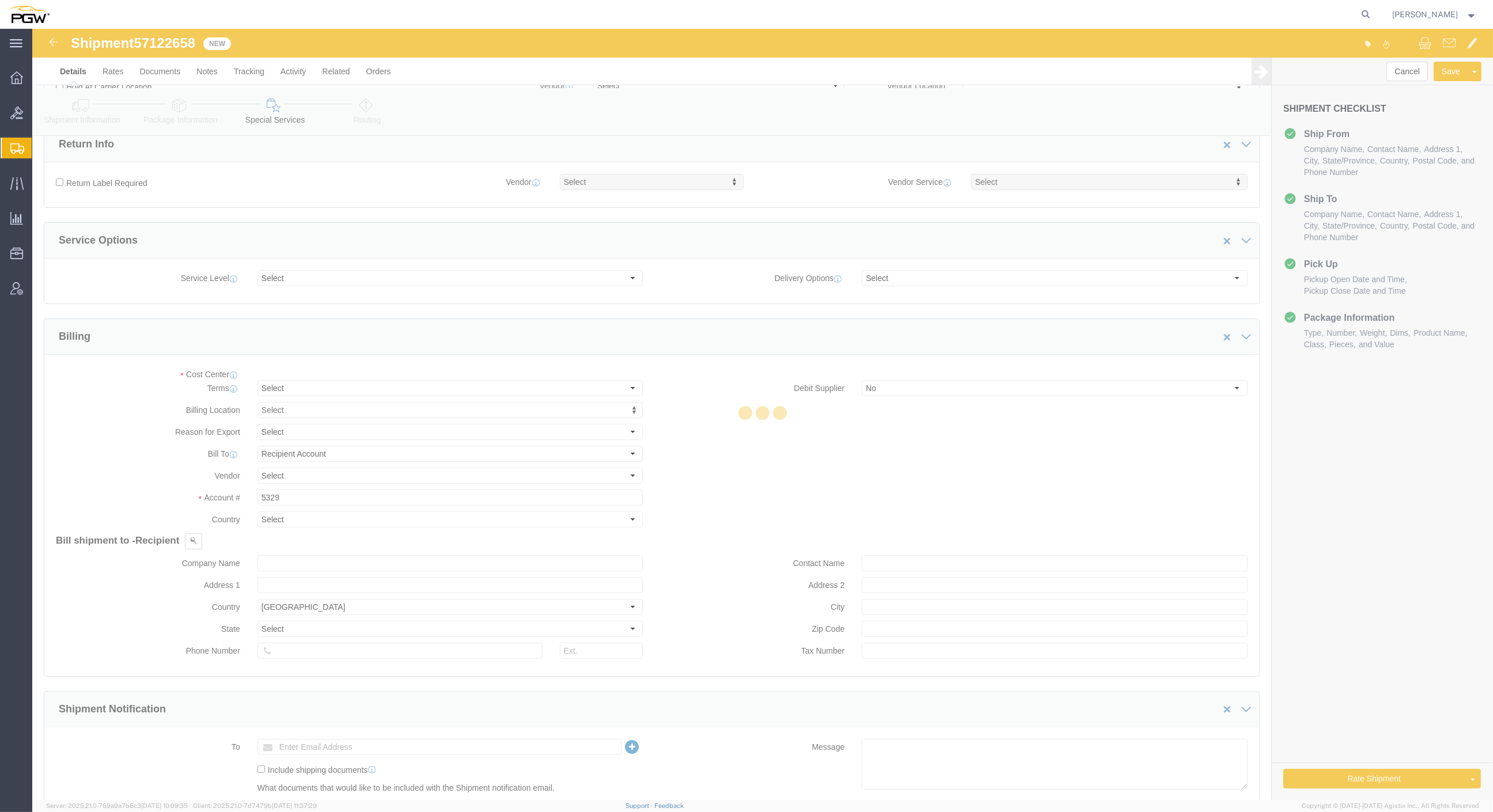
scroll to position [100, 0]
select select "COSTCENTER"
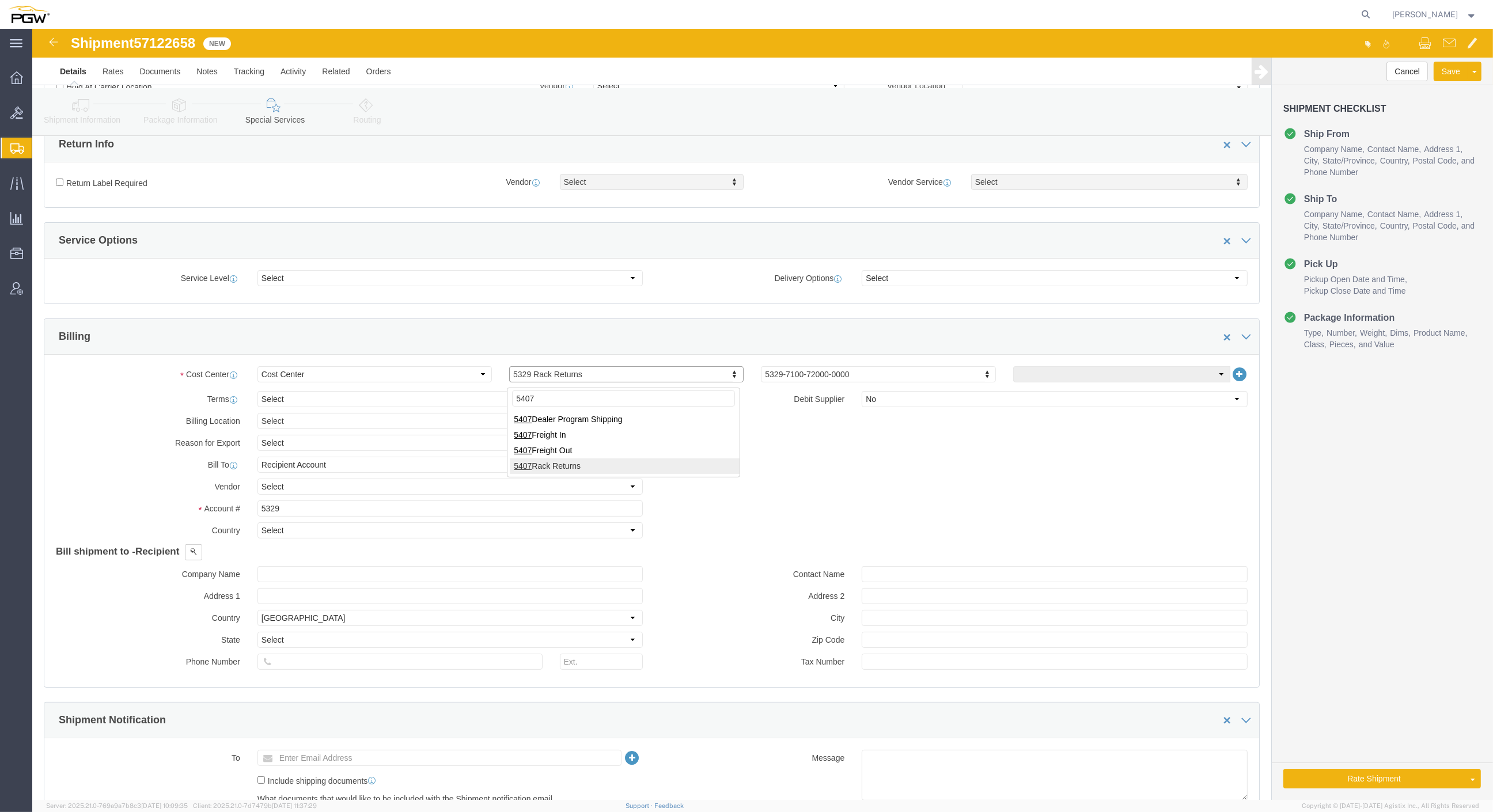
type input "5407"
click input "5329"
drag, startPoint x: 226, startPoint y: 482, endPoint x: 137, endPoint y: 464, distance: 90.8
click div "Account # 5329"
type input "5407"
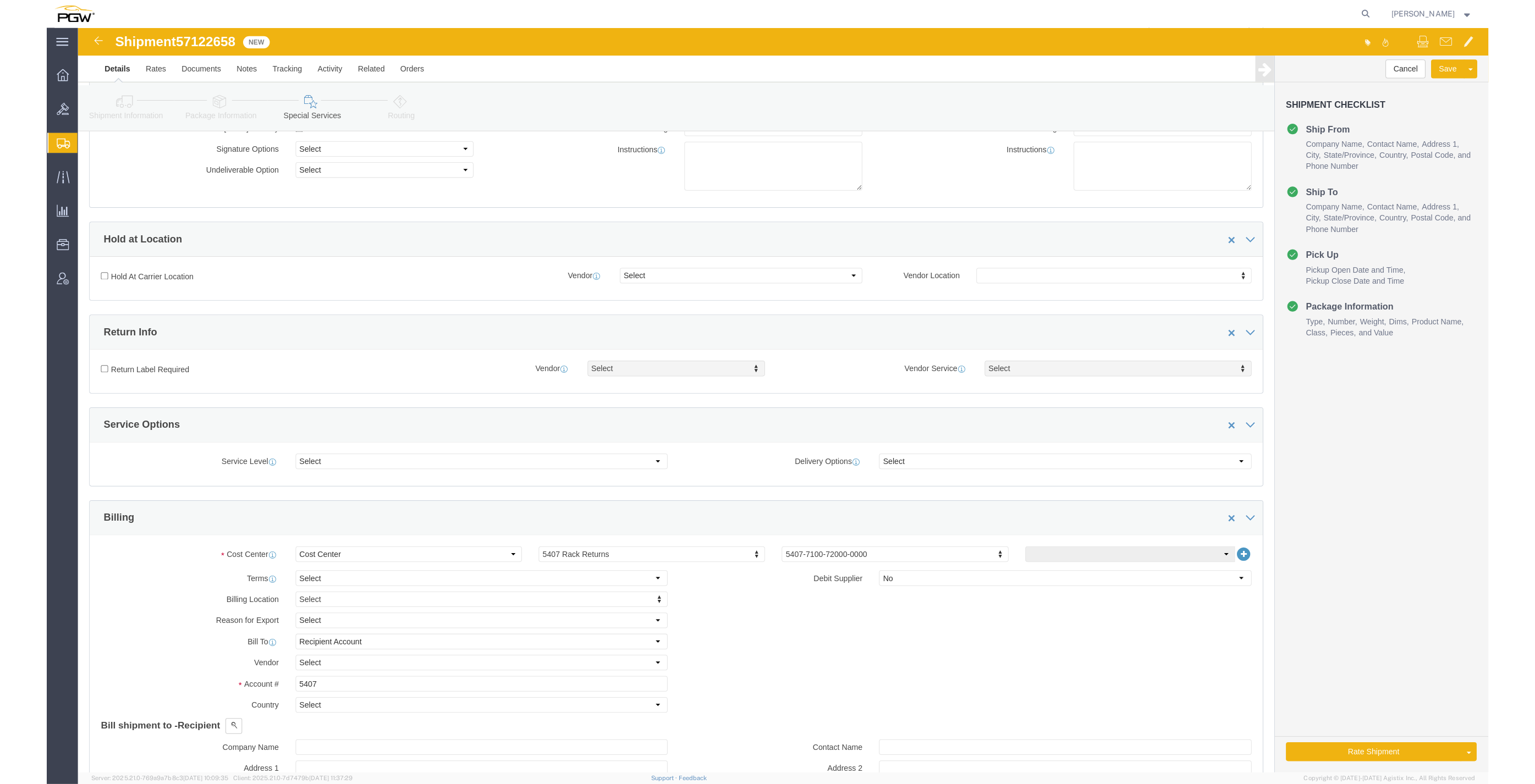
scroll to position [0, 0]
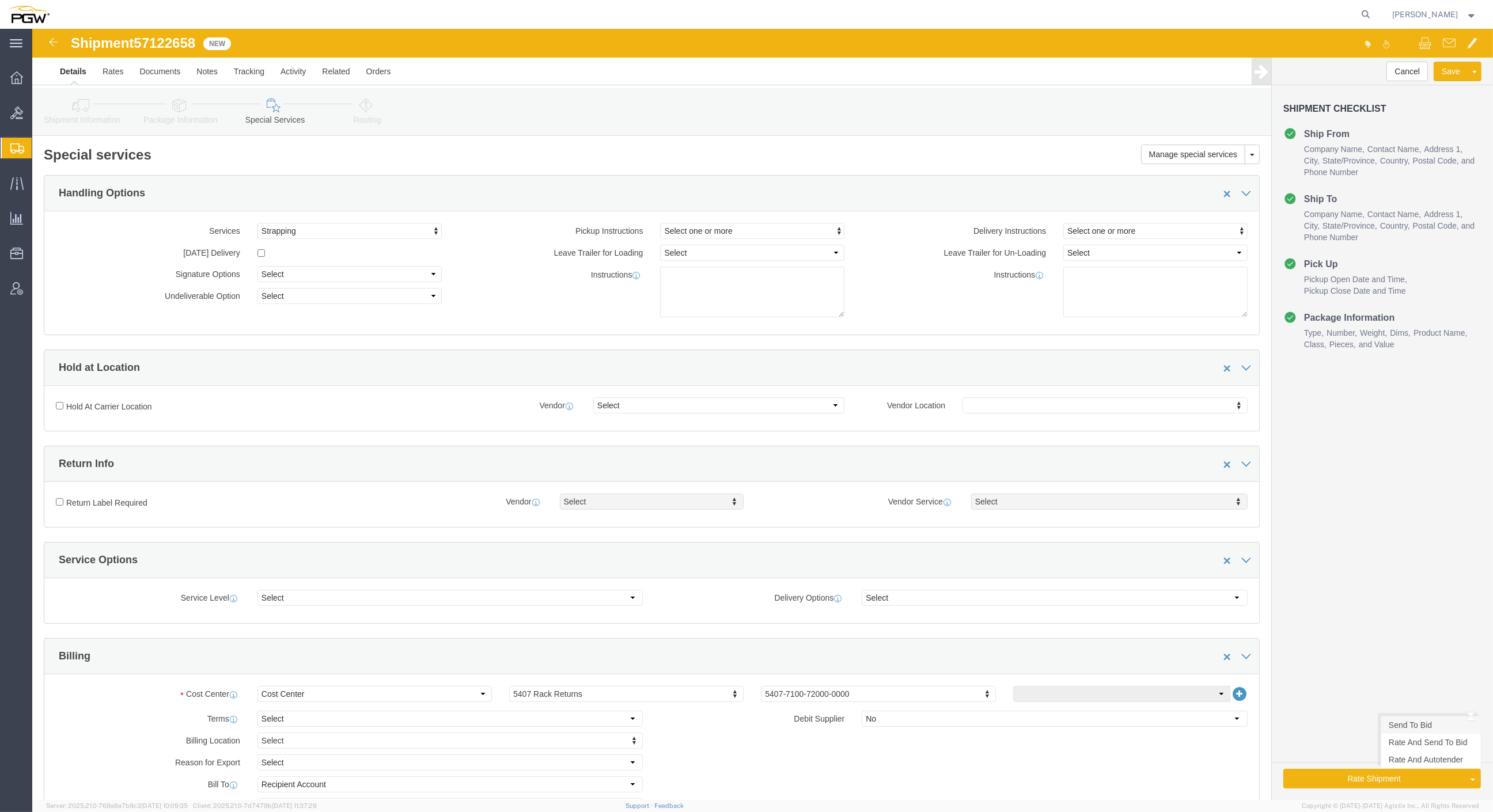
click link "Send To Bid"
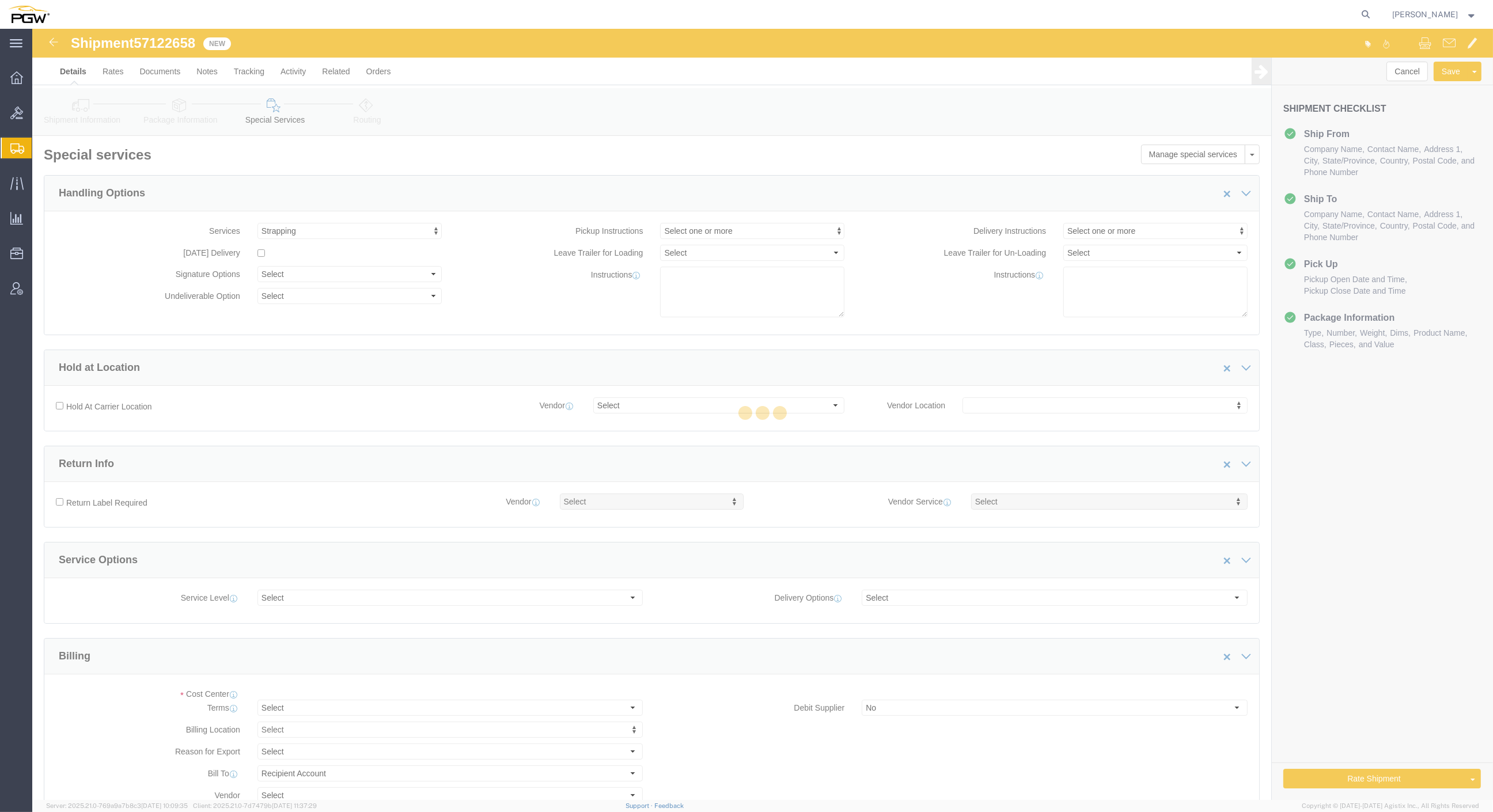
select select "COSTCENTER"
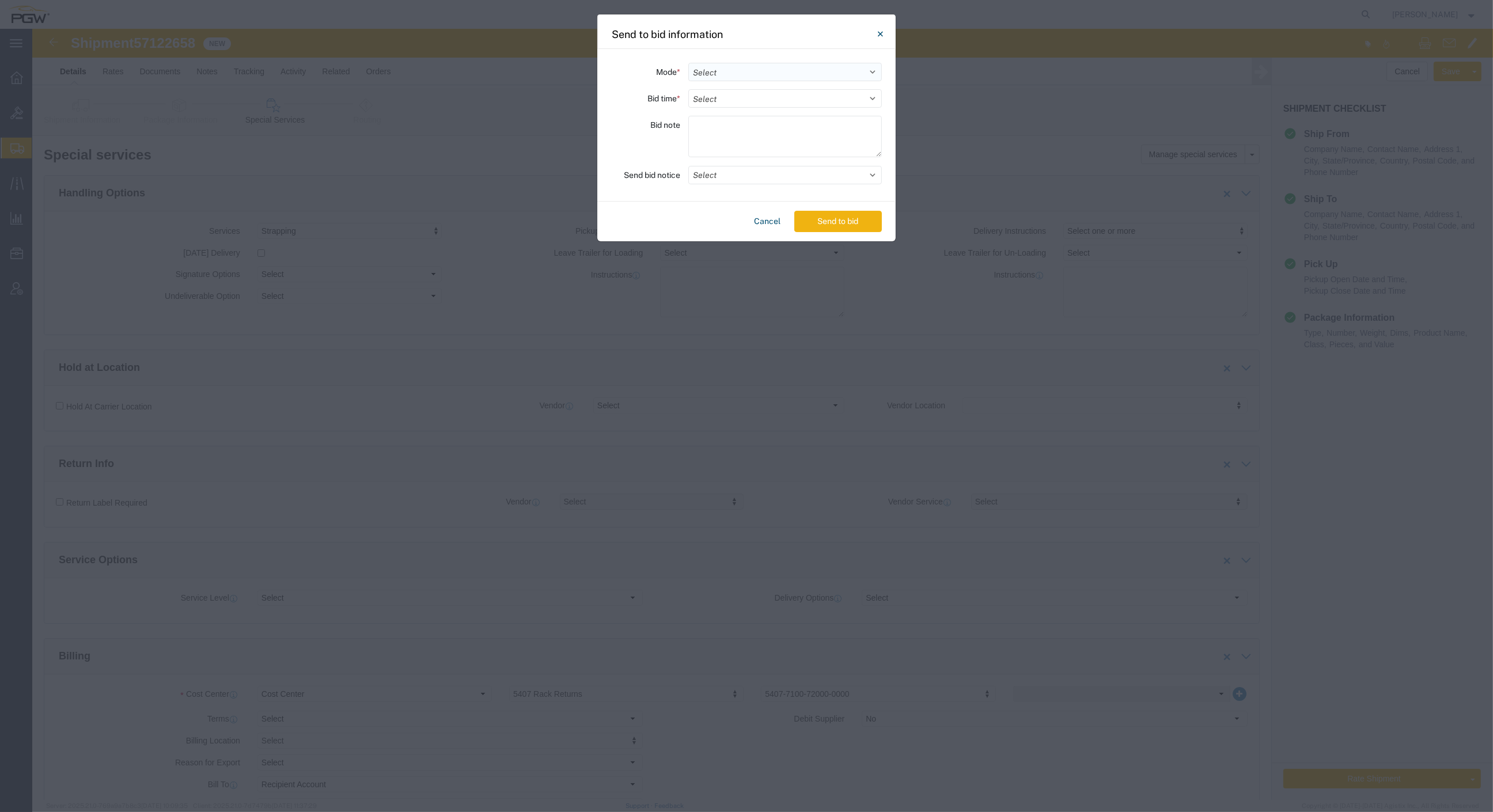
click at [720, 71] on select "Select Small Parcel Truckload Air Rail Less than Truckload Ocean Freight Multi-…" at bounding box center [786, 71] width 194 height 19
select select "TL"
click at [689, 63] on select "Select Small Parcel Truckload Air Rail Less than Truckload Ocean Freight Multi-…" at bounding box center [786, 71] width 194 height 19
click at [727, 95] on select "Select 30 Min (Rush) 1 Hour (Rush) 2 Hours (Rush) 4 Hours (Rush) 8 Hours (Rush)…" at bounding box center [786, 98] width 194 height 19
select select "24"
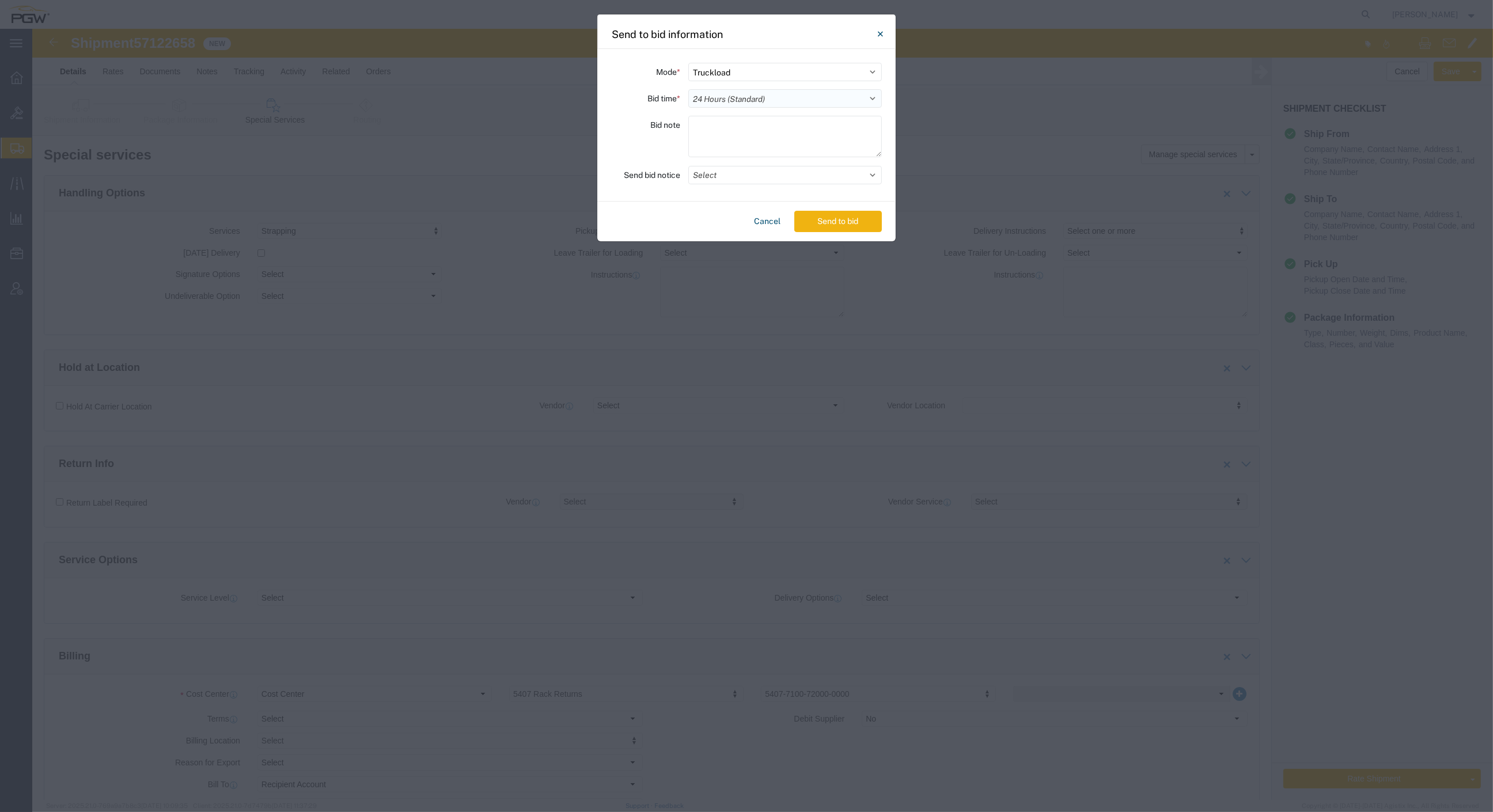
click at [689, 89] on select "Select 30 Min (Rush) 1 Hour (Rush) 2 Hours (Rush) 4 Hours (Rush) 8 Hours (Rush)…" at bounding box center [786, 98] width 194 height 19
click at [826, 220] on button "Send to bid" at bounding box center [838, 221] width 87 height 21
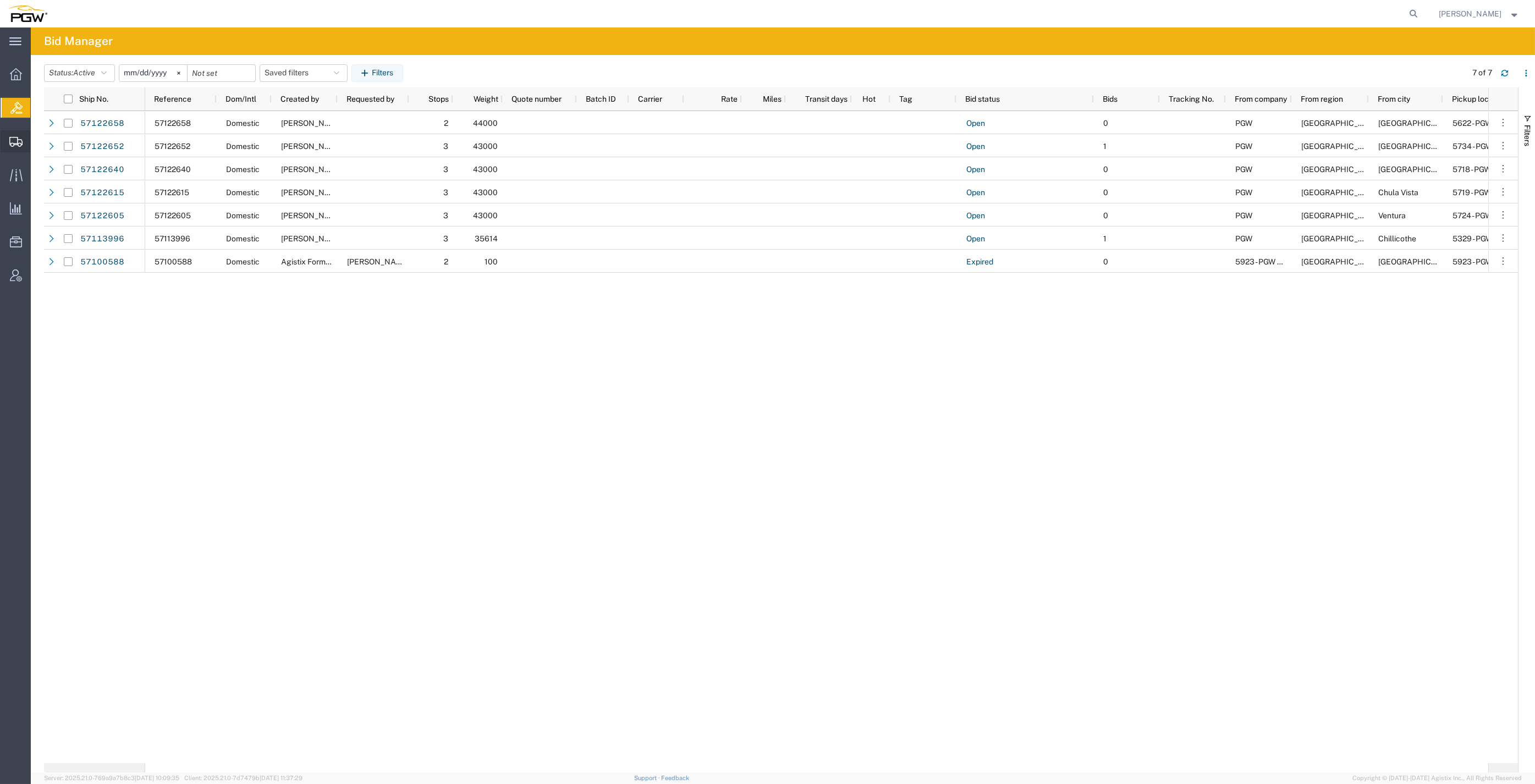
click at [0, 0] on span "Shipment Manager" at bounding box center [0, 0] width 0 height 0
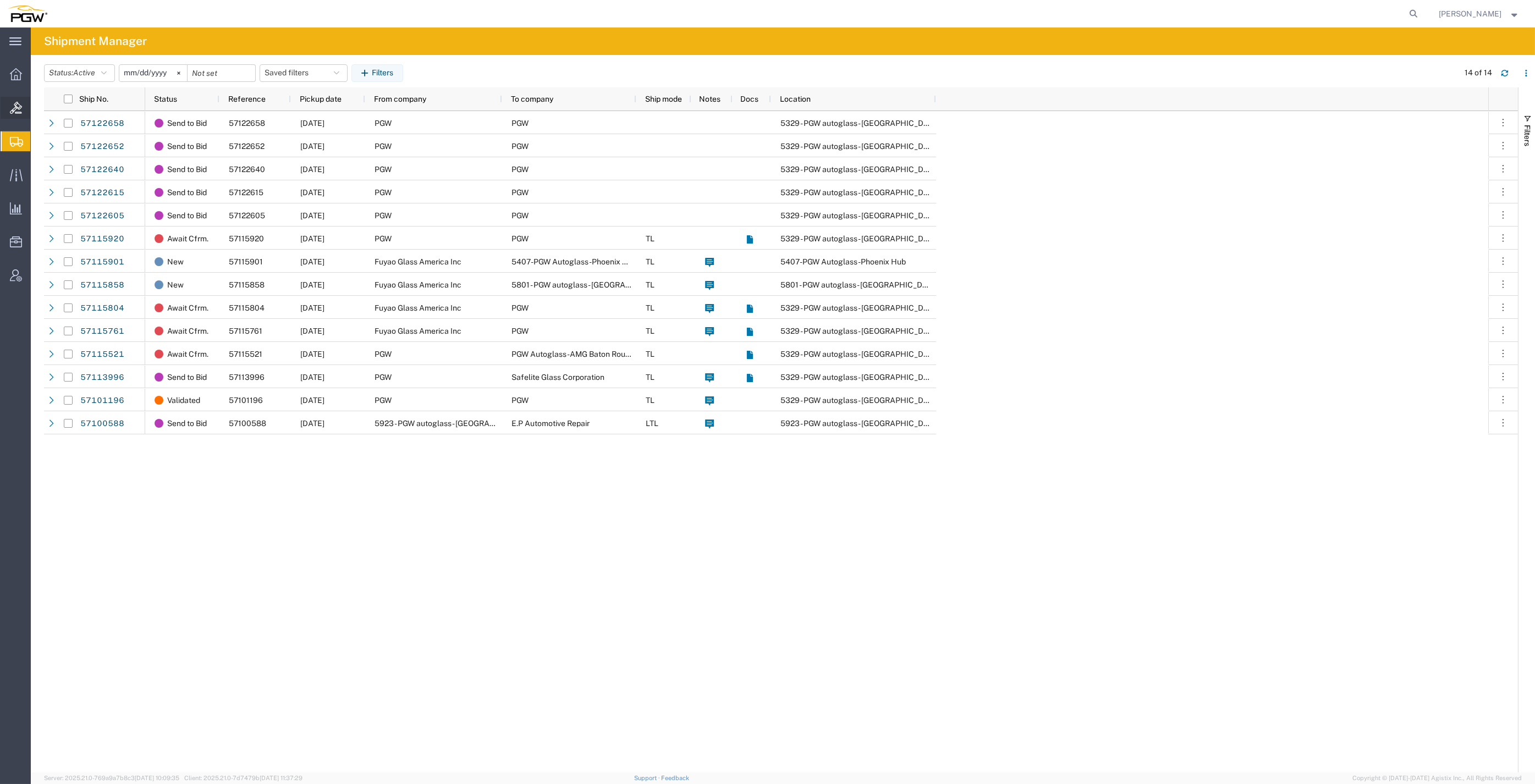
click at [37, 102] on span "Bids" at bounding box center [34, 108] width 8 height 22
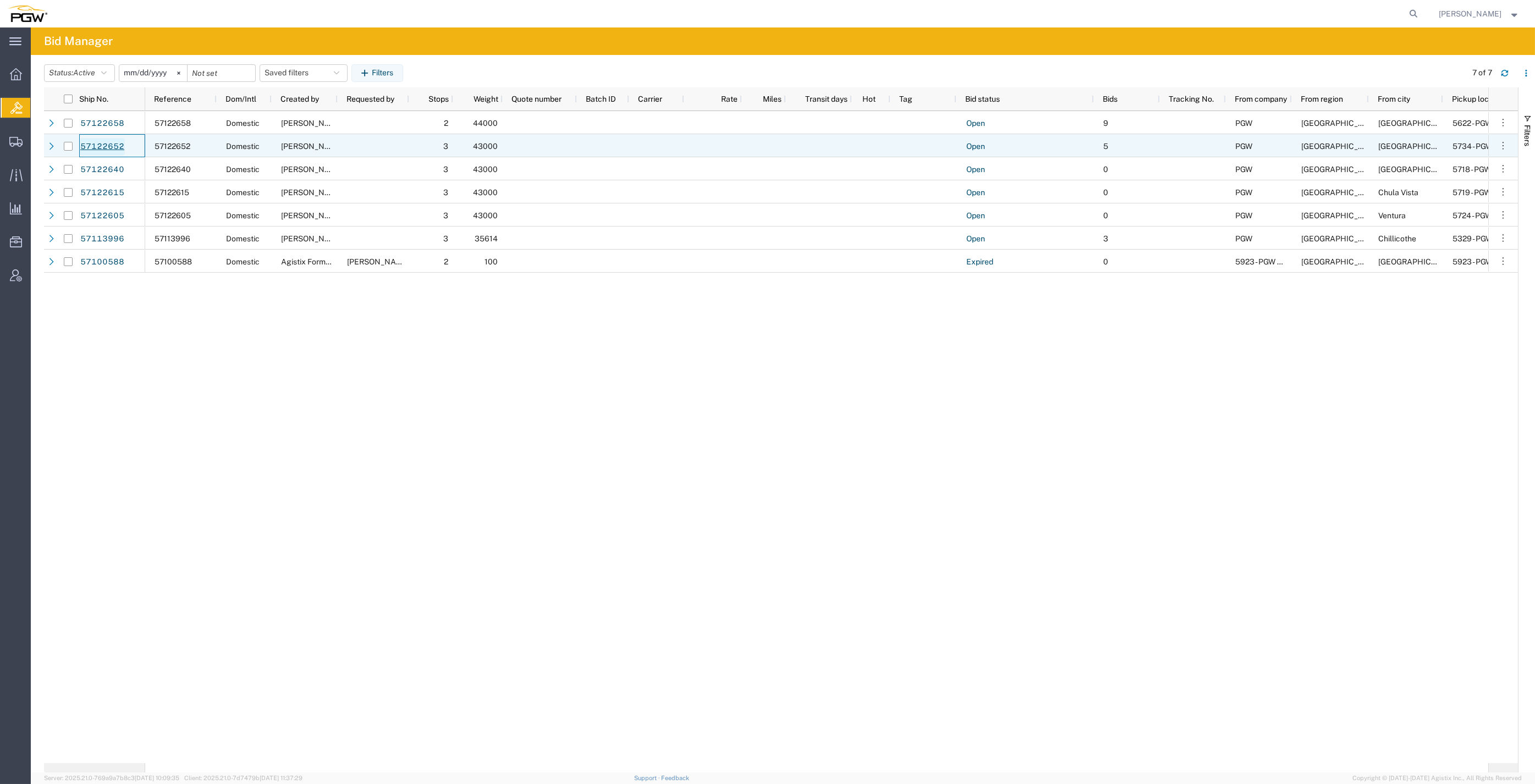
click at [114, 142] on link "57122652" at bounding box center [102, 146] width 45 height 18
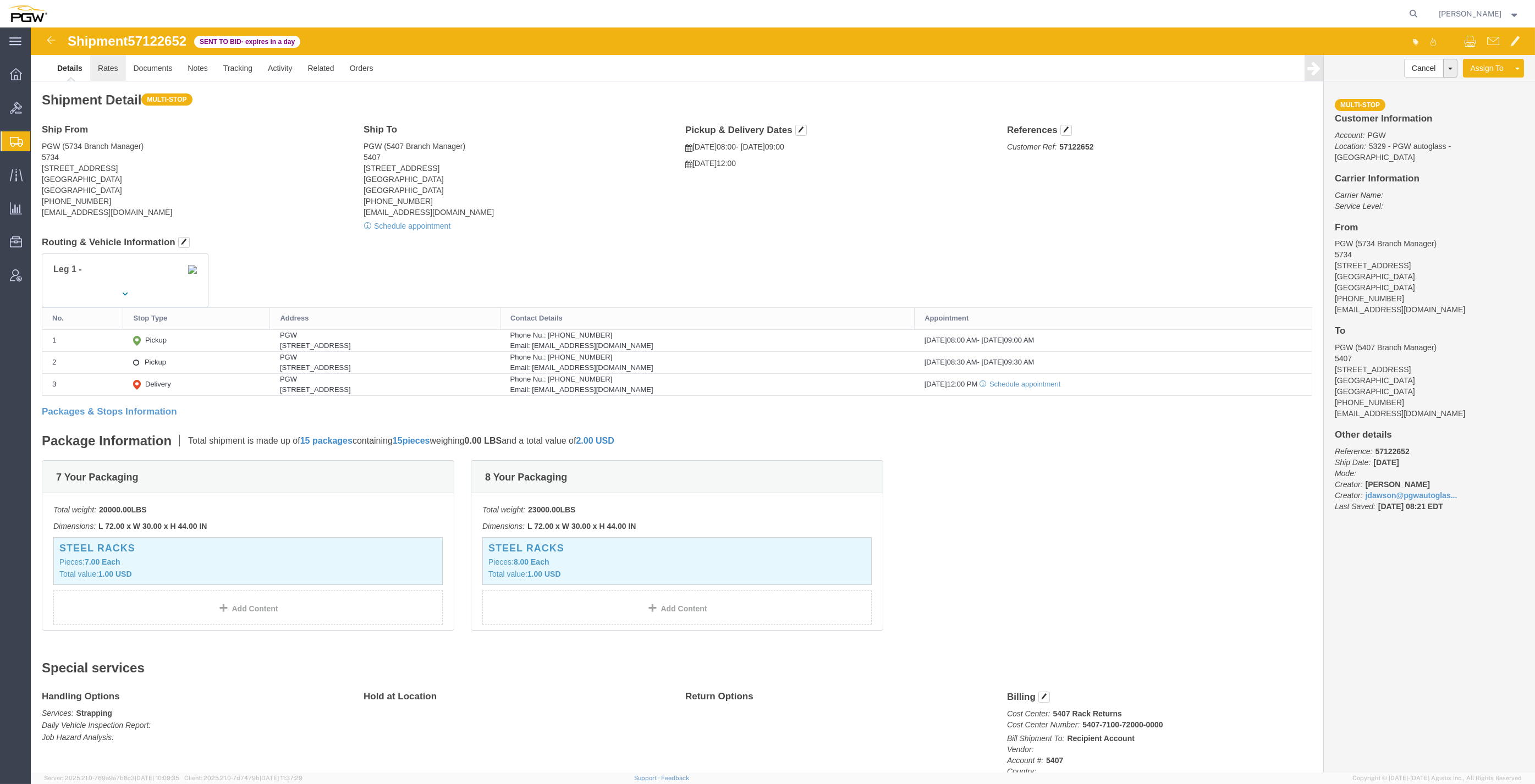
click link "Rates"
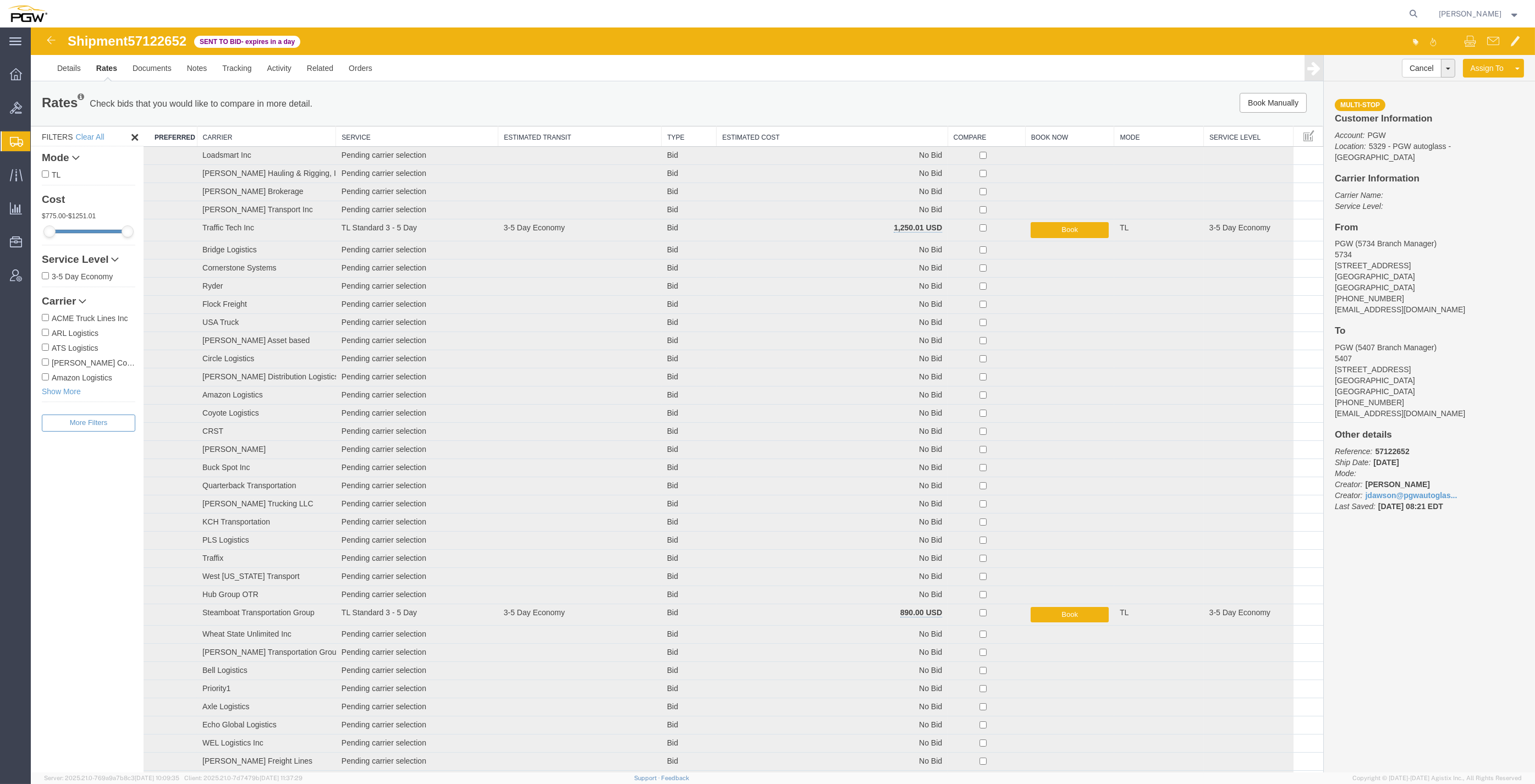
click at [734, 136] on th "Estimated Cost" at bounding box center [832, 136] width 231 height 20
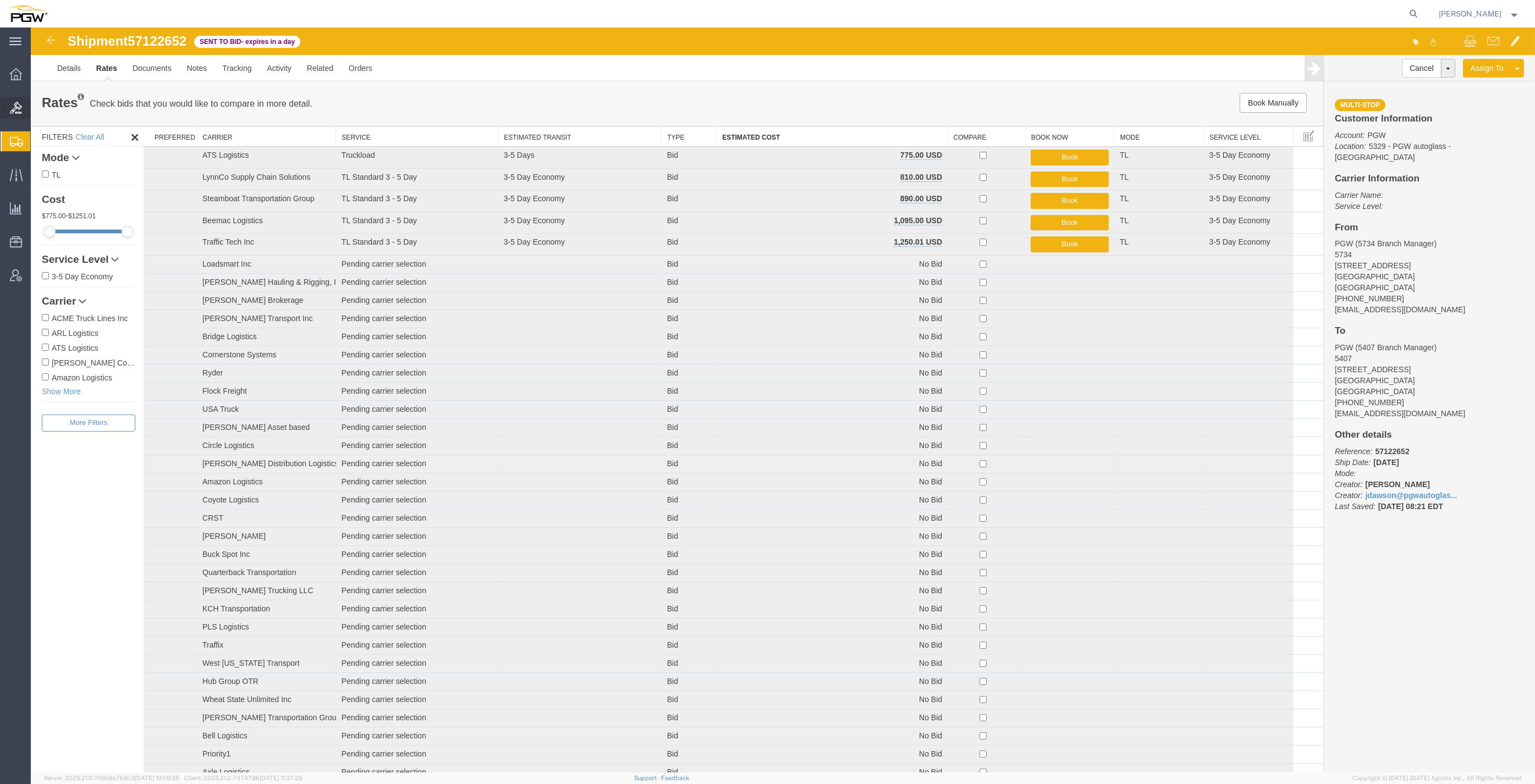
click at [38, 107] on span "Bids" at bounding box center [34, 108] width 8 height 22
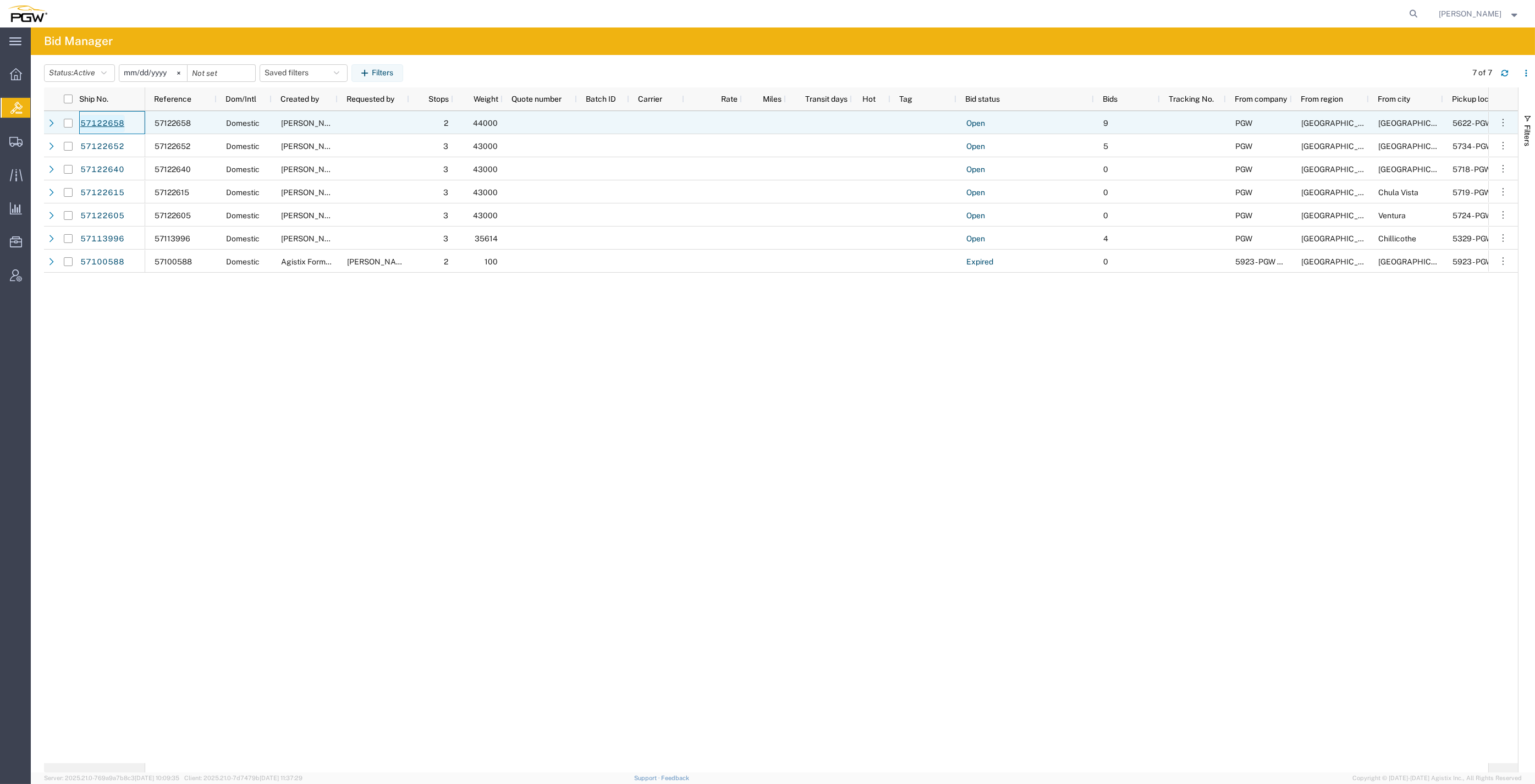
click at [110, 117] on link "57122658" at bounding box center [102, 123] width 45 height 18
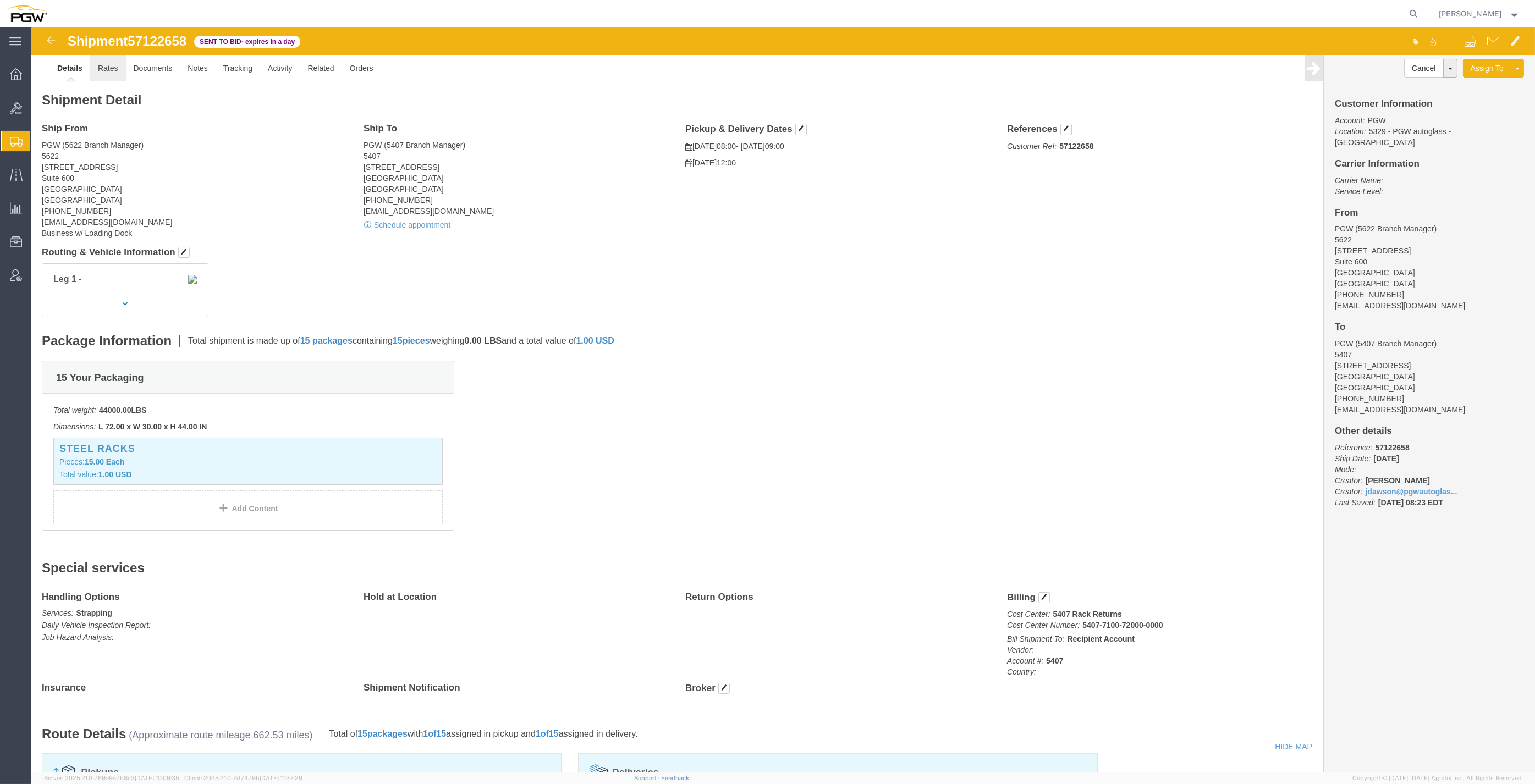
click link "Rates"
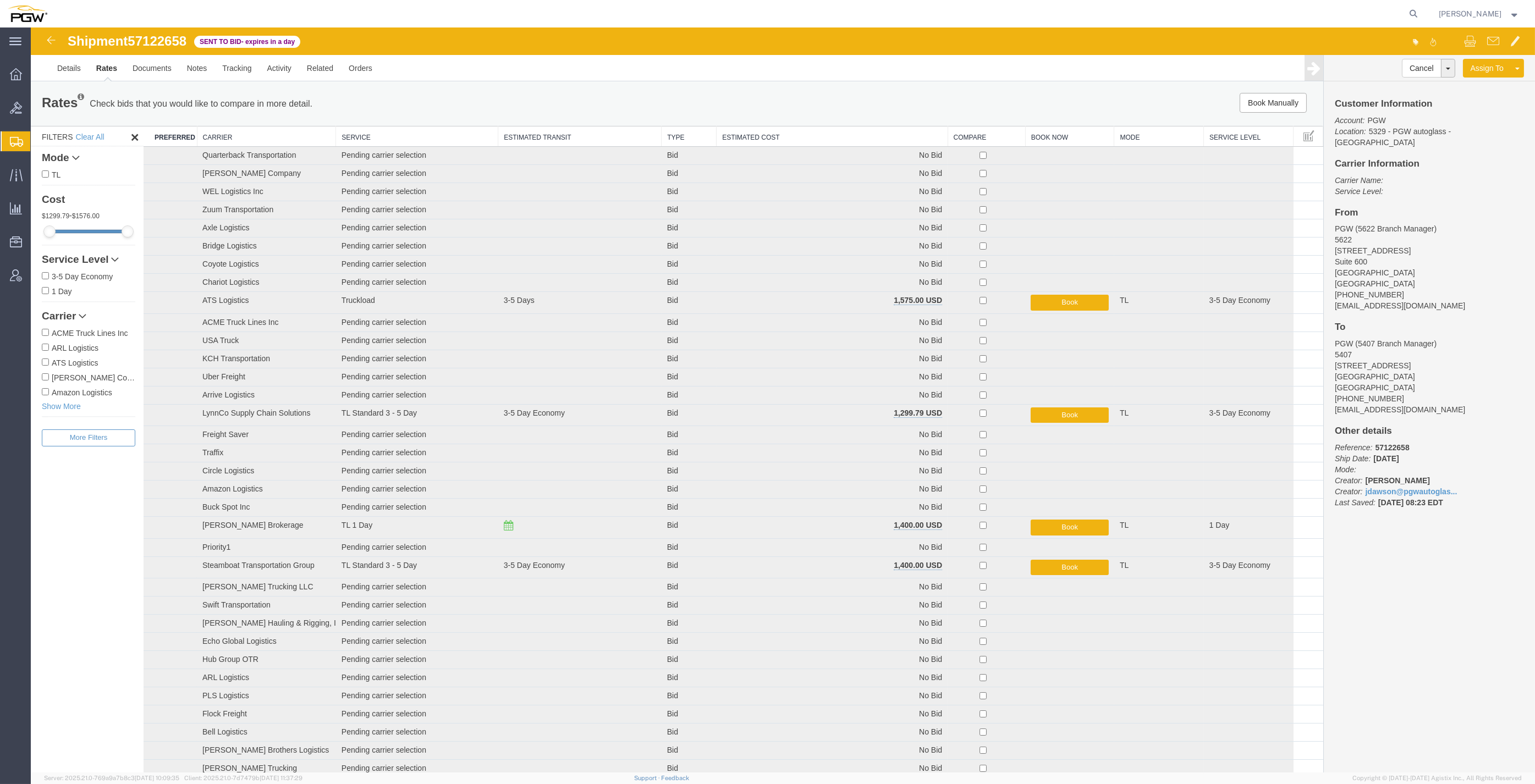
click at [527, 131] on th "Estimated Transit" at bounding box center [579, 136] width 163 height 20
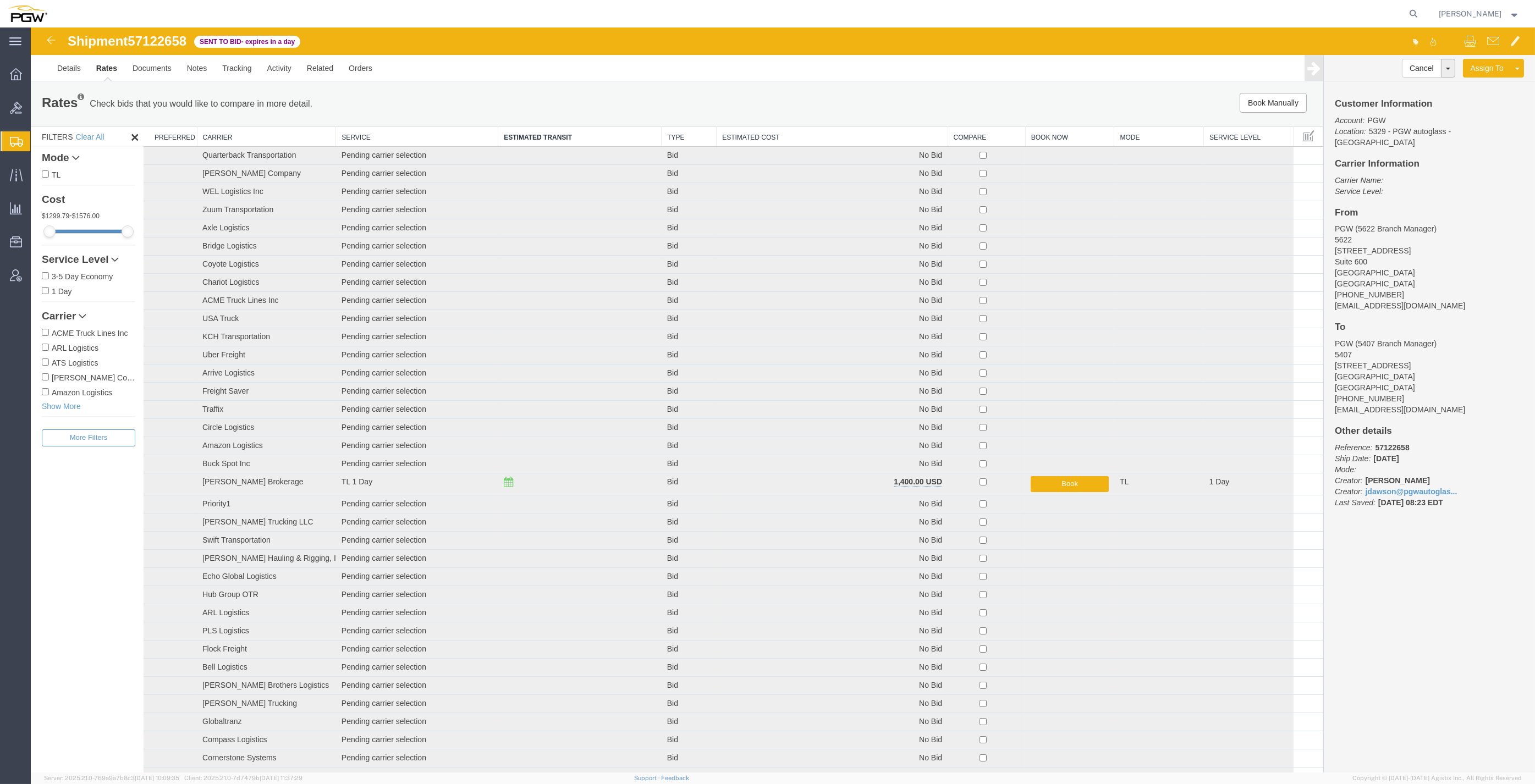
click at [752, 135] on th "Estimated Cost" at bounding box center [832, 136] width 231 height 20
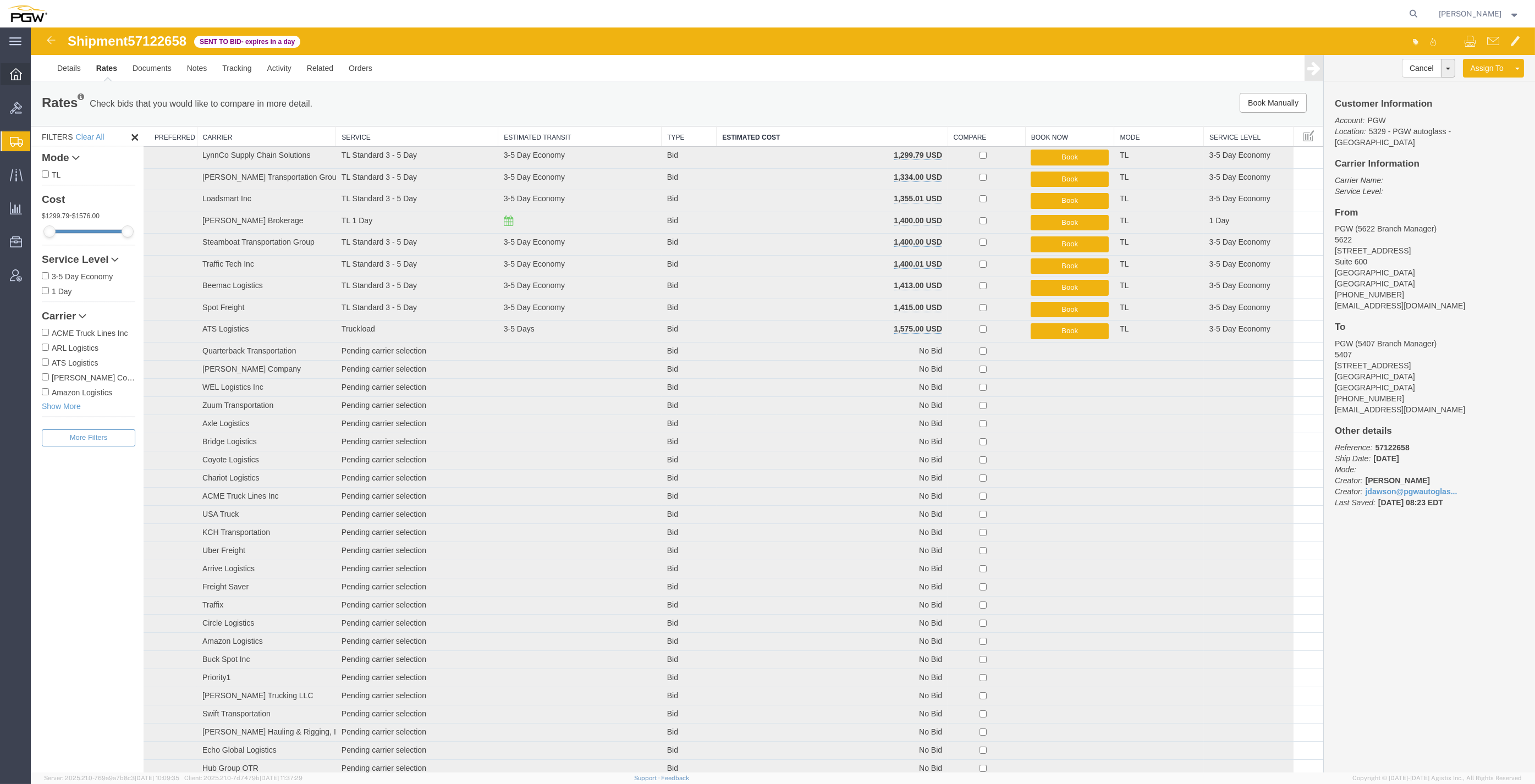
click at [20, 76] on icon at bounding box center [16, 74] width 12 height 12
